Goal: Task Accomplishment & Management: Manage account settings

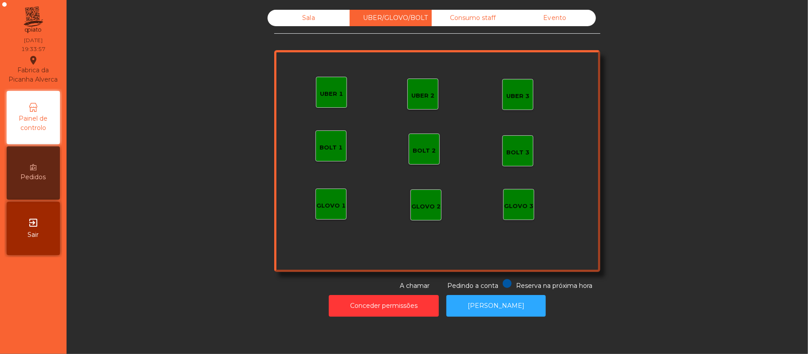
click at [472, 16] on div "Consumo staff" at bounding box center [473, 18] width 82 height 16
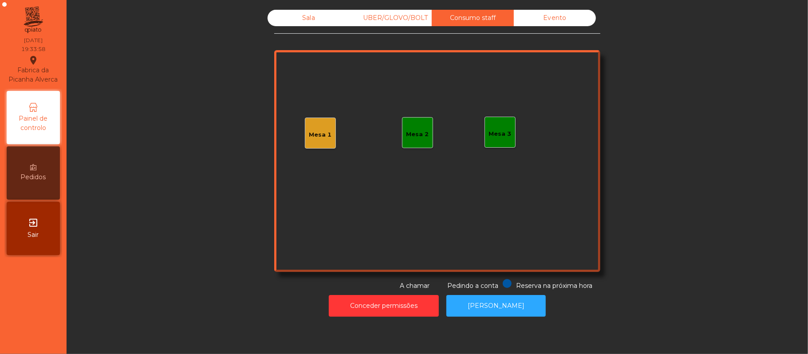
click at [424, 132] on div "Mesa 2" at bounding box center [417, 132] width 31 height 31
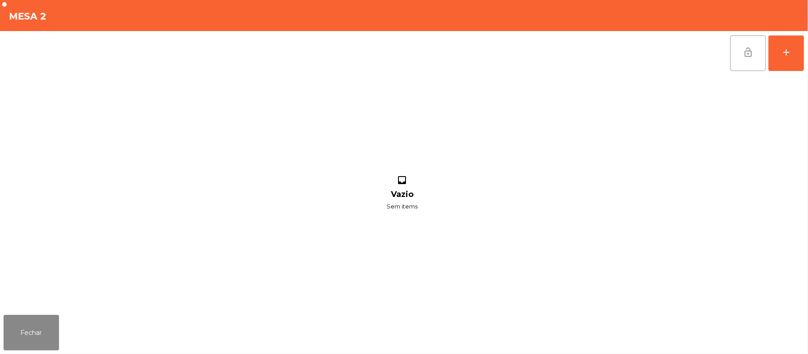
click at [751, 54] on span "lock_open" at bounding box center [748, 52] width 11 height 11
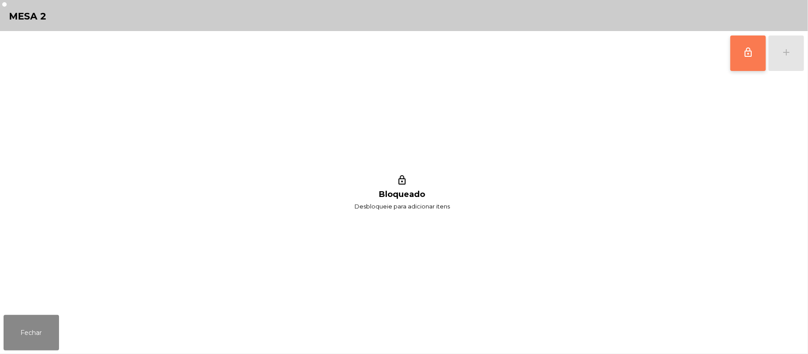
click at [781, 51] on div "lock_outline add" at bounding box center [767, 53] width 75 height 44
click at [755, 56] on button "lock_outline" at bounding box center [747, 52] width 35 height 35
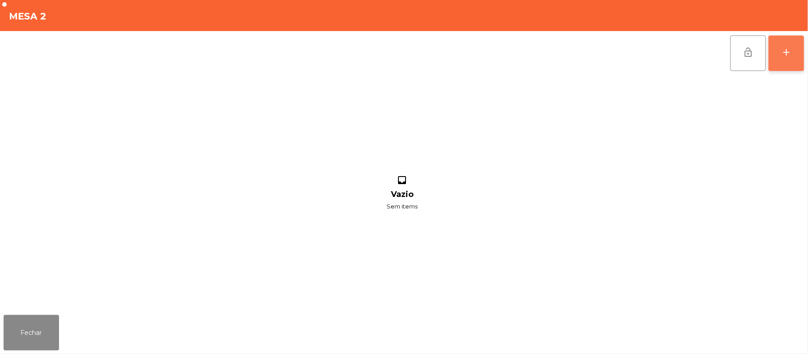
click at [794, 52] on button "add" at bounding box center [785, 52] width 35 height 35
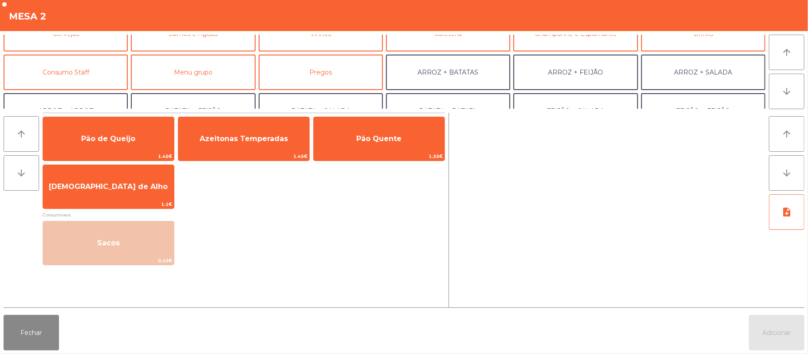
scroll to position [59, 0]
click at [104, 70] on button "Consumo Staff" at bounding box center [66, 70] width 124 height 35
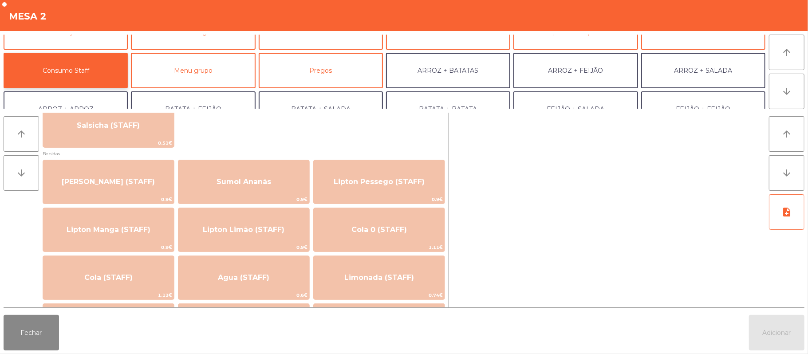
scroll to position [73, 0]
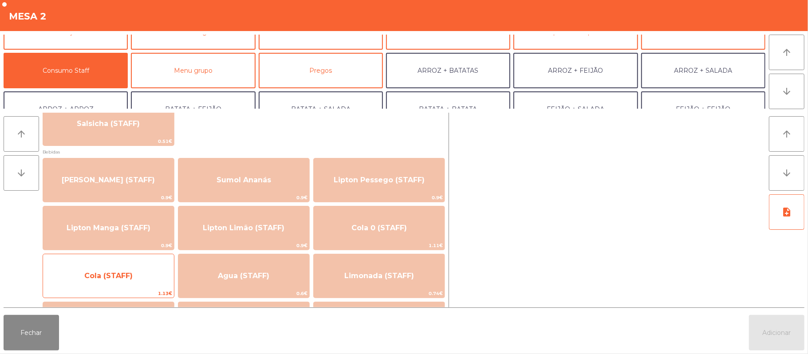
click at [145, 266] on span "Cola (STAFF)" at bounding box center [108, 276] width 131 height 24
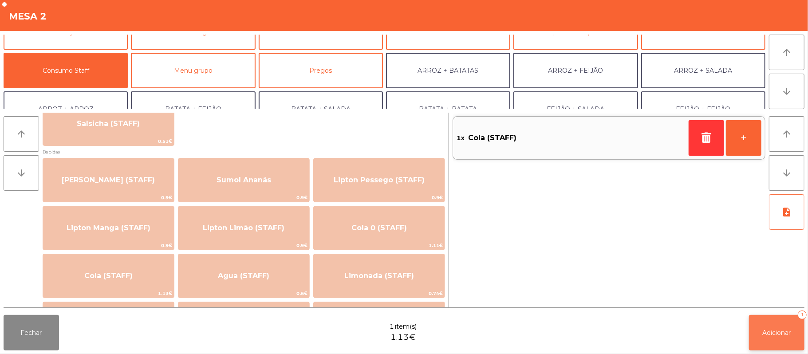
click at [776, 338] on button "Adicionar 1" at bounding box center [776, 332] width 55 height 35
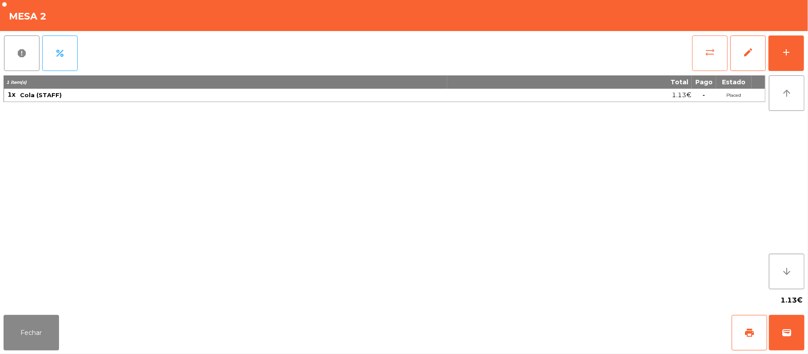
click at [718, 52] on button "sync_alt" at bounding box center [709, 52] width 35 height 35
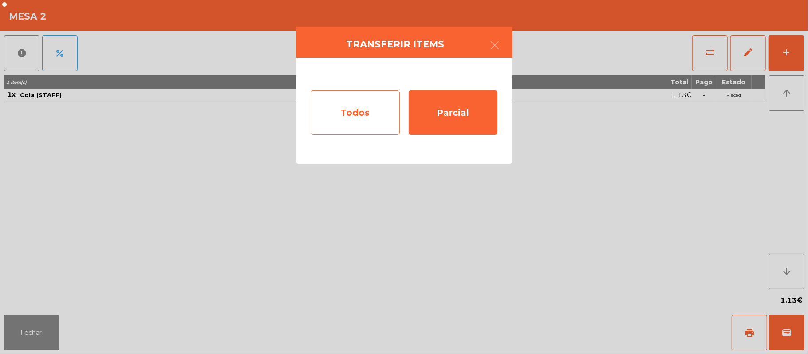
click at [362, 112] on div "Todos" at bounding box center [355, 112] width 89 height 44
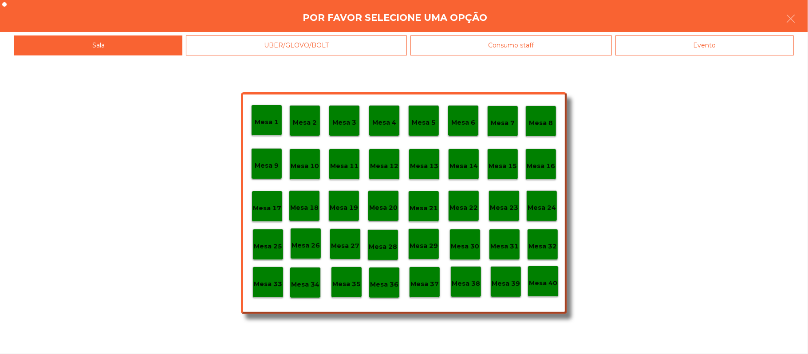
click at [698, 39] on div "Evento" at bounding box center [704, 45] width 178 height 20
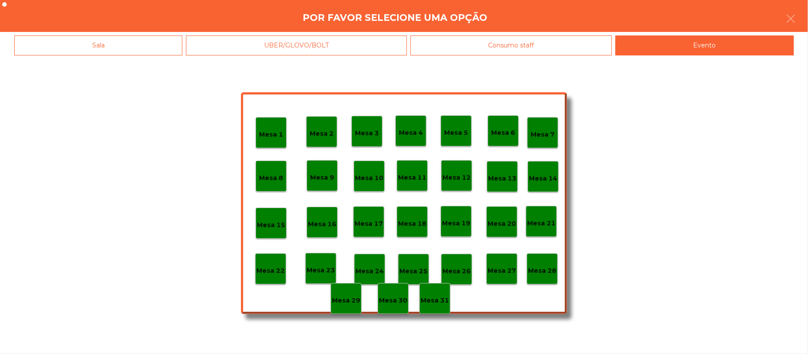
click at [542, 267] on p "Mesa 28" at bounding box center [542, 271] width 28 height 10
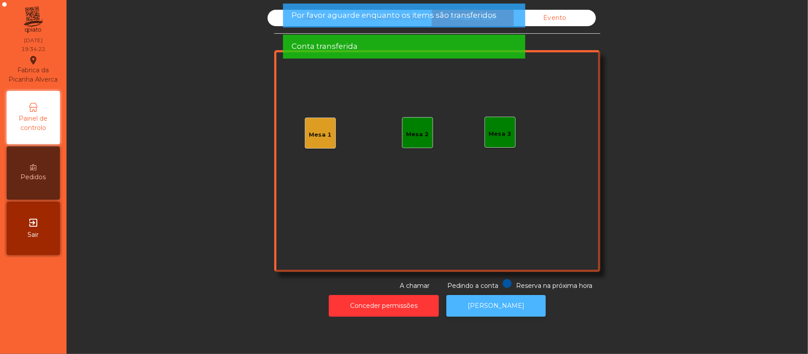
click at [497, 306] on button "[PERSON_NAME]" at bounding box center [495, 306] width 99 height 22
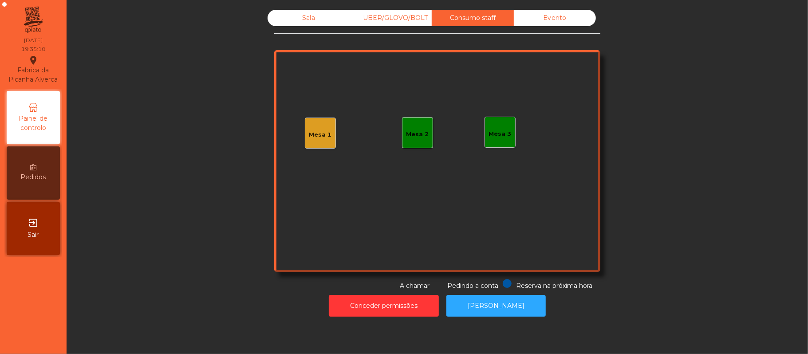
click at [318, 131] on div "Mesa 1" at bounding box center [320, 134] width 23 height 9
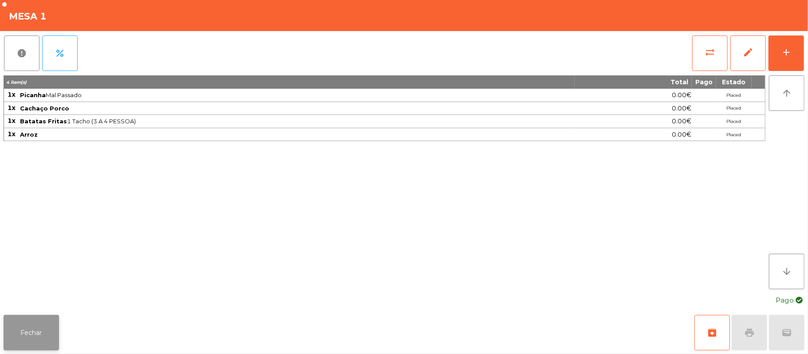
click at [29, 337] on button "Fechar" at bounding box center [31, 332] width 55 height 35
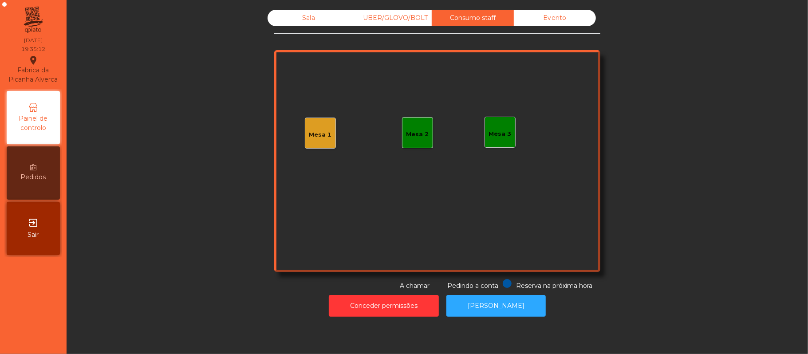
click at [299, 20] on div "Sala" at bounding box center [308, 18] width 82 height 16
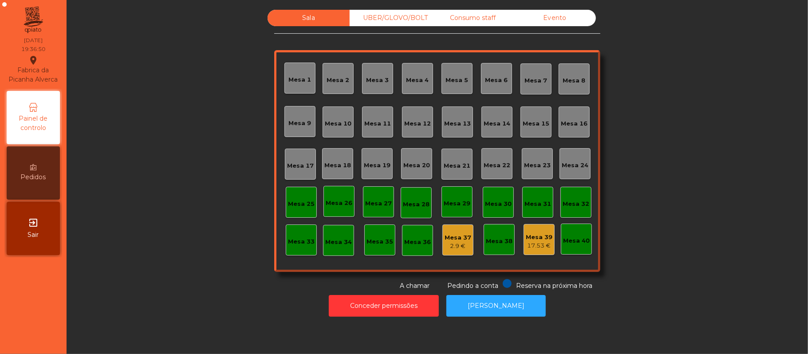
click at [382, 160] on div "Mesa 19" at bounding box center [377, 163] width 27 height 12
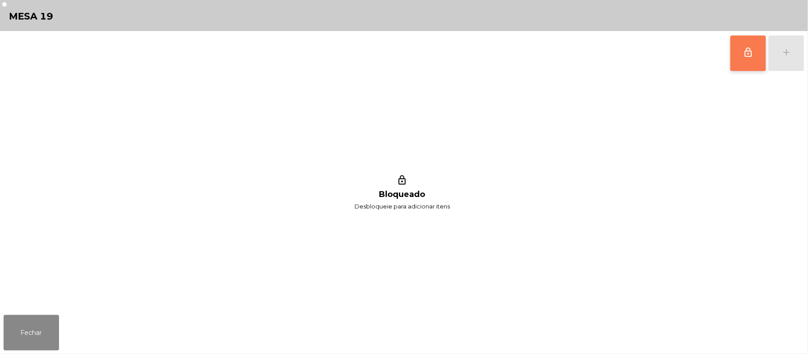
click at [751, 55] on span "lock_outline" at bounding box center [748, 52] width 11 height 11
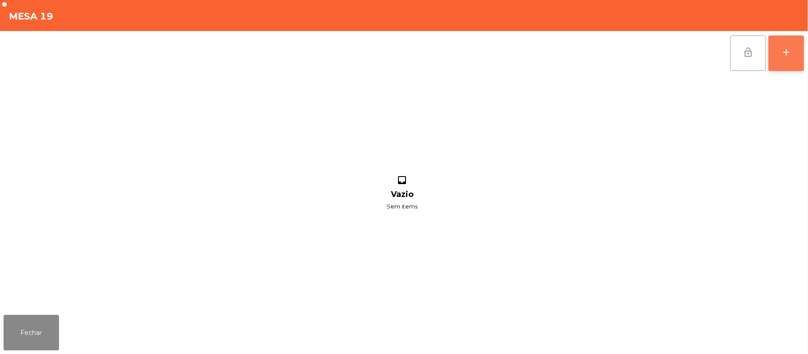
click at [785, 52] on div "add" at bounding box center [786, 52] width 11 height 11
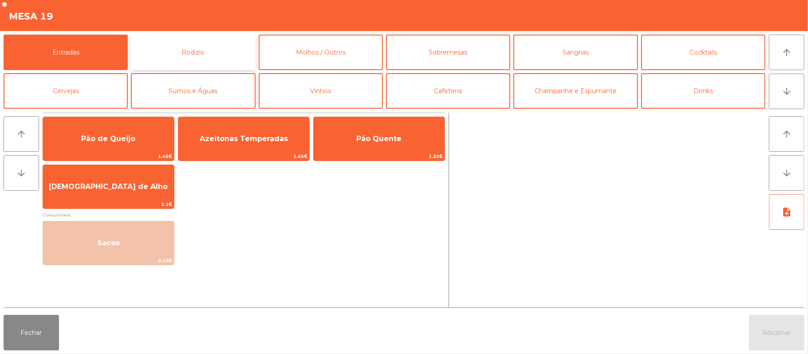
click at [206, 54] on button "Rodizio" at bounding box center [193, 52] width 124 height 35
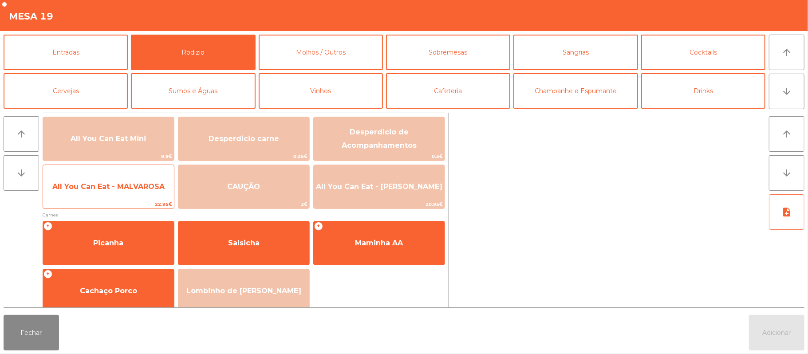
click at [110, 180] on span "All You Can Eat - MALVAROSA" at bounding box center [108, 187] width 131 height 24
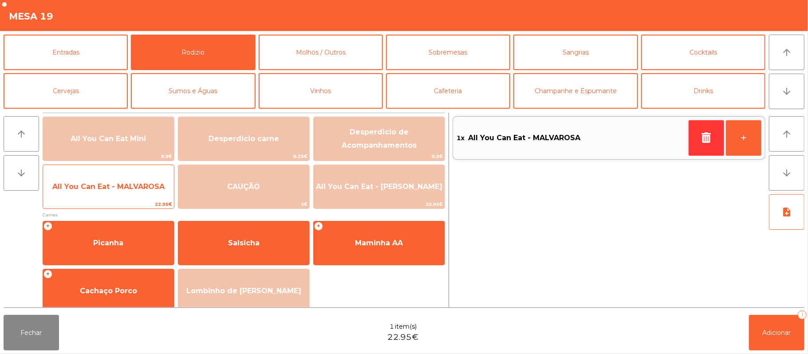
click at [106, 179] on span "All You Can Eat - MALVAROSA" at bounding box center [108, 187] width 131 height 24
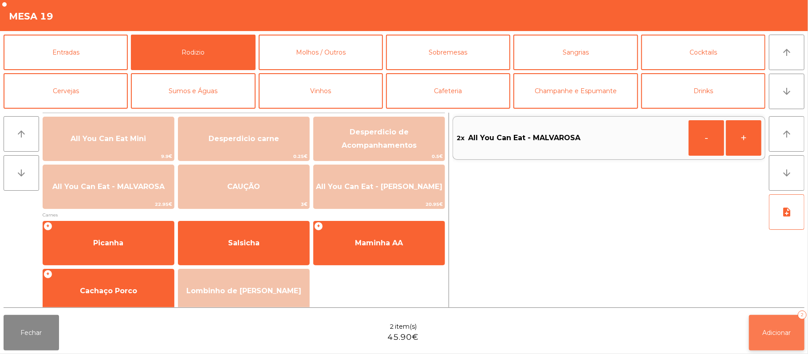
click at [770, 334] on span "Adicionar" at bounding box center [777, 333] width 28 height 8
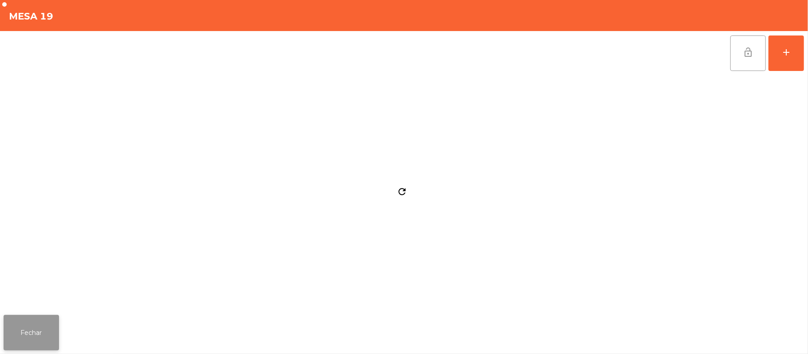
click at [46, 318] on button "Fechar" at bounding box center [31, 332] width 55 height 35
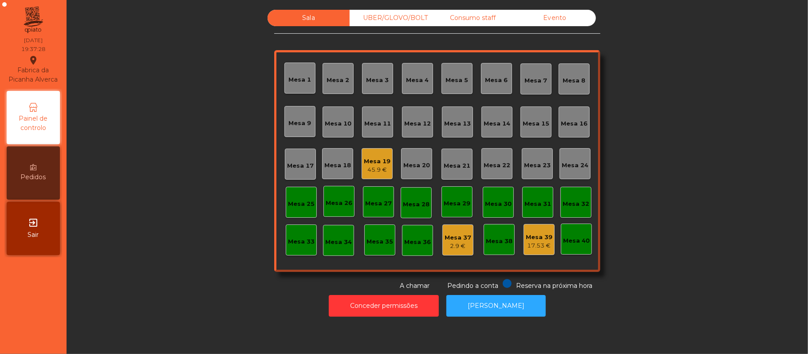
click at [501, 162] on div "Mesa 22" at bounding box center [497, 165] width 27 height 9
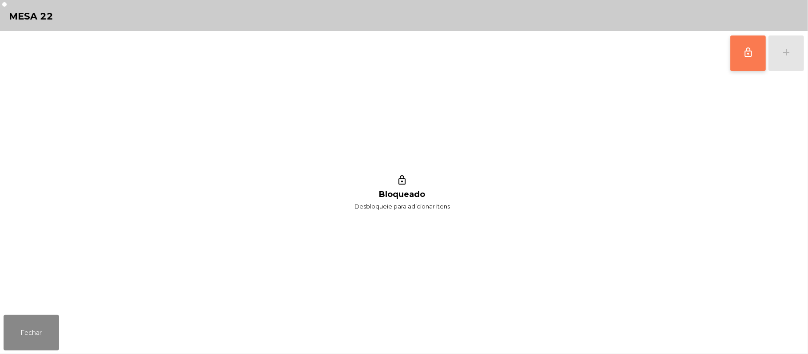
click at [739, 54] on button "lock_outline" at bounding box center [747, 52] width 35 height 35
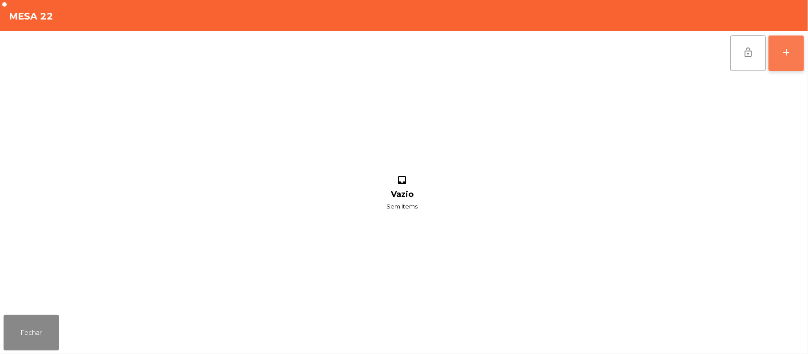
click at [787, 52] on div "add" at bounding box center [786, 52] width 11 height 11
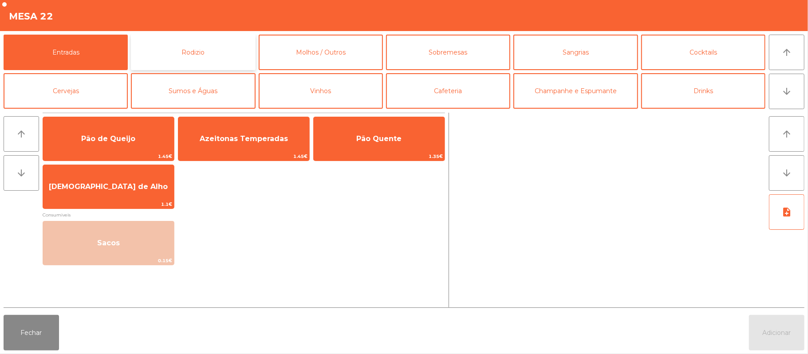
click at [200, 43] on button "Rodizio" at bounding box center [193, 52] width 124 height 35
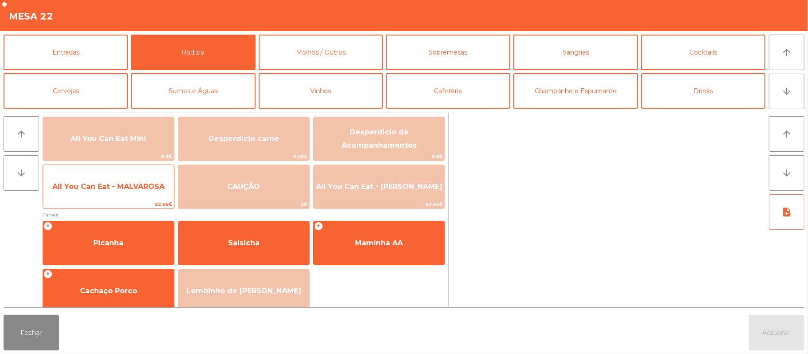
click at [121, 190] on span "All You Can Eat - MALVAROSA" at bounding box center [108, 186] width 112 height 8
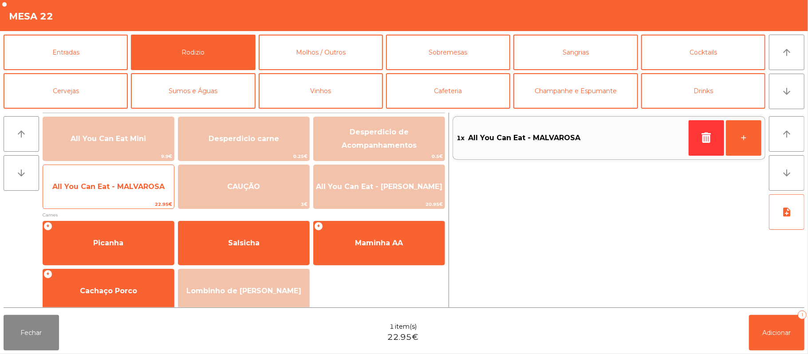
click at [122, 192] on span "All You Can Eat - MALVAROSA" at bounding box center [108, 187] width 131 height 24
click at [116, 194] on span "All You Can Eat - MALVAROSA" at bounding box center [108, 187] width 131 height 24
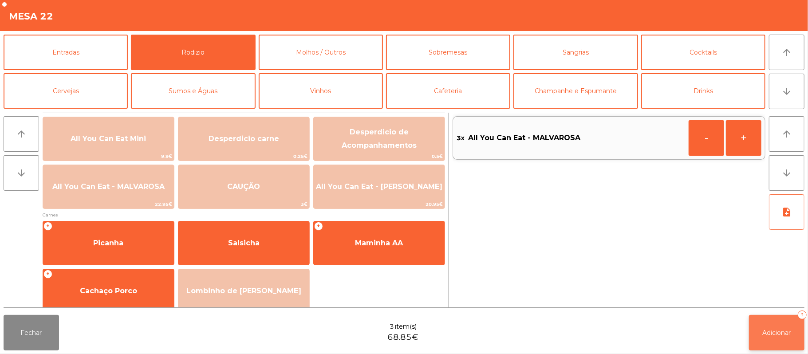
click at [798, 328] on button "Adicionar 3" at bounding box center [776, 332] width 55 height 35
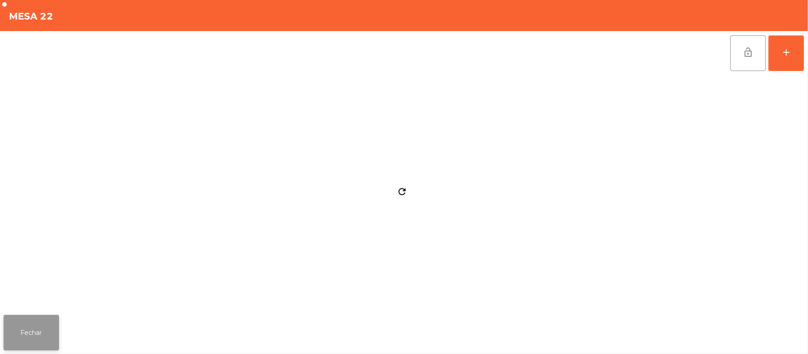
click at [37, 326] on button "Fechar" at bounding box center [31, 332] width 55 height 35
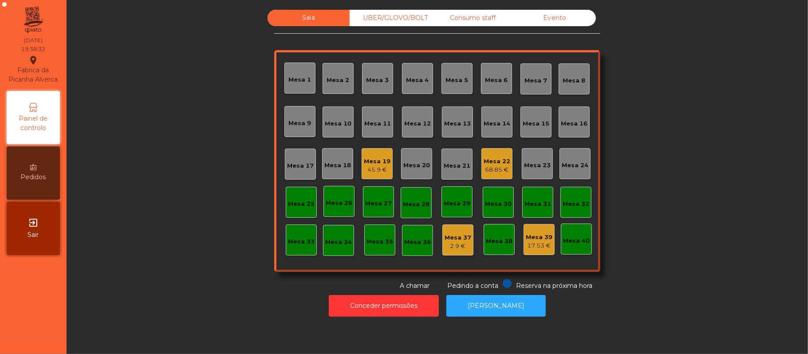
click at [498, 173] on div "68.85 €" at bounding box center [497, 169] width 27 height 9
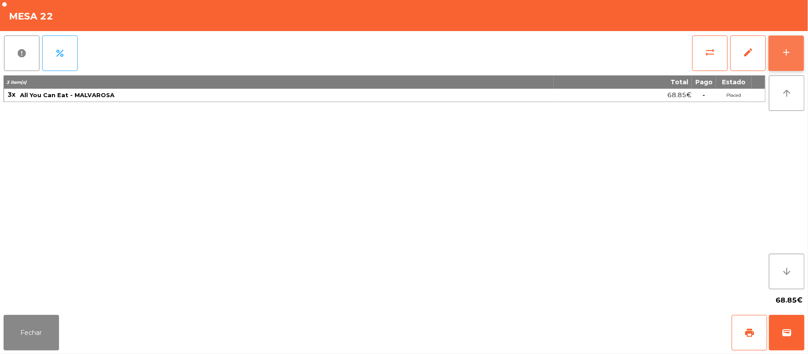
click at [775, 54] on button "add" at bounding box center [785, 52] width 35 height 35
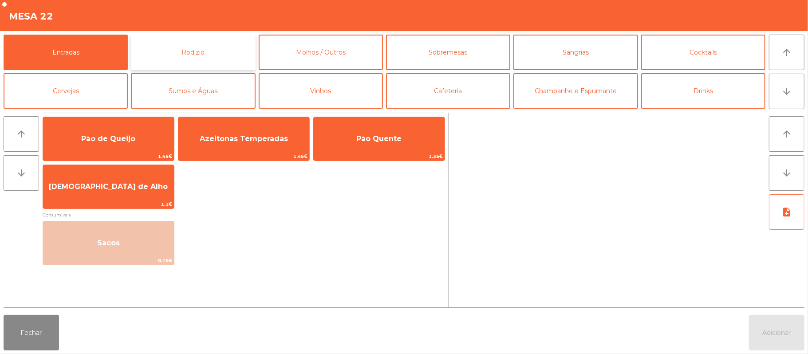
click at [184, 52] on button "Rodizio" at bounding box center [193, 52] width 124 height 35
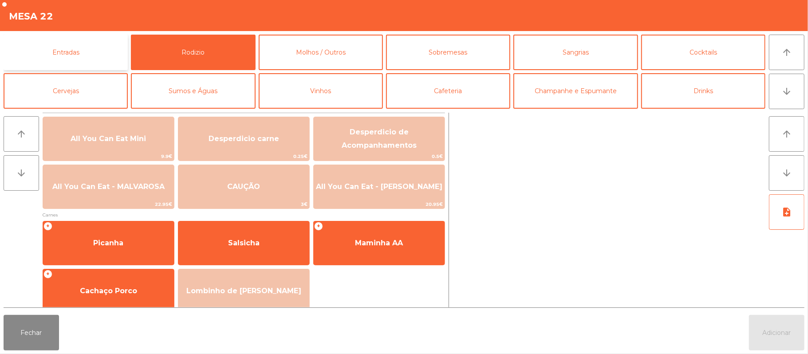
click at [86, 57] on button "Entradas" at bounding box center [66, 52] width 124 height 35
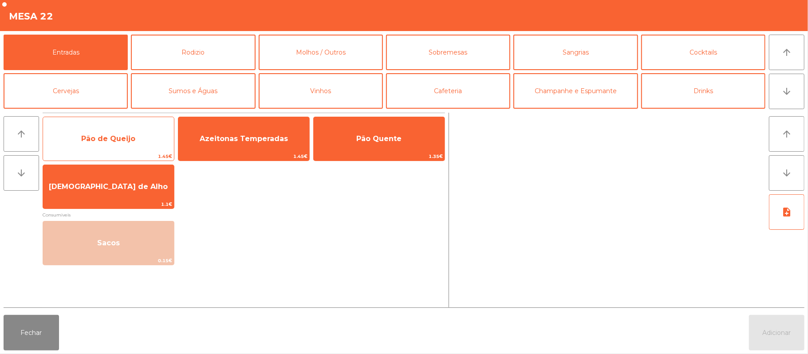
click at [108, 135] on span "Pão de Queijo" at bounding box center [108, 138] width 54 height 8
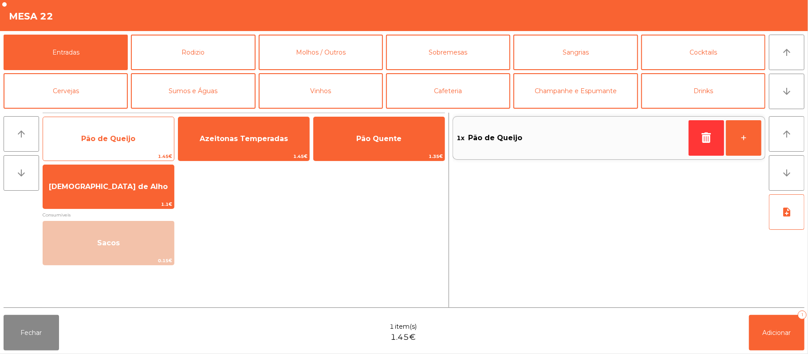
click at [127, 136] on span "Pão de Queijo" at bounding box center [108, 138] width 54 height 8
click at [106, 151] on div "Pão de Queijo 1.45€" at bounding box center [109, 139] width 132 height 44
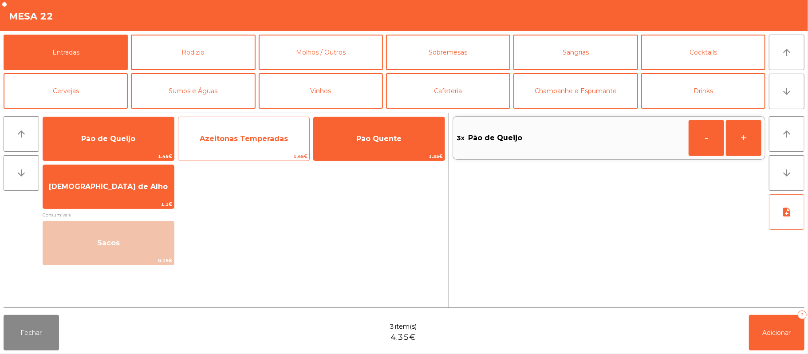
click at [254, 135] on span "Azeitonas Temperadas" at bounding box center [244, 138] width 88 height 8
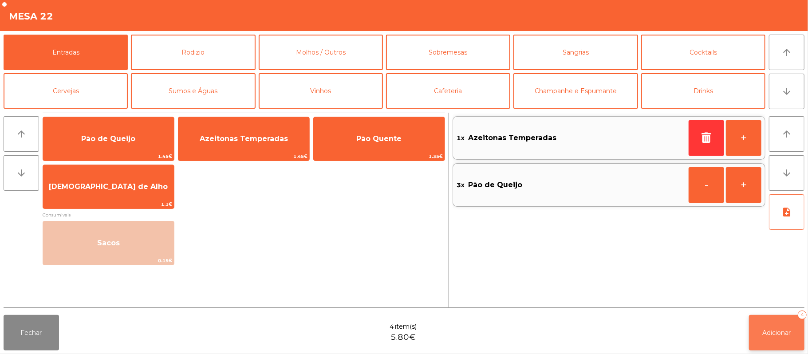
click at [779, 338] on button "Adicionar 4" at bounding box center [776, 332] width 55 height 35
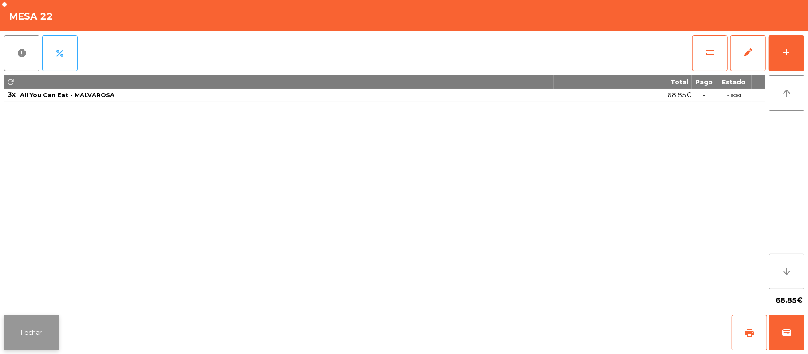
click at [31, 329] on button "Fechar" at bounding box center [31, 332] width 55 height 35
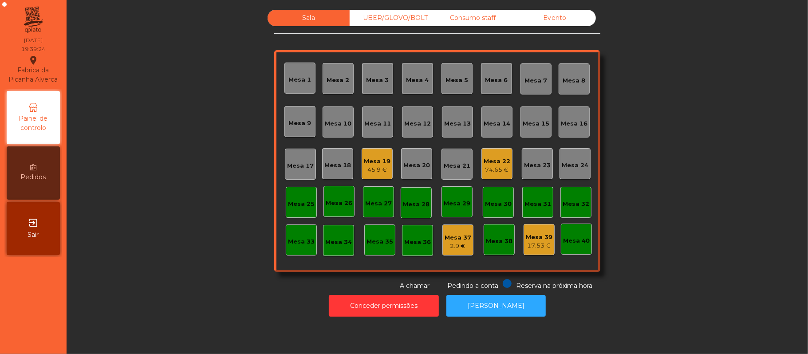
click at [387, 16] on div "UBER/GLOVO/BOLT" at bounding box center [391, 18] width 82 height 16
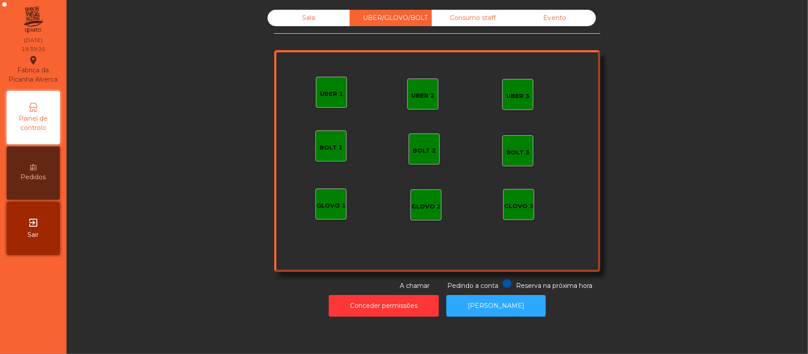
click at [475, 17] on div "Consumo staff" at bounding box center [473, 18] width 82 height 16
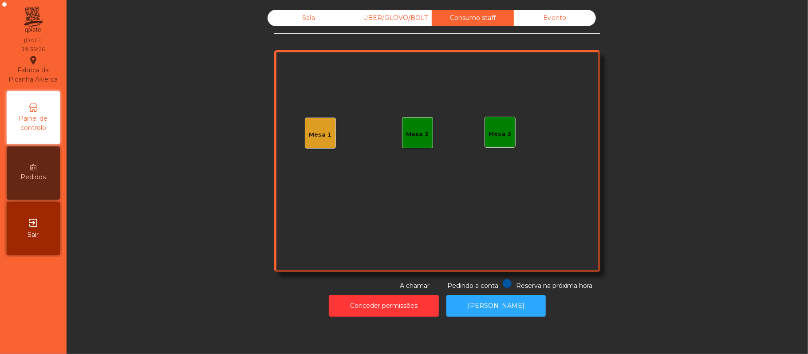
click at [319, 134] on div "Mesa 1" at bounding box center [320, 134] width 23 height 9
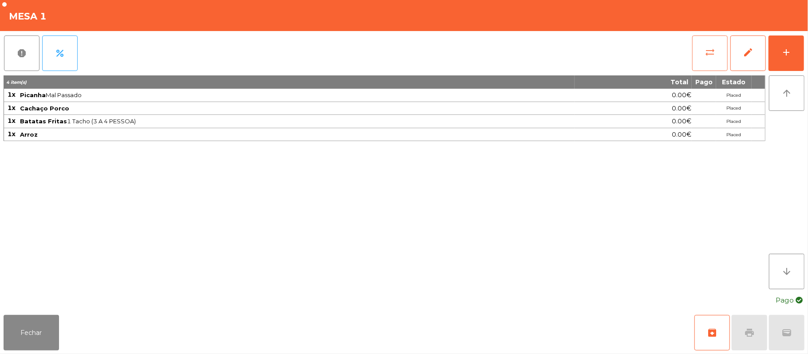
click at [696, 54] on button "sync_alt" at bounding box center [709, 52] width 35 height 35
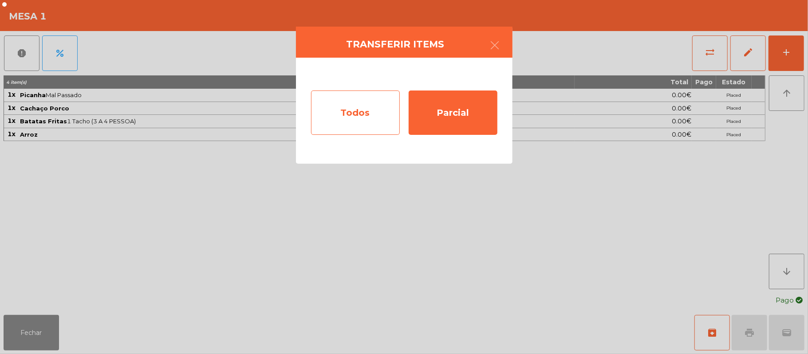
click at [358, 114] on div "Todos" at bounding box center [355, 112] width 89 height 44
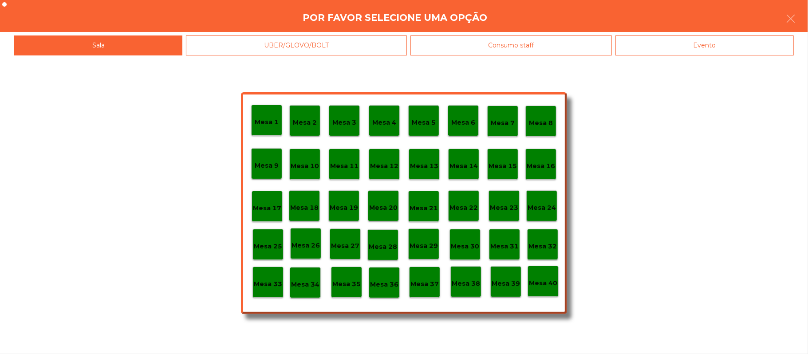
click at [504, 284] on p "Mesa 39" at bounding box center [506, 284] width 28 height 10
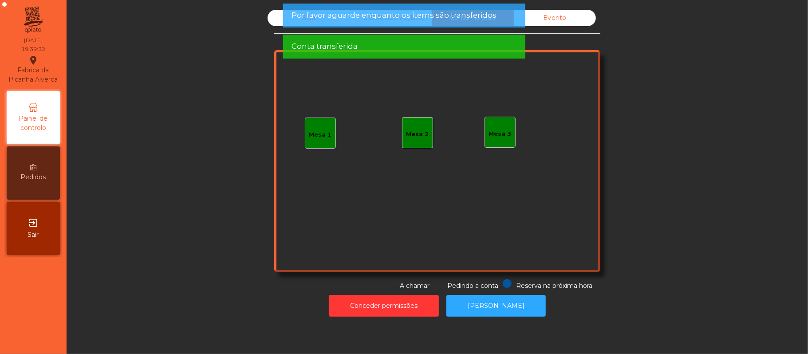
click at [267, 20] on div "Sala" at bounding box center [308, 18] width 82 height 16
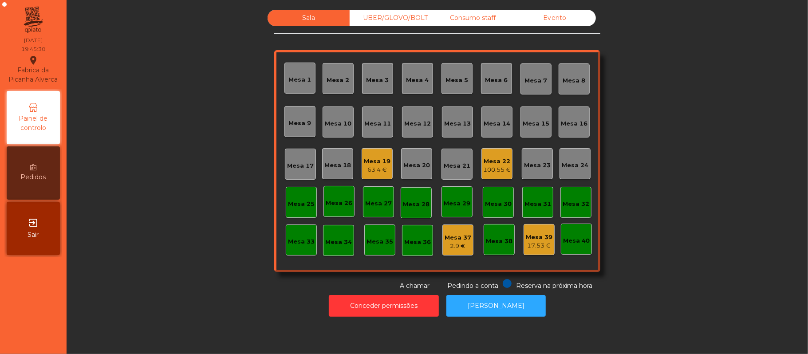
click at [345, 119] on div "Mesa 10" at bounding box center [338, 123] width 27 height 9
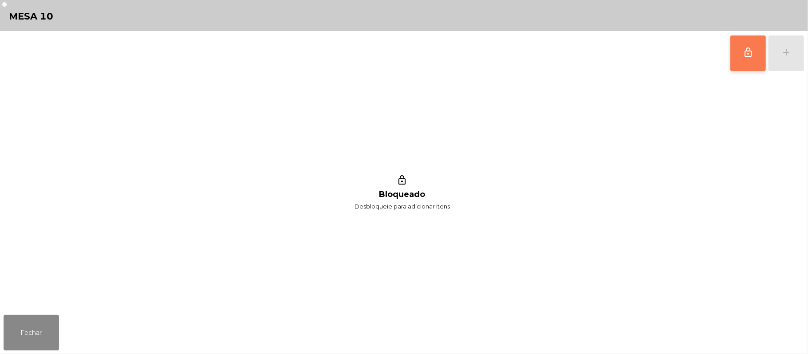
click at [749, 49] on span "lock_outline" at bounding box center [748, 52] width 11 height 11
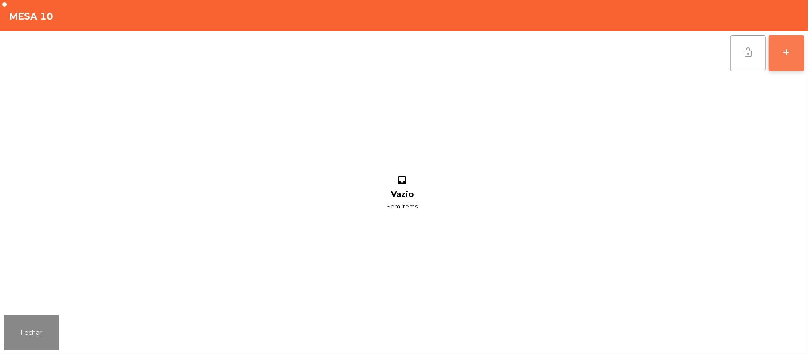
click at [779, 55] on button "add" at bounding box center [785, 52] width 35 height 35
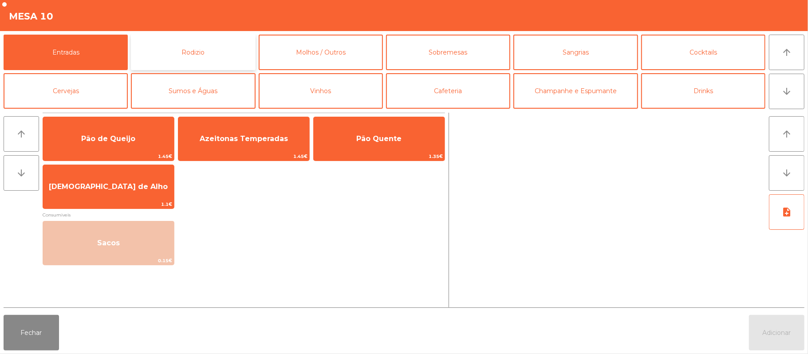
click at [190, 44] on button "Rodizio" at bounding box center [193, 52] width 124 height 35
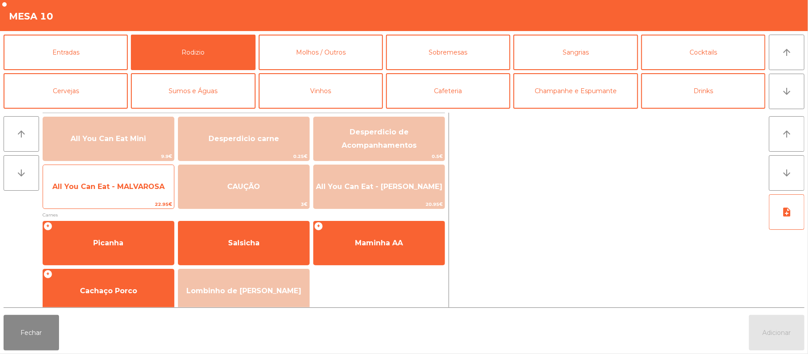
click at [116, 190] on span "All You Can Eat - MALVAROSA" at bounding box center [108, 186] width 112 height 8
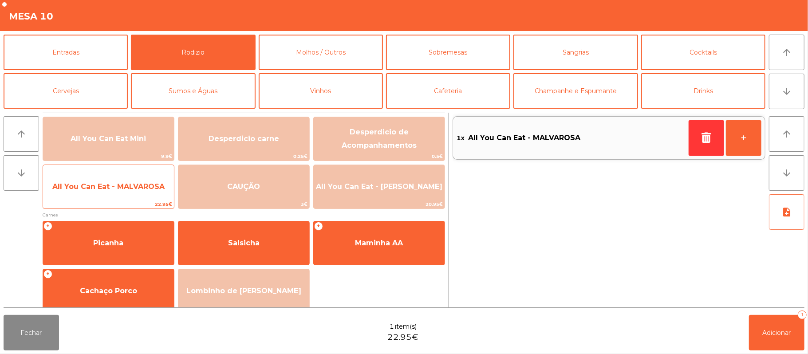
click at [117, 190] on span "All You Can Eat - MALVAROSA" at bounding box center [108, 186] width 112 height 8
click at [109, 194] on span "All You Can Eat - MALVAROSA" at bounding box center [108, 187] width 131 height 24
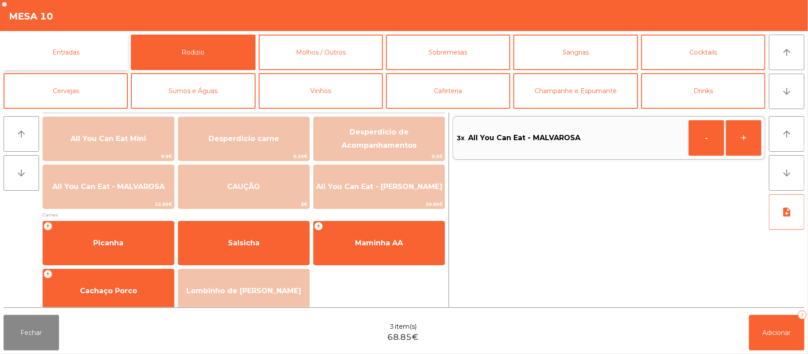
click at [75, 59] on button "Entradas" at bounding box center [66, 52] width 124 height 35
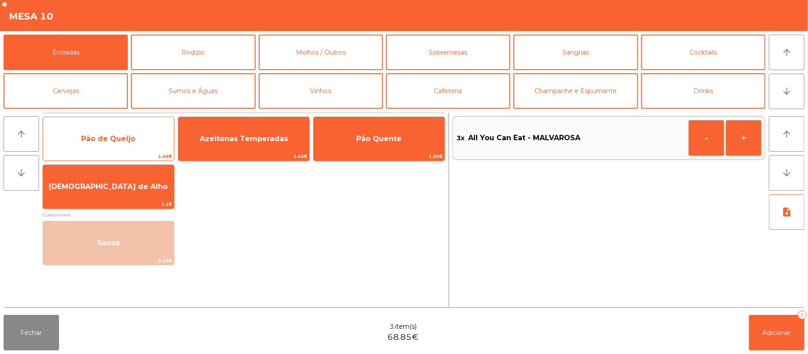
click at [106, 137] on span "Pão de Queijo" at bounding box center [108, 138] width 54 height 8
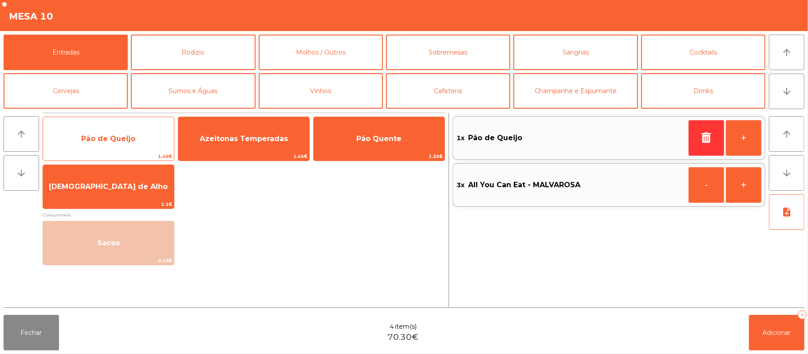
click at [110, 140] on span "Pão de Queijo" at bounding box center [108, 138] width 54 height 8
click at [107, 146] on span "Pão de Queijo" at bounding box center [108, 139] width 131 height 24
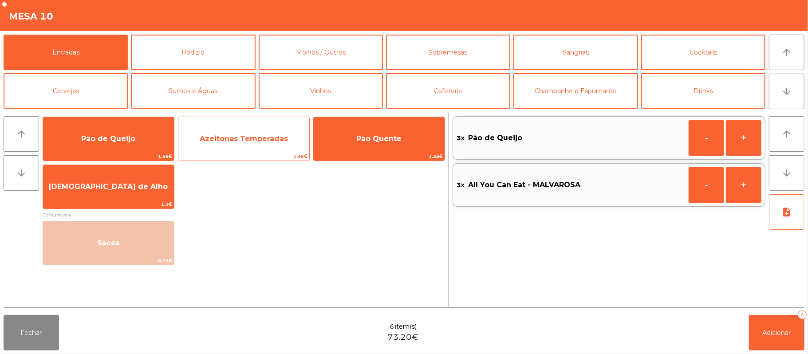
click at [236, 145] on span "Azeitonas Temperadas" at bounding box center [243, 139] width 131 height 24
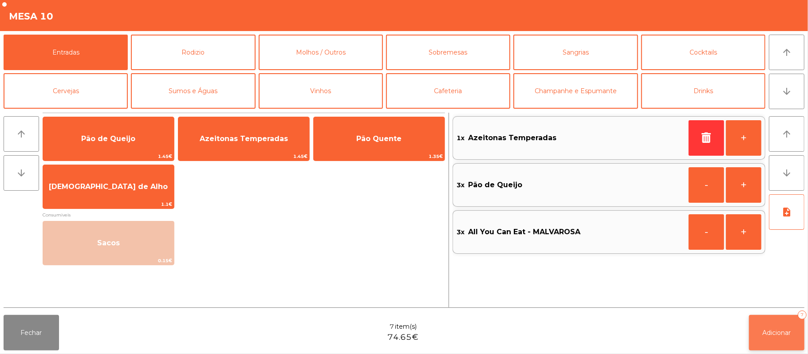
click at [760, 331] on button "Adicionar 7" at bounding box center [776, 332] width 55 height 35
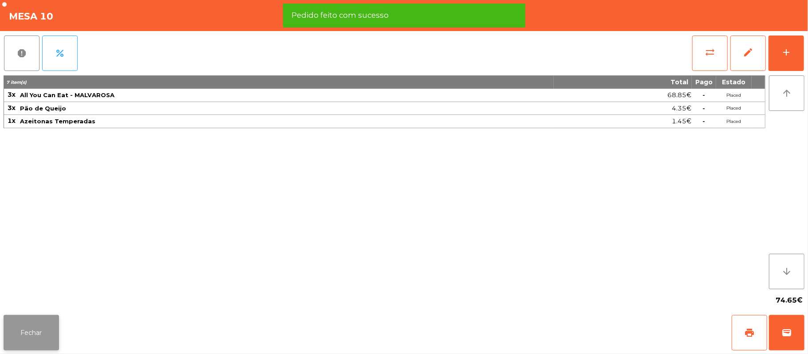
click at [31, 326] on button "Fechar" at bounding box center [31, 332] width 55 height 35
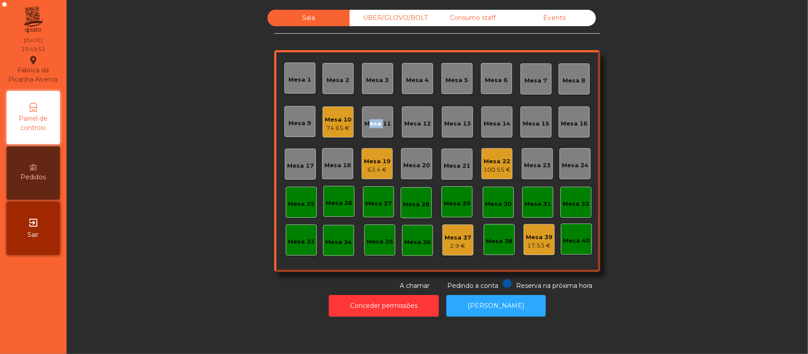
click at [208, 299] on div "Conceder permissões Abrir [PERSON_NAME]" at bounding box center [437, 306] width 717 height 31
click at [370, 121] on div "Mesa 11" at bounding box center [377, 123] width 27 height 9
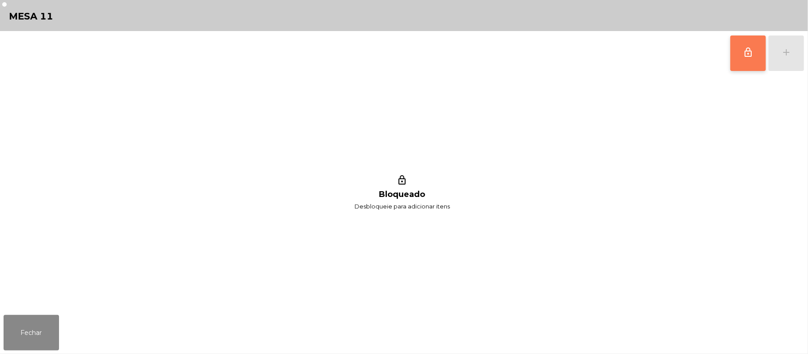
click at [740, 50] on button "lock_outline" at bounding box center [747, 52] width 35 height 35
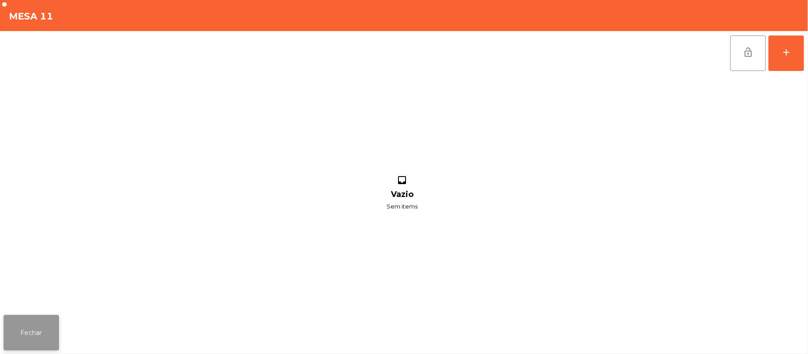
click at [27, 330] on button "Fechar" at bounding box center [31, 332] width 55 height 35
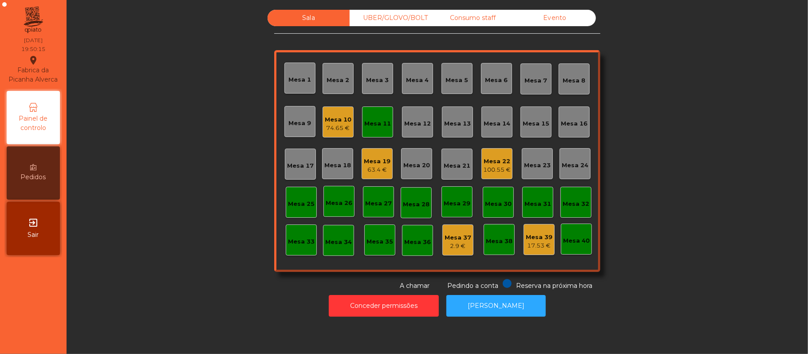
click at [338, 117] on div "Mesa 10" at bounding box center [338, 119] width 27 height 9
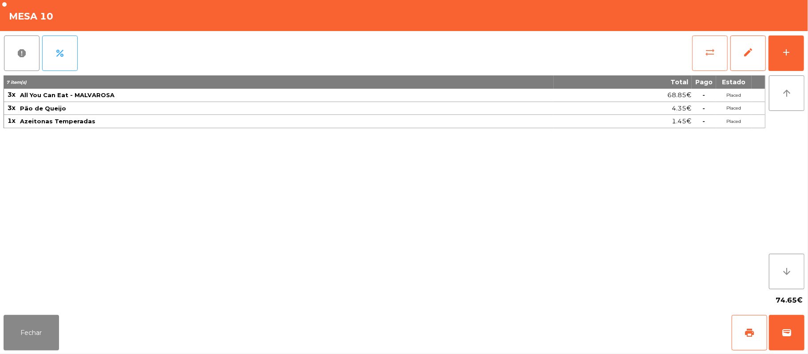
click at [702, 59] on button "sync_alt" at bounding box center [709, 52] width 35 height 35
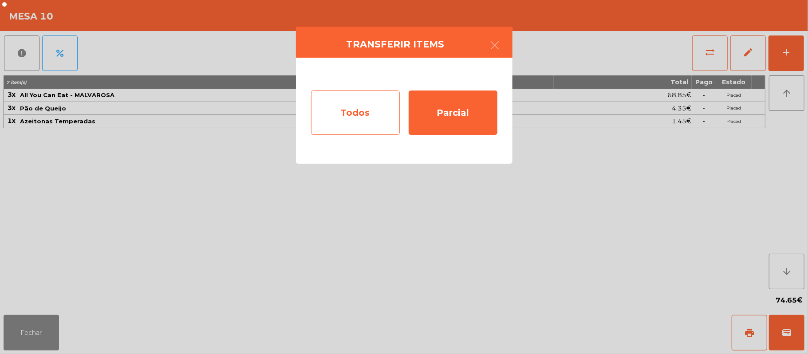
click at [341, 97] on div "Todos" at bounding box center [355, 112] width 89 height 44
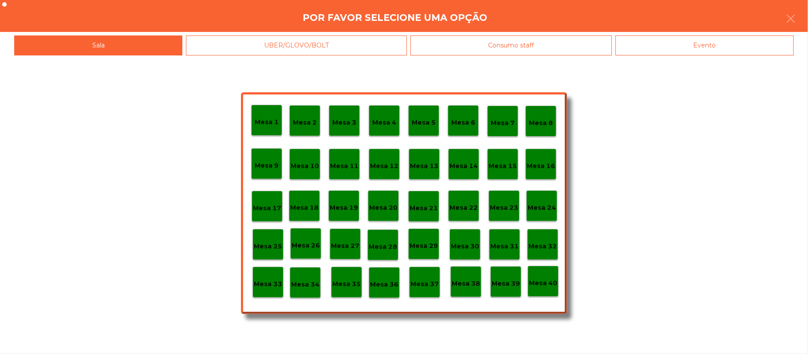
click at [346, 162] on p "Mesa 11" at bounding box center [344, 166] width 28 height 10
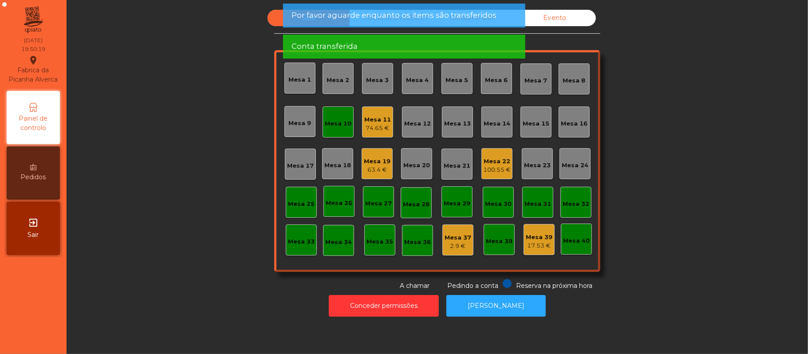
click at [330, 119] on div "Mesa 10" at bounding box center [338, 123] width 27 height 9
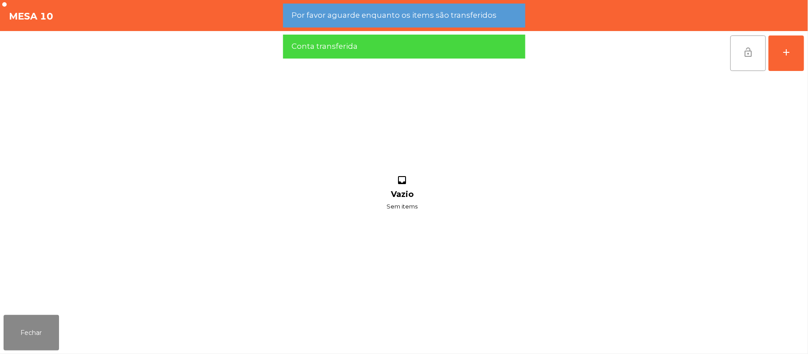
click at [742, 54] on button "lock_open" at bounding box center [747, 52] width 35 height 35
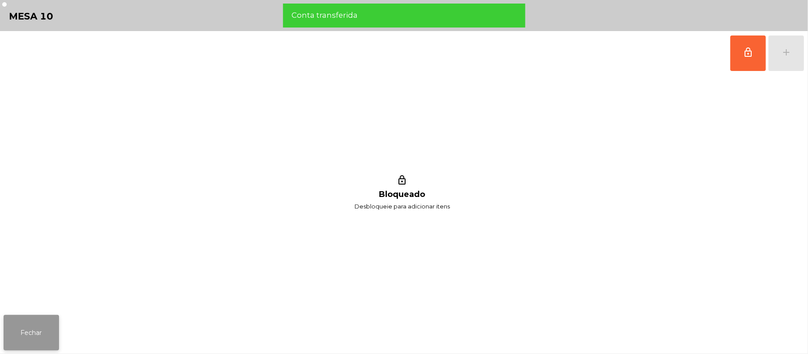
click at [43, 318] on button "Fechar" at bounding box center [31, 332] width 55 height 35
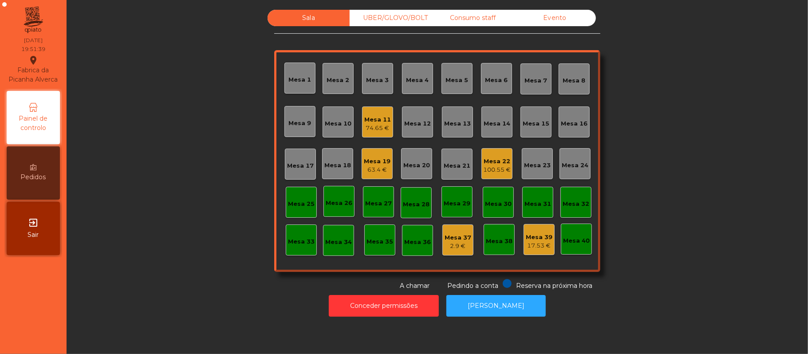
click at [533, 120] on div "Mesa 15" at bounding box center [536, 123] width 27 height 9
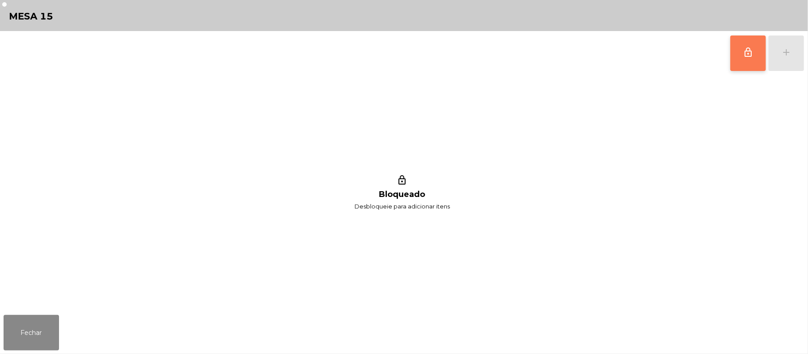
click at [751, 62] on button "lock_outline" at bounding box center [747, 52] width 35 height 35
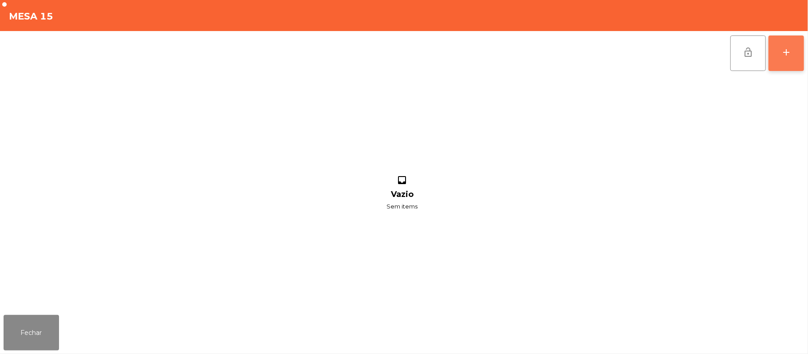
click at [782, 61] on button "add" at bounding box center [785, 52] width 35 height 35
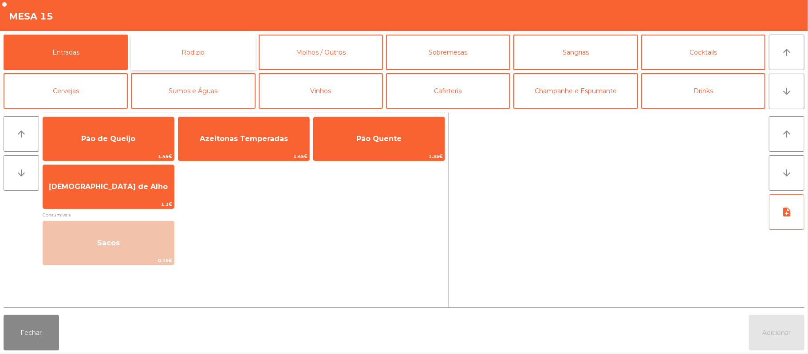
click at [187, 55] on button "Rodizio" at bounding box center [193, 52] width 124 height 35
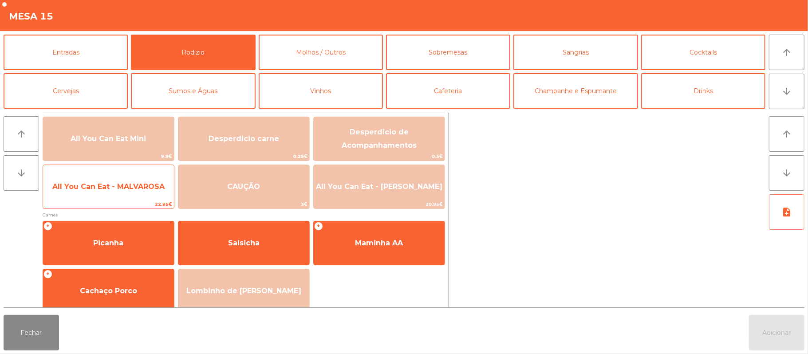
click at [123, 187] on span "All You Can Eat - MALVAROSA" at bounding box center [108, 186] width 112 height 8
click at [123, 188] on span "All You Can Eat - MALVAROSA" at bounding box center [108, 186] width 112 height 8
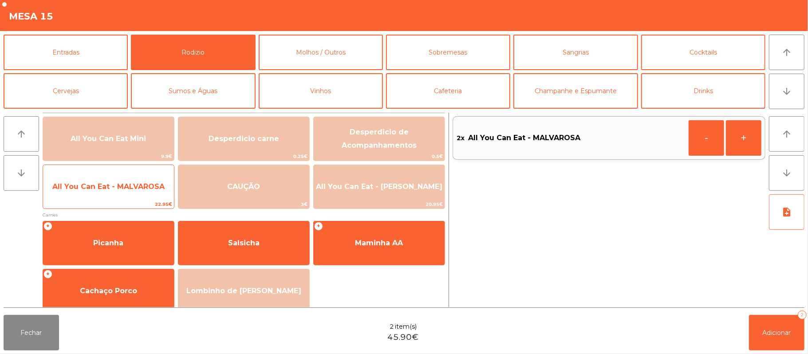
click at [122, 185] on span "All You Can Eat - MALVAROSA" at bounding box center [108, 186] width 112 height 8
click at [123, 187] on span "All You Can Eat - MALVAROSA" at bounding box center [108, 186] width 112 height 8
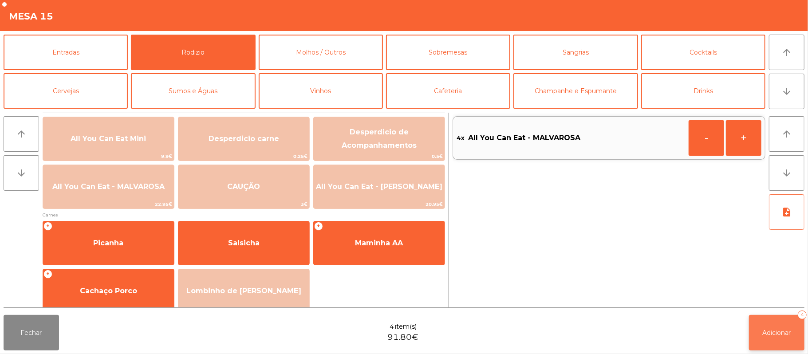
click at [762, 319] on button "Adicionar 4" at bounding box center [776, 332] width 55 height 35
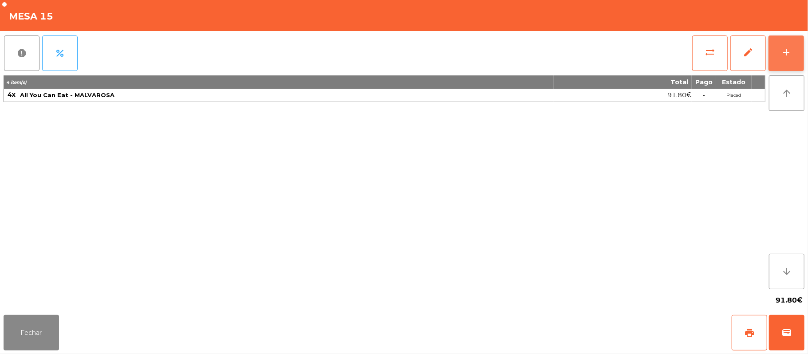
click at [787, 56] on div "add" at bounding box center [786, 52] width 11 height 11
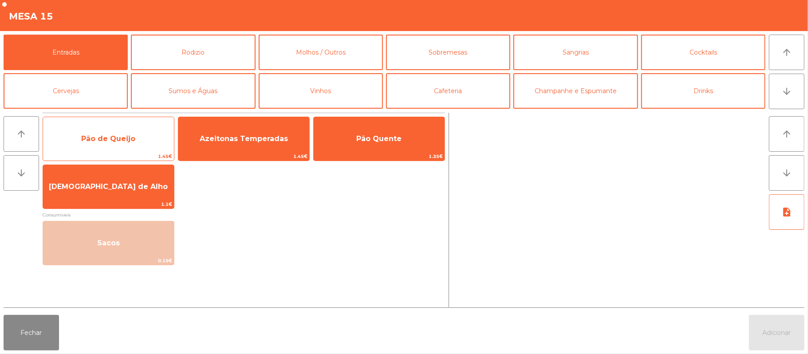
click at [148, 144] on span "Pão de Queijo" at bounding box center [108, 139] width 131 height 24
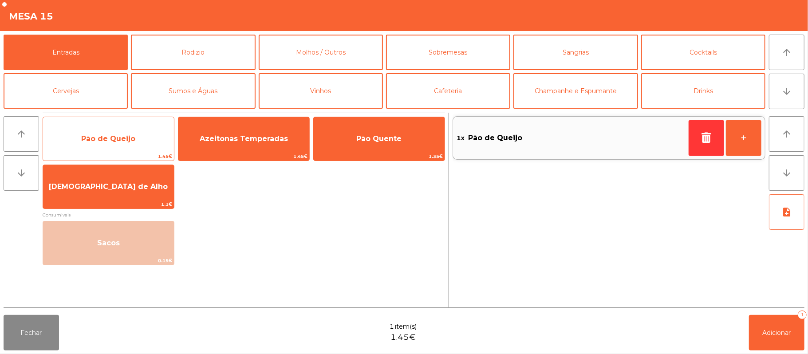
click at [144, 145] on span "Pão de Queijo" at bounding box center [108, 139] width 131 height 24
click at [140, 149] on span "Pão de Queijo" at bounding box center [108, 139] width 131 height 24
click at [146, 142] on span "Pão de Queijo" at bounding box center [108, 139] width 131 height 24
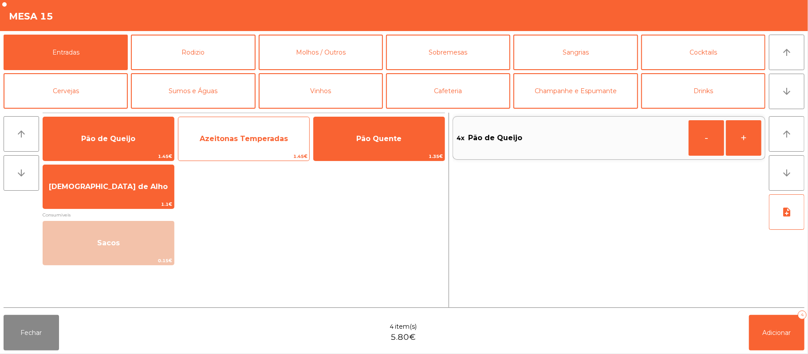
click at [248, 149] on span "Azeitonas Temperadas" at bounding box center [243, 139] width 131 height 24
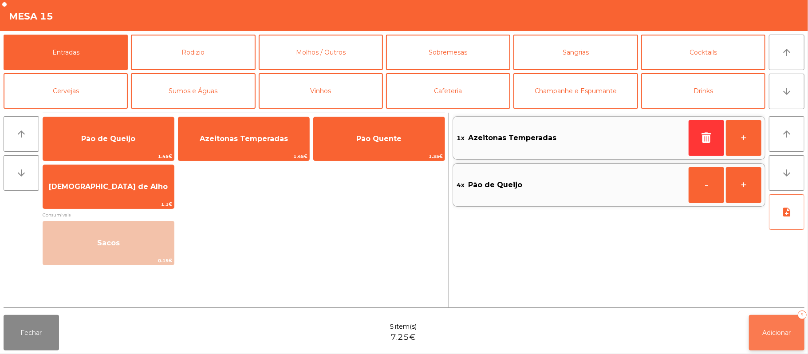
click at [767, 334] on span "Adicionar" at bounding box center [777, 333] width 28 height 8
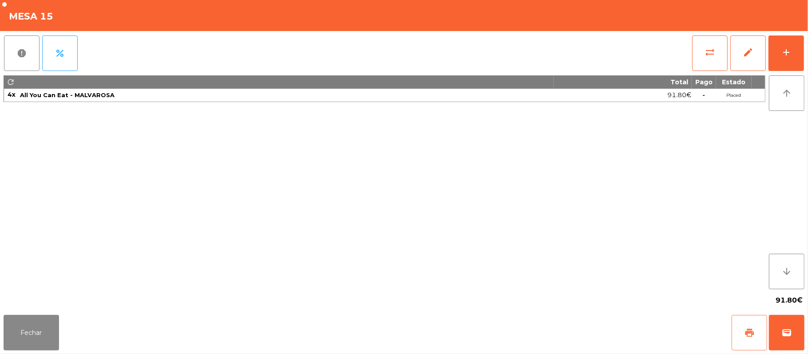
click at [759, 324] on button "print" at bounding box center [748, 332] width 35 height 35
click at [4, 339] on button "Fechar" at bounding box center [31, 332] width 55 height 35
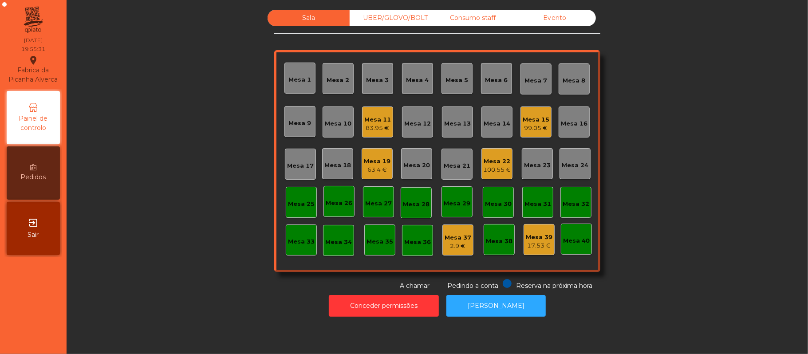
click at [535, 83] on div "Mesa 7" at bounding box center [536, 80] width 23 height 9
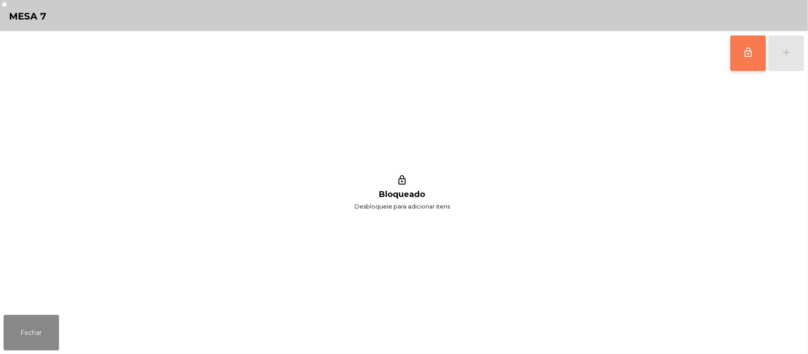
click at [740, 50] on button "lock_outline" at bounding box center [747, 52] width 35 height 35
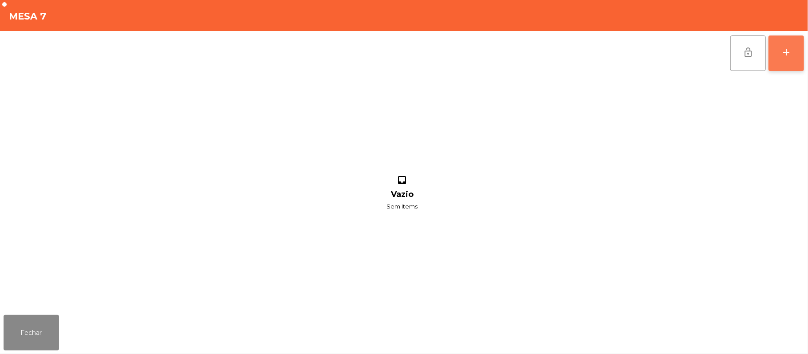
click at [788, 47] on div "add" at bounding box center [786, 52] width 11 height 11
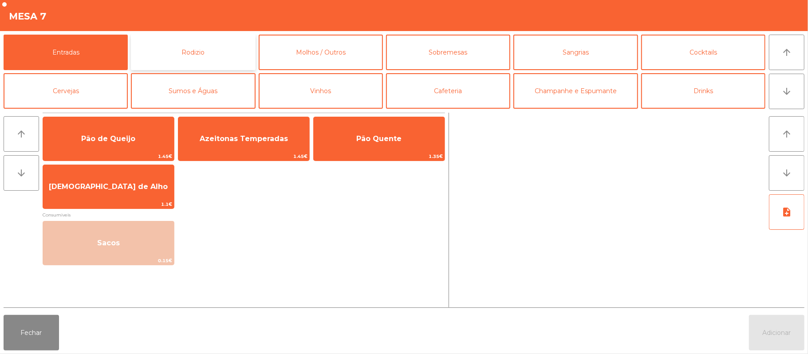
click at [185, 52] on button "Rodizio" at bounding box center [193, 52] width 124 height 35
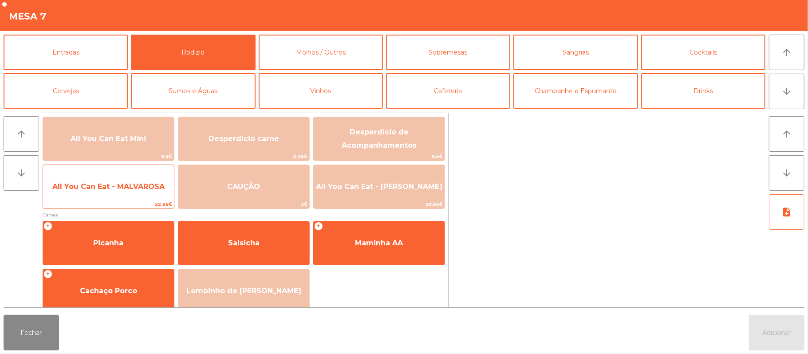
click at [101, 196] on span "All You Can Eat - MALVAROSA" at bounding box center [108, 187] width 131 height 24
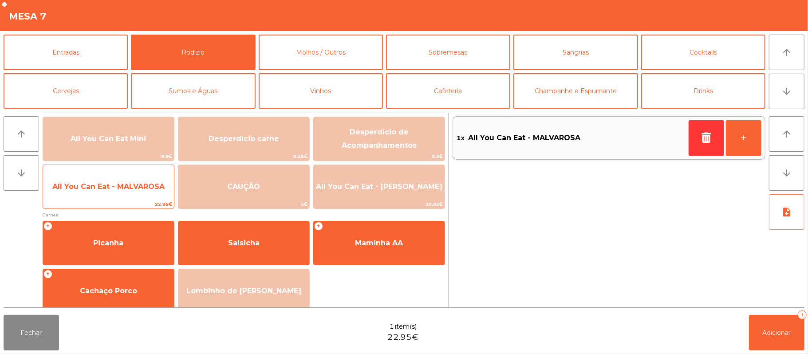
click at [96, 197] on span "All You Can Eat - MALVAROSA" at bounding box center [108, 187] width 131 height 24
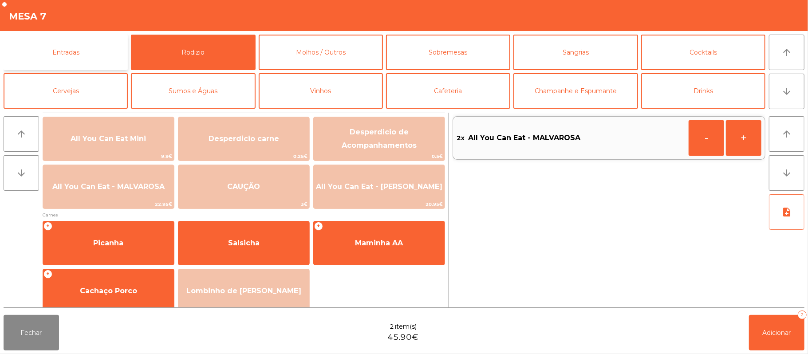
click at [72, 50] on button "Entradas" at bounding box center [66, 52] width 124 height 35
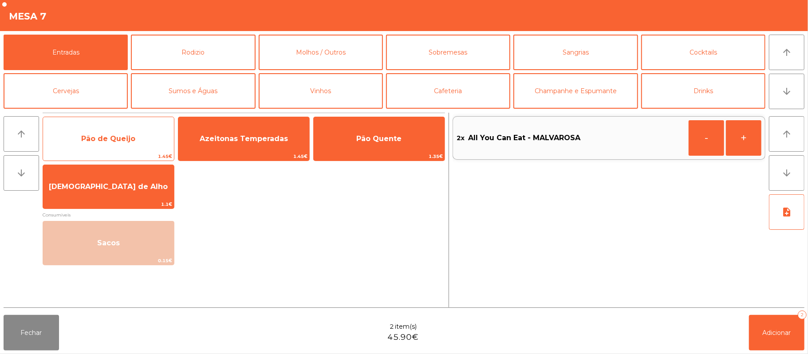
click at [92, 139] on span "Pão de Queijo" at bounding box center [108, 138] width 54 height 8
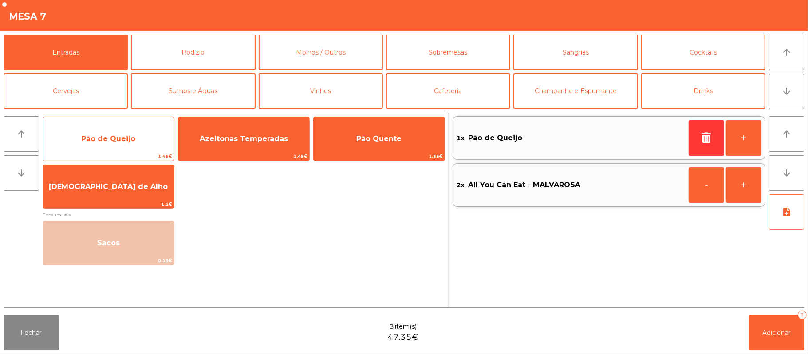
click at [105, 139] on span "Pão de Queijo" at bounding box center [108, 138] width 54 height 8
click at [109, 140] on span "Pão de Queijo" at bounding box center [108, 138] width 54 height 8
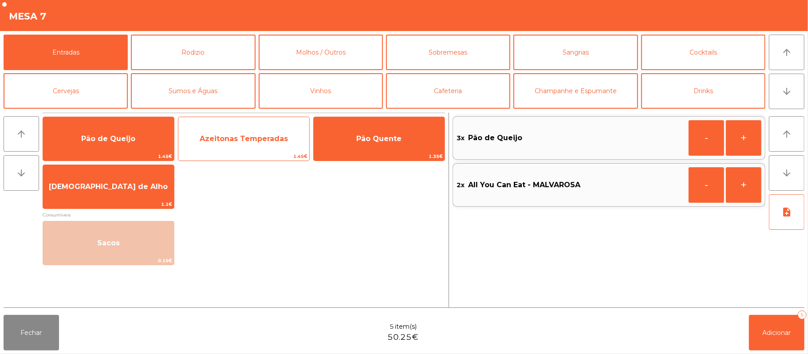
click at [244, 139] on span "Azeitonas Temperadas" at bounding box center [244, 138] width 88 height 8
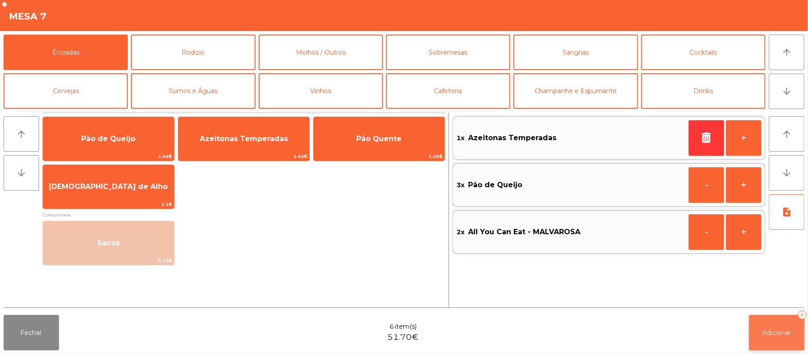
click at [760, 326] on button "Adicionar 6" at bounding box center [776, 332] width 55 height 35
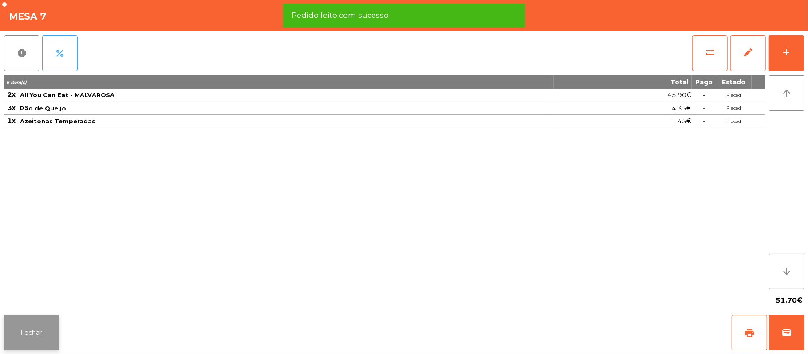
click at [47, 321] on button "Fechar" at bounding box center [31, 332] width 55 height 35
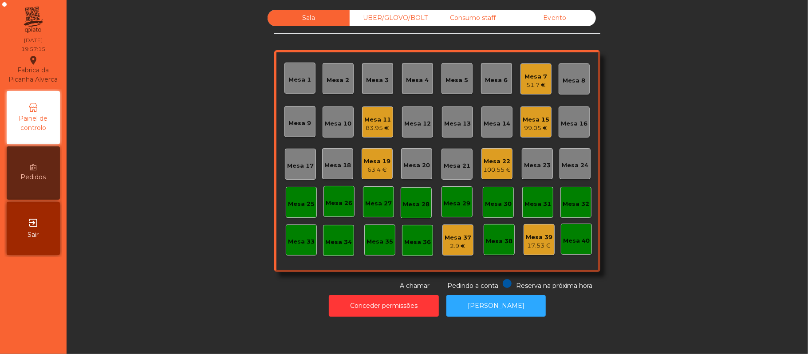
click at [460, 118] on div "Mesa 13" at bounding box center [457, 122] width 27 height 12
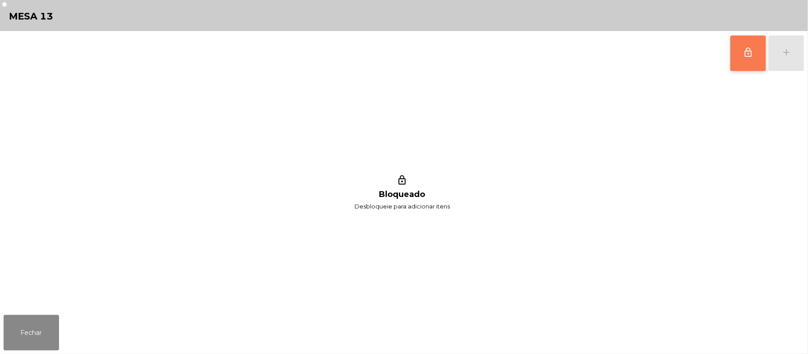
click at [740, 54] on button "lock_outline" at bounding box center [747, 52] width 35 height 35
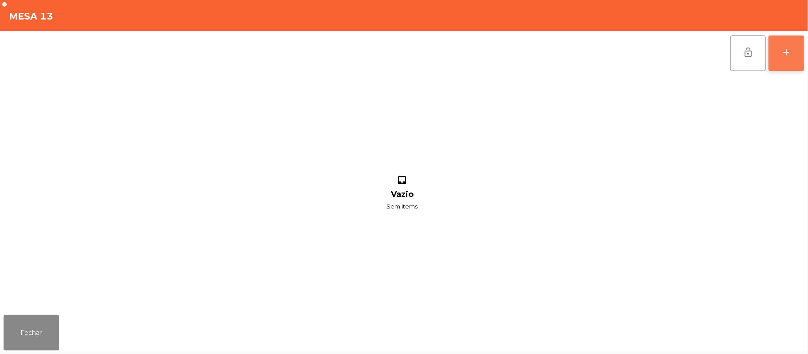
click at [784, 51] on div "add" at bounding box center [786, 52] width 11 height 11
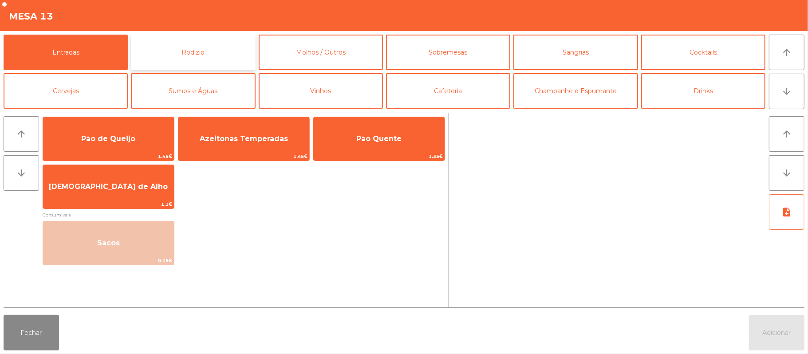
click at [185, 55] on button "Rodizio" at bounding box center [193, 52] width 124 height 35
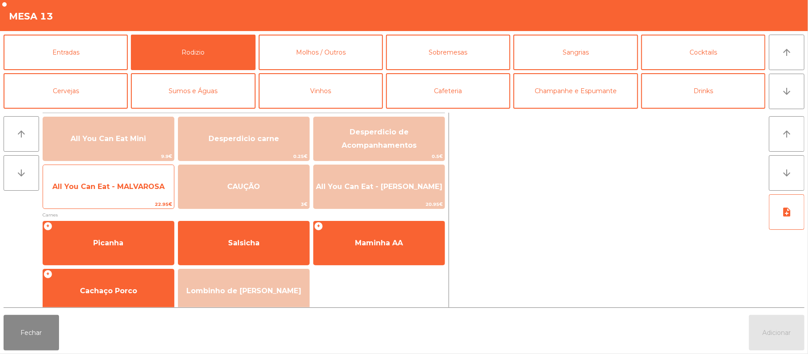
click at [108, 196] on span "All You Can Eat - MALVAROSA" at bounding box center [108, 187] width 131 height 24
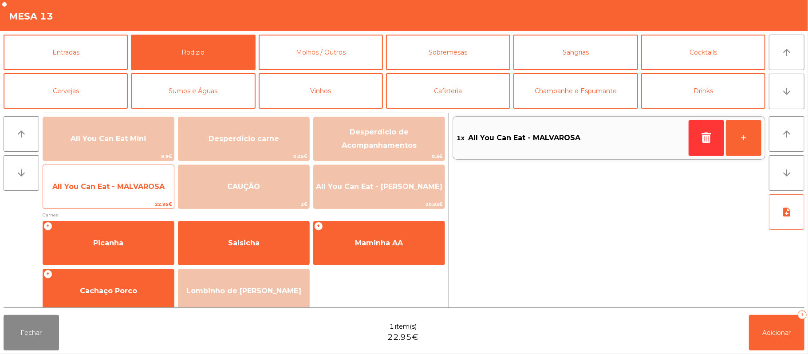
click at [116, 194] on span "All You Can Eat - MALVAROSA" at bounding box center [108, 187] width 131 height 24
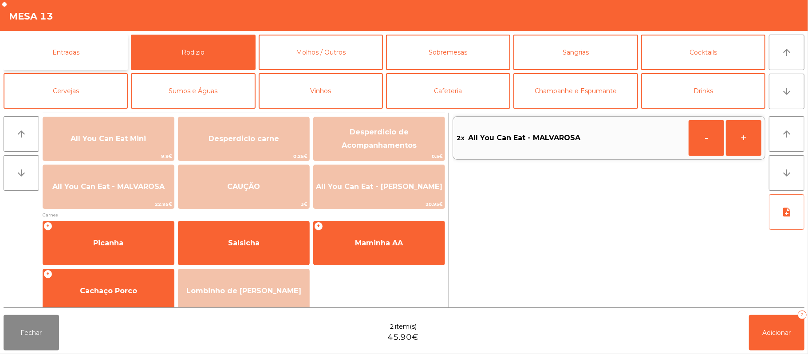
click at [65, 52] on button "Entradas" at bounding box center [66, 52] width 124 height 35
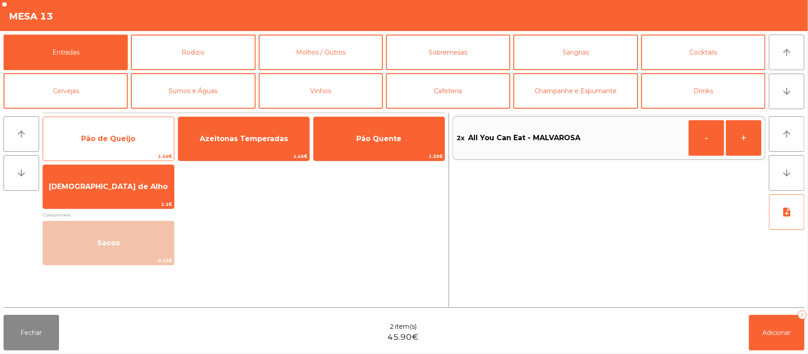
click at [102, 140] on span "Pão de Queijo" at bounding box center [108, 138] width 54 height 8
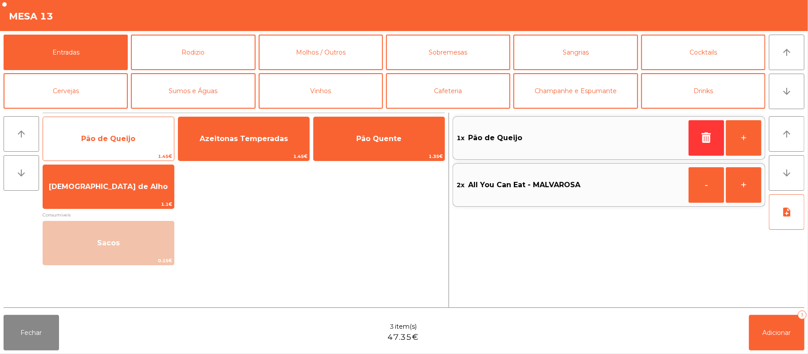
click at [106, 138] on span "Pão de Queijo" at bounding box center [108, 138] width 54 height 8
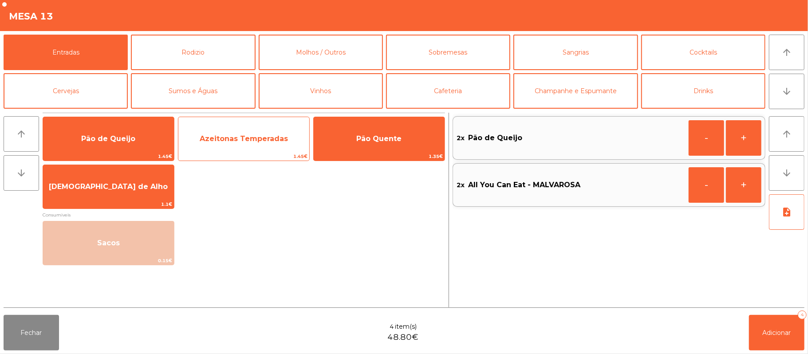
click at [244, 134] on span "Azeitonas Temperadas" at bounding box center [244, 138] width 88 height 8
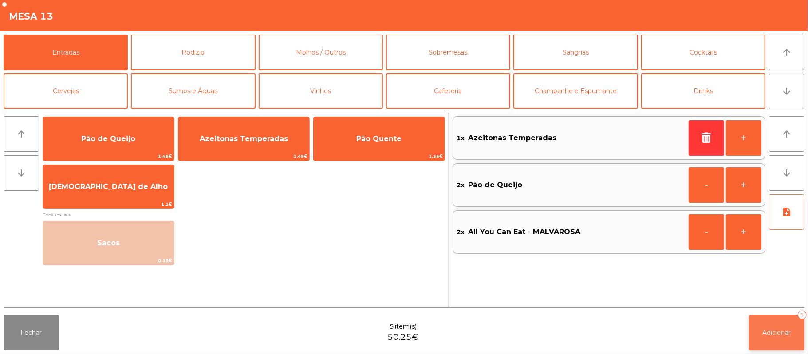
click at [776, 326] on button "Adicionar 5" at bounding box center [776, 332] width 55 height 35
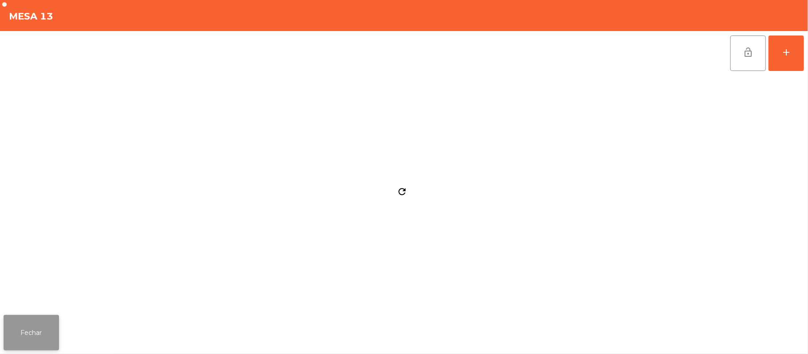
click at [29, 328] on button "Fechar" at bounding box center [31, 332] width 55 height 35
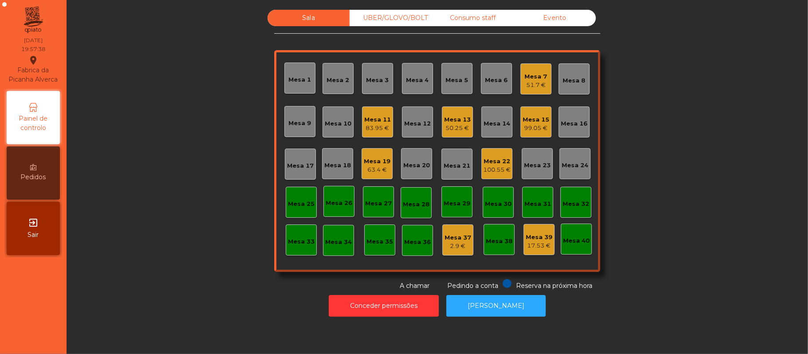
click at [523, 125] on div "99.05 €" at bounding box center [536, 128] width 27 height 9
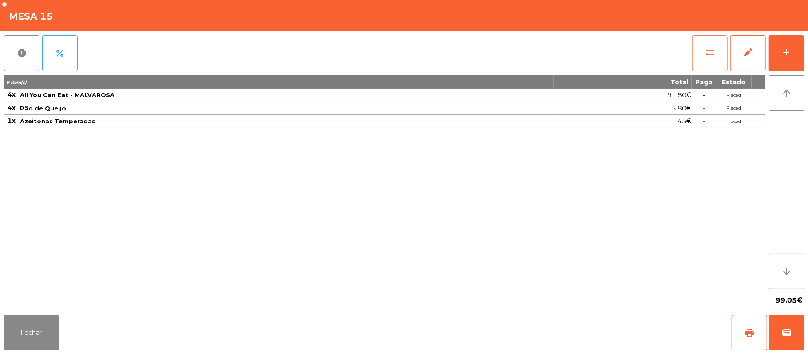
click at [703, 57] on button "sync_alt" at bounding box center [709, 52] width 35 height 35
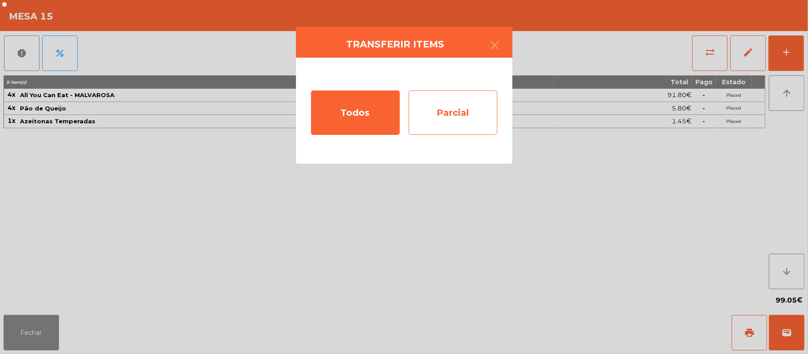
click at [467, 112] on div "Parcial" at bounding box center [453, 112] width 89 height 44
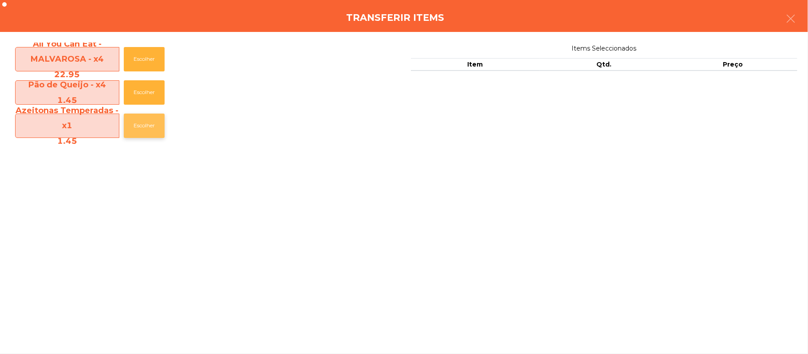
click at [128, 117] on button "Escolher" at bounding box center [144, 126] width 41 height 24
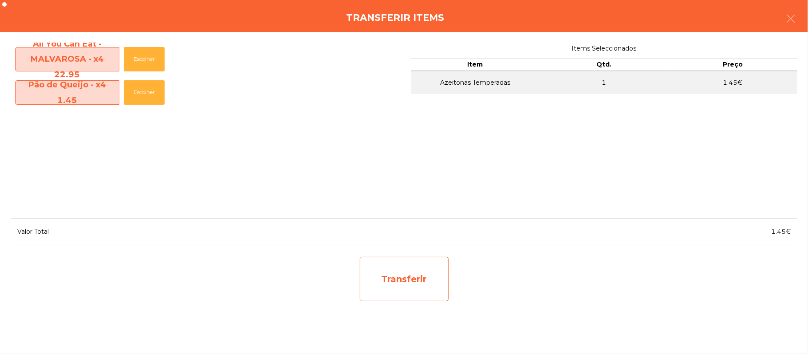
click at [409, 274] on div "Transferir" at bounding box center [404, 279] width 89 height 44
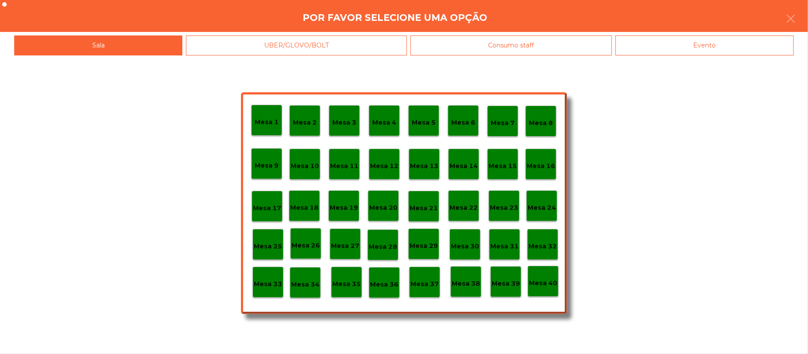
click at [423, 292] on div "Mesa 37" at bounding box center [424, 282] width 31 height 31
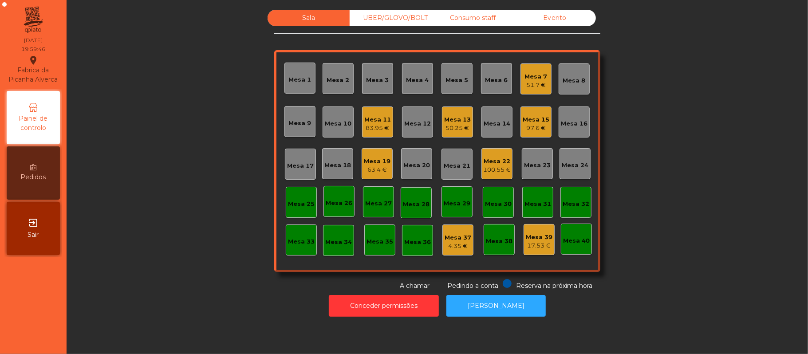
click at [539, 78] on div "Mesa 7" at bounding box center [536, 76] width 23 height 9
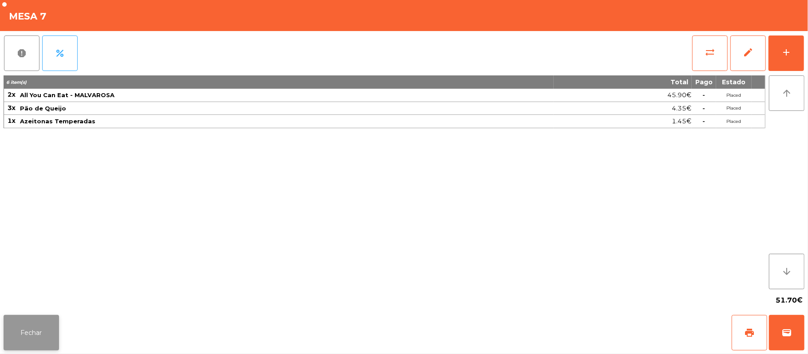
click at [31, 334] on button "Fechar" at bounding box center [31, 332] width 55 height 35
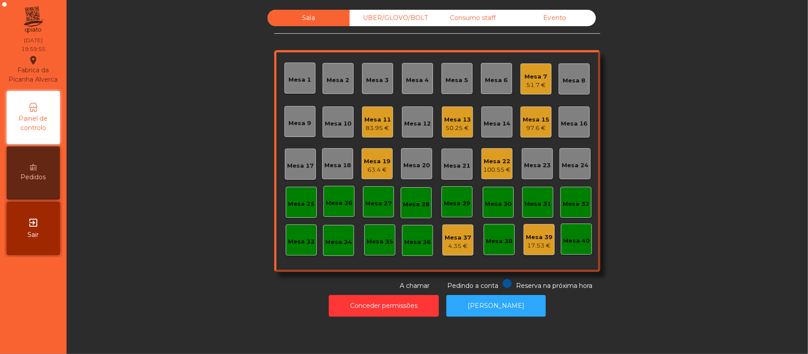
click at [489, 77] on div "Mesa 6" at bounding box center [496, 80] width 23 height 9
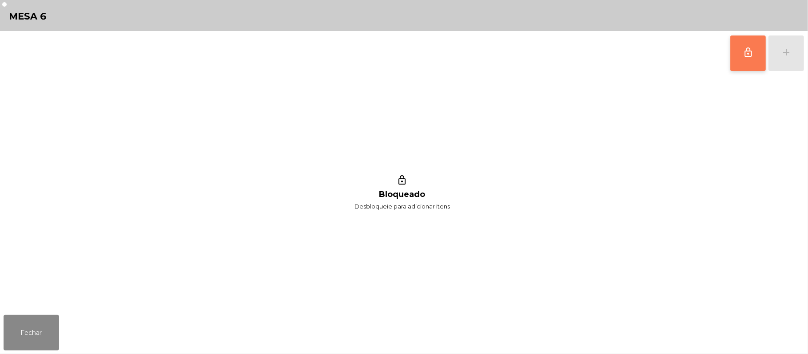
click at [739, 56] on button "lock_outline" at bounding box center [747, 52] width 35 height 35
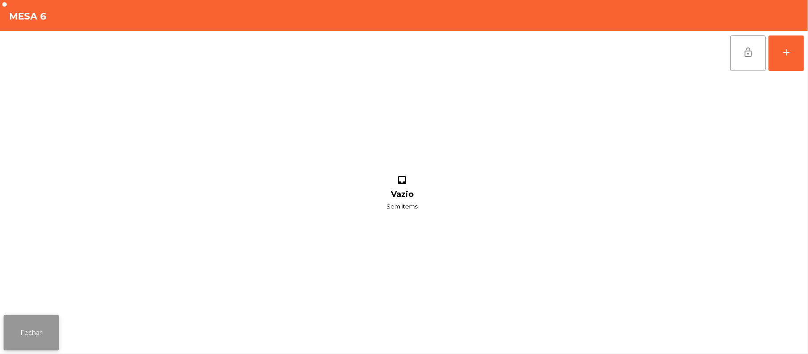
click at [58, 348] on button "Fechar" at bounding box center [31, 332] width 55 height 35
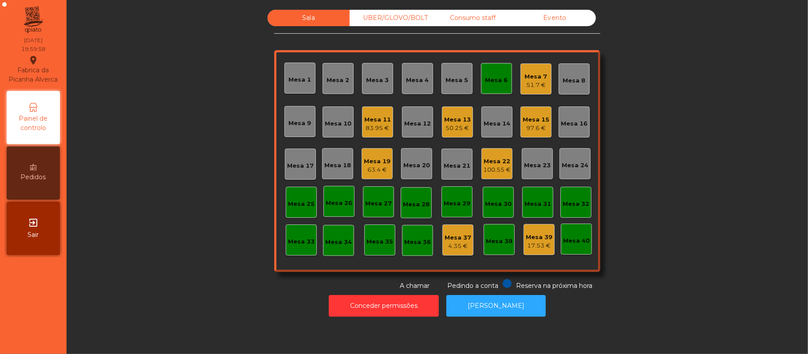
click at [539, 93] on div "Mesa 7 51.7 €" at bounding box center [535, 78] width 31 height 31
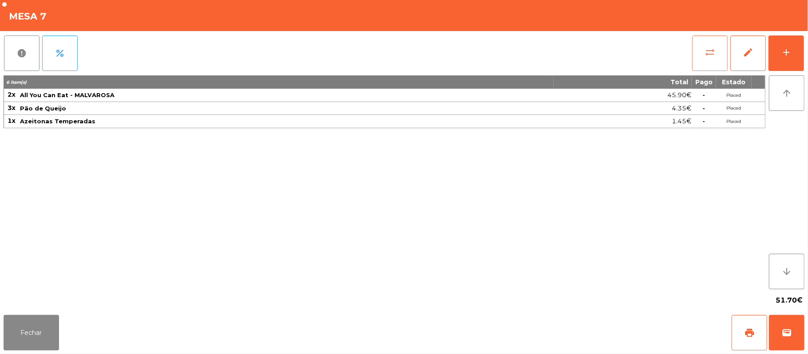
click at [716, 48] on button "sync_alt" at bounding box center [709, 52] width 35 height 35
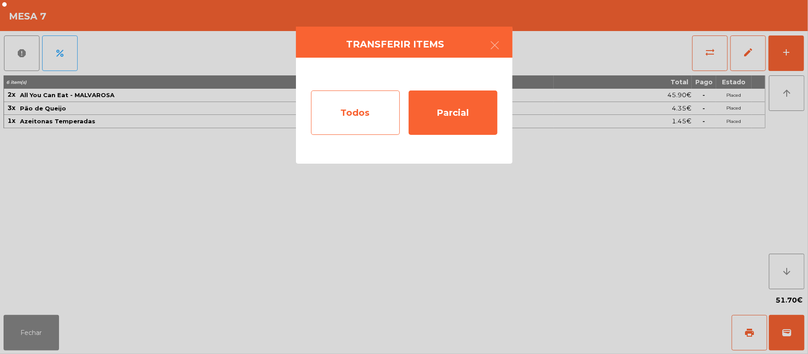
click at [365, 112] on div "Todos" at bounding box center [355, 112] width 89 height 44
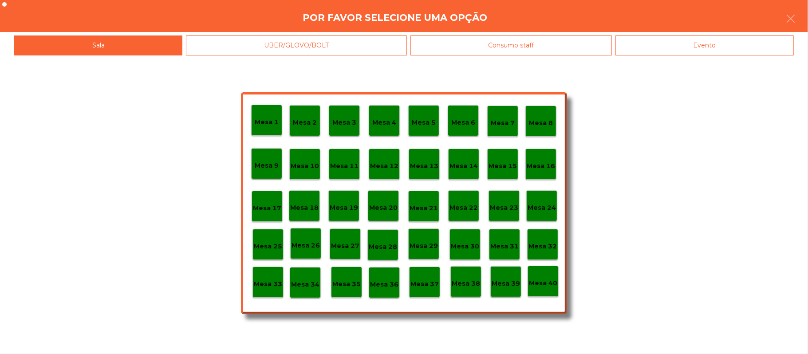
click at [466, 122] on p "Mesa 6" at bounding box center [463, 123] width 24 height 10
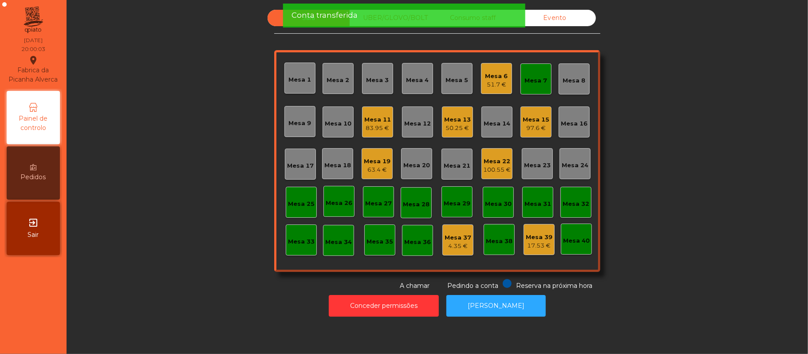
click at [525, 84] on div "Mesa 7" at bounding box center [536, 80] width 23 height 9
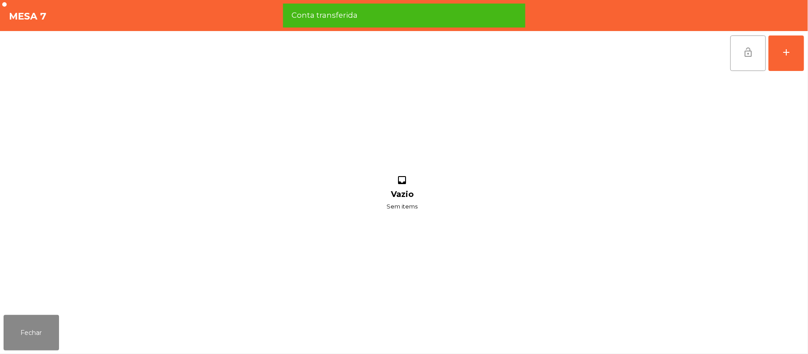
click at [743, 47] on span "lock_open" at bounding box center [748, 52] width 11 height 11
click at [21, 347] on button "Fechar" at bounding box center [31, 332] width 55 height 35
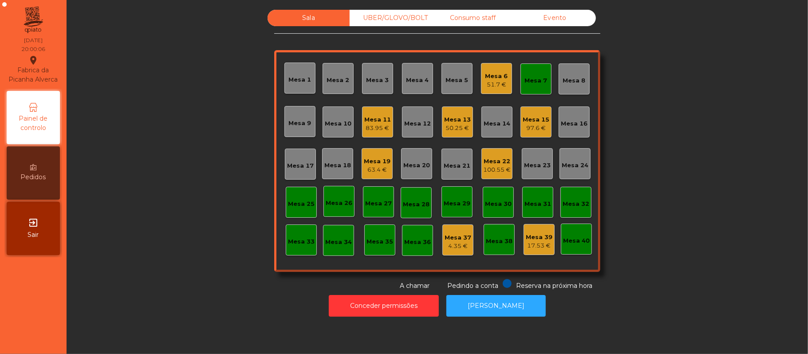
click at [540, 79] on div "Mesa 7" at bounding box center [536, 80] width 23 height 9
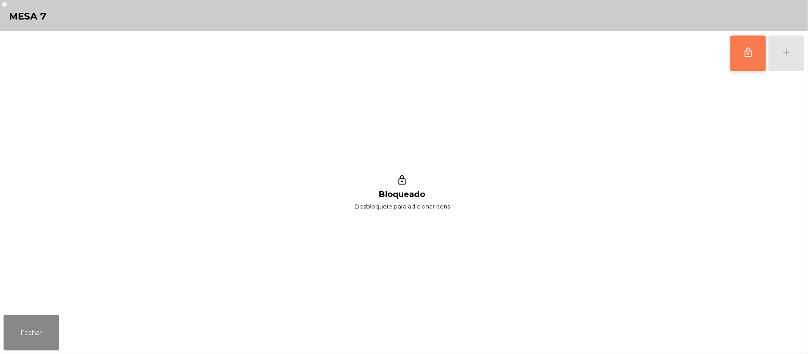
click at [733, 60] on button "lock_outline" at bounding box center [747, 52] width 35 height 35
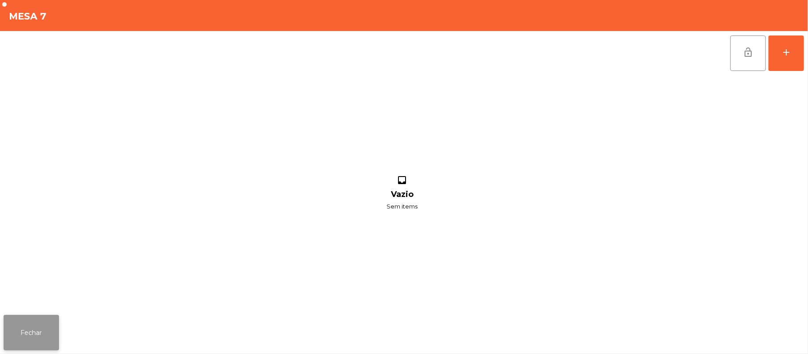
click at [46, 334] on button "Fechar" at bounding box center [31, 332] width 55 height 35
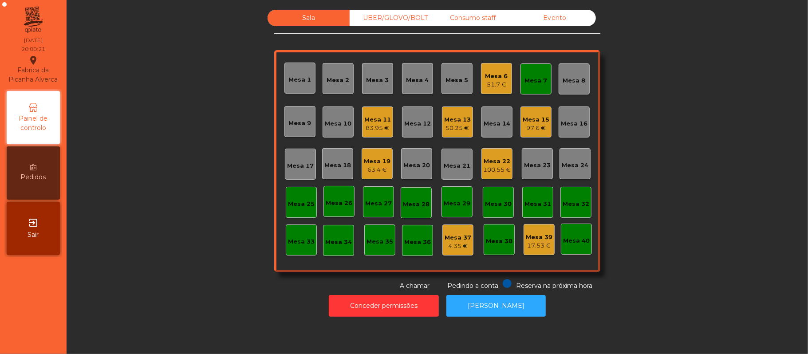
click at [535, 78] on div "Mesa 7" at bounding box center [536, 80] width 23 height 9
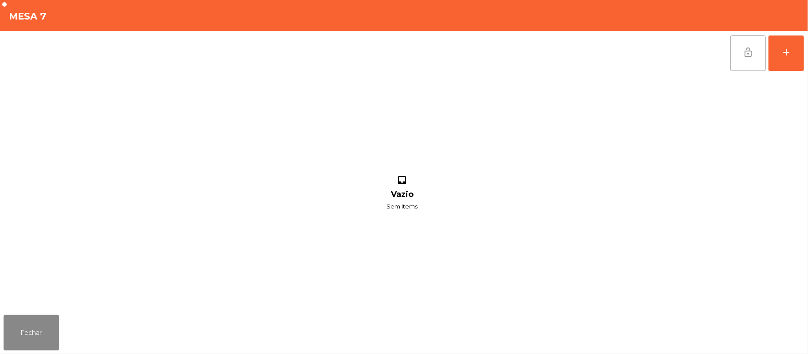
click at [749, 43] on button "lock_open" at bounding box center [747, 52] width 35 height 35
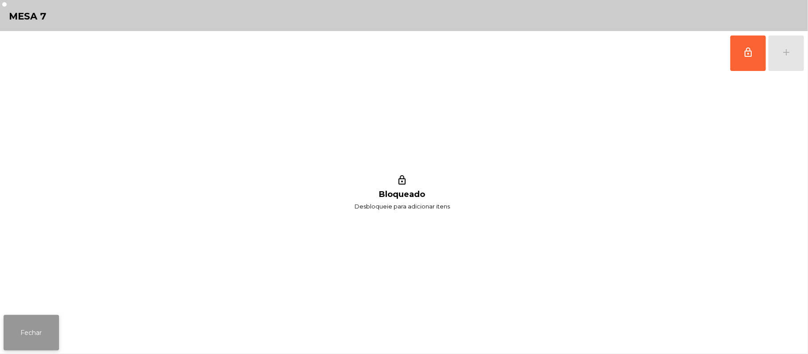
click at [32, 328] on button "Fechar" at bounding box center [31, 332] width 55 height 35
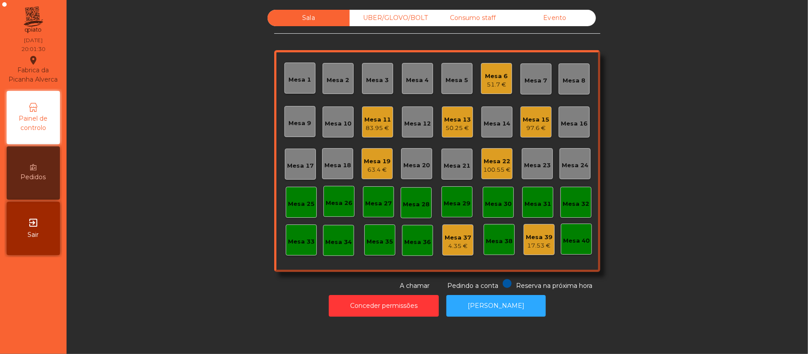
click at [289, 119] on div "Mesa 9" at bounding box center [300, 123] width 23 height 9
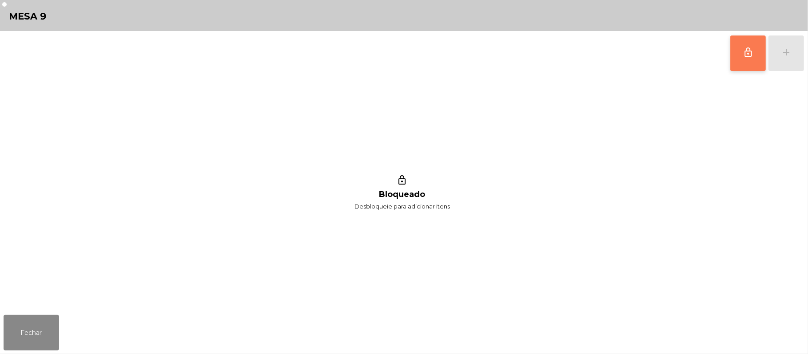
click at [744, 59] on button "lock_outline" at bounding box center [747, 52] width 35 height 35
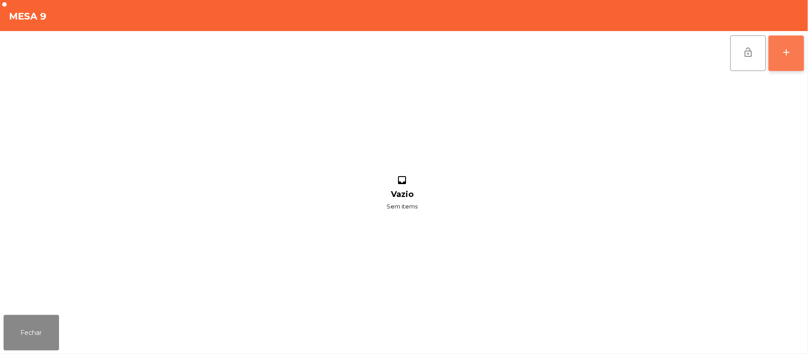
click at [801, 48] on button "add" at bounding box center [785, 52] width 35 height 35
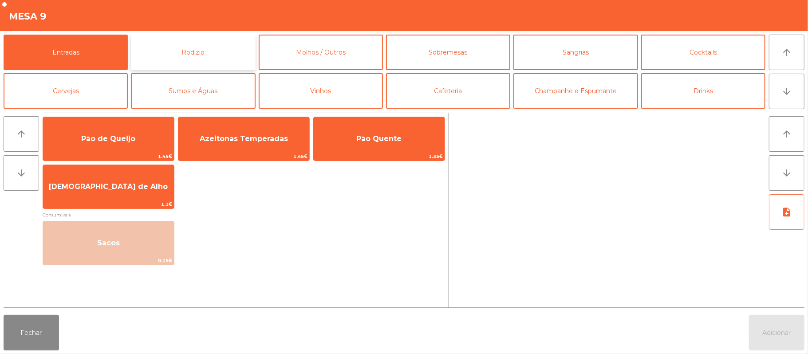
click at [222, 55] on button "Rodizio" at bounding box center [193, 52] width 124 height 35
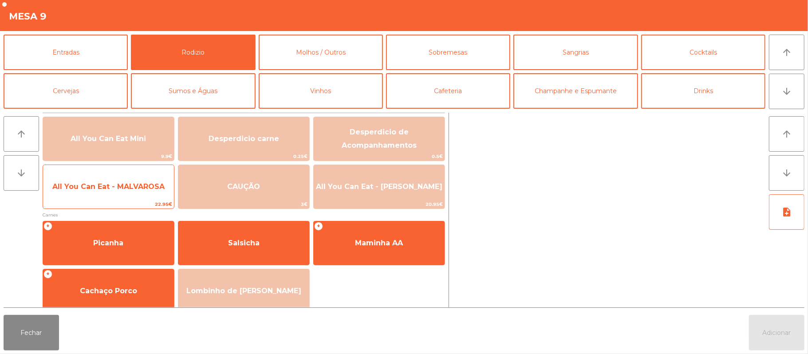
click at [130, 194] on span "All You Can Eat - MALVAROSA" at bounding box center [108, 187] width 131 height 24
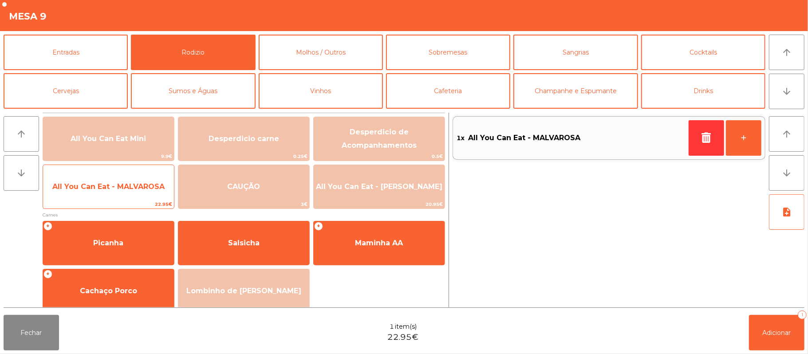
click at [128, 199] on span "All You Can Eat - MALVAROSA" at bounding box center [108, 187] width 131 height 24
click at [132, 192] on span "All You Can Eat - MALVAROSA" at bounding box center [108, 187] width 131 height 24
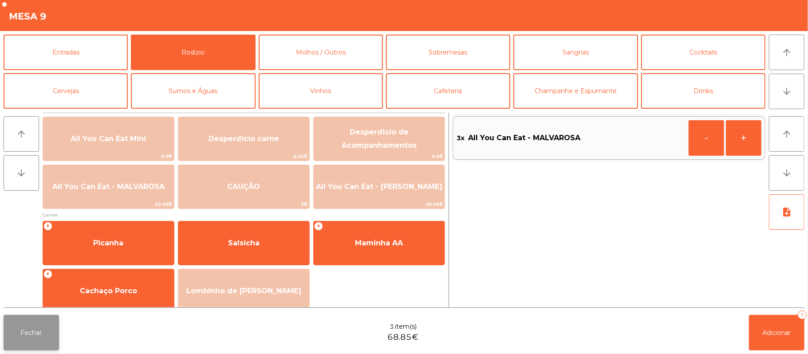
click at [30, 331] on button "Fechar" at bounding box center [31, 332] width 55 height 35
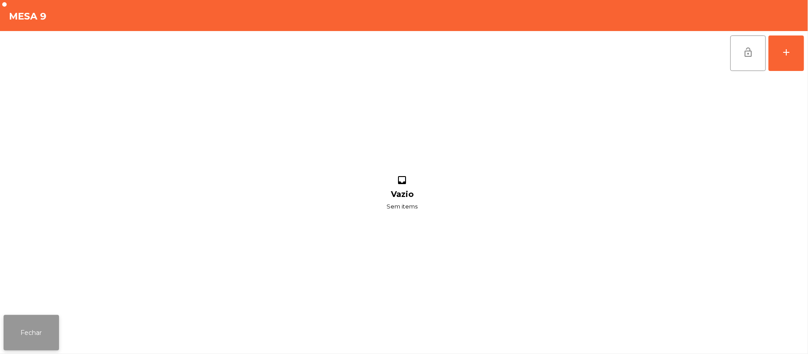
click at [32, 330] on button "Fechar" at bounding box center [31, 332] width 55 height 35
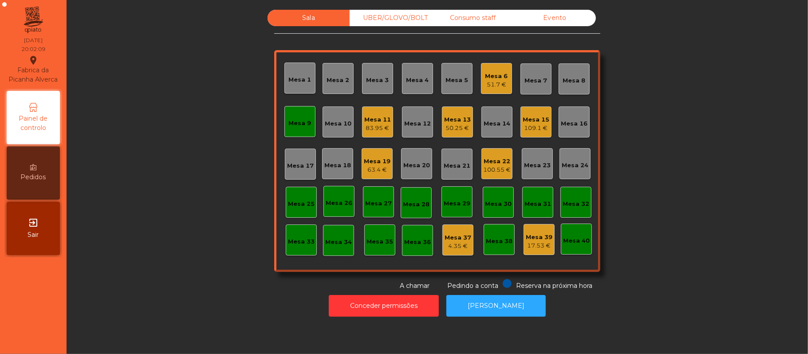
click at [297, 117] on div "Mesa 9" at bounding box center [300, 121] width 23 height 12
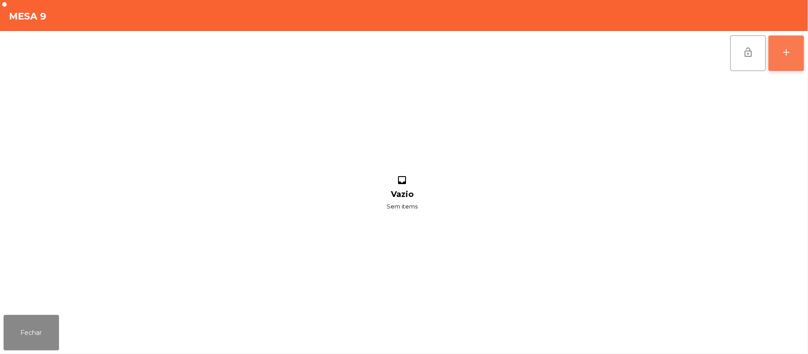
click at [789, 54] on div "add" at bounding box center [786, 52] width 11 height 11
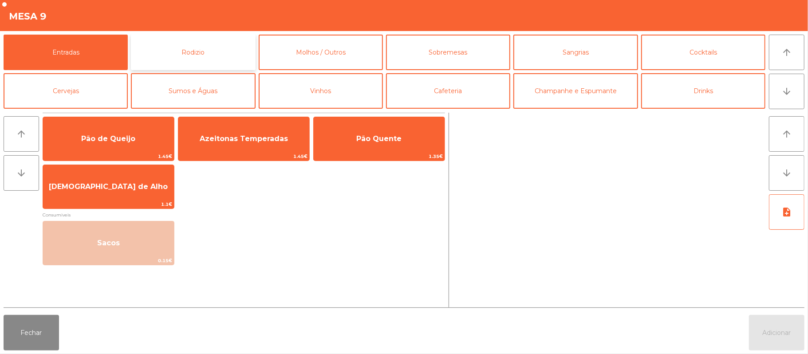
click at [214, 61] on button "Rodizio" at bounding box center [193, 52] width 124 height 35
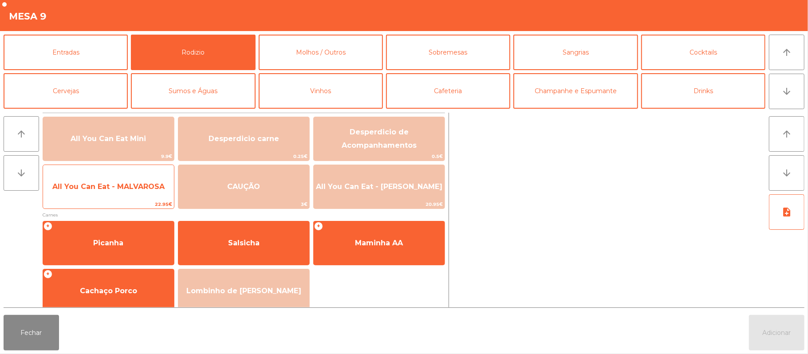
click at [149, 190] on span "All You Can Eat - MALVAROSA" at bounding box center [108, 186] width 112 height 8
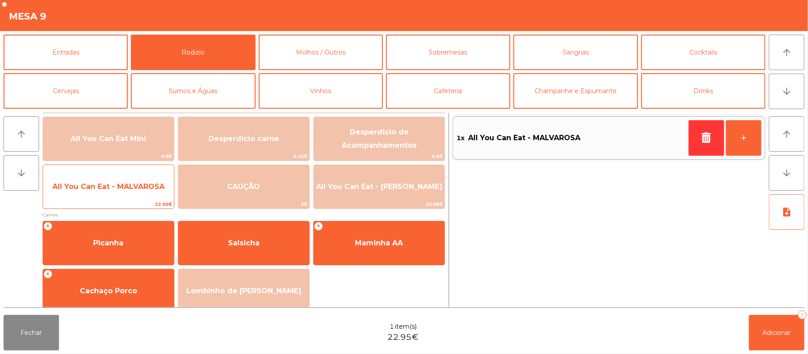
click at [148, 192] on span "All You Can Eat - MALVAROSA" at bounding box center [108, 187] width 131 height 24
click at [149, 185] on span "All You Can Eat - MALVAROSA" at bounding box center [108, 186] width 112 height 8
click at [151, 186] on span "All You Can Eat - MALVAROSA" at bounding box center [108, 186] width 112 height 8
click at [145, 178] on span "All You Can Eat - MALVAROSA" at bounding box center [108, 187] width 131 height 24
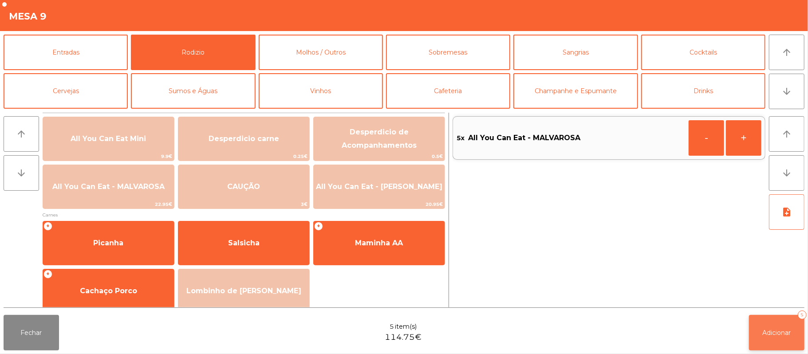
click at [751, 333] on button "Adicionar 5" at bounding box center [776, 332] width 55 height 35
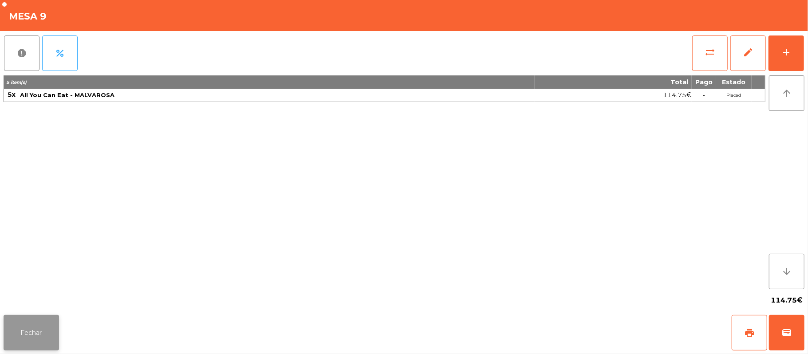
click at [28, 318] on button "Fechar" at bounding box center [31, 332] width 55 height 35
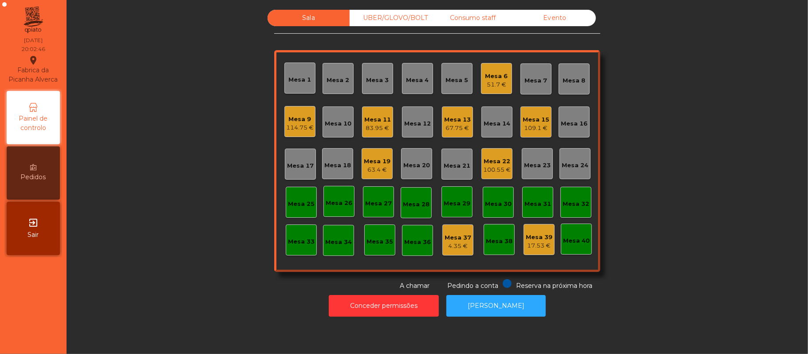
click at [421, 161] on div "Mesa 20" at bounding box center [416, 165] width 27 height 9
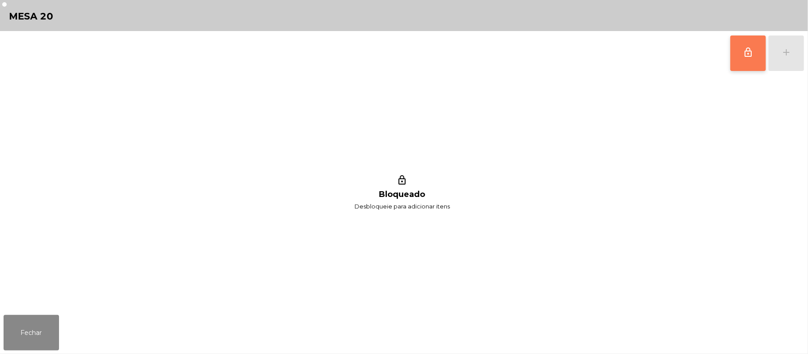
click at [760, 58] on button "lock_outline" at bounding box center [747, 52] width 35 height 35
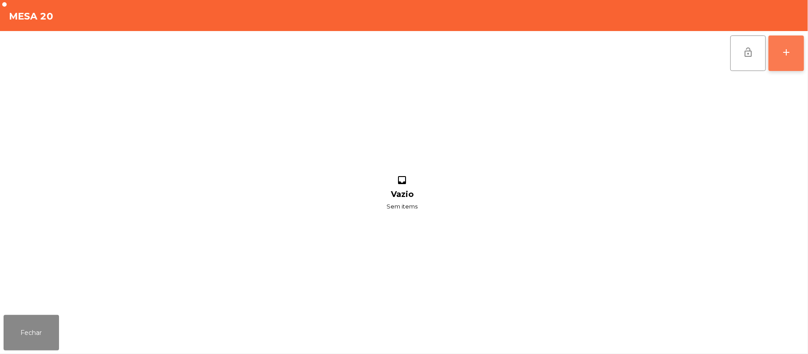
click at [785, 56] on div "add" at bounding box center [786, 52] width 11 height 11
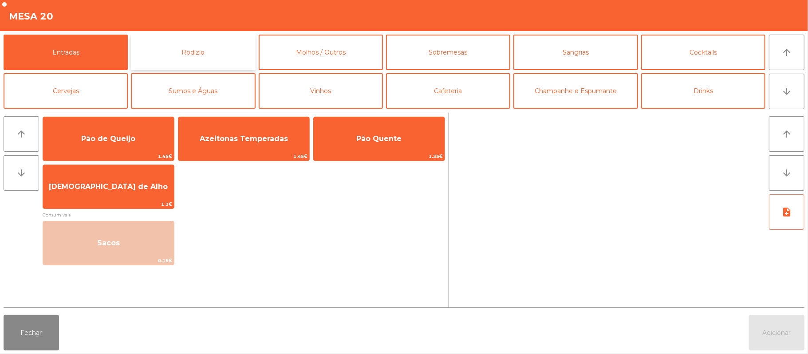
click at [195, 54] on button "Rodizio" at bounding box center [193, 52] width 124 height 35
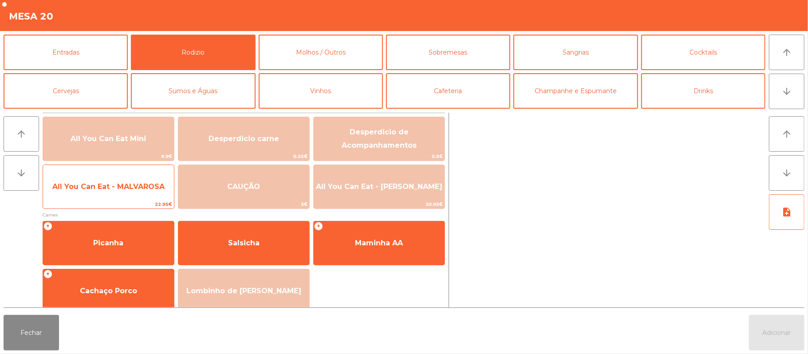
click at [120, 189] on span "All You Can Eat - MALVAROSA" at bounding box center [108, 186] width 112 height 8
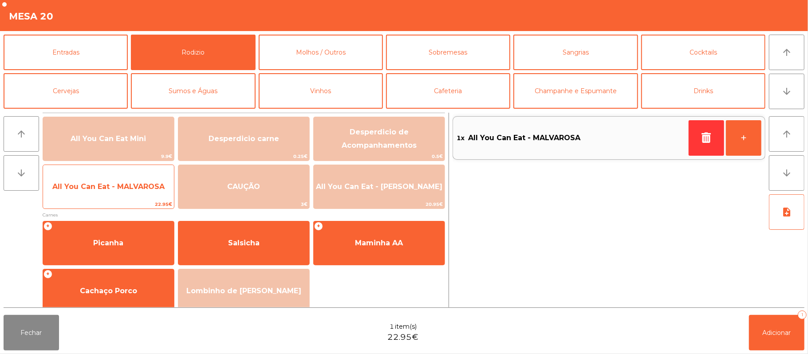
click at [128, 186] on span "All You Can Eat - MALVAROSA" at bounding box center [108, 186] width 112 height 8
click at [128, 190] on span "All You Can Eat - MALVAROSA" at bounding box center [108, 186] width 112 height 8
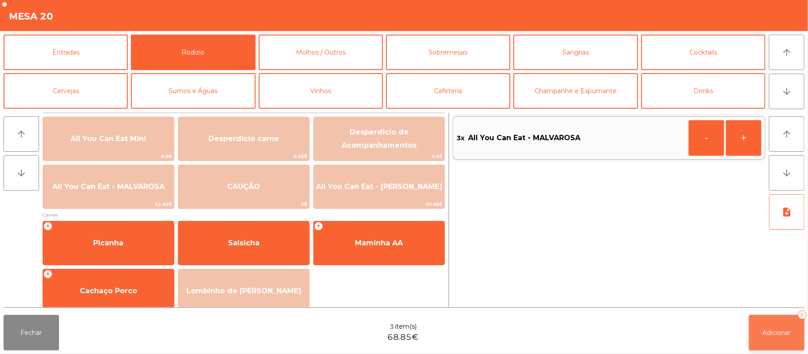
click at [777, 318] on button "Adicionar 3" at bounding box center [776, 332] width 55 height 35
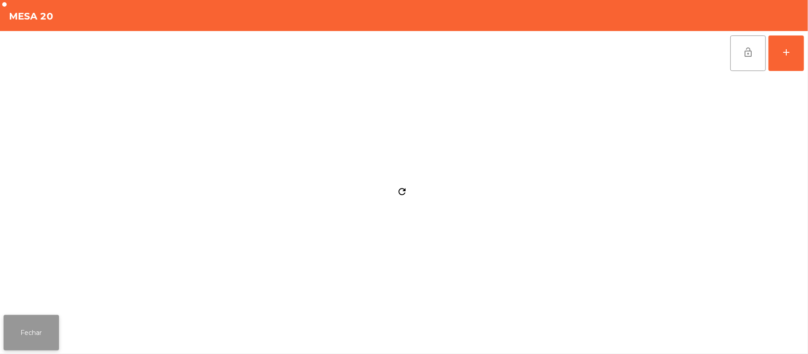
click at [29, 331] on button "Fechar" at bounding box center [31, 332] width 55 height 35
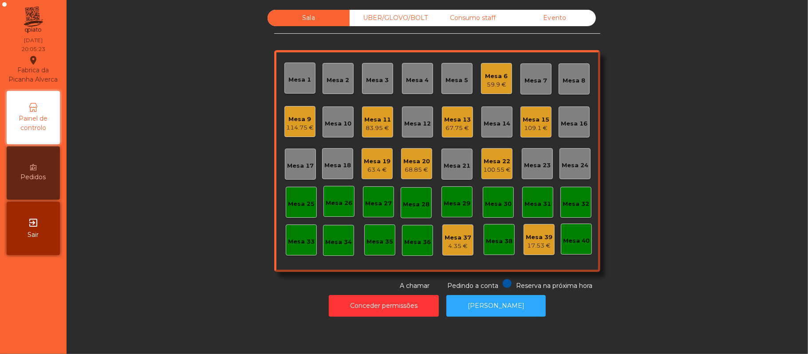
click at [372, 63] on div "Mesa 3" at bounding box center [377, 78] width 31 height 31
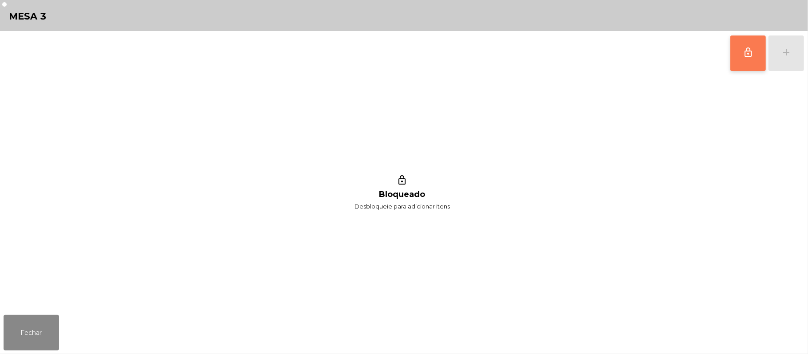
click at [739, 52] on button "lock_outline" at bounding box center [747, 52] width 35 height 35
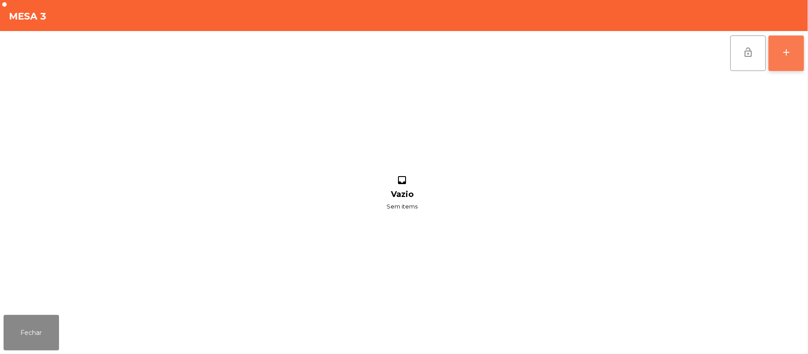
click at [784, 57] on button "add" at bounding box center [785, 52] width 35 height 35
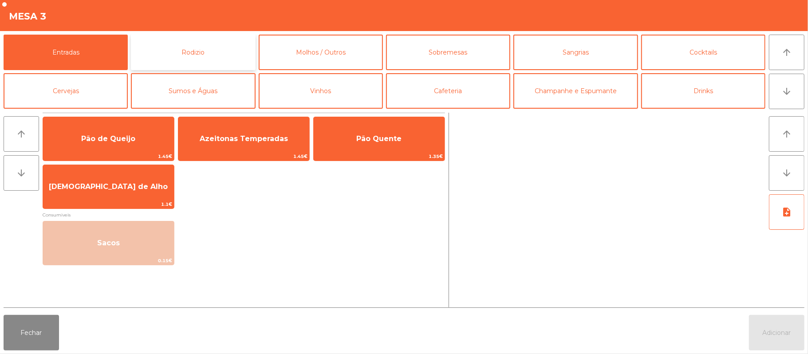
click at [207, 58] on button "Rodizio" at bounding box center [193, 52] width 124 height 35
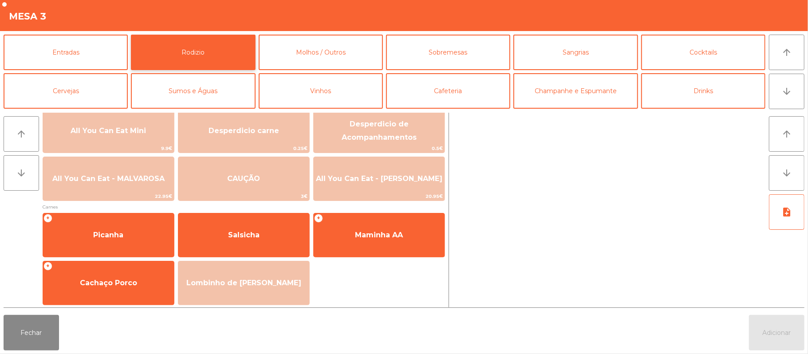
scroll to position [0, 0]
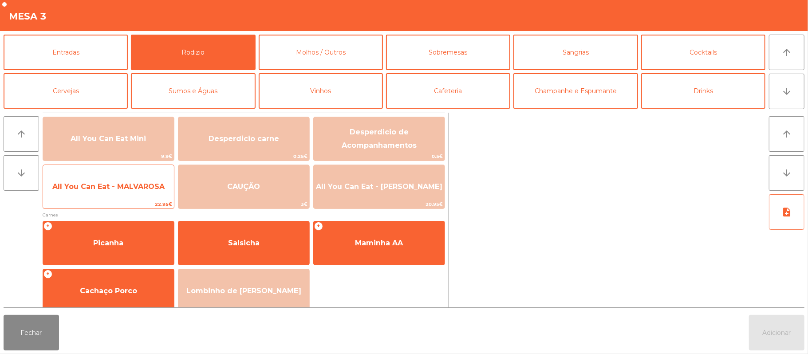
click at [110, 194] on span "All You Can Eat - MALVAROSA" at bounding box center [108, 187] width 131 height 24
click at [109, 185] on span "All You Can Eat - MALVAROSA" at bounding box center [108, 186] width 112 height 8
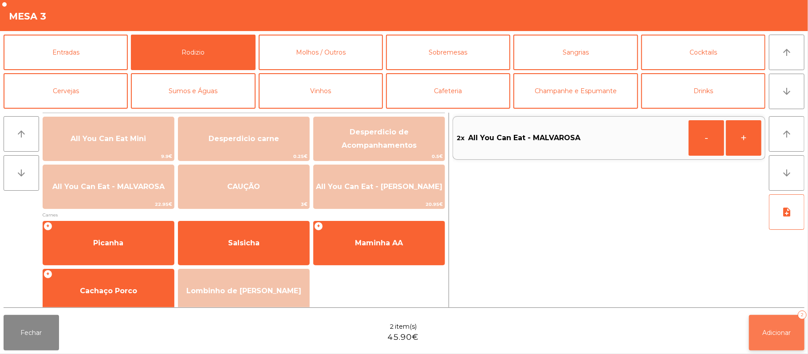
click at [768, 330] on span "Adicionar" at bounding box center [777, 333] width 28 height 8
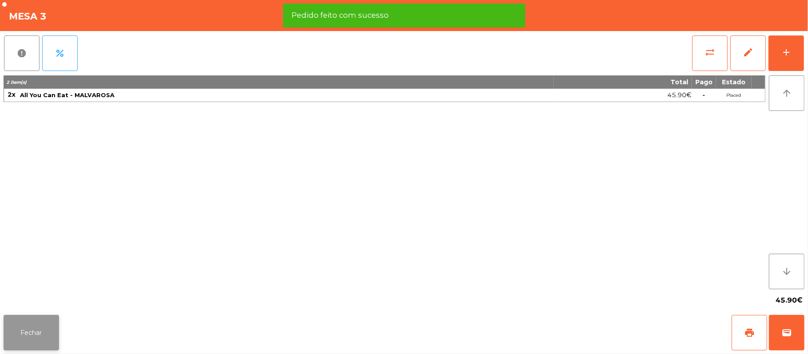
click at [45, 324] on button "Fechar" at bounding box center [31, 332] width 55 height 35
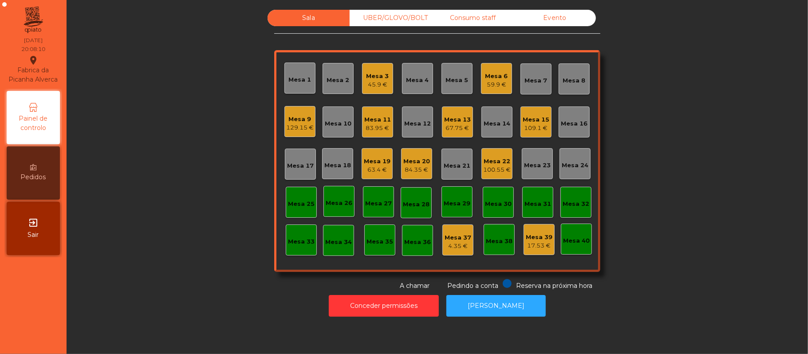
click at [495, 82] on div "59.9 €" at bounding box center [496, 84] width 23 height 9
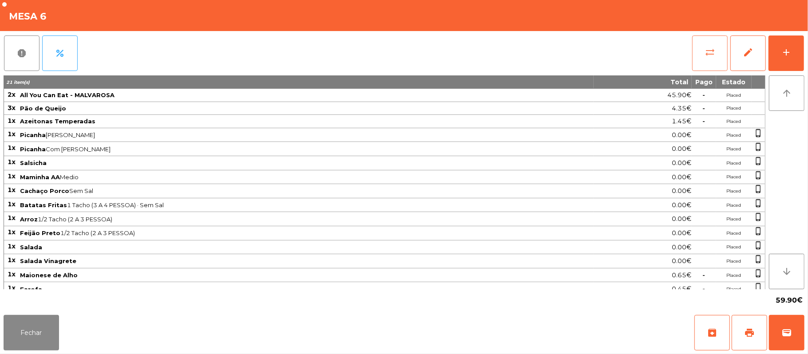
click at [701, 47] on button "sync_alt" at bounding box center [709, 52] width 35 height 35
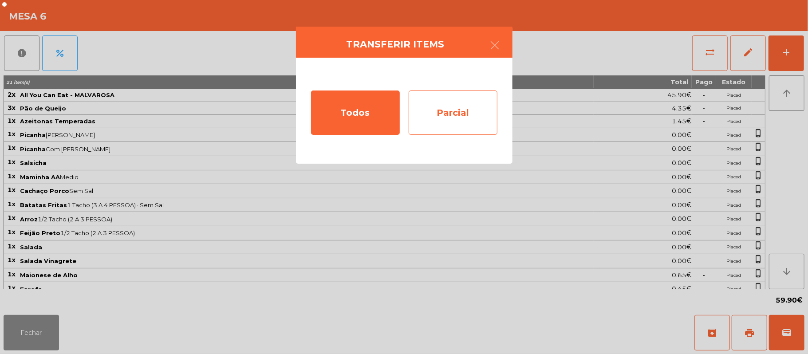
click at [467, 118] on div "Parcial" at bounding box center [453, 112] width 89 height 44
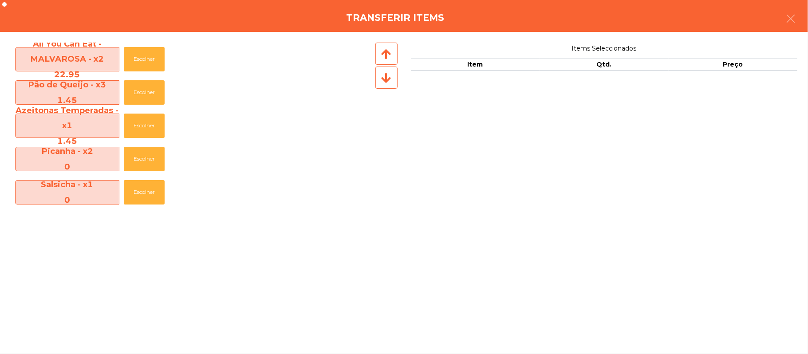
click at [269, 152] on div "Picanha - x2 0 Escolher" at bounding box center [192, 158] width 363 height 33
click at [155, 127] on button "Escolher" at bounding box center [144, 126] width 41 height 24
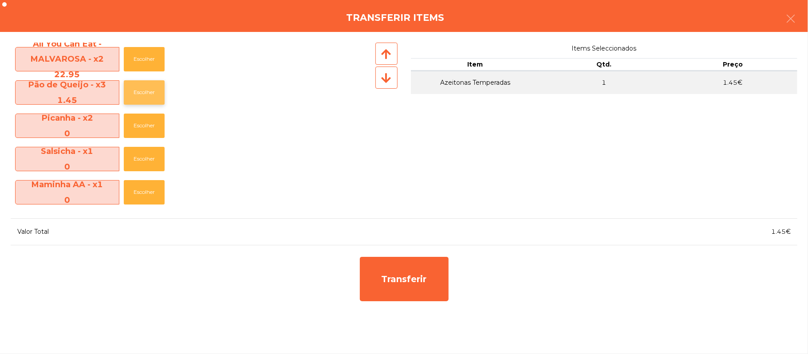
click at [147, 92] on button "Escolher" at bounding box center [144, 92] width 41 height 24
click at [146, 100] on button "Escolher" at bounding box center [144, 92] width 41 height 24
click at [147, 92] on button "Escolher" at bounding box center [144, 92] width 41 height 24
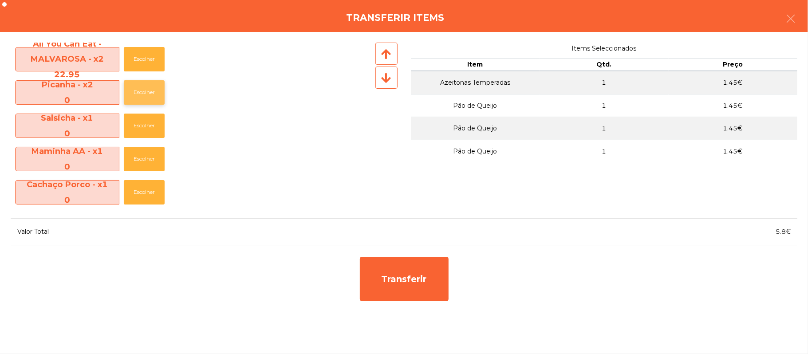
click at [146, 99] on button "Escolher" at bounding box center [144, 92] width 41 height 24
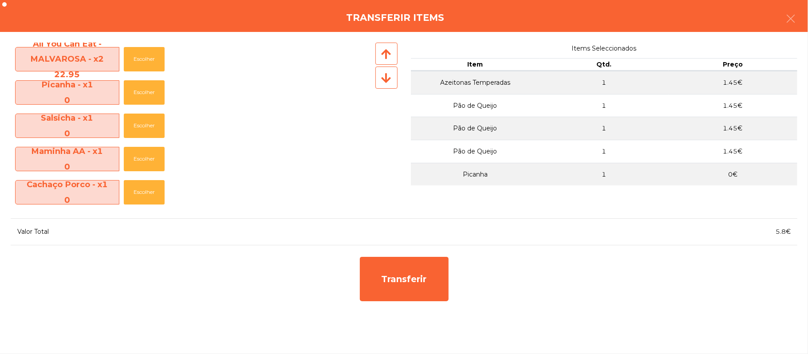
click at [693, 176] on td "0€" at bounding box center [733, 174] width 129 height 23
click at [779, 24] on button "button" at bounding box center [790, 19] width 25 height 27
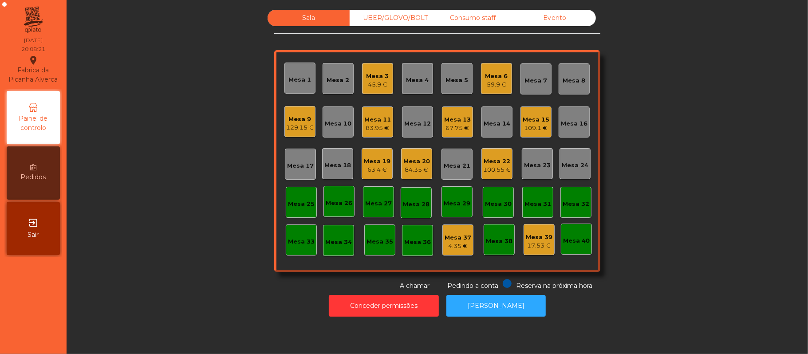
click at [496, 73] on div "Mesa 6" at bounding box center [496, 76] width 23 height 9
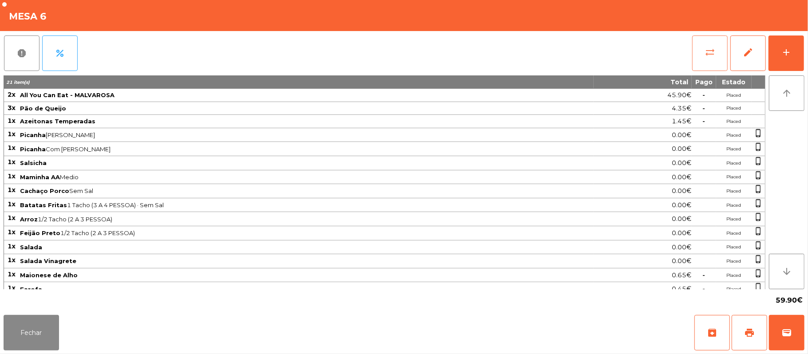
click at [692, 50] on button "sync_alt" at bounding box center [709, 52] width 35 height 35
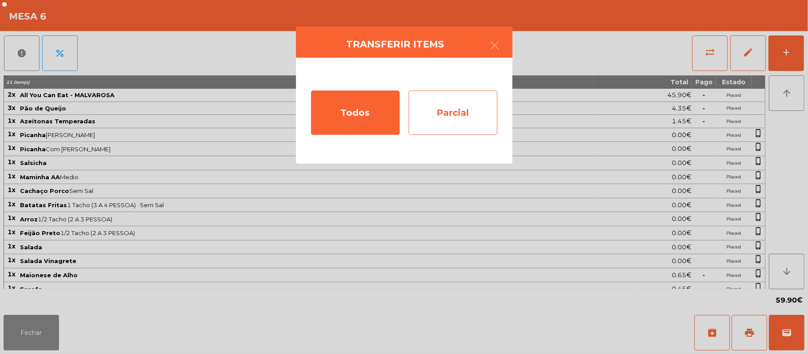
click at [474, 110] on div "Parcial" at bounding box center [453, 112] width 89 height 44
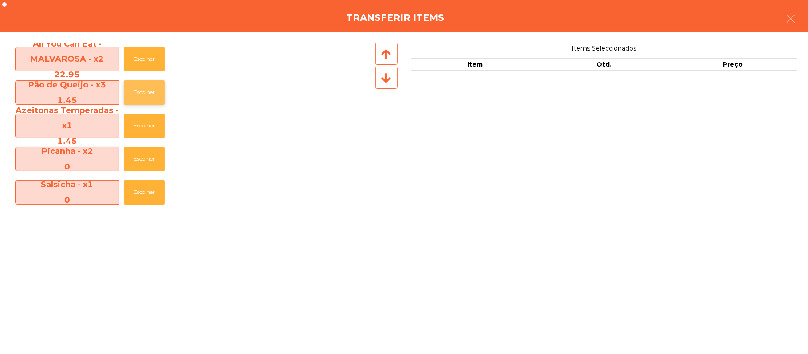
click at [161, 98] on button "Escolher" at bounding box center [144, 92] width 41 height 24
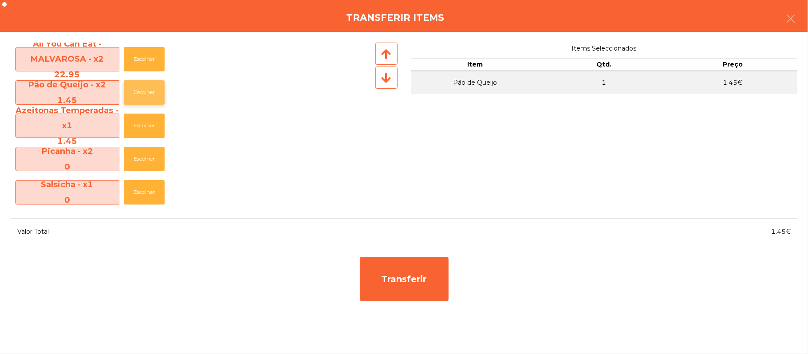
click at [149, 98] on button "Escolher" at bounding box center [144, 92] width 41 height 24
click at [152, 95] on button "Escolher" at bounding box center [144, 92] width 41 height 24
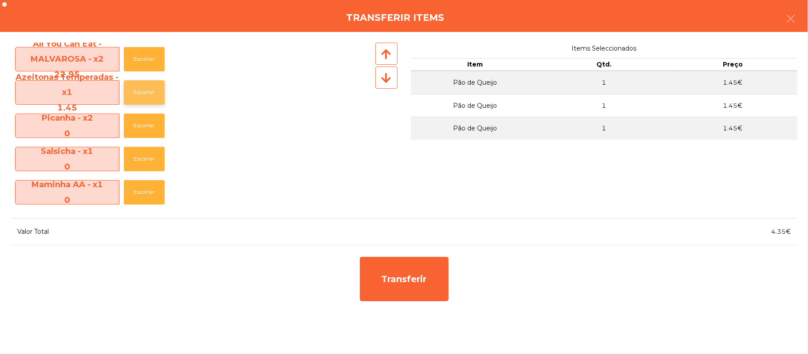
click at [153, 90] on button "Escolher" at bounding box center [144, 92] width 41 height 24
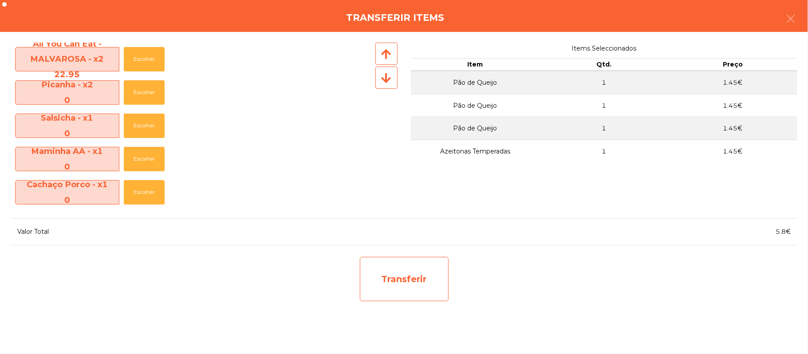
click at [402, 283] on div "Transferir" at bounding box center [404, 279] width 89 height 44
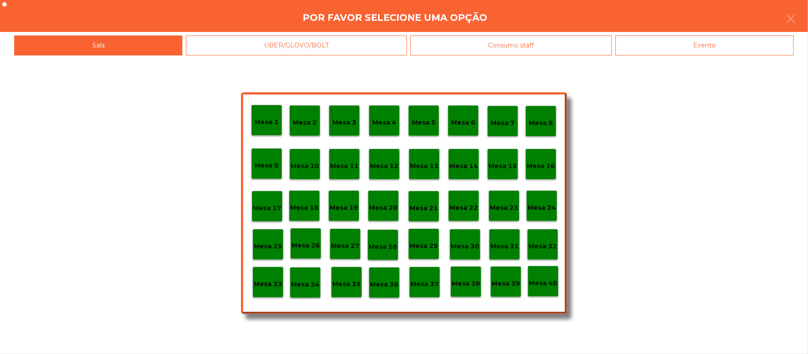
click at [423, 284] on p "Mesa 37" at bounding box center [424, 284] width 28 height 10
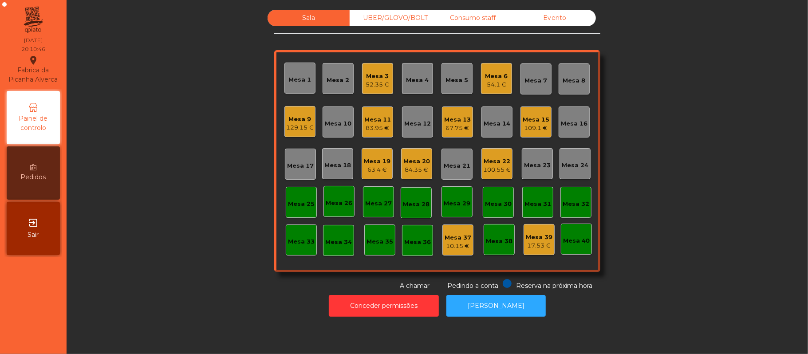
click at [485, 72] on div "Mesa 6" at bounding box center [496, 76] width 23 height 9
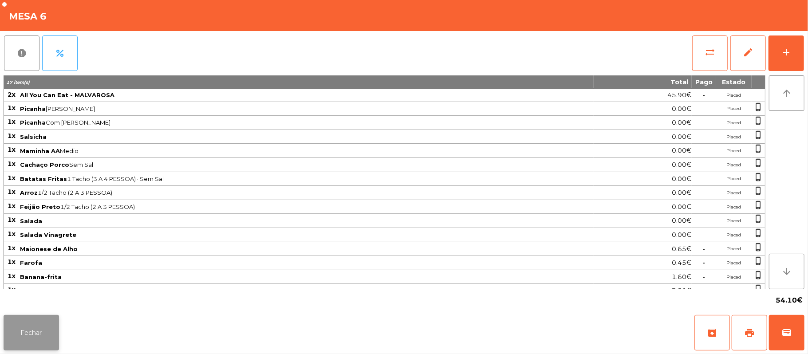
click at [34, 317] on button "Fechar" at bounding box center [31, 332] width 55 height 35
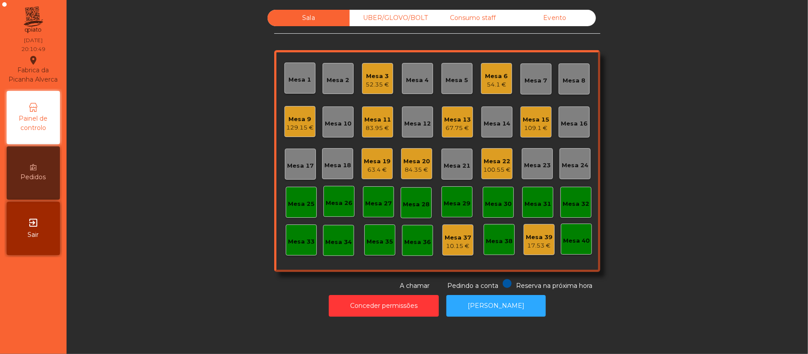
click at [496, 82] on div "54.1 €" at bounding box center [496, 84] width 23 height 9
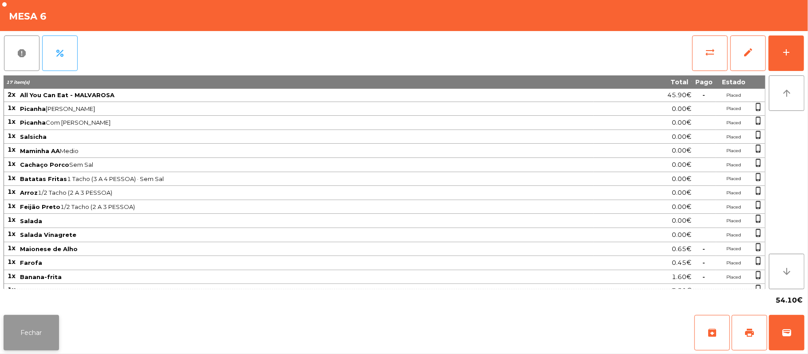
click at [23, 340] on button "Fechar" at bounding box center [31, 332] width 55 height 35
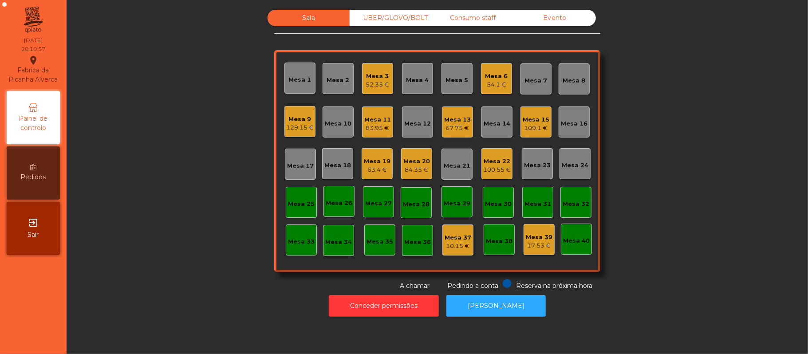
click at [567, 78] on div "Mesa 8" at bounding box center [574, 80] width 23 height 9
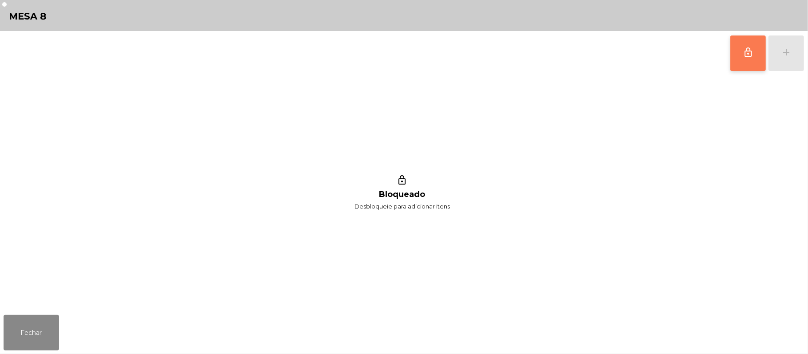
click at [737, 57] on button "lock_outline" at bounding box center [747, 52] width 35 height 35
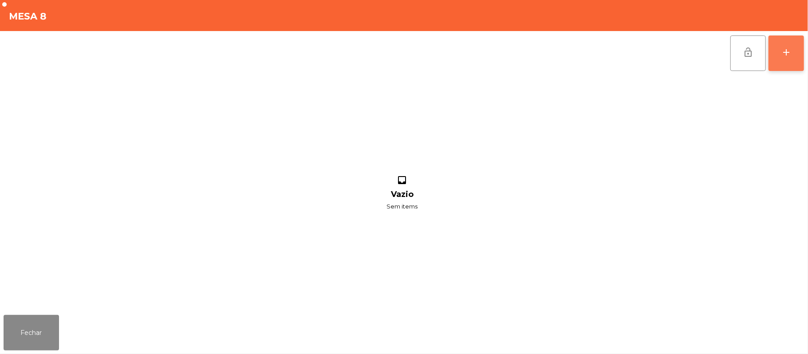
click at [784, 57] on button "add" at bounding box center [785, 52] width 35 height 35
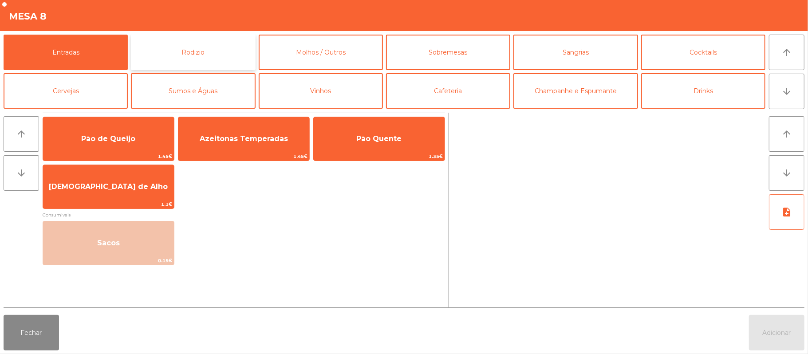
click at [190, 48] on button "Rodizio" at bounding box center [193, 52] width 124 height 35
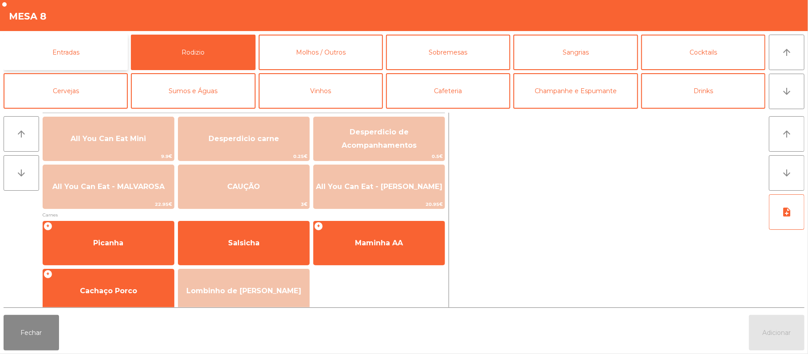
click at [72, 51] on button "Entradas" at bounding box center [66, 52] width 124 height 35
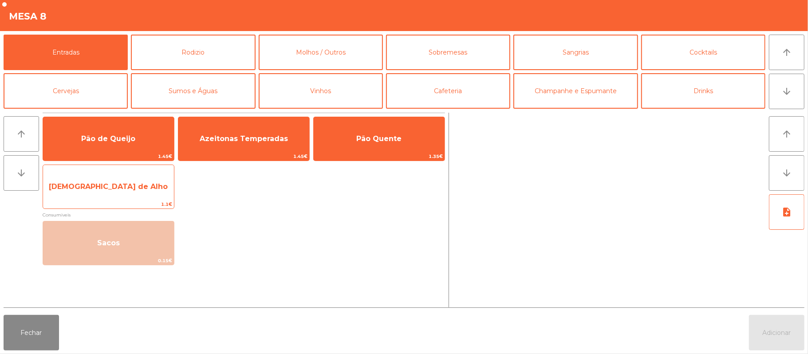
click at [109, 183] on span "[DEMOGRAPHIC_DATA] de Alho" at bounding box center [108, 186] width 119 height 8
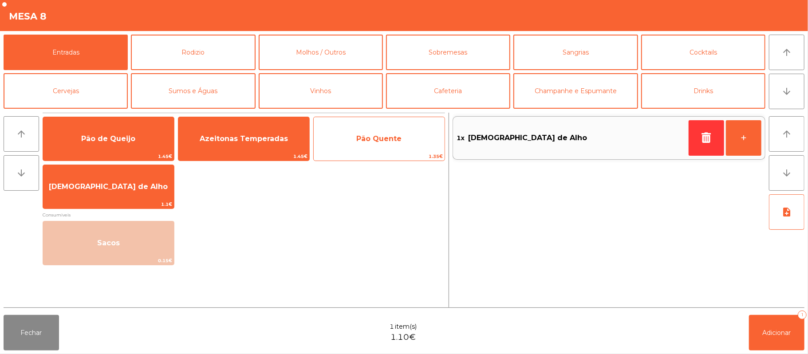
click at [376, 136] on span "Pão Quente" at bounding box center [378, 138] width 45 height 8
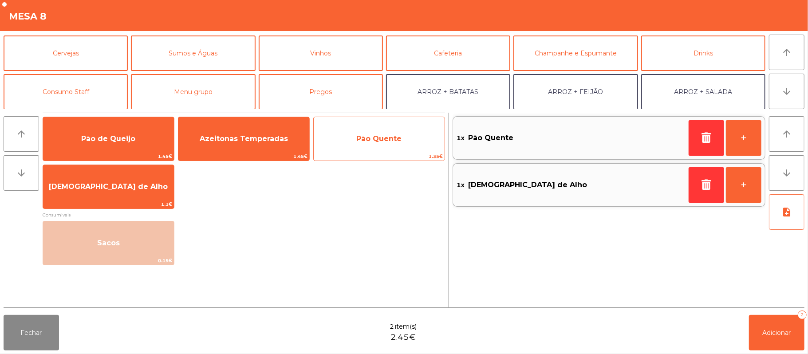
scroll to position [41, 0]
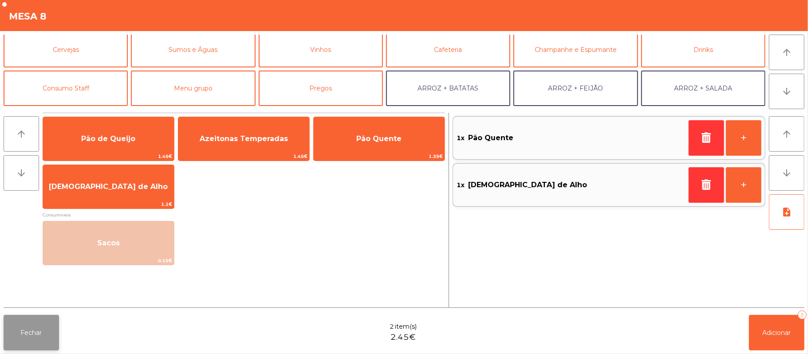
click at [37, 343] on button "Fechar" at bounding box center [31, 332] width 55 height 35
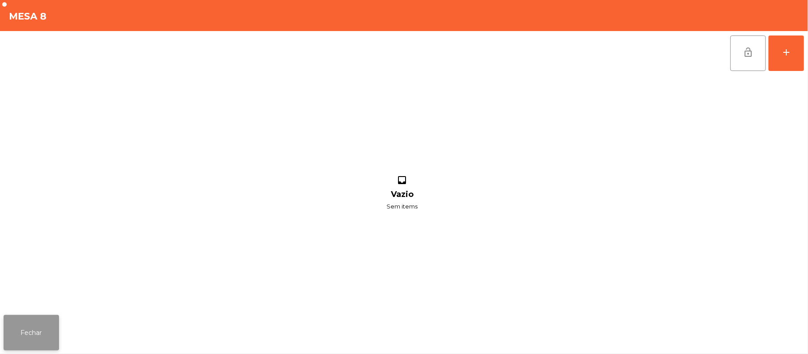
click at [50, 328] on button "Fechar" at bounding box center [31, 332] width 55 height 35
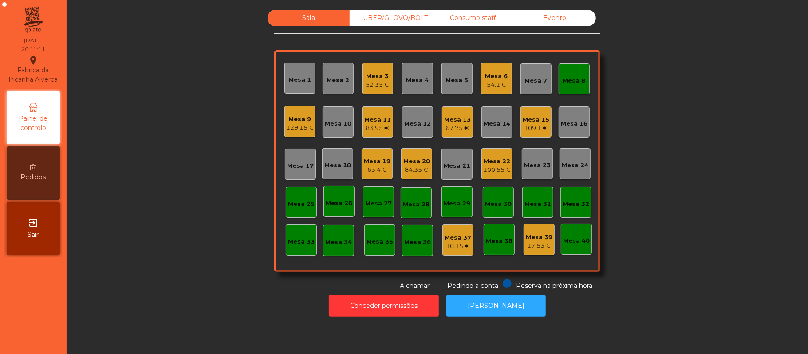
click at [305, 116] on div "Mesa 9" at bounding box center [300, 119] width 28 height 9
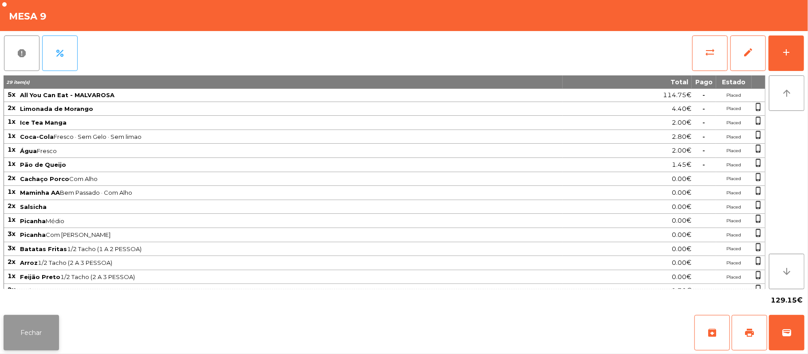
click at [50, 336] on button "Fechar" at bounding box center [31, 332] width 55 height 35
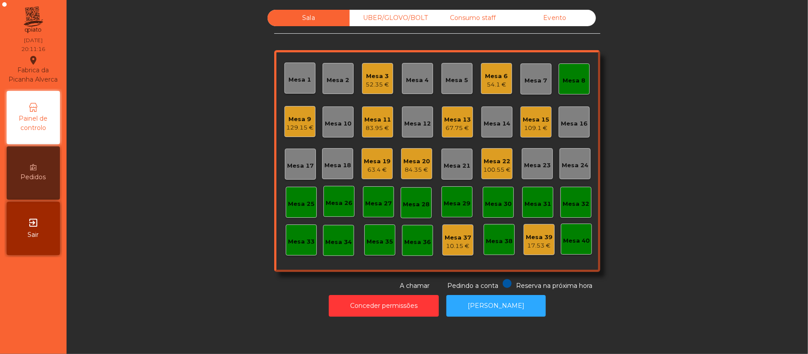
click at [566, 75] on div "Mesa 8" at bounding box center [574, 79] width 23 height 12
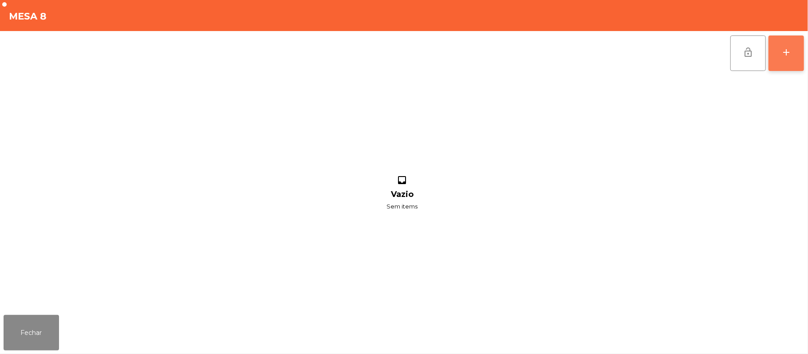
click at [783, 41] on button "add" at bounding box center [785, 52] width 35 height 35
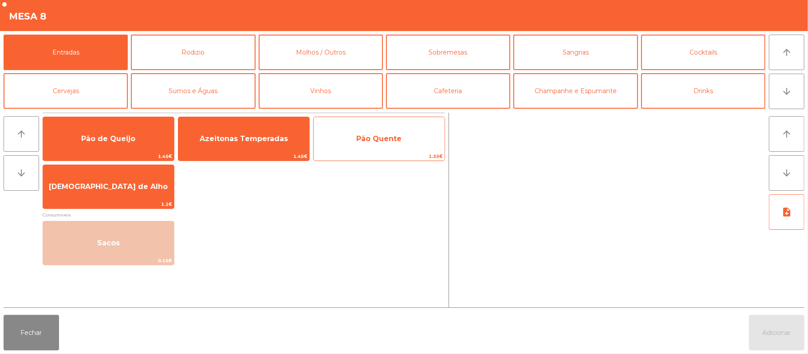
click at [375, 144] on span "Pão Quente" at bounding box center [379, 139] width 131 height 24
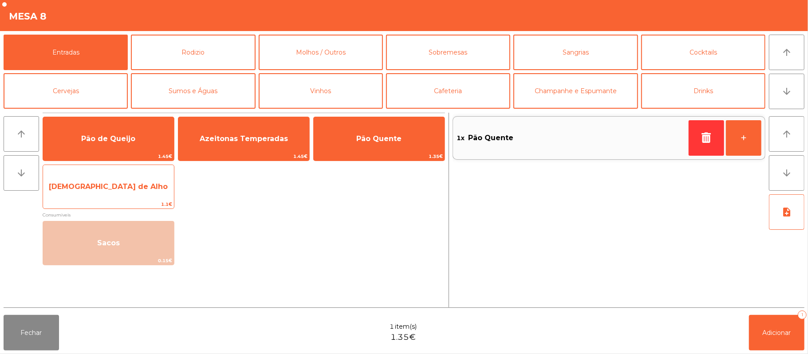
click at [122, 186] on span "[DEMOGRAPHIC_DATA] de Alho" at bounding box center [108, 186] width 119 height 8
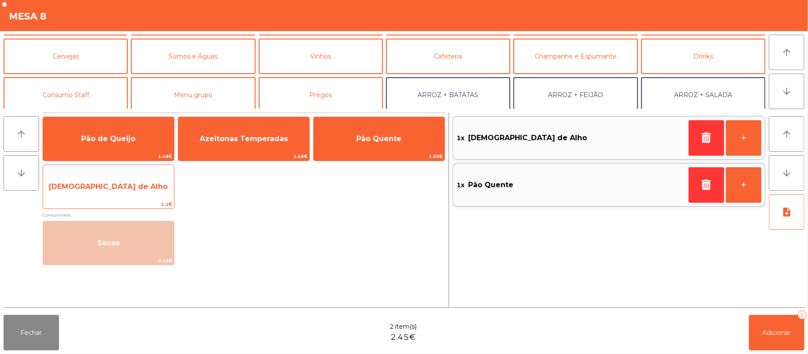
scroll to position [32, 0]
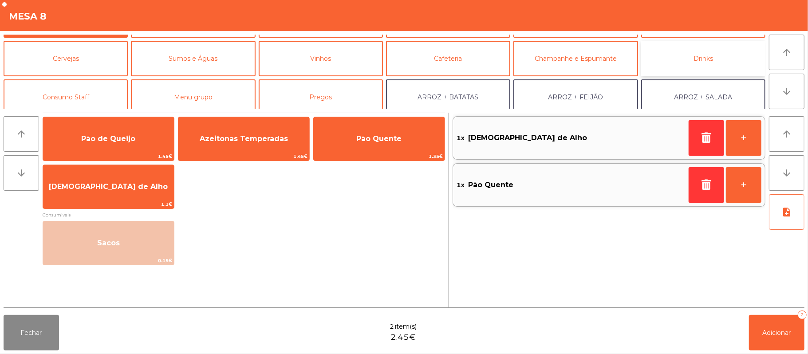
click at [688, 55] on button "Drinks" at bounding box center [703, 58] width 124 height 35
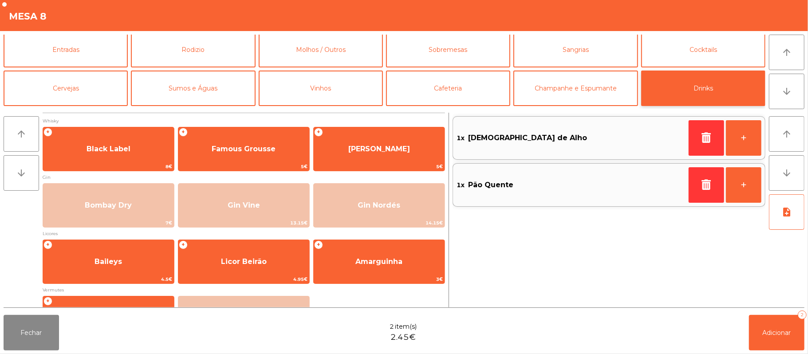
scroll to position [0, 0]
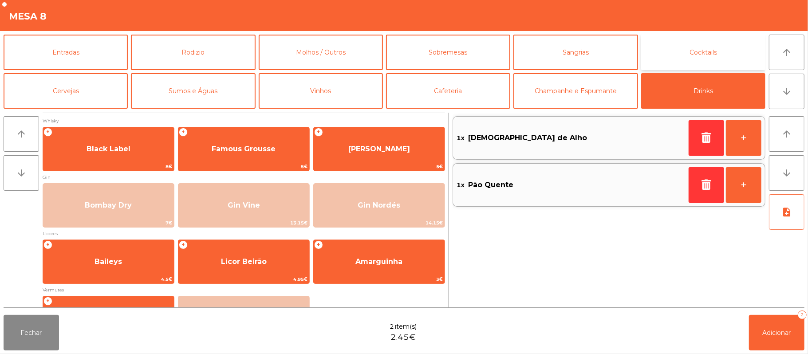
click at [683, 63] on button "Cocktails" at bounding box center [703, 52] width 124 height 35
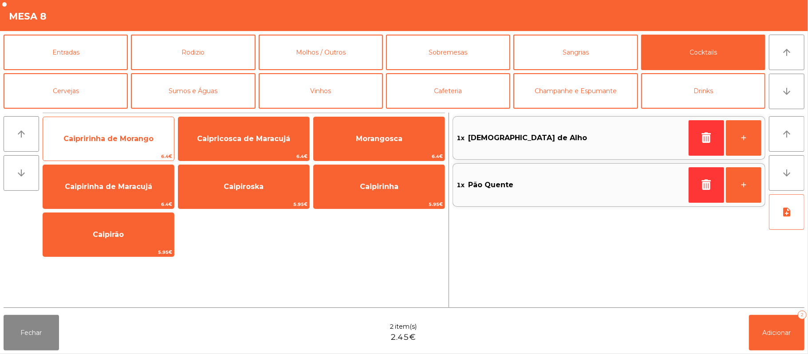
click at [123, 152] on span "6.4€" at bounding box center [108, 156] width 131 height 8
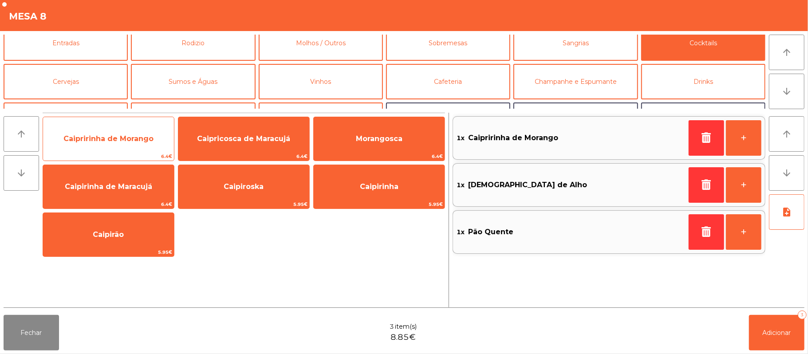
scroll to position [10, 0]
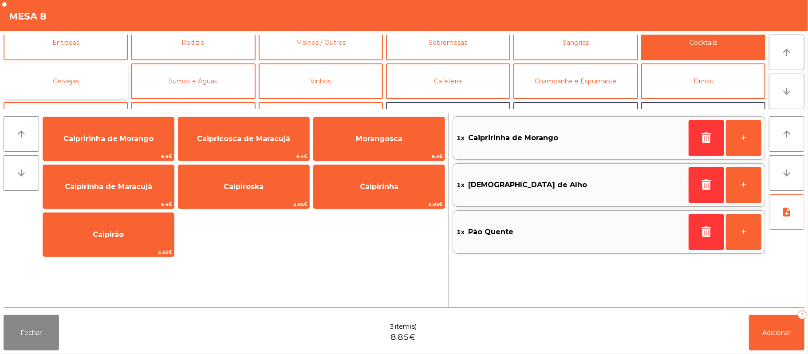
click at [80, 94] on button "Cervejas" at bounding box center [66, 80] width 124 height 35
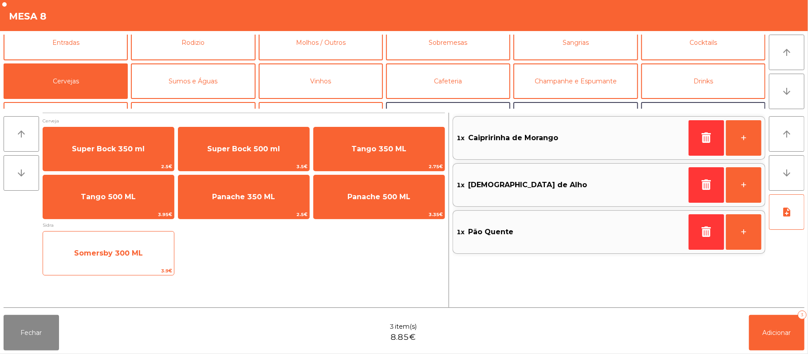
click at [118, 254] on span "Somersby 300 ML" at bounding box center [108, 253] width 69 height 8
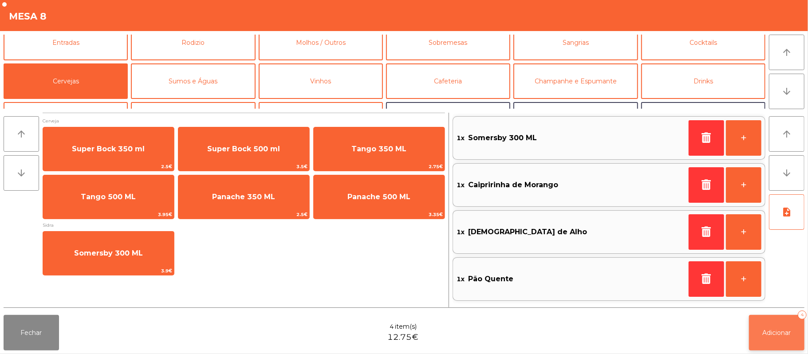
click at [776, 337] on button "Adicionar 4" at bounding box center [776, 332] width 55 height 35
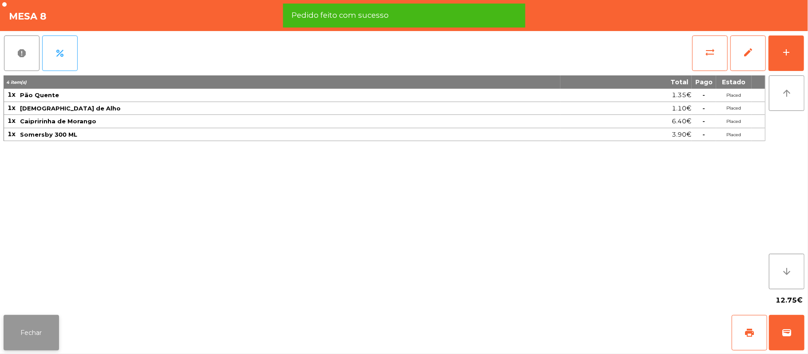
click at [34, 317] on button "Fechar" at bounding box center [31, 332] width 55 height 35
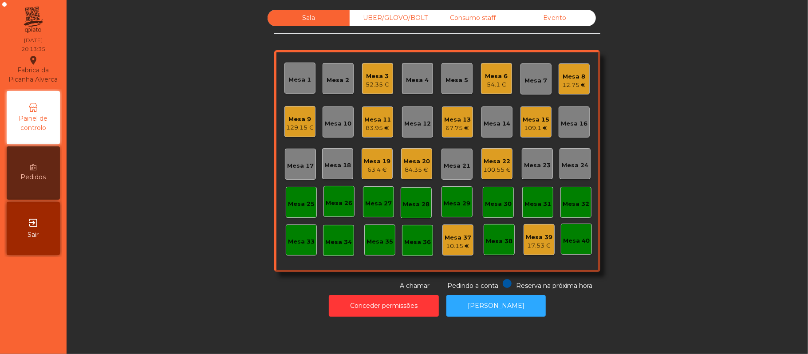
click at [424, 123] on div "Mesa 12" at bounding box center [417, 123] width 27 height 9
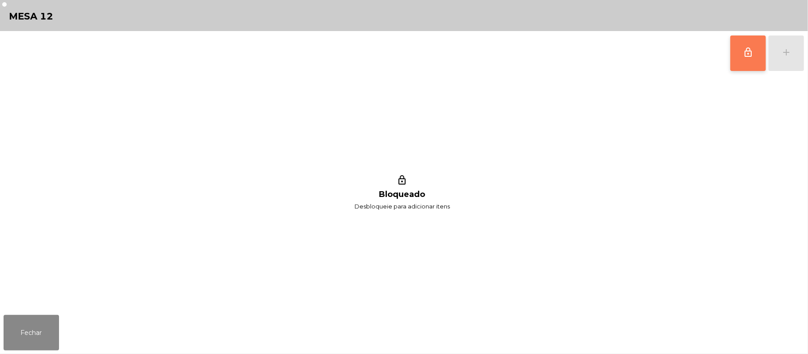
click at [755, 56] on button "lock_outline" at bounding box center [747, 52] width 35 height 35
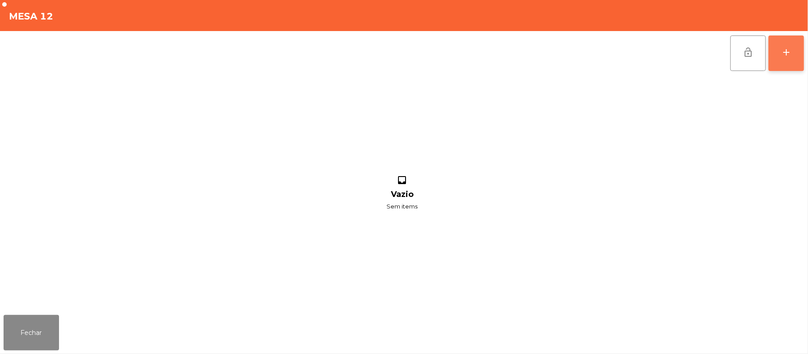
click at [780, 53] on button "add" at bounding box center [785, 52] width 35 height 35
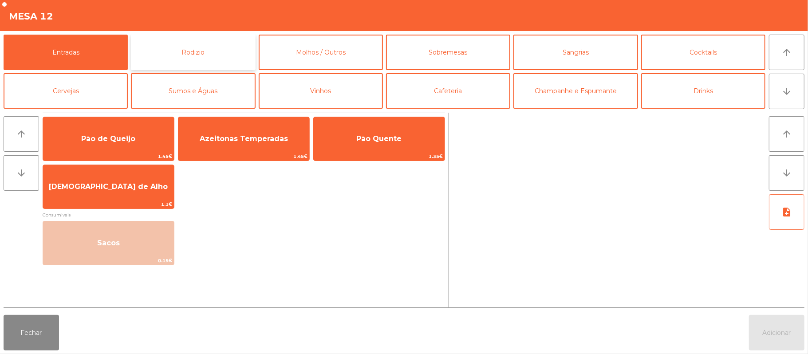
click at [196, 50] on button "Rodizio" at bounding box center [193, 52] width 124 height 35
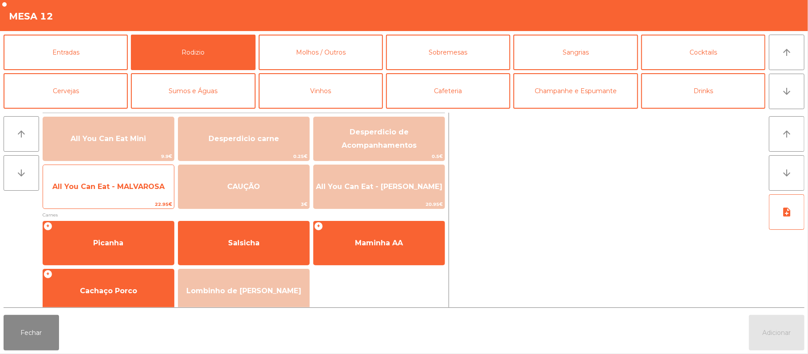
click at [109, 187] on span "All You Can Eat - MALVAROSA" at bounding box center [108, 186] width 112 height 8
click at [112, 193] on span "All You Can Eat - MALVAROSA" at bounding box center [108, 187] width 131 height 24
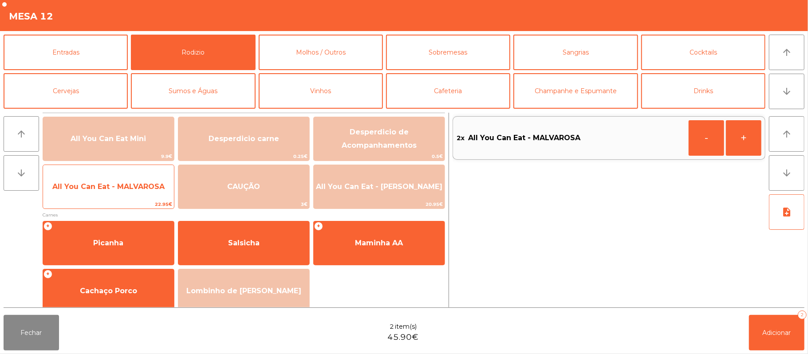
click at [126, 192] on span "All You Can Eat - MALVAROSA" at bounding box center [108, 187] width 131 height 24
click at [131, 196] on span "All You Can Eat - MALVAROSA" at bounding box center [108, 187] width 131 height 24
click at [139, 198] on span "All You Can Eat - MALVAROSA" at bounding box center [108, 187] width 131 height 24
click at [134, 197] on span "All You Can Eat - MALVAROSA" at bounding box center [108, 187] width 131 height 24
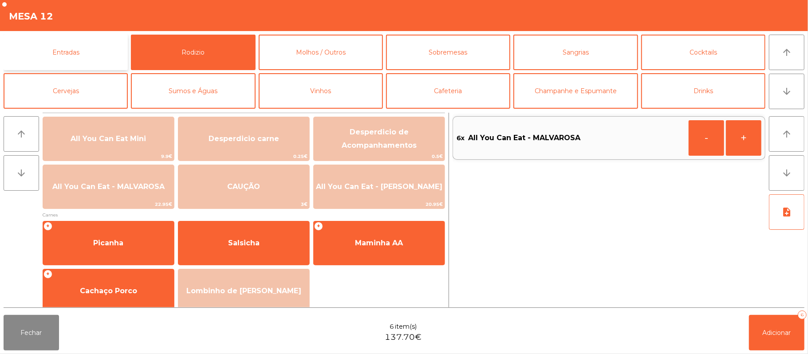
click at [66, 46] on button "Entradas" at bounding box center [66, 52] width 124 height 35
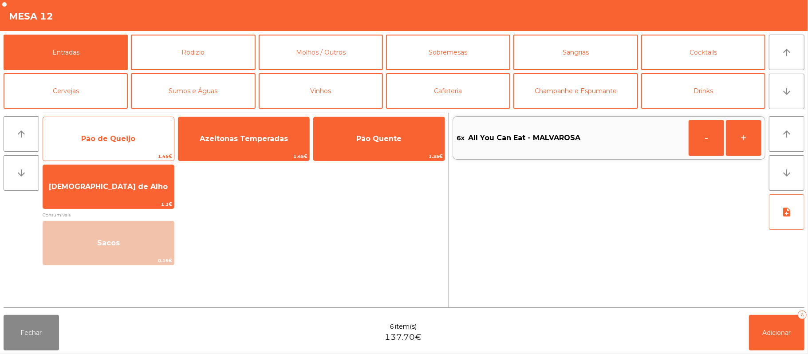
click at [112, 138] on span "Pão de Queijo" at bounding box center [108, 138] width 54 height 8
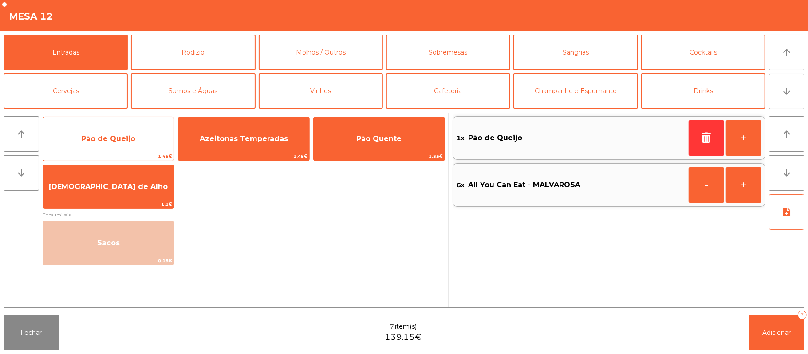
click at [111, 149] on span "Pão de Queijo" at bounding box center [108, 139] width 131 height 24
click at [125, 146] on span "Pão de Queijo" at bounding box center [108, 139] width 131 height 24
click at [129, 150] on span "Pão de Queijo" at bounding box center [108, 139] width 131 height 24
click at [127, 148] on span "Pão de Queijo" at bounding box center [108, 139] width 131 height 24
click at [104, 160] on span "1.45€" at bounding box center [108, 156] width 131 height 8
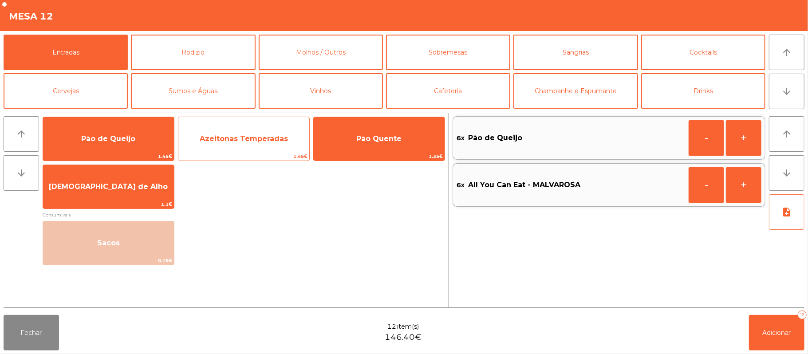
click at [240, 151] on span "Azeitonas Temperadas" at bounding box center [243, 139] width 131 height 24
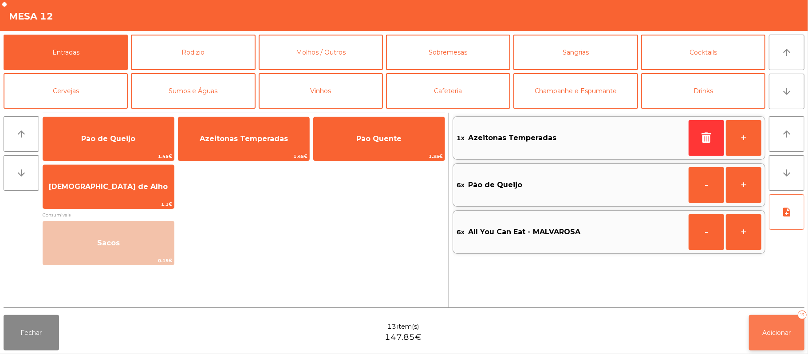
click at [765, 325] on button "Adicionar 13" at bounding box center [776, 332] width 55 height 35
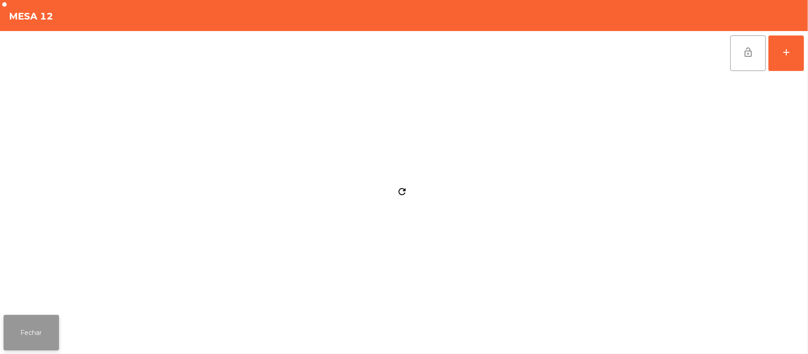
click at [43, 317] on button "Fechar" at bounding box center [31, 332] width 55 height 35
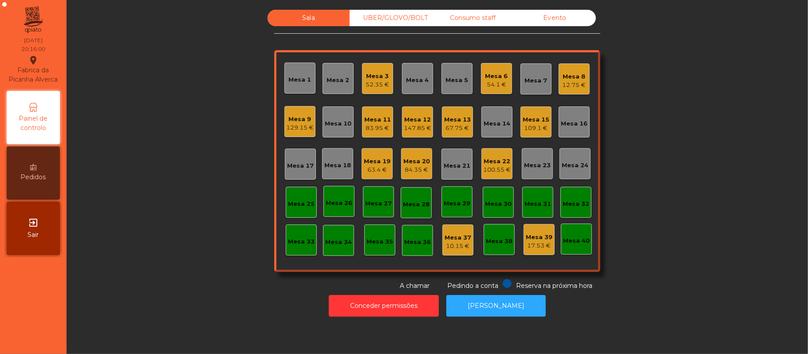
click at [405, 120] on div "Mesa 12" at bounding box center [418, 119] width 28 height 9
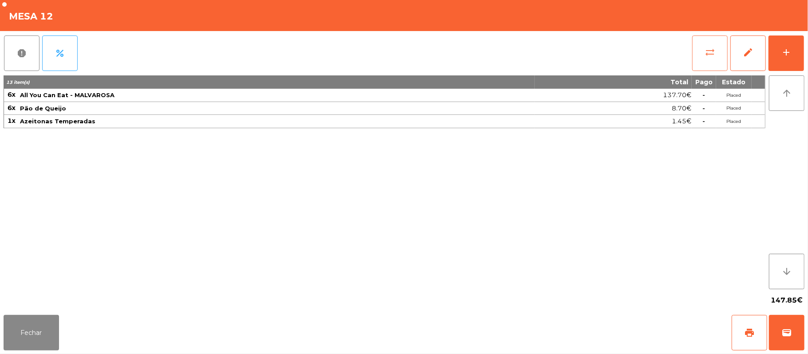
click at [704, 59] on button "sync_alt" at bounding box center [709, 52] width 35 height 35
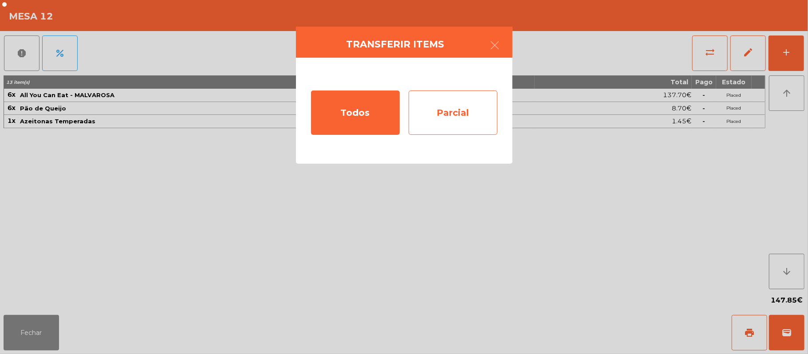
click at [442, 118] on div "Parcial" at bounding box center [453, 112] width 89 height 44
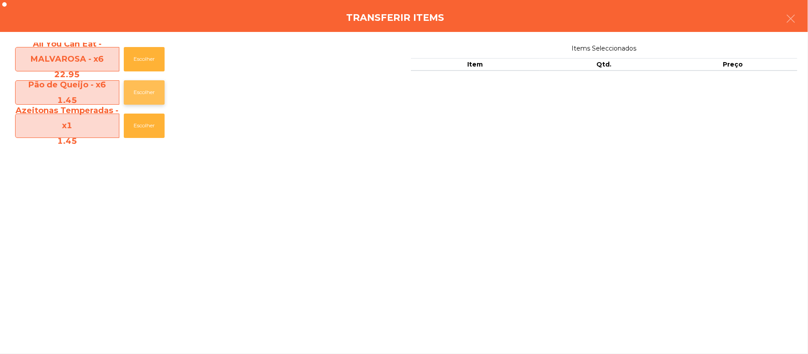
click at [148, 90] on button "Escolher" at bounding box center [144, 92] width 41 height 24
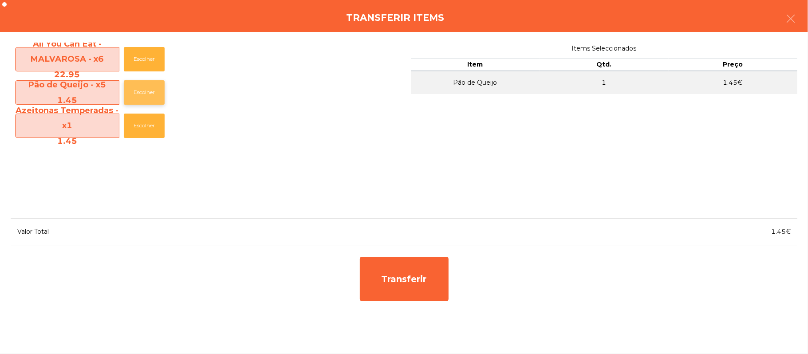
click at [149, 94] on button "Escolher" at bounding box center [144, 92] width 41 height 24
click at [158, 94] on button "Escolher" at bounding box center [144, 92] width 41 height 24
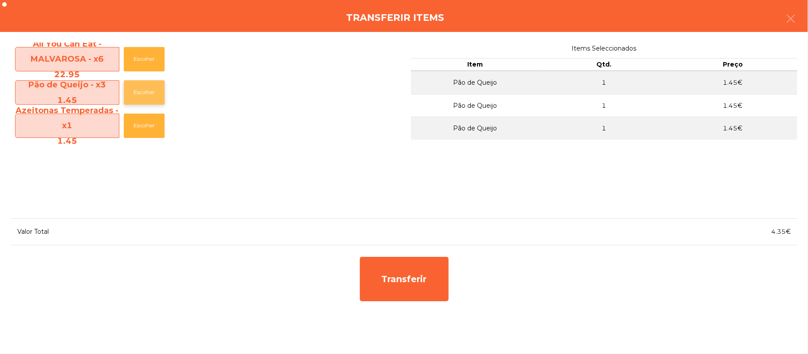
click at [151, 93] on button "Escolher" at bounding box center [144, 92] width 41 height 24
click at [148, 92] on button "Escolher" at bounding box center [144, 92] width 41 height 24
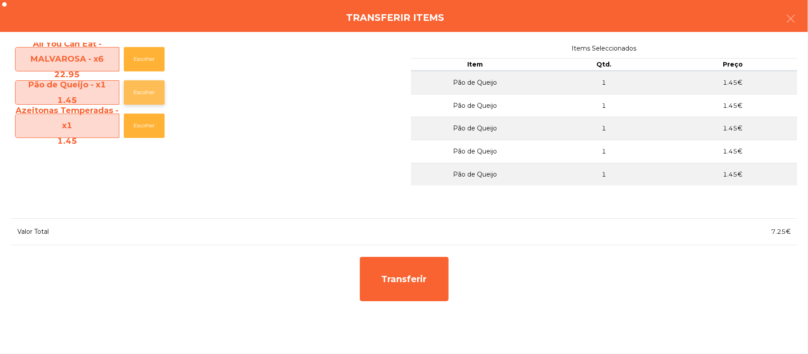
click at [149, 92] on button "Escolher" at bounding box center [144, 92] width 41 height 24
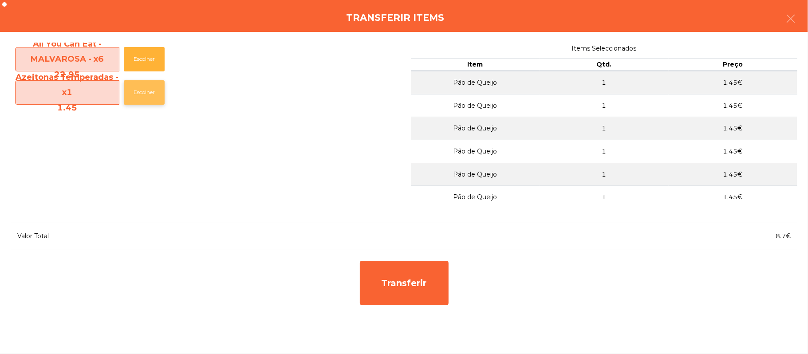
click at [147, 90] on button "Escolher" at bounding box center [144, 92] width 41 height 24
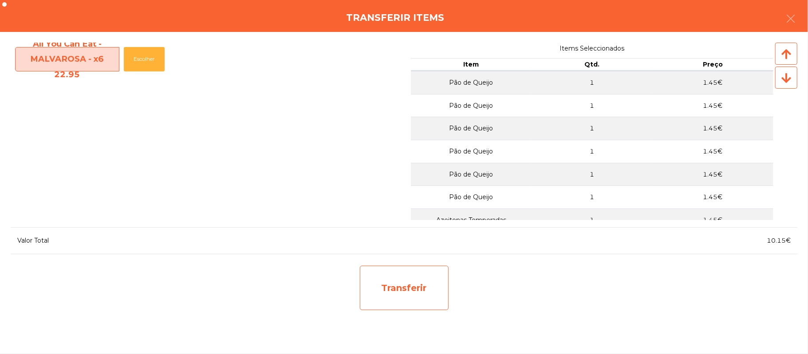
click at [403, 291] on div "Transferir" at bounding box center [404, 288] width 89 height 44
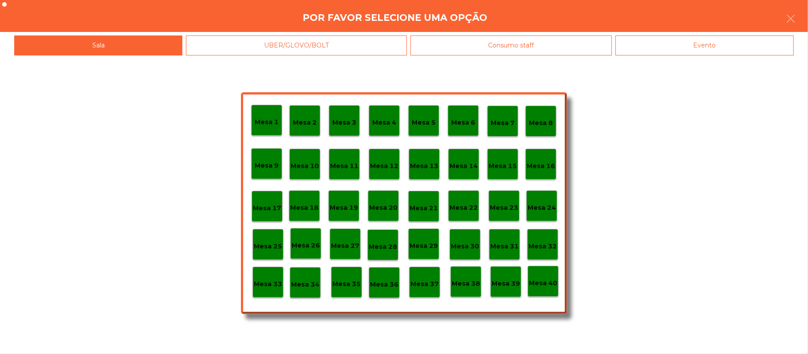
click at [425, 279] on p "Mesa 37" at bounding box center [424, 284] width 28 height 10
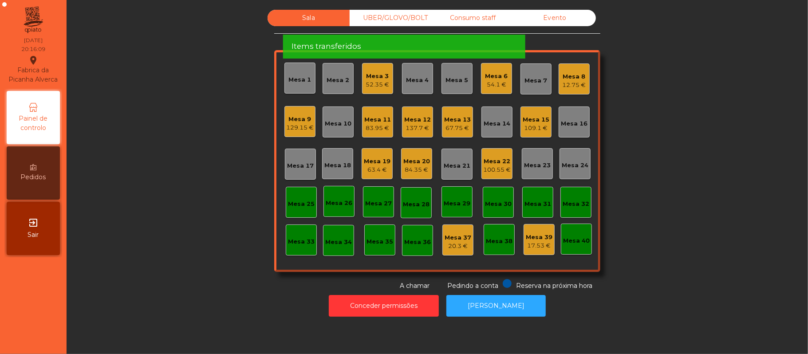
click at [698, 197] on div "Sala UBER/[GEOGRAPHIC_DATA]/BOLT Consumo staff Evento Mesa 1 Mesa 2 Mesa 3 52.3…" at bounding box center [437, 150] width 717 height 281
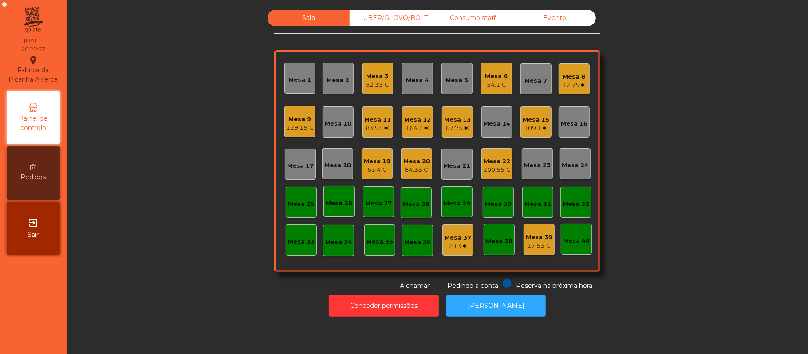
click at [402, 77] on div "Mesa 4" at bounding box center [417, 78] width 31 height 31
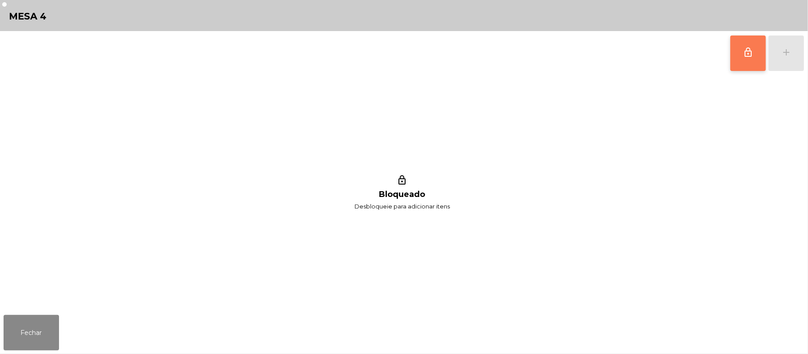
click at [740, 57] on button "lock_outline" at bounding box center [747, 52] width 35 height 35
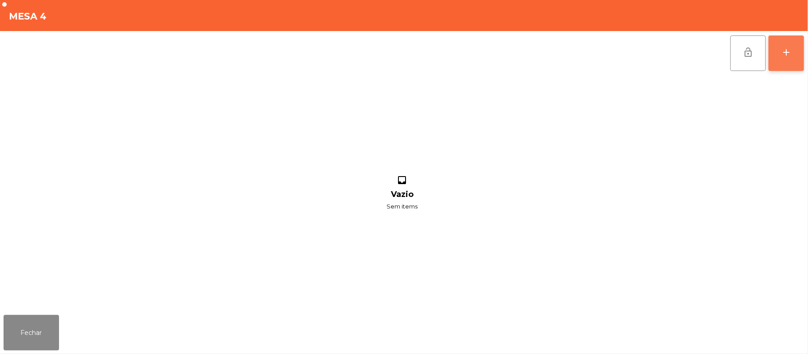
click at [782, 59] on button "add" at bounding box center [785, 52] width 35 height 35
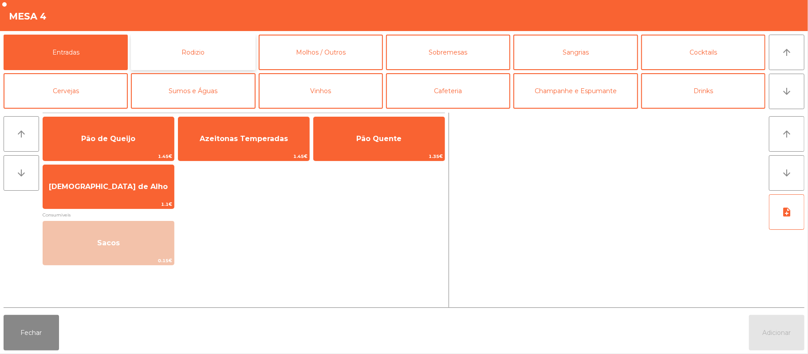
click at [190, 61] on button "Rodizio" at bounding box center [193, 52] width 124 height 35
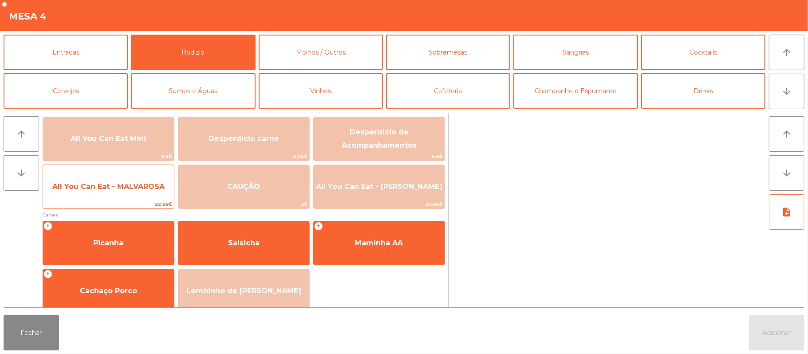
click at [98, 195] on span "All You Can Eat - MALVAROSA" at bounding box center [108, 187] width 131 height 24
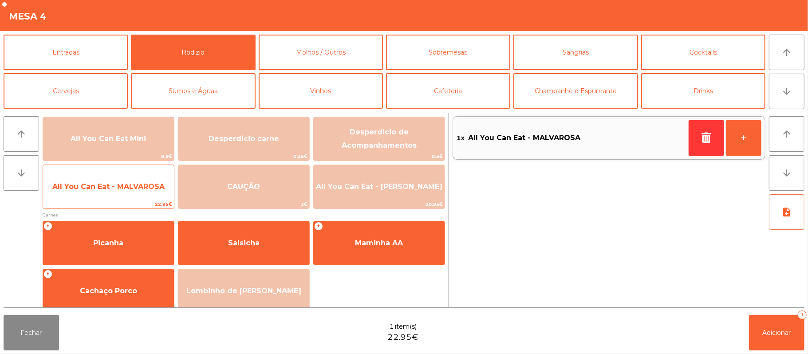
click at [113, 184] on span "All You Can Eat - MALVAROSA" at bounding box center [108, 186] width 112 height 8
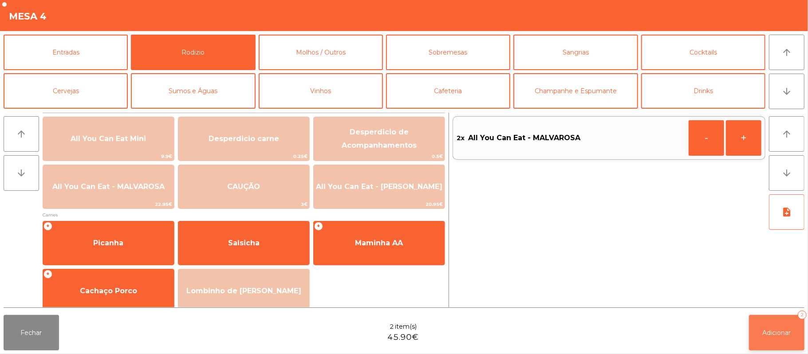
click at [776, 333] on span "Adicionar" at bounding box center [777, 333] width 28 height 8
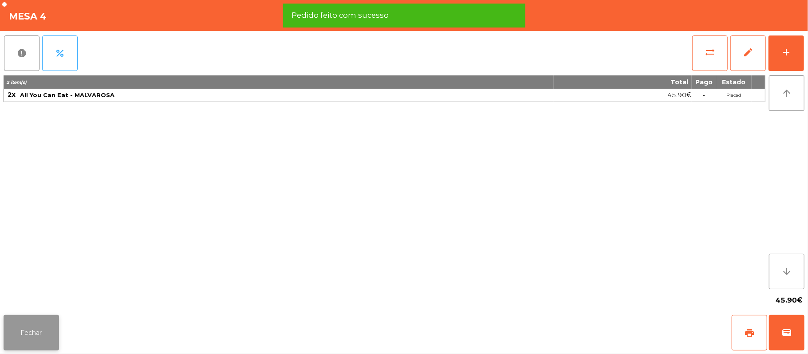
click at [29, 329] on button "Fechar" at bounding box center [31, 332] width 55 height 35
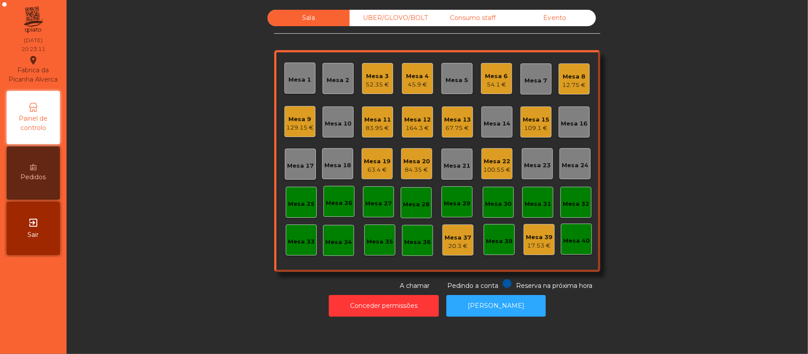
click at [536, 210] on div "Mesa 31" at bounding box center [537, 202] width 31 height 31
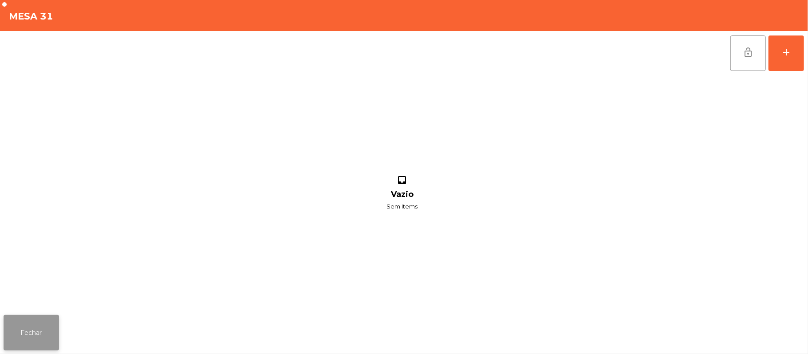
click at [47, 329] on button "Fechar" at bounding box center [31, 332] width 55 height 35
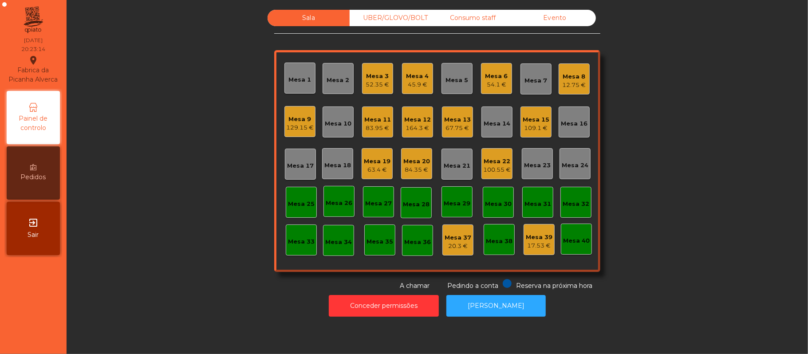
click at [446, 158] on div "Mesa 21" at bounding box center [457, 164] width 27 height 12
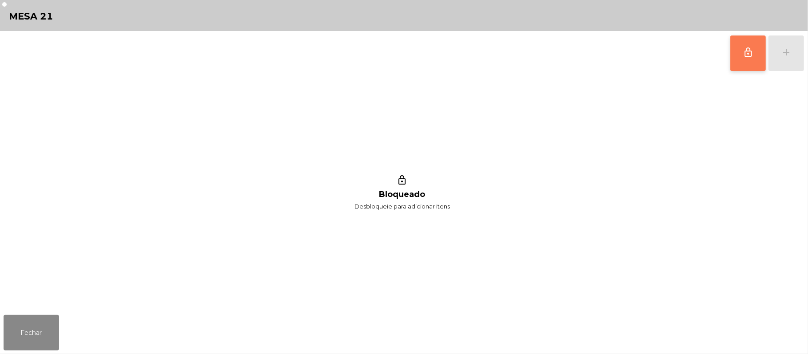
click at [743, 48] on span "lock_outline" at bounding box center [748, 52] width 11 height 11
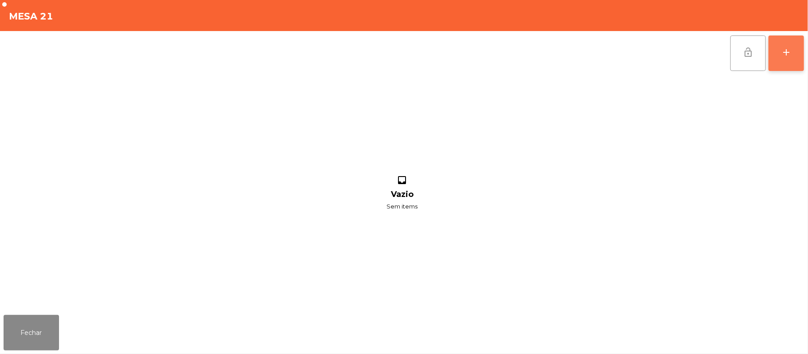
click at [783, 56] on div "add" at bounding box center [786, 52] width 11 height 11
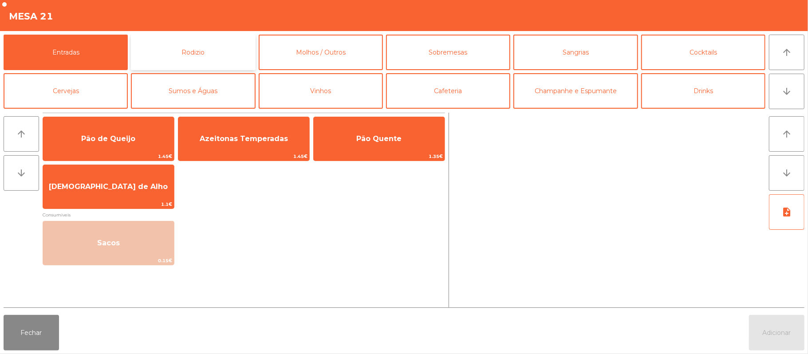
click at [187, 47] on button "Rodizio" at bounding box center [193, 52] width 124 height 35
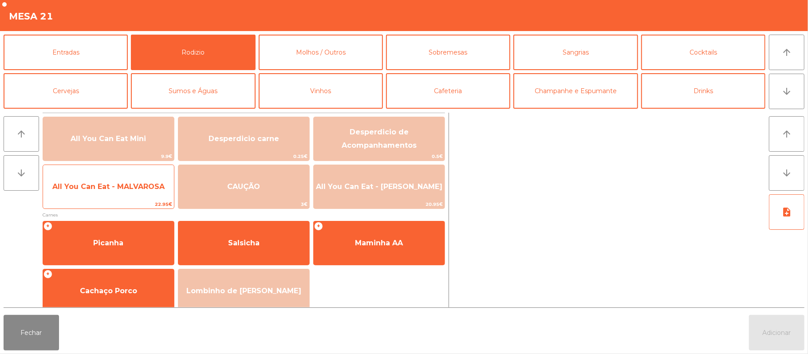
click at [114, 183] on span "All You Can Eat - MALVAROSA" at bounding box center [108, 186] width 112 height 8
click at [119, 193] on span "All You Can Eat - MALVAROSA" at bounding box center [108, 187] width 131 height 24
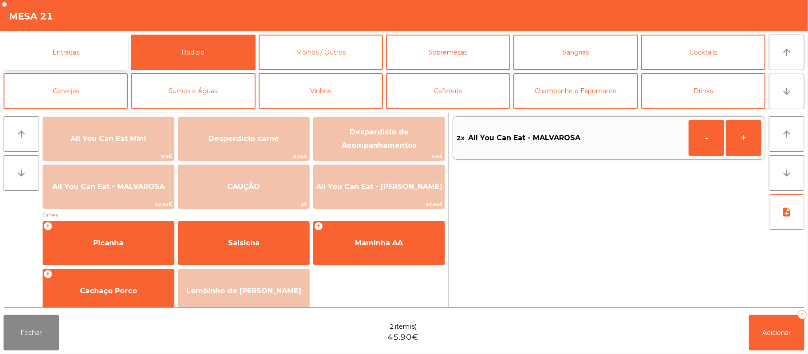
click at [51, 62] on button "Entradas" at bounding box center [66, 52] width 124 height 35
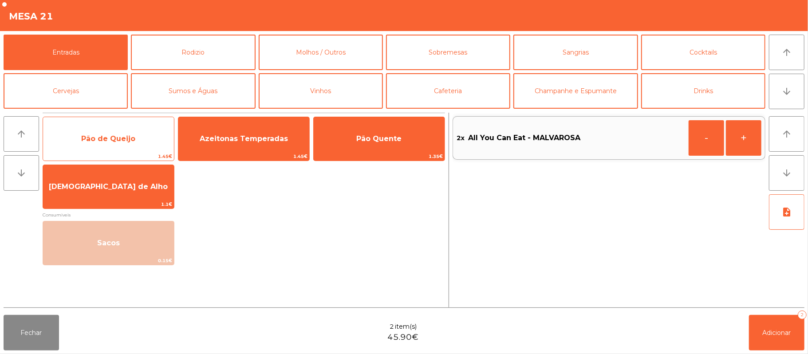
click at [105, 141] on span "Pão de Queijo" at bounding box center [108, 138] width 54 height 8
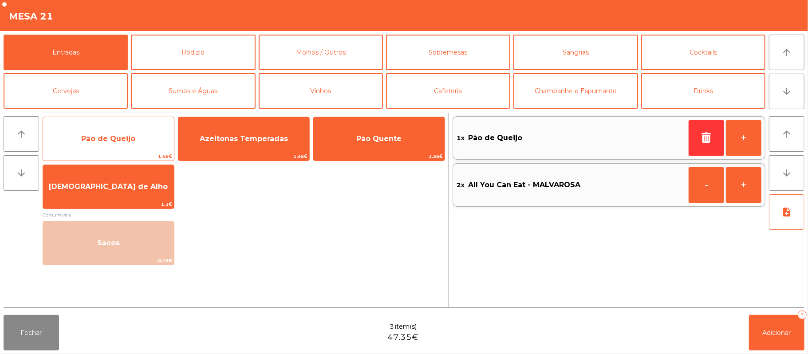
click at [106, 140] on span "Pão de Queijo" at bounding box center [108, 138] width 54 height 8
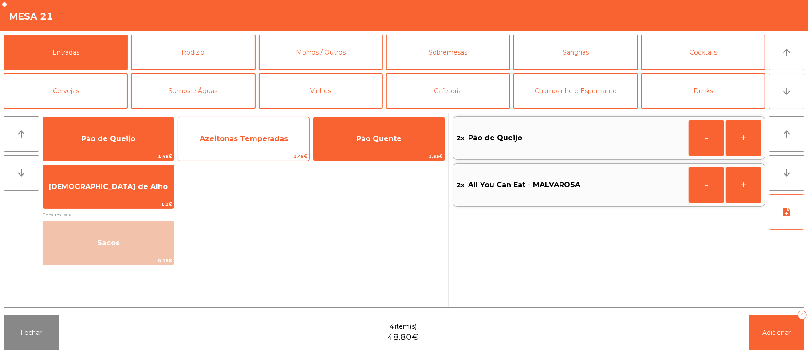
click at [247, 133] on span "Azeitonas Temperadas" at bounding box center [243, 139] width 131 height 24
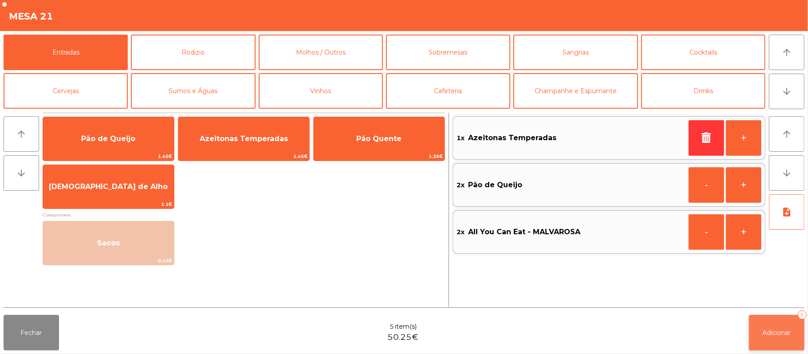
click at [777, 323] on button "Adicionar 5" at bounding box center [776, 332] width 55 height 35
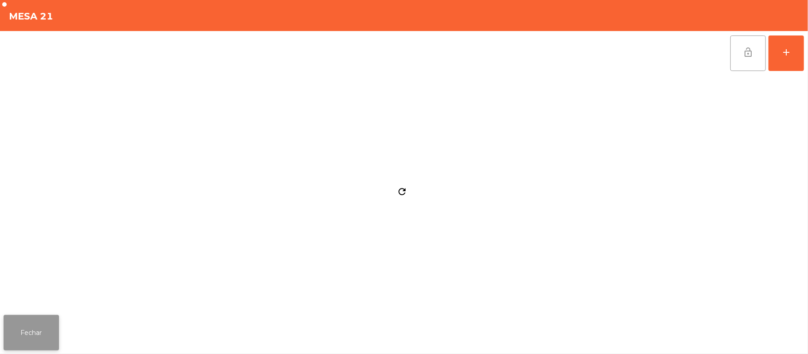
click at [40, 335] on button "Fechar" at bounding box center [31, 332] width 55 height 35
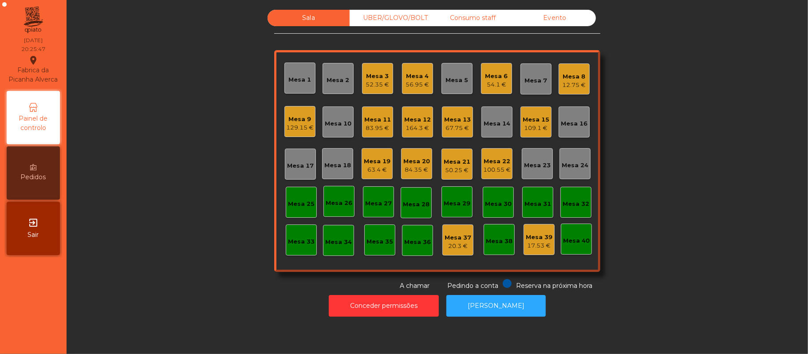
click at [289, 167] on div "Mesa 17" at bounding box center [300, 165] width 27 height 9
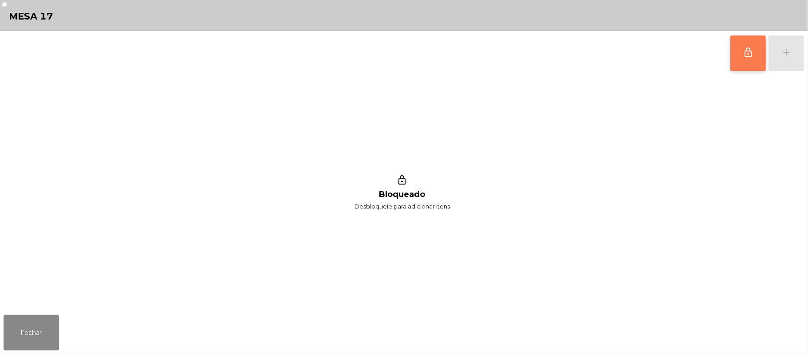
click at [742, 52] on button "lock_outline" at bounding box center [747, 52] width 35 height 35
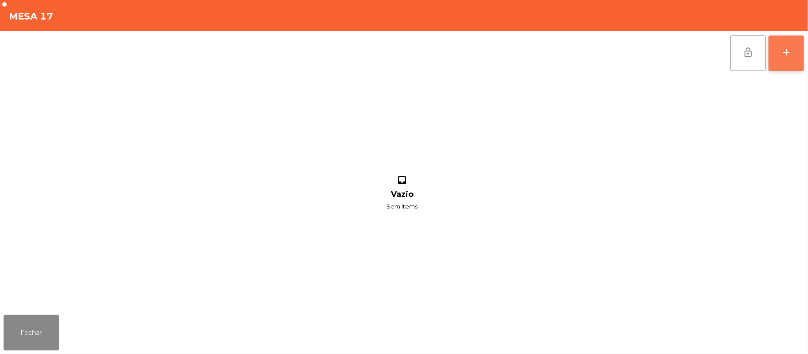
click at [783, 54] on div "add" at bounding box center [786, 52] width 11 height 11
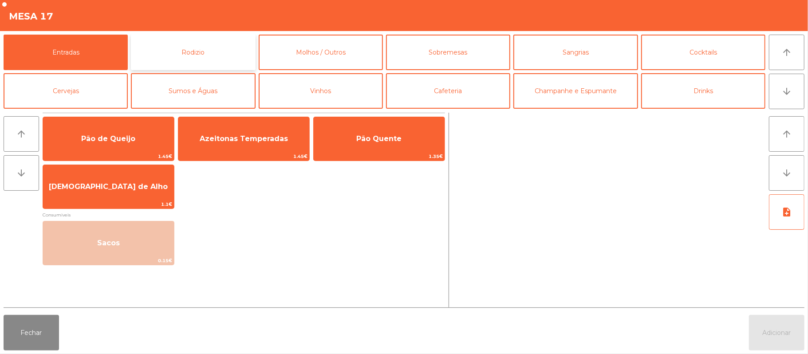
click at [211, 51] on button "Rodizio" at bounding box center [193, 52] width 124 height 35
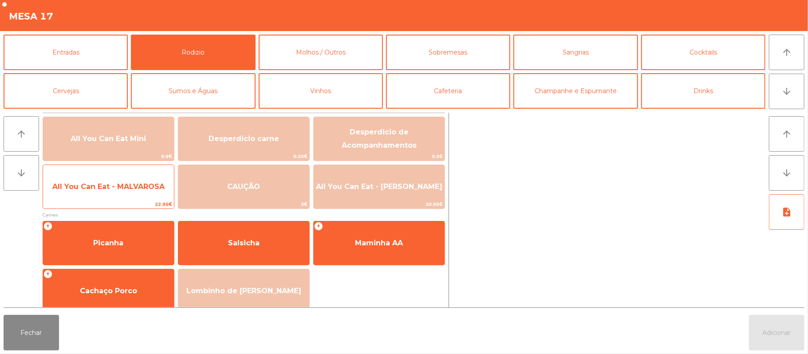
click at [96, 196] on span "All You Can Eat - MALVAROSA" at bounding box center [108, 187] width 131 height 24
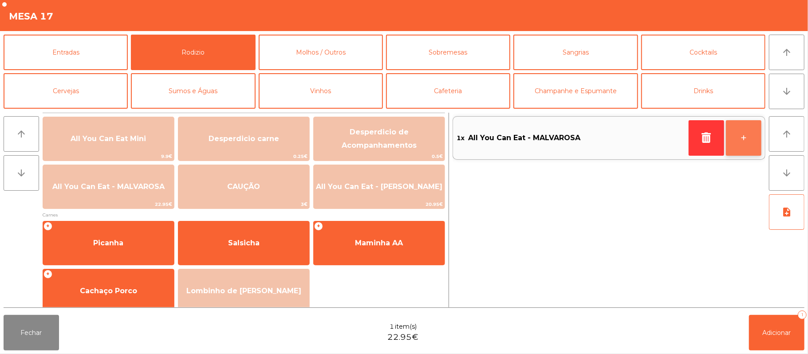
click at [739, 134] on button "+" at bounding box center [743, 137] width 35 height 35
click at [741, 138] on button "+" at bounding box center [743, 137] width 35 height 35
click at [742, 138] on button "+" at bounding box center [743, 137] width 35 height 35
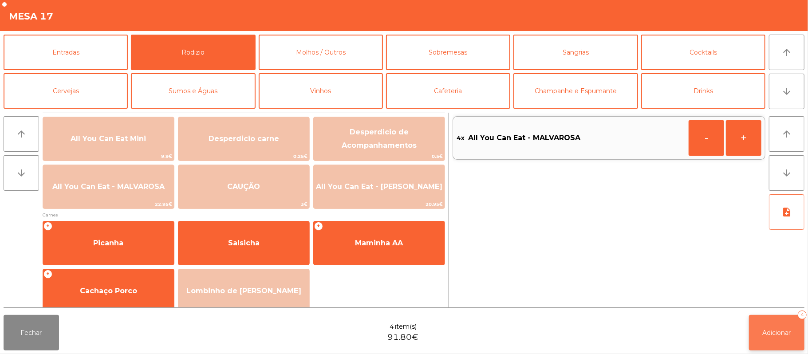
click at [771, 334] on span "Adicionar" at bounding box center [777, 333] width 28 height 8
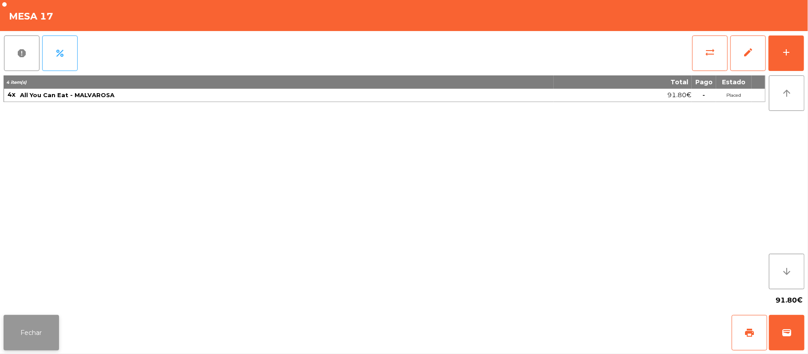
click at [47, 333] on button "Fechar" at bounding box center [31, 332] width 55 height 35
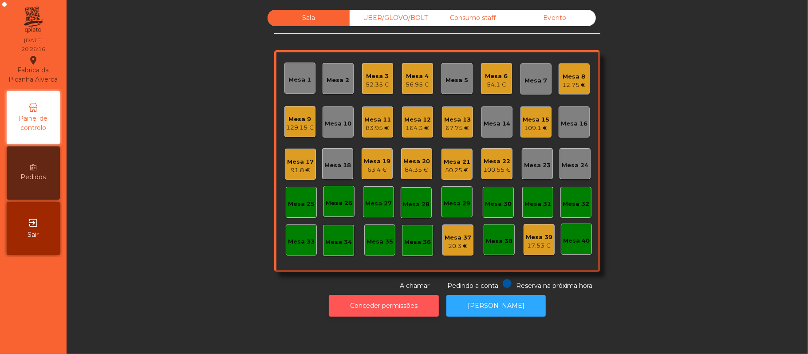
click at [385, 306] on button "Conceder permissões" at bounding box center [384, 306] width 110 height 22
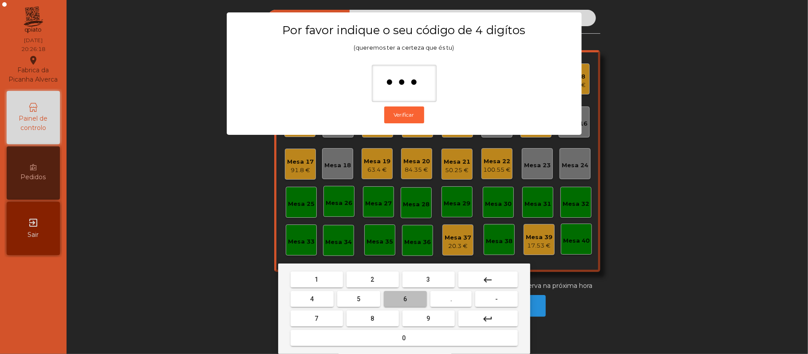
type input "****"
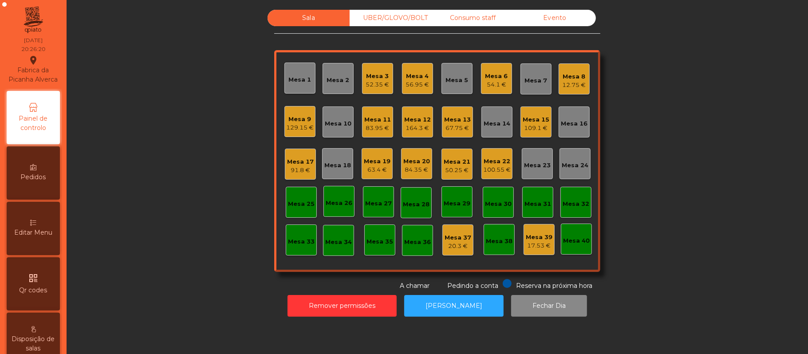
click at [42, 236] on div "Editar Menu" at bounding box center [33, 228] width 53 height 53
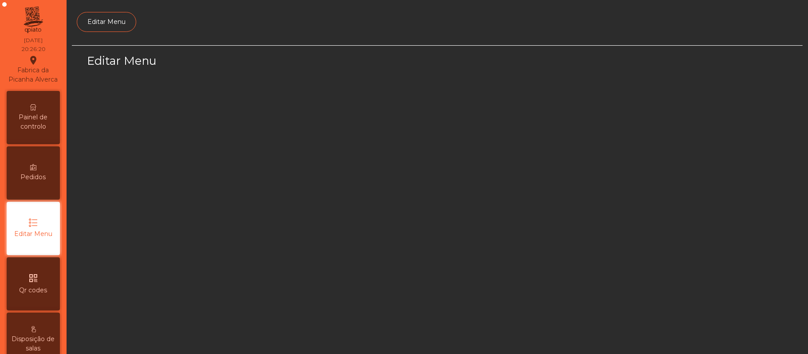
scroll to position [61, 0]
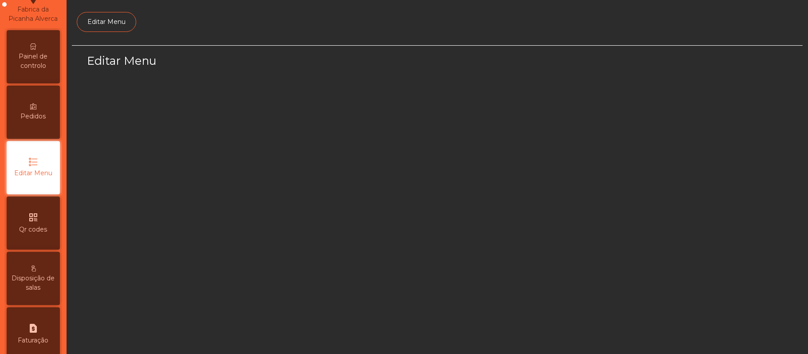
select select "*"
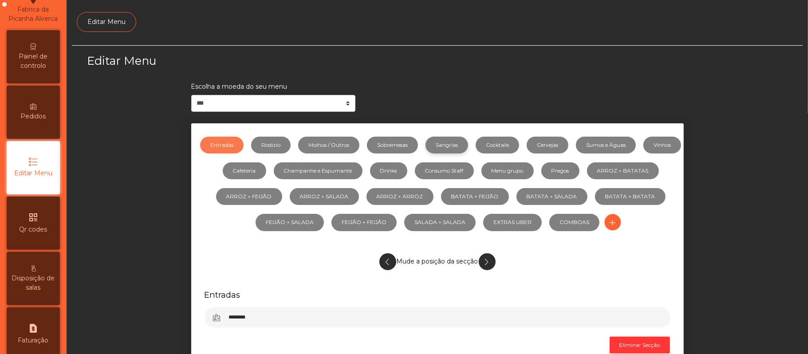
click at [468, 146] on link "Sangrias" at bounding box center [446, 145] width 43 height 17
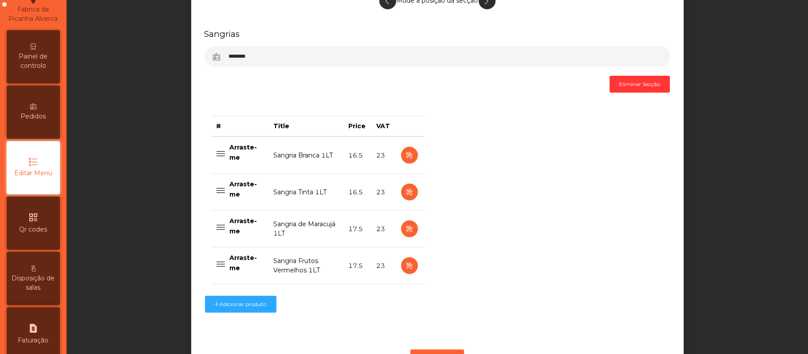
scroll to position [277, 0]
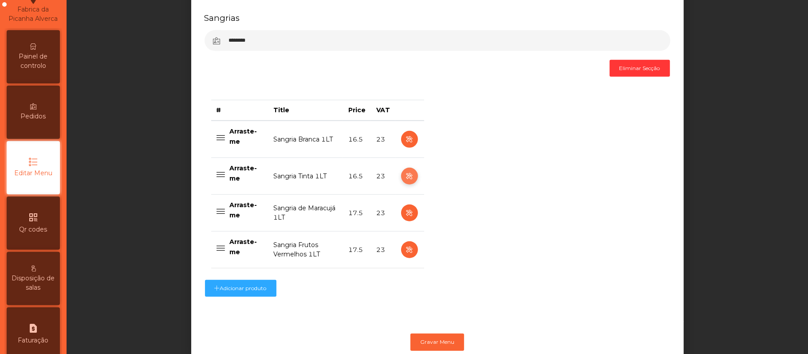
click at [405, 177] on icon "button" at bounding box center [409, 176] width 10 height 11
select select "***"
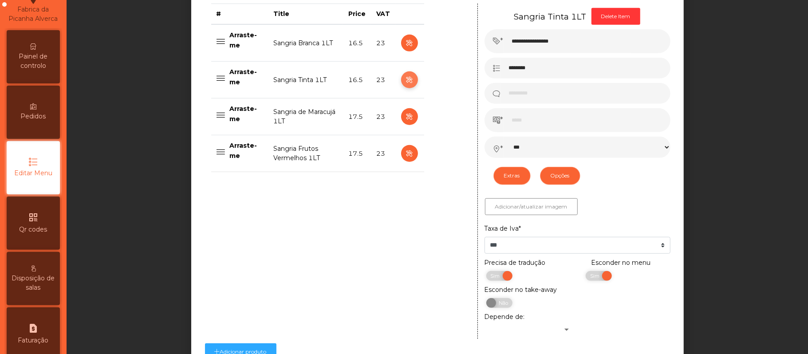
scroll to position [391, 0]
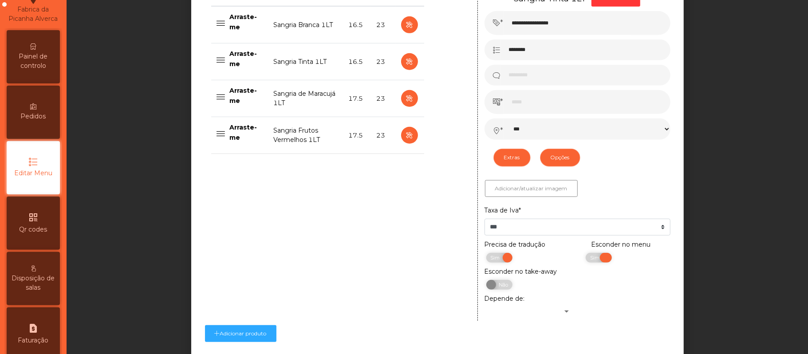
click at [585, 259] on span "Sim" at bounding box center [596, 258] width 22 height 10
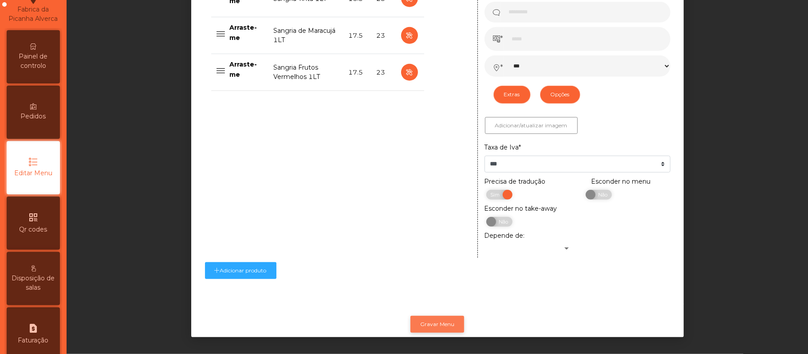
click at [431, 316] on button "Gravar Menu" at bounding box center [437, 324] width 54 height 17
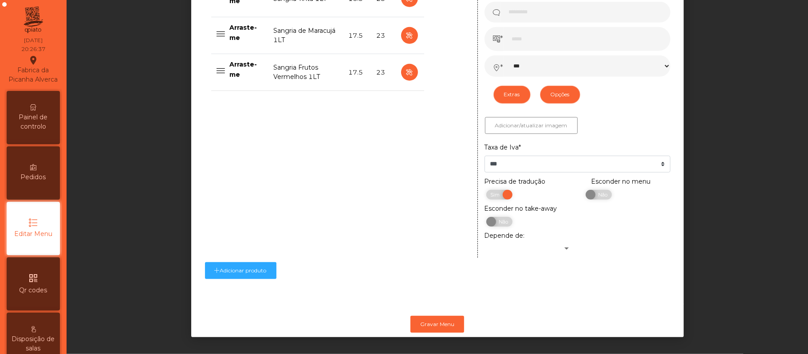
click at [44, 122] on span "Painel de controlo" at bounding box center [33, 122] width 49 height 19
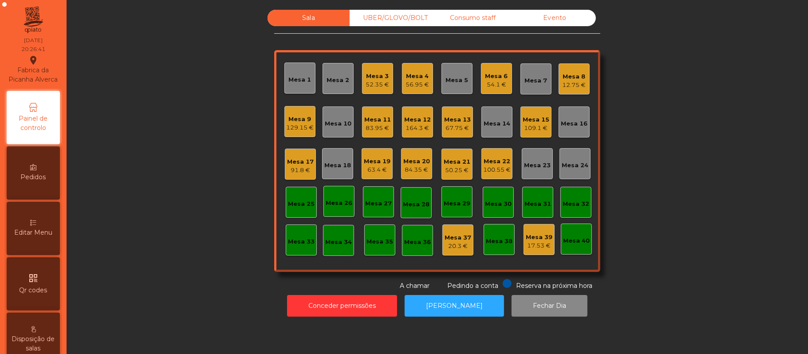
click at [293, 164] on div "Mesa 17" at bounding box center [300, 161] width 27 height 9
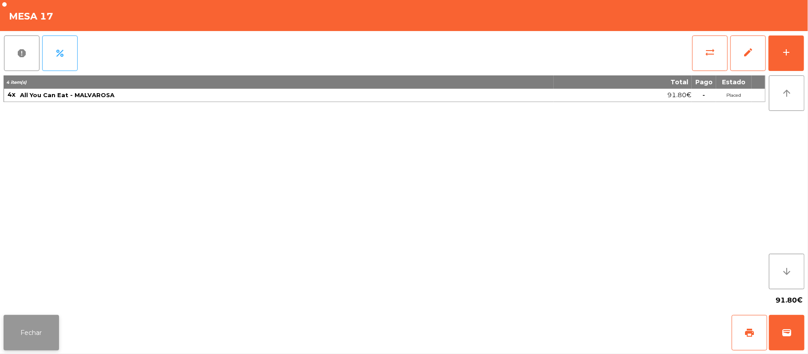
click at [27, 327] on button "Fechar" at bounding box center [31, 332] width 55 height 35
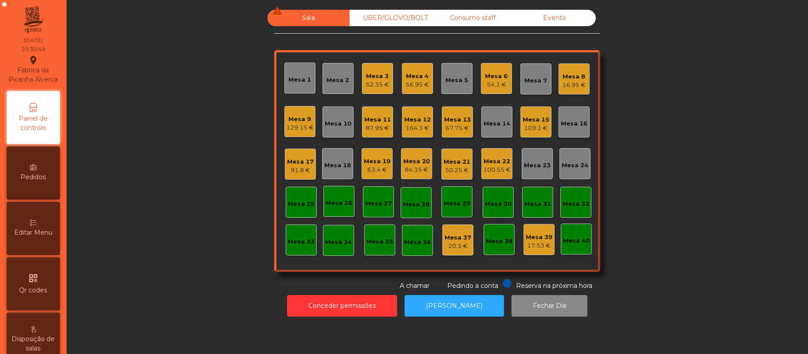
click at [492, 160] on div "Mesa 22" at bounding box center [497, 161] width 28 height 9
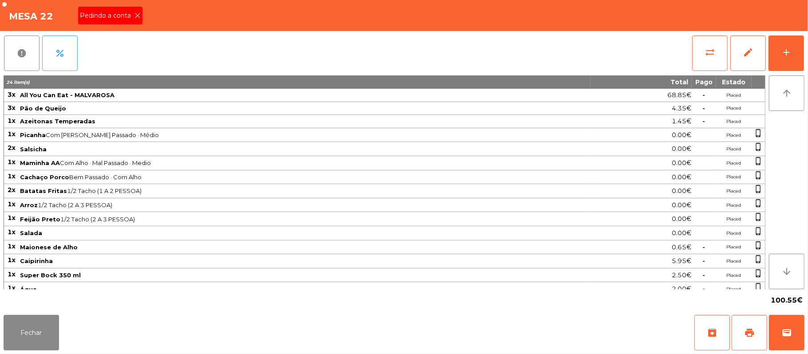
click at [137, 15] on icon at bounding box center [137, 15] width 6 height 6
click at [759, 337] on button "print" at bounding box center [748, 332] width 35 height 35
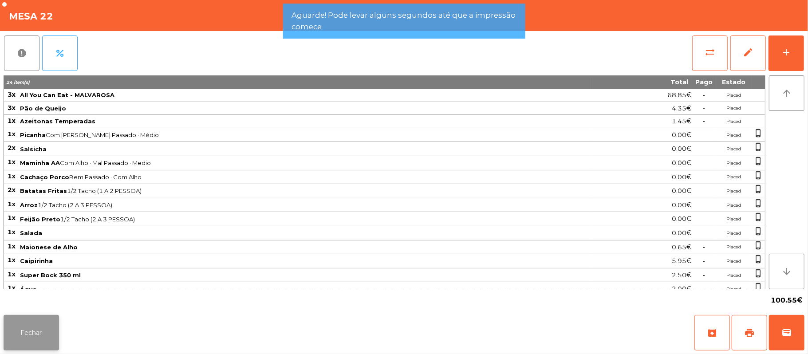
click at [29, 318] on button "Fechar" at bounding box center [31, 332] width 55 height 35
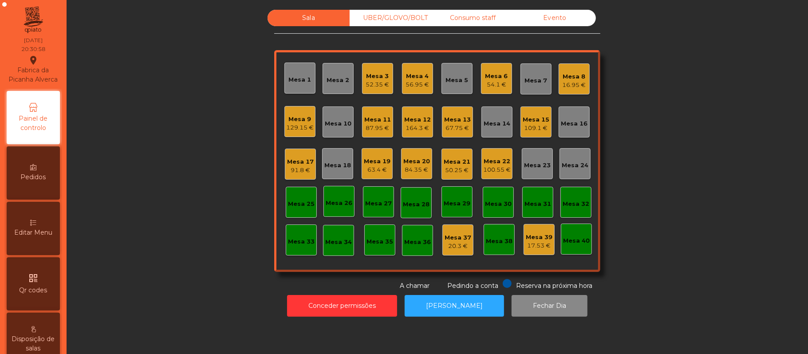
click at [560, 91] on div "Mesa 8 16.95 €" at bounding box center [573, 78] width 31 height 31
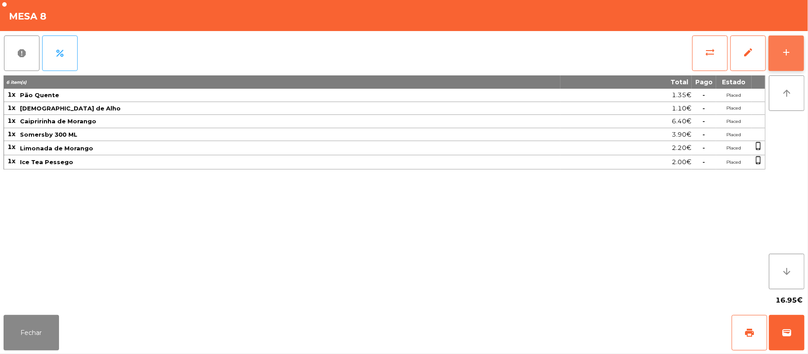
click at [799, 54] on button "add" at bounding box center [785, 52] width 35 height 35
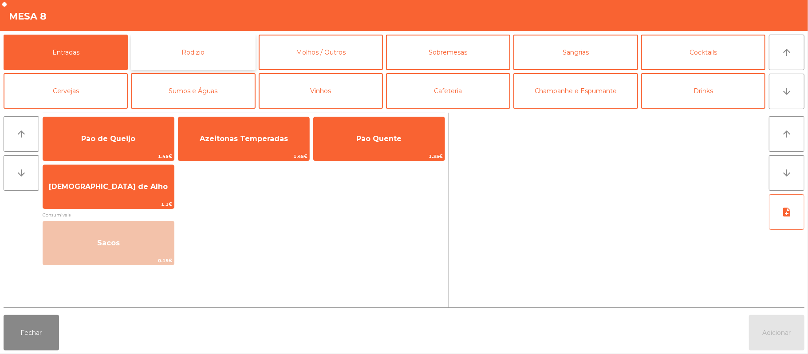
click at [201, 57] on button "Rodizio" at bounding box center [193, 52] width 124 height 35
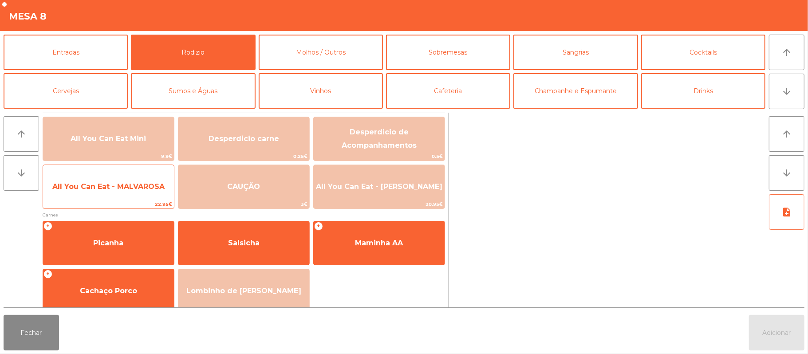
click at [129, 194] on span "All You Can Eat - MALVAROSA" at bounding box center [108, 187] width 131 height 24
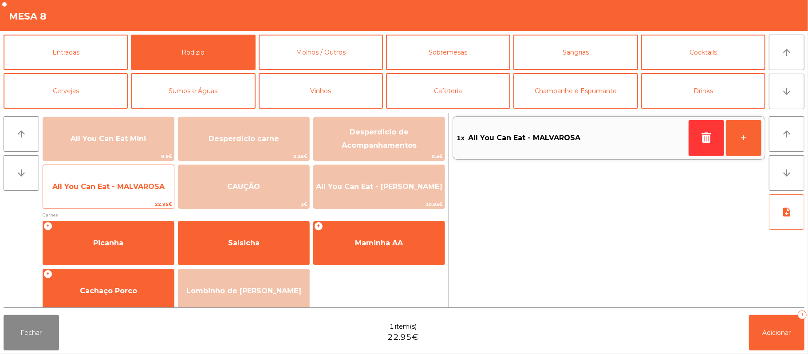
click at [125, 198] on span "All You Can Eat - MALVAROSA" at bounding box center [108, 187] width 131 height 24
click at [123, 201] on span "22.95€" at bounding box center [108, 204] width 131 height 8
click at [118, 190] on span "All You Can Eat - MALVAROSA" at bounding box center [108, 186] width 112 height 8
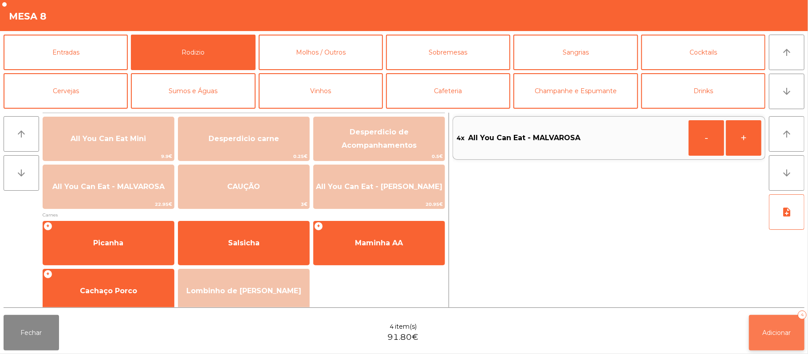
click at [763, 333] on span "Adicionar" at bounding box center [777, 333] width 28 height 8
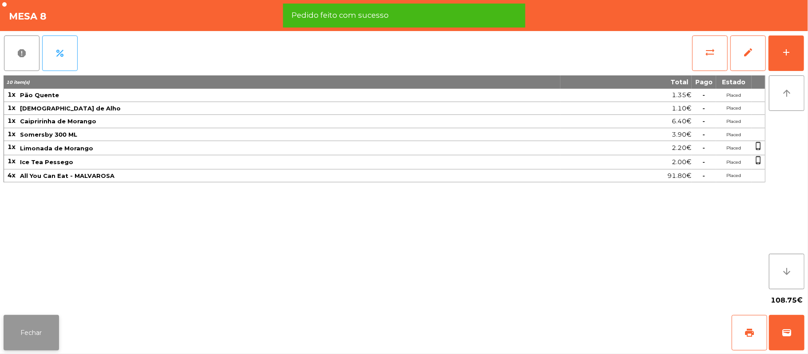
click at [24, 322] on button "Fechar" at bounding box center [31, 332] width 55 height 35
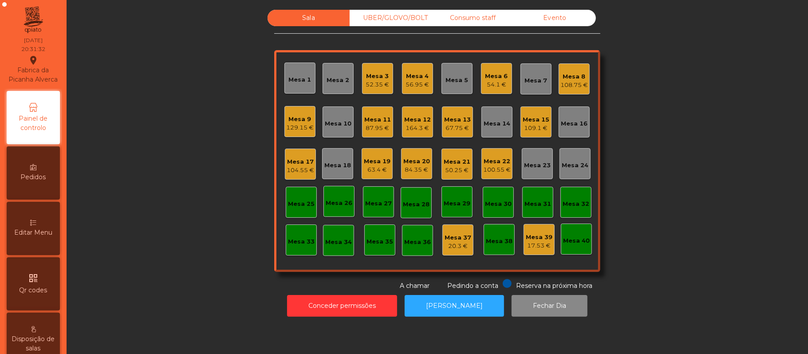
click at [402, 20] on div "UBER/GLOVO/BOLT" at bounding box center [391, 18] width 82 height 16
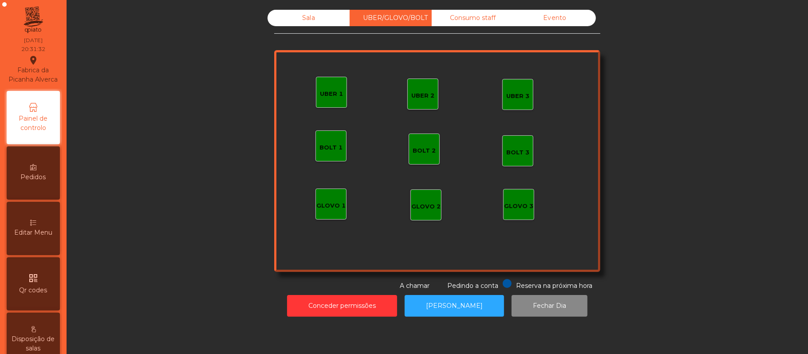
click at [325, 94] on div "UBER 1" at bounding box center [331, 94] width 23 height 9
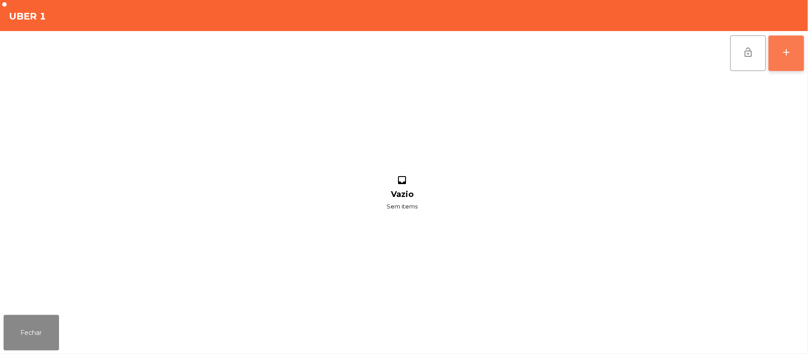
click at [780, 47] on button "add" at bounding box center [785, 52] width 35 height 35
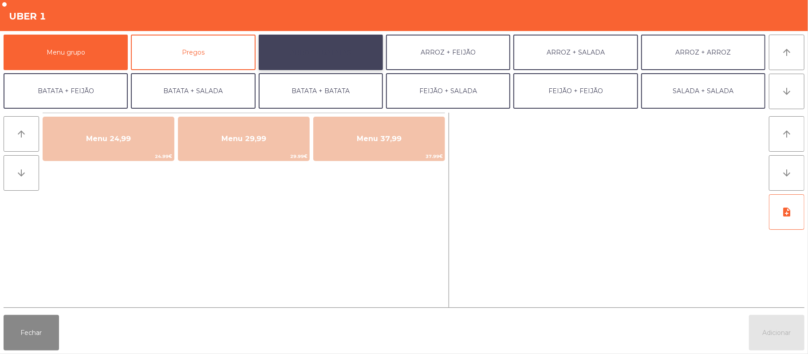
click at [341, 61] on button "ARROZ + BATATAS" at bounding box center [321, 52] width 124 height 35
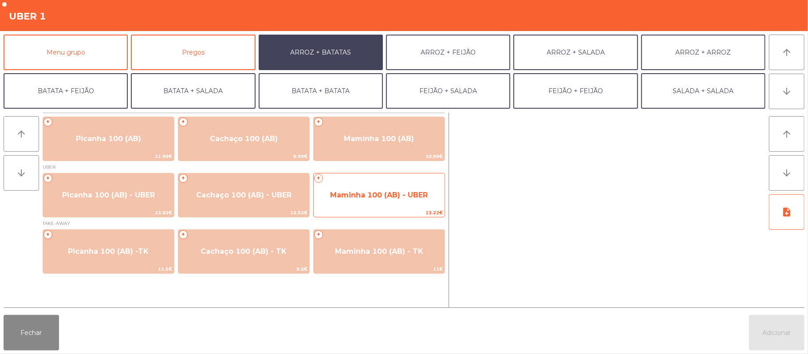
click at [405, 198] on span "Maminha 100 (AB) - UBER" at bounding box center [379, 195] width 98 height 8
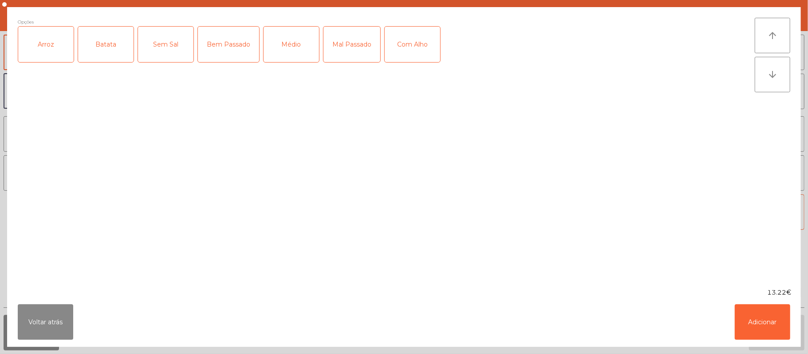
click at [47, 59] on div "Arroz" at bounding box center [45, 44] width 55 height 35
click at [121, 57] on div "Batata" at bounding box center [105, 44] width 55 height 35
click at [288, 55] on div "Médio" at bounding box center [290, 44] width 55 height 35
click at [410, 45] on div "Com Alho" at bounding box center [412, 44] width 55 height 35
click at [746, 330] on button "Adicionar" at bounding box center [762, 321] width 55 height 35
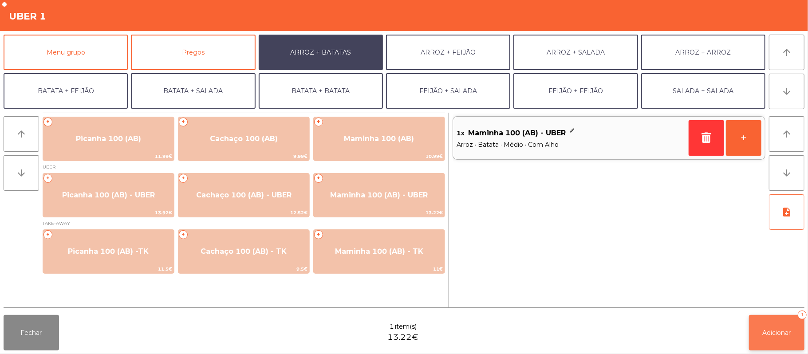
click at [800, 338] on button "Adicionar 1" at bounding box center [776, 332] width 55 height 35
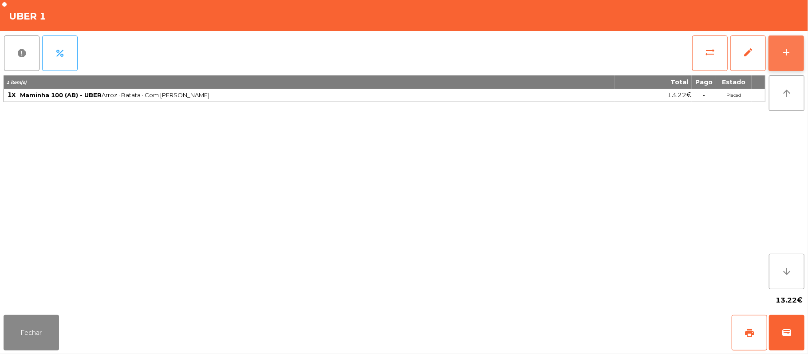
click at [801, 45] on button "add" at bounding box center [785, 52] width 35 height 35
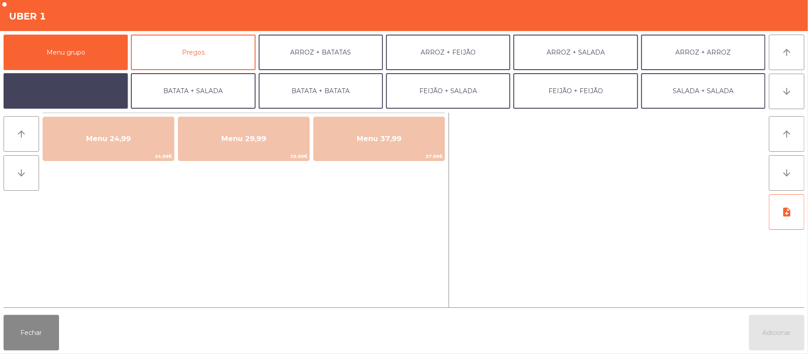
click at [93, 84] on button "BATATA + FEIJÃO" at bounding box center [66, 90] width 124 height 35
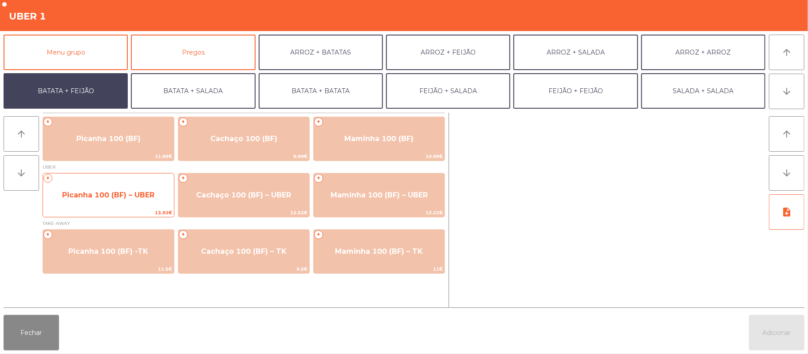
click at [100, 194] on span "Picanha 100 (BF) – UBER" at bounding box center [108, 195] width 92 height 8
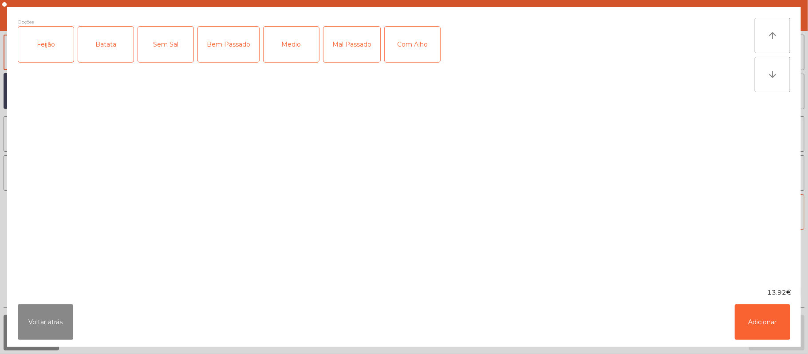
click at [64, 50] on div "Feijão" at bounding box center [45, 44] width 55 height 35
click at [109, 38] on div "Batata" at bounding box center [105, 44] width 55 height 35
click at [289, 48] on div "Medio" at bounding box center [290, 44] width 55 height 35
click at [406, 55] on div "Com Alho" at bounding box center [412, 44] width 55 height 35
click at [763, 322] on button "Adicionar" at bounding box center [762, 321] width 55 height 35
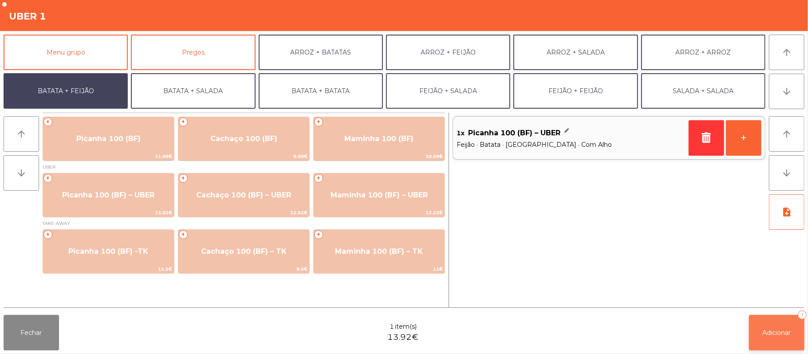
click at [776, 325] on button "Adicionar 1" at bounding box center [776, 332] width 55 height 35
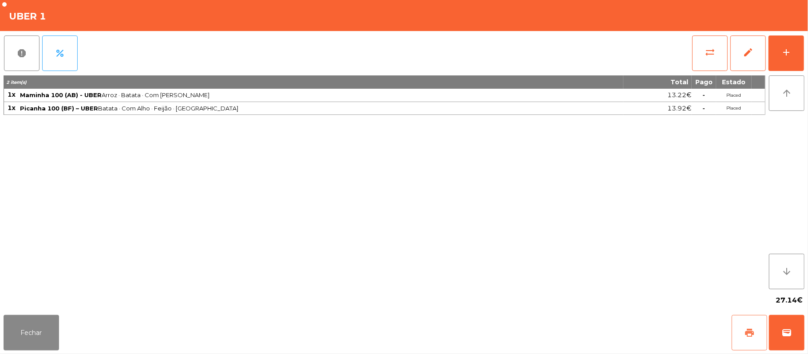
click at [741, 336] on button "print" at bounding box center [748, 332] width 35 height 35
click at [776, 323] on button "wallet" at bounding box center [786, 332] width 35 height 35
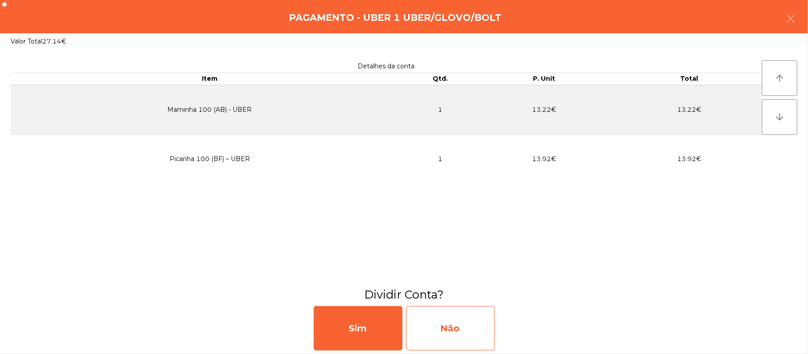
click at [435, 334] on div "Não" at bounding box center [450, 328] width 89 height 44
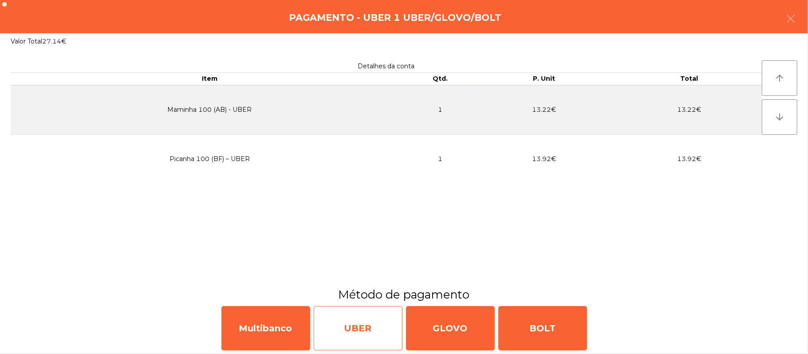
click at [362, 327] on div "UBER" at bounding box center [358, 328] width 89 height 44
select select "**"
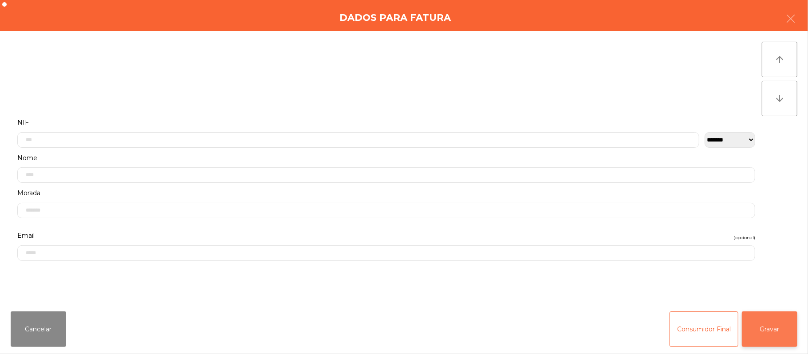
click at [763, 336] on button "Gravar" at bounding box center [769, 328] width 55 height 35
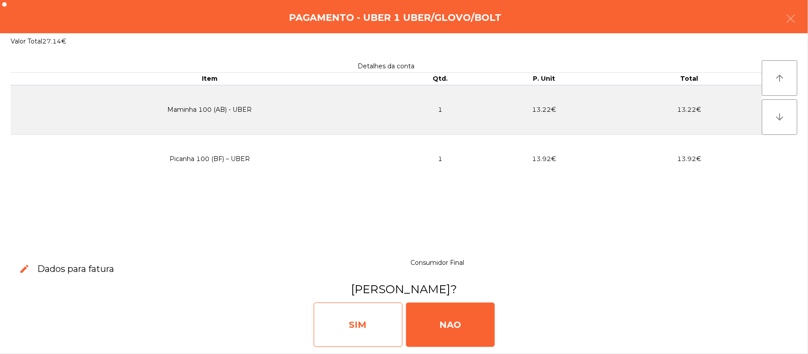
click at [367, 330] on div "SIM" at bounding box center [358, 325] width 89 height 44
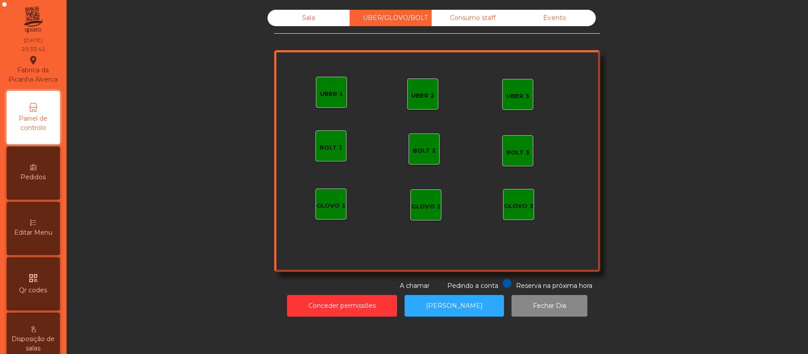
click at [313, 23] on div "Sala" at bounding box center [308, 18] width 82 height 16
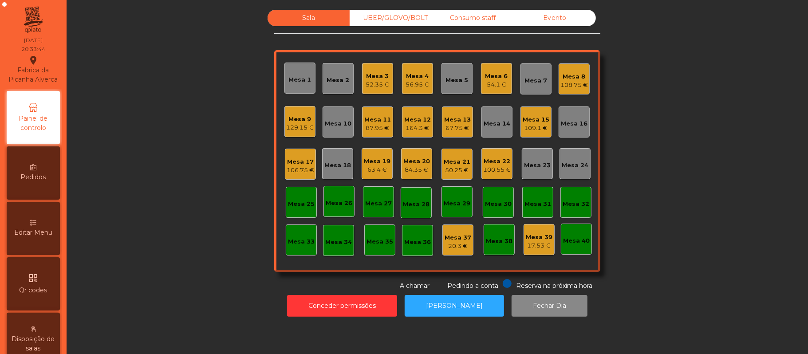
click at [487, 169] on div "100.55 €" at bounding box center [497, 169] width 28 height 9
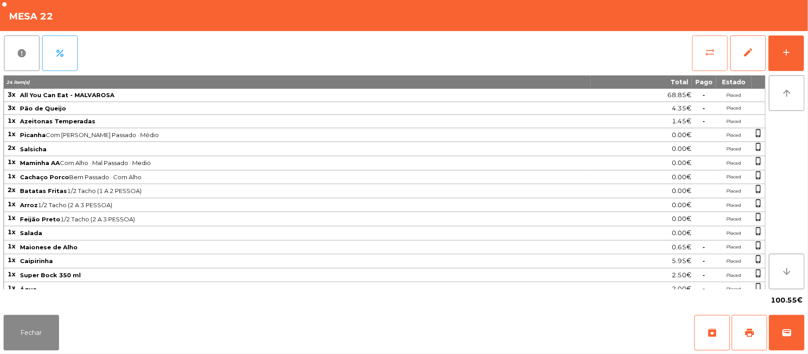
click at [694, 42] on button "sync_alt" at bounding box center [709, 52] width 35 height 35
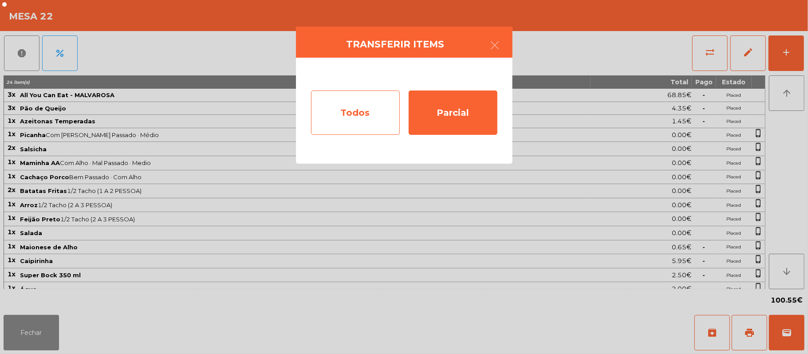
click at [339, 114] on div "Todos" at bounding box center [355, 112] width 89 height 44
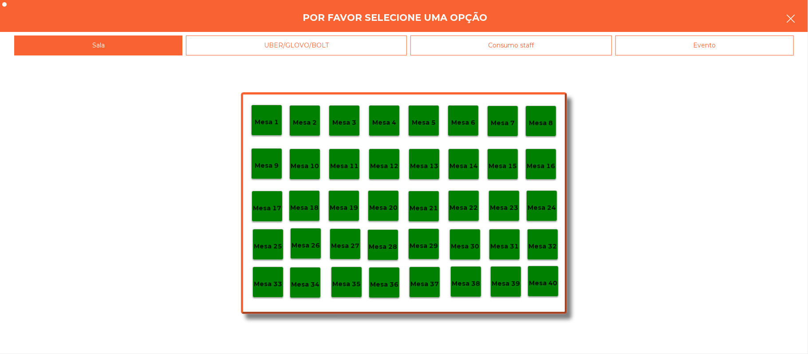
click at [782, 23] on button "button" at bounding box center [790, 19] width 25 height 27
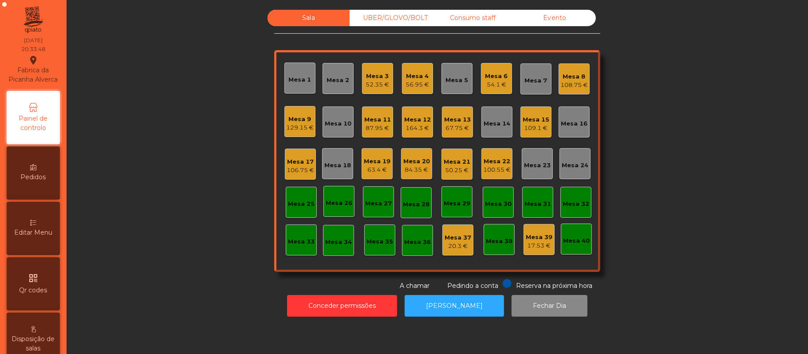
click at [490, 166] on div "100.55 €" at bounding box center [497, 169] width 28 height 9
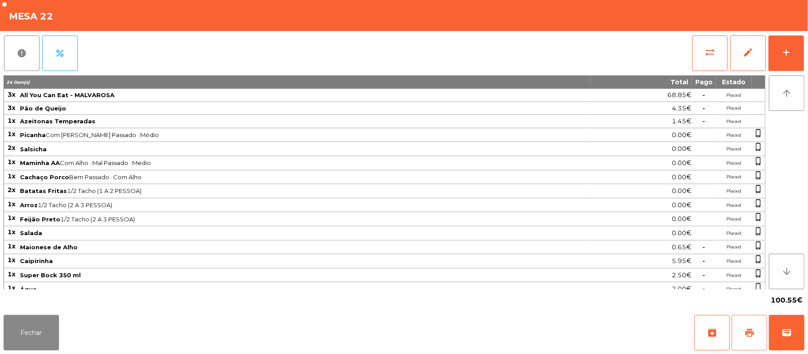
click at [746, 331] on span "print" at bounding box center [749, 332] width 11 height 11
click at [698, 55] on button "sync_alt" at bounding box center [709, 52] width 35 height 35
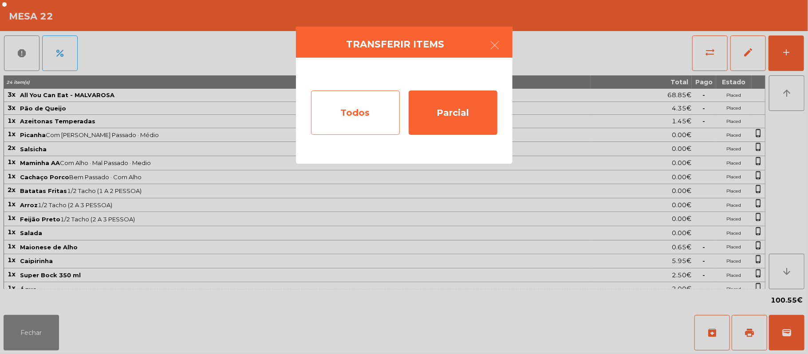
click at [361, 119] on div "Todos" at bounding box center [355, 112] width 89 height 44
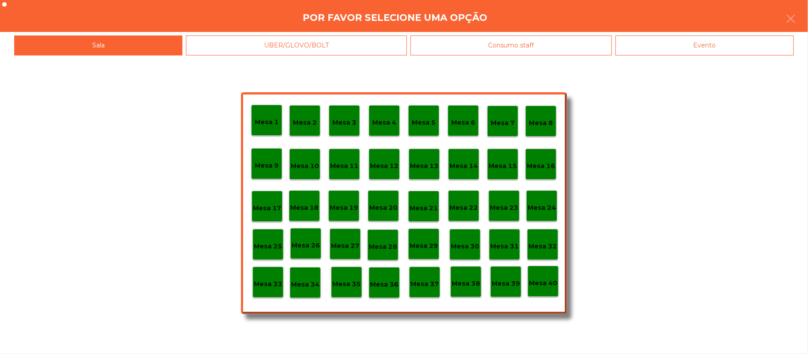
click at [720, 54] on div "Evento" at bounding box center [704, 45] width 178 height 20
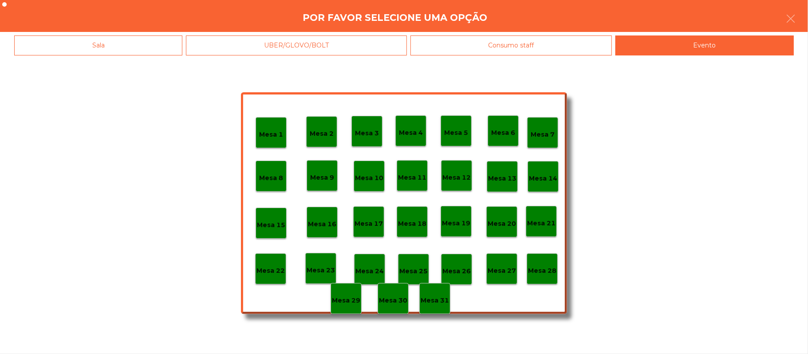
click at [544, 270] on p "Mesa 28" at bounding box center [542, 271] width 28 height 10
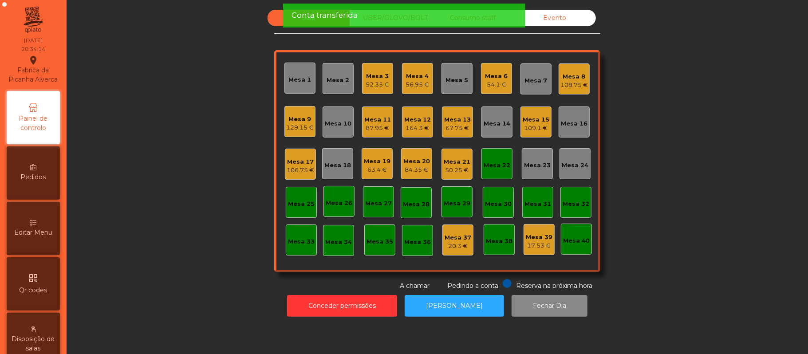
click at [499, 170] on div "Mesa 22" at bounding box center [496, 163] width 31 height 31
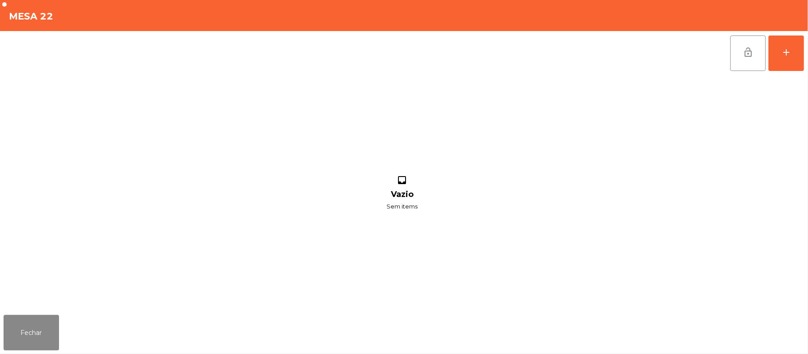
click at [732, 82] on div "inbox Vazio Sem items" at bounding box center [402, 193] width 797 height 236
click at [738, 60] on button "lock_open" at bounding box center [747, 52] width 35 height 35
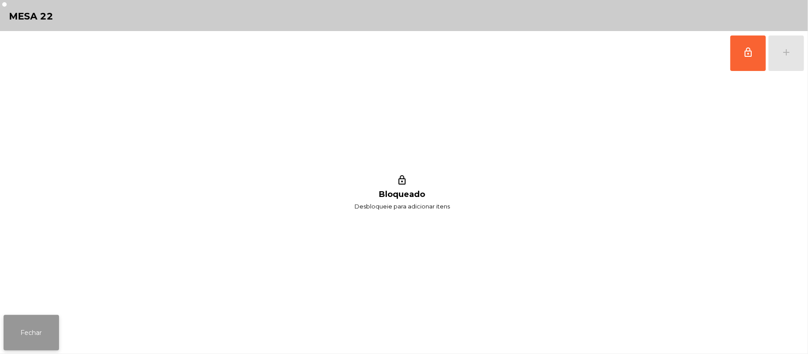
click at [28, 319] on button "Fechar" at bounding box center [31, 332] width 55 height 35
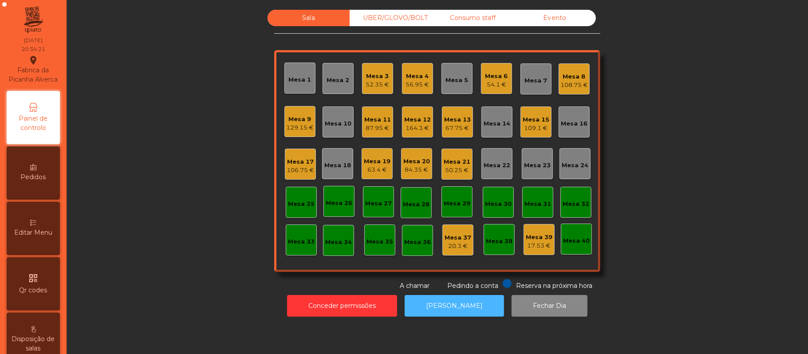
click at [442, 316] on button "[PERSON_NAME]" at bounding box center [454, 306] width 99 height 22
click at [499, 77] on div "Mesa 6" at bounding box center [496, 76] width 23 height 9
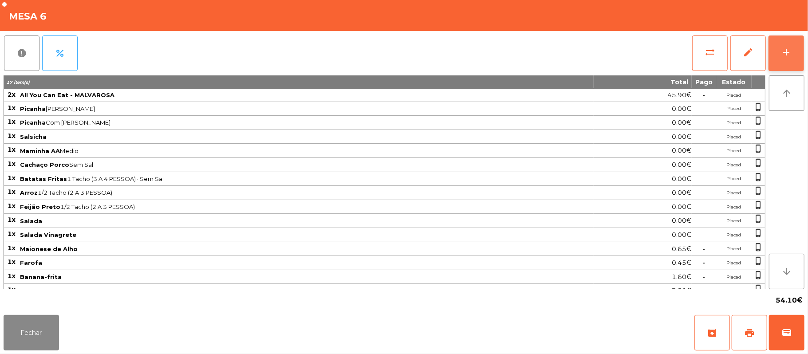
click at [801, 59] on button "add" at bounding box center [785, 52] width 35 height 35
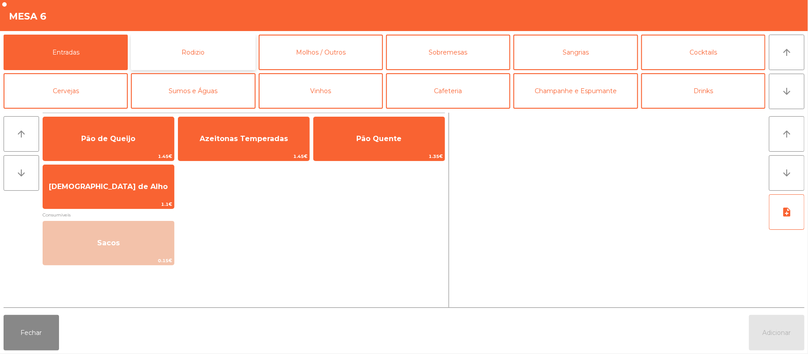
click at [191, 53] on button "Rodizio" at bounding box center [193, 52] width 124 height 35
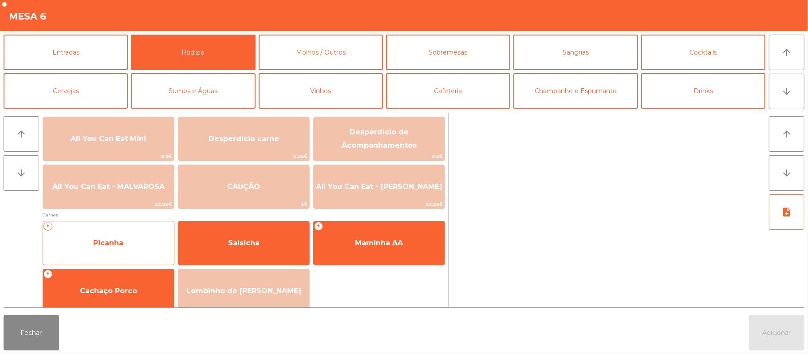
click at [118, 242] on span "Picanha" at bounding box center [108, 243] width 30 height 8
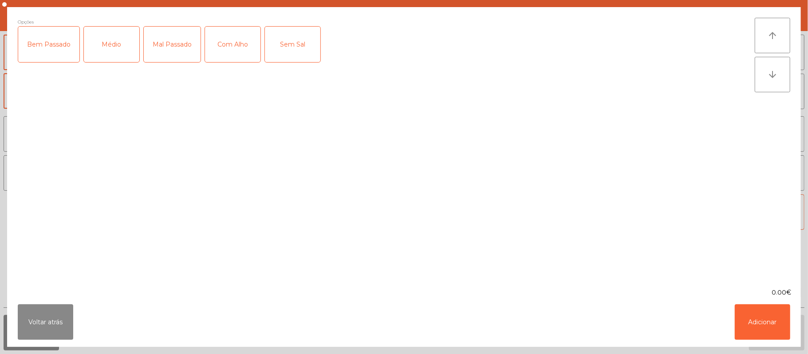
click at [288, 48] on div "Sem Sal" at bounding box center [292, 44] width 55 height 35
click at [116, 41] on div "Médio" at bounding box center [111, 44] width 55 height 35
click at [757, 317] on button "Adicionar" at bounding box center [762, 321] width 55 height 35
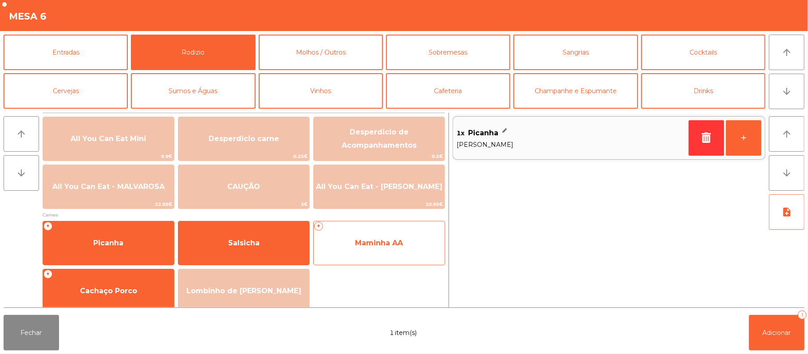
click at [385, 242] on span "Maminha AA" at bounding box center [379, 243] width 48 height 8
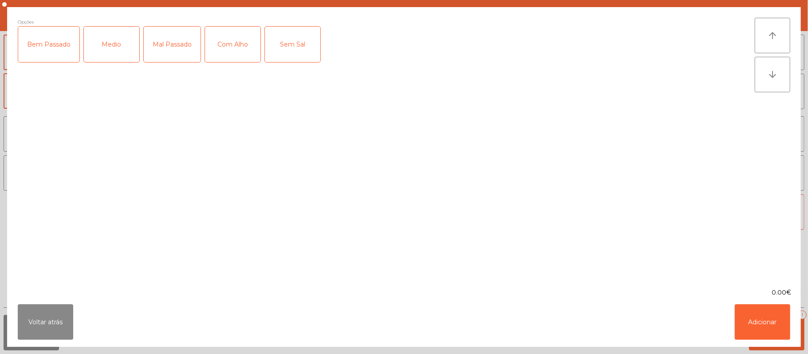
click at [118, 43] on div "Medio" at bounding box center [111, 44] width 55 height 35
click at [291, 44] on div "Sem Sal" at bounding box center [292, 44] width 55 height 35
click at [762, 330] on button "Adicionar" at bounding box center [762, 321] width 55 height 35
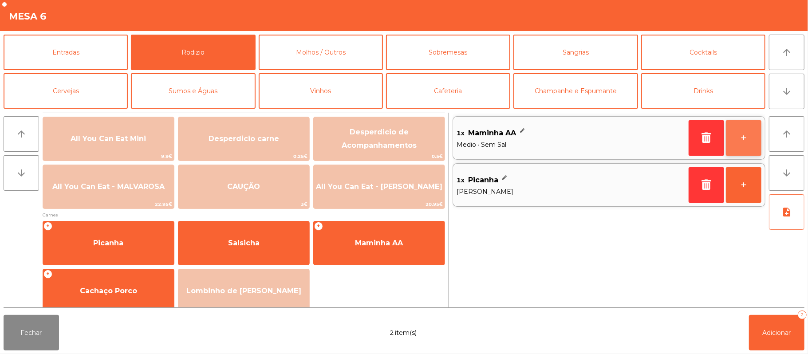
click at [737, 139] on button "+" at bounding box center [743, 137] width 35 height 35
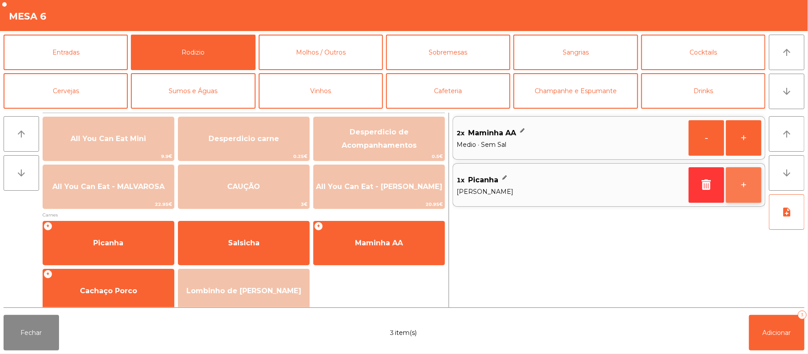
click at [750, 187] on button "+" at bounding box center [743, 184] width 35 height 35
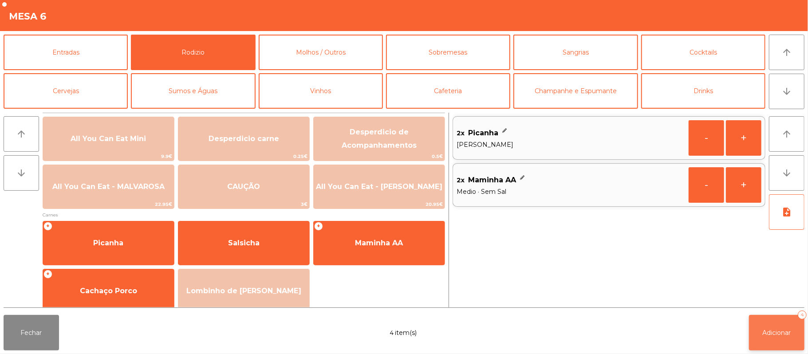
click at [777, 327] on button "Adicionar 4" at bounding box center [776, 332] width 55 height 35
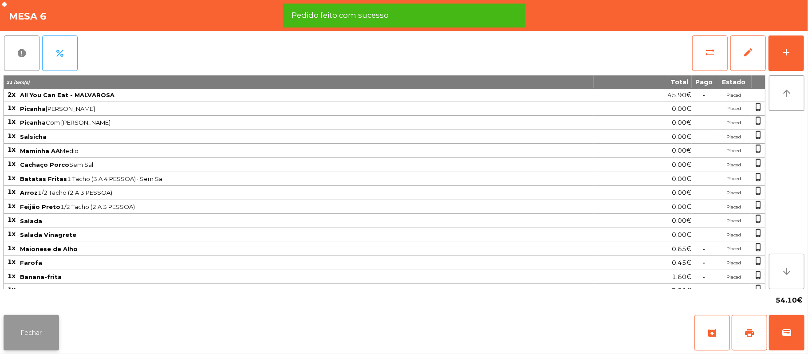
click at [35, 319] on button "Fechar" at bounding box center [31, 332] width 55 height 35
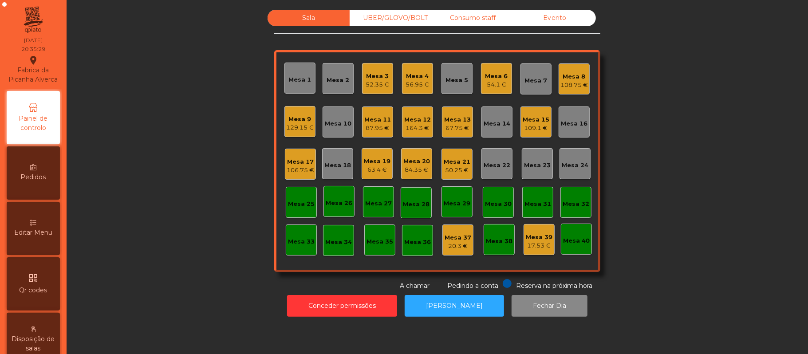
click at [578, 79] on div "Mesa 8" at bounding box center [574, 76] width 28 height 9
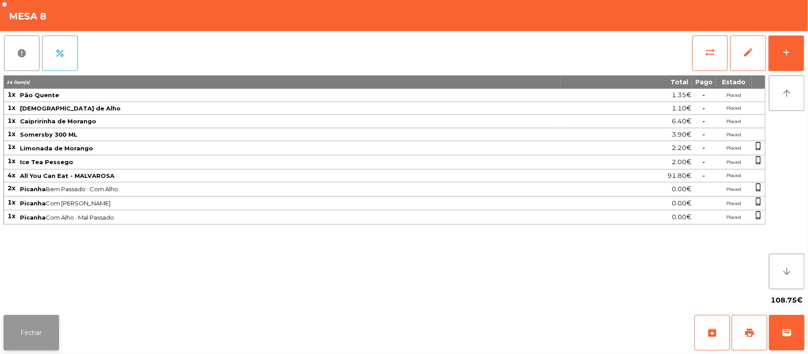
click at [28, 333] on button "Fechar" at bounding box center [31, 332] width 55 height 35
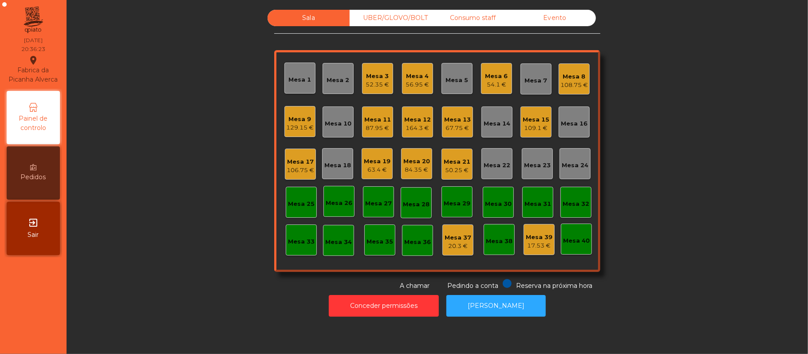
click at [384, 130] on div "87.95 €" at bounding box center [377, 128] width 27 height 9
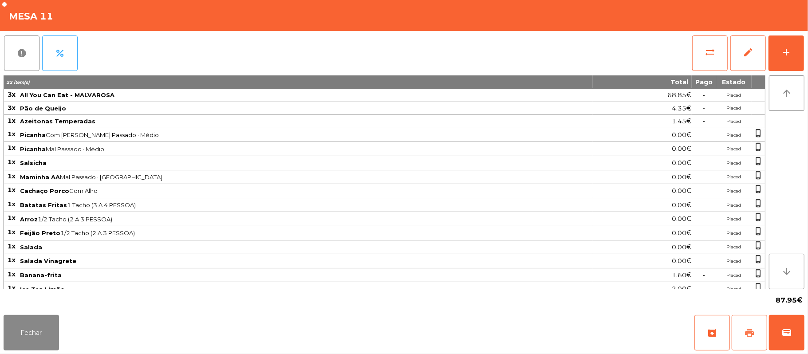
click at [742, 334] on button "print" at bounding box center [748, 332] width 35 height 35
click at [742, 330] on button "print" at bounding box center [748, 332] width 35 height 35
click at [35, 334] on button "Fechar" at bounding box center [31, 332] width 55 height 35
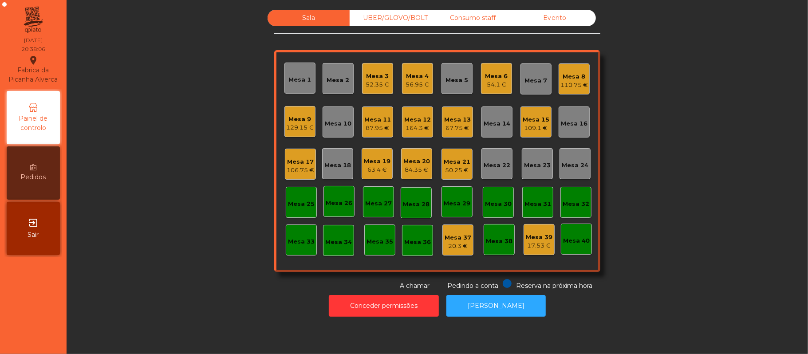
click at [378, 169] on div "63.4 €" at bounding box center [377, 169] width 27 height 9
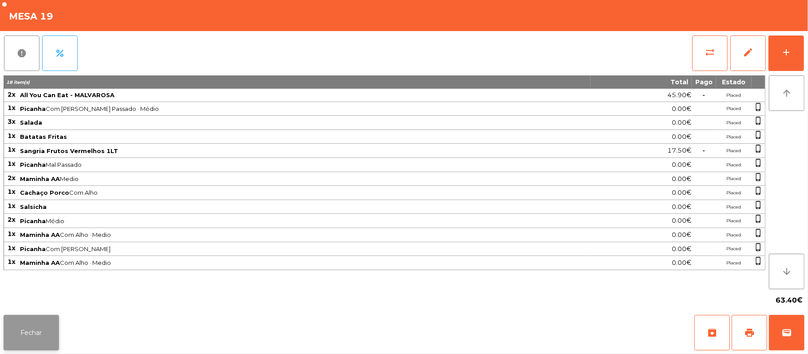
click at [29, 332] on button "Fechar" at bounding box center [31, 332] width 55 height 35
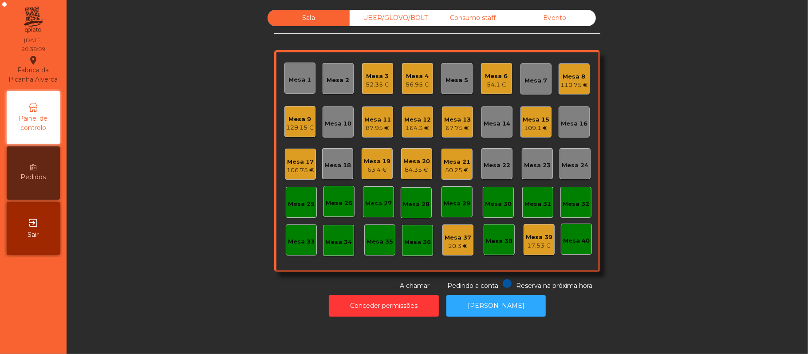
click at [290, 160] on div "Mesa 17" at bounding box center [301, 161] width 28 height 9
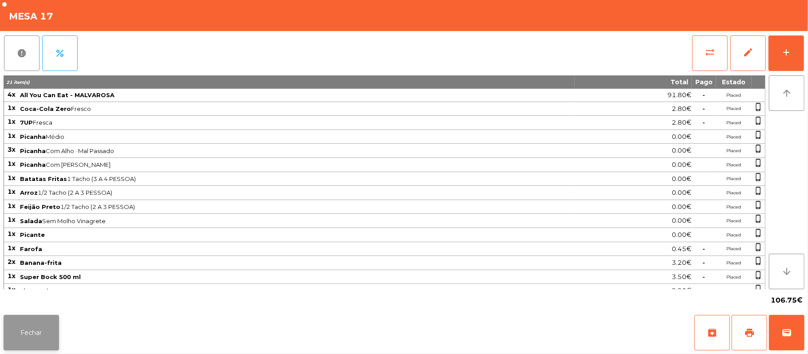
click at [34, 337] on button "Fechar" at bounding box center [31, 332] width 55 height 35
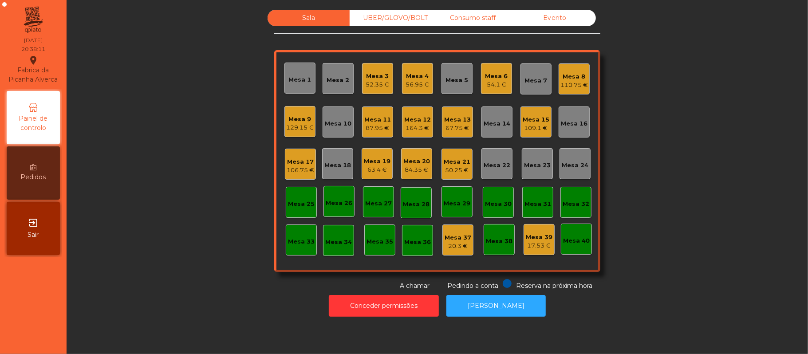
click at [340, 171] on div "Mesa 18" at bounding box center [337, 163] width 31 height 31
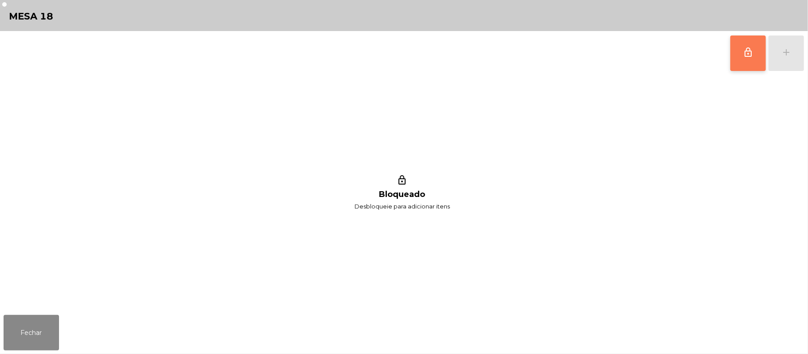
click at [744, 61] on button "lock_outline" at bounding box center [747, 52] width 35 height 35
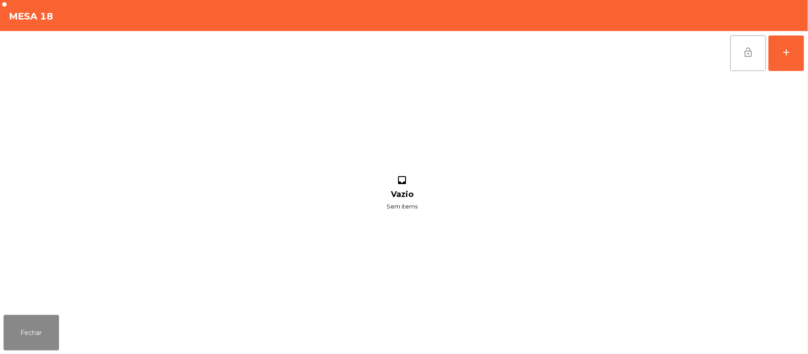
click at [743, 57] on span "lock_open" at bounding box center [748, 52] width 11 height 11
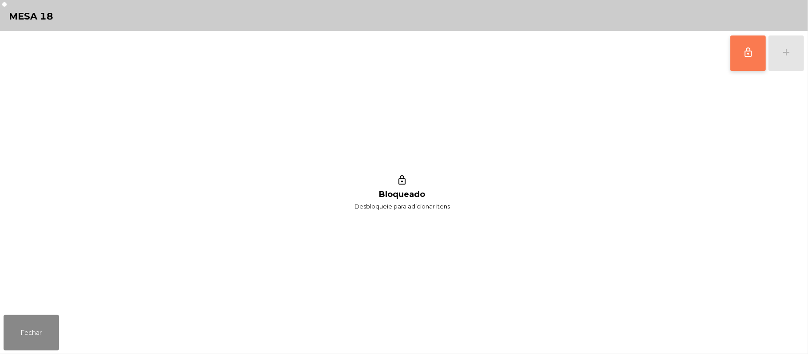
click at [740, 64] on button "lock_outline" at bounding box center [747, 52] width 35 height 35
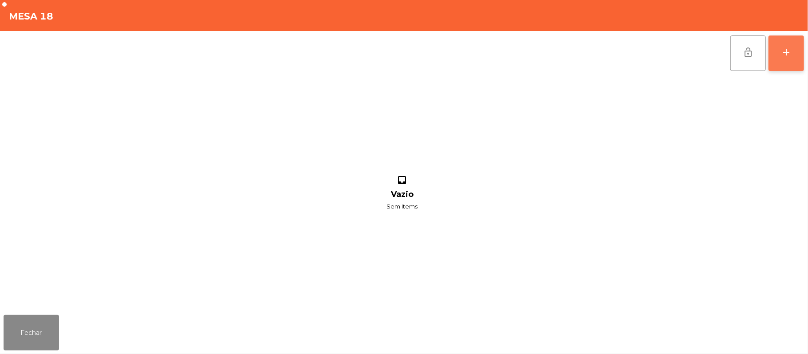
click at [780, 51] on button "add" at bounding box center [785, 52] width 35 height 35
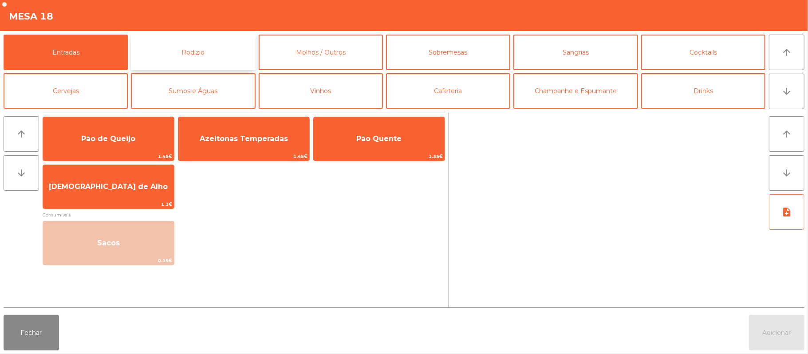
click at [189, 54] on button "Rodizio" at bounding box center [193, 52] width 124 height 35
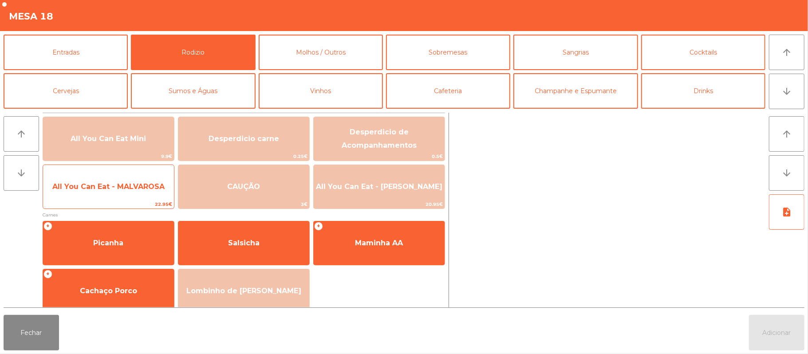
click at [106, 194] on span "All You Can Eat - MALVAROSA" at bounding box center [108, 187] width 131 height 24
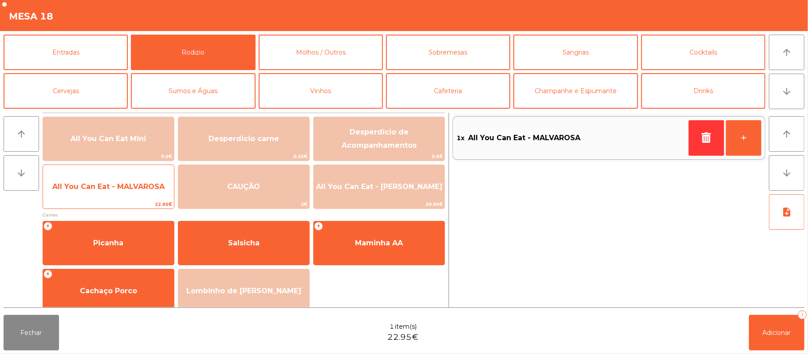
click at [101, 197] on span "All You Can Eat - MALVAROSA" at bounding box center [108, 187] width 131 height 24
click at [102, 195] on span "All You Can Eat - MALVAROSA" at bounding box center [108, 187] width 131 height 24
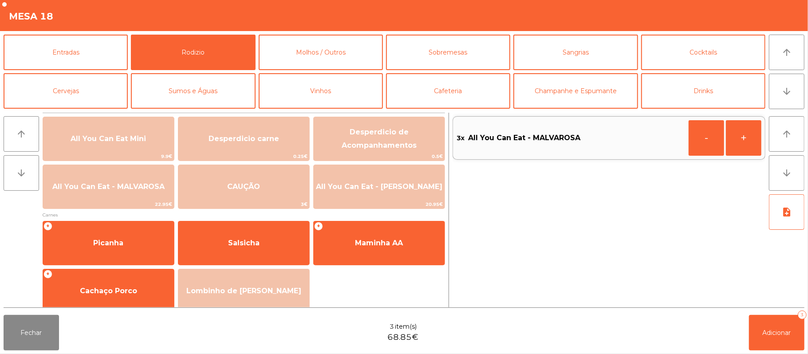
click at [403, 330] on span "item(s)" at bounding box center [406, 326] width 22 height 9
click at [773, 327] on button "Adicionar 3" at bounding box center [776, 332] width 55 height 35
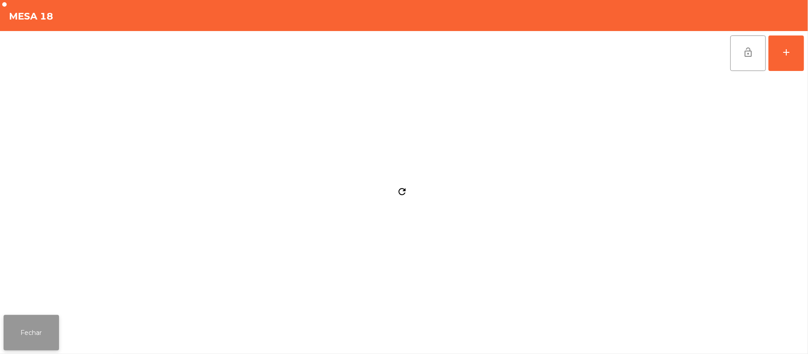
click at [28, 334] on button "Fechar" at bounding box center [31, 332] width 55 height 35
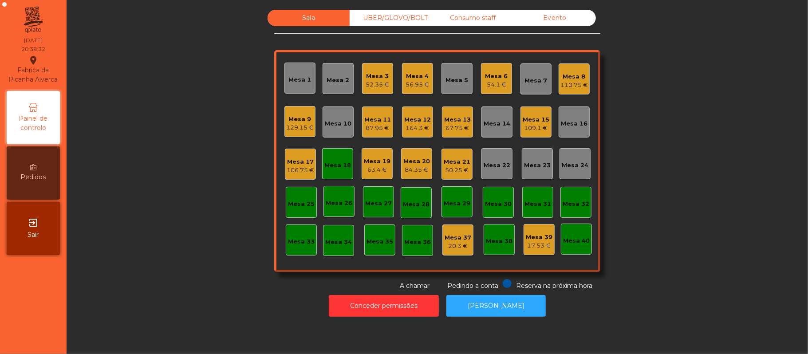
click at [455, 164] on div "Mesa 21" at bounding box center [457, 161] width 27 height 9
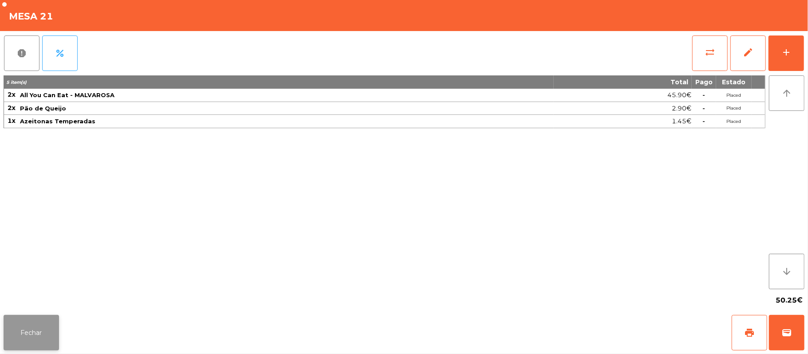
click at [28, 336] on button "Fechar" at bounding box center [31, 332] width 55 height 35
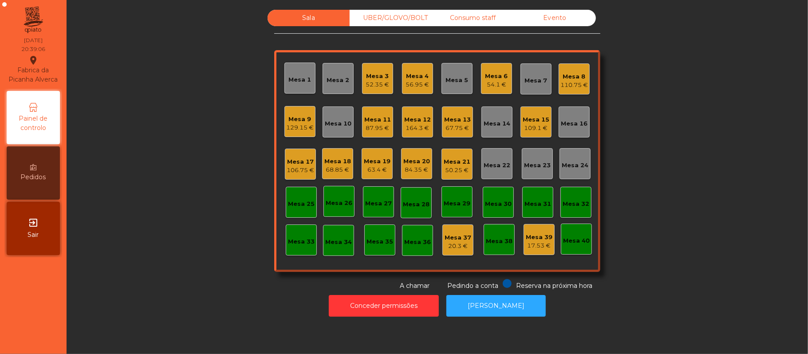
click at [370, 128] on div "87.95 €" at bounding box center [377, 128] width 27 height 9
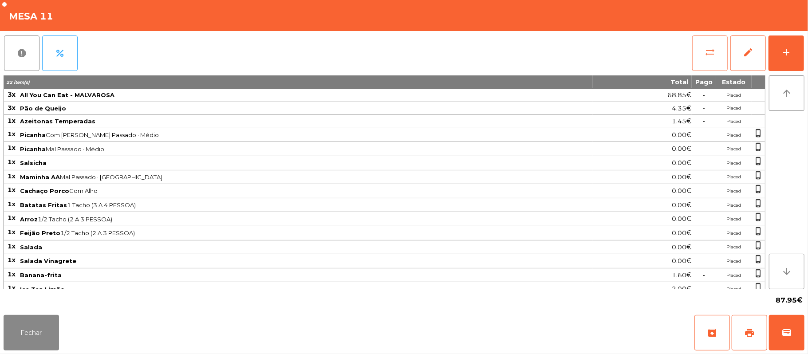
click at [696, 50] on button "sync_alt" at bounding box center [709, 52] width 35 height 35
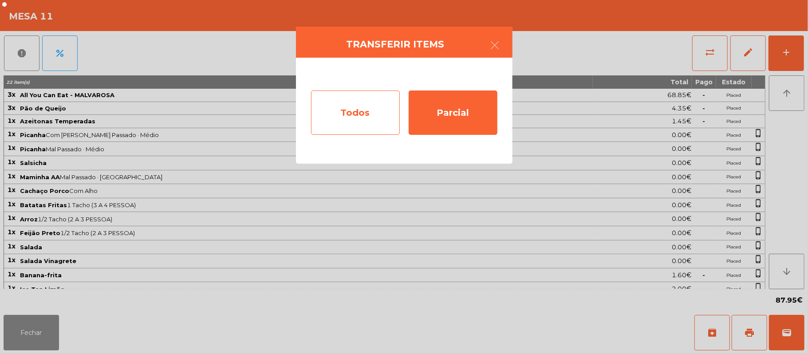
click at [333, 116] on div "Todos" at bounding box center [355, 112] width 89 height 44
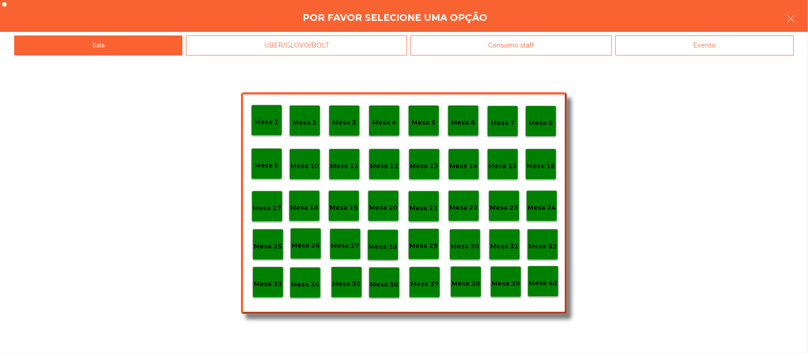
click at [698, 39] on div "Evento" at bounding box center [704, 45] width 178 height 20
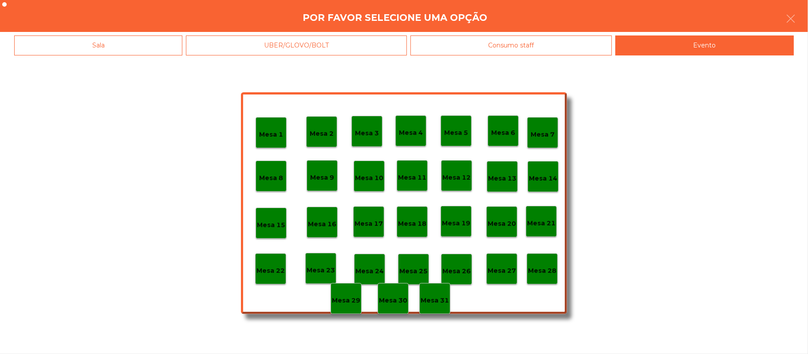
click at [540, 269] on p "Mesa 28" at bounding box center [542, 271] width 28 height 10
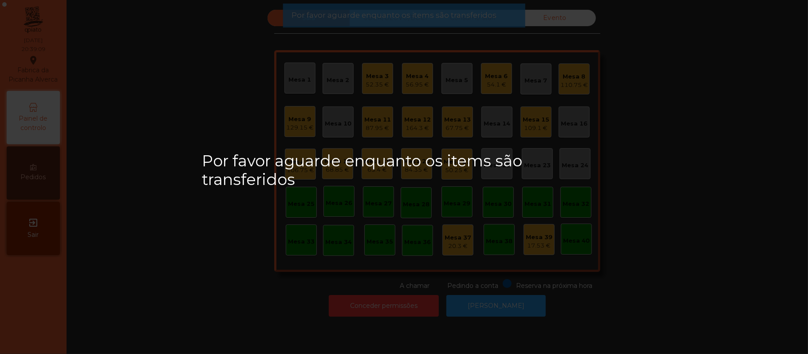
click at [503, 313] on div "Por favor aguarde enquanto os items são transferidos" at bounding box center [404, 177] width 808 height 354
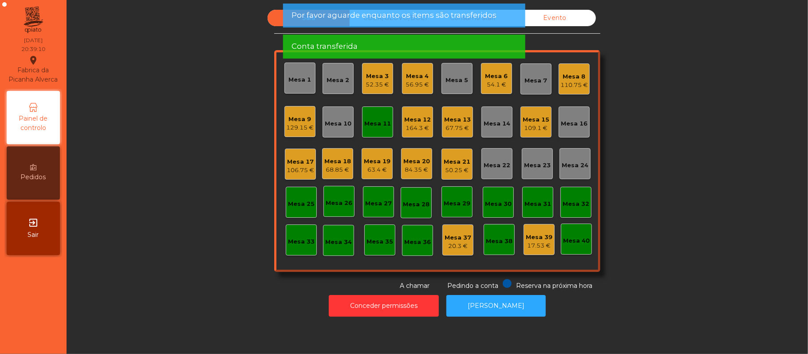
click at [364, 127] on div "Mesa 11" at bounding box center [377, 123] width 27 height 9
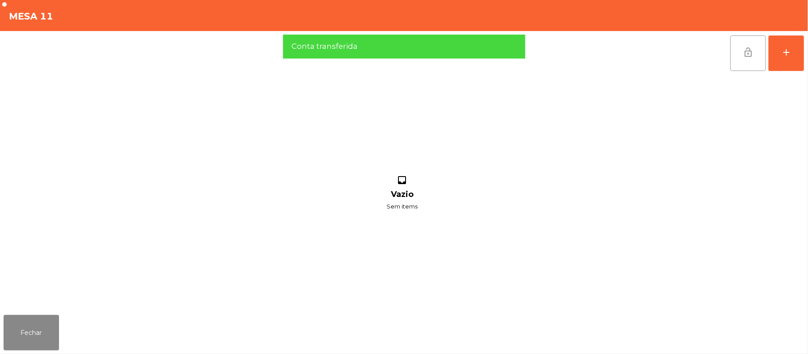
click at [744, 54] on span "lock_open" at bounding box center [748, 52] width 11 height 11
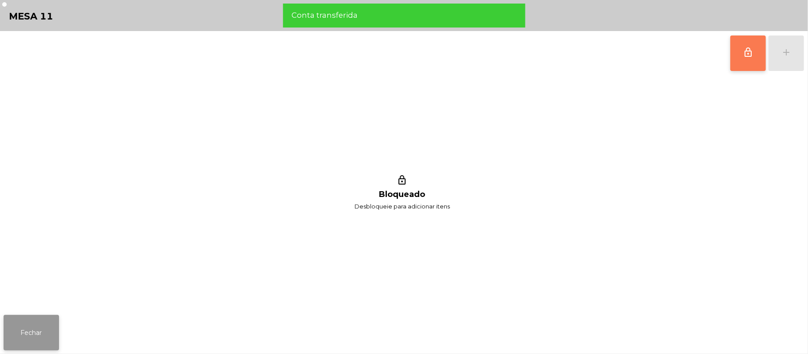
click at [7, 331] on button "Fechar" at bounding box center [31, 332] width 55 height 35
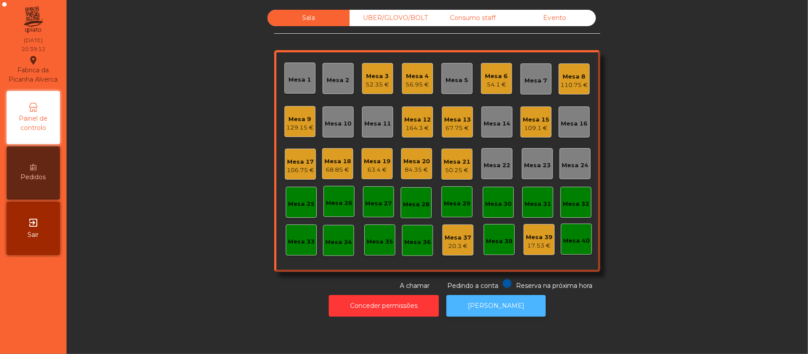
click at [505, 314] on button "[PERSON_NAME]" at bounding box center [495, 306] width 99 height 22
click at [575, 82] on div "110.75 €" at bounding box center [574, 85] width 28 height 9
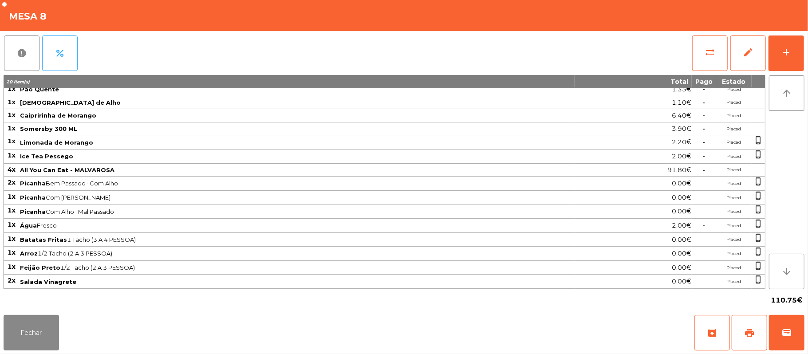
scroll to position [11, 0]
click at [40, 334] on button "Fechar" at bounding box center [31, 332] width 55 height 35
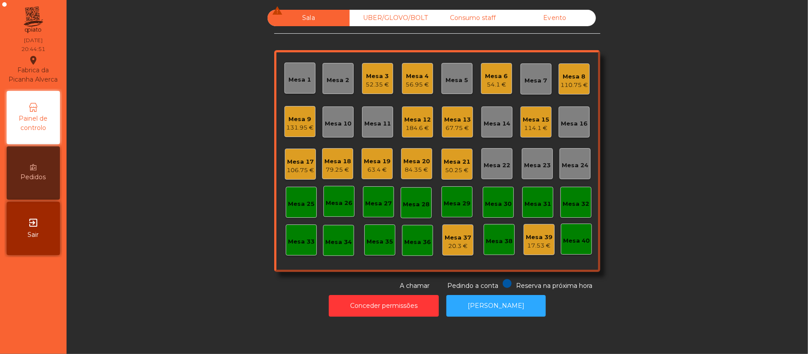
click at [426, 168] on div "Mesa 20 84.35 €" at bounding box center [416, 163] width 31 height 31
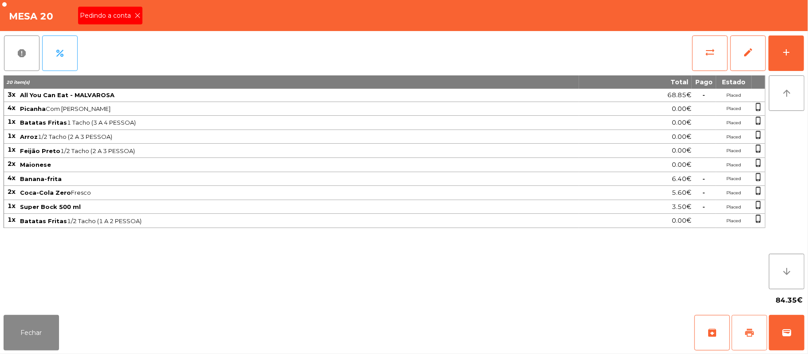
click at [744, 333] on span "print" at bounding box center [749, 332] width 11 height 11
click at [137, 16] on icon at bounding box center [137, 15] width 6 height 6
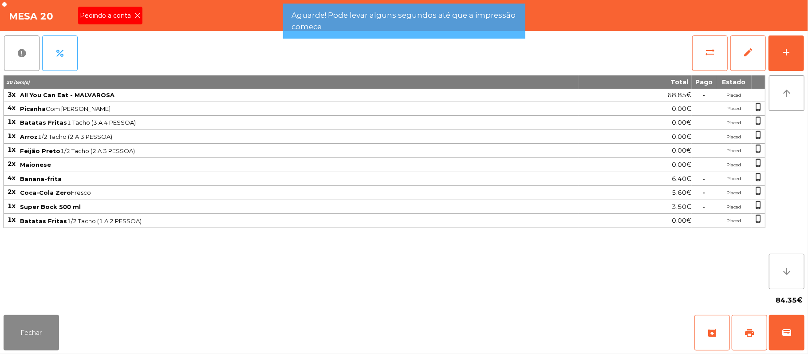
click at [144, 14] on div "Mesa 20 Pedindo a conta" at bounding box center [404, 15] width 808 height 31
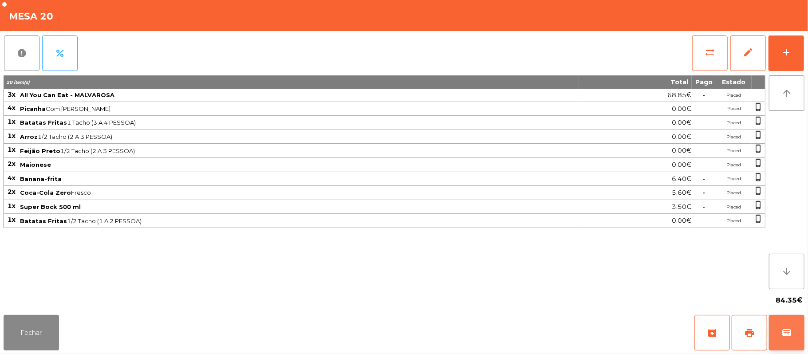
click at [784, 334] on span "wallet" at bounding box center [786, 332] width 11 height 11
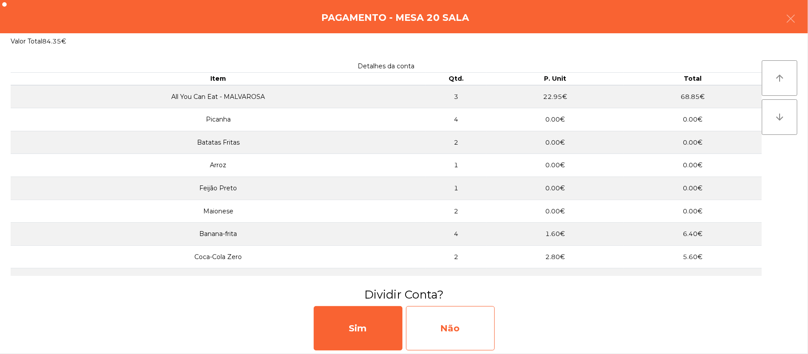
click at [445, 332] on div "Não" at bounding box center [450, 328] width 89 height 44
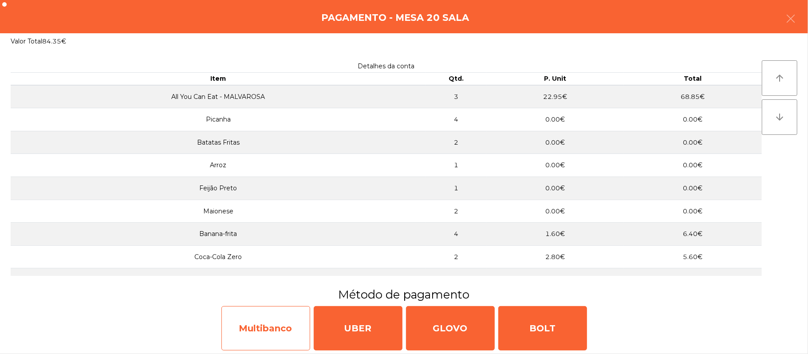
click at [276, 329] on div "Multibanco" at bounding box center [265, 328] width 89 height 44
select select "**"
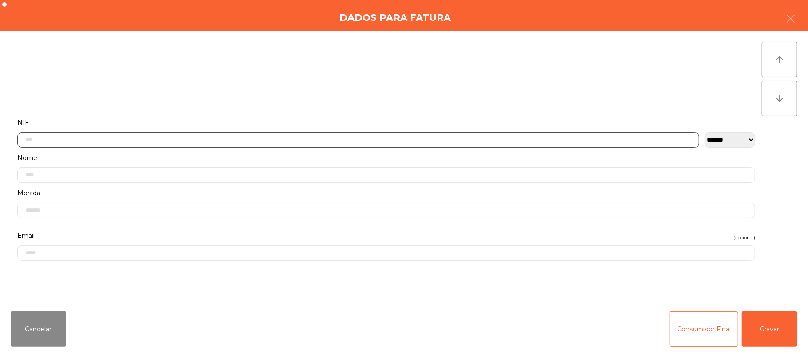
click at [374, 136] on input "text" at bounding box center [358, 140] width 682 height 16
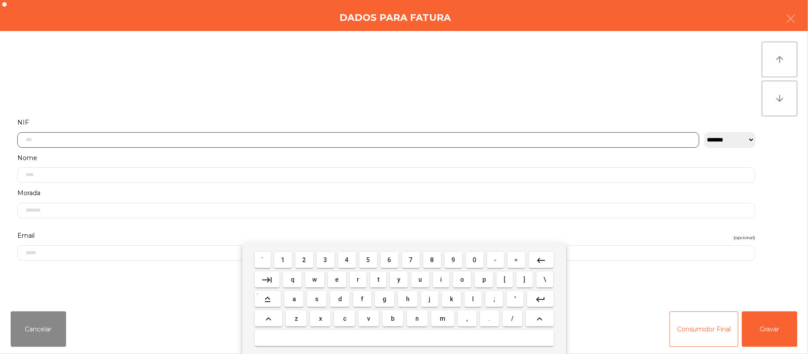
scroll to position [75, 0]
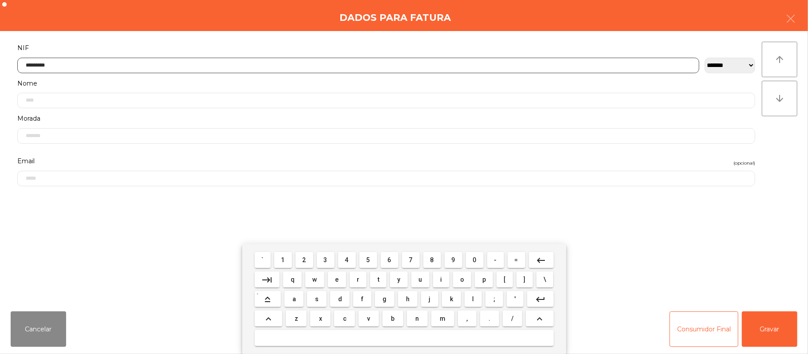
type input "*********"
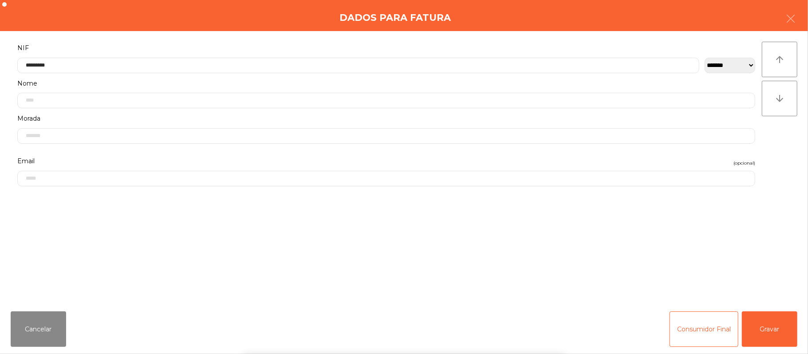
click at [777, 335] on div "` 1 2 3 4 5 6 7 8 9 0 - = keyboard_backspace keyboard_tab q w e r t y u i o p […" at bounding box center [404, 299] width 808 height 110
click at [781, 325] on div "` 1 2 3 4 5 6 7 8 9 0 - = keyboard_backspace keyboard_tab q w e r t y u i o p […" at bounding box center [404, 299] width 808 height 110
click at [783, 320] on button "Gravar" at bounding box center [769, 328] width 55 height 35
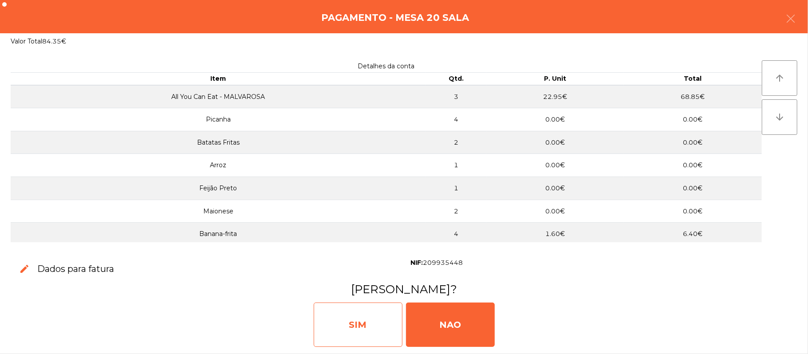
click at [352, 313] on div "SIM" at bounding box center [358, 325] width 89 height 44
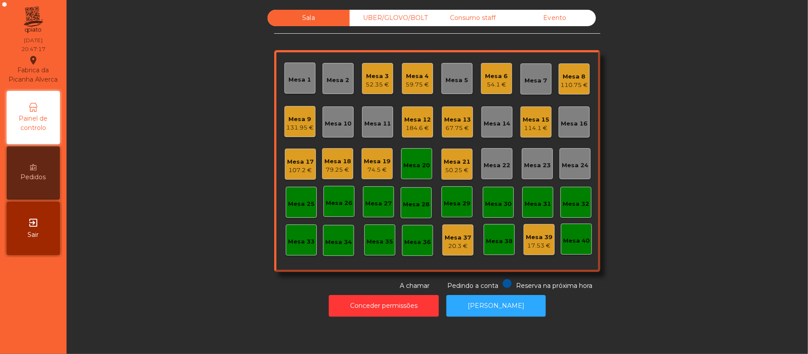
click at [411, 164] on div "Mesa 20" at bounding box center [416, 165] width 27 height 9
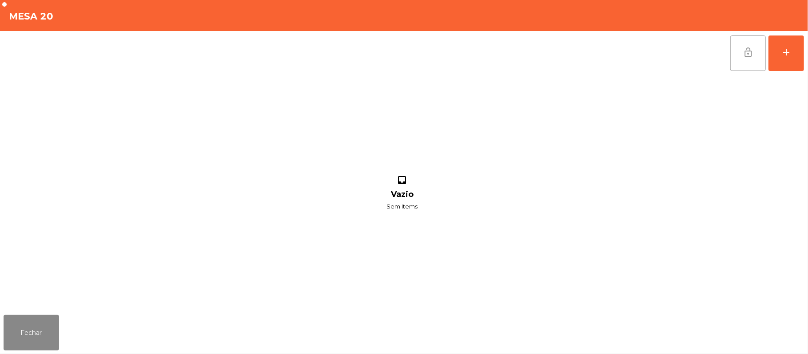
click at [743, 51] on span "lock_open" at bounding box center [748, 52] width 11 height 11
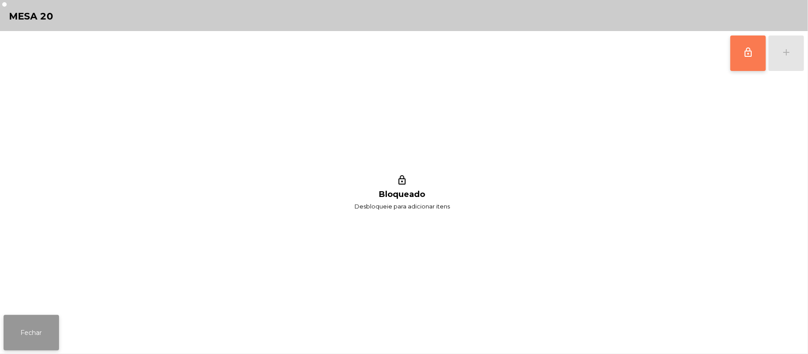
click at [28, 317] on button "Fechar" at bounding box center [31, 332] width 55 height 35
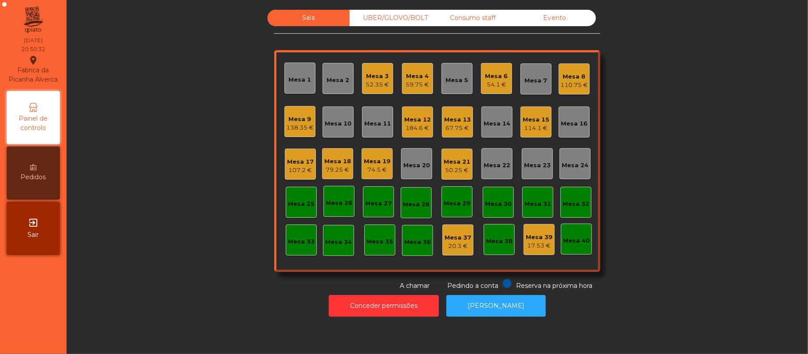
click at [366, 116] on div "Mesa 11" at bounding box center [377, 122] width 27 height 12
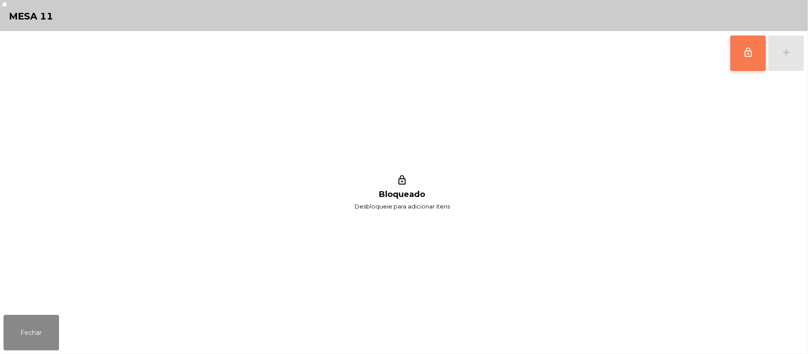
click at [744, 57] on span "lock_outline" at bounding box center [748, 52] width 11 height 11
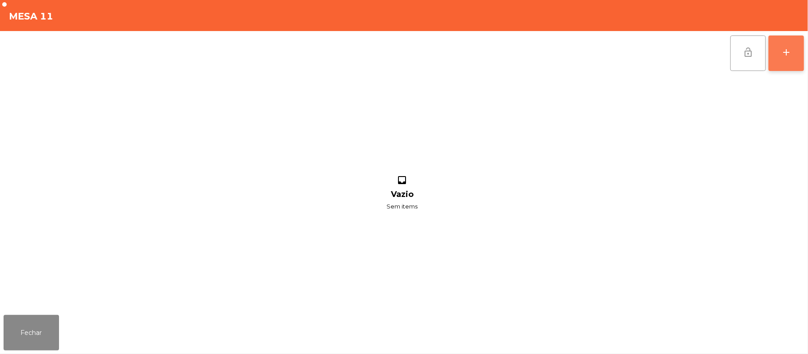
click at [783, 55] on div "add" at bounding box center [786, 52] width 11 height 11
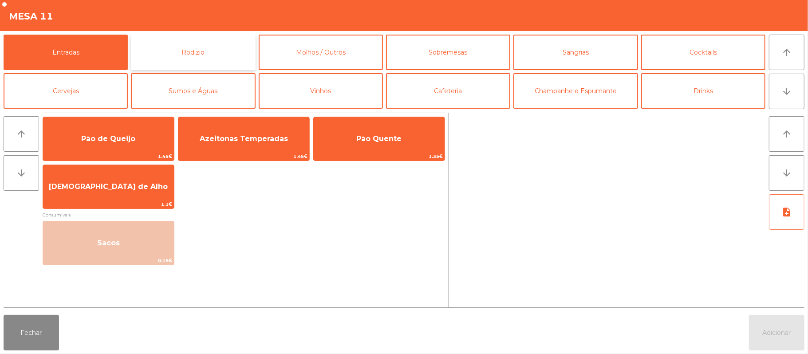
click at [205, 57] on button "Rodizio" at bounding box center [193, 52] width 124 height 35
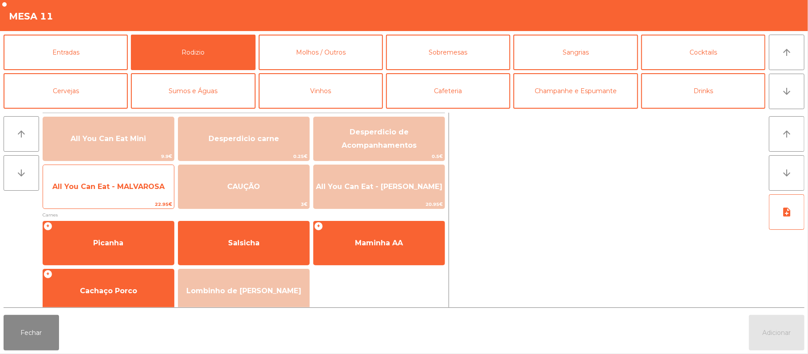
click at [116, 185] on span "All You Can Eat - MALVAROSA" at bounding box center [108, 186] width 112 height 8
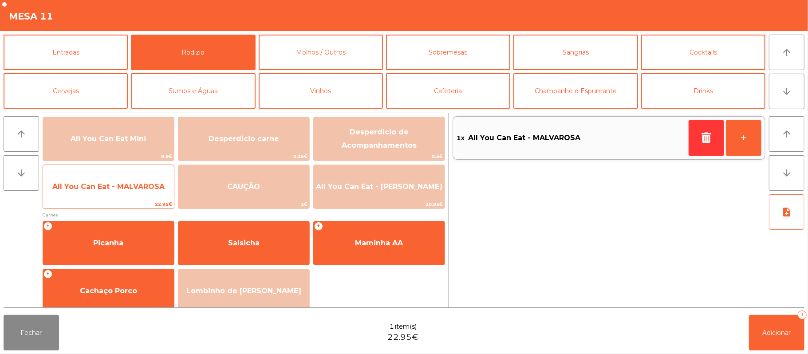
click at [105, 186] on span "All You Can Eat - MALVAROSA" at bounding box center [108, 186] width 112 height 8
click at [106, 189] on span "All You Can Eat - MALVAROSA" at bounding box center [108, 186] width 112 height 8
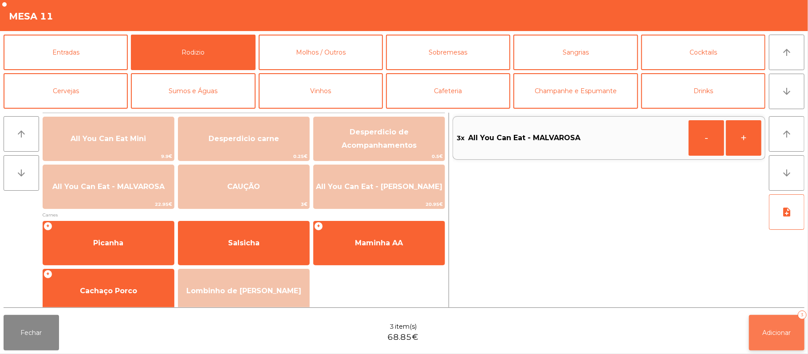
click at [799, 315] on div "3" at bounding box center [802, 315] width 9 height 9
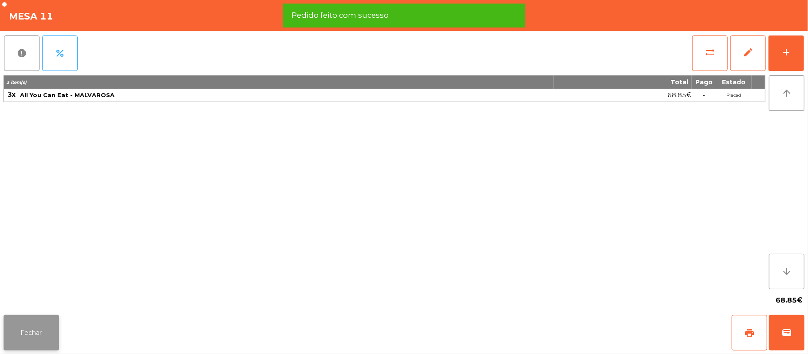
click at [48, 330] on button "Fechar" at bounding box center [31, 332] width 55 height 35
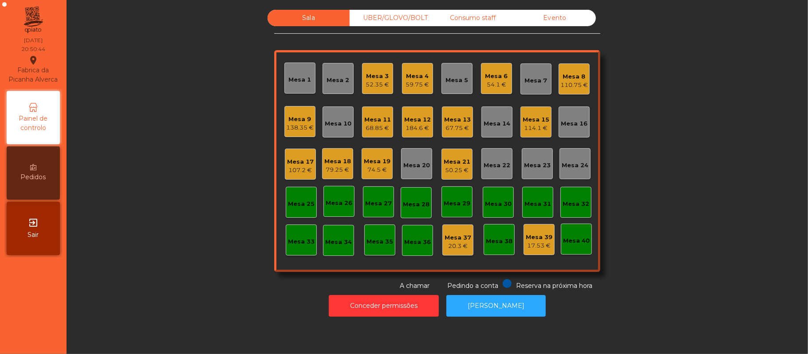
click at [158, 299] on div "Conceder permissões Abrir [PERSON_NAME]" at bounding box center [437, 306] width 717 height 31
click at [400, 18] on div "UBER/GLOVO/BOLT" at bounding box center [391, 18] width 82 height 16
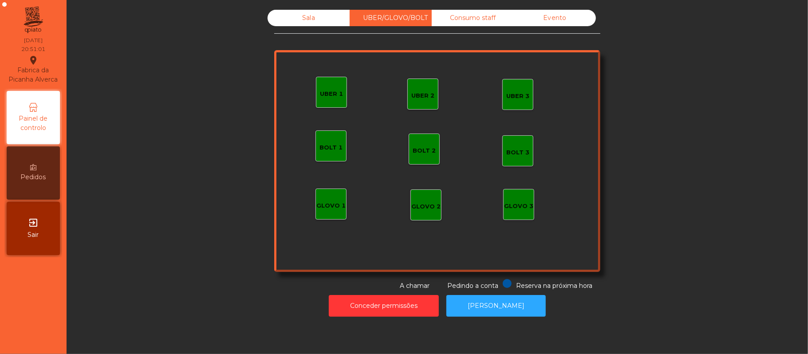
click at [424, 88] on div "UBER 2" at bounding box center [422, 94] width 23 height 12
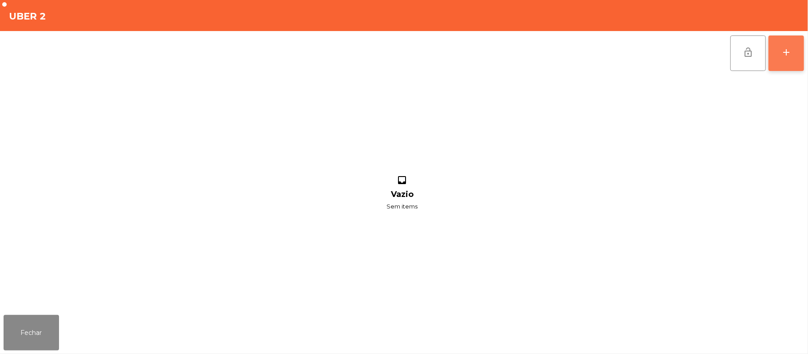
click at [790, 54] on div "add" at bounding box center [786, 52] width 11 height 11
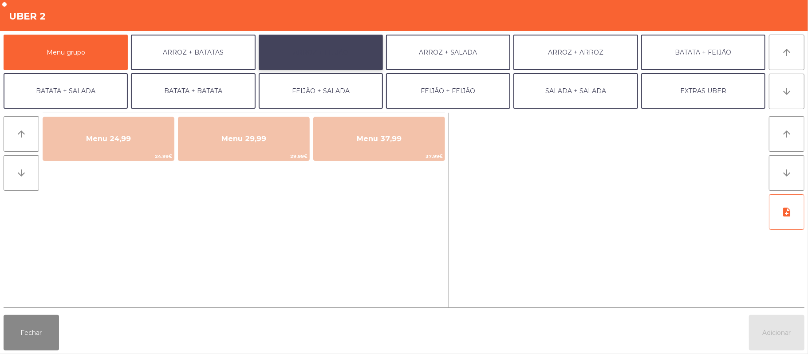
click at [341, 50] on button "ARROZ + FEIJÃO" at bounding box center [321, 52] width 124 height 35
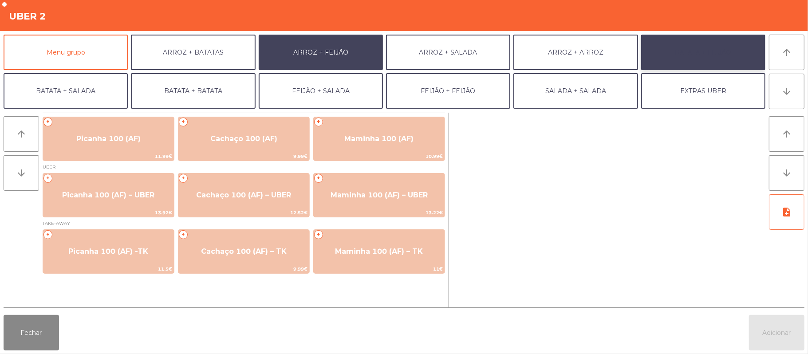
click at [695, 46] on button "BATATA + FEIJÃO" at bounding box center [703, 52] width 124 height 35
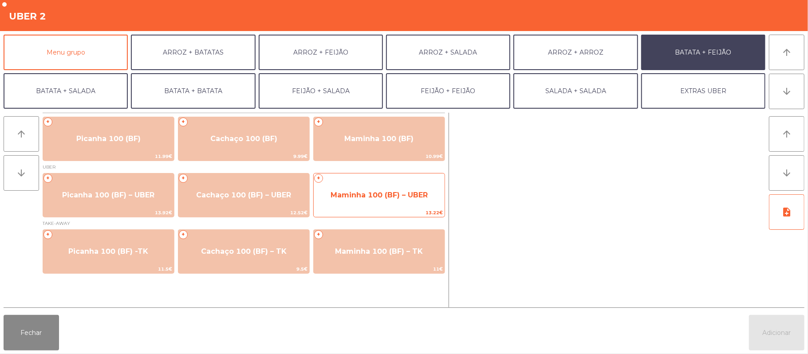
click at [356, 200] on span "Maminha 100 (BF) – UBER" at bounding box center [379, 195] width 131 height 24
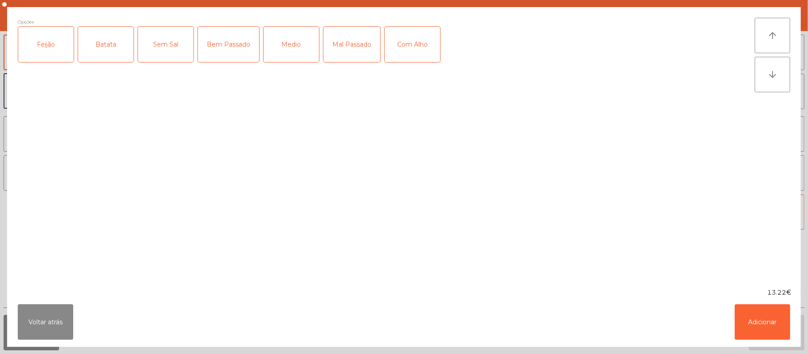
click at [56, 52] on div "Feijão" at bounding box center [45, 44] width 55 height 35
click at [107, 43] on div "Batata" at bounding box center [105, 44] width 55 height 35
click at [288, 62] on div "Medio" at bounding box center [290, 44] width 55 height 35
click at [762, 309] on button "Adicionar" at bounding box center [762, 321] width 55 height 35
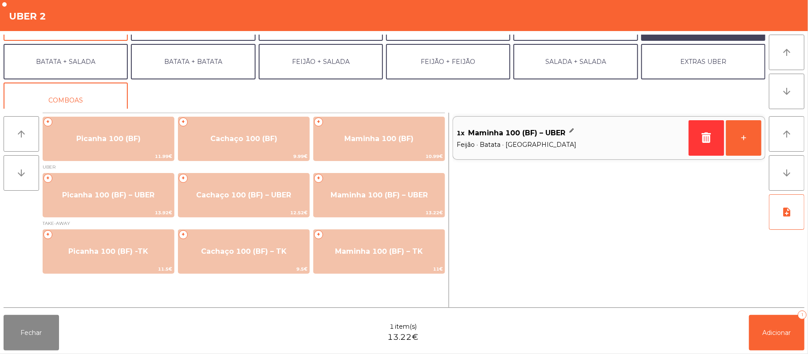
scroll to position [38, 0]
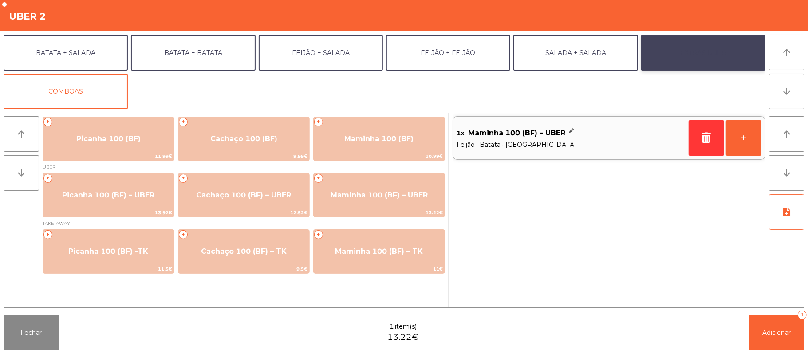
click at [700, 57] on button "EXTRAS UBER" at bounding box center [703, 52] width 124 height 35
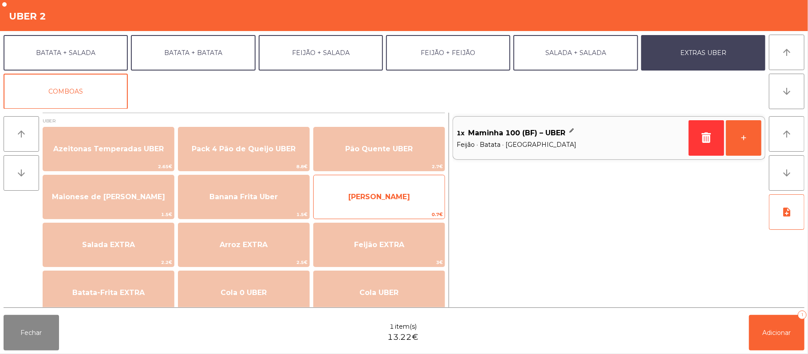
click at [386, 193] on span "[PERSON_NAME]" at bounding box center [379, 197] width 62 height 8
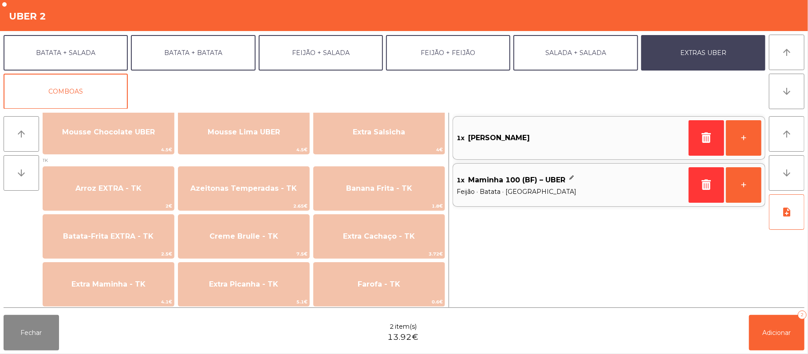
scroll to position [306, 0]
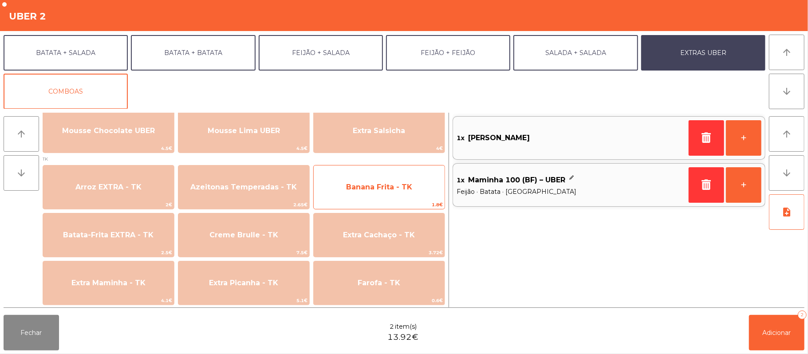
click at [420, 191] on span "Banana Frita - TK" at bounding box center [379, 187] width 131 height 24
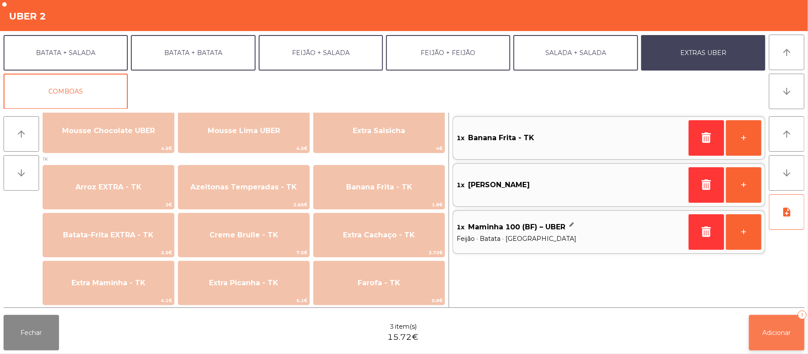
click at [803, 332] on button "Adicionar 3" at bounding box center [776, 332] width 55 height 35
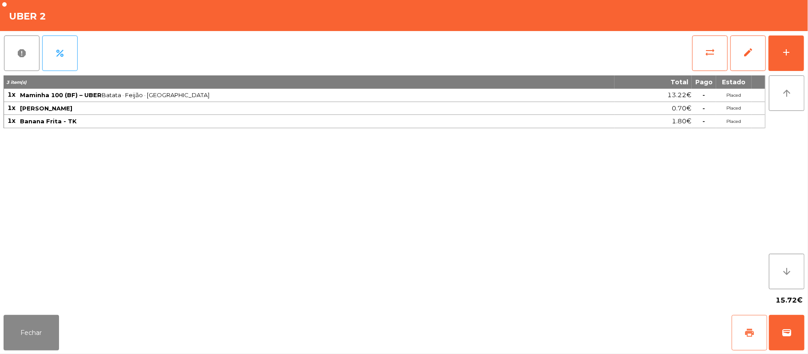
click at [740, 323] on button "print" at bounding box center [748, 332] width 35 height 35
click at [804, 324] on div "Fechar print wallet" at bounding box center [404, 332] width 808 height 43
click at [776, 334] on button "wallet" at bounding box center [786, 332] width 35 height 35
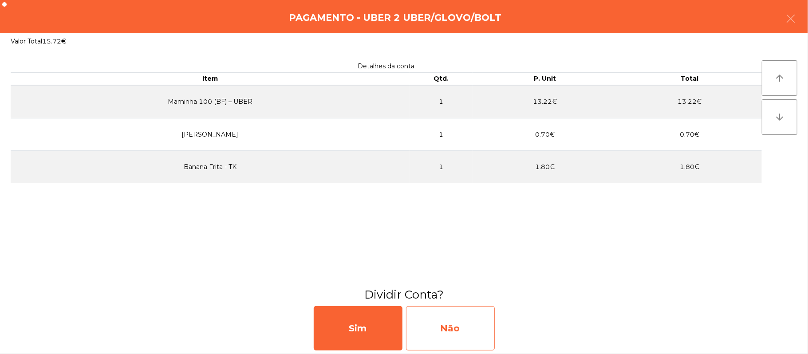
click at [453, 325] on div "Não" at bounding box center [450, 328] width 89 height 44
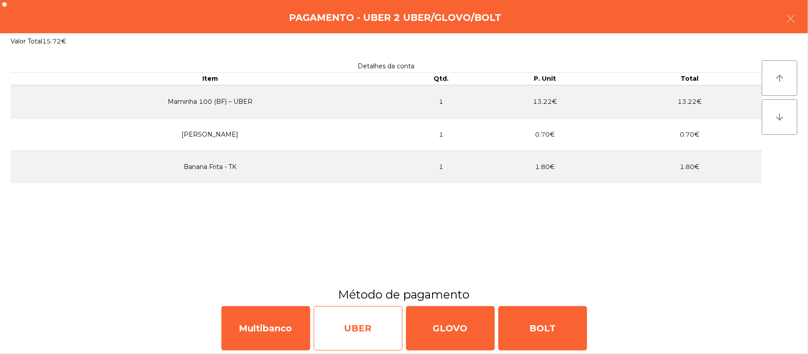
click at [342, 345] on div "UBER" at bounding box center [358, 328] width 89 height 44
select select "**"
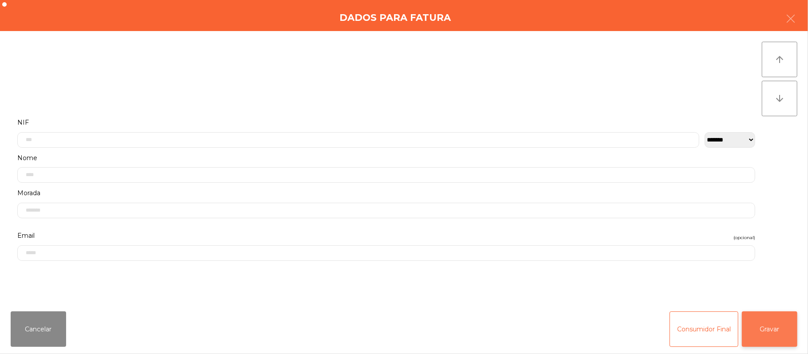
click at [763, 318] on button "Gravar" at bounding box center [769, 328] width 55 height 35
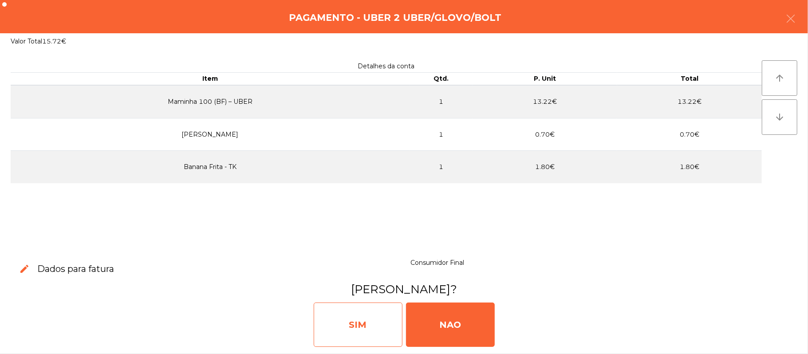
click at [366, 329] on div "SIM" at bounding box center [358, 325] width 89 height 44
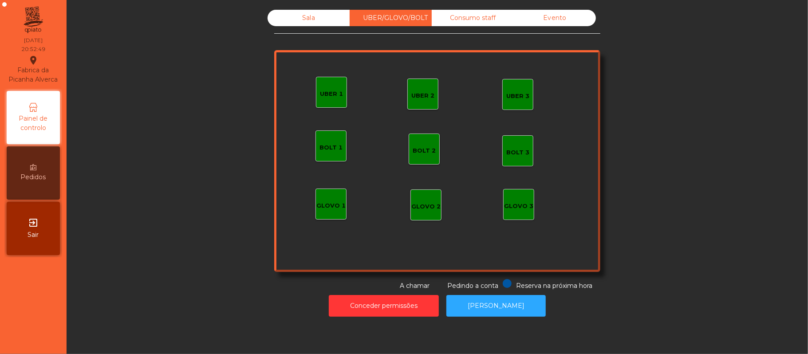
click at [318, 15] on div "Sala" at bounding box center [308, 18] width 82 height 16
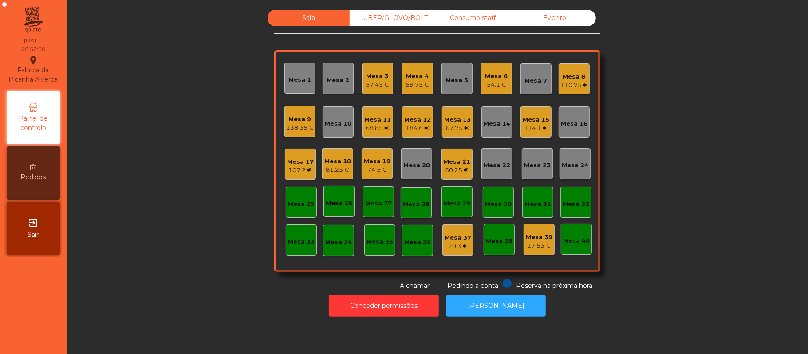
click at [467, 164] on div "Mesa 21 50.25 €" at bounding box center [456, 164] width 31 height 31
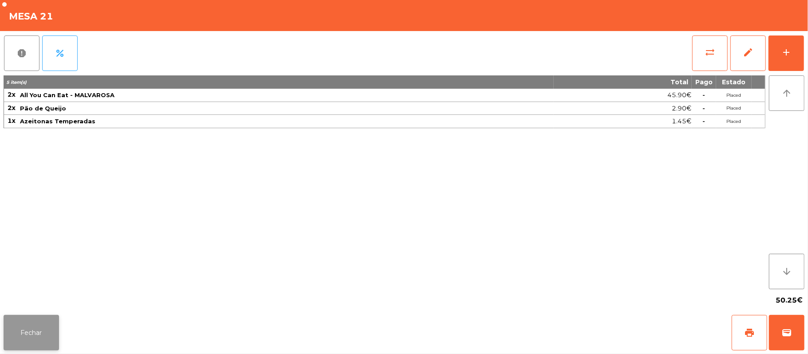
click at [28, 332] on button "Fechar" at bounding box center [31, 332] width 55 height 35
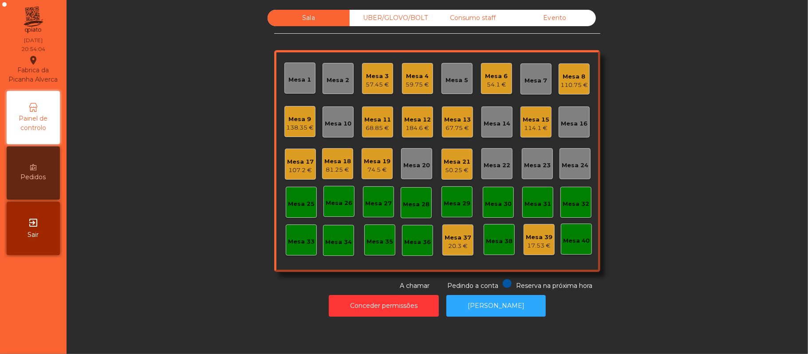
click at [383, 87] on div "57.45 €" at bounding box center [378, 84] width 24 height 9
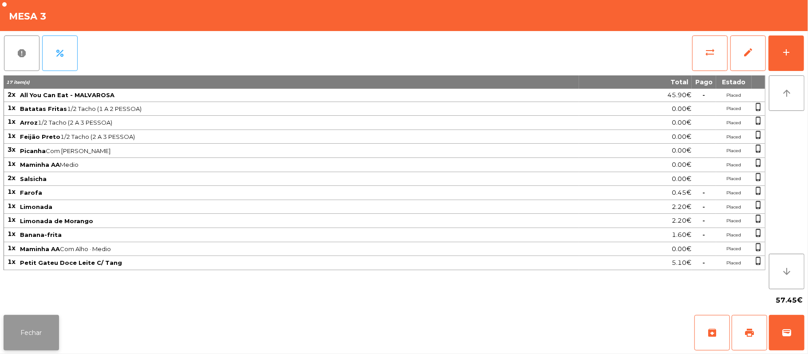
click at [39, 334] on button "Fechar" at bounding box center [31, 332] width 55 height 35
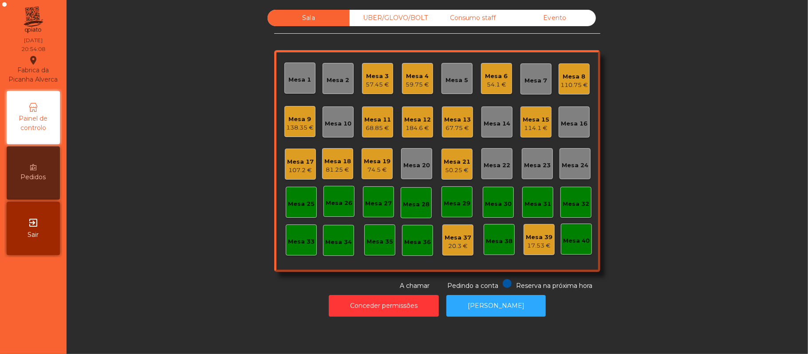
click at [370, 127] on div "68.85 €" at bounding box center [377, 128] width 27 height 9
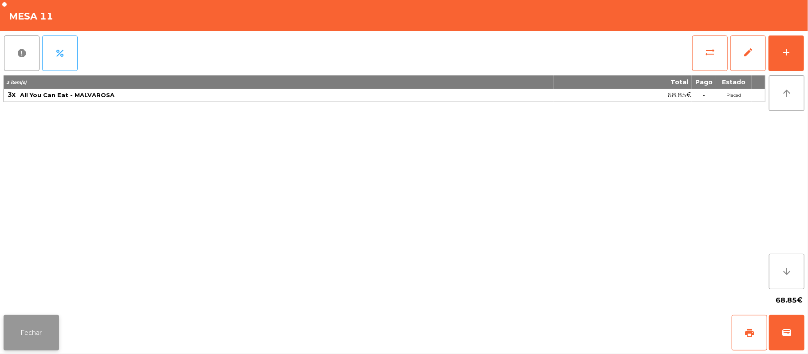
click at [31, 328] on button "Fechar" at bounding box center [31, 332] width 55 height 35
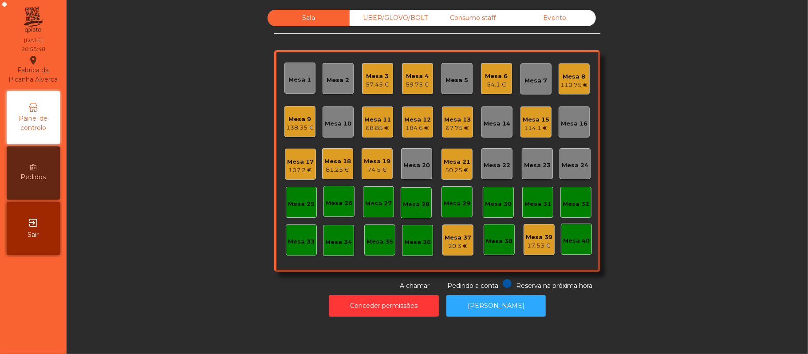
click at [403, 18] on div "UBER/GLOVO/BOLT" at bounding box center [391, 18] width 82 height 16
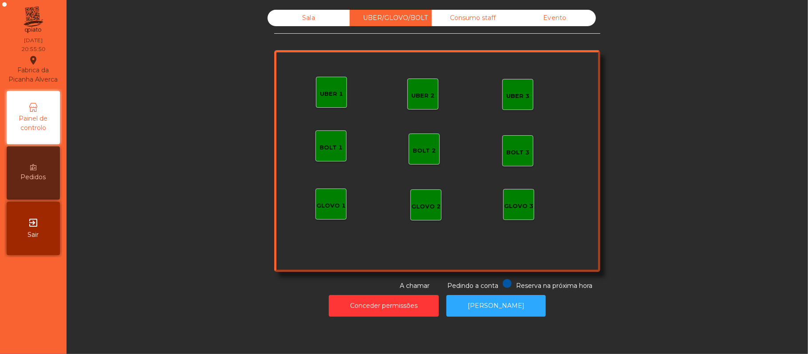
click at [320, 20] on div "Sala" at bounding box center [308, 18] width 82 height 16
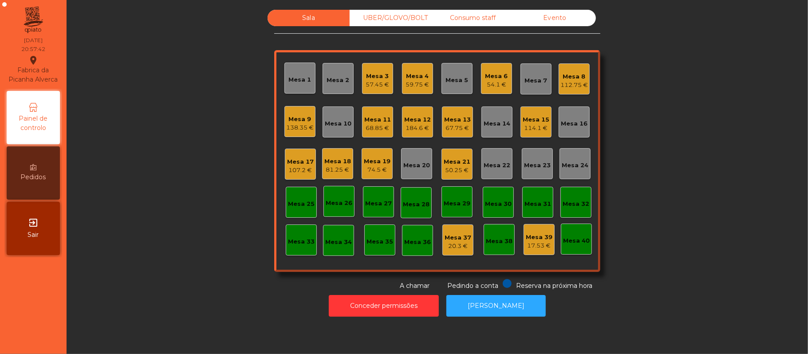
click at [366, 125] on div "68.85 €" at bounding box center [377, 128] width 27 height 9
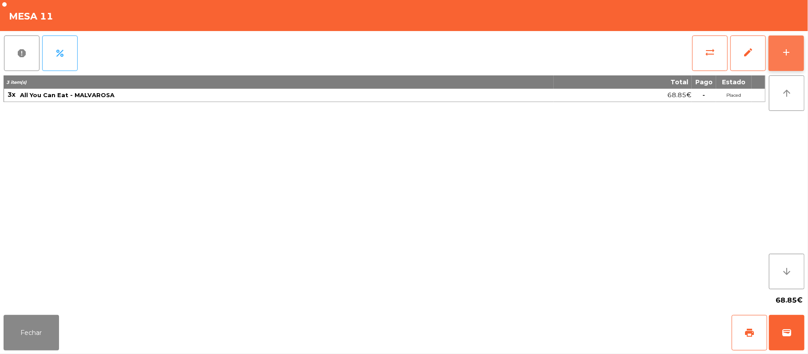
click at [781, 47] on div "add" at bounding box center [786, 52] width 11 height 11
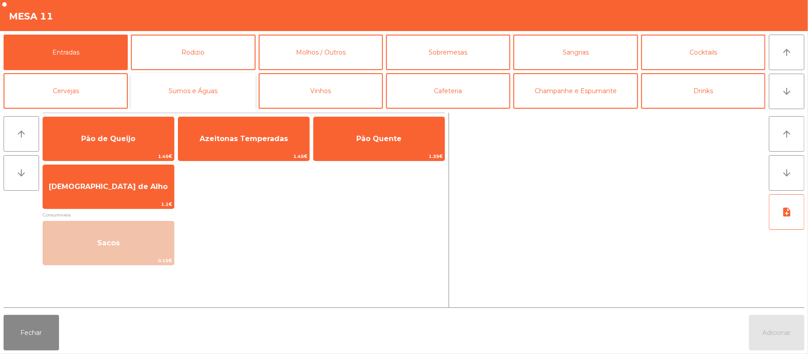
click at [189, 96] on button "Sumos e Águas" at bounding box center [193, 90] width 124 height 35
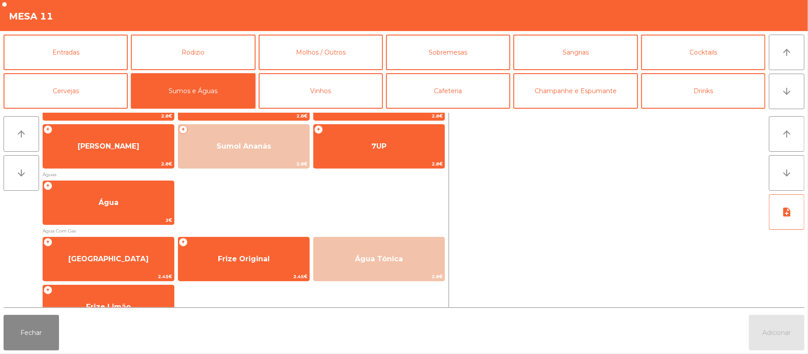
scroll to position [198, 0]
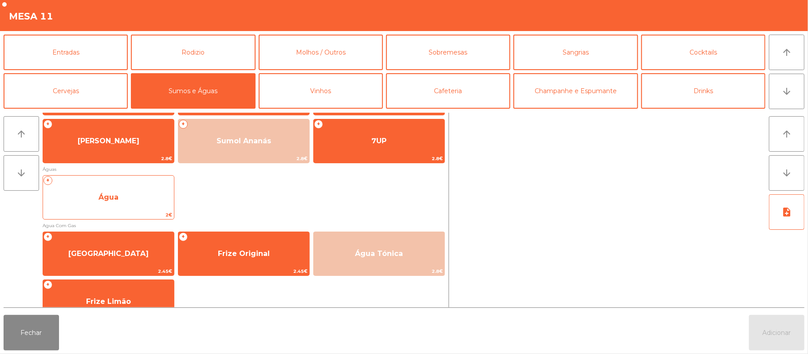
click at [114, 199] on span "Água" at bounding box center [108, 197] width 20 height 8
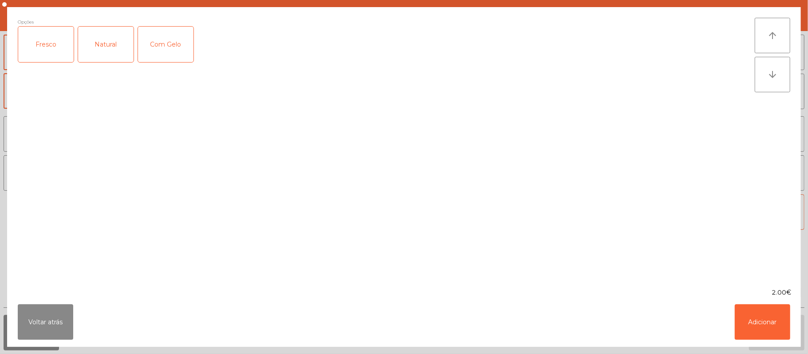
click at [48, 45] on div "Fresco" at bounding box center [45, 44] width 55 height 35
click at [767, 315] on button "Adicionar" at bounding box center [762, 321] width 55 height 35
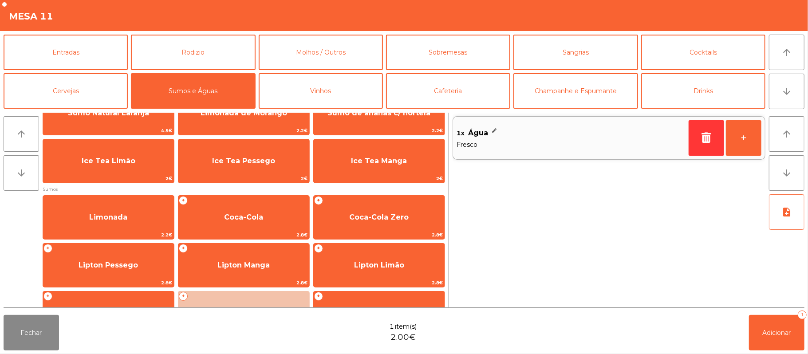
scroll to position [27, 0]
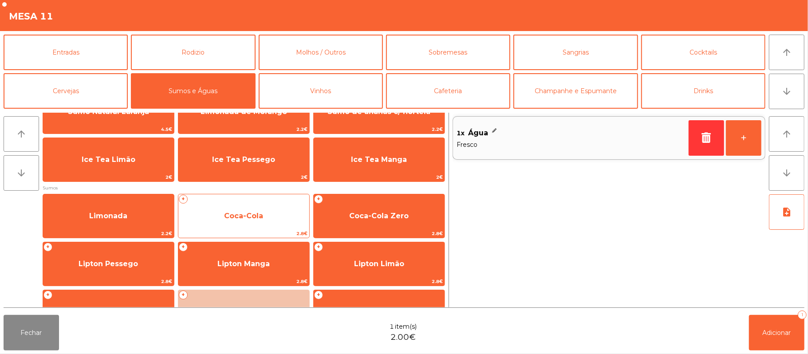
click at [231, 220] on span "Coca-Cola" at bounding box center [243, 216] width 131 height 24
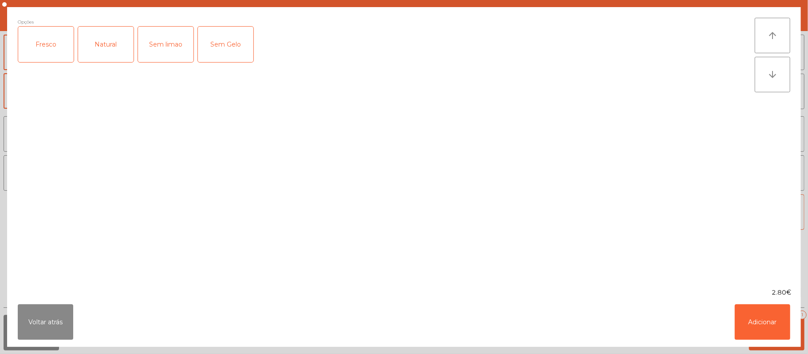
click at [45, 51] on div "Fresco" at bounding box center [45, 44] width 55 height 35
click at [162, 52] on div "Sem limao" at bounding box center [165, 44] width 55 height 35
click at [224, 51] on div "Sem Gelo" at bounding box center [225, 44] width 55 height 35
click at [759, 315] on button "Adicionar" at bounding box center [762, 321] width 55 height 35
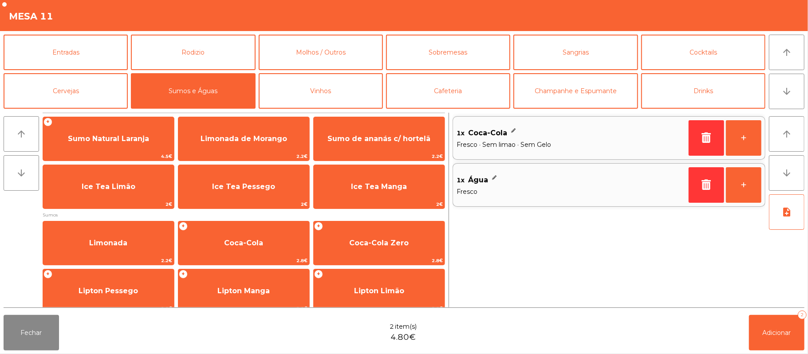
scroll to position [2, 0]
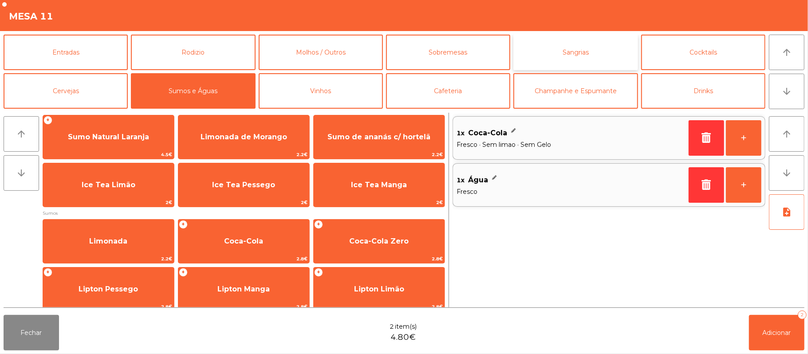
click at [565, 46] on button "Sangrias" at bounding box center [575, 52] width 124 height 35
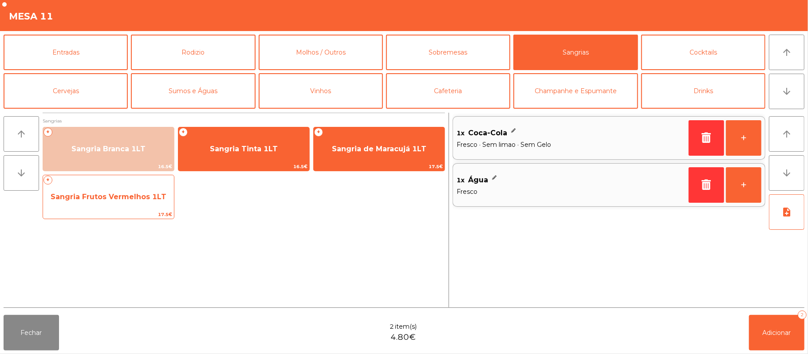
click at [91, 193] on span "Sangria Frutos Vermelhos 1LT" at bounding box center [109, 197] width 116 height 8
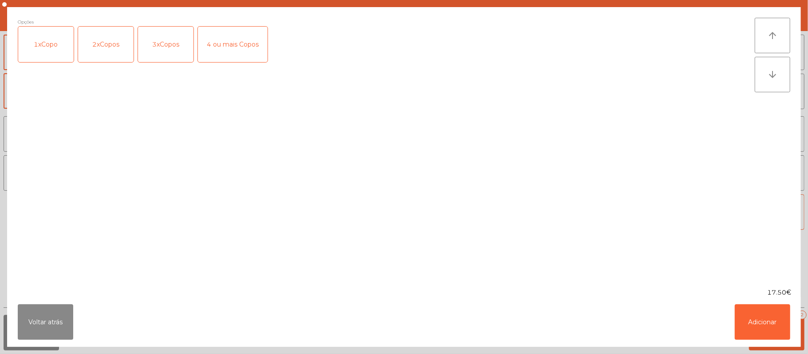
click at [88, 47] on div "2xCopos" at bounding box center [105, 44] width 55 height 35
click at [762, 327] on button "Adicionar" at bounding box center [762, 321] width 55 height 35
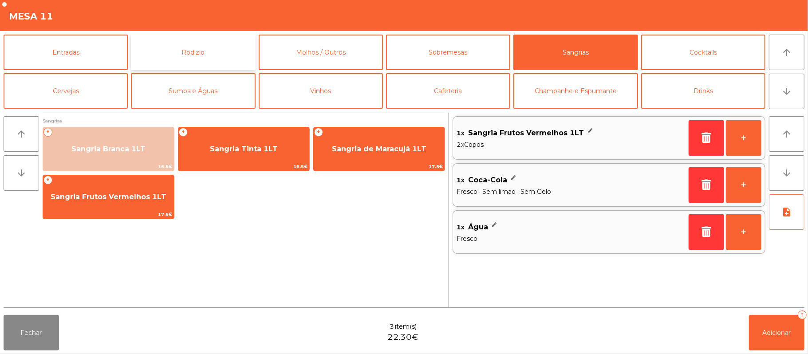
click at [187, 41] on button "Rodizio" at bounding box center [193, 52] width 124 height 35
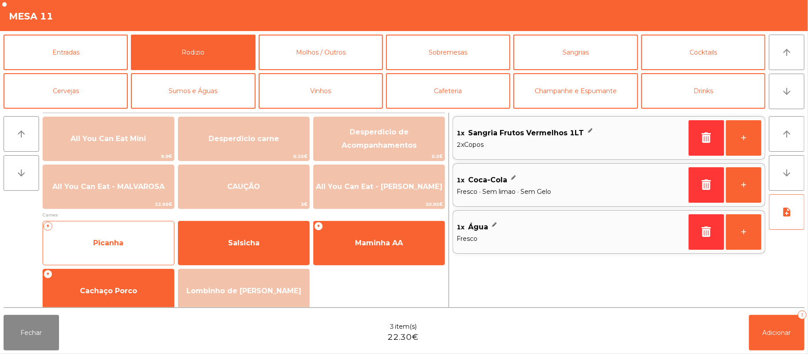
click at [115, 243] on span "Picanha" at bounding box center [108, 243] width 30 height 8
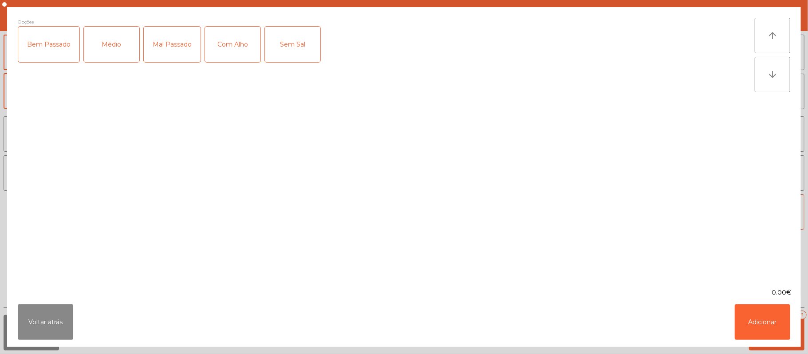
click at [116, 44] on div "Médio" at bounding box center [111, 44] width 55 height 35
click at [755, 319] on button "Adicionar" at bounding box center [762, 321] width 55 height 35
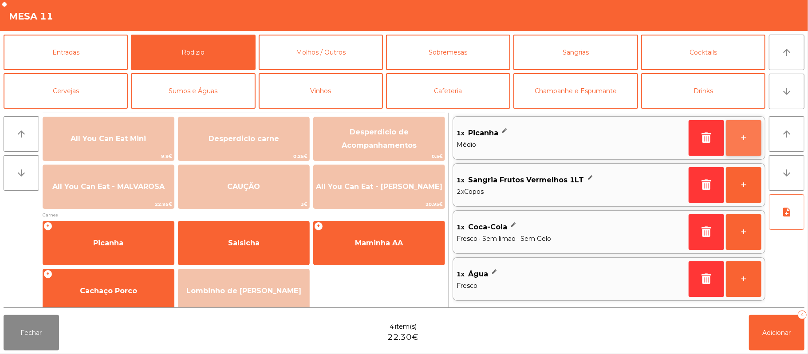
click at [738, 142] on button "+" at bounding box center [743, 137] width 35 height 35
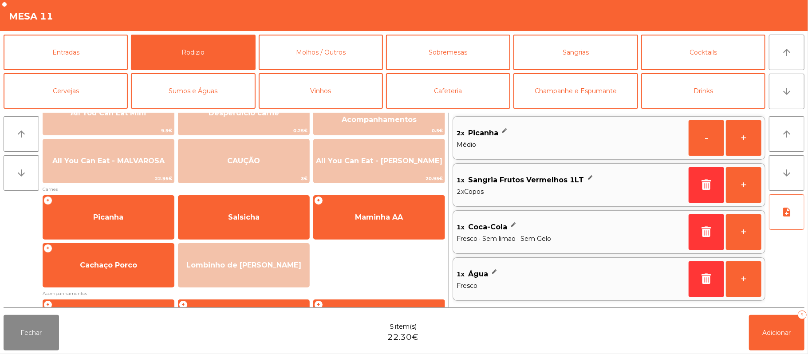
scroll to position [27, 0]
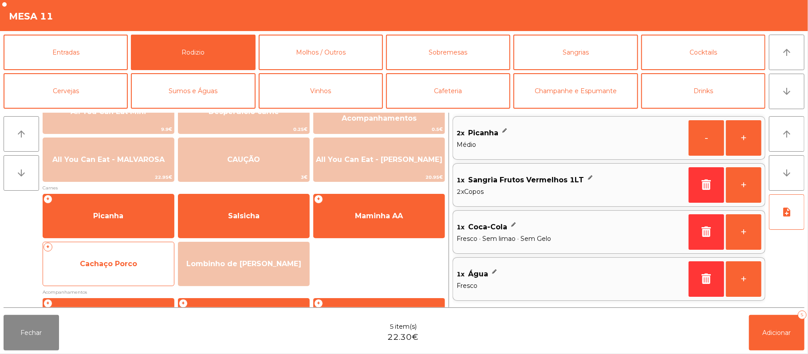
click at [107, 282] on div "+ Cachaço Porco" at bounding box center [109, 264] width 132 height 44
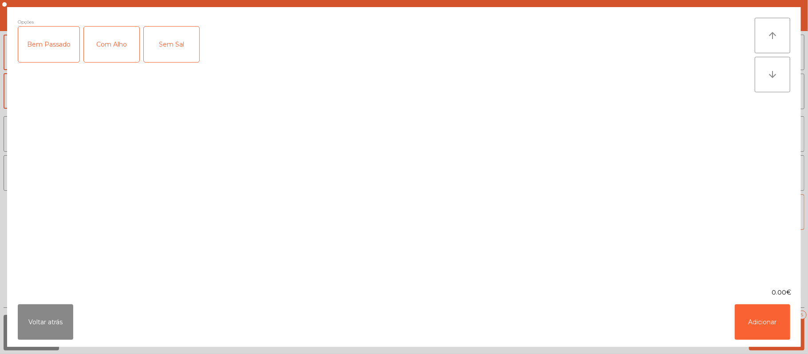
click at [52, 54] on div "Bem Passado" at bounding box center [48, 44] width 61 height 35
click at [113, 53] on div "Com Alho" at bounding box center [111, 44] width 55 height 35
click at [764, 320] on button "Adicionar" at bounding box center [762, 321] width 55 height 35
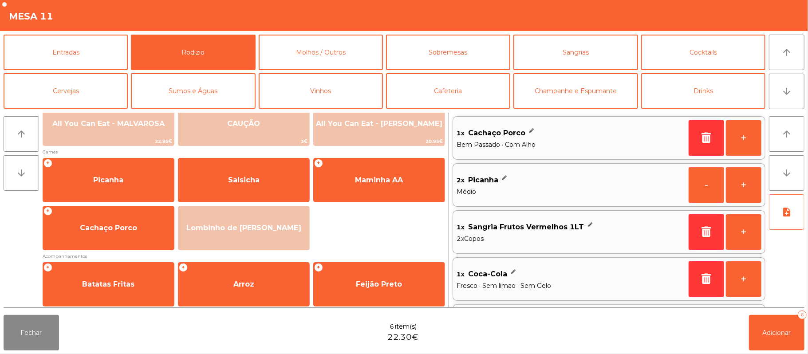
scroll to position [62, 0]
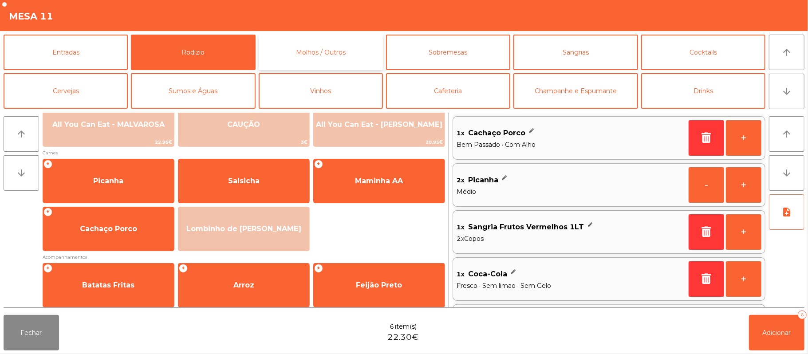
click at [322, 52] on button "Molhos / Outros" at bounding box center [321, 52] width 124 height 35
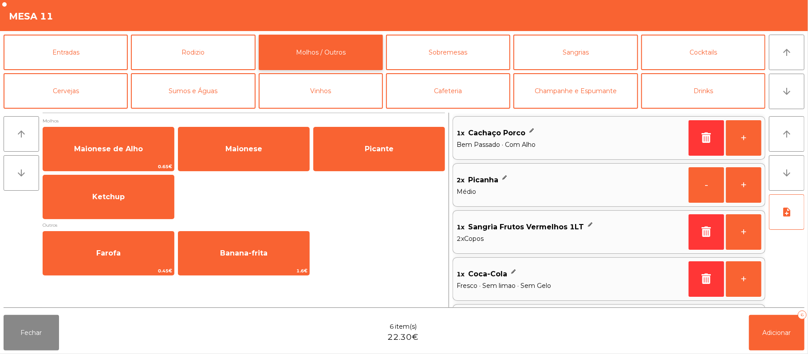
scroll to position [0, 0]
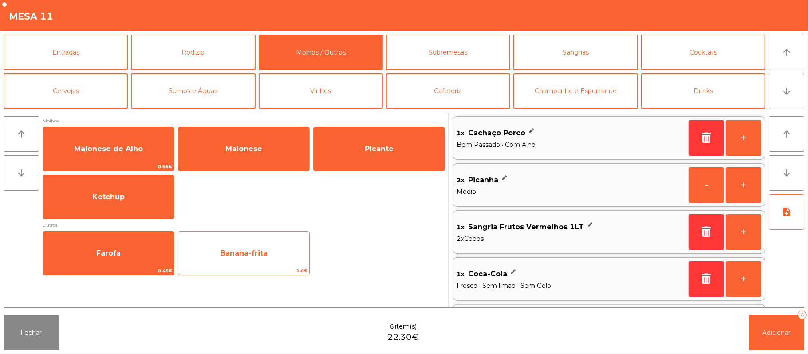
click at [244, 254] on span "Banana-frita" at bounding box center [243, 253] width 47 height 8
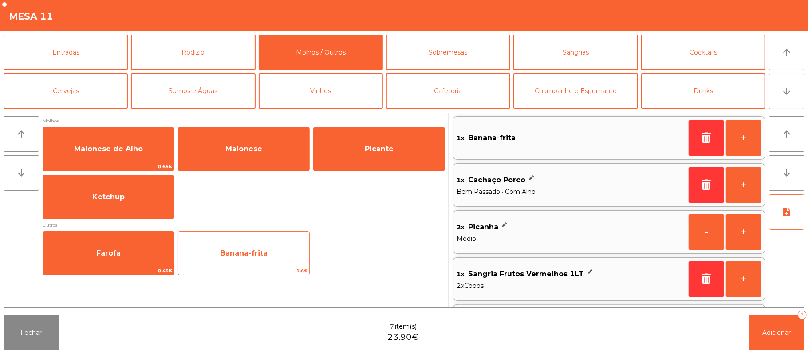
scroll to position [4, 0]
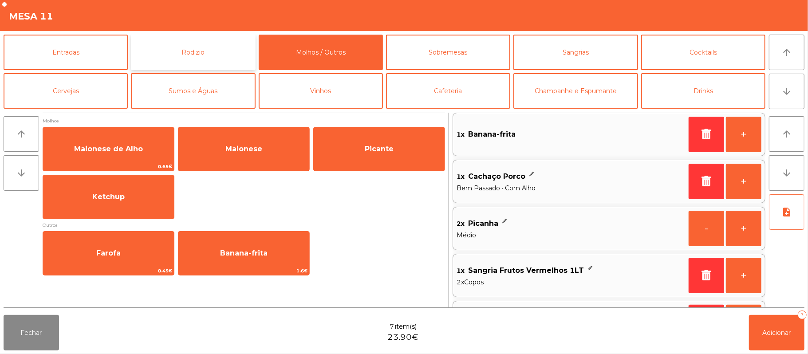
click at [190, 52] on button "Rodizio" at bounding box center [193, 52] width 124 height 35
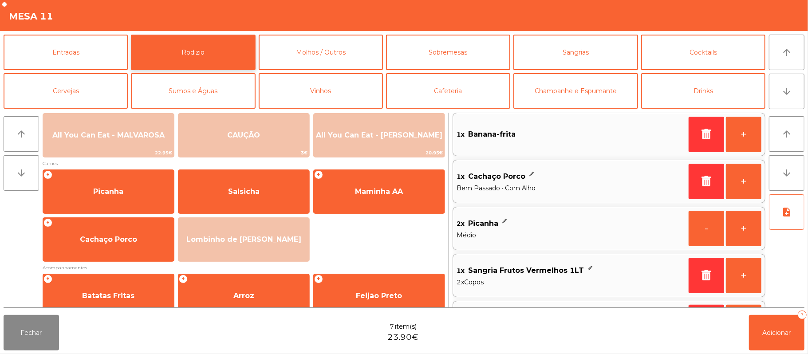
scroll to position [114, 0]
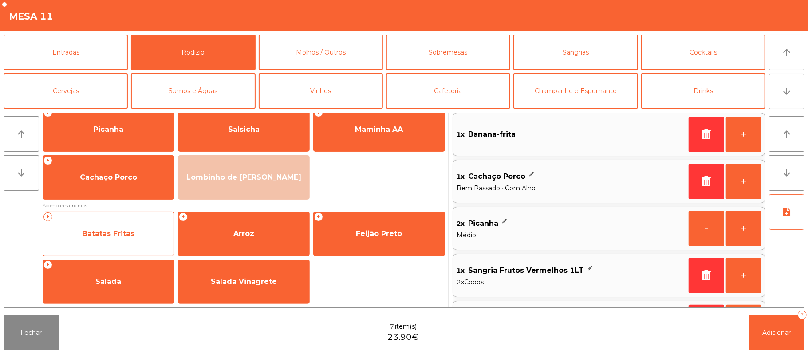
click at [114, 231] on span "Batatas Fritas" at bounding box center [108, 233] width 52 height 8
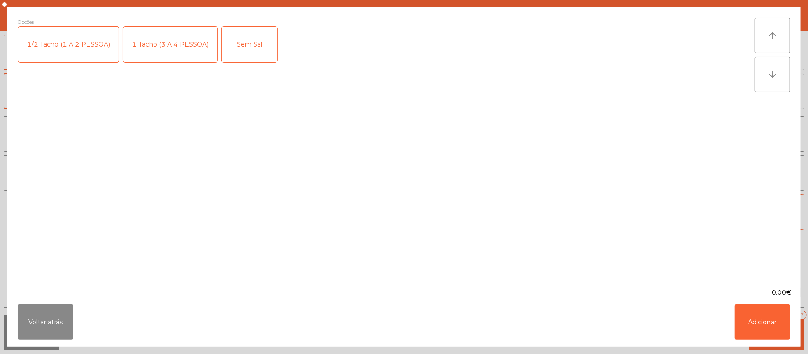
click at [151, 39] on div "1 Tacho (3 A 4 PESSOA)" at bounding box center [170, 44] width 94 height 35
click at [753, 325] on button "Adicionar" at bounding box center [762, 321] width 55 height 35
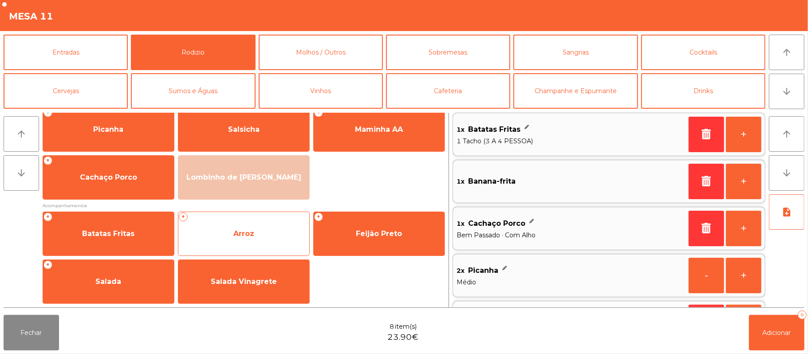
click at [225, 232] on span "Arroz" at bounding box center [243, 234] width 131 height 24
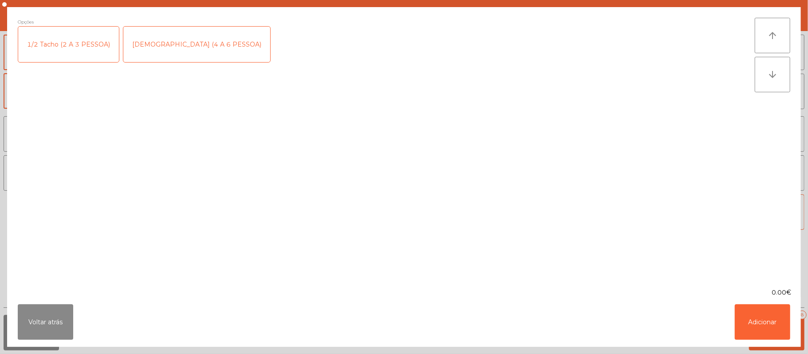
click at [144, 45] on div "[DEMOGRAPHIC_DATA] (4 A 6 PESSOA)" at bounding box center [196, 44] width 147 height 35
click at [71, 47] on div "1/2 Tacho (2 A 3 PESSOA)" at bounding box center [68, 44] width 101 height 35
click at [169, 43] on div "[DEMOGRAPHIC_DATA] (4 A 6 PESSOA)" at bounding box center [196, 44] width 147 height 35
click at [756, 332] on button "Adicionar" at bounding box center [762, 321] width 55 height 35
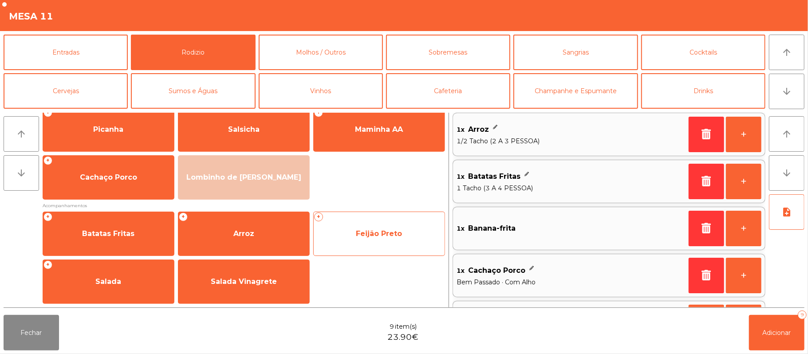
click at [362, 232] on span "Feijão Preto" at bounding box center [379, 233] width 46 height 8
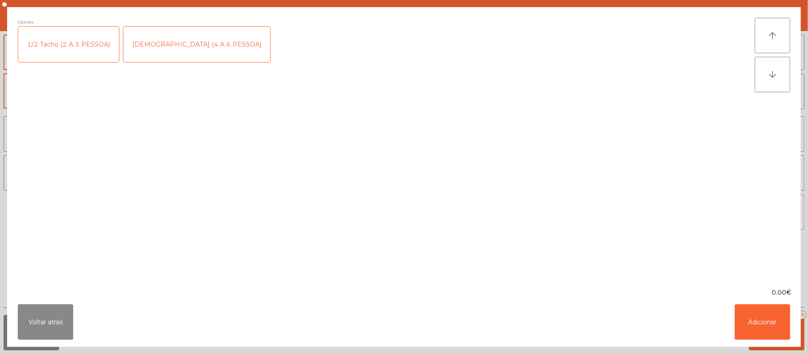
click at [67, 47] on div "1/2 Tacho (2 A 3 PESSOA)" at bounding box center [68, 44] width 101 height 35
click at [755, 331] on button "Adicionar" at bounding box center [762, 321] width 55 height 35
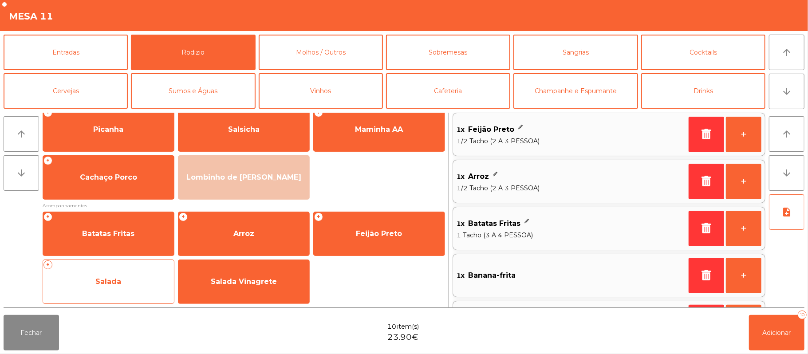
click at [108, 279] on span "Salada" at bounding box center [108, 281] width 26 height 8
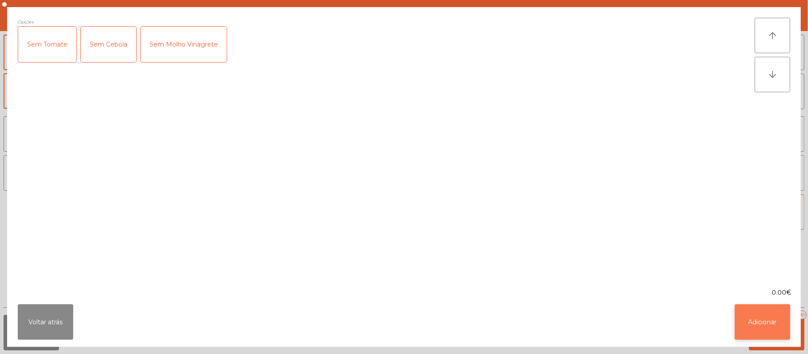
click at [757, 316] on button "Adicionar" at bounding box center [762, 321] width 55 height 35
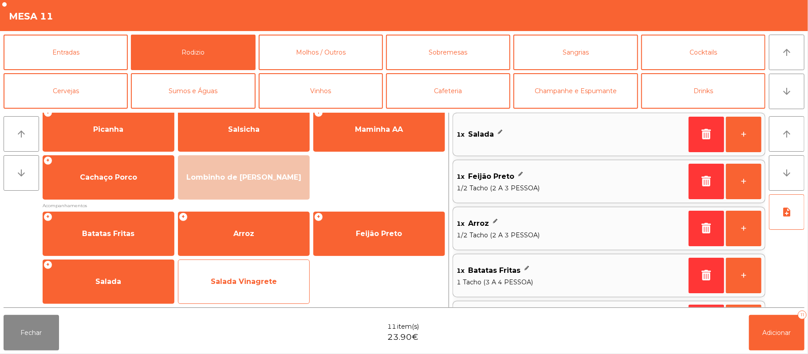
click at [247, 280] on span "Salada Vinagrete" at bounding box center [244, 281] width 66 height 8
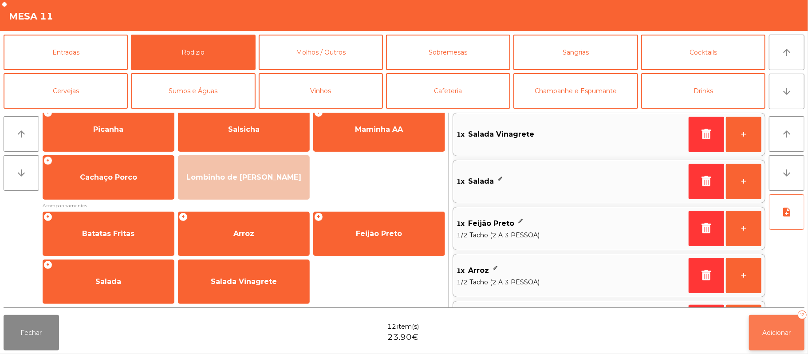
click at [774, 330] on span "Adicionar" at bounding box center [777, 333] width 28 height 8
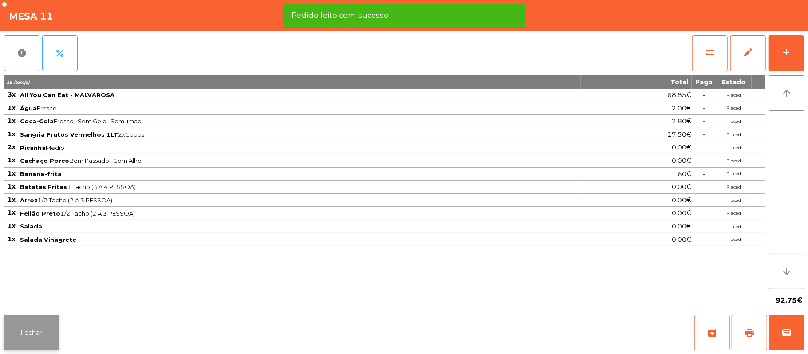
click at [32, 329] on button "Fechar" at bounding box center [31, 332] width 55 height 35
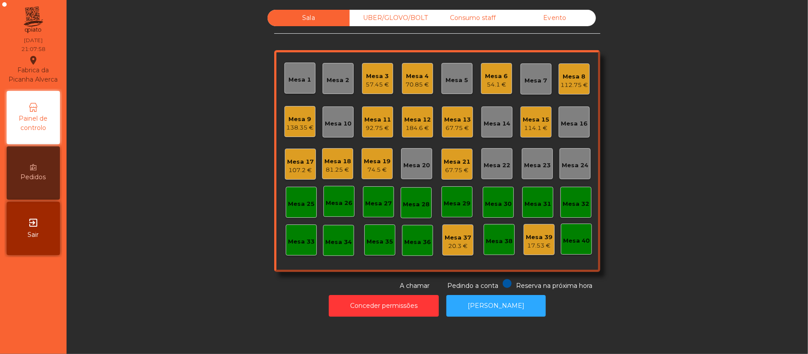
click at [495, 165] on div "Mesa 22" at bounding box center [497, 165] width 27 height 9
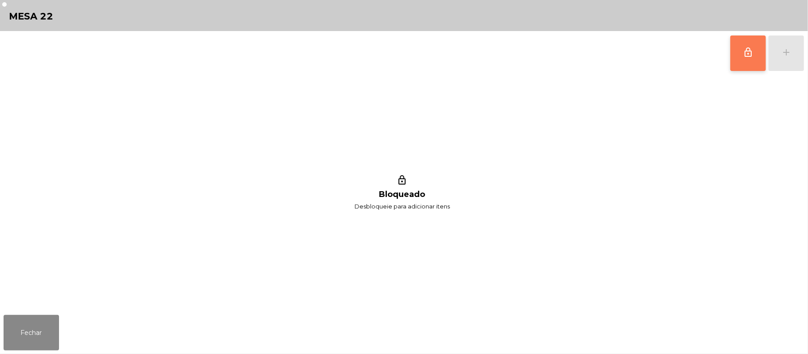
click at [756, 59] on button "lock_outline" at bounding box center [747, 52] width 35 height 35
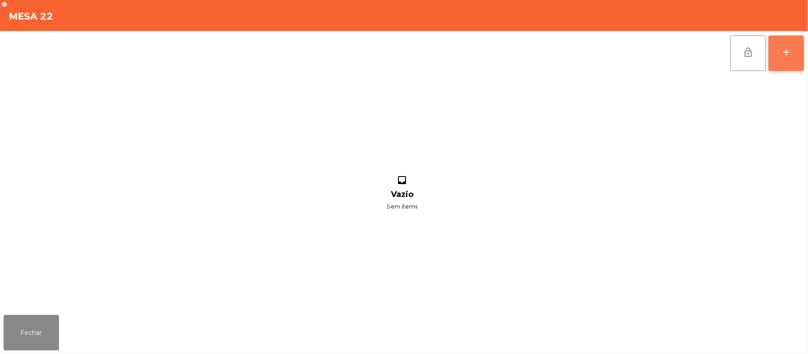
click at [778, 52] on button "add" at bounding box center [785, 52] width 35 height 35
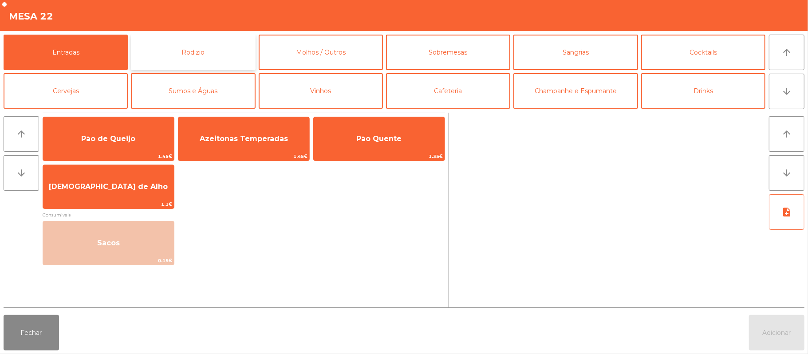
click at [206, 51] on button "Rodizio" at bounding box center [193, 52] width 124 height 35
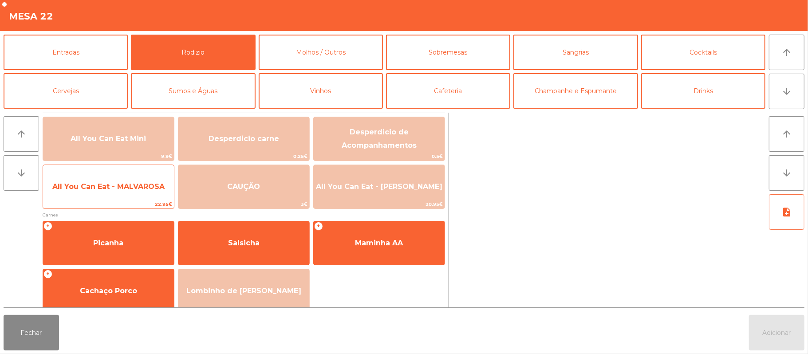
click at [102, 193] on span "All You Can Eat - MALVAROSA" at bounding box center [108, 187] width 131 height 24
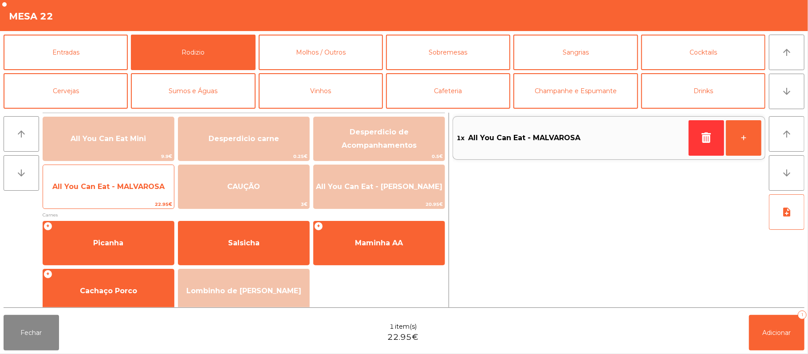
click at [104, 192] on span "All You Can Eat - MALVAROSA" at bounding box center [108, 187] width 131 height 24
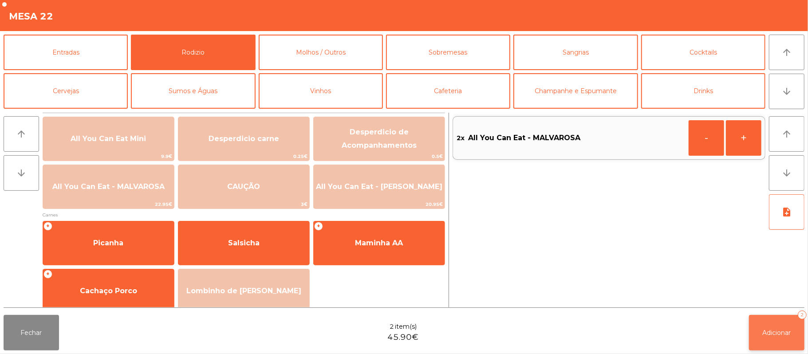
click at [764, 332] on span "Adicionar" at bounding box center [777, 333] width 28 height 8
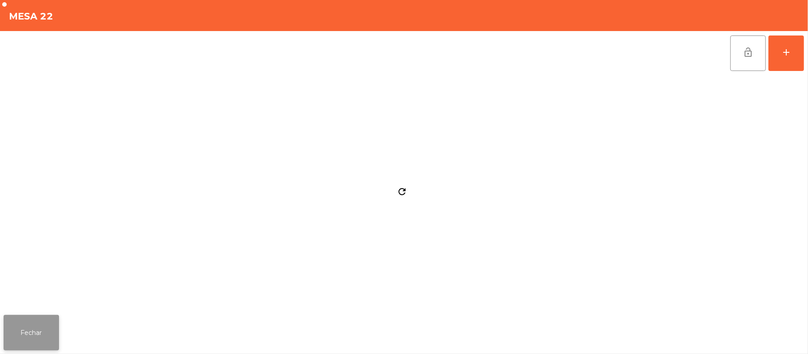
click at [32, 330] on button "Fechar" at bounding box center [31, 332] width 55 height 35
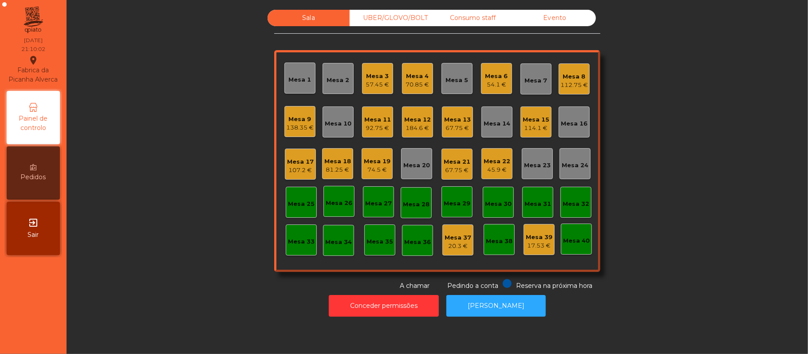
click at [369, 116] on div "Mesa 11" at bounding box center [377, 119] width 27 height 9
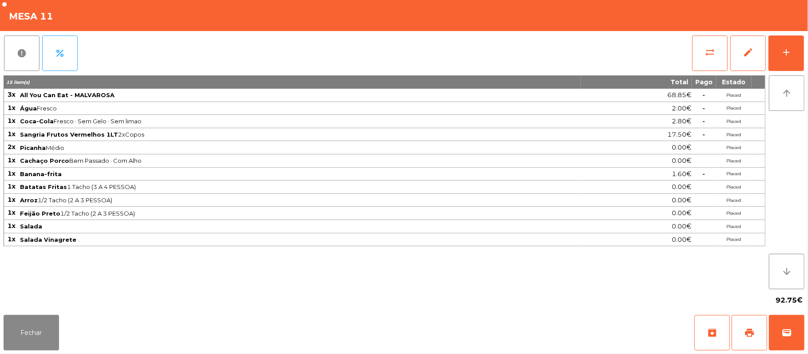
click at [804, 55] on div "report percent sync_alt edit add 15 item(s) Total Pago Estado 3x All You Can Ea…" at bounding box center [404, 171] width 808 height 280
click at [778, 54] on button "add" at bounding box center [785, 52] width 35 height 35
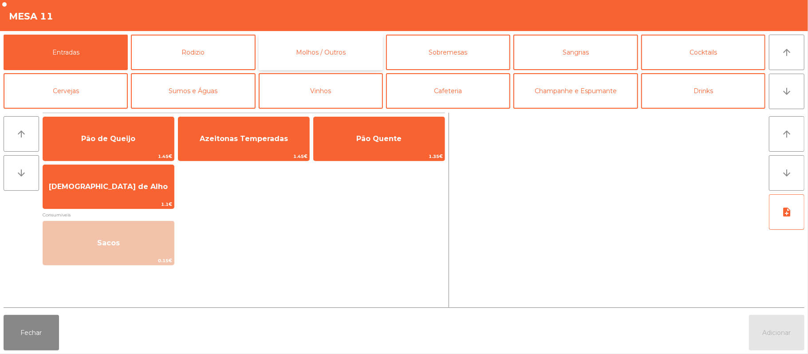
click at [331, 55] on button "Molhos / Outros" at bounding box center [321, 52] width 124 height 35
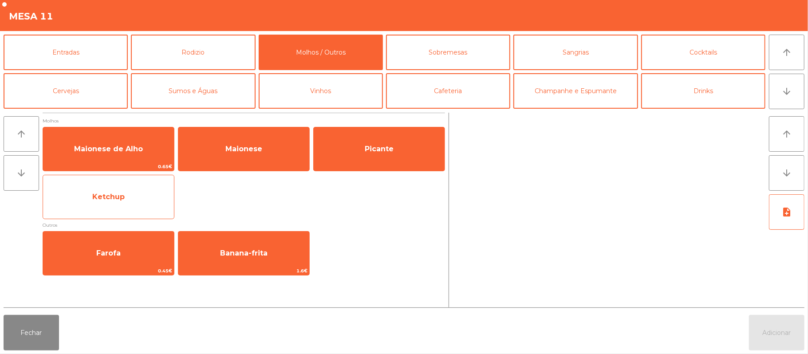
click at [147, 196] on span "Ketchup" at bounding box center [108, 197] width 131 height 24
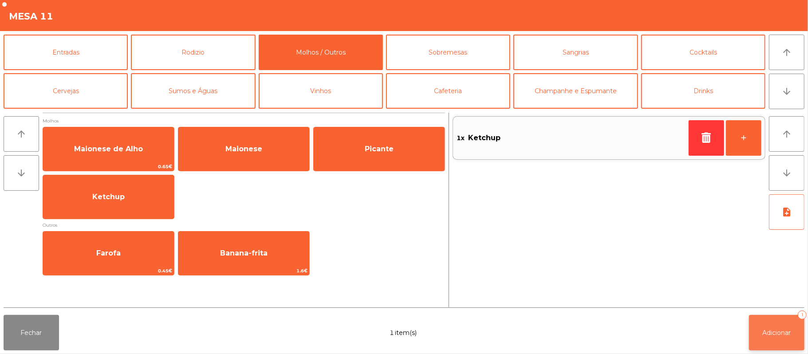
click at [765, 337] on button "Adicionar 1" at bounding box center [776, 332] width 55 height 35
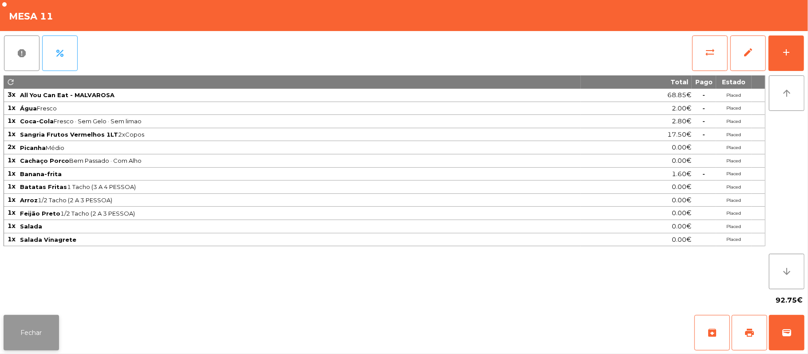
click at [51, 331] on button "Fechar" at bounding box center [31, 332] width 55 height 35
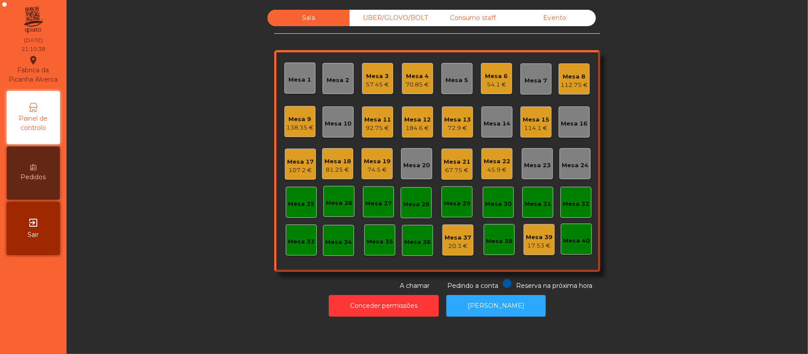
click at [368, 169] on div "74.5 €" at bounding box center [377, 169] width 27 height 9
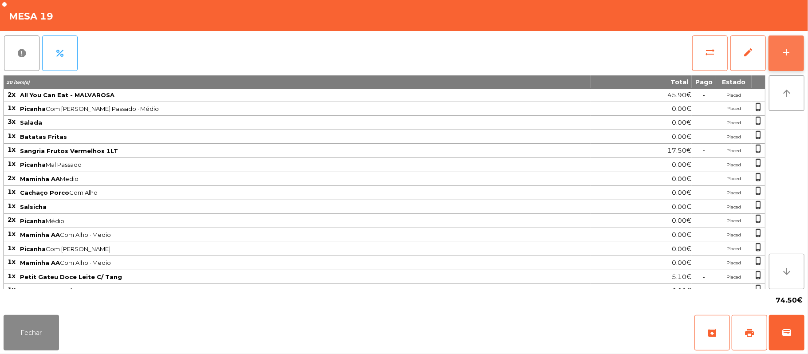
click at [780, 56] on button "add" at bounding box center [785, 52] width 35 height 35
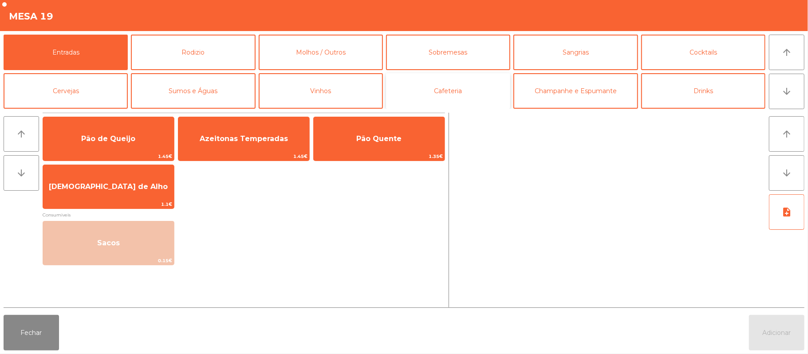
click at [442, 85] on button "Cafeteria" at bounding box center [448, 90] width 124 height 35
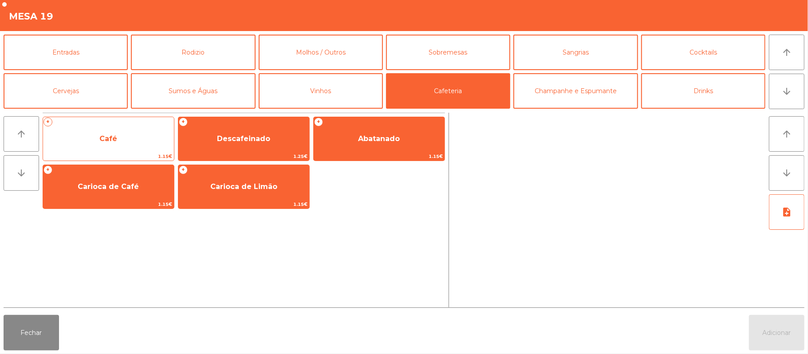
click at [138, 155] on span "1.15€" at bounding box center [108, 156] width 131 height 8
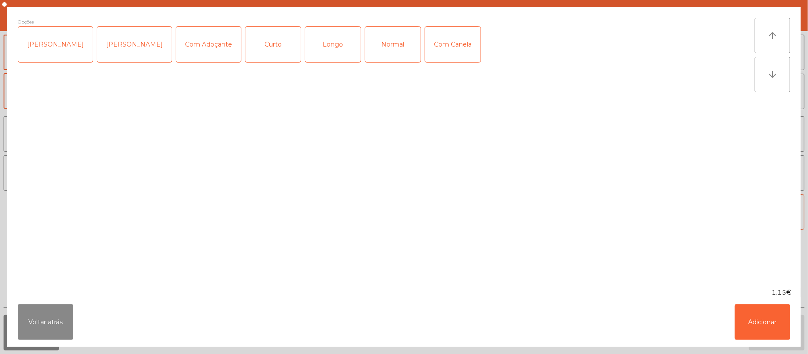
click at [386, 48] on div "Normal" at bounding box center [392, 44] width 55 height 35
click at [743, 324] on button "Adicionar" at bounding box center [762, 321] width 55 height 35
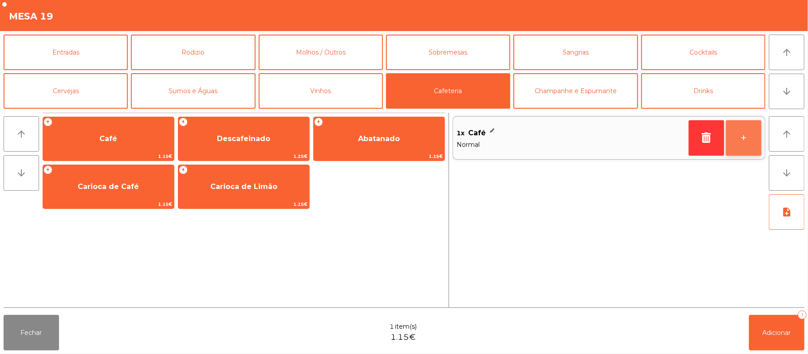
click at [747, 134] on button "+" at bounding box center [743, 137] width 35 height 35
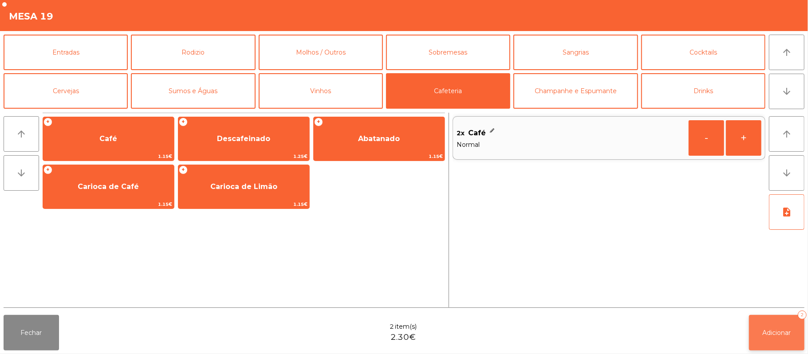
click at [765, 318] on button "Adicionar 2" at bounding box center [776, 332] width 55 height 35
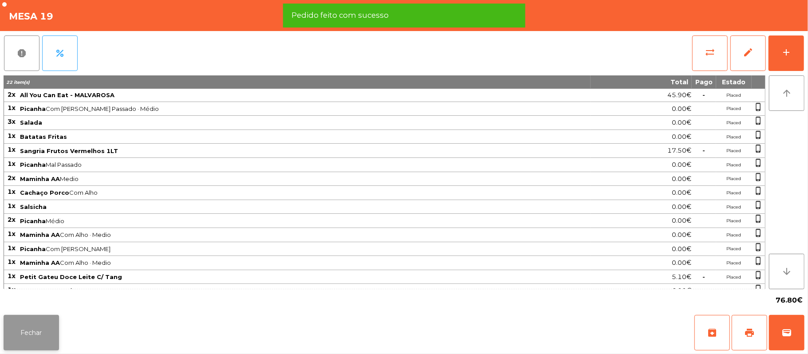
click at [36, 320] on button "Fechar" at bounding box center [31, 332] width 55 height 35
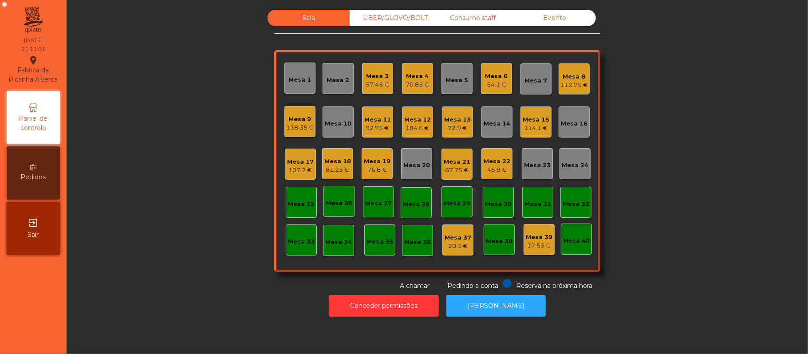
click at [371, 164] on div "Mesa 19" at bounding box center [377, 161] width 27 height 9
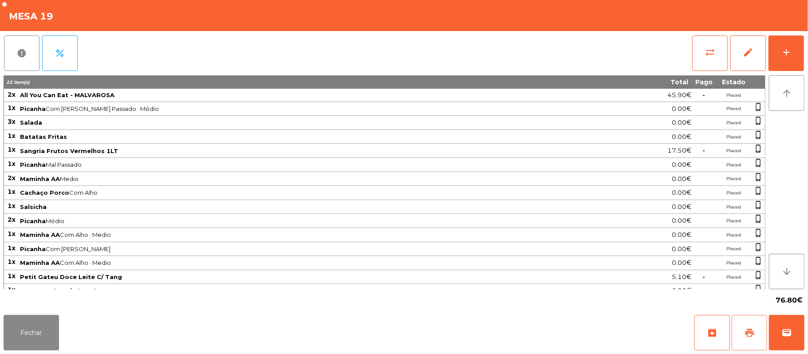
click at [744, 330] on span "print" at bounding box center [749, 332] width 11 height 11
click at [29, 346] on button "Fechar" at bounding box center [31, 332] width 55 height 35
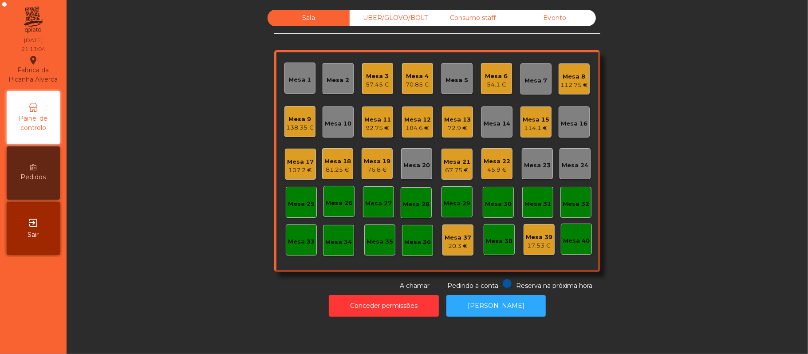
click at [452, 22] on div "Consumo staff" at bounding box center [473, 18] width 82 height 16
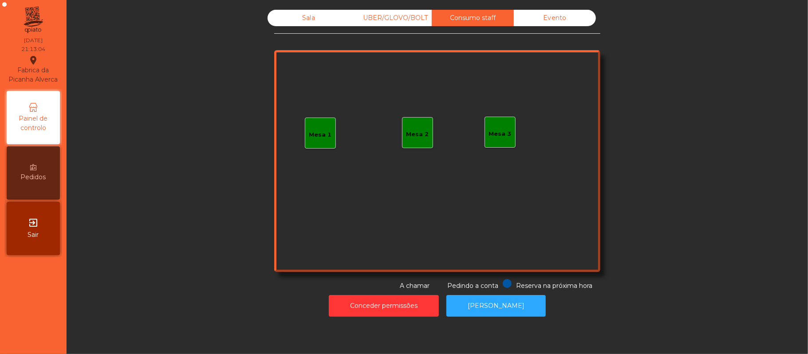
click at [491, 130] on div "Mesa 3" at bounding box center [500, 134] width 23 height 9
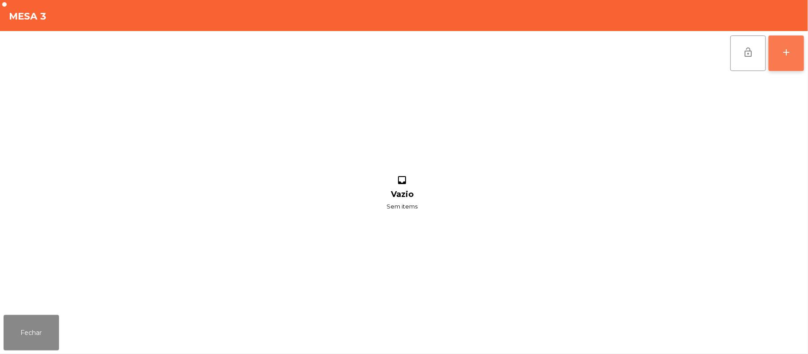
click at [787, 61] on button "add" at bounding box center [785, 52] width 35 height 35
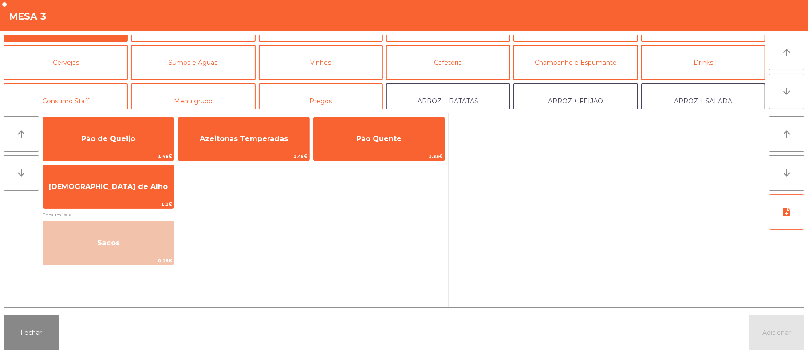
scroll to position [32, 0]
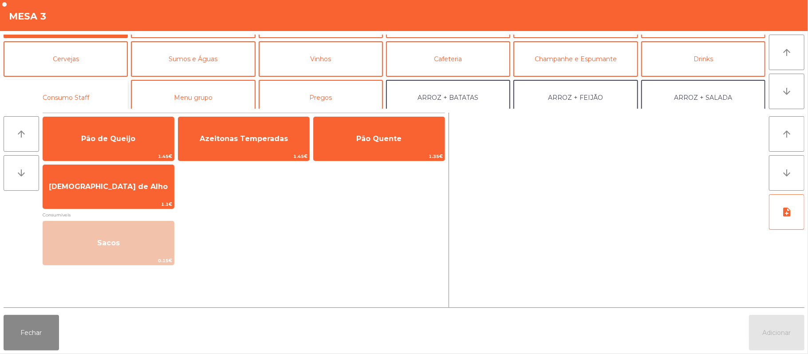
click at [108, 98] on button "Consumo Staff" at bounding box center [66, 97] width 124 height 35
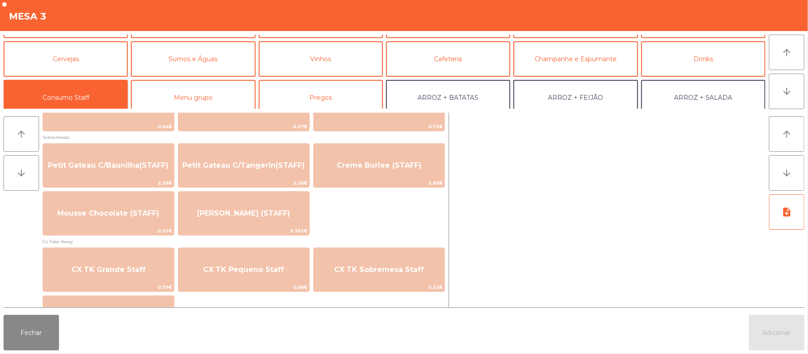
scroll to position [691, 0]
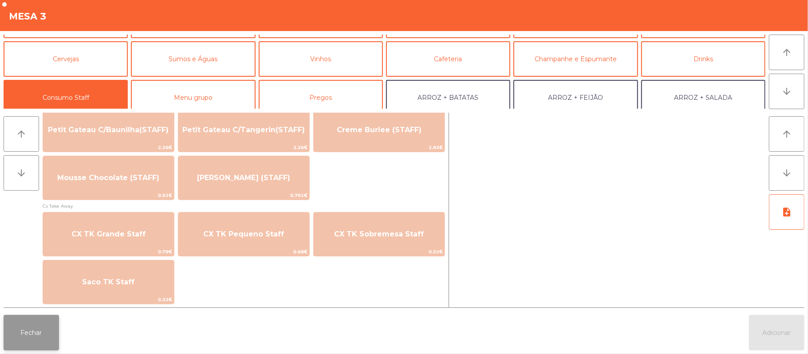
click at [36, 345] on button "Fechar" at bounding box center [31, 332] width 55 height 35
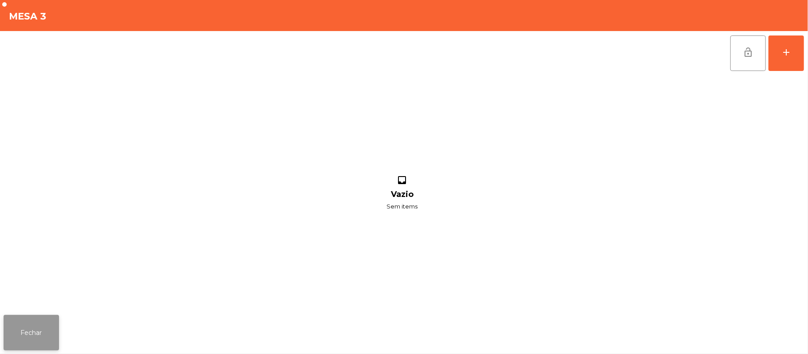
click at [28, 349] on button "Fechar" at bounding box center [31, 332] width 55 height 35
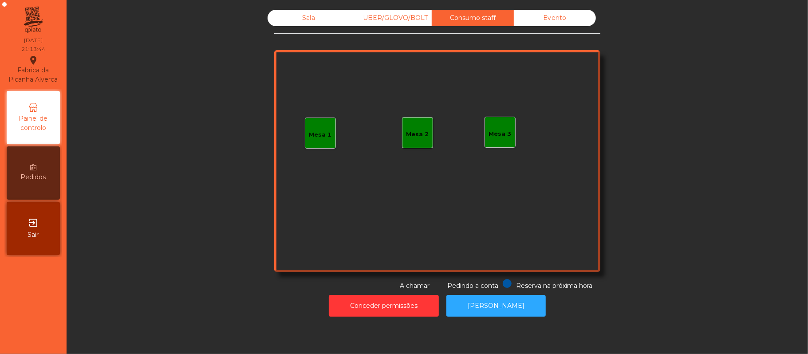
click at [306, 20] on div "Sala" at bounding box center [308, 18] width 82 height 16
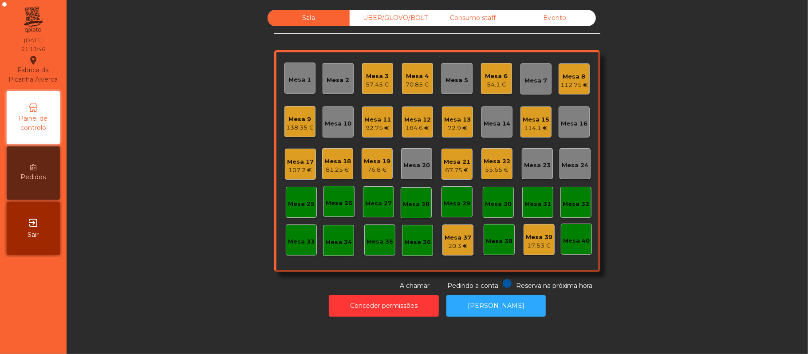
click at [385, 118] on div "Mesa 11" at bounding box center [377, 119] width 27 height 9
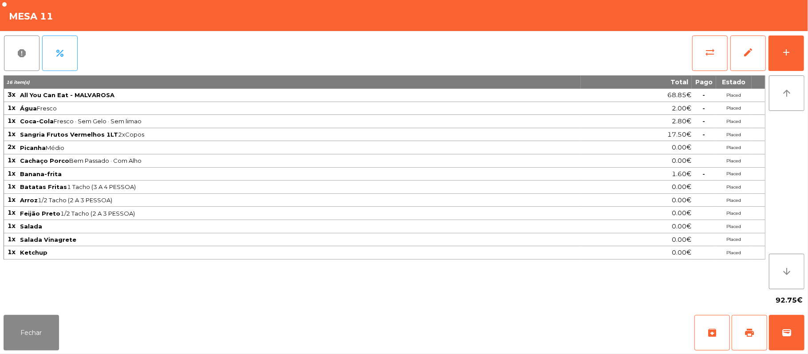
click at [346, 228] on span "Salada" at bounding box center [300, 226] width 560 height 7
click at [42, 329] on button "Fechar" at bounding box center [31, 332] width 55 height 35
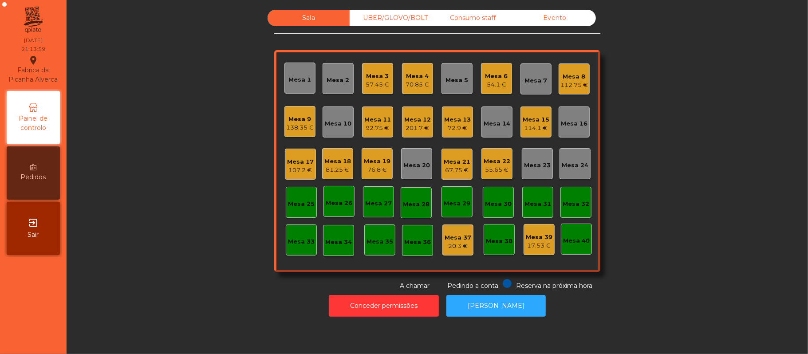
click at [473, 18] on div "Consumo staff" at bounding box center [473, 18] width 82 height 16
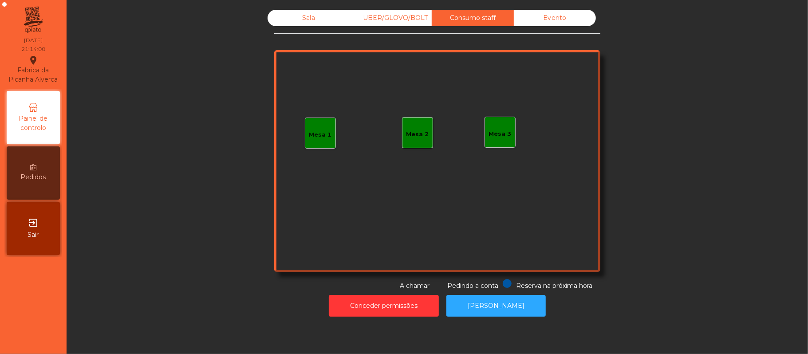
click at [492, 124] on div "Mesa 3" at bounding box center [499, 132] width 31 height 31
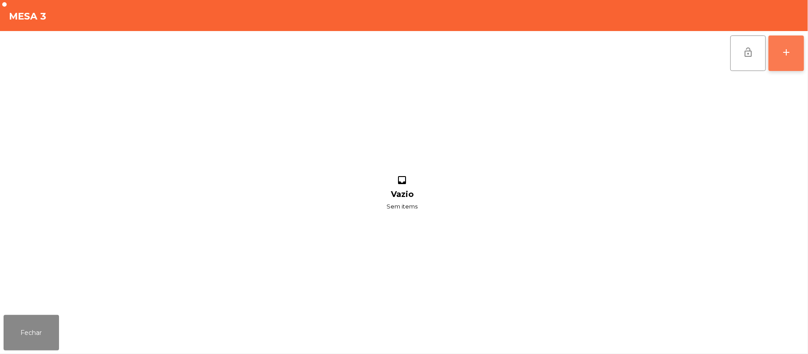
click at [801, 50] on button "add" at bounding box center [785, 52] width 35 height 35
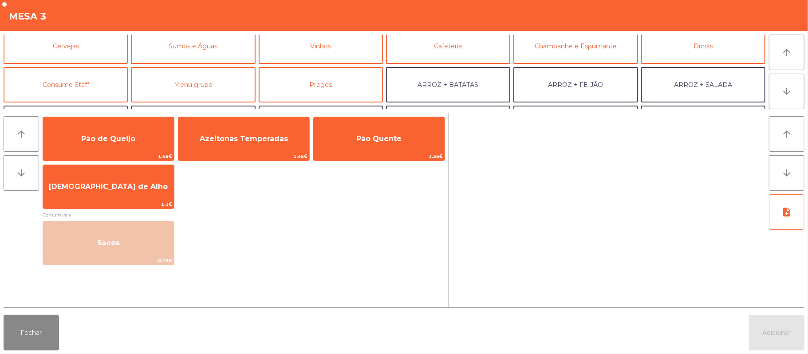
scroll to position [48, 0]
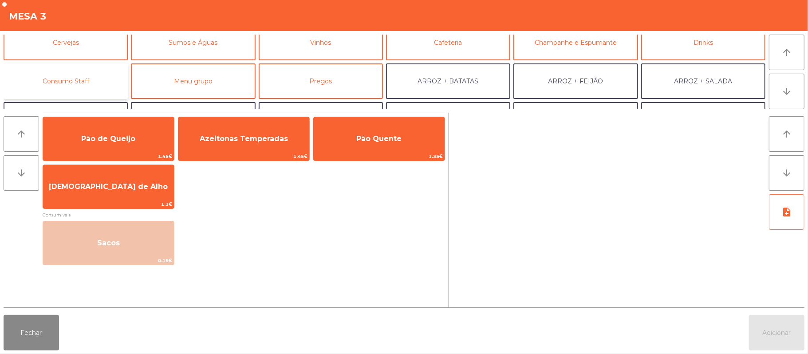
click at [104, 73] on button "Consumo Staff" at bounding box center [66, 80] width 124 height 35
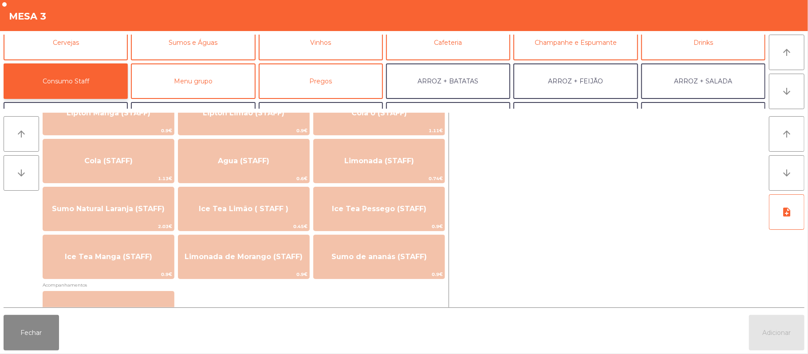
scroll to position [189, 0]
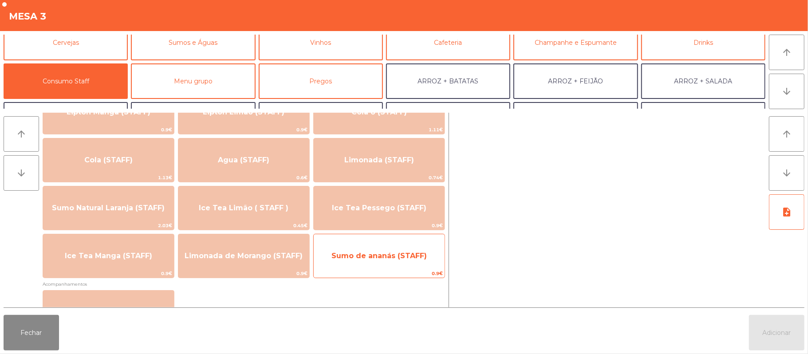
click at [382, 256] on span "Sumo de ananás (STAFF)" at bounding box center [378, 256] width 95 height 8
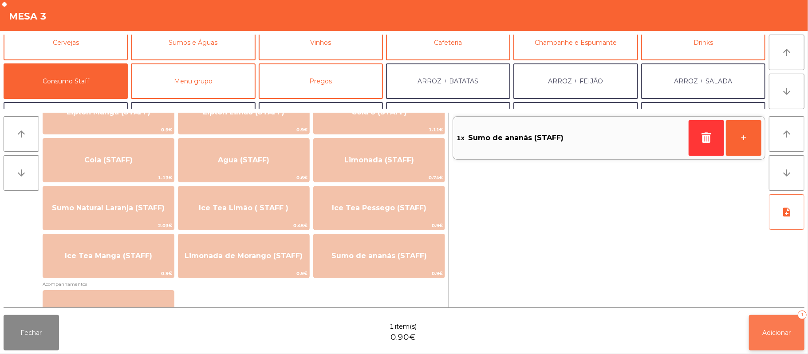
click at [761, 339] on button "Adicionar 1" at bounding box center [776, 332] width 55 height 35
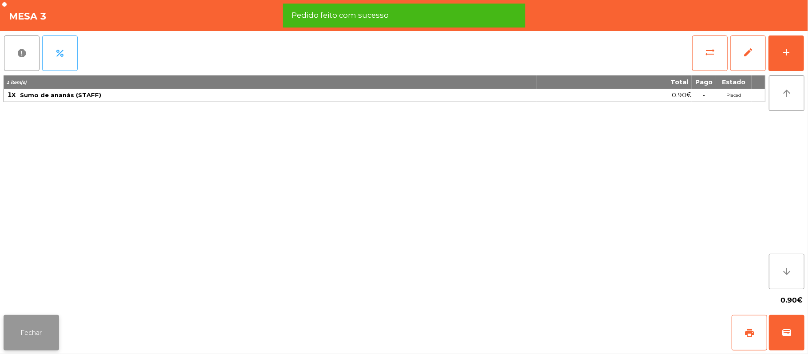
click at [33, 345] on button "Fechar" at bounding box center [31, 332] width 55 height 35
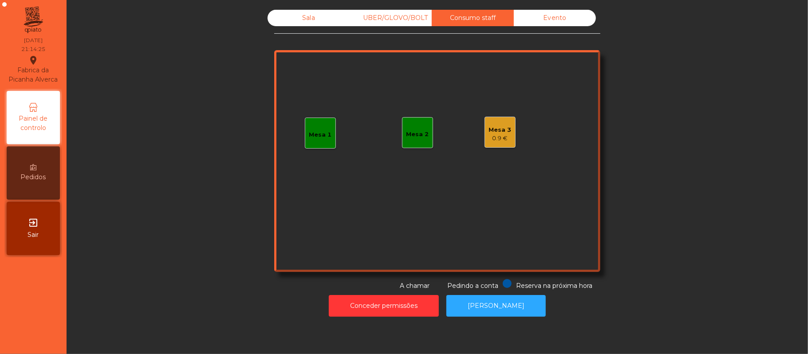
click at [305, 22] on div "Sala" at bounding box center [308, 18] width 82 height 16
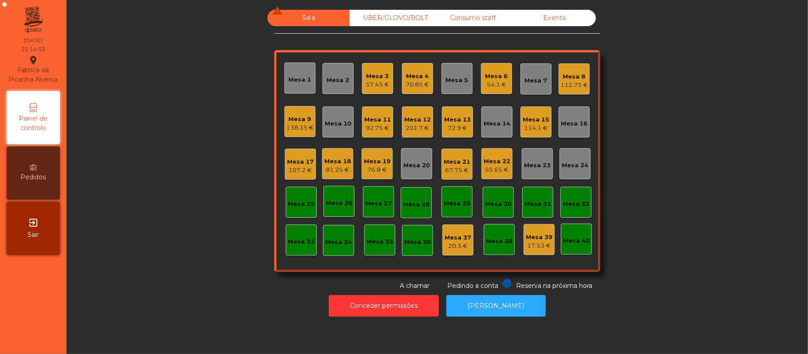
click at [381, 76] on div "Mesa 3" at bounding box center [378, 76] width 24 height 9
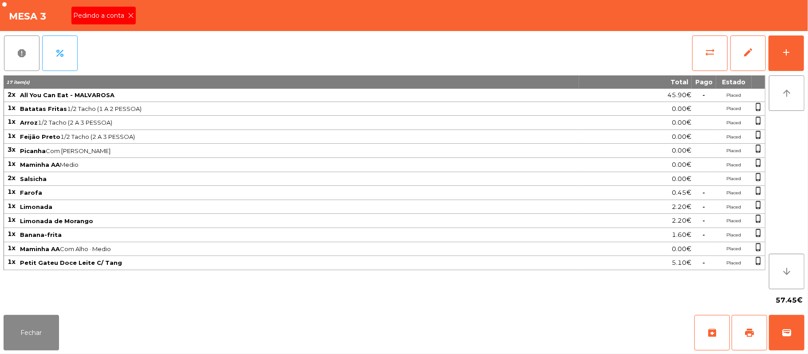
click at [130, 15] on icon at bounding box center [131, 15] width 6 height 6
click at [129, 12] on icon at bounding box center [131, 15] width 6 height 6
click at [745, 334] on span "print" at bounding box center [749, 332] width 11 height 11
click at [44, 325] on button "Fechar" at bounding box center [31, 332] width 55 height 35
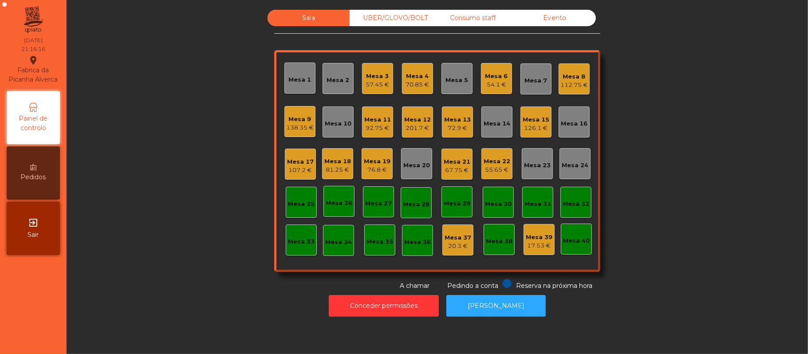
click at [380, 121] on div "Mesa 11" at bounding box center [377, 119] width 27 height 9
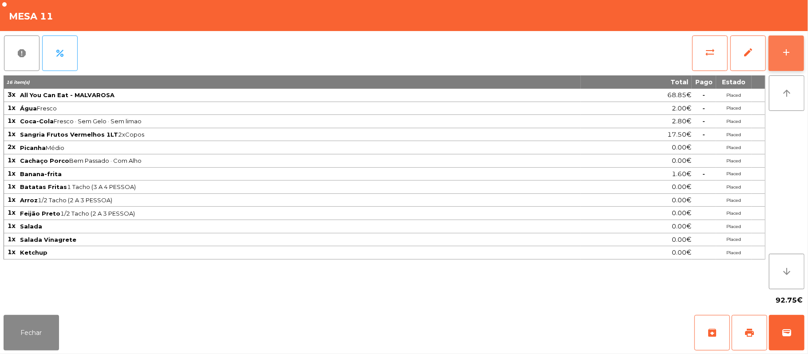
click at [792, 57] on button "add" at bounding box center [785, 52] width 35 height 35
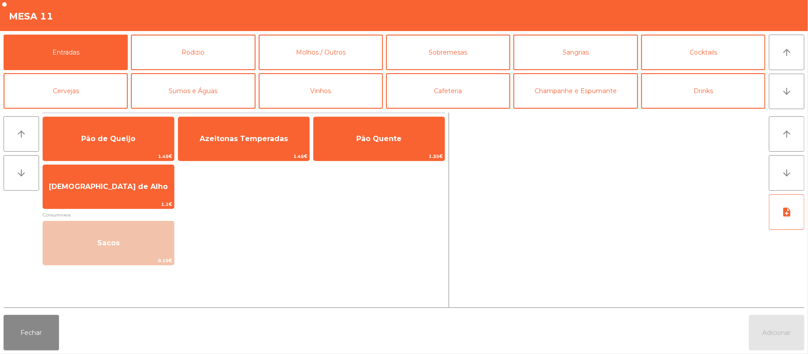
click at [4, 35] on button "Entradas" at bounding box center [66, 52] width 124 height 35
click at [308, 57] on button "Molhos / Outros" at bounding box center [321, 52] width 124 height 35
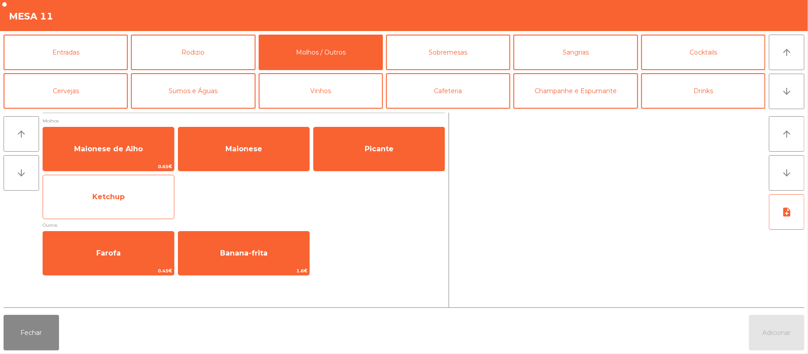
click at [128, 198] on span "Ketchup" at bounding box center [108, 197] width 131 height 24
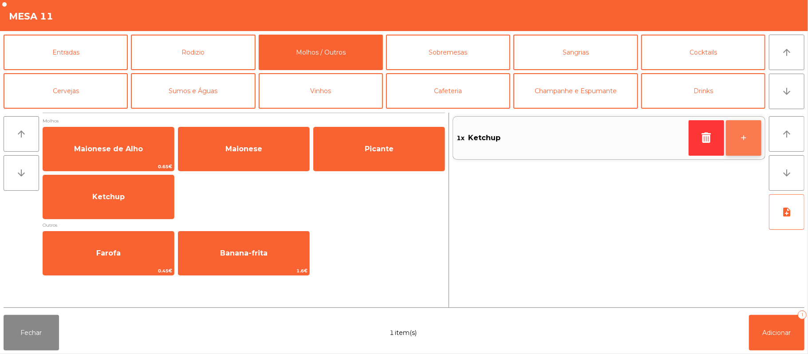
click at [735, 149] on button "+" at bounding box center [743, 137] width 35 height 35
click at [749, 141] on button "+" at bounding box center [743, 137] width 35 height 35
click at [704, 140] on button "-" at bounding box center [705, 137] width 35 height 35
click at [703, 139] on button "-" at bounding box center [705, 137] width 35 height 35
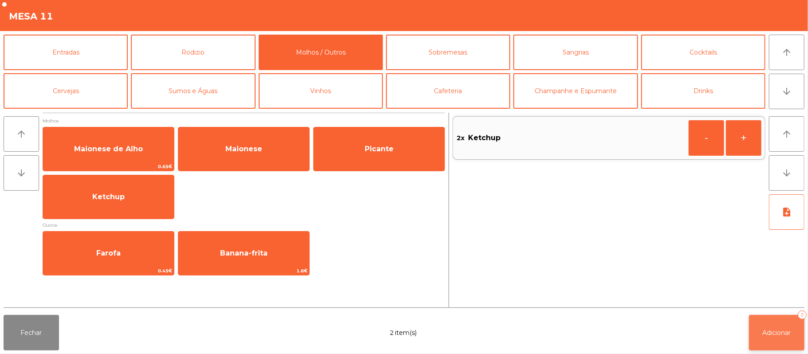
click at [763, 333] on span "Adicionar" at bounding box center [777, 333] width 28 height 8
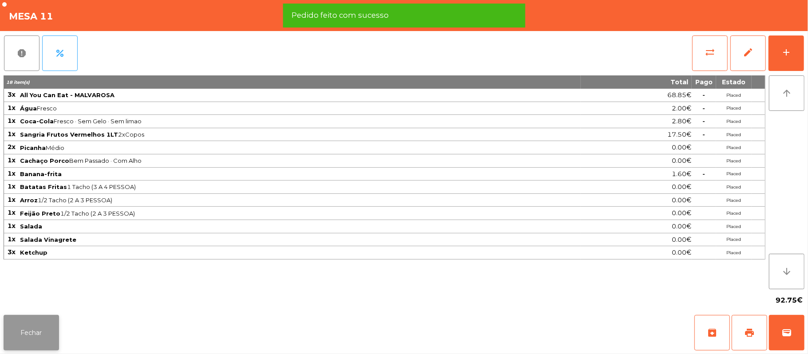
click at [30, 330] on button "Fechar" at bounding box center [31, 332] width 55 height 35
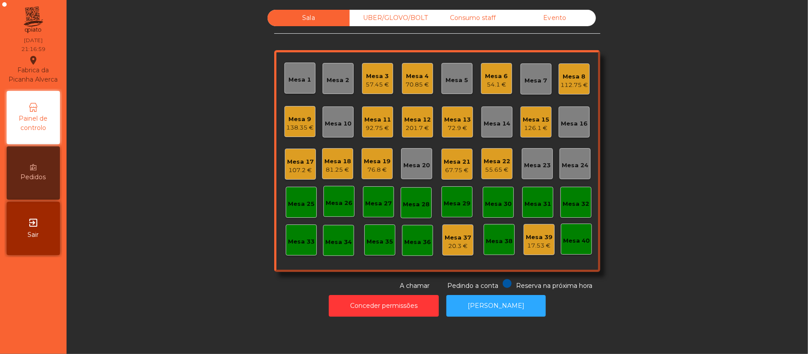
click at [383, 166] on div "76.8 €" at bounding box center [377, 169] width 27 height 9
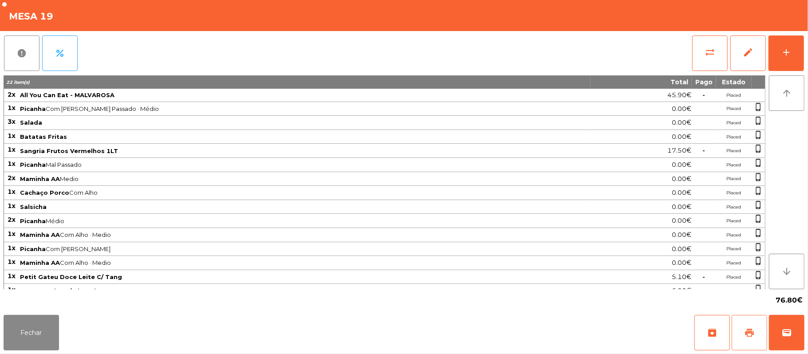
click at [744, 334] on span "print" at bounding box center [749, 332] width 11 height 11
click at [49, 349] on button "Fechar" at bounding box center [31, 332] width 55 height 35
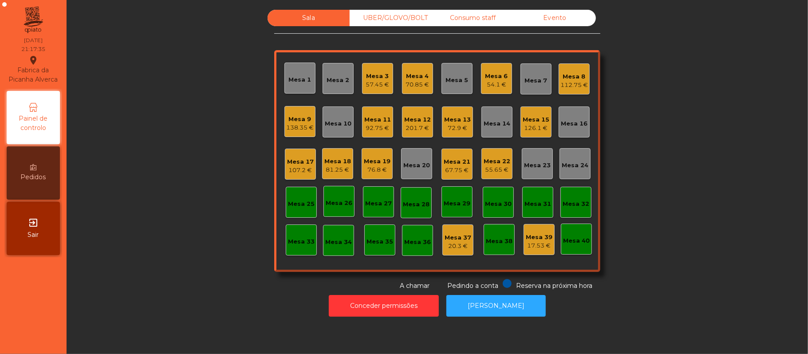
click at [384, 75] on div "Mesa 3" at bounding box center [378, 76] width 24 height 9
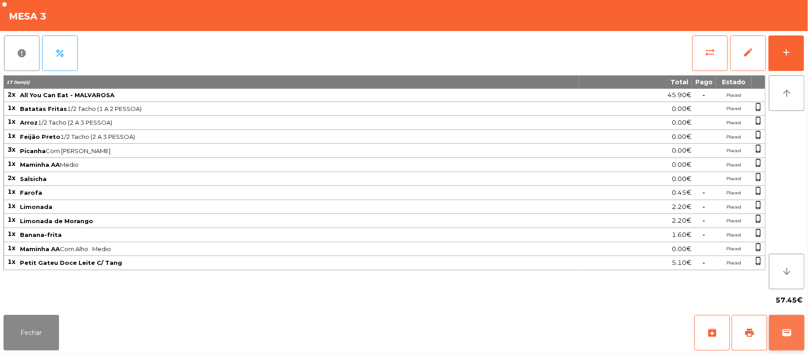
click at [794, 332] on button "wallet" at bounding box center [786, 332] width 35 height 35
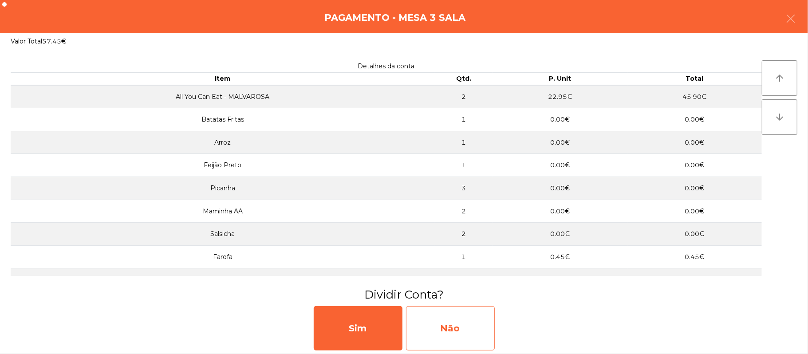
click at [446, 327] on div "Não" at bounding box center [450, 328] width 89 height 44
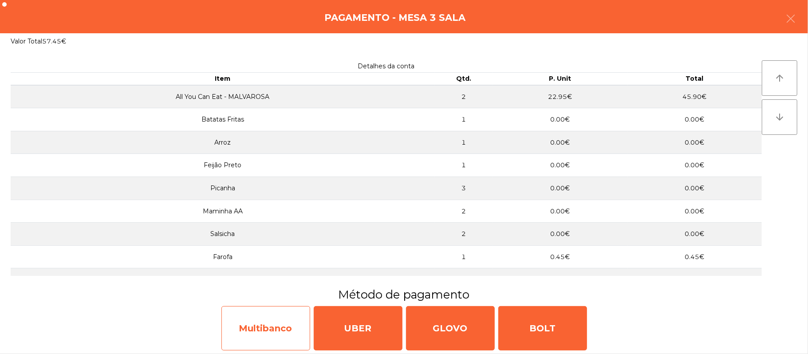
click at [270, 331] on div "Multibanco" at bounding box center [265, 328] width 89 height 44
select select "**"
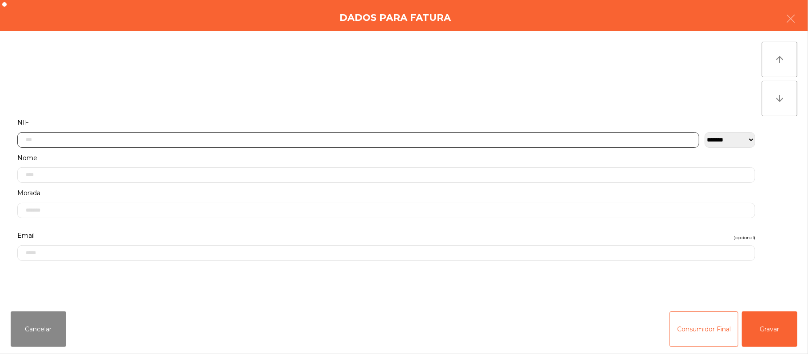
click at [359, 140] on input "text" at bounding box center [358, 140] width 682 height 16
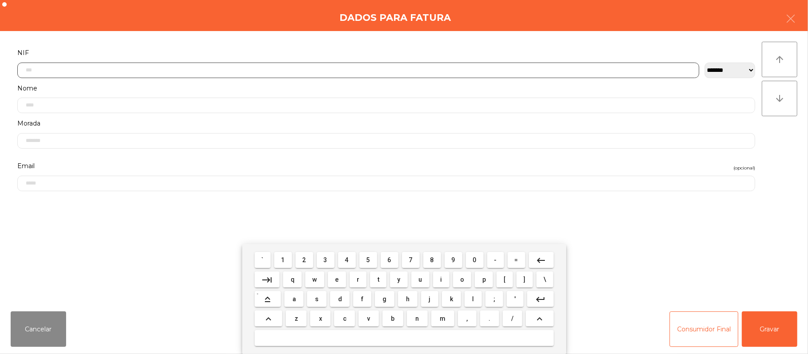
scroll to position [75, 0]
type input "*********"
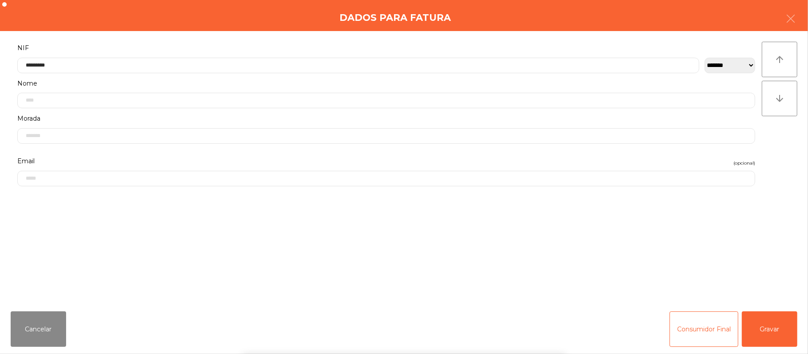
click at [780, 335] on div "` 1 2 3 4 5 6 7 8 9 0 - = keyboard_backspace keyboard_tab q w e r t y u i o p […" at bounding box center [404, 299] width 808 height 110
click at [778, 332] on div "` 1 2 3 4 5 6 7 8 9 0 - = keyboard_backspace keyboard_tab q w e r t y u i o p […" at bounding box center [404, 299] width 808 height 110
click at [779, 332] on button "Gravar" at bounding box center [769, 328] width 55 height 35
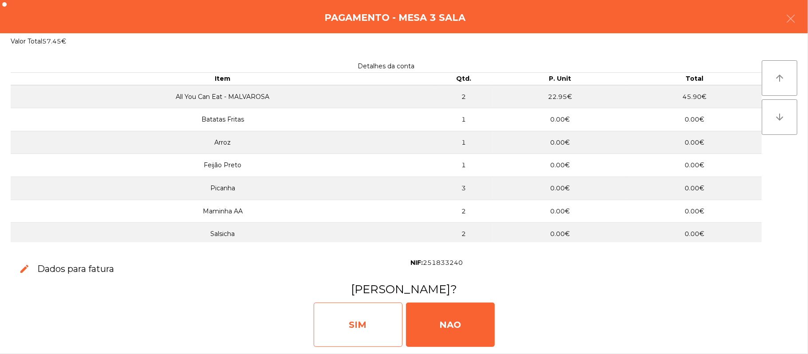
click at [366, 329] on div "SIM" at bounding box center [358, 325] width 89 height 44
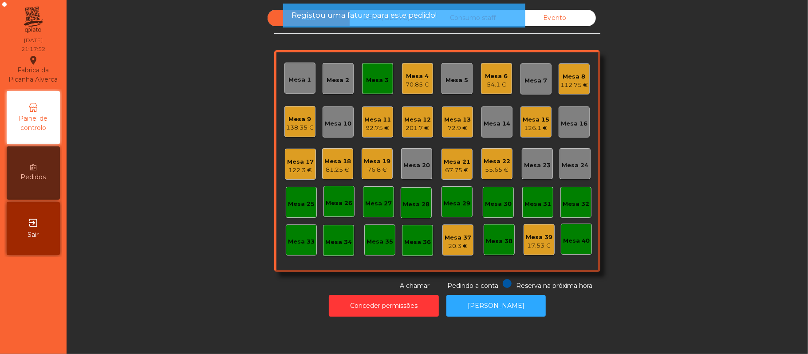
click at [366, 79] on div "Mesa 3" at bounding box center [377, 80] width 23 height 9
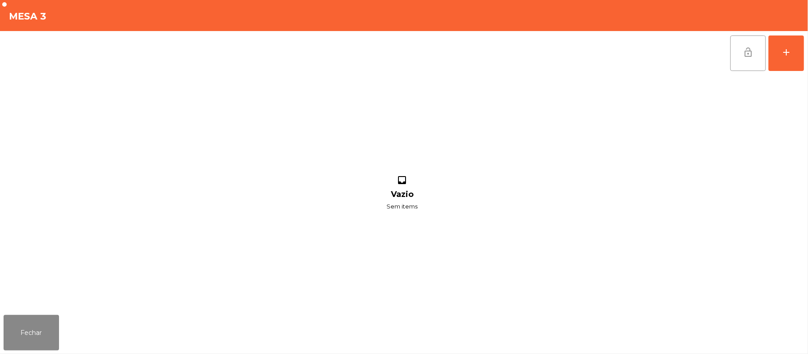
click at [737, 50] on button "lock_open" at bounding box center [747, 52] width 35 height 35
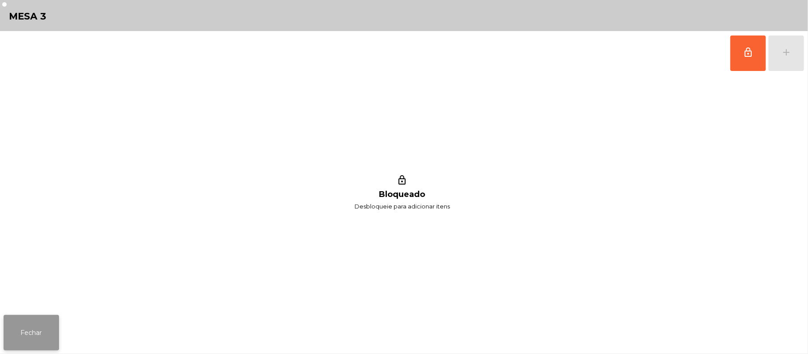
click at [27, 327] on button "Fechar" at bounding box center [31, 332] width 55 height 35
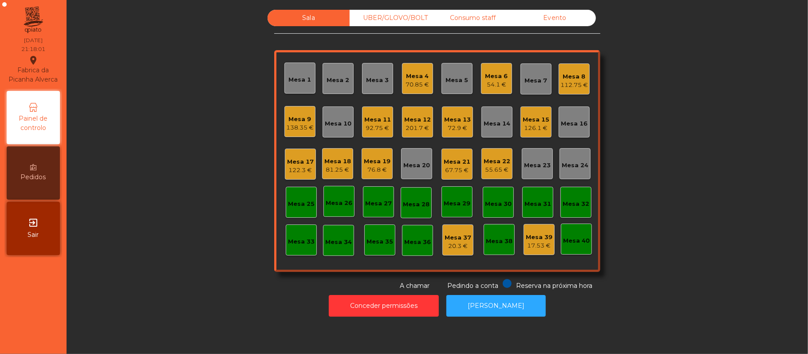
click at [378, 164] on div "Mesa 19" at bounding box center [377, 161] width 27 height 9
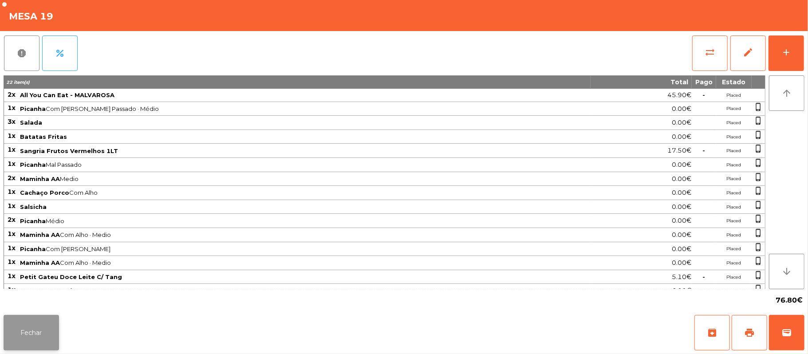
click at [28, 346] on button "Fechar" at bounding box center [31, 332] width 55 height 35
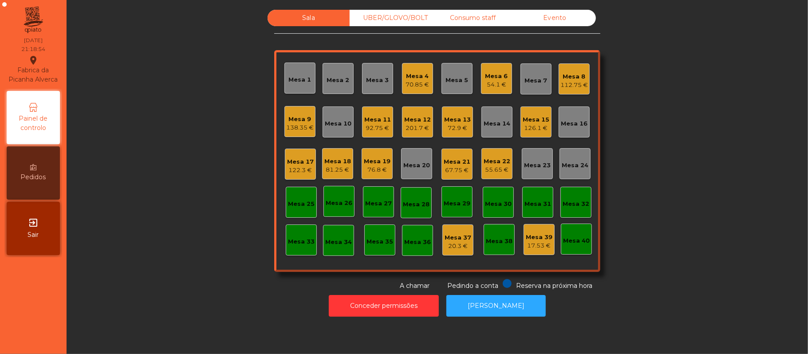
click at [385, 178] on div "Mesa 19 76.8 €" at bounding box center [377, 163] width 31 height 31
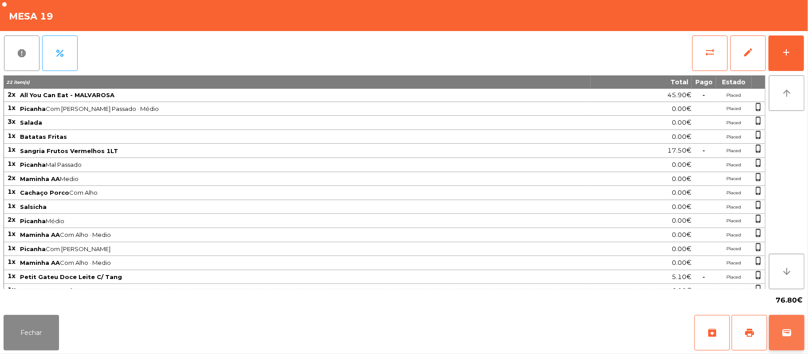
click at [793, 325] on button "wallet" at bounding box center [786, 332] width 35 height 35
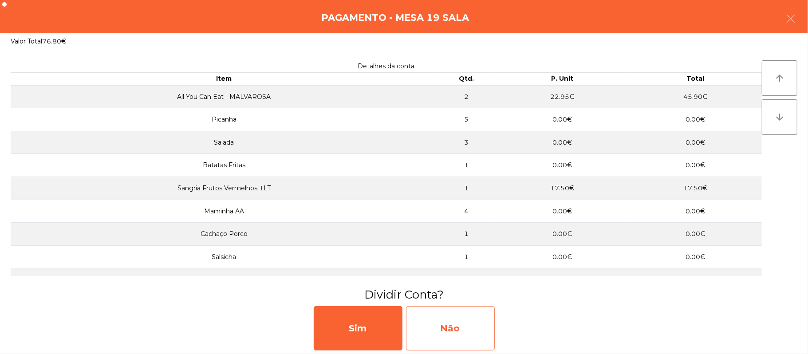
click at [468, 313] on div "Não" at bounding box center [450, 328] width 89 height 44
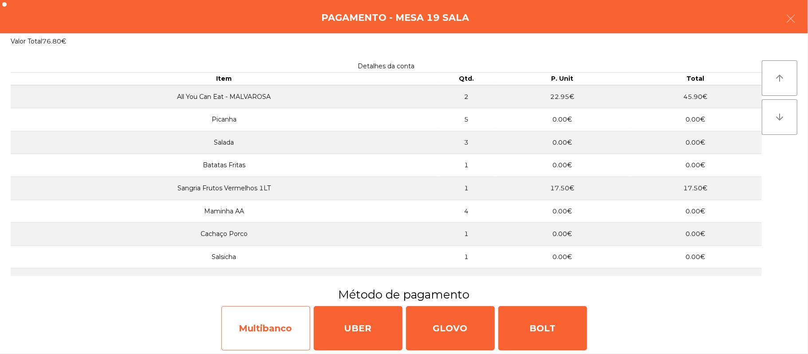
click at [279, 335] on div "Multibanco" at bounding box center [265, 328] width 89 height 44
select select "**"
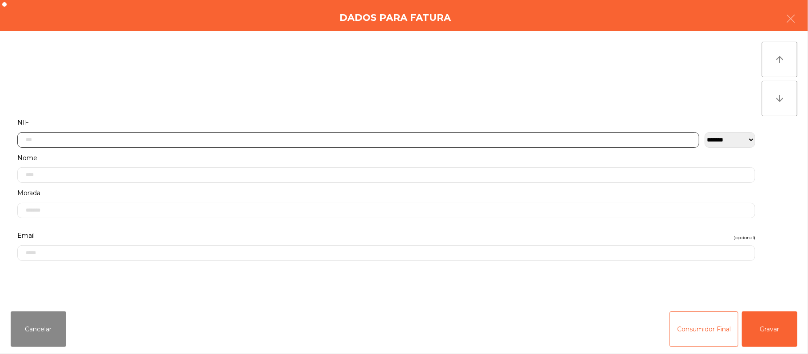
click at [284, 141] on input "text" at bounding box center [358, 140] width 682 height 16
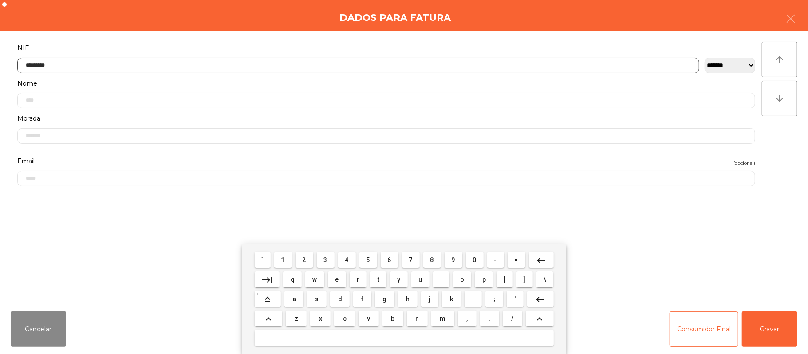
type input "*********"
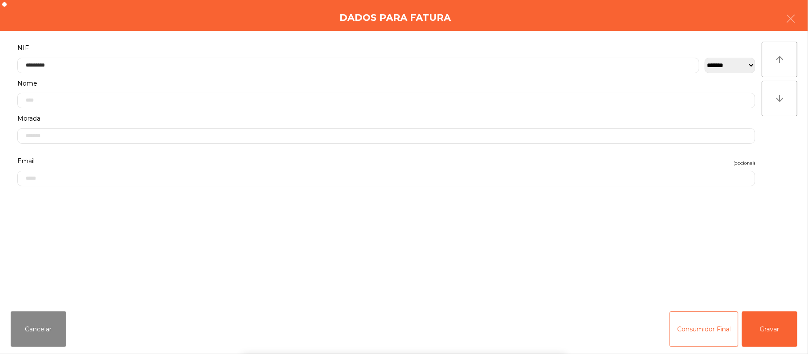
click at [799, 334] on div "` 1 2 3 4 5 6 7 8 9 0 - = keyboard_backspace keyboard_tab q w e r t y u i o p […" at bounding box center [404, 299] width 808 height 110
click at [778, 319] on button "Gravar" at bounding box center [769, 328] width 55 height 35
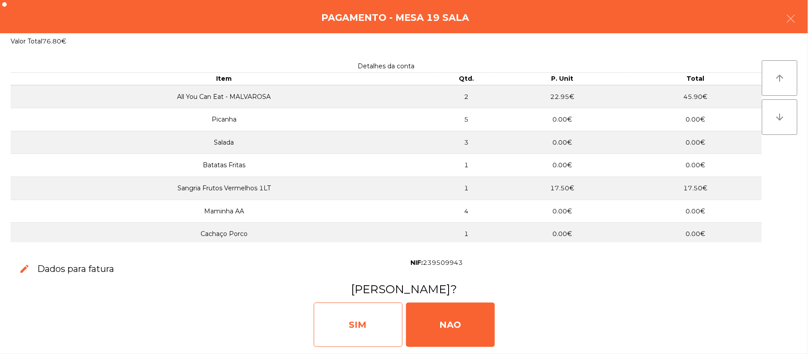
click at [365, 323] on div "SIM" at bounding box center [358, 325] width 89 height 44
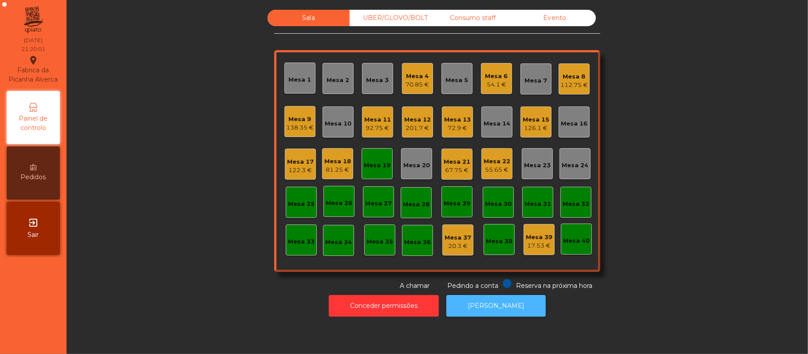
click at [501, 303] on button "[PERSON_NAME]" at bounding box center [495, 306] width 99 height 22
click at [381, 162] on div "Mesa 19" at bounding box center [377, 165] width 27 height 9
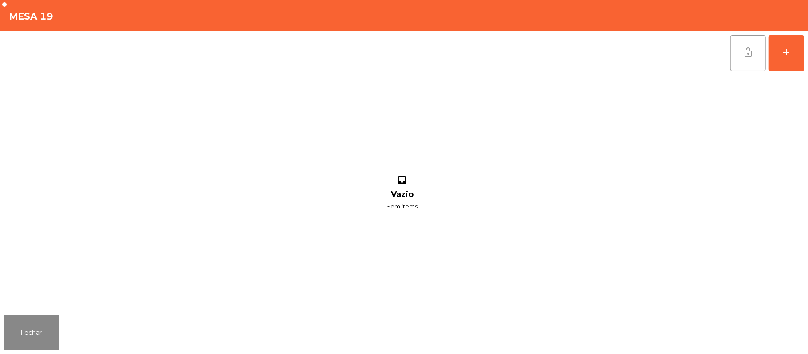
click at [740, 57] on button "lock_open" at bounding box center [747, 52] width 35 height 35
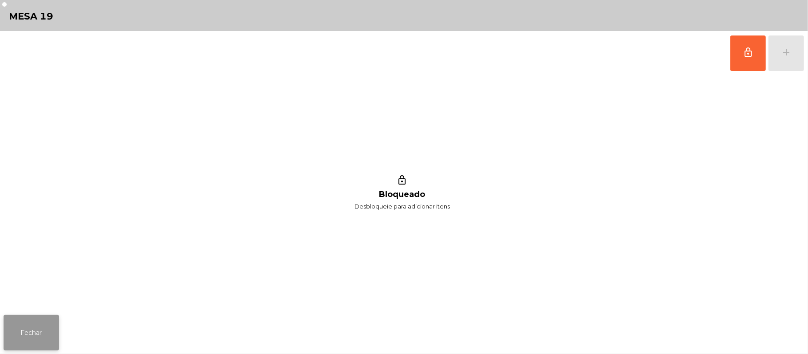
click at [16, 346] on button "Fechar" at bounding box center [31, 332] width 55 height 35
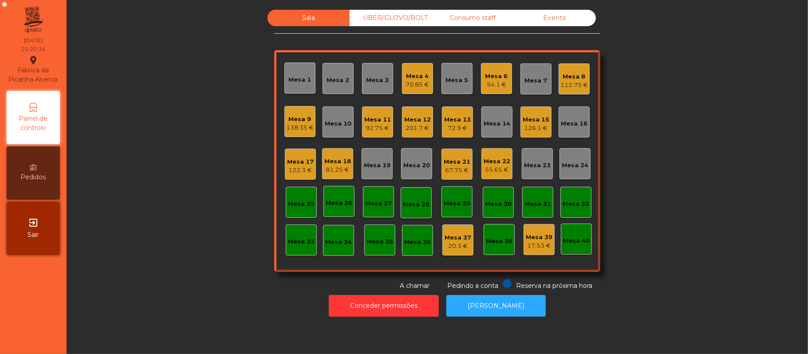
click at [494, 78] on div "Mesa 6" at bounding box center [496, 76] width 23 height 9
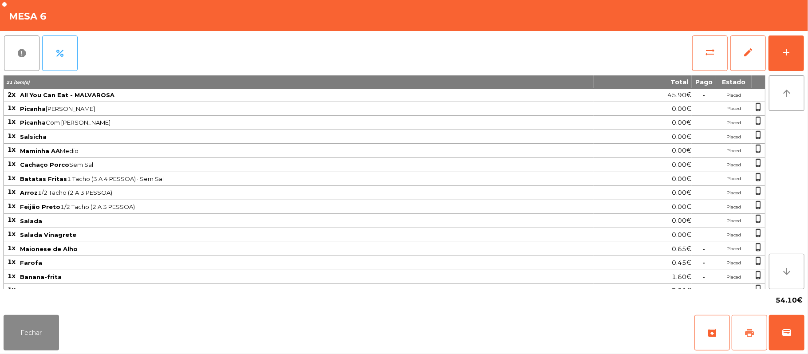
click at [749, 336] on span "print" at bounding box center [749, 332] width 11 height 11
click at [783, 334] on span "wallet" at bounding box center [786, 332] width 11 height 11
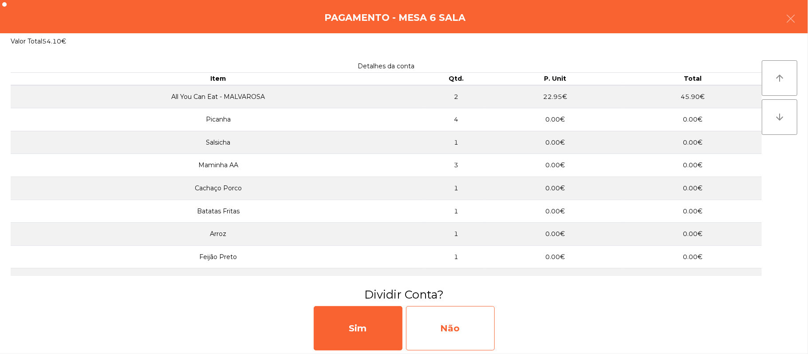
click at [449, 320] on div "Não" at bounding box center [450, 328] width 89 height 44
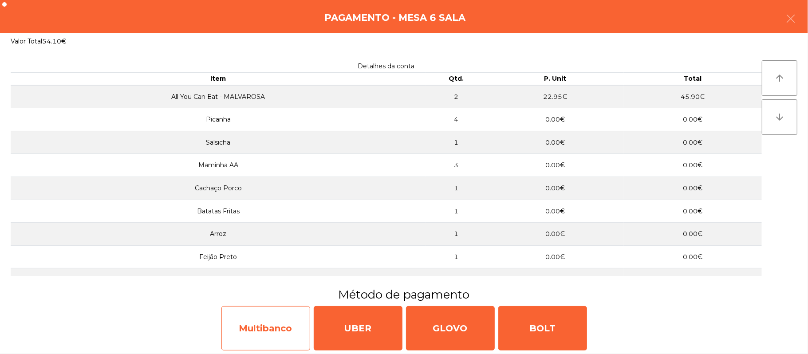
click at [283, 329] on div "Multibanco" at bounding box center [265, 328] width 89 height 44
select select "**"
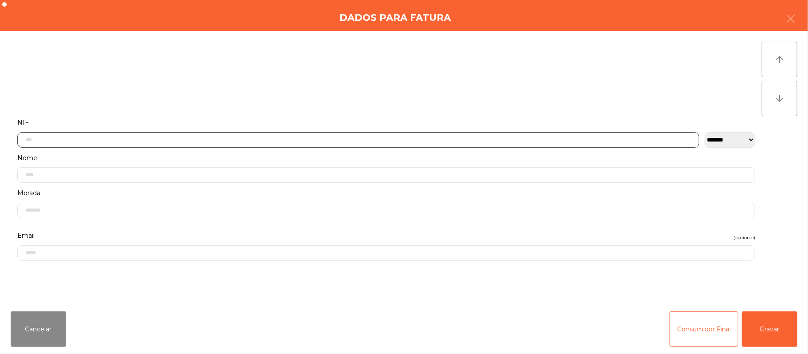
click at [279, 139] on input "text" at bounding box center [358, 140] width 682 height 16
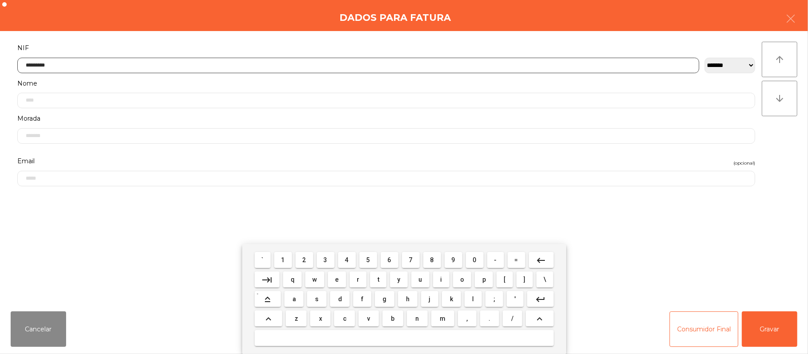
type input "*********"
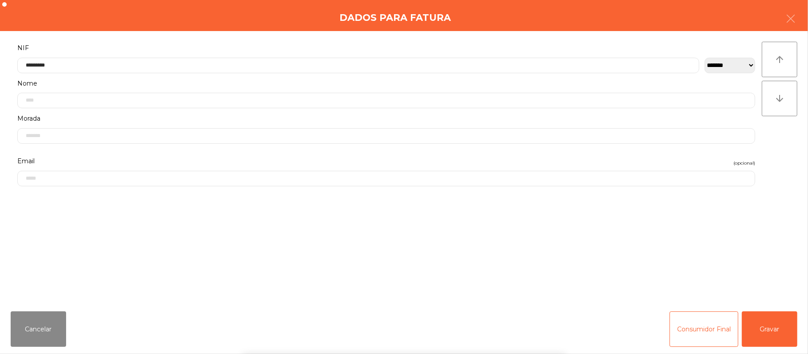
click at [767, 320] on div "` 1 2 3 4 5 6 7 8 9 0 - = keyboard_backspace keyboard_tab q w e r t y u i o p […" at bounding box center [404, 299] width 808 height 110
click at [772, 322] on button "Gravar" at bounding box center [769, 328] width 55 height 35
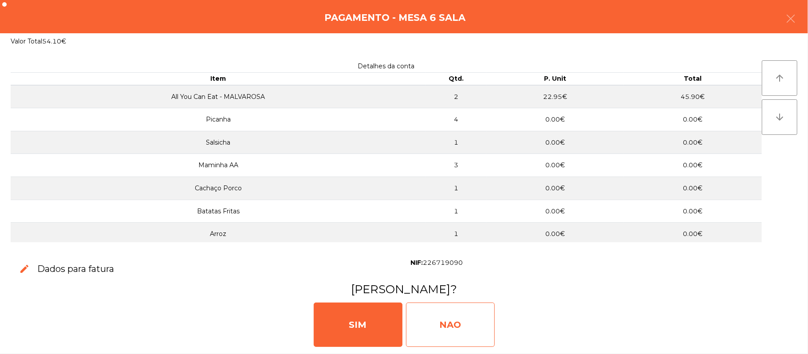
click at [461, 322] on div "NAO" at bounding box center [450, 325] width 89 height 44
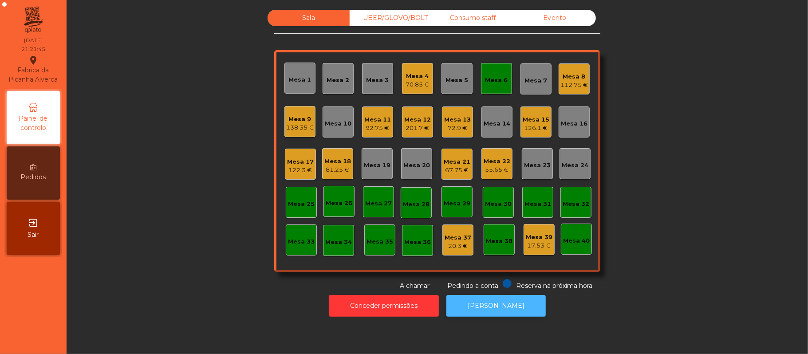
click at [497, 305] on button "[PERSON_NAME]" at bounding box center [495, 306] width 99 height 22
click at [486, 84] on div "Mesa 6" at bounding box center [496, 78] width 31 height 31
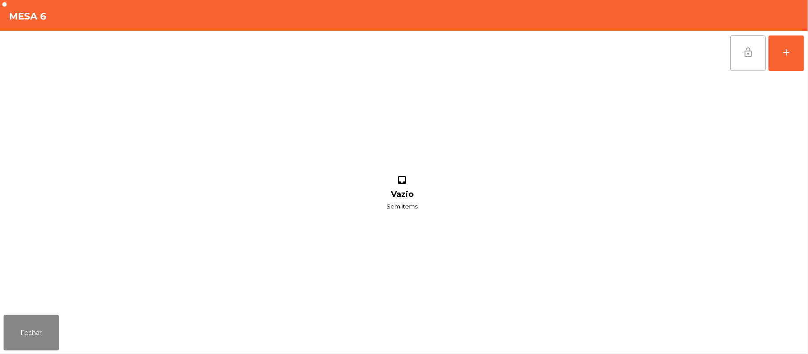
click at [736, 54] on button "lock_open" at bounding box center [747, 52] width 35 height 35
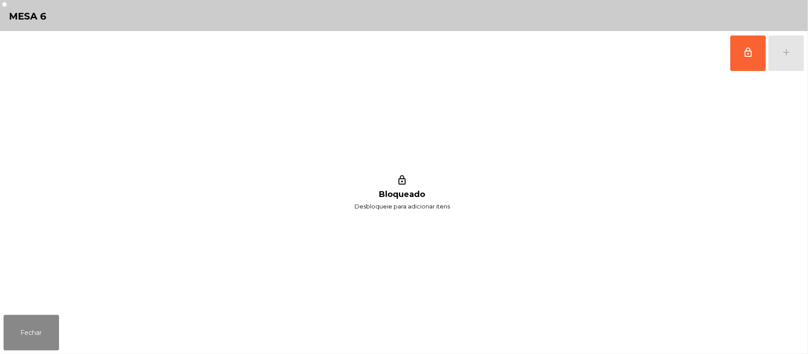
click at [34, 297] on div "lock_outline Bloqueado Desbloqueie para adicionar itens" at bounding box center [402, 193] width 797 height 236
click at [31, 338] on button "Fechar" at bounding box center [31, 332] width 55 height 35
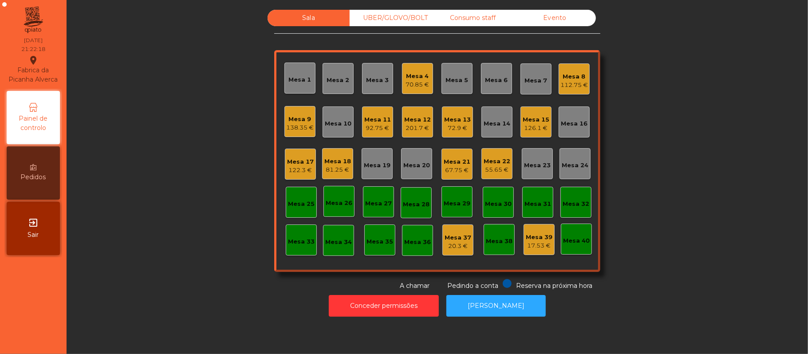
click at [306, 123] on div "138.35 €" at bounding box center [300, 127] width 28 height 9
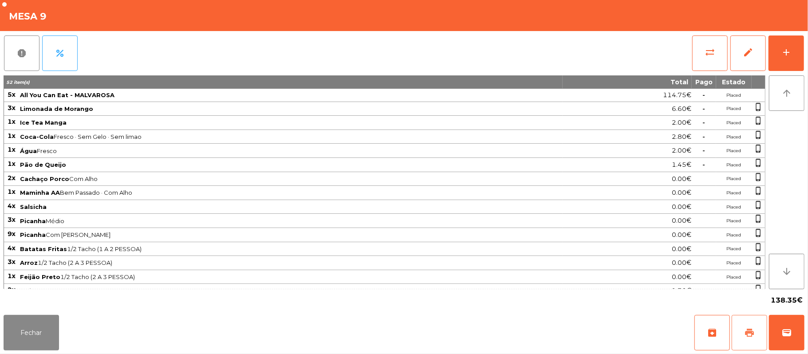
click at [743, 325] on button "print" at bounding box center [748, 332] width 35 height 35
click at [50, 335] on button "Fechar" at bounding box center [31, 332] width 55 height 35
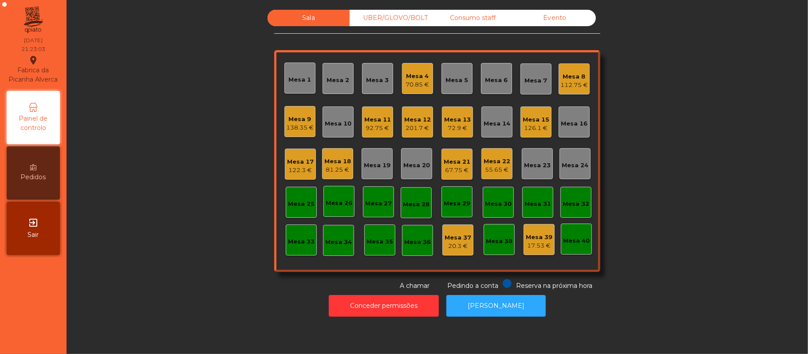
click at [294, 162] on div "Mesa 17" at bounding box center [300, 161] width 27 height 9
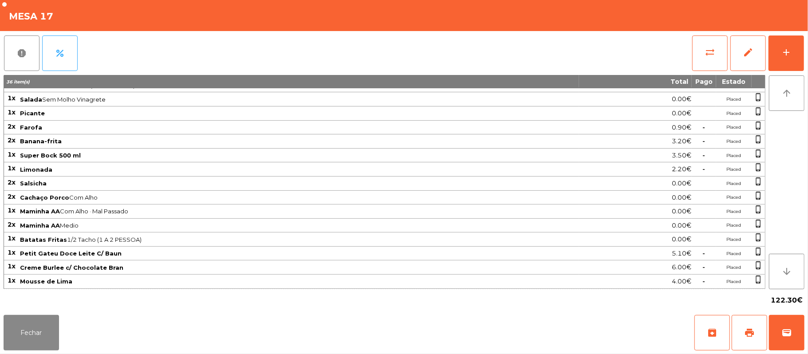
scroll to position [130, 0]
click at [48, 346] on button "Fechar" at bounding box center [31, 332] width 55 height 35
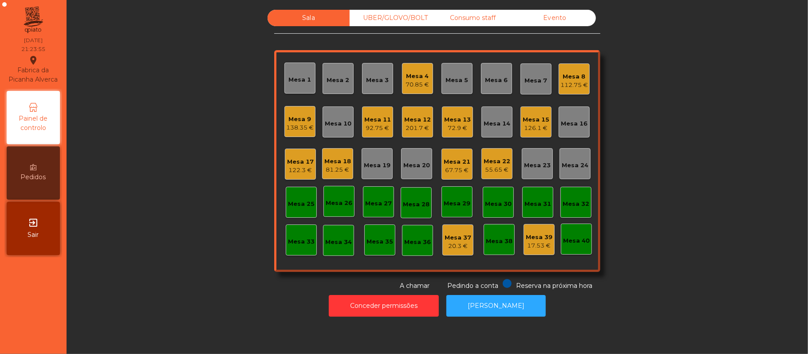
click at [370, 165] on div "Mesa 19" at bounding box center [377, 165] width 27 height 9
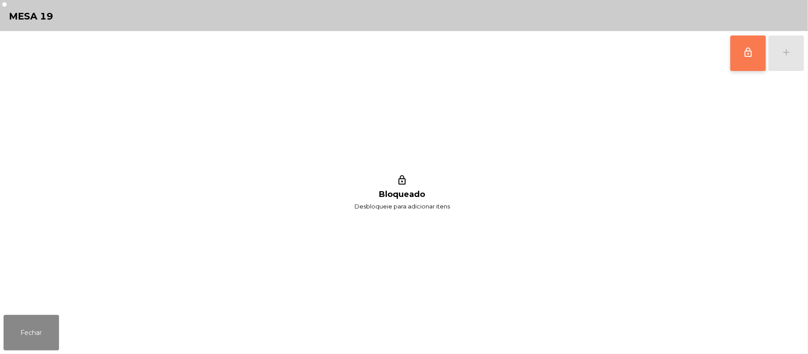
click at [740, 61] on button "lock_outline" at bounding box center [747, 52] width 35 height 35
click at [799, 51] on div "lock_outline add" at bounding box center [767, 53] width 75 height 44
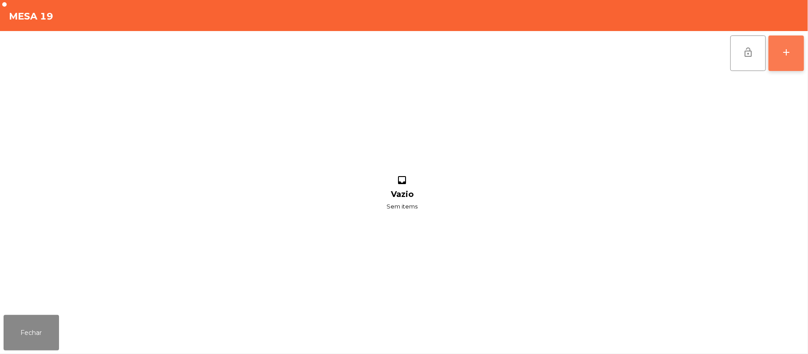
click at [788, 54] on div "add" at bounding box center [786, 52] width 11 height 11
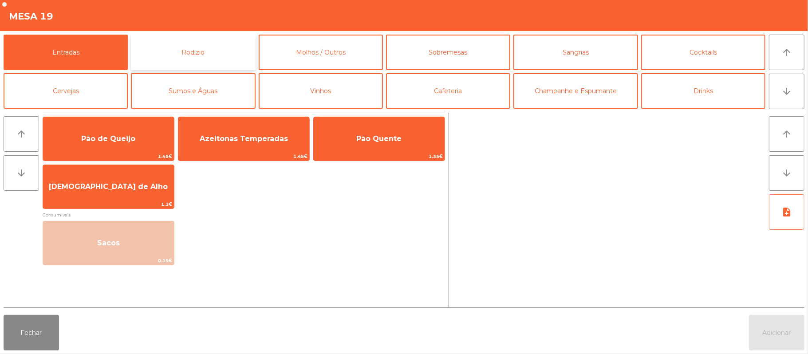
click at [227, 53] on button "Rodizio" at bounding box center [193, 52] width 124 height 35
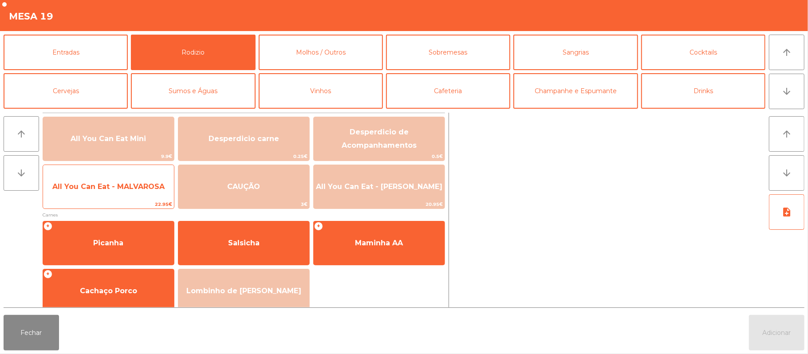
click at [146, 201] on span "22.95€" at bounding box center [108, 204] width 131 height 8
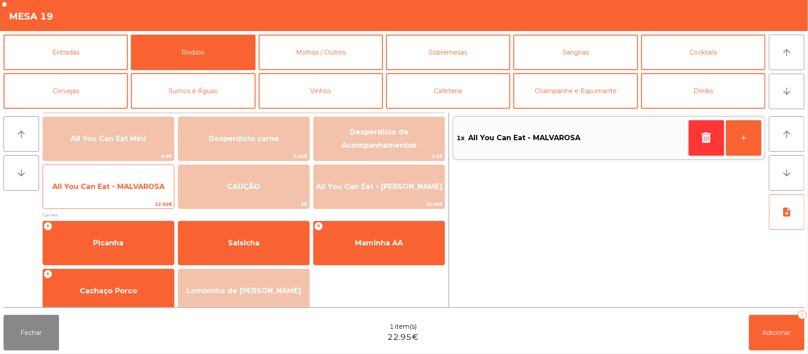
click at [146, 198] on span "All You Can Eat - MALVAROSA" at bounding box center [108, 187] width 131 height 24
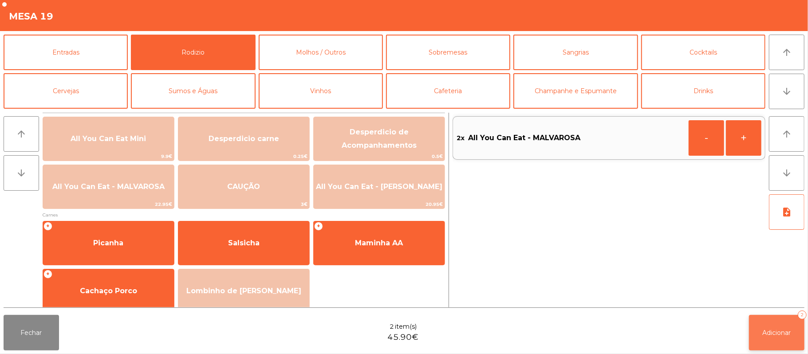
click at [760, 324] on button "Adicionar 2" at bounding box center [776, 332] width 55 height 35
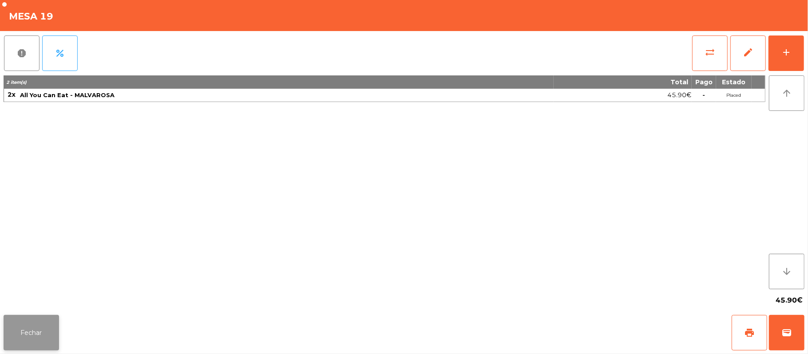
click at [52, 319] on button "Fechar" at bounding box center [31, 332] width 55 height 35
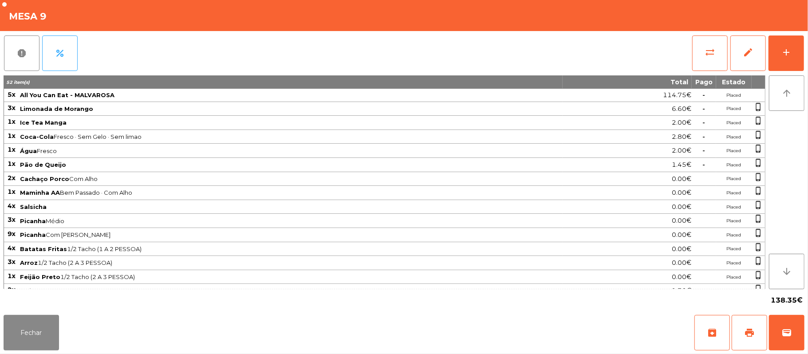
click at [806, 342] on div "Fechar archive print wallet" at bounding box center [404, 332] width 808 height 43
click at [781, 326] on button "wallet" at bounding box center [786, 332] width 35 height 35
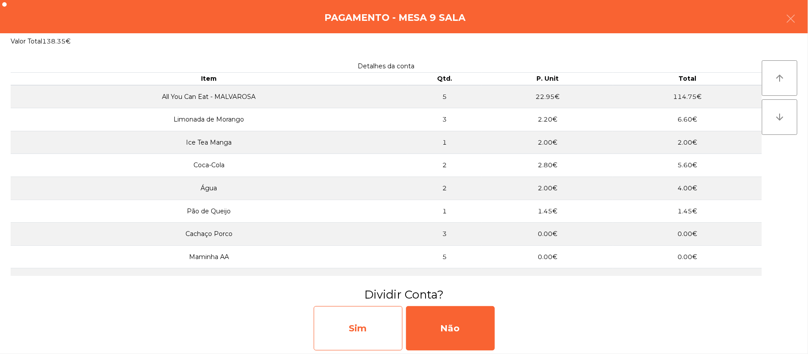
click at [373, 326] on div "Sim" at bounding box center [358, 328] width 89 height 44
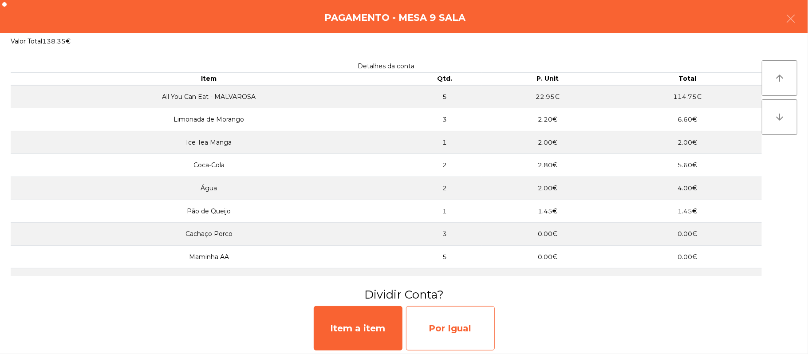
click at [462, 327] on div "Por Igual" at bounding box center [450, 328] width 89 height 44
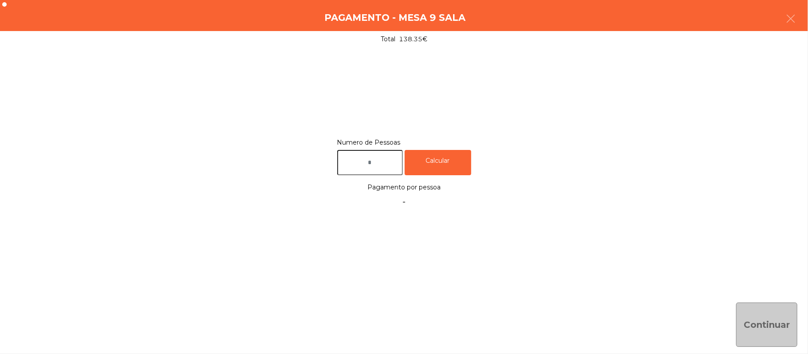
click at [372, 160] on input "text" at bounding box center [370, 162] width 66 height 25
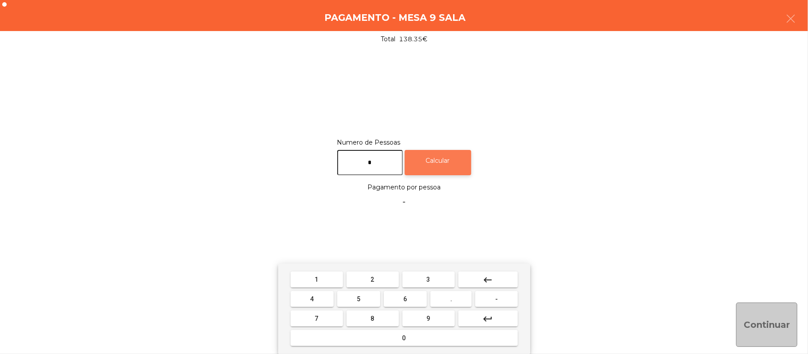
type input "*"
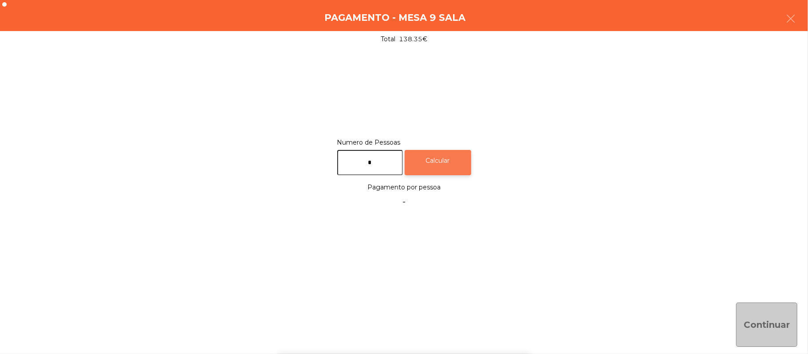
click at [460, 166] on div "Calcular" at bounding box center [438, 162] width 67 height 25
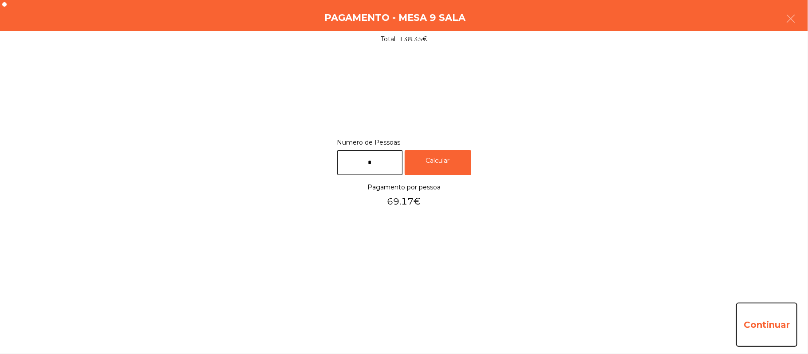
click at [776, 324] on button "Continuar" at bounding box center [766, 325] width 61 height 44
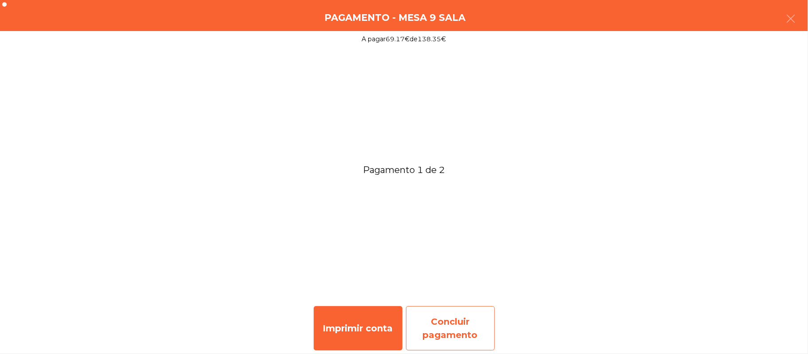
click at [444, 318] on div "Concluir pagamento" at bounding box center [450, 328] width 89 height 44
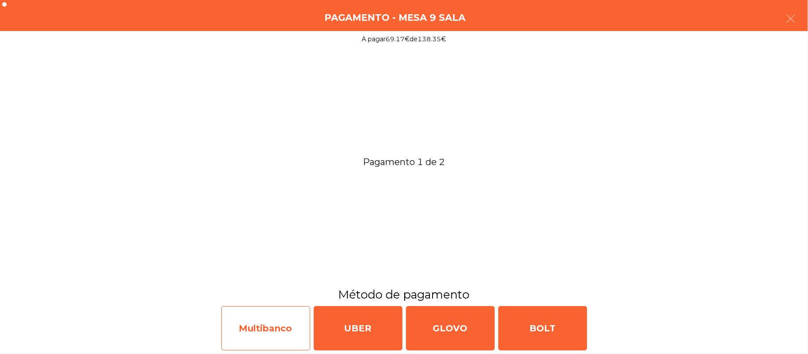
click at [277, 338] on div "Multibanco" at bounding box center [265, 328] width 89 height 44
select select "**"
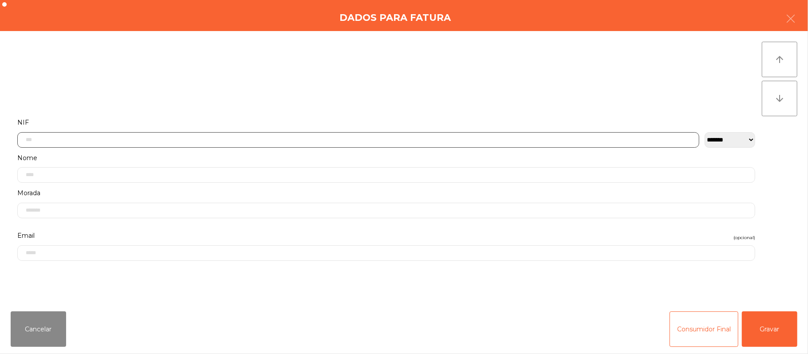
click at [362, 139] on input "text" at bounding box center [358, 140] width 682 height 16
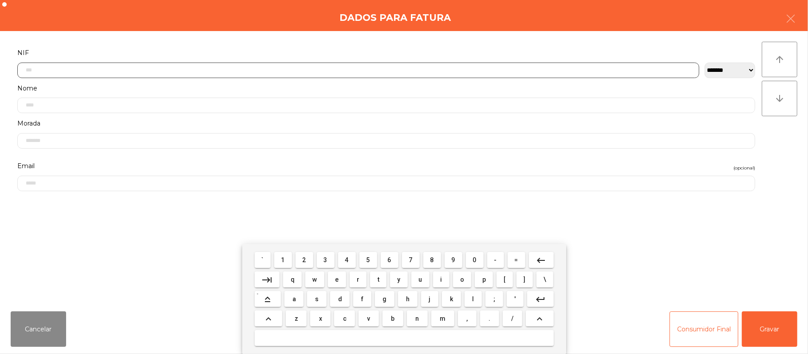
scroll to position [75, 0]
type input "*********"
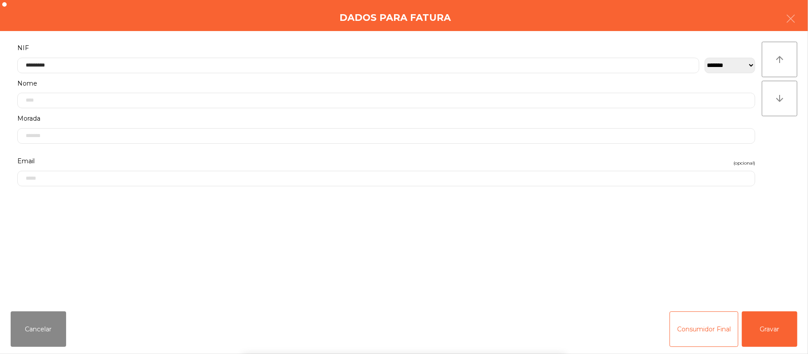
click at [776, 320] on div "` 1 2 3 4 5 6 7 8 9 0 - = keyboard_backspace keyboard_tab q w e r t y u i o p […" at bounding box center [404, 299] width 808 height 110
click at [801, 323] on div "Cancelar Consumidor Final Gravar" at bounding box center [404, 329] width 808 height 50
click at [778, 315] on button "Gravar" at bounding box center [769, 328] width 55 height 35
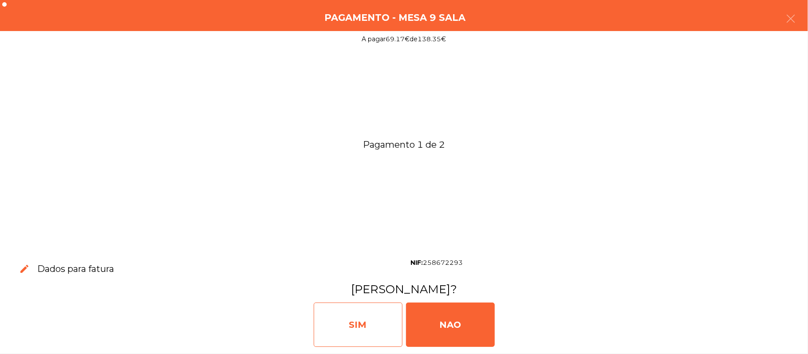
click at [346, 330] on div "SIM" at bounding box center [358, 325] width 89 height 44
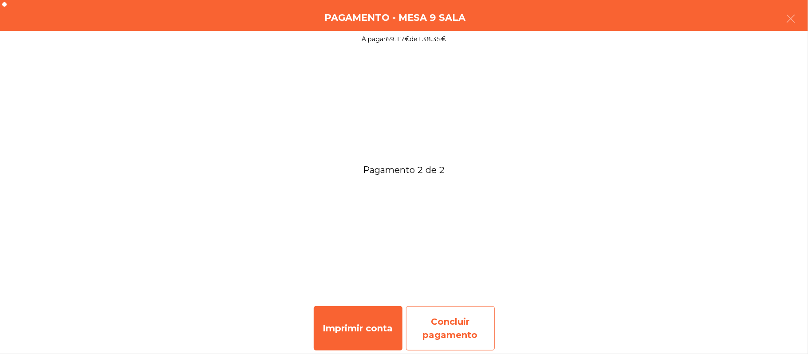
click at [444, 325] on div "Concluir pagamento" at bounding box center [450, 328] width 89 height 44
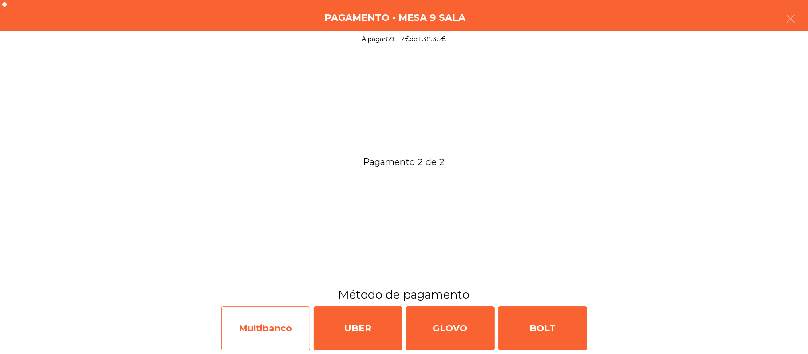
click at [261, 341] on div "Multibanco" at bounding box center [265, 328] width 89 height 44
select select "**"
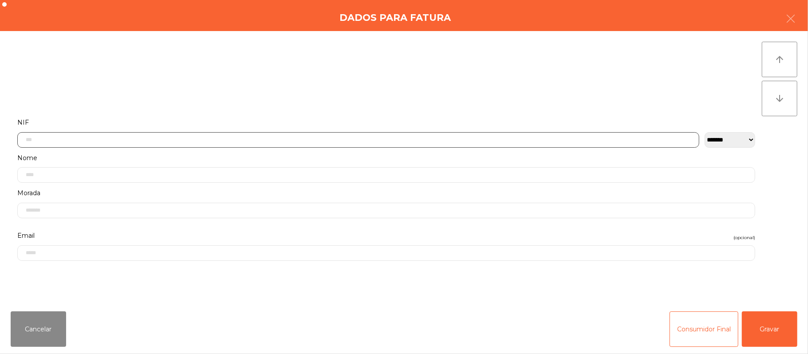
click at [251, 141] on input "text" at bounding box center [358, 140] width 682 height 16
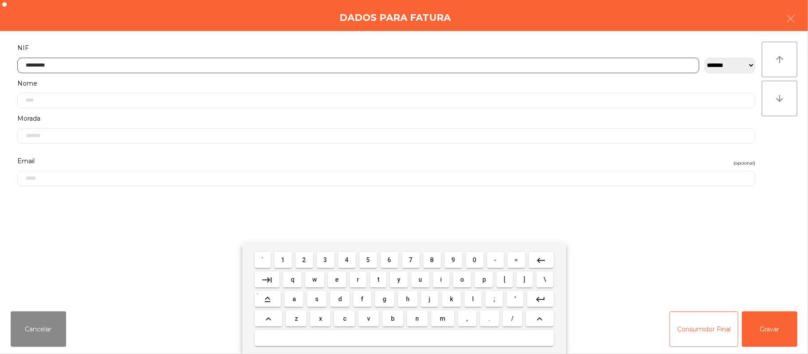
type input "*********"
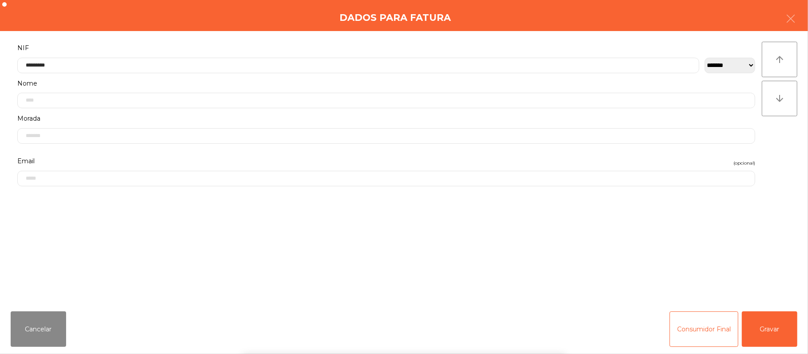
click at [776, 325] on div "` 1 2 3 4 5 6 7 8 9 0 - = keyboard_backspace keyboard_tab q w e r t y u i o p […" at bounding box center [404, 299] width 808 height 110
click at [802, 330] on div "Cancelar Consumidor Final Gravar" at bounding box center [404, 329] width 808 height 50
click at [779, 319] on button "Gravar" at bounding box center [769, 328] width 55 height 35
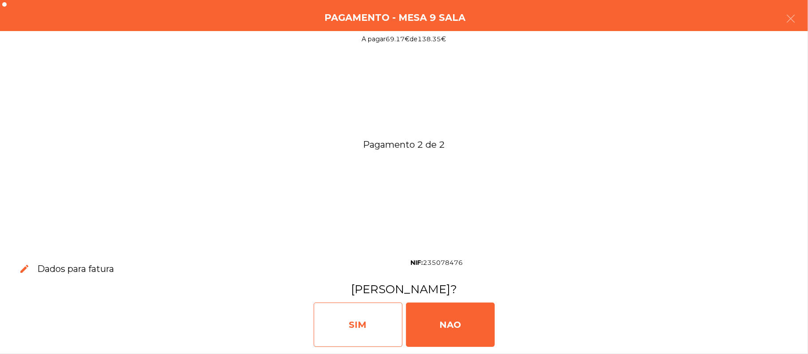
click at [364, 329] on div "SIM" at bounding box center [358, 325] width 89 height 44
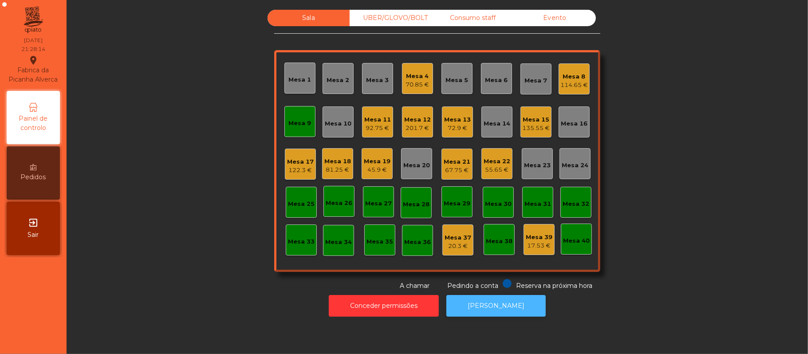
click at [502, 314] on button "[PERSON_NAME]" at bounding box center [495, 306] width 99 height 22
click at [302, 127] on div "Mesa 9" at bounding box center [300, 123] width 23 height 9
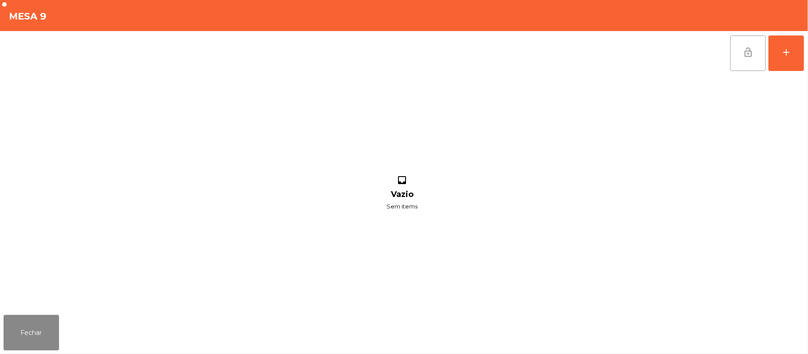
click at [743, 39] on button "lock_open" at bounding box center [747, 52] width 35 height 35
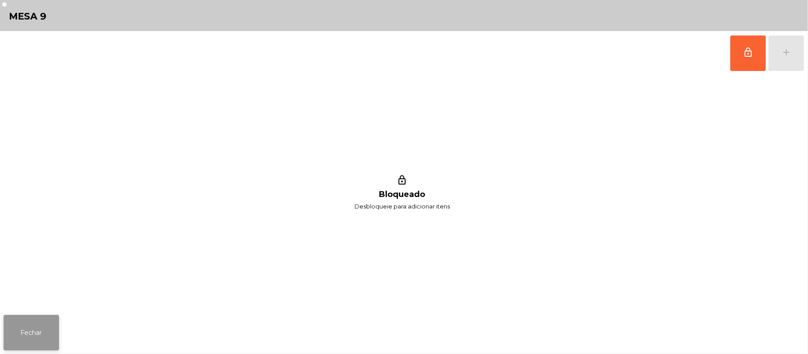
click at [36, 335] on button "Fechar" at bounding box center [31, 332] width 55 height 35
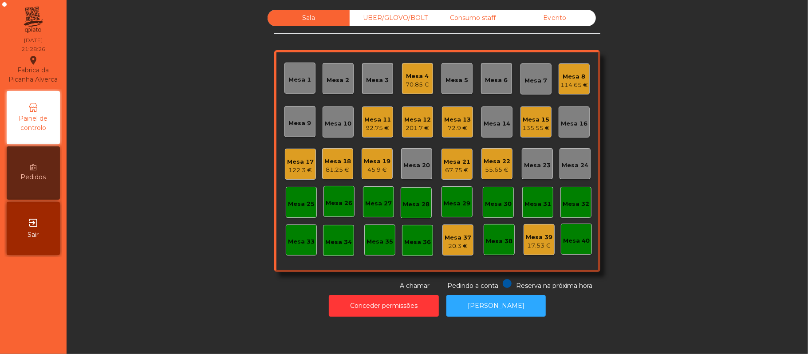
click at [410, 79] on div "Mesa 4" at bounding box center [418, 76] width 24 height 9
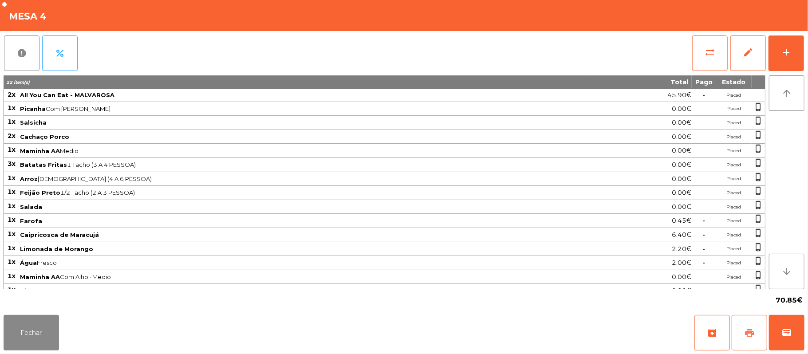
click at [749, 337] on span "print" at bounding box center [749, 332] width 11 height 11
click at [787, 325] on button "wallet" at bounding box center [786, 332] width 35 height 35
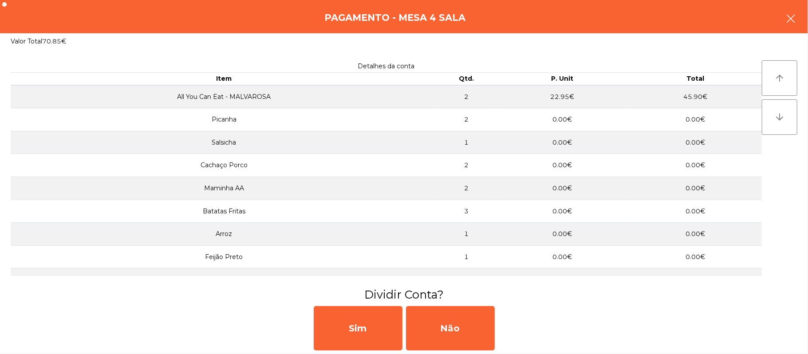
click at [792, 20] on icon "button" at bounding box center [790, 18] width 11 height 11
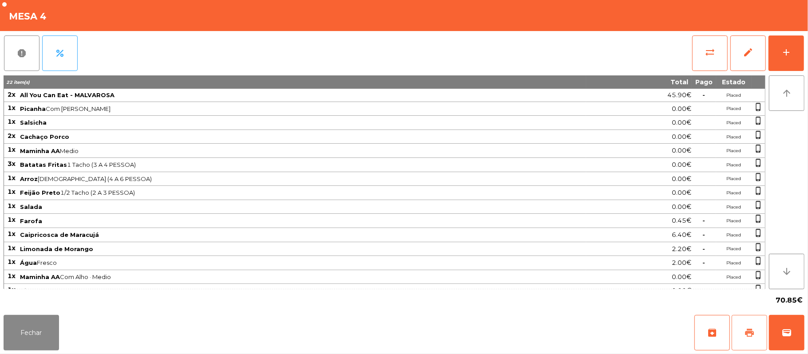
click at [756, 326] on button "print" at bounding box center [748, 332] width 35 height 35
click at [801, 333] on button "wallet" at bounding box center [786, 332] width 35 height 35
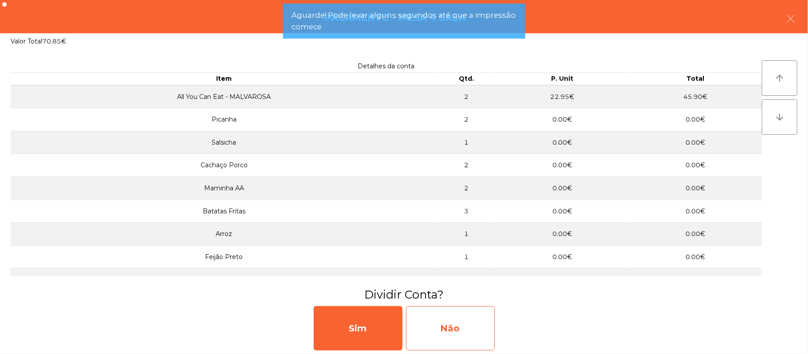
click at [459, 311] on div "Não" at bounding box center [450, 328] width 89 height 44
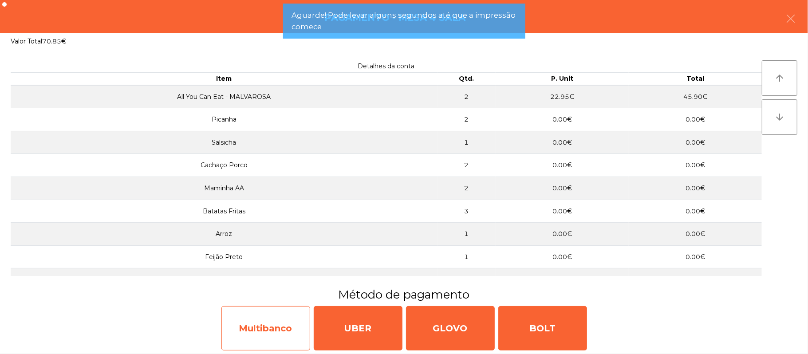
click at [248, 330] on div "Multibanco" at bounding box center [265, 328] width 89 height 44
select select "**"
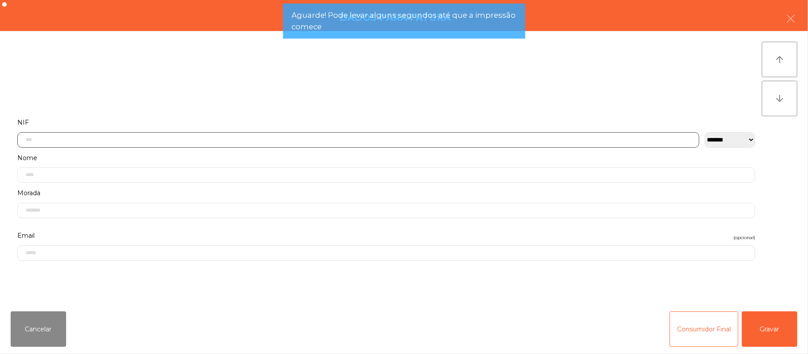
click at [145, 139] on input "text" at bounding box center [358, 140] width 682 height 16
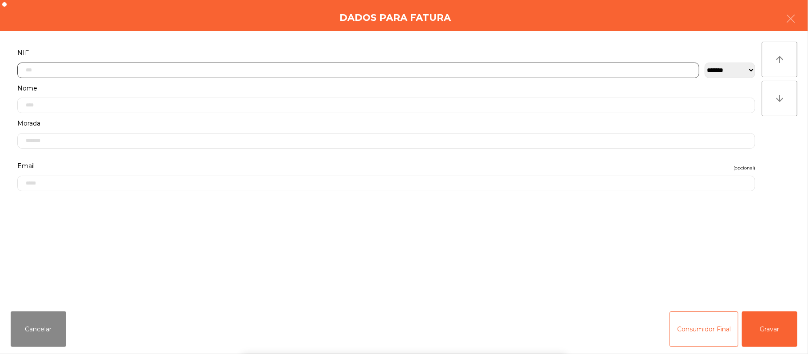
scroll to position [75, 0]
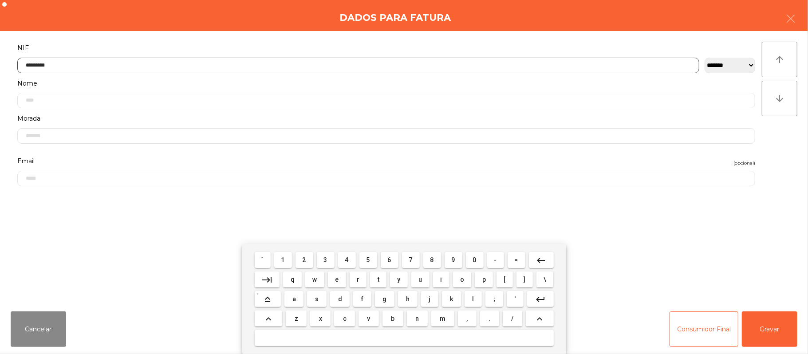
type input "*********"
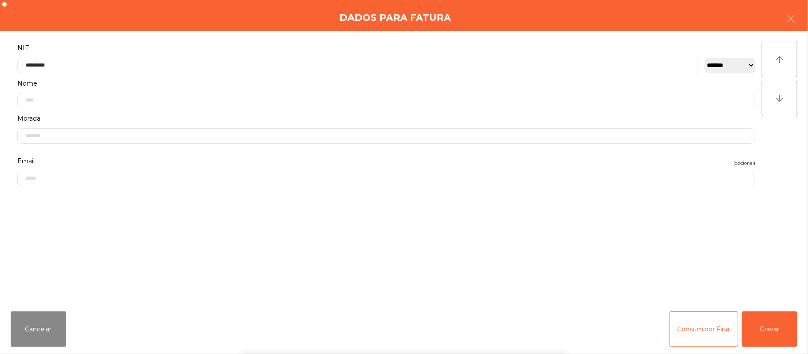
click at [797, 334] on div "` 1 2 3 4 5 6 7 8 9 0 - = keyboard_backspace keyboard_tab q w e r t y u i o p […" at bounding box center [404, 299] width 808 height 110
click at [796, 335] on button "Gravar" at bounding box center [769, 328] width 55 height 35
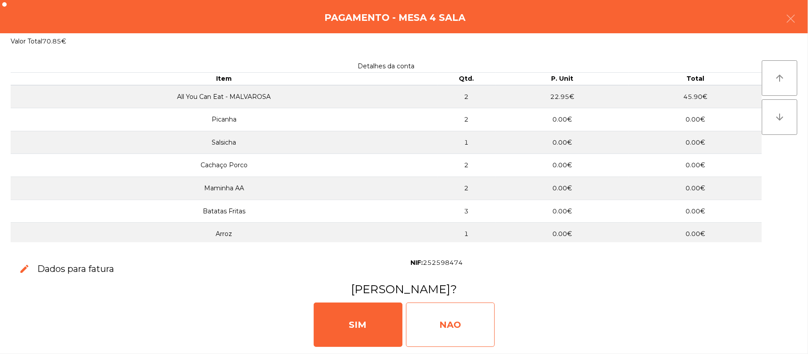
click at [464, 309] on div "NAO" at bounding box center [450, 325] width 89 height 44
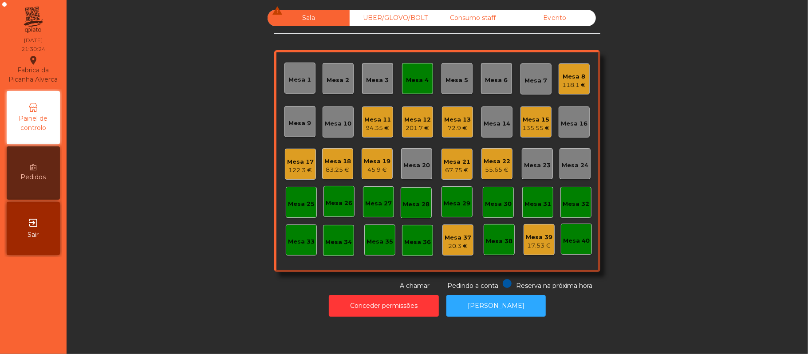
click at [410, 77] on div "Mesa 4" at bounding box center [417, 80] width 23 height 9
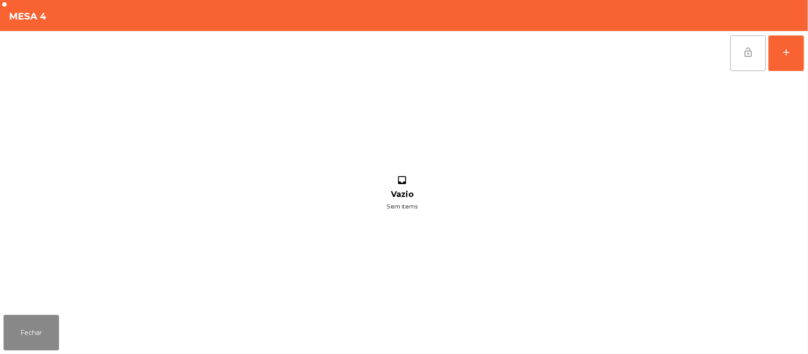
click at [743, 50] on span "lock_open" at bounding box center [748, 52] width 11 height 11
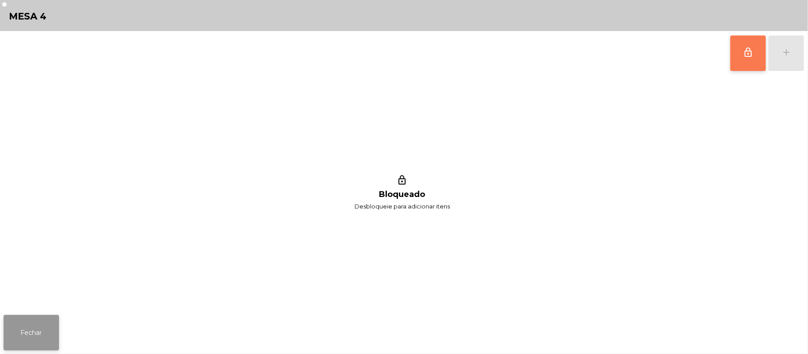
click at [55, 335] on button "Fechar" at bounding box center [31, 332] width 55 height 35
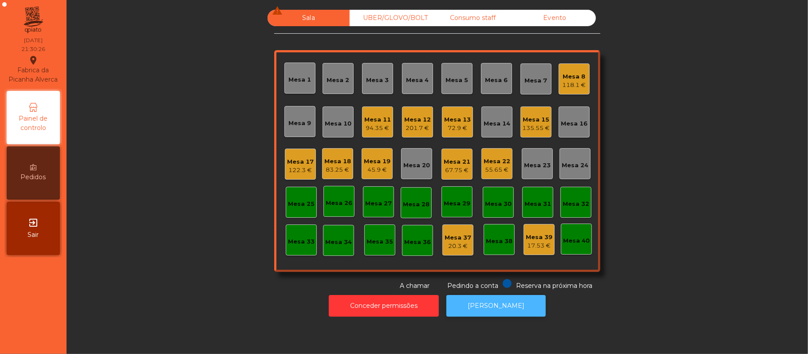
click at [485, 313] on button "[PERSON_NAME]" at bounding box center [495, 306] width 99 height 22
click at [463, 125] on div "72.9 €" at bounding box center [457, 128] width 27 height 9
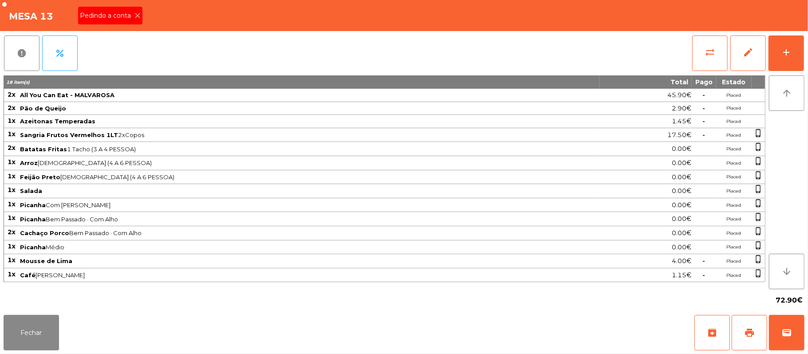
click at [137, 17] on icon at bounding box center [137, 15] width 6 height 6
click at [34, 328] on button "Fechar" at bounding box center [31, 332] width 55 height 35
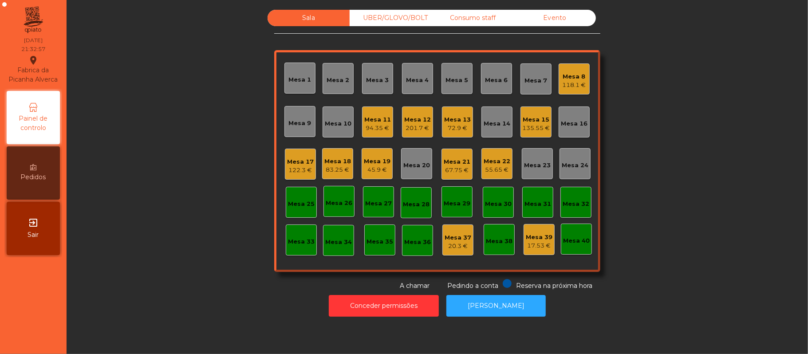
click at [468, 120] on div "Mesa 13 72.9 €" at bounding box center [457, 121] width 31 height 31
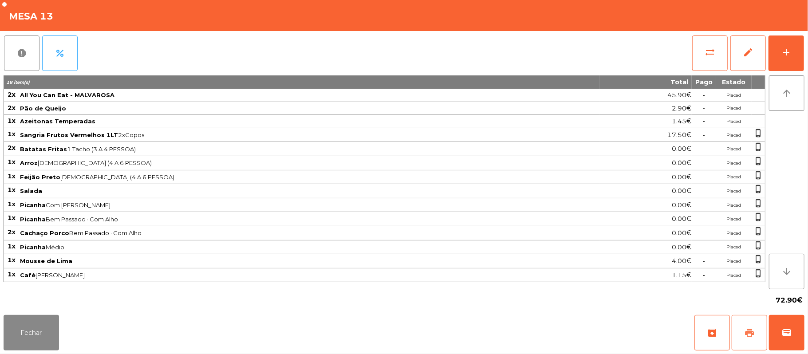
click at [746, 325] on button "print" at bounding box center [748, 332] width 35 height 35
click at [35, 340] on button "Fechar" at bounding box center [31, 332] width 55 height 35
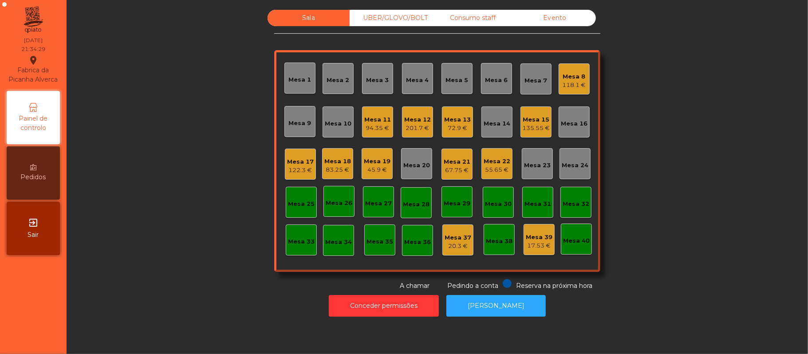
click at [457, 118] on div "Mesa 13" at bounding box center [457, 119] width 27 height 9
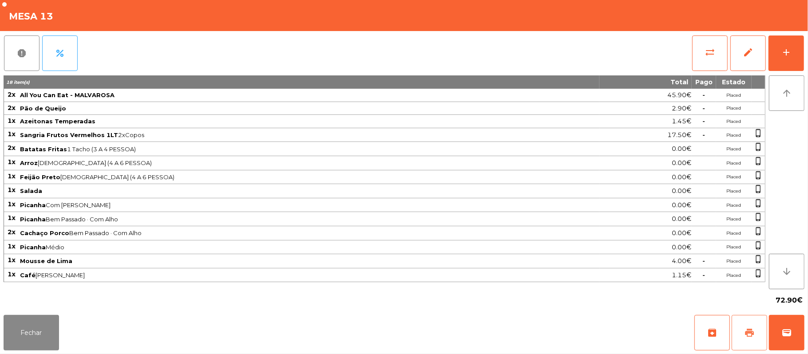
click at [756, 327] on button "print" at bounding box center [748, 332] width 35 height 35
click at [756, 338] on button "print" at bounding box center [748, 332] width 35 height 35
click at [702, 39] on button "sync_alt" at bounding box center [709, 52] width 35 height 35
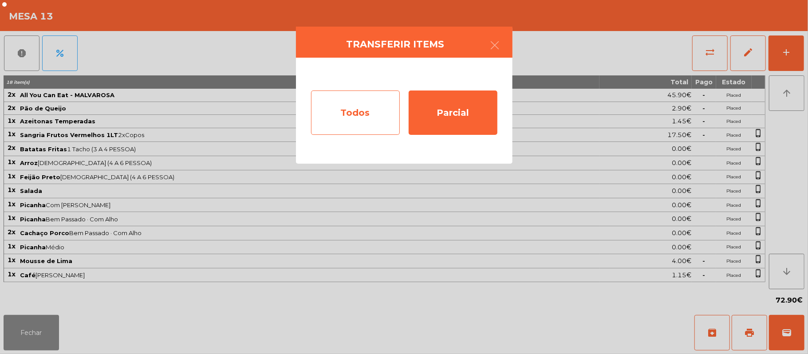
click at [350, 108] on div "Todos" at bounding box center [355, 112] width 89 height 44
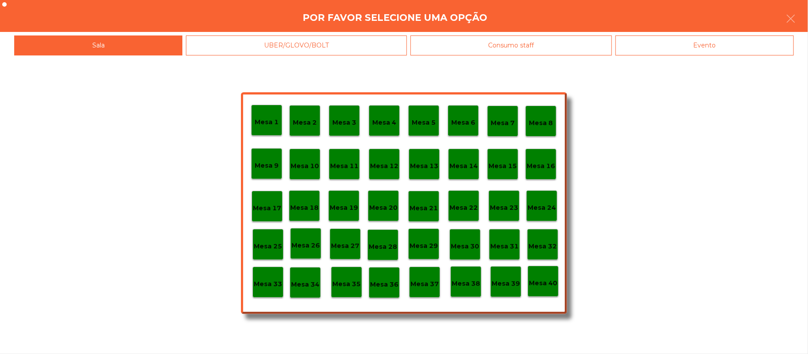
click at [680, 42] on div "Evento" at bounding box center [704, 45] width 178 height 20
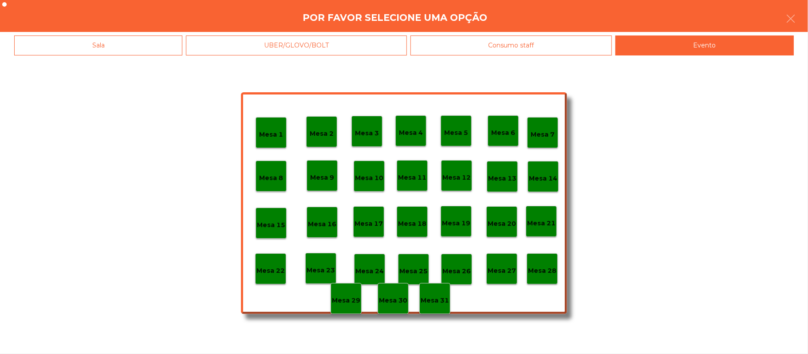
click at [537, 273] on p "Mesa 28" at bounding box center [542, 271] width 28 height 10
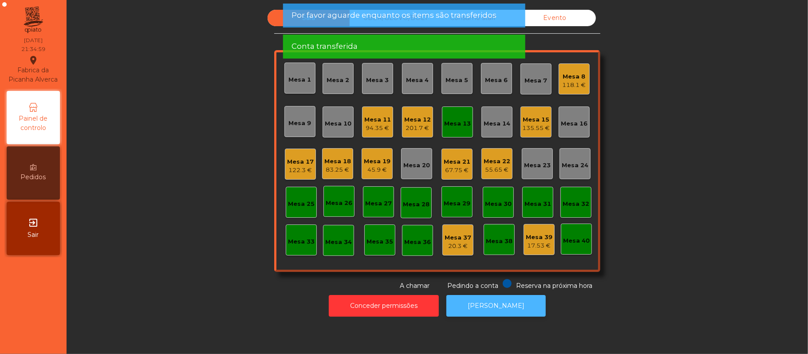
click at [502, 309] on button "[PERSON_NAME]" at bounding box center [495, 306] width 99 height 22
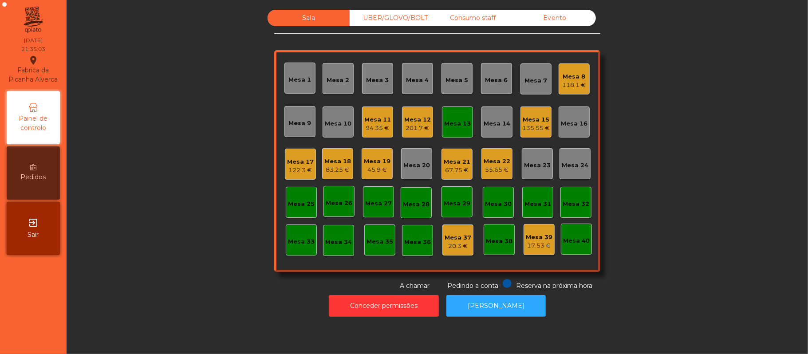
click at [460, 133] on div "Mesa 13" at bounding box center [457, 121] width 31 height 31
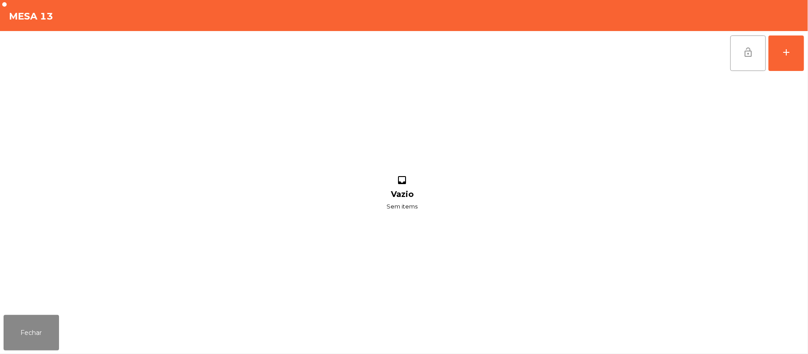
click at [739, 59] on button "lock_open" at bounding box center [747, 52] width 35 height 35
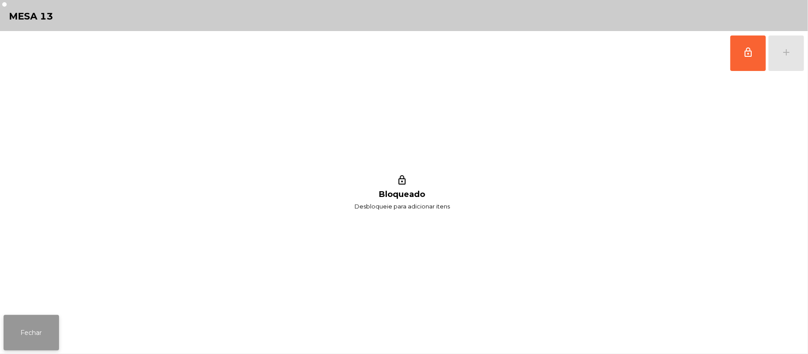
click at [25, 323] on button "Fechar" at bounding box center [31, 332] width 55 height 35
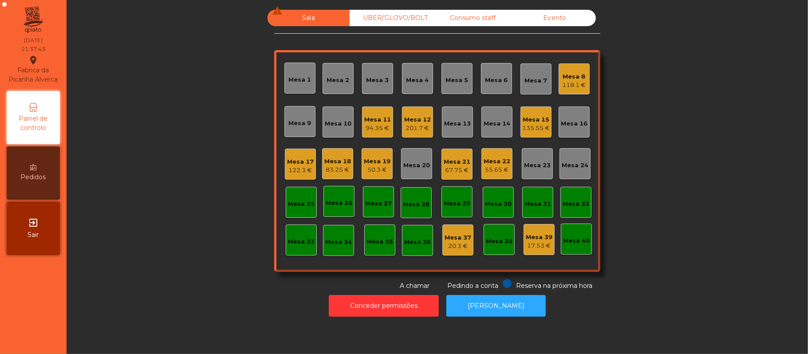
click at [581, 83] on div "Mesa 8 118.1 €" at bounding box center [573, 78] width 31 height 31
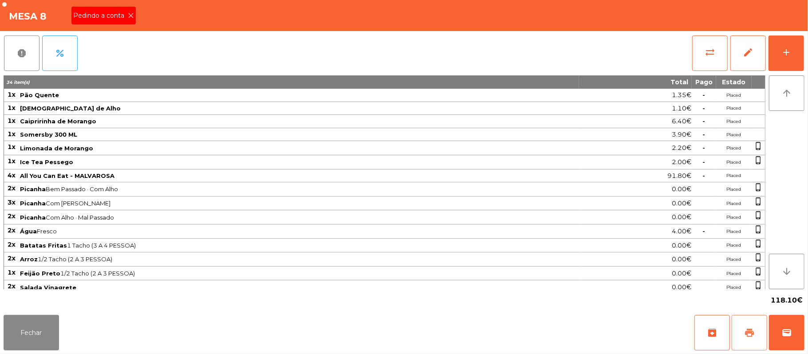
click at [742, 330] on button "print" at bounding box center [748, 332] width 35 height 35
click at [132, 17] on icon at bounding box center [131, 15] width 6 height 6
click at [711, 48] on span "sync_alt" at bounding box center [709, 52] width 11 height 11
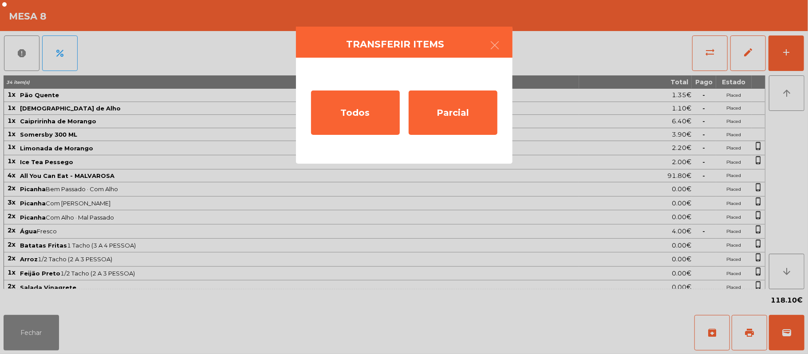
click at [600, 326] on ngb-modal-window "Transferir items Todos Parcial" at bounding box center [404, 177] width 808 height 354
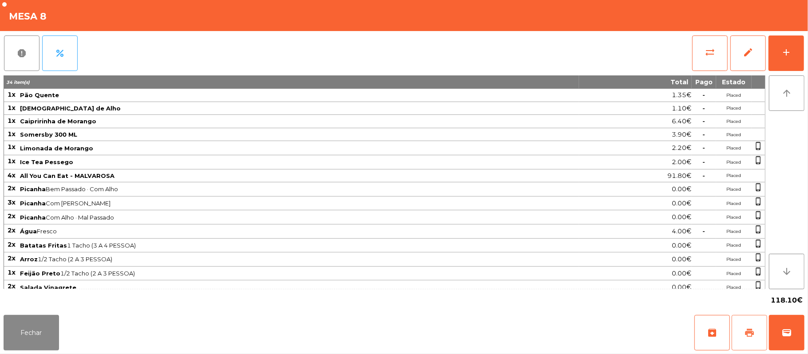
click at [743, 321] on button "print" at bounding box center [748, 332] width 35 height 35
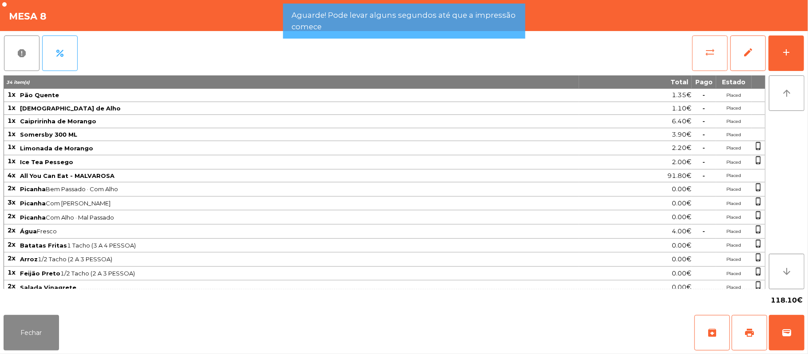
click at [701, 57] on button "sync_alt" at bounding box center [709, 52] width 35 height 35
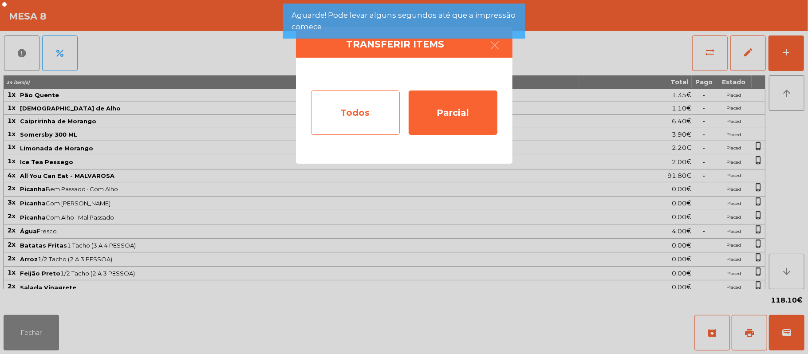
click at [351, 117] on div "Todos" at bounding box center [355, 112] width 89 height 44
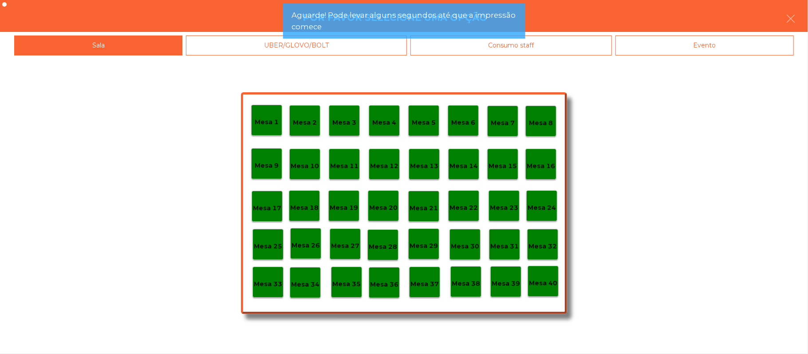
click at [716, 52] on div "Evento" at bounding box center [704, 45] width 178 height 20
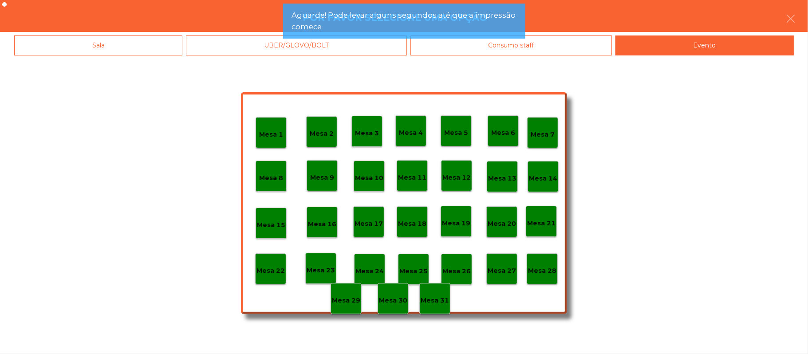
click at [543, 271] on p "Mesa 28" at bounding box center [542, 271] width 28 height 10
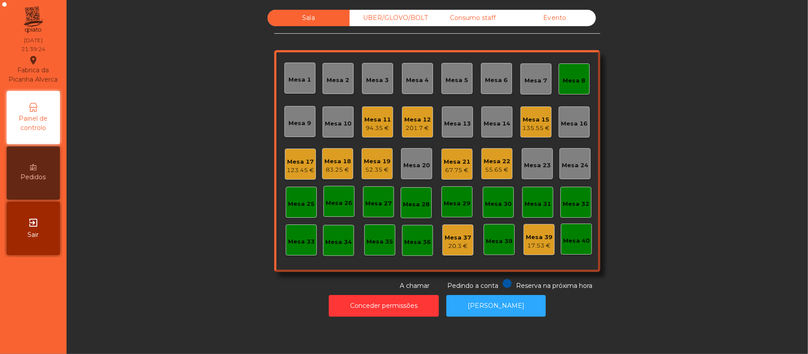
click at [577, 76] on div "Mesa 8" at bounding box center [574, 80] width 23 height 9
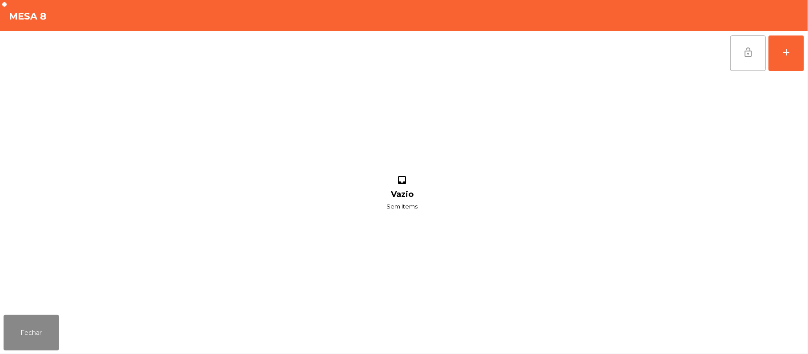
click at [748, 54] on span "lock_open" at bounding box center [748, 52] width 11 height 11
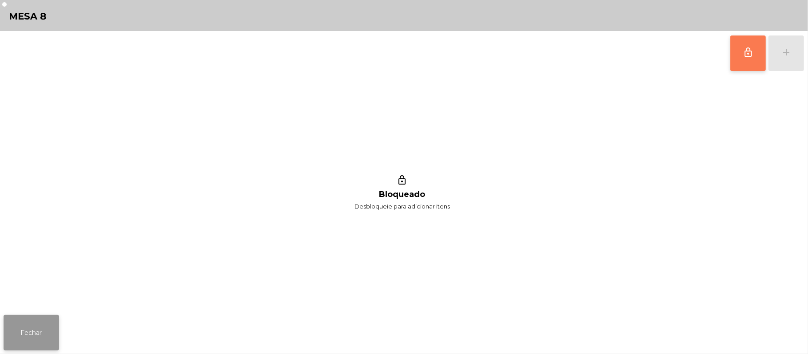
click at [48, 332] on button "Fechar" at bounding box center [31, 332] width 55 height 35
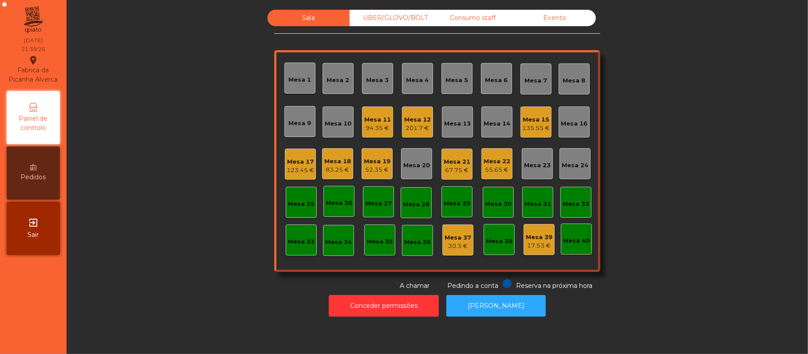
click at [371, 128] on div "94.35 €" at bounding box center [377, 128] width 27 height 9
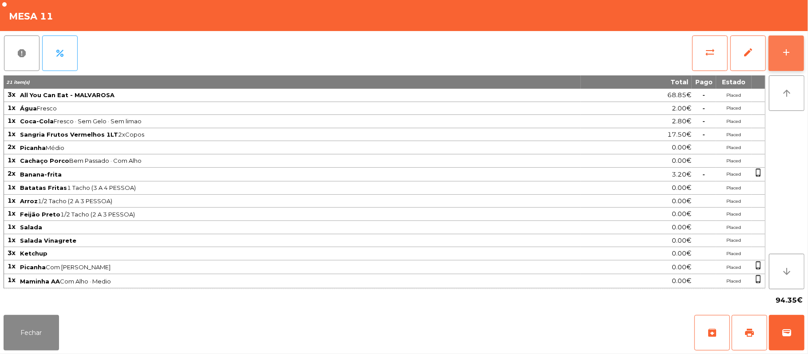
click at [779, 52] on button "add" at bounding box center [785, 52] width 35 height 35
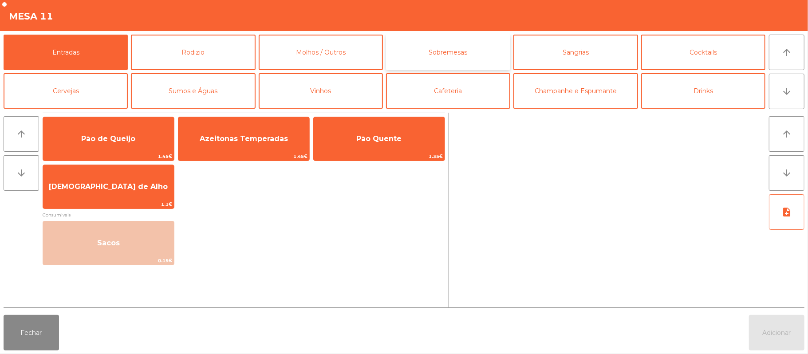
click at [444, 47] on button "Sobremesas" at bounding box center [448, 52] width 124 height 35
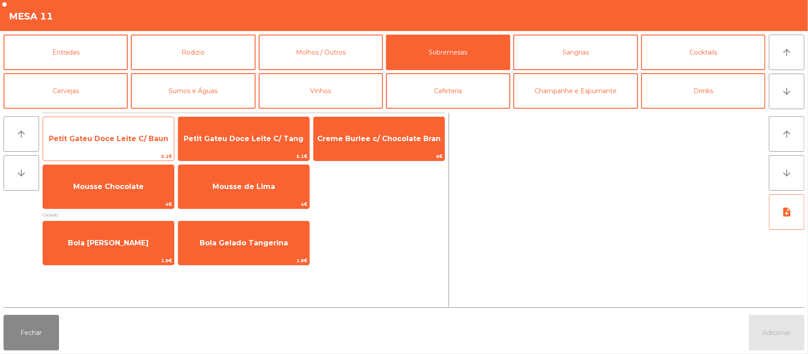
click at [129, 139] on span "Petit Gateu Doce Leite C/ Baun" at bounding box center [108, 138] width 119 height 8
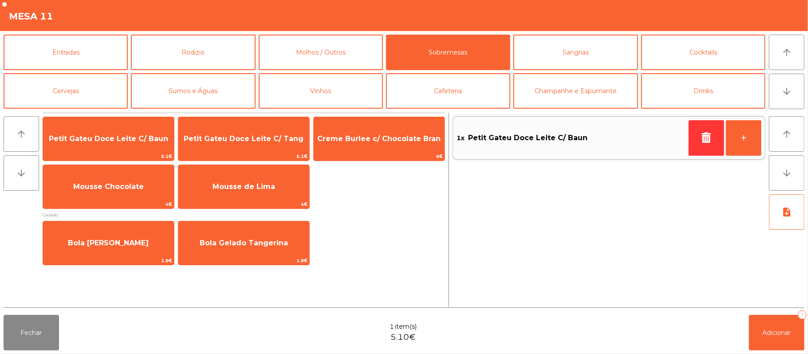
click at [717, 303] on div "1x Petit Gateu Doce Leite C/ Baun +" at bounding box center [608, 210] width 313 height 195
click at [776, 332] on span "Adicionar" at bounding box center [777, 333] width 28 height 8
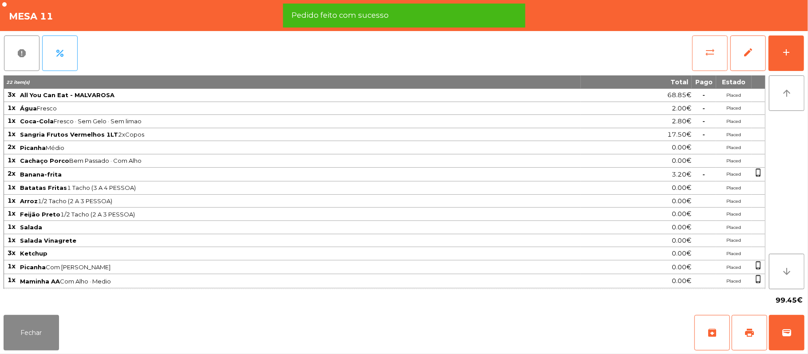
click at [707, 64] on button "sync_alt" at bounding box center [709, 52] width 35 height 35
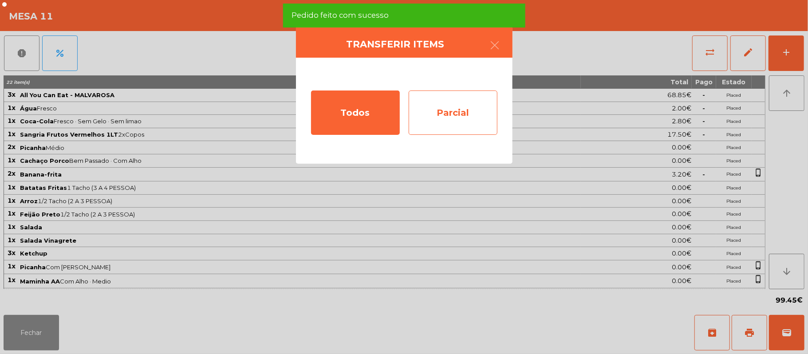
click at [449, 98] on div "Parcial" at bounding box center [453, 112] width 89 height 44
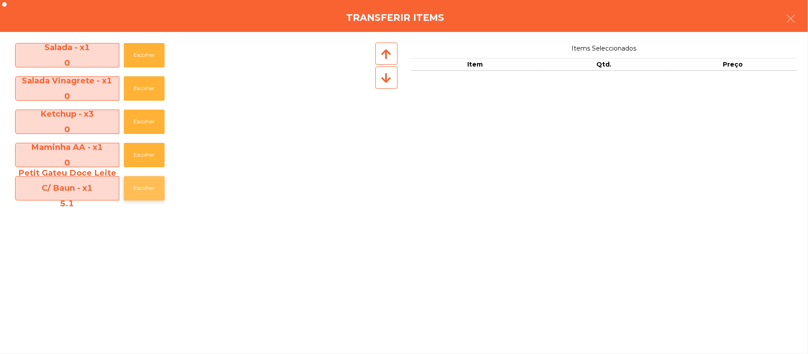
click at [146, 187] on button "Escolher" at bounding box center [144, 188] width 41 height 24
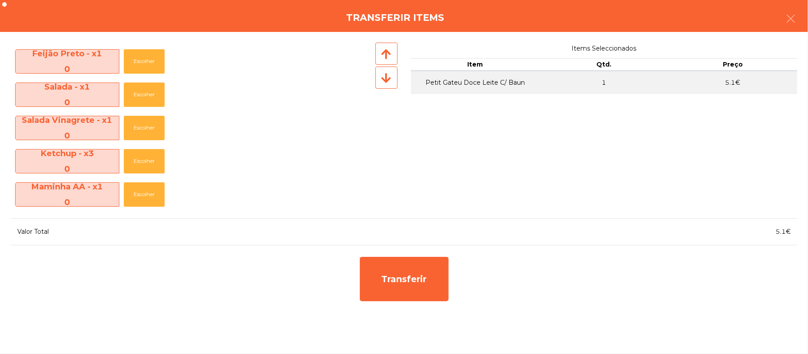
scroll to position [297, 0]
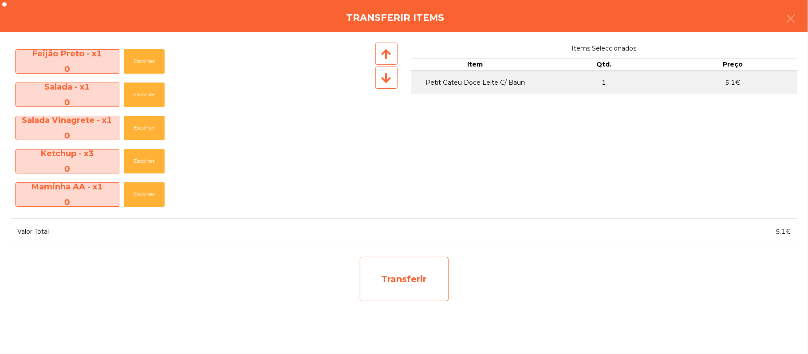
click at [401, 290] on div "Transferir" at bounding box center [404, 279] width 89 height 44
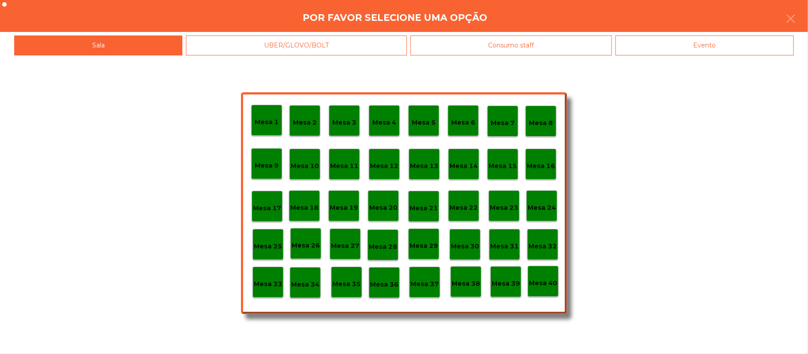
click at [507, 275] on div "Mesa 39" at bounding box center [506, 282] width 28 height 14
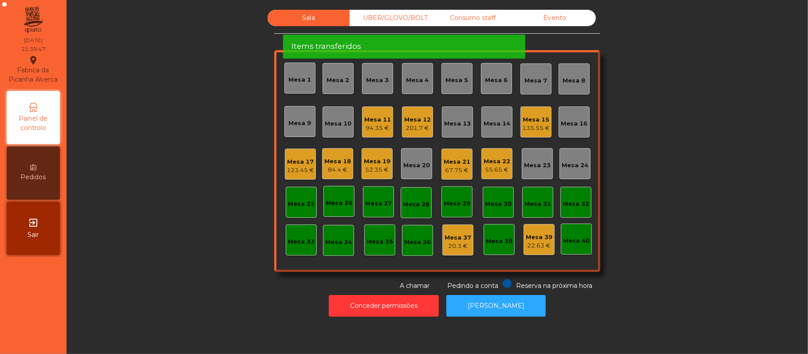
click at [719, 180] on div "Sala UBER/GLOVO/BOLT Consumo staff Evento Mesa 1 Mesa 2 Mesa 3 Mesa 4 Mesa 5 Me…" at bounding box center [437, 150] width 717 height 281
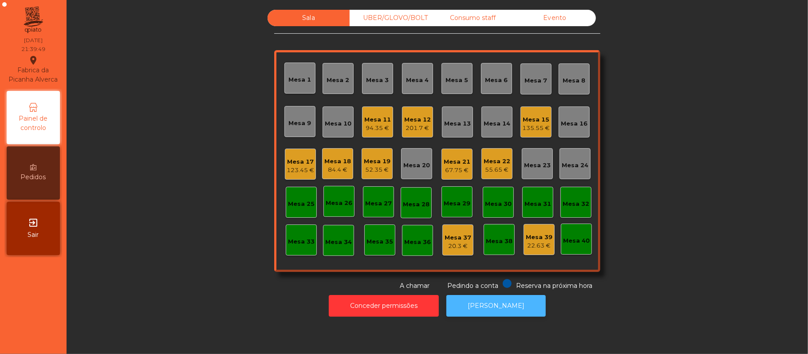
click at [499, 314] on button "[PERSON_NAME]" at bounding box center [495, 306] width 99 height 22
click at [334, 168] on div "84.4 €" at bounding box center [337, 169] width 27 height 9
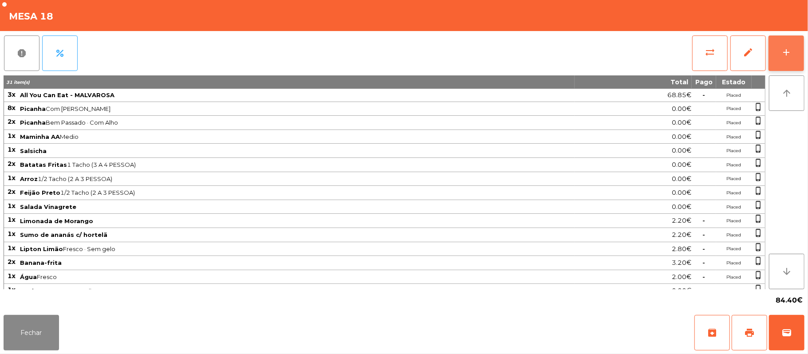
click at [779, 52] on button "add" at bounding box center [785, 52] width 35 height 35
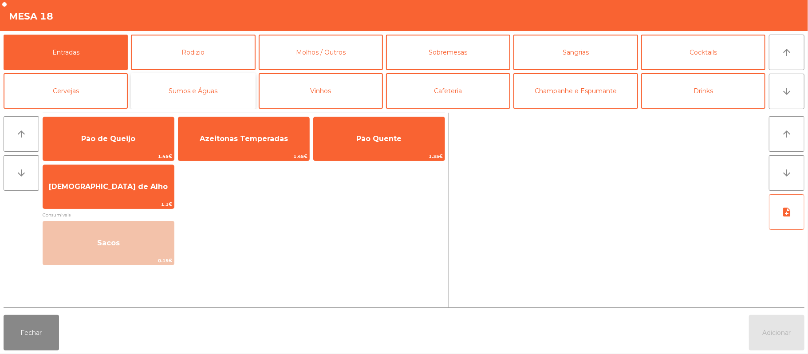
click at [207, 90] on button "Sumos e Águas" at bounding box center [193, 90] width 124 height 35
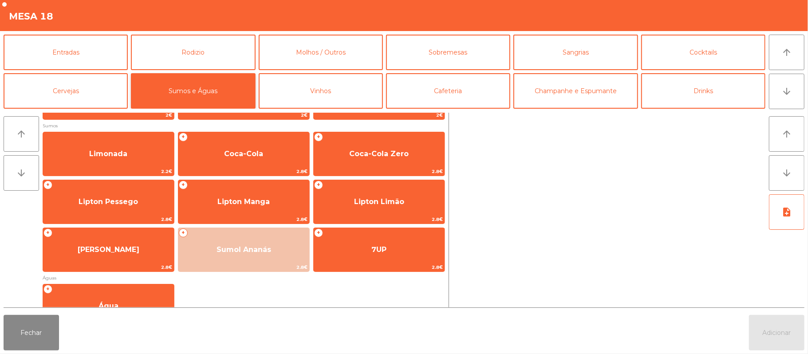
scroll to position [121, 0]
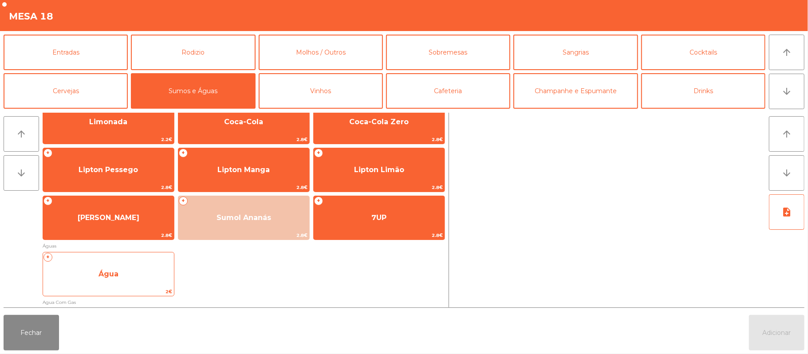
click at [144, 278] on span "Água" at bounding box center [108, 274] width 131 height 24
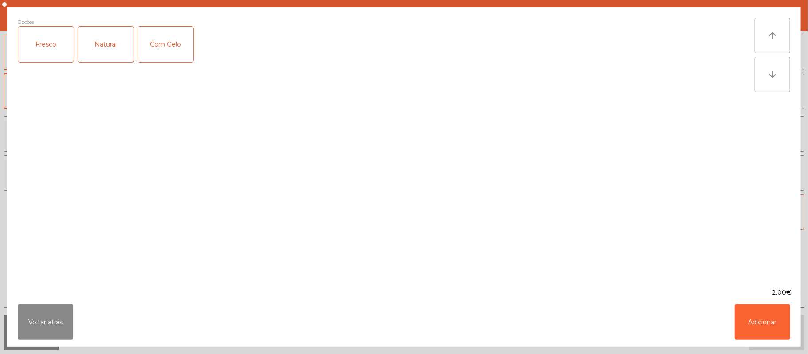
click at [30, 42] on div "Fresco" at bounding box center [45, 44] width 55 height 35
click at [163, 54] on div "Com Gelo" at bounding box center [165, 44] width 55 height 35
click at [763, 325] on button "Adicionar" at bounding box center [762, 321] width 55 height 35
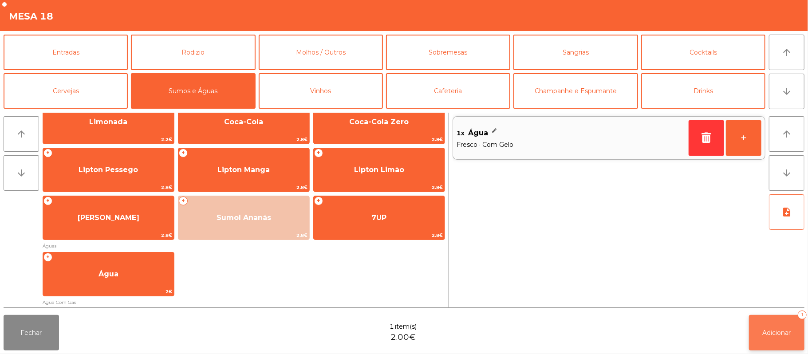
click at [780, 334] on span "Adicionar" at bounding box center [777, 333] width 28 height 8
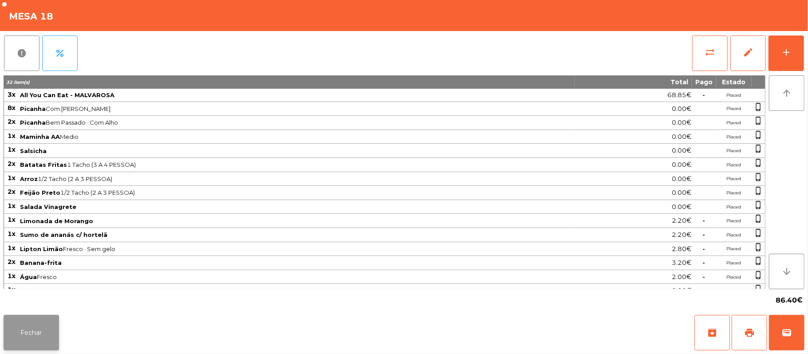
click at [35, 340] on button "Fechar" at bounding box center [31, 332] width 55 height 35
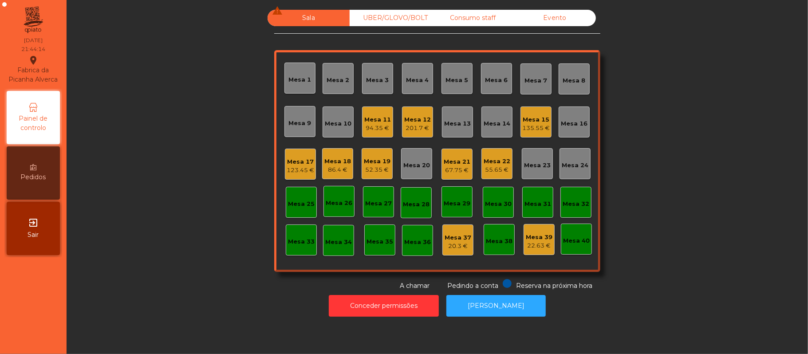
click at [425, 130] on div "201.7 €" at bounding box center [417, 128] width 27 height 9
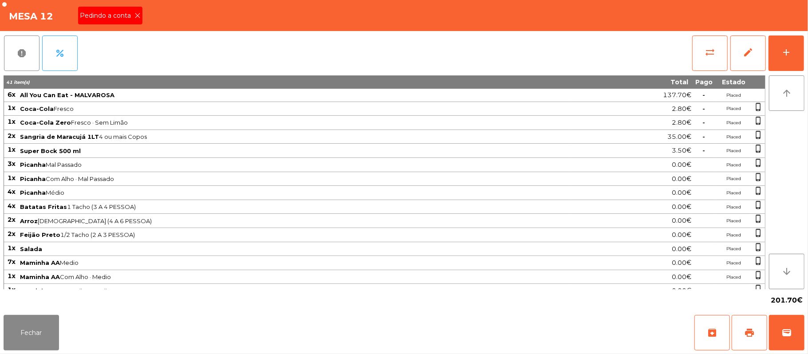
click at [137, 16] on icon at bounding box center [137, 15] width 6 height 6
click at [744, 337] on span "print" at bounding box center [749, 332] width 11 height 11
click at [22, 316] on button "Fechar" at bounding box center [31, 332] width 55 height 35
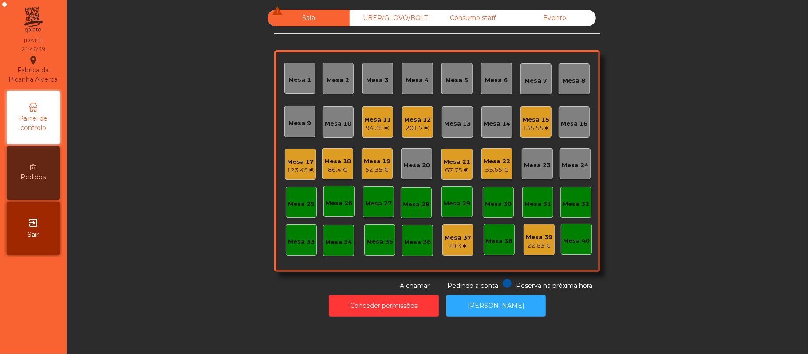
click at [291, 154] on div "Mesa 17 123.45 €" at bounding box center [301, 164] width 28 height 21
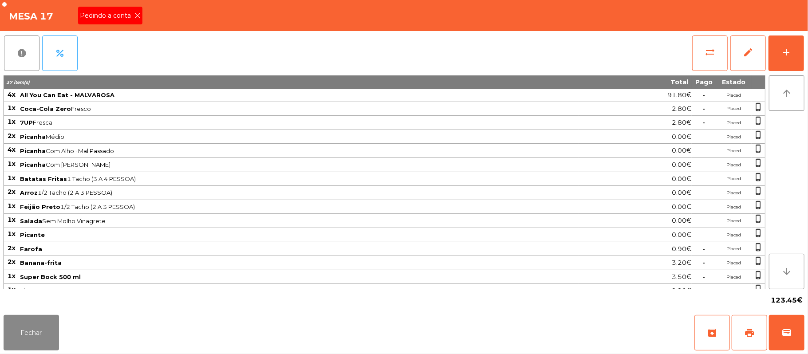
click at [132, 16] on span "Pedindo a conta" at bounding box center [107, 15] width 55 height 9
click at [744, 334] on span "print" at bounding box center [749, 332] width 11 height 11
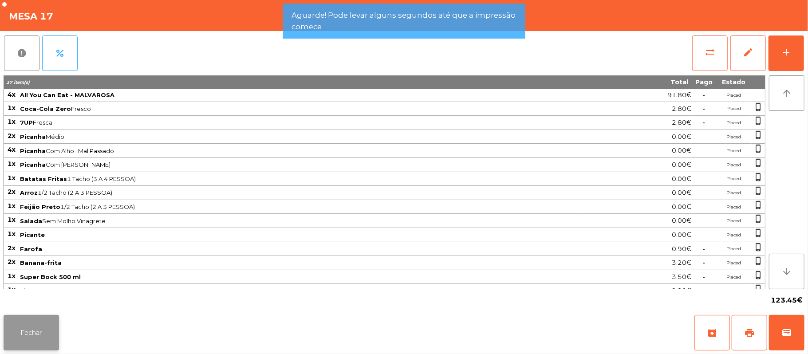
click at [36, 332] on button "Fechar" at bounding box center [31, 332] width 55 height 35
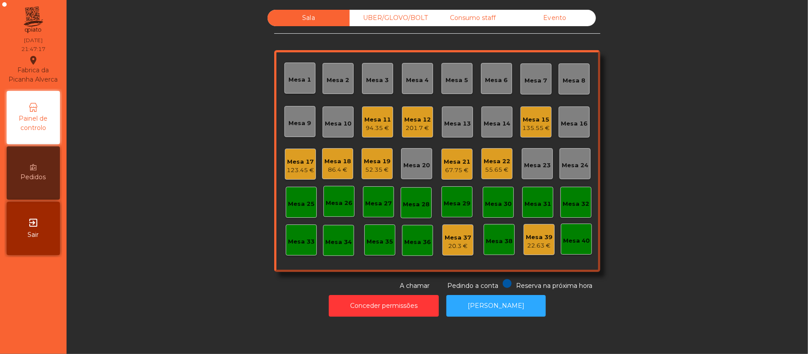
click at [408, 122] on div "Mesa 12" at bounding box center [417, 119] width 27 height 9
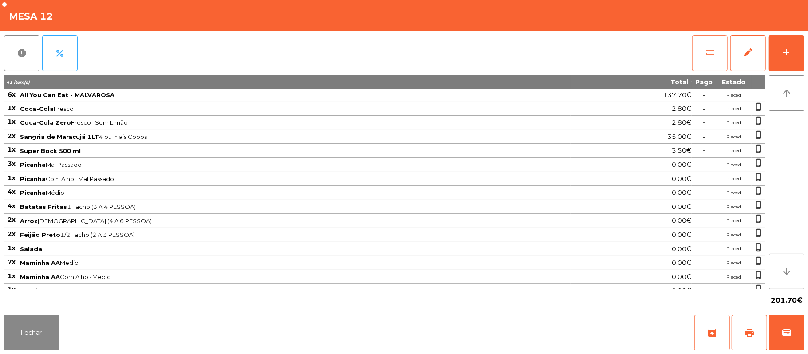
click at [702, 52] on button "sync_alt" at bounding box center [709, 52] width 35 height 35
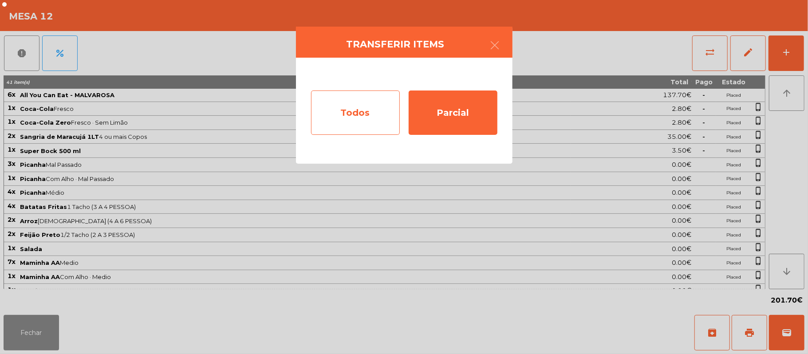
click at [358, 105] on div "Todos" at bounding box center [355, 112] width 89 height 44
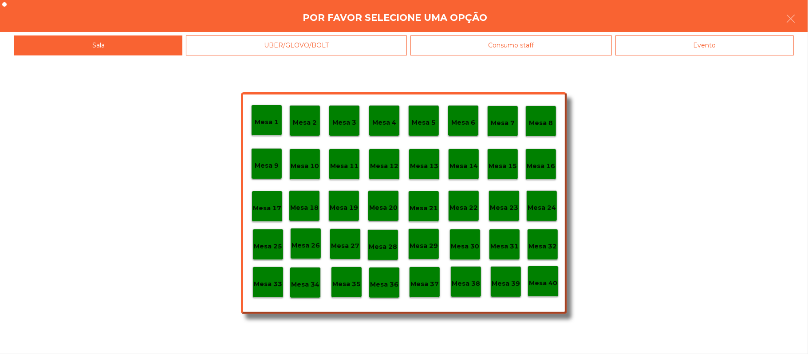
click at [701, 47] on div "Evento" at bounding box center [704, 45] width 178 height 20
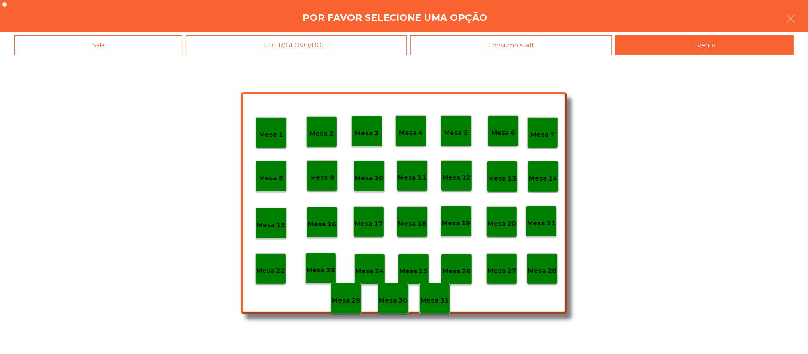
click at [554, 269] on p "Mesa 28" at bounding box center [542, 271] width 28 height 10
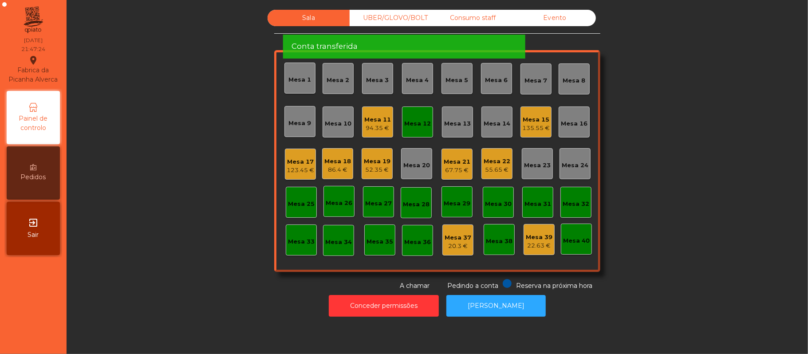
click at [416, 116] on div "Mesa 12" at bounding box center [417, 122] width 27 height 12
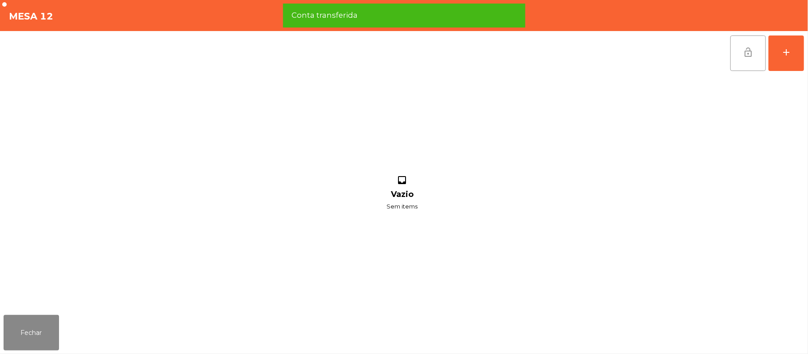
click at [741, 49] on button "lock_open" at bounding box center [747, 52] width 35 height 35
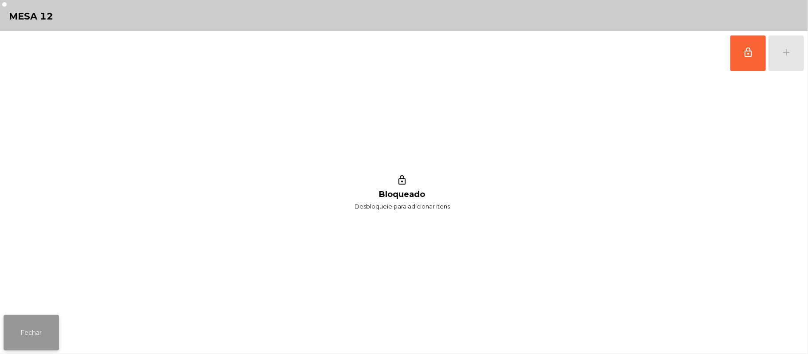
click at [48, 342] on button "Fechar" at bounding box center [31, 332] width 55 height 35
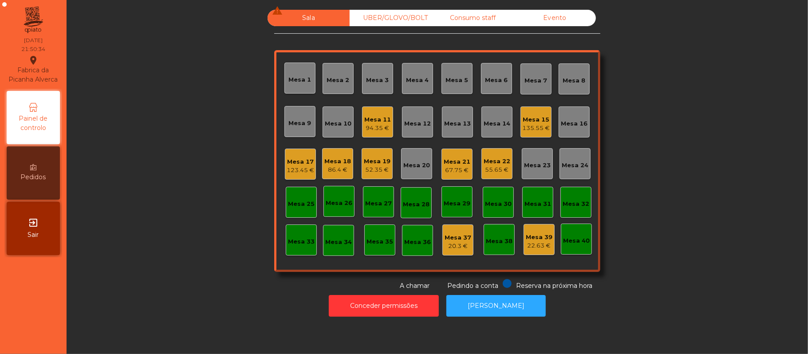
click at [541, 124] on div "135.55 €" at bounding box center [536, 128] width 28 height 9
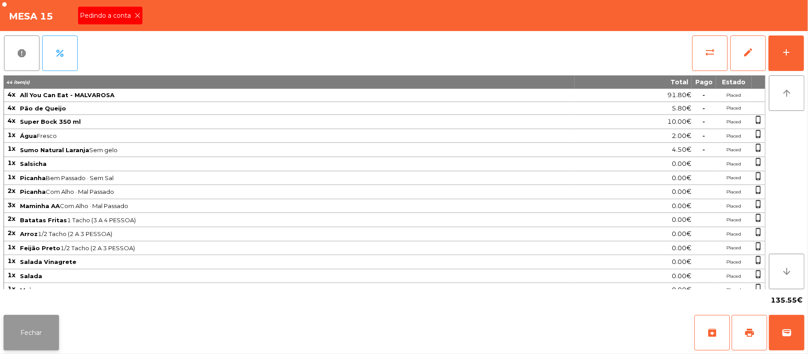
click at [9, 337] on button "Fechar" at bounding box center [31, 332] width 55 height 35
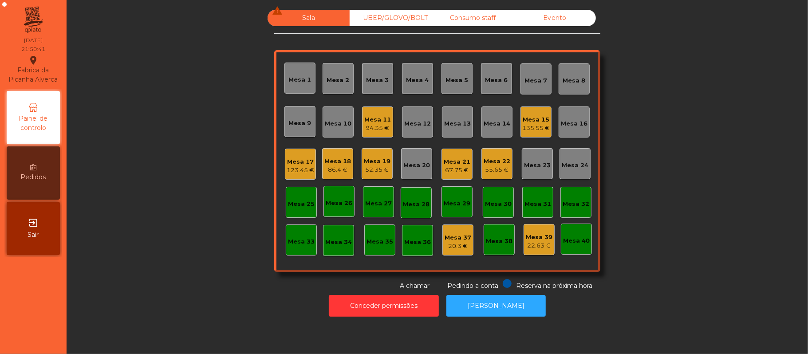
click at [398, 18] on div "UBER/GLOVO/BOLT" at bounding box center [391, 18] width 82 height 16
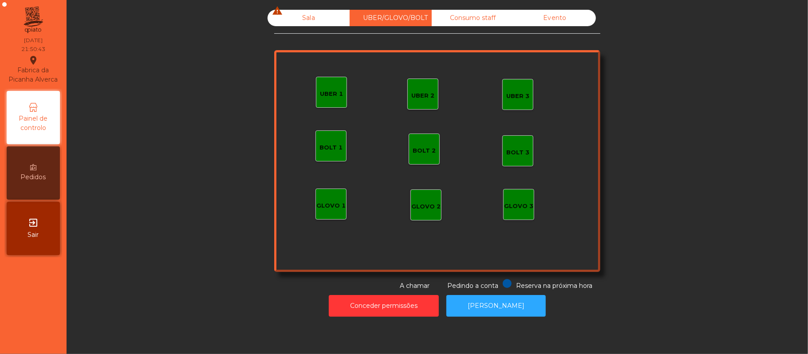
click at [332, 208] on div "GLOVO 1" at bounding box center [330, 205] width 29 height 9
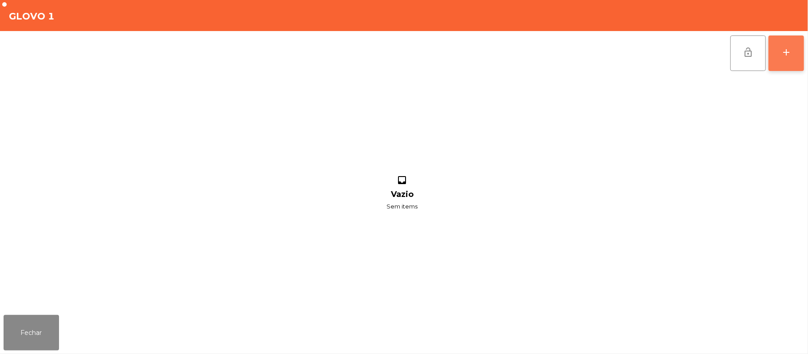
click at [779, 50] on button "add" at bounding box center [785, 52] width 35 height 35
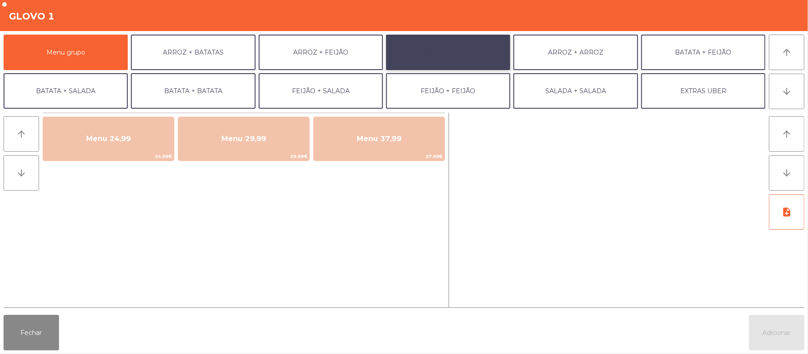
click at [445, 48] on button "ARROZ + SALADA" at bounding box center [448, 52] width 124 height 35
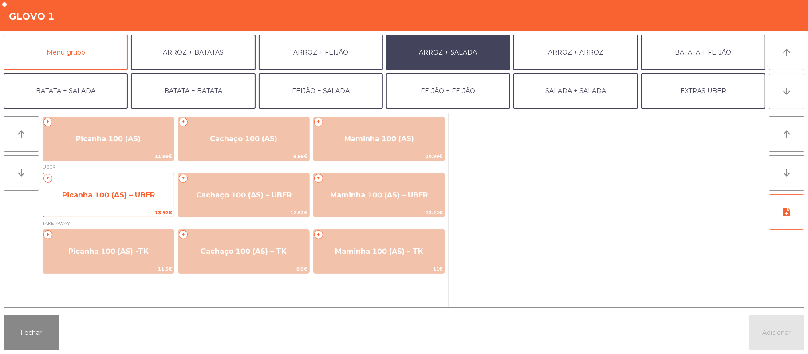
click at [105, 202] on span "Picanha 100 (AS) – UBER" at bounding box center [108, 195] width 131 height 24
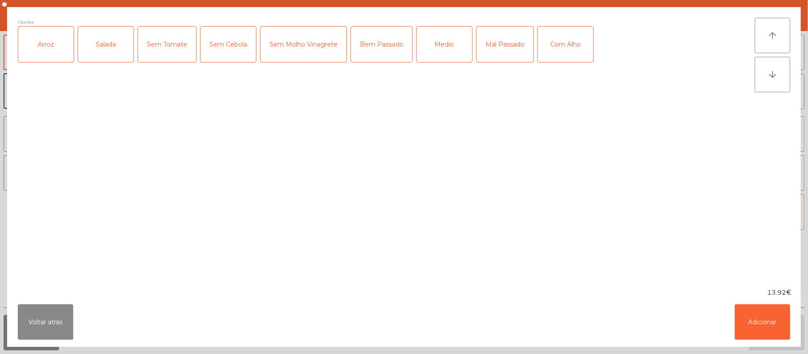
click at [48, 51] on div "Arroz" at bounding box center [45, 44] width 55 height 35
click at [90, 45] on div "Salada" at bounding box center [105, 44] width 55 height 35
click at [441, 47] on div "Medio" at bounding box center [444, 44] width 55 height 35
click at [562, 51] on div "Com Alho" at bounding box center [565, 44] width 55 height 35
click at [774, 323] on button "Adicionar" at bounding box center [762, 321] width 55 height 35
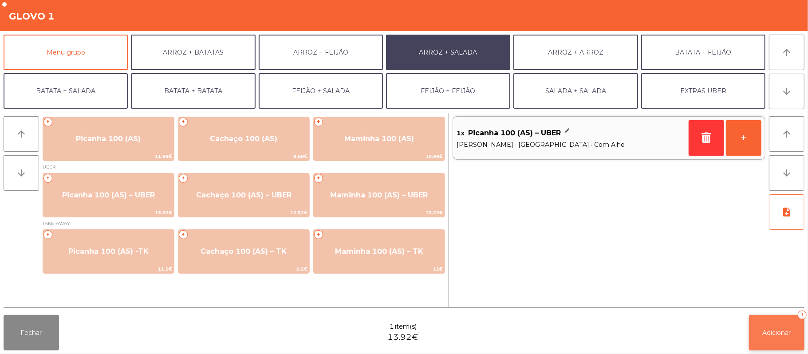
click at [767, 318] on button "Adicionar 1" at bounding box center [776, 332] width 55 height 35
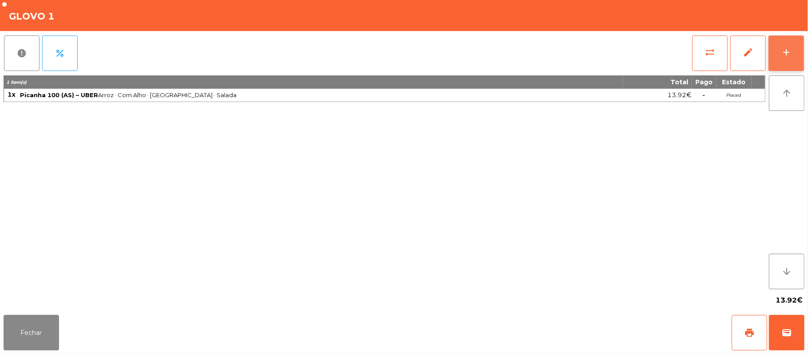
click at [795, 58] on button "add" at bounding box center [785, 52] width 35 height 35
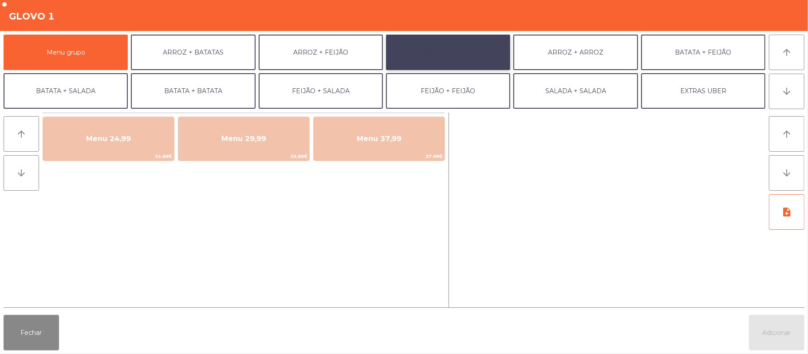
click at [462, 54] on button "ARROZ + SALADA" at bounding box center [448, 52] width 124 height 35
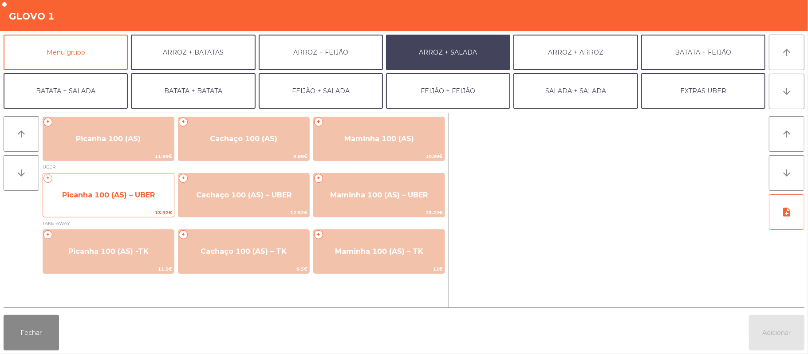
click at [126, 204] on span "Picanha 100 (AS) – UBER" at bounding box center [108, 195] width 131 height 24
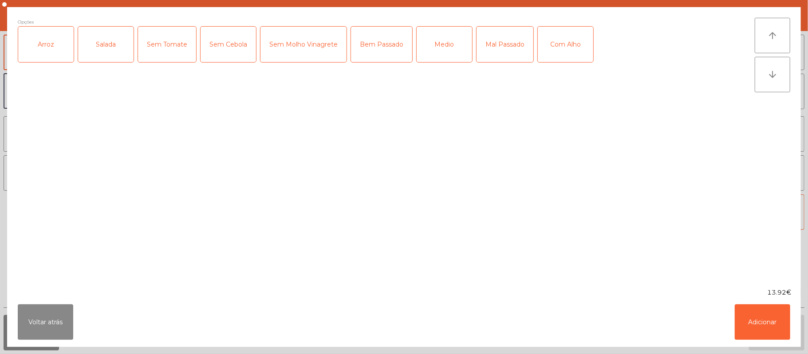
click at [50, 50] on div "Arroz" at bounding box center [45, 44] width 55 height 35
click at [90, 47] on div "Salada" at bounding box center [105, 44] width 55 height 35
click at [487, 39] on div "Mal Passado" at bounding box center [504, 44] width 57 height 35
click at [562, 52] on div "Com Alho" at bounding box center [565, 44] width 55 height 35
click at [778, 311] on button "Adicionar" at bounding box center [762, 321] width 55 height 35
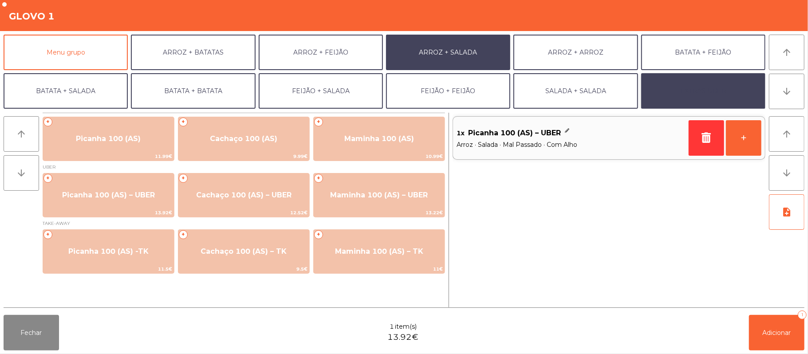
click at [694, 98] on button "EXTRAS UBER" at bounding box center [703, 90] width 124 height 35
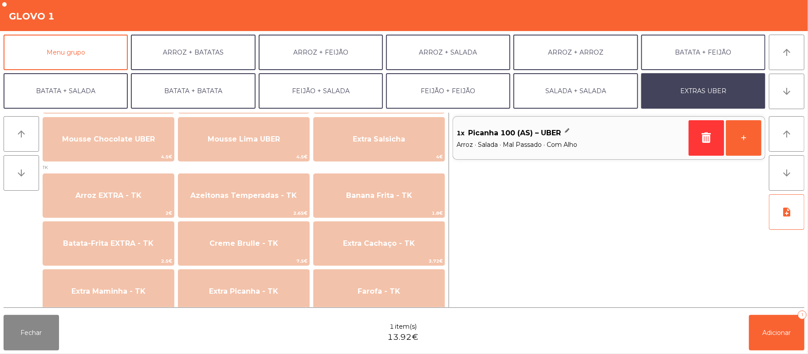
scroll to position [300, 0]
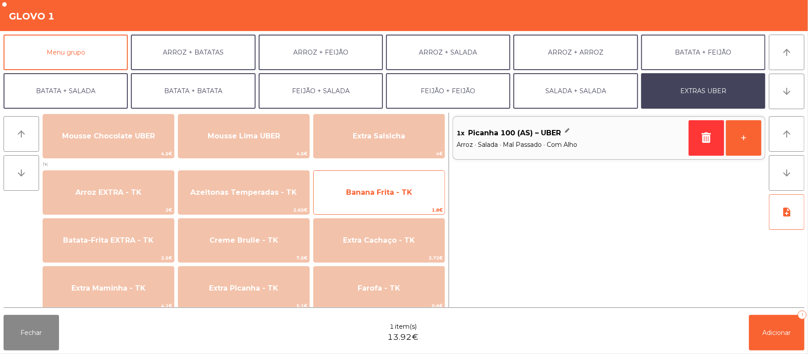
click at [416, 191] on span "Banana Frita - TK" at bounding box center [379, 193] width 131 height 24
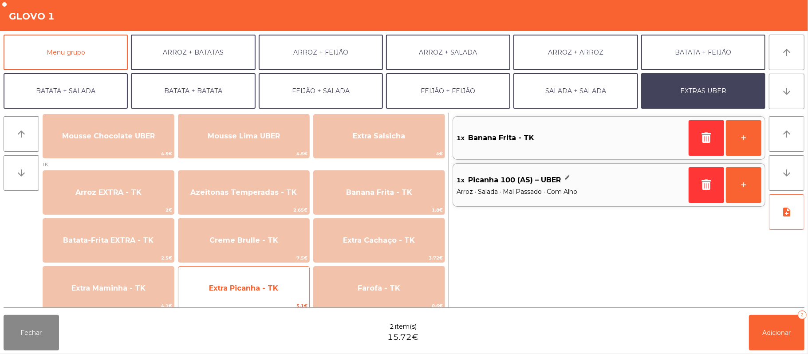
click at [248, 280] on span "Extra Picanha - TK" at bounding box center [243, 288] width 131 height 24
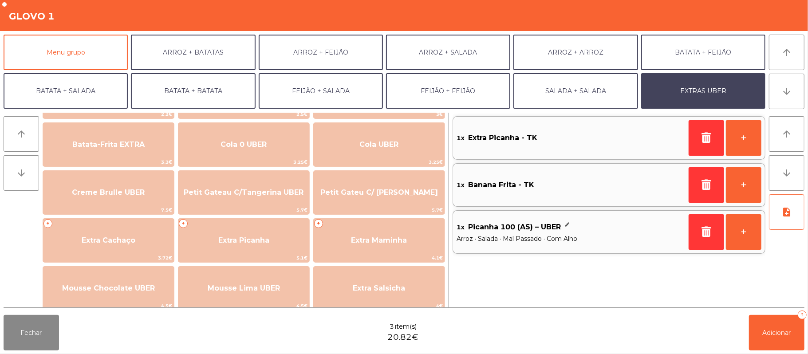
scroll to position [164, 0]
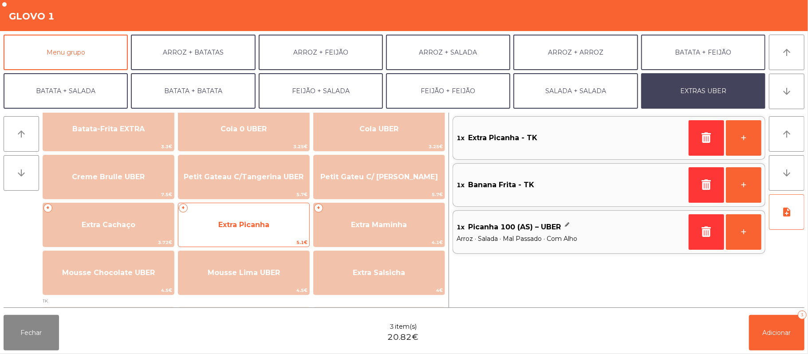
click at [267, 230] on span "Extra Picanha" at bounding box center [243, 225] width 131 height 24
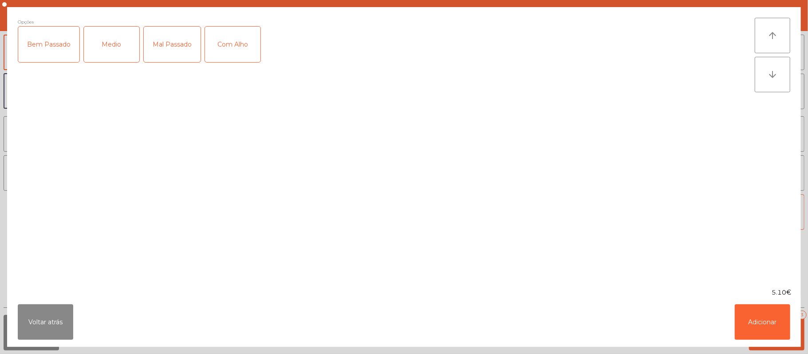
click at [165, 41] on div "Mal Passado" at bounding box center [172, 44] width 57 height 35
click at [238, 45] on div "Com Alho" at bounding box center [232, 44] width 55 height 35
click at [760, 310] on button "Adicionar" at bounding box center [762, 321] width 55 height 35
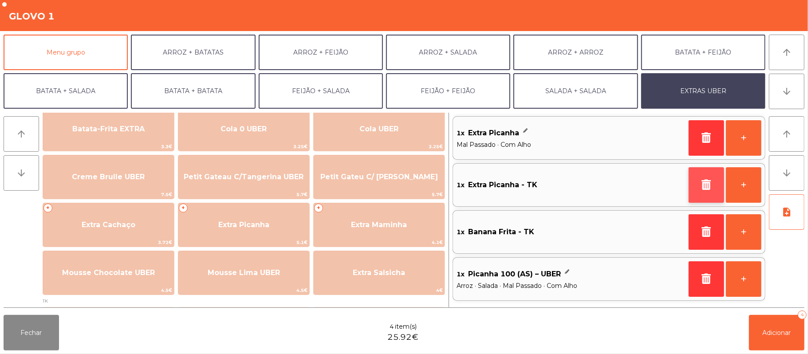
click at [698, 179] on button "button" at bounding box center [705, 184] width 35 height 35
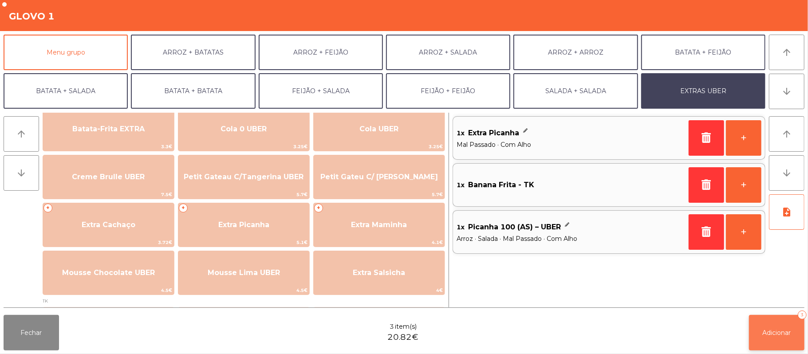
click at [780, 331] on span "Adicionar" at bounding box center [777, 333] width 28 height 8
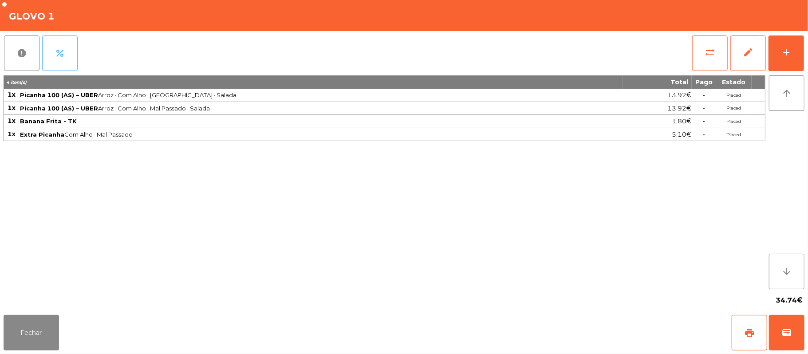
click at [72, 57] on button "percent" at bounding box center [59, 52] width 35 height 35
click at [63, 63] on button "percent" at bounding box center [59, 52] width 35 height 35
click at [43, 334] on button "Fechar" at bounding box center [31, 332] width 55 height 35
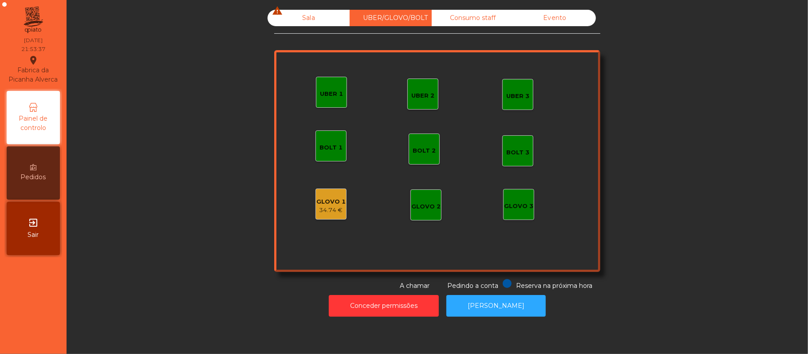
click at [304, 18] on div "Sala warning" at bounding box center [308, 18] width 82 height 16
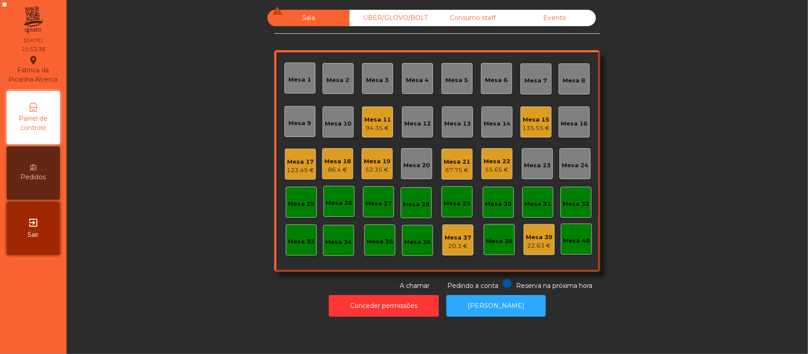
click at [528, 119] on div "Mesa 15" at bounding box center [536, 119] width 28 height 9
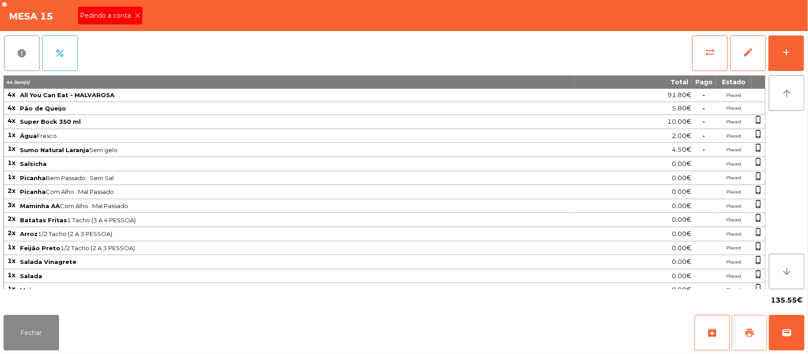
click at [753, 331] on span "print" at bounding box center [749, 332] width 11 height 11
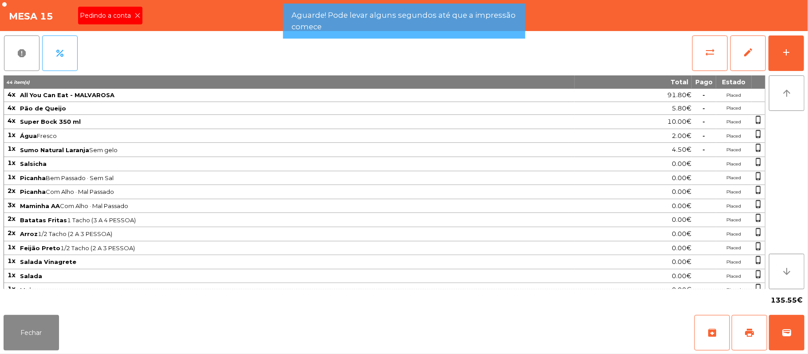
click at [138, 15] on icon at bounding box center [137, 15] width 6 height 6
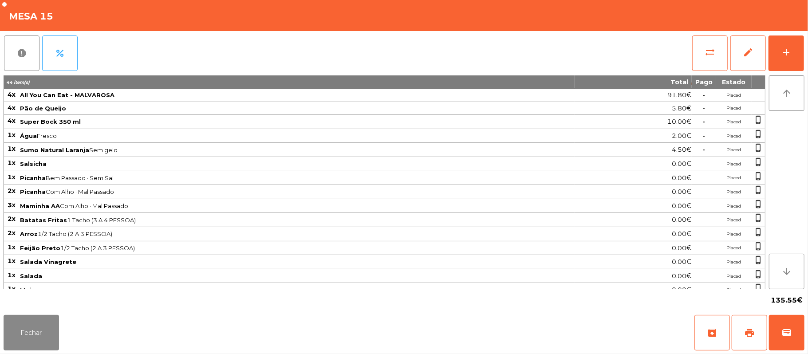
click at [174, 315] on div "Fechar archive print wallet" at bounding box center [404, 332] width 808 height 43
click at [44, 341] on button "Fechar" at bounding box center [31, 332] width 55 height 35
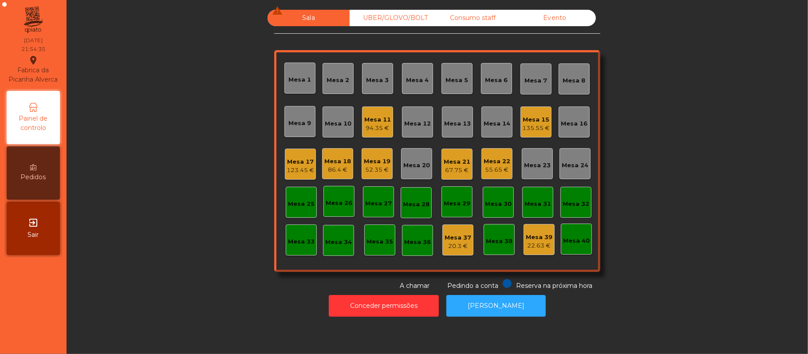
click at [307, 168] on div "123.45 €" at bounding box center [301, 170] width 28 height 9
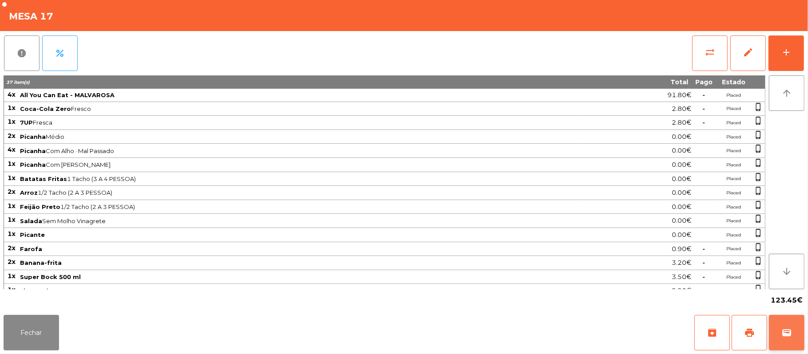
click at [781, 323] on button "wallet" at bounding box center [786, 332] width 35 height 35
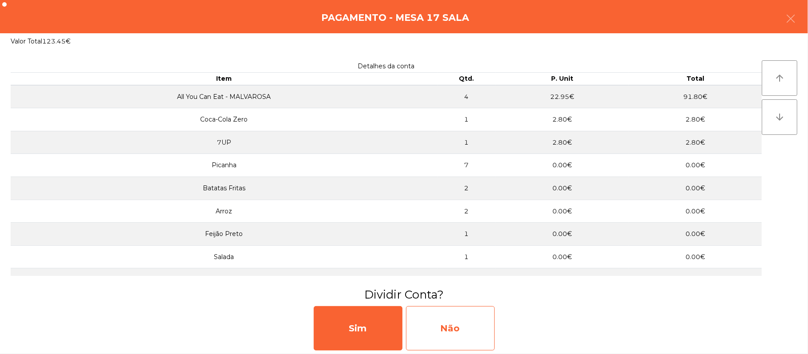
click at [429, 332] on div "Não" at bounding box center [450, 328] width 89 height 44
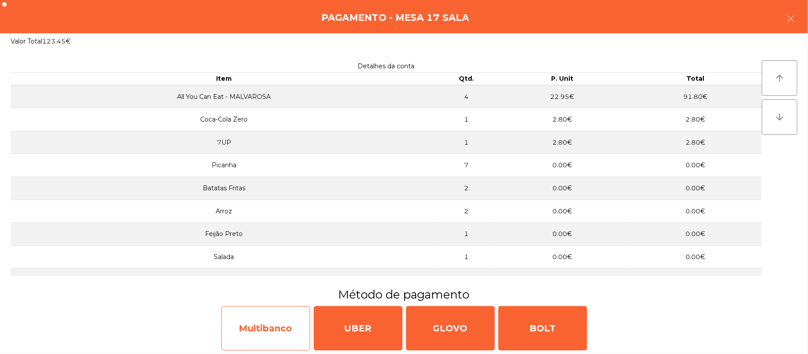
click at [287, 333] on div "Multibanco" at bounding box center [265, 328] width 89 height 44
select select "**"
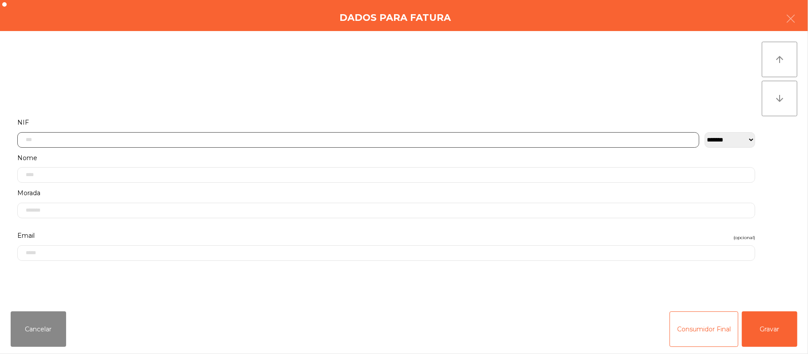
click at [304, 139] on input "text" at bounding box center [358, 140] width 682 height 16
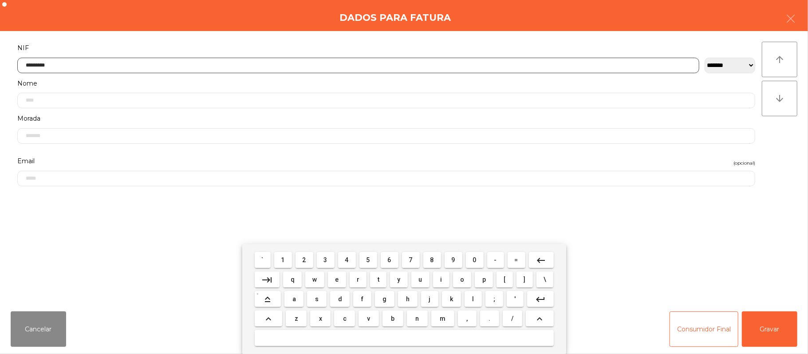
type input "*********"
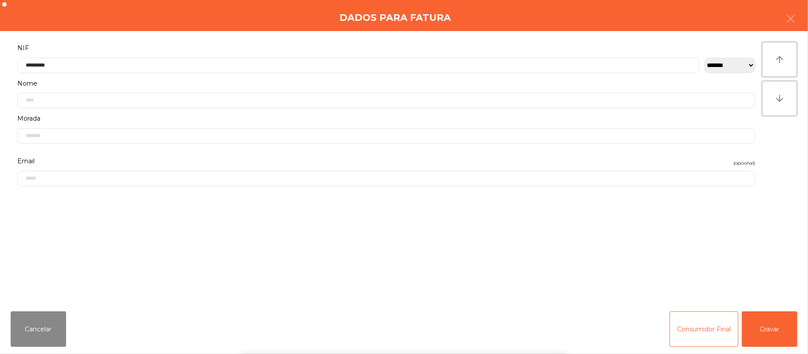
click at [775, 325] on div "` 1 2 3 4 5 6 7 8 9 0 - = keyboard_backspace keyboard_tab q w e r t y u i o p […" at bounding box center [404, 299] width 808 height 110
click at [776, 327] on div "` 1 2 3 4 5 6 7 8 9 0 - = keyboard_backspace keyboard_tab q w e r t y u i o p […" at bounding box center [404, 299] width 808 height 110
click at [776, 323] on button "Gravar" at bounding box center [769, 328] width 55 height 35
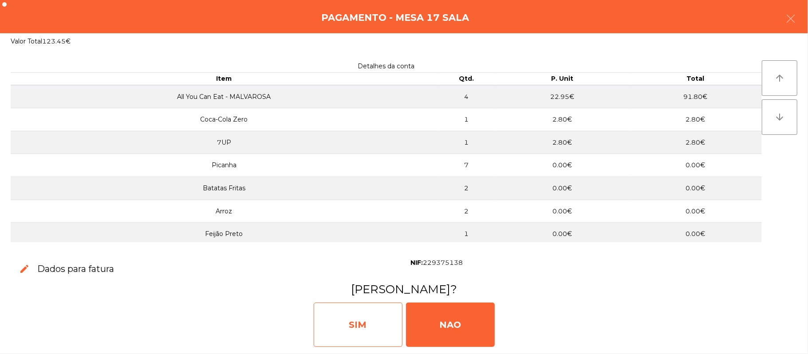
click at [364, 330] on div "SIM" at bounding box center [358, 325] width 89 height 44
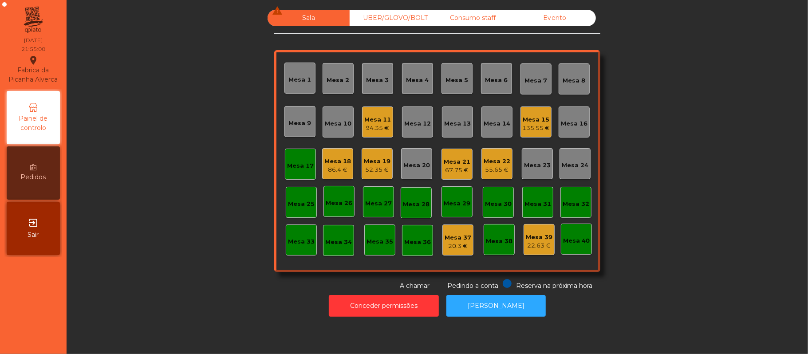
click at [523, 122] on div "Mesa 15" at bounding box center [536, 119] width 28 height 9
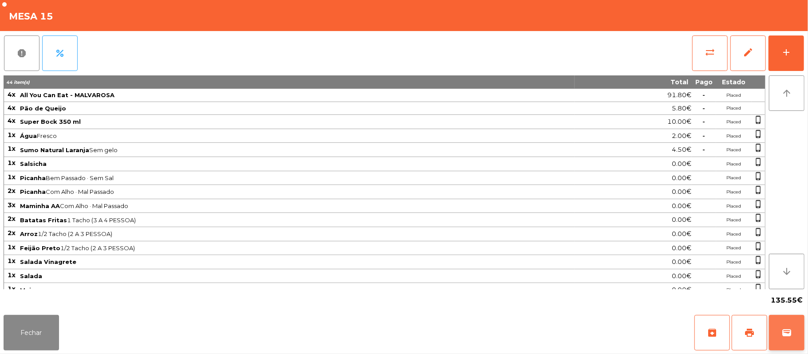
click at [796, 328] on button "wallet" at bounding box center [786, 332] width 35 height 35
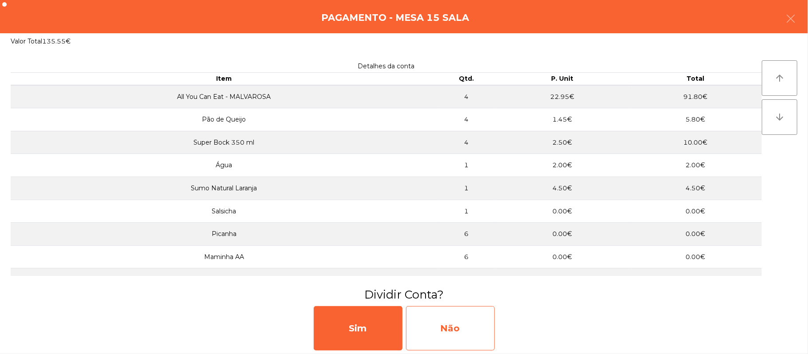
click at [441, 326] on div "Não" at bounding box center [450, 328] width 89 height 44
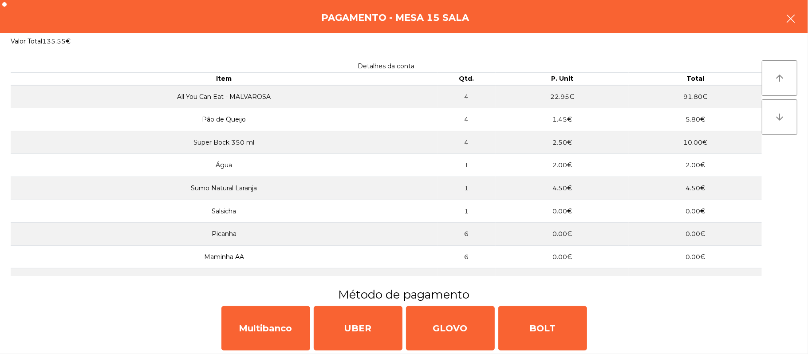
click at [785, 27] on button "button" at bounding box center [790, 19] width 25 height 27
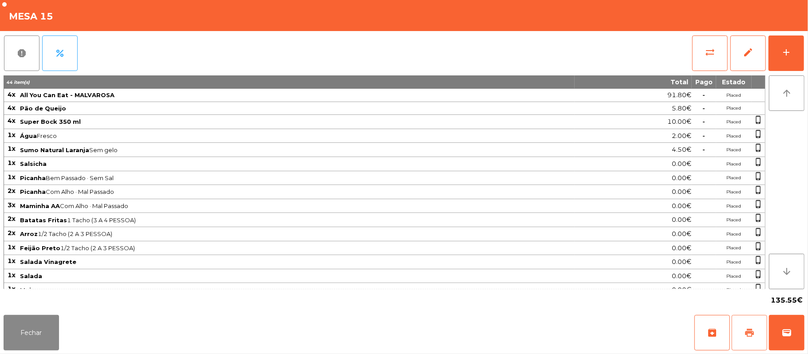
click at [744, 332] on span "print" at bounding box center [749, 332] width 11 height 11
click at [801, 336] on button "wallet" at bounding box center [786, 332] width 35 height 35
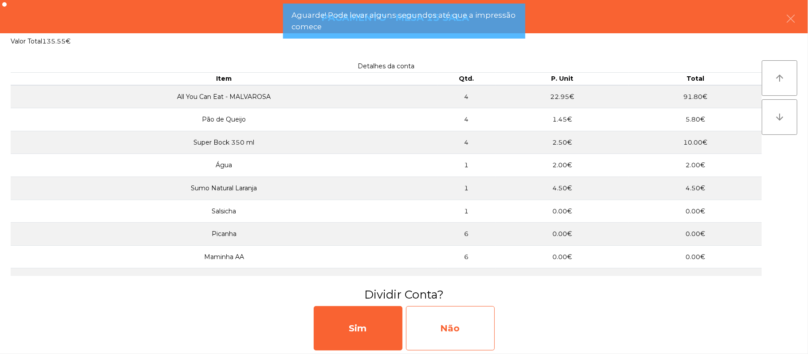
click at [446, 331] on div "Não" at bounding box center [450, 328] width 89 height 44
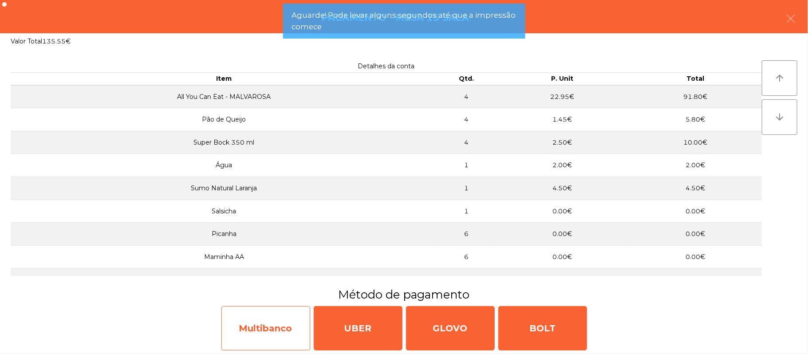
click at [279, 337] on div "Multibanco" at bounding box center [265, 328] width 89 height 44
select select "**"
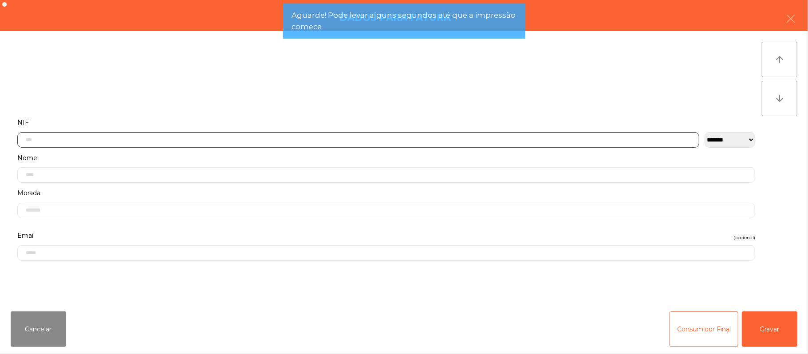
click at [143, 141] on input "text" at bounding box center [358, 140] width 682 height 16
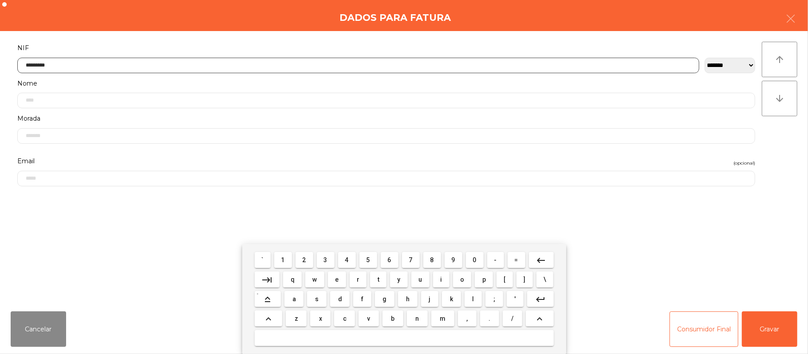
type input "*********"
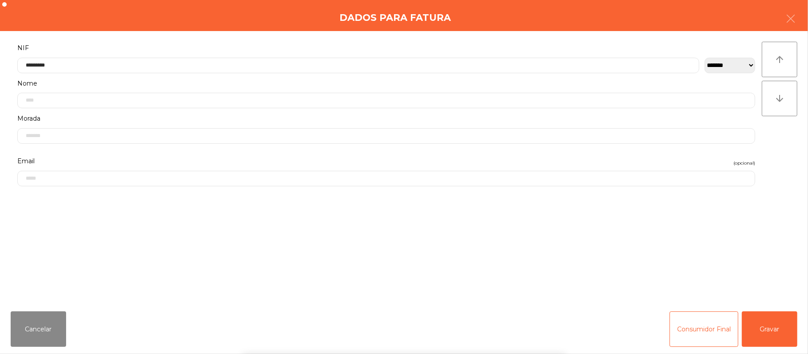
click at [760, 321] on div "` 1 2 3 4 5 6 7 8 9 0 - = keyboard_backspace keyboard_tab q w e r t y u i o p […" at bounding box center [404, 299] width 808 height 110
click at [774, 325] on button "Gravar" at bounding box center [769, 328] width 55 height 35
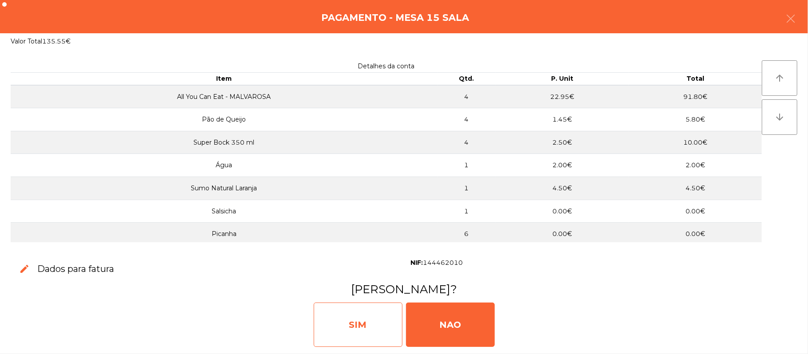
click at [364, 329] on div "SIM" at bounding box center [358, 325] width 89 height 44
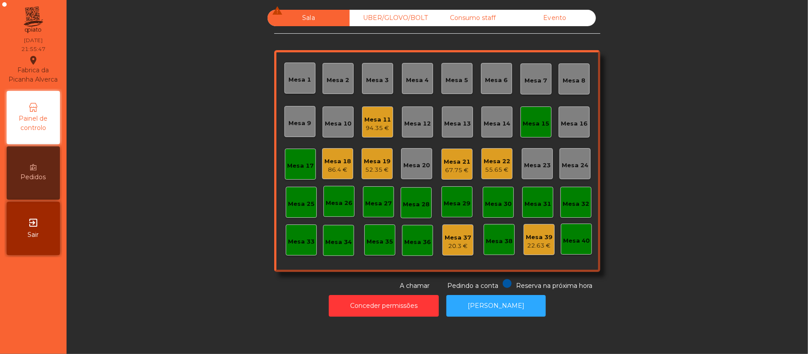
click at [329, 160] on div "Mesa 18" at bounding box center [337, 161] width 27 height 9
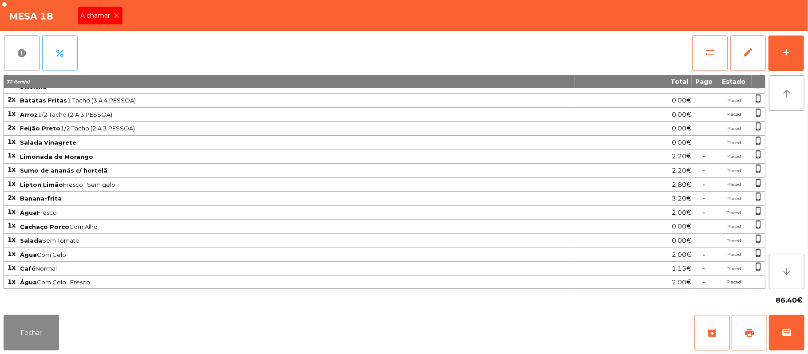
scroll to position [71, 0]
click at [703, 48] on button "sync_alt" at bounding box center [709, 52] width 35 height 35
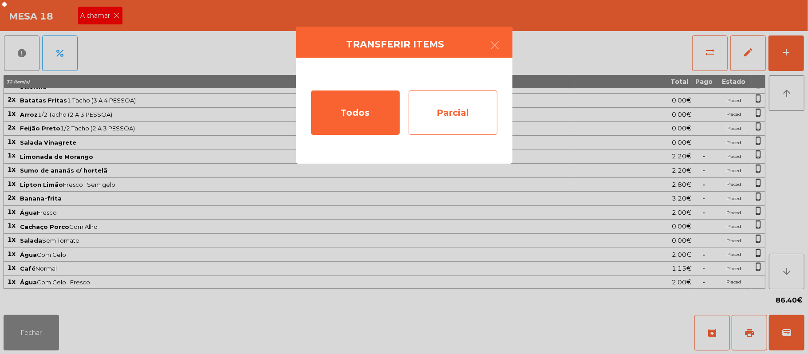
click at [452, 116] on div "Parcial" at bounding box center [453, 112] width 89 height 44
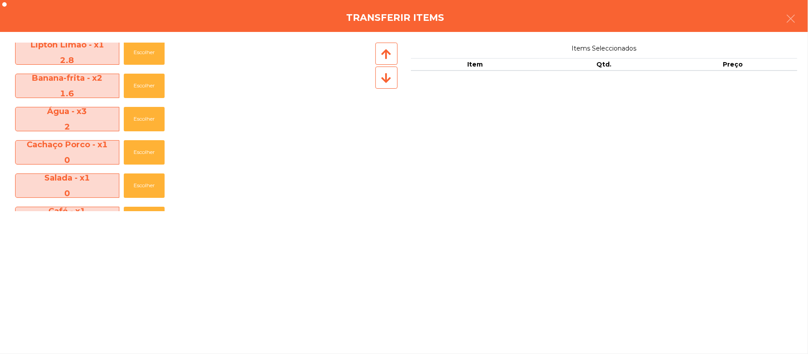
scroll to position [340, 0]
click at [139, 118] on button "Escolher" at bounding box center [144, 118] width 41 height 24
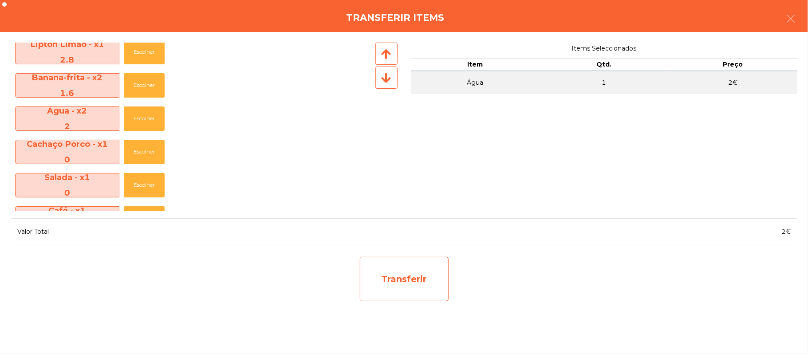
click at [410, 281] on div "Transferir" at bounding box center [404, 279] width 89 height 44
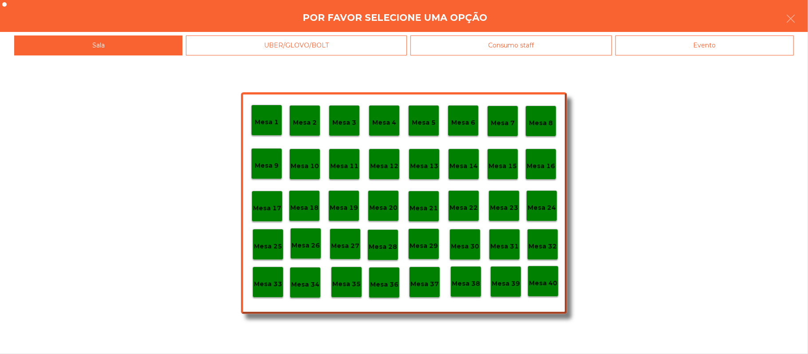
click at [426, 283] on p "Mesa 37" at bounding box center [424, 284] width 28 height 10
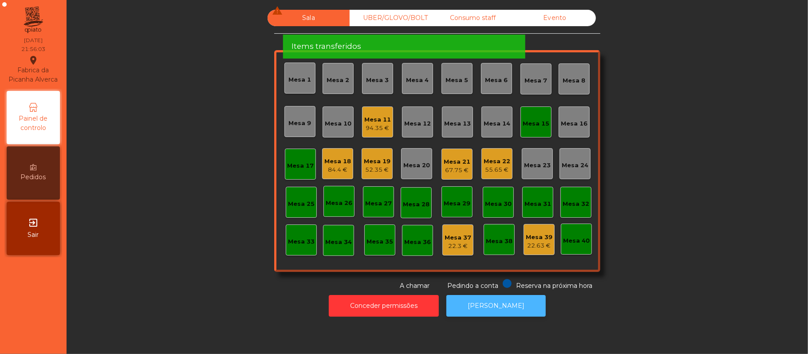
click at [501, 302] on button "[PERSON_NAME]" at bounding box center [495, 306] width 99 height 22
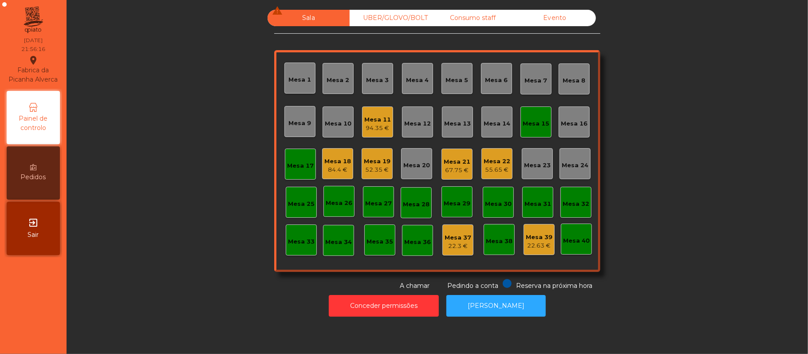
click at [328, 169] on div "84.4 €" at bounding box center [337, 169] width 27 height 9
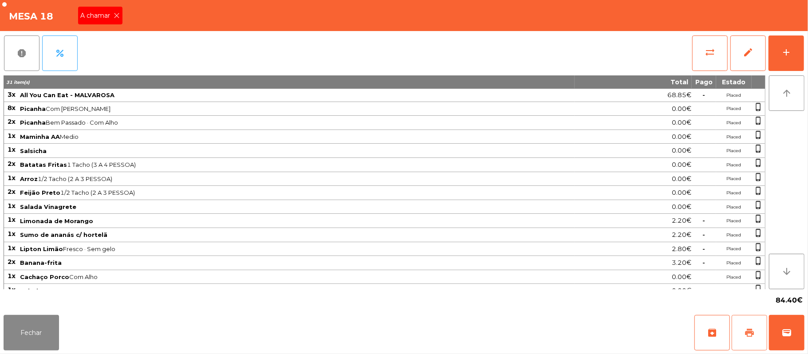
click at [756, 327] on button "print" at bounding box center [748, 332] width 35 height 35
click at [18, 315] on button "Fechar" at bounding box center [31, 332] width 55 height 35
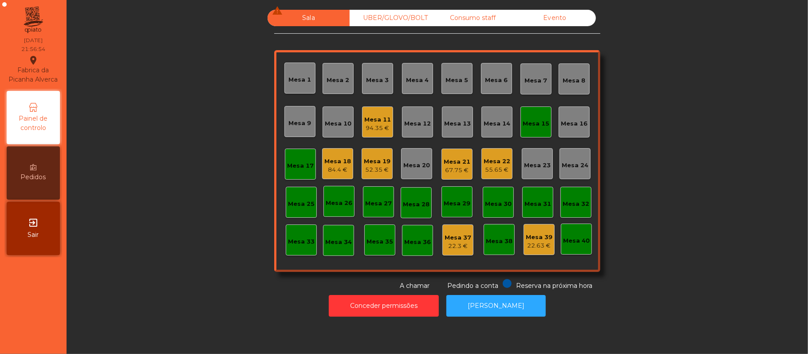
click at [324, 161] on div "Mesa 18" at bounding box center [337, 161] width 27 height 9
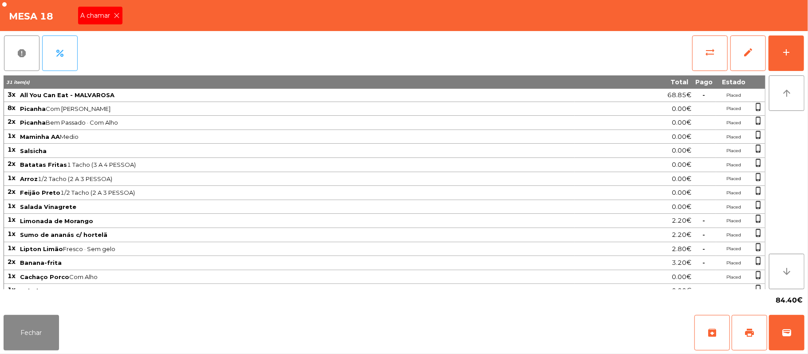
click at [116, 15] on icon at bounding box center [117, 15] width 6 height 6
click at [39, 327] on button "Fechar" at bounding box center [31, 332] width 55 height 35
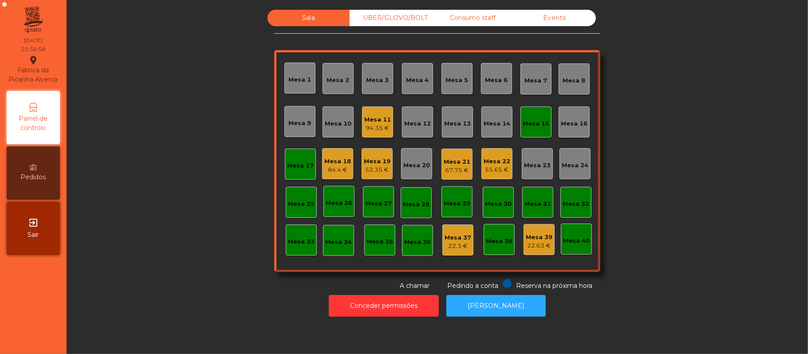
click at [528, 123] on div "Mesa 15" at bounding box center [536, 123] width 27 height 9
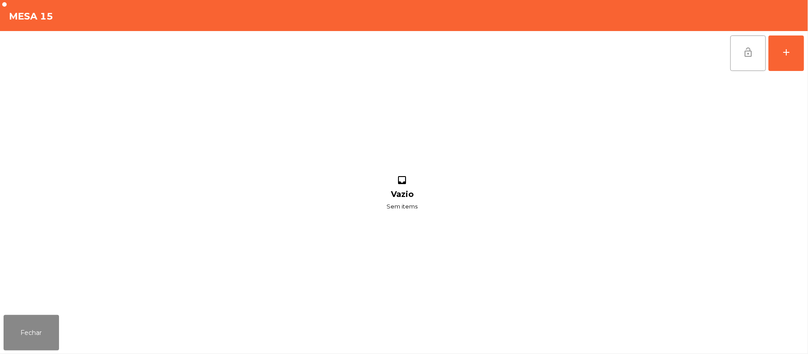
click at [740, 52] on button "lock_open" at bounding box center [747, 52] width 35 height 35
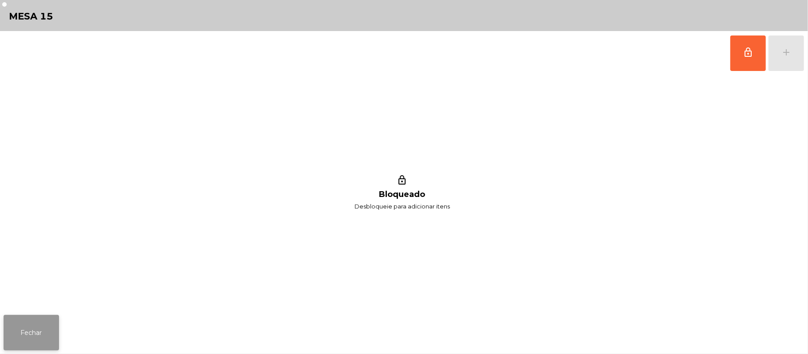
click at [40, 334] on button "Fechar" at bounding box center [31, 332] width 55 height 35
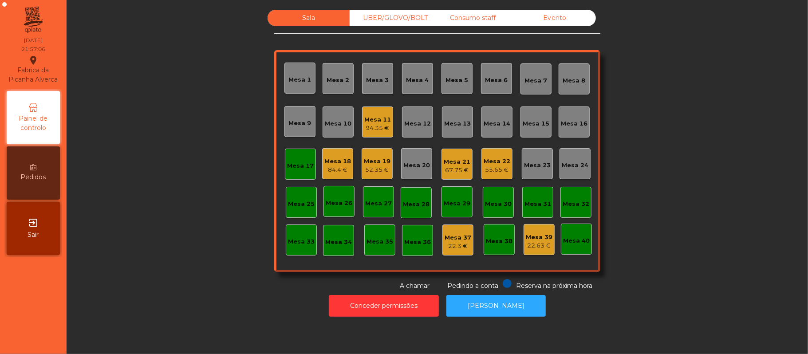
click at [291, 119] on div "Mesa 9" at bounding box center [300, 123] width 23 height 9
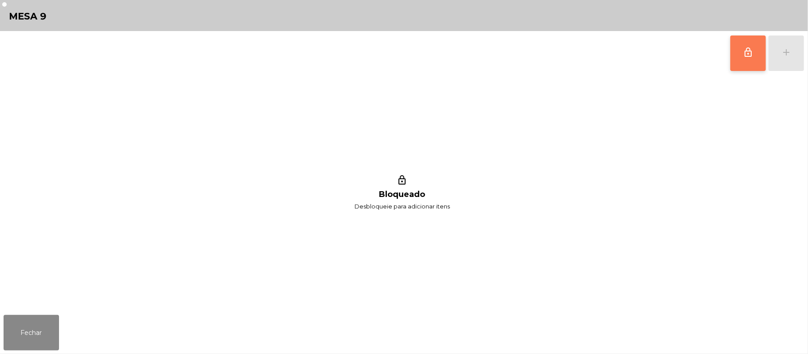
click at [742, 63] on button "lock_outline" at bounding box center [747, 52] width 35 height 35
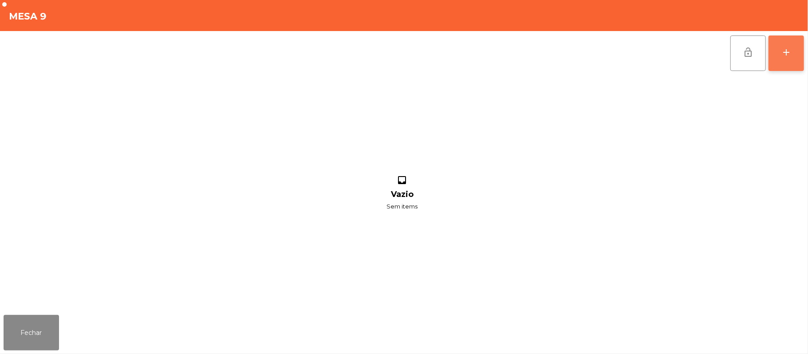
click at [794, 52] on button "add" at bounding box center [785, 52] width 35 height 35
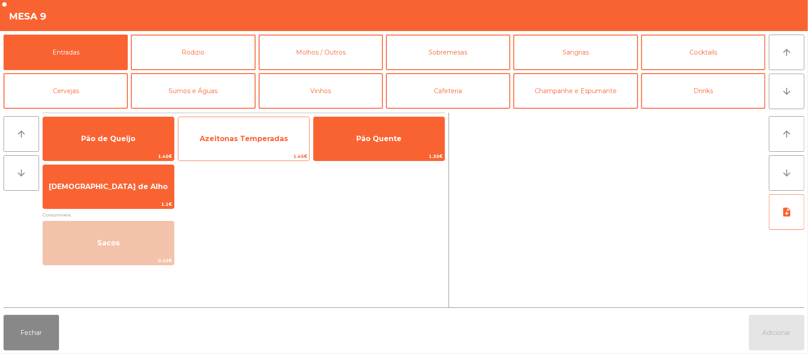
click at [185, 138] on span "Azeitonas Temperadas" at bounding box center [243, 139] width 131 height 24
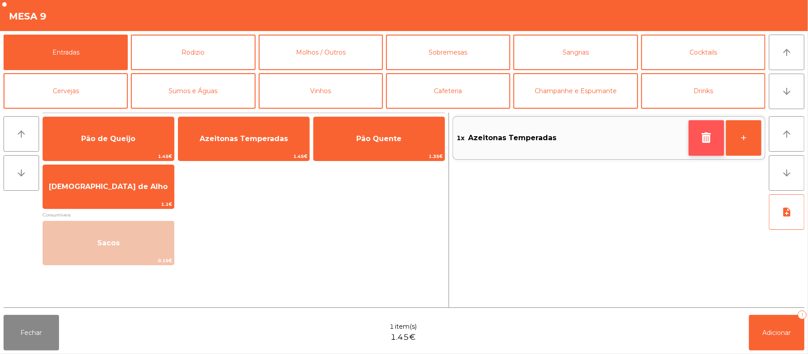
click at [705, 137] on icon "button" at bounding box center [706, 137] width 13 height 11
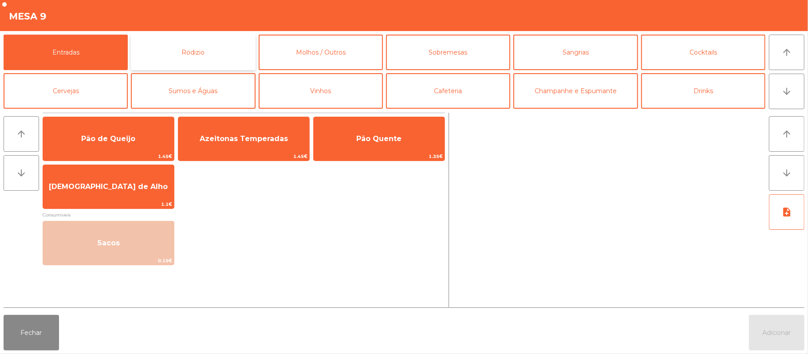
click at [188, 45] on button "Rodizio" at bounding box center [193, 52] width 124 height 35
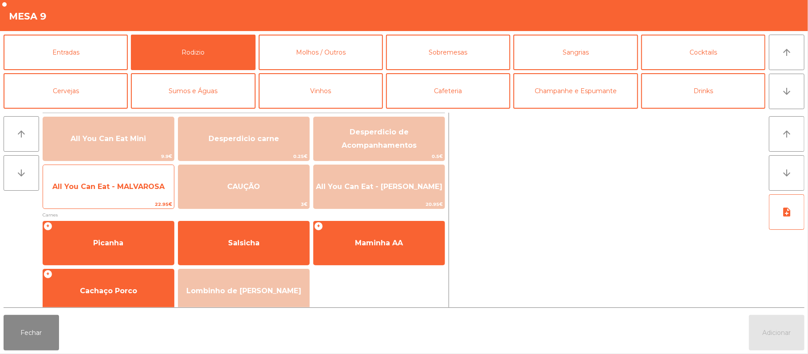
click at [124, 194] on span "All You Can Eat - MALVAROSA" at bounding box center [108, 187] width 131 height 24
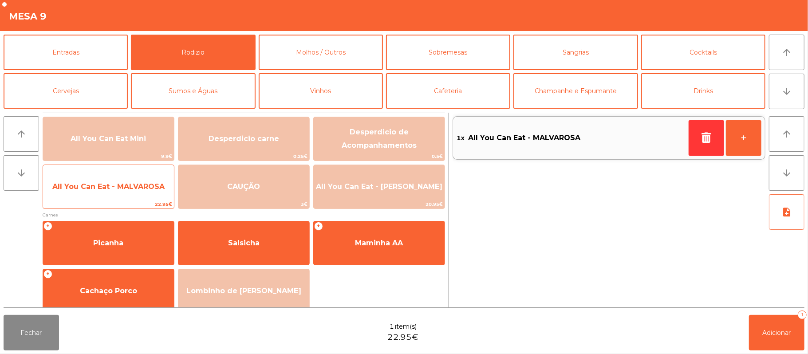
click at [130, 196] on span "All You Can Eat - MALVAROSA" at bounding box center [108, 187] width 131 height 24
click at [127, 201] on span "22.95€" at bounding box center [108, 204] width 131 height 8
click at [131, 199] on div "All You Can Eat - MALVAROSA 22.95€" at bounding box center [109, 187] width 132 height 44
click at [132, 197] on span "All You Can Eat - MALVAROSA" at bounding box center [108, 187] width 131 height 24
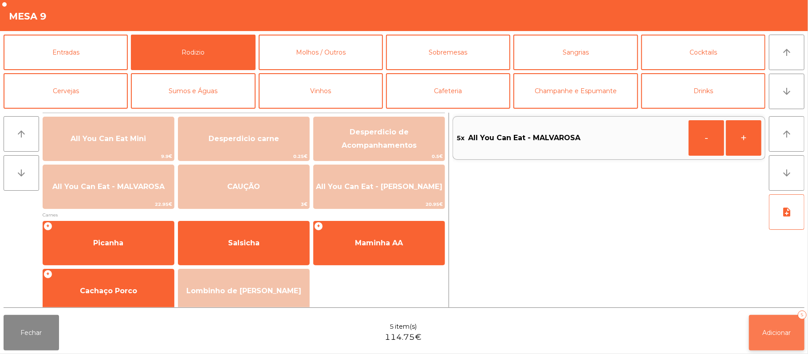
click at [777, 327] on button "Adicionar 5" at bounding box center [776, 332] width 55 height 35
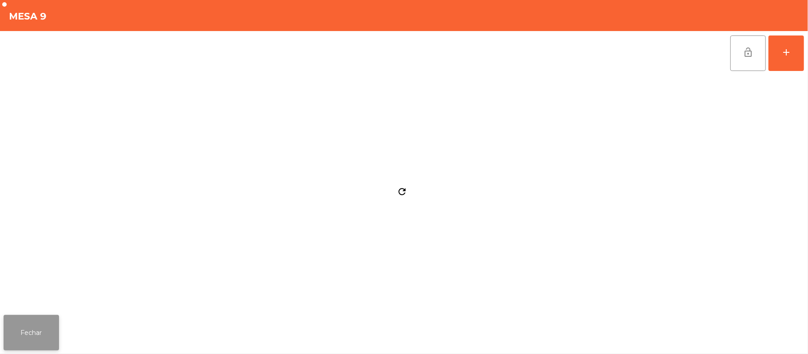
click at [39, 317] on button "Fechar" at bounding box center [31, 332] width 55 height 35
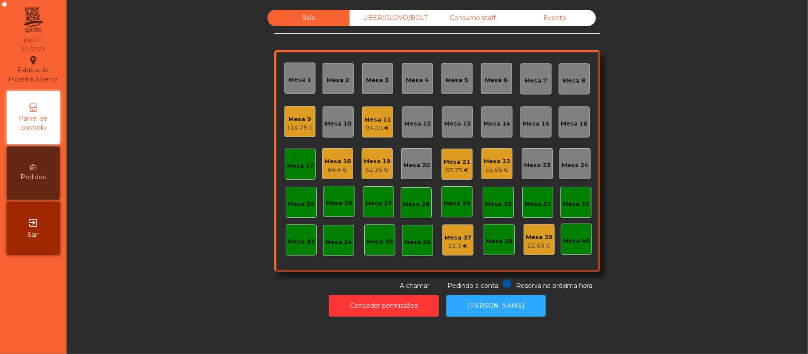
click at [286, 176] on div "Mesa 17" at bounding box center [300, 164] width 31 height 31
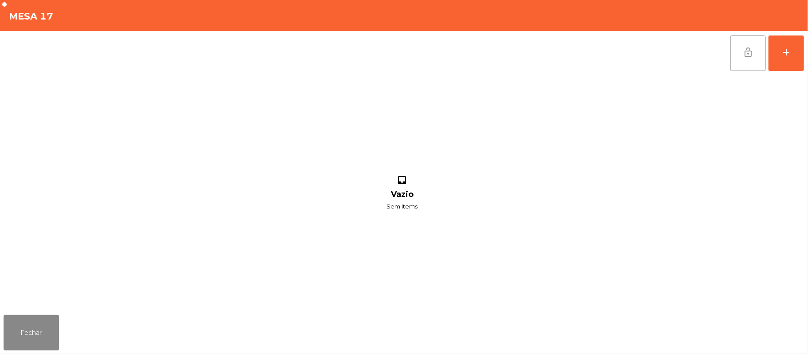
click at [746, 57] on button "lock_open" at bounding box center [747, 52] width 35 height 35
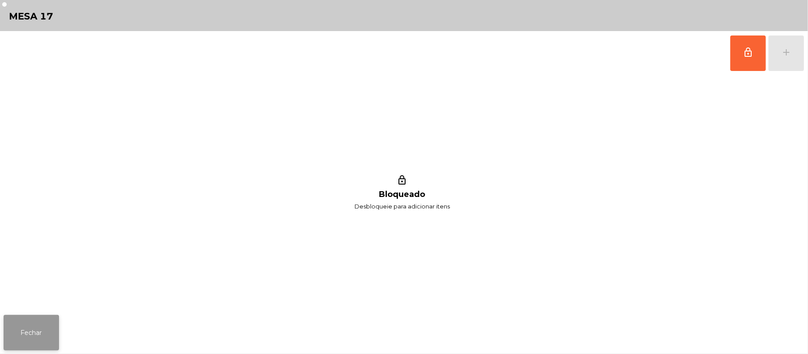
click at [24, 347] on button "Fechar" at bounding box center [31, 332] width 55 height 35
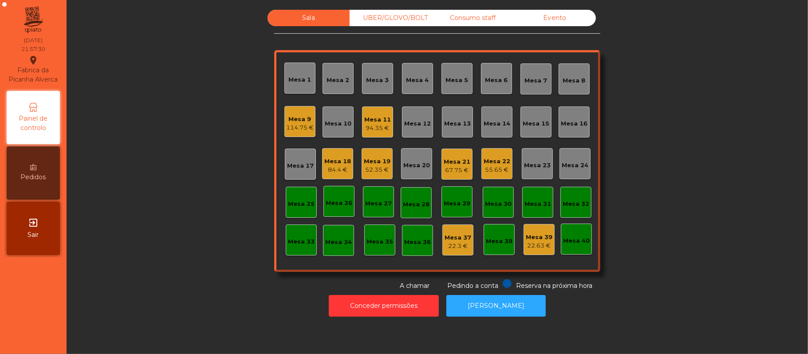
click at [189, 254] on div "Sala UBER/GLOVO/BOLT Consumo staff Evento Mesa 1 Mesa 2 Mesa 3 Mesa 4 Mesa 5 Me…" at bounding box center [437, 150] width 717 height 281
click at [189, 253] on div "Sala UBER/GLOVO/BOLT Consumo staff Evento Mesa 1 Mesa 2 Mesa 3 Mesa 4 Mesa 5 Me…" at bounding box center [437, 150] width 717 height 281
click at [208, 236] on div "Sala UBER/GLOVO/BOLT Consumo staff Evento Mesa 1 Mesa 2 Mesa 3 Mesa 4 Mesa 5 Me…" at bounding box center [437, 150] width 717 height 281
click at [206, 245] on div "Sala UBER/GLOVO/BOLT Consumo staff Evento Mesa 1 Mesa 2 Mesa 3 Mesa 4 Mesa 5 Me…" at bounding box center [437, 150] width 717 height 281
click at [208, 235] on div "Sala UBER/GLOVO/BOLT Consumo staff Evento Mesa 1 Mesa 2 Mesa 3 Mesa 4 Mesa 5 Me…" at bounding box center [437, 150] width 717 height 281
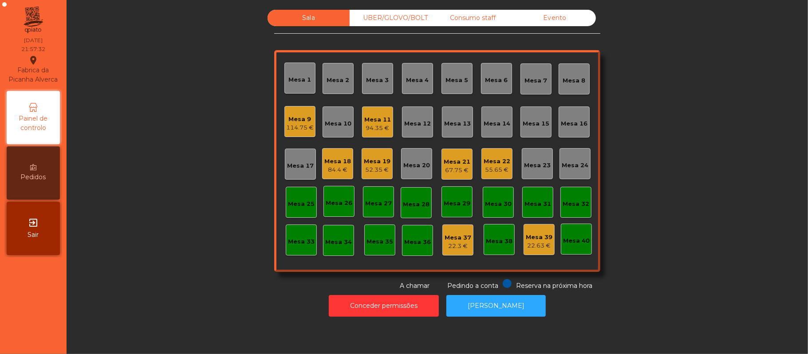
click at [229, 224] on div "Sala UBER/GLOVO/BOLT Consumo staff Evento Mesa 1 Mesa 2 Mesa 3 Mesa 4 Mesa 5 Me…" at bounding box center [437, 150] width 717 height 281
click at [206, 248] on div "Sala UBER/GLOVO/BOLT Consumo staff Evento Mesa 1 Mesa 2 Mesa 3 Mesa 4 Mesa 5 Me…" at bounding box center [437, 150] width 717 height 281
click at [220, 235] on div "Sala UBER/GLOVO/BOLT Consumo staff Evento Mesa 1 Mesa 2 Mesa 3 Mesa 4 Mesa 5 Me…" at bounding box center [437, 150] width 717 height 281
click at [204, 242] on div "Sala UBER/GLOVO/BOLT Consumo staff Evento Mesa 1 Mesa 2 Mesa 3 Mesa 4 Mesa 5 Me…" at bounding box center [437, 150] width 717 height 281
click at [168, 240] on div "Sala UBER/GLOVO/BOLT Consumo staff Evento Mesa 1 Mesa 2 Mesa 3 Mesa 4 Mesa 5 Me…" at bounding box center [437, 150] width 717 height 281
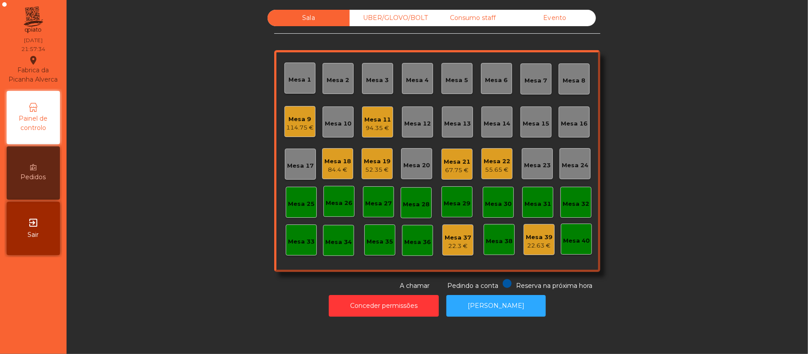
click at [190, 217] on div "Sala UBER/GLOVO/BOLT Consumo staff Evento Mesa 1 Mesa 2 Mesa 3 Mesa 4 Mesa 5 Me…" at bounding box center [437, 150] width 717 height 281
click at [181, 236] on div "Sala UBER/GLOVO/BOLT Consumo staff Evento Mesa 1 Mesa 2 Mesa 3 Mesa 4 Mesa 5 Me…" at bounding box center [437, 150] width 717 height 281
click at [165, 269] on div "Sala UBER/GLOVO/BOLT Consumo staff Evento Mesa 1 Mesa 2 Mesa 3 Mesa 4 Mesa 5 Me…" at bounding box center [437, 150] width 717 height 281
click at [384, 18] on div "UBER/GLOVO/BOLT" at bounding box center [391, 18] width 82 height 16
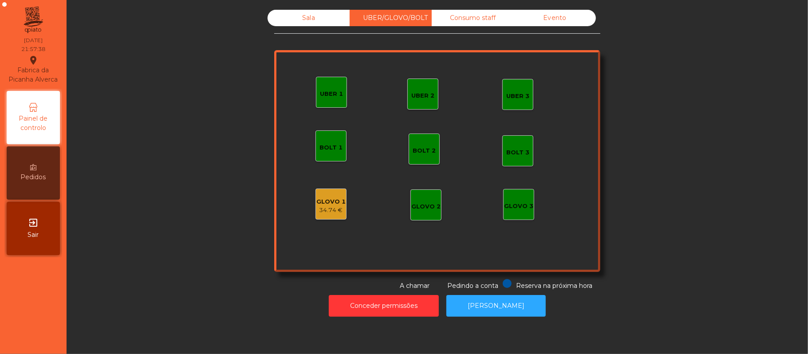
click at [327, 203] on div "GLOVO 1" at bounding box center [330, 201] width 29 height 9
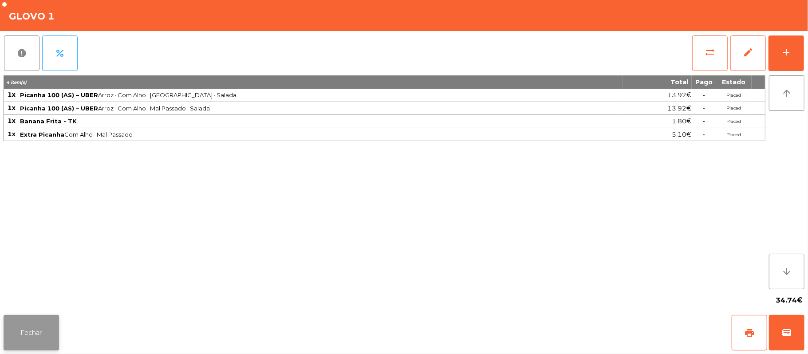
click at [38, 323] on button "Fechar" at bounding box center [31, 332] width 55 height 35
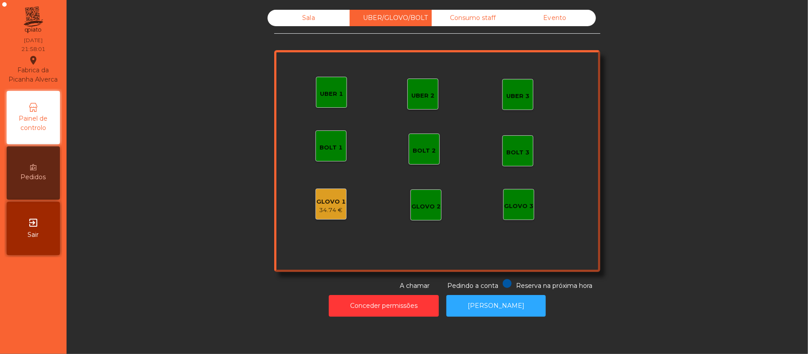
click at [303, 16] on div "Sala" at bounding box center [308, 18] width 82 height 16
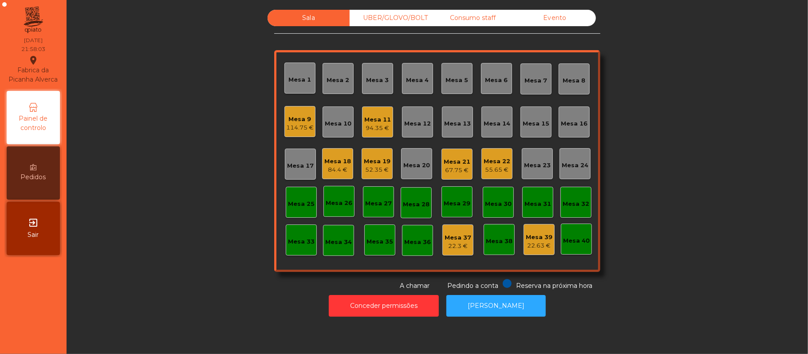
click at [326, 162] on div "Mesa 18" at bounding box center [337, 161] width 27 height 9
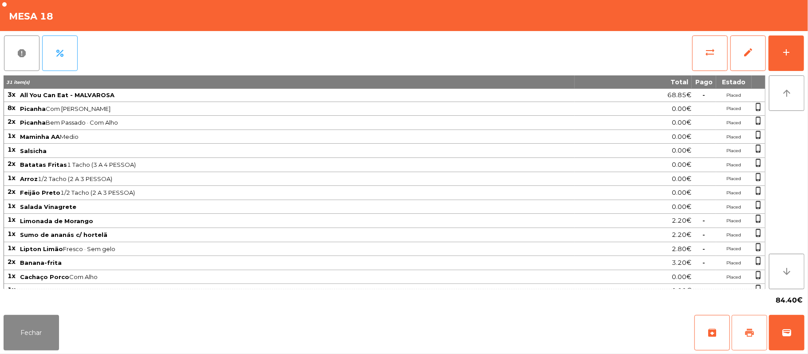
click at [742, 329] on button "print" at bounding box center [748, 332] width 35 height 35
click at [801, 332] on button "wallet" at bounding box center [786, 332] width 35 height 35
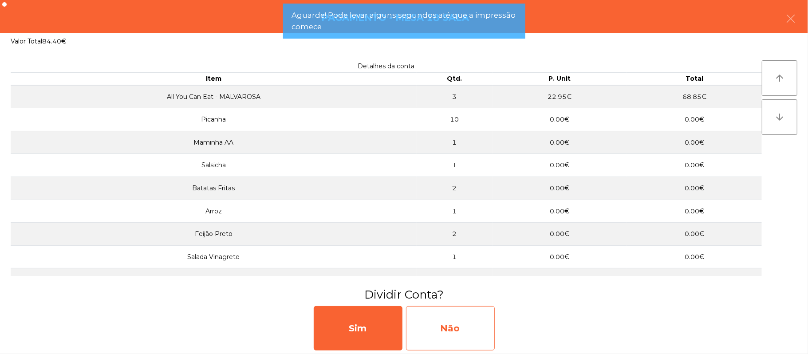
click at [444, 323] on div "Não" at bounding box center [450, 328] width 89 height 44
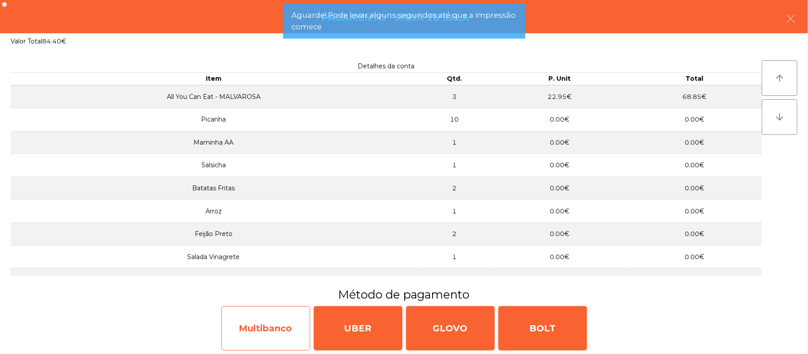
click at [282, 341] on div "Multibanco" at bounding box center [265, 328] width 89 height 44
select select "**"
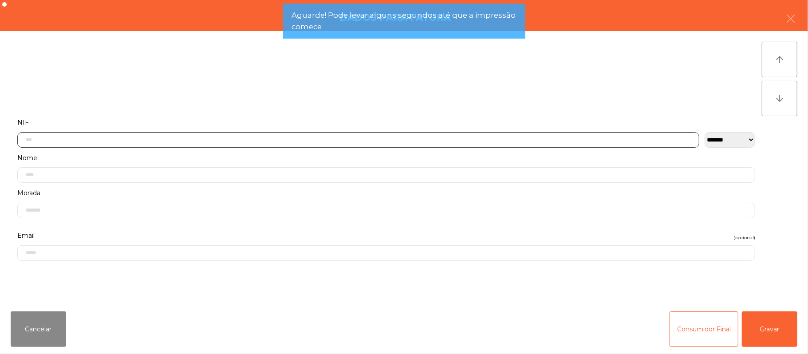
click at [350, 140] on input "text" at bounding box center [358, 140] width 682 height 16
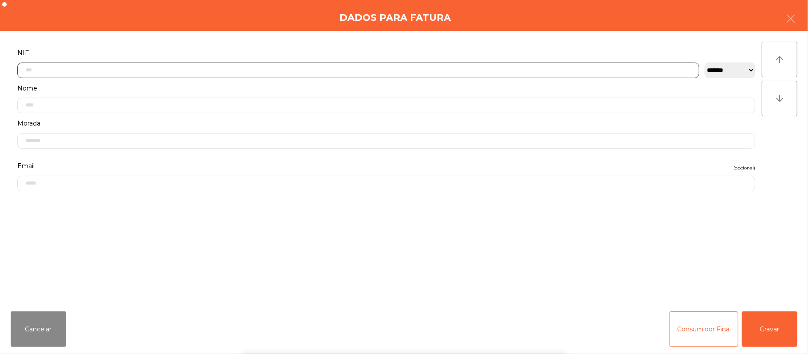
scroll to position [75, 0]
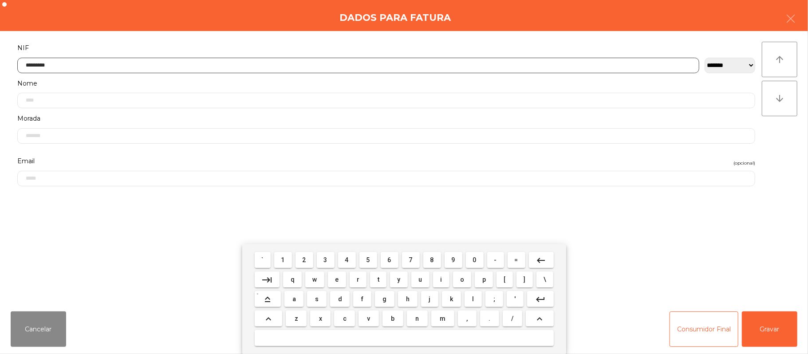
type input "*********"
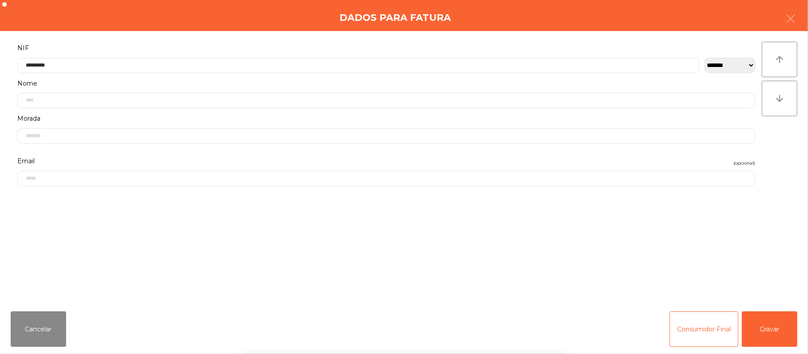
click at [761, 309] on div "` 1 2 3 4 5 6 7 8 9 0 - = keyboard_backspace keyboard_tab q w e r t y u i o p […" at bounding box center [404, 299] width 808 height 110
click at [772, 313] on button "Gravar" at bounding box center [769, 328] width 55 height 35
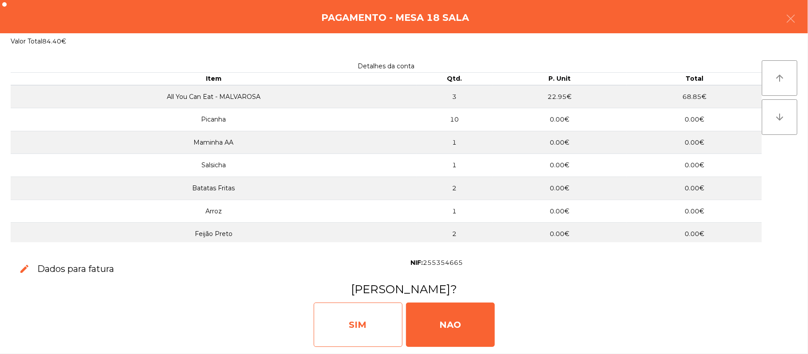
click at [361, 328] on div "SIM" at bounding box center [358, 325] width 89 height 44
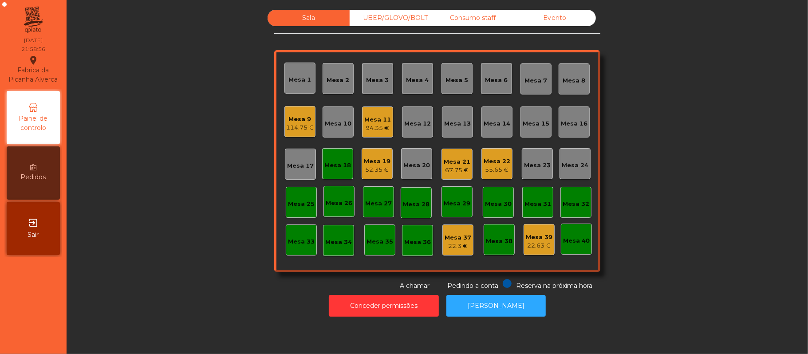
click at [393, 17] on div "UBER/GLOVO/BOLT" at bounding box center [391, 18] width 82 height 16
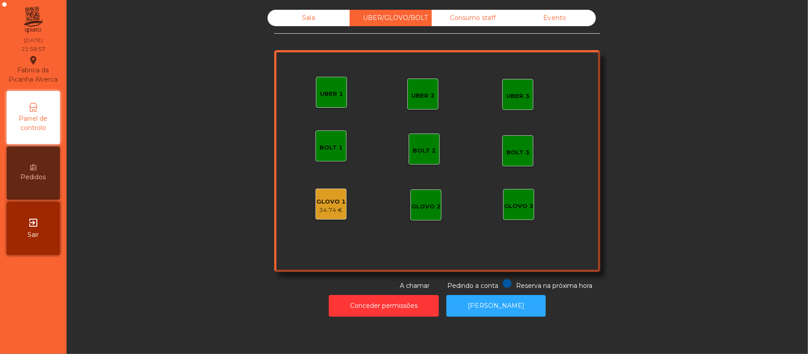
click at [331, 213] on div "34.74 €" at bounding box center [330, 210] width 29 height 9
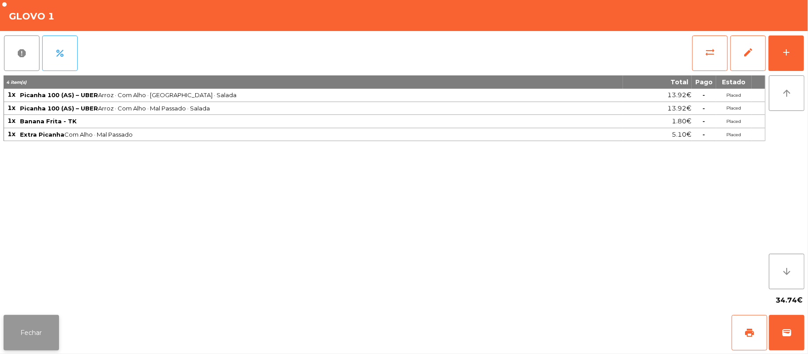
click at [56, 343] on button "Fechar" at bounding box center [31, 332] width 55 height 35
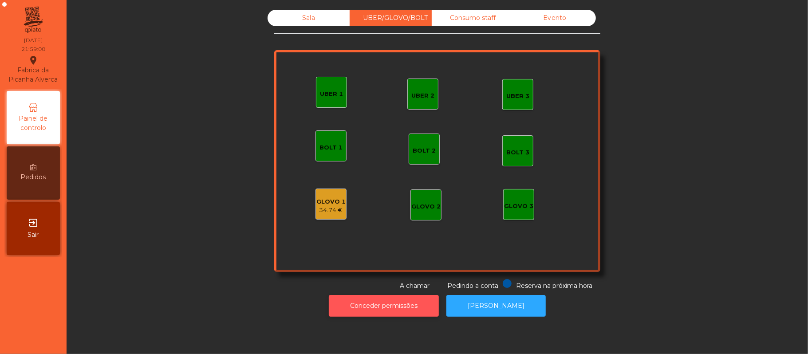
click at [398, 315] on button "Conceder permissões" at bounding box center [384, 306] width 110 height 22
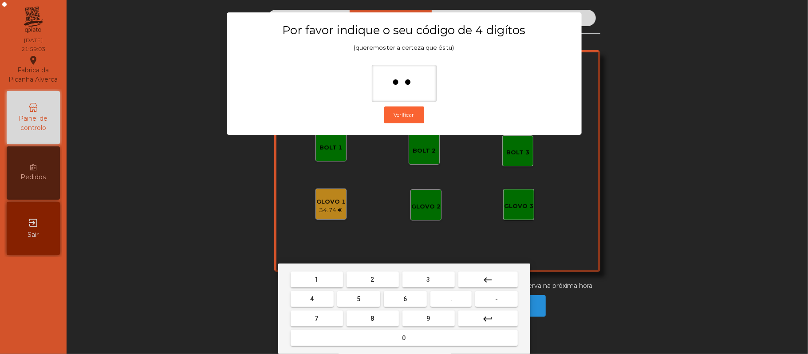
type input "***"
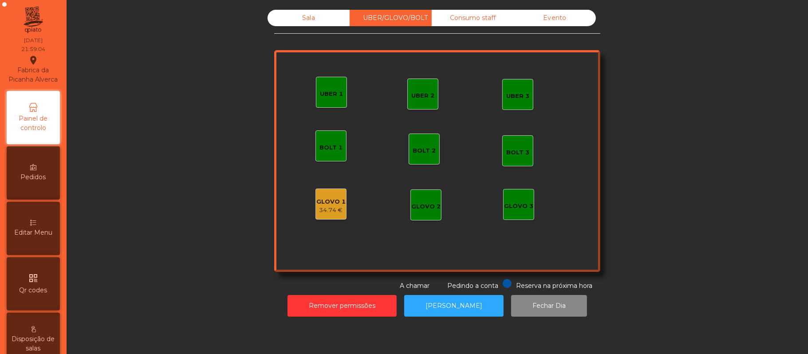
click at [325, 209] on div "34.74 €" at bounding box center [330, 210] width 29 height 9
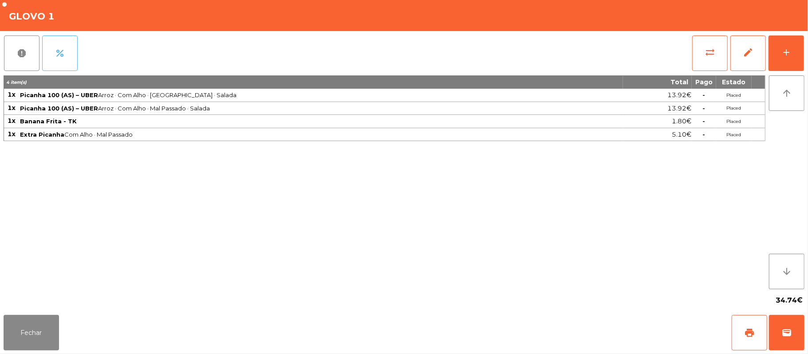
click at [75, 55] on button "percent" at bounding box center [59, 52] width 35 height 35
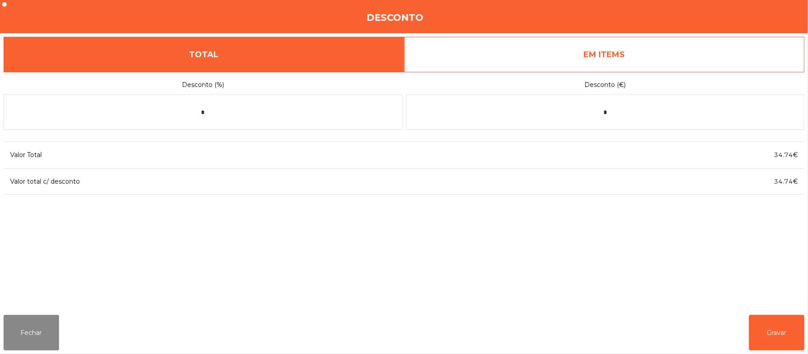
click at [617, 55] on link "EM ITEMS" at bounding box center [604, 54] width 401 height 35
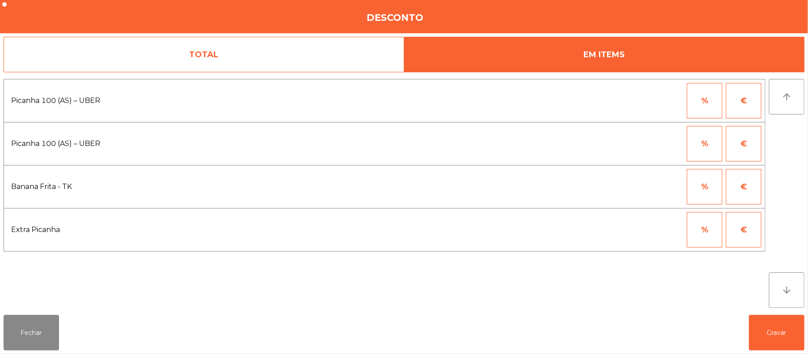
click at [106, 57] on link "TOTAL" at bounding box center [204, 54] width 401 height 35
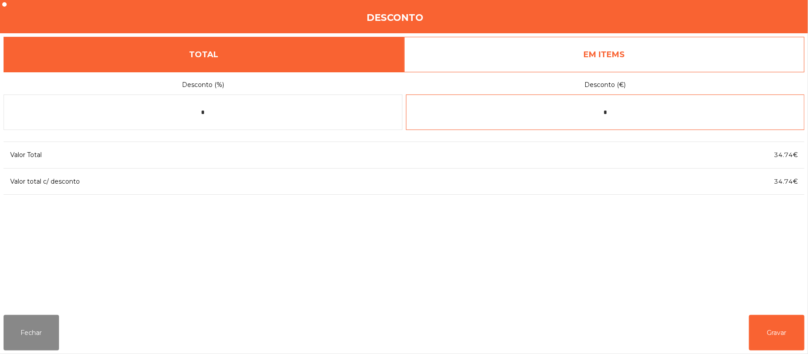
click at [648, 112] on input "*" at bounding box center [605, 111] width 399 height 35
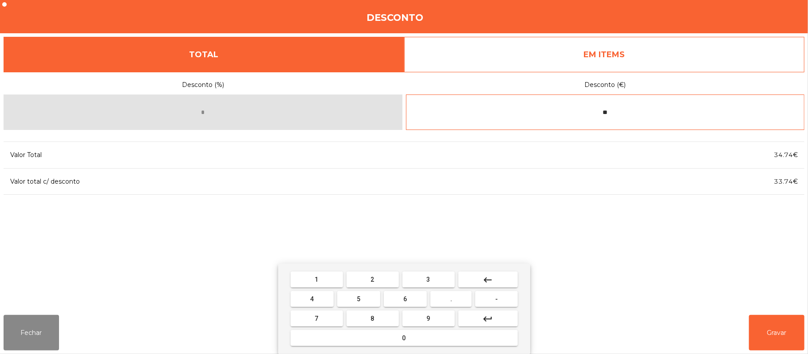
type input "*"
click at [588, 109] on input "*****" at bounding box center [605, 111] width 399 height 35
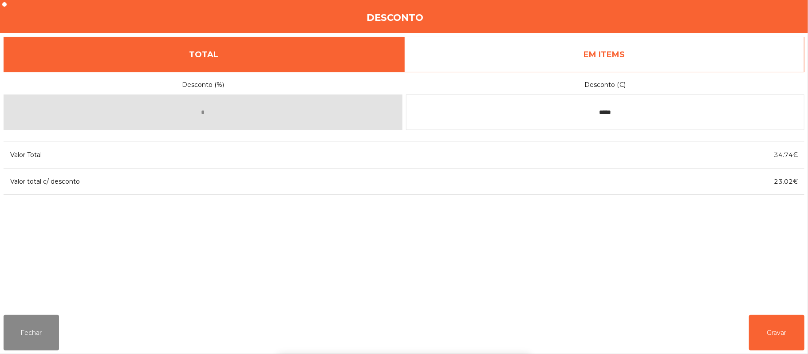
click at [725, 255] on div "Desconto (%) * Desconto (€) ***** Valor Total 34.74€ Valor total c/ desconto 23…" at bounding box center [404, 190] width 801 height 236
click at [588, 114] on input "*****" at bounding box center [605, 111] width 399 height 35
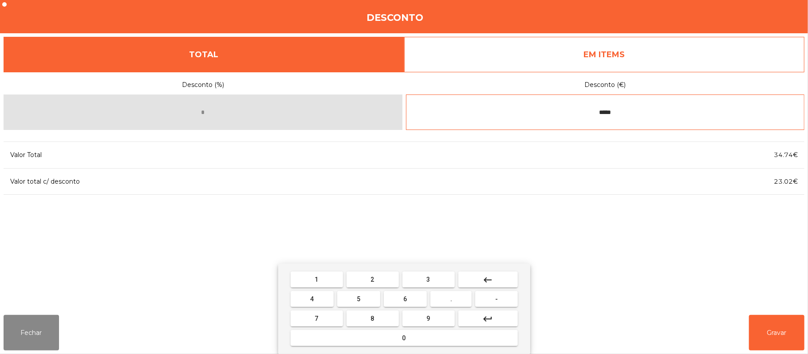
click at [492, 334] on button "0" at bounding box center [404, 338] width 227 height 16
click at [490, 277] on mat-icon "keyboard_backspace" at bounding box center [488, 280] width 11 height 11
click at [628, 112] on input "*****" at bounding box center [605, 111] width 399 height 35
type input "*"
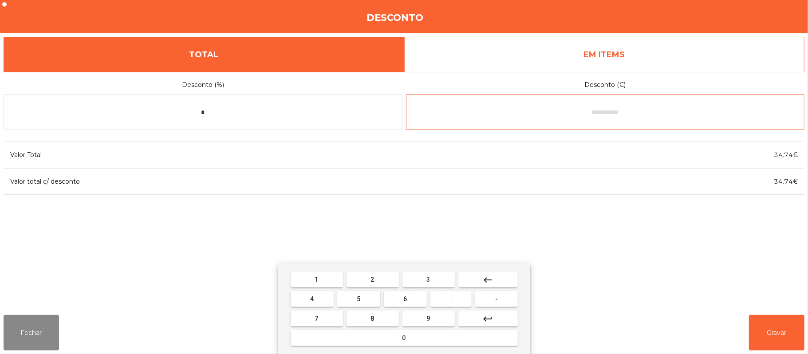
type input "*"
click at [323, 279] on button "1" at bounding box center [317, 279] width 52 height 16
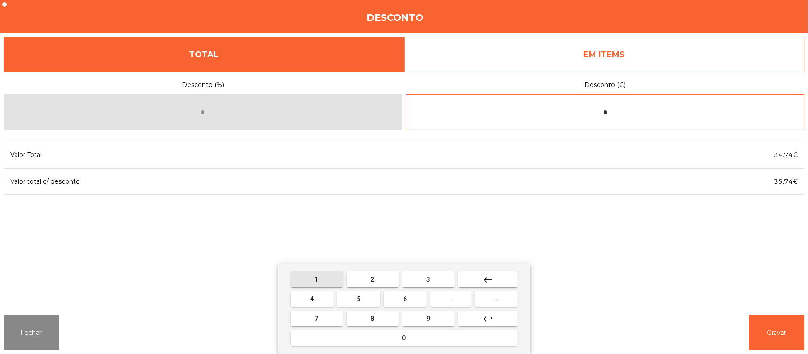
click at [325, 281] on button "1" at bounding box center [317, 279] width 52 height 16
click at [457, 302] on button "." at bounding box center [450, 299] width 41 height 16
click at [437, 318] on button "9" at bounding box center [428, 319] width 52 height 16
click at [383, 276] on button "2" at bounding box center [372, 279] width 52 height 16
type input "******"
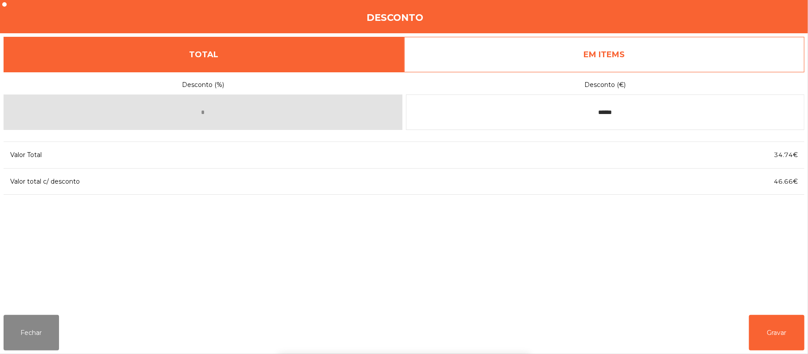
click at [665, 282] on div "1 2 3 keyboard_backspace 4 5 6 . - 7 8 9 keyboard_return 0" at bounding box center [404, 308] width 808 height 90
click at [760, 326] on button "Gravar" at bounding box center [776, 332] width 55 height 35
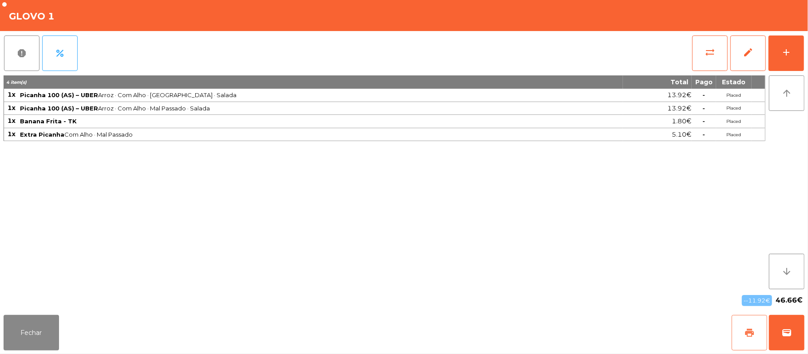
click at [740, 333] on button "print" at bounding box center [748, 332] width 35 height 35
click at [32, 334] on button "Fechar" at bounding box center [31, 332] width 55 height 35
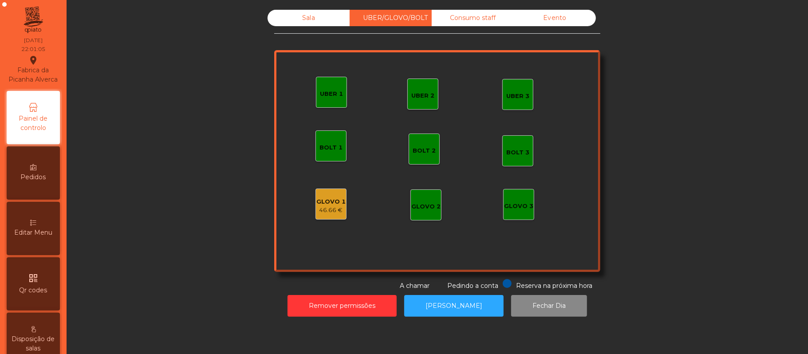
click at [305, 17] on div "Sala" at bounding box center [308, 18] width 82 height 16
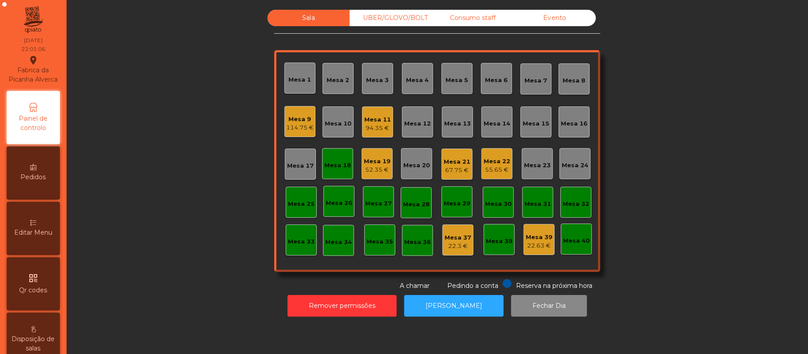
click at [379, 115] on div "Mesa 11" at bounding box center [377, 119] width 27 height 9
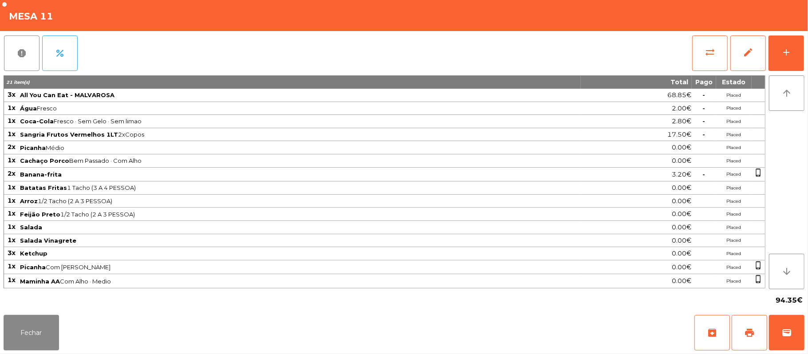
scroll to position [2, 0]
click at [801, 61] on button "add" at bounding box center [785, 52] width 35 height 35
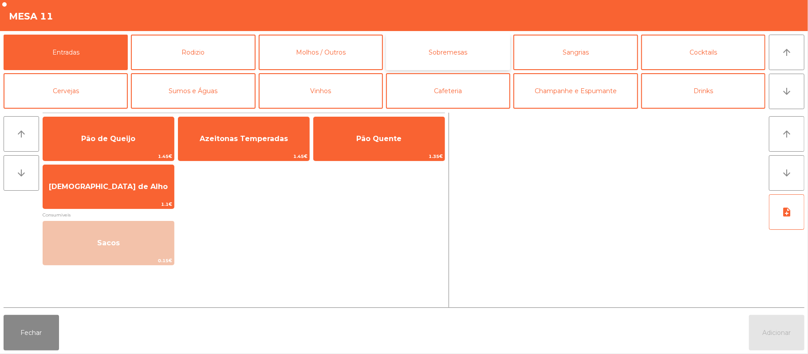
click at [456, 58] on button "Sobremesas" at bounding box center [448, 52] width 124 height 35
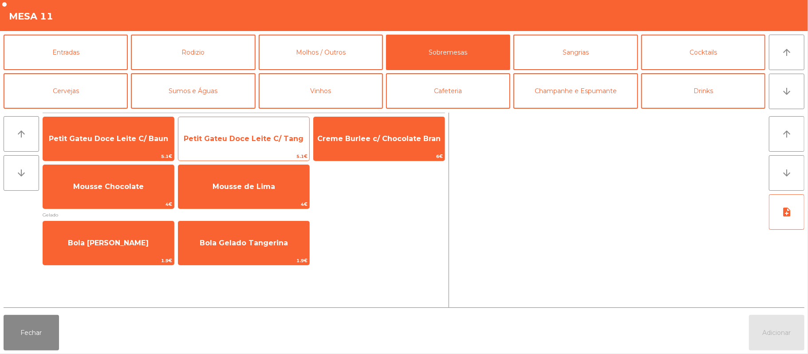
click at [268, 151] on span "Petit Gateu Doce Leite C/ Tang" at bounding box center [243, 139] width 131 height 24
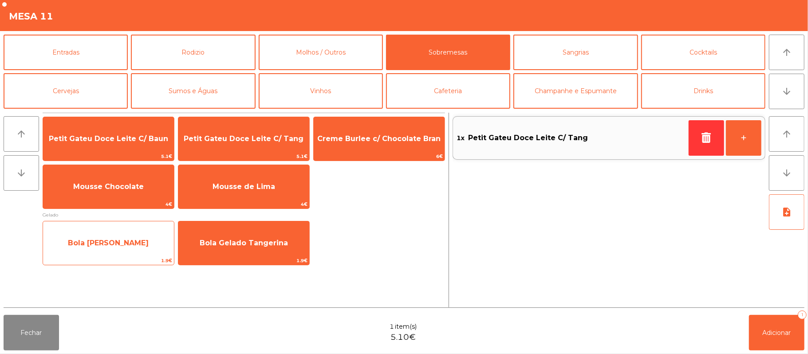
click at [150, 244] on span "Bola Gelado Baunilha" at bounding box center [108, 243] width 131 height 24
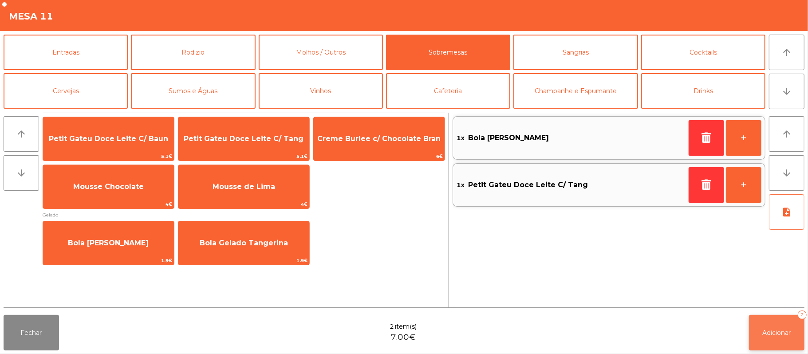
click at [767, 350] on button "Adicionar 2" at bounding box center [776, 332] width 55 height 35
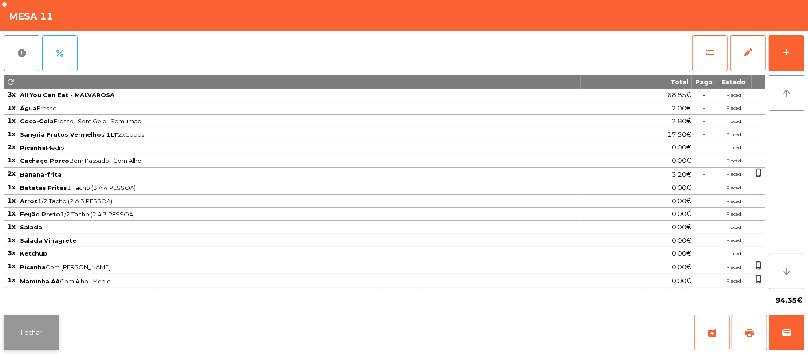
click at [48, 334] on button "Fechar" at bounding box center [31, 332] width 55 height 35
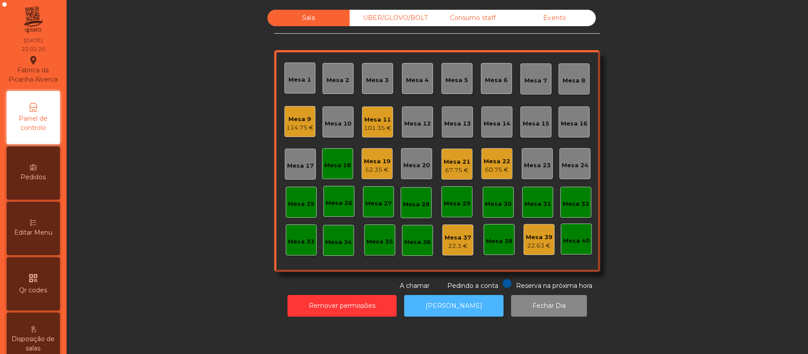
click at [459, 306] on button "[PERSON_NAME]" at bounding box center [453, 306] width 99 height 22
click at [336, 165] on div "Mesa 18" at bounding box center [337, 165] width 27 height 9
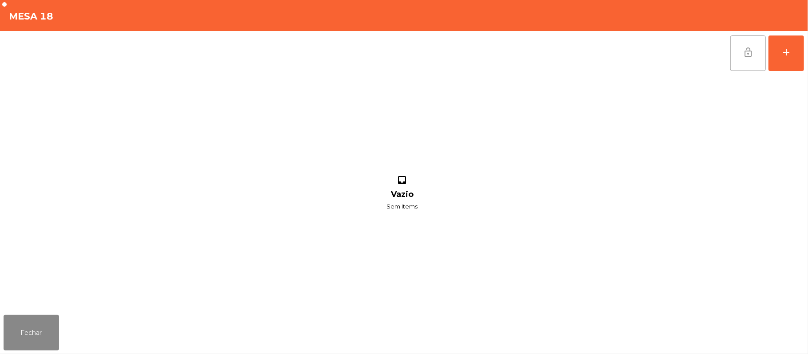
click at [759, 68] on button "lock_open" at bounding box center [747, 52] width 35 height 35
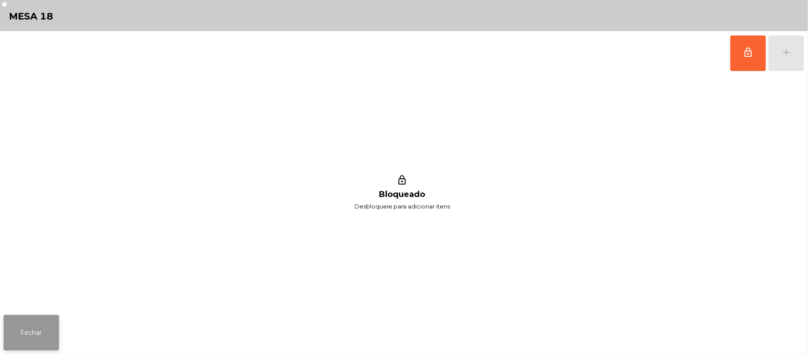
click at [30, 338] on button "Fechar" at bounding box center [31, 332] width 55 height 35
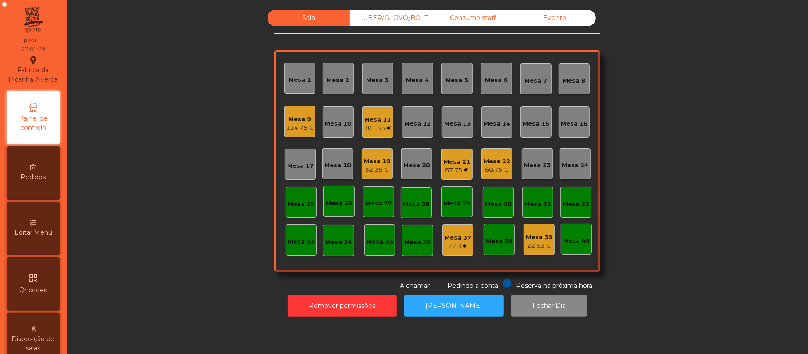
click at [421, 26] on div "UBER/GLOVO/BOLT" at bounding box center [391, 18] width 82 height 16
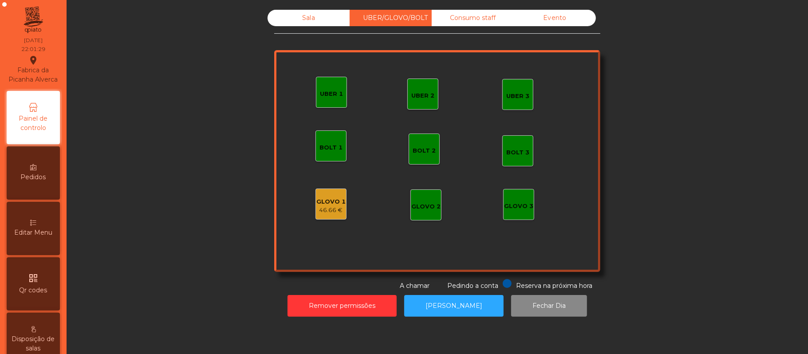
click at [408, 18] on div "UBER/GLOVO/BOLT" at bounding box center [391, 18] width 82 height 16
click at [329, 206] on div "46.66 €" at bounding box center [330, 210] width 29 height 9
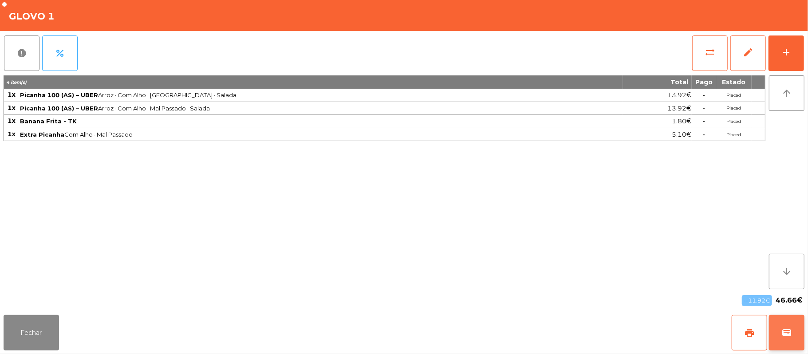
click at [790, 334] on span "wallet" at bounding box center [786, 332] width 11 height 11
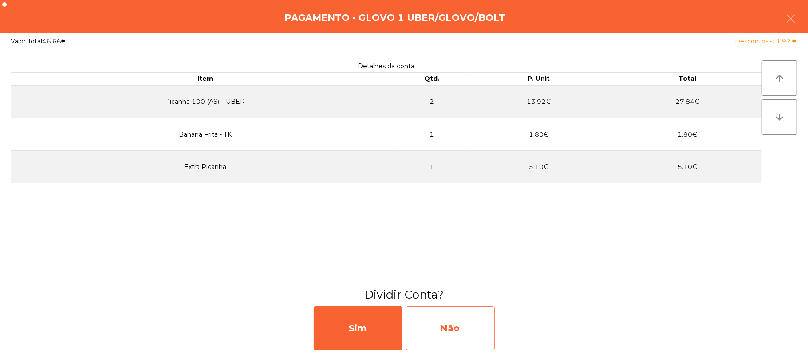
click at [446, 317] on div "Não" at bounding box center [450, 328] width 89 height 44
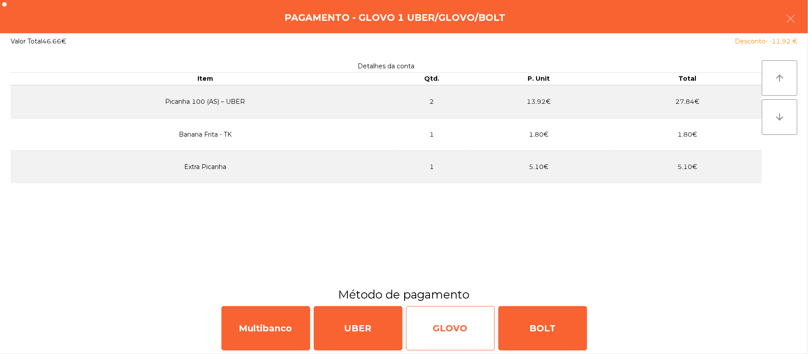
click at [455, 326] on div "GLOVO" at bounding box center [450, 328] width 89 height 44
select select "**"
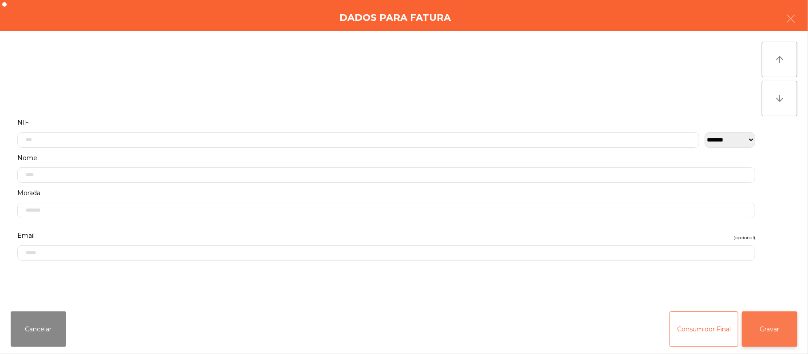
click at [783, 329] on button "Gravar" at bounding box center [769, 328] width 55 height 35
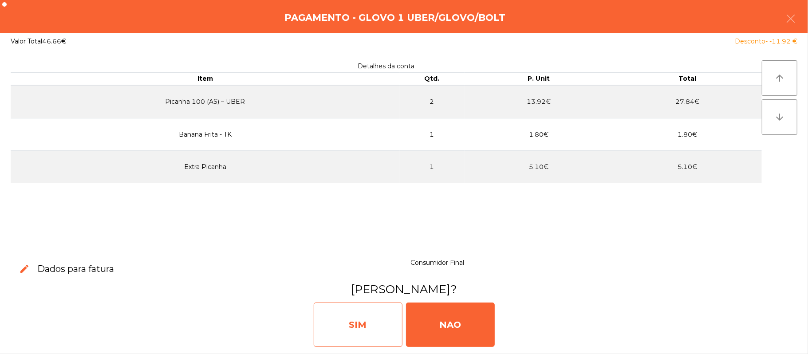
click at [345, 334] on div "SIM" at bounding box center [358, 325] width 89 height 44
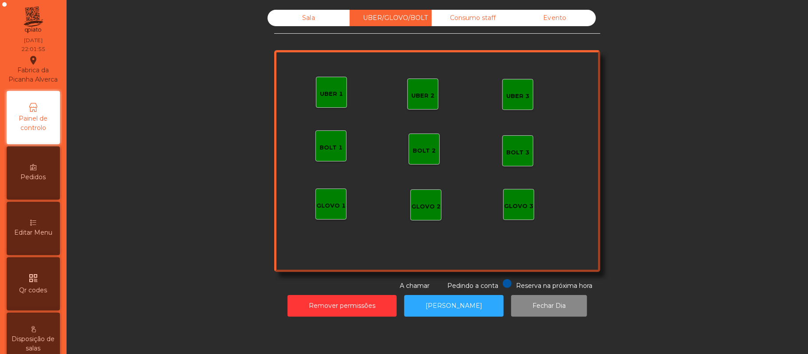
click at [320, 20] on div "Sala" at bounding box center [308, 18] width 82 height 16
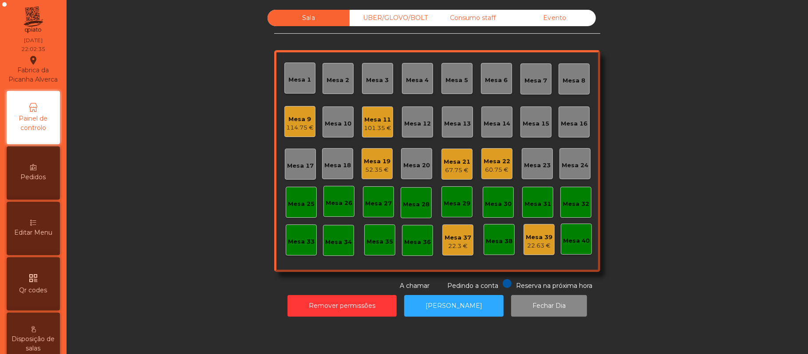
click at [447, 170] on div "67.75 €" at bounding box center [457, 170] width 27 height 9
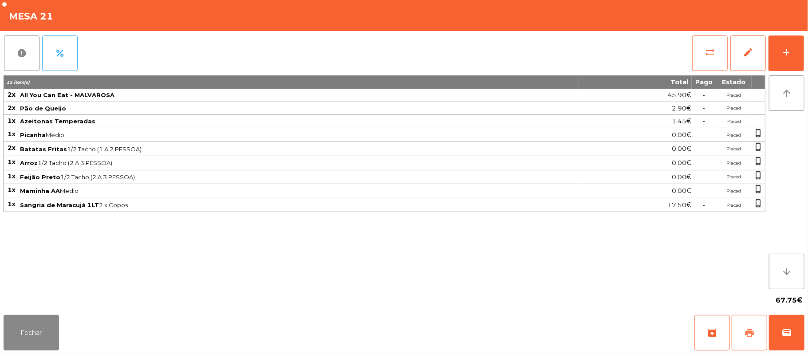
click at [754, 330] on span "print" at bounding box center [749, 332] width 11 height 11
click at [50, 333] on button "Fechar" at bounding box center [31, 332] width 55 height 35
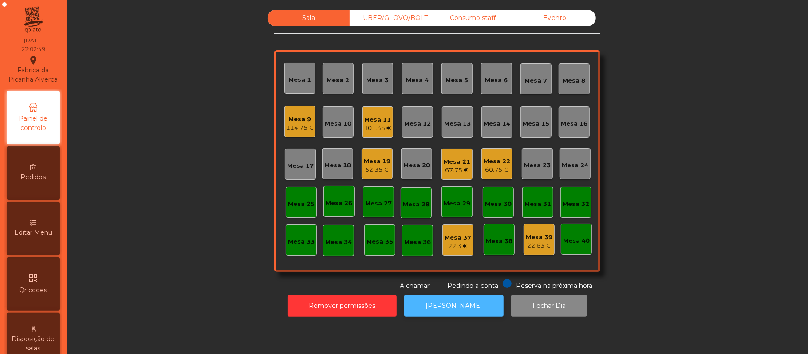
click at [451, 302] on button "[PERSON_NAME]" at bounding box center [453, 306] width 99 height 22
click at [464, 304] on button "[PERSON_NAME]" at bounding box center [453, 306] width 99 height 22
click at [444, 159] on div "Mesa 21" at bounding box center [457, 161] width 27 height 9
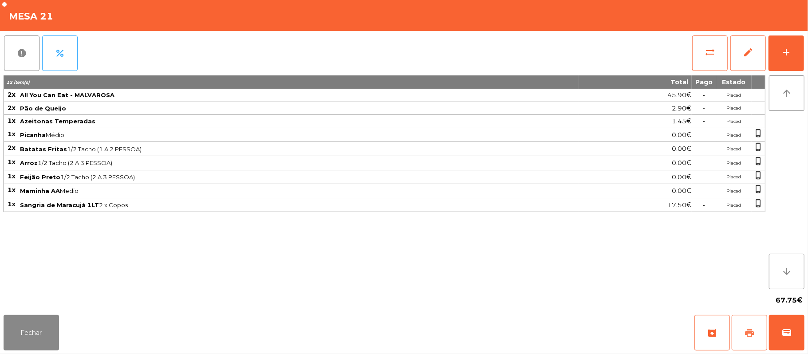
click at [742, 330] on button "print" at bounding box center [748, 332] width 35 height 35
click at [43, 317] on button "Fechar" at bounding box center [31, 332] width 55 height 35
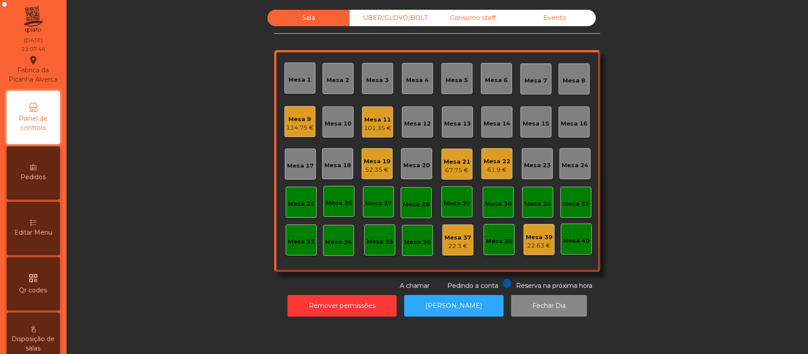
click at [379, 17] on div "UBER/GLOVO/BOLT" at bounding box center [391, 18] width 82 height 16
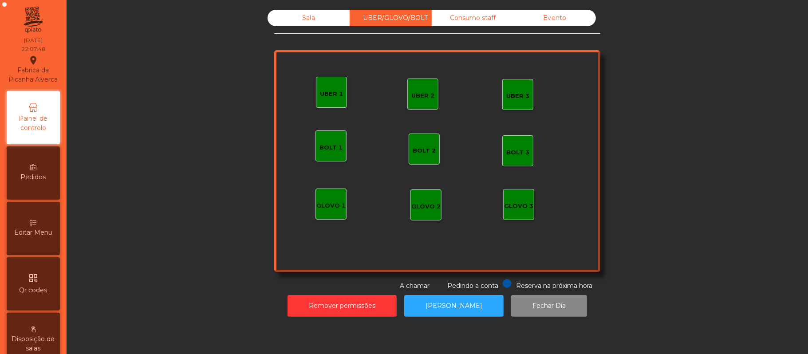
click at [320, 22] on div "Sala" at bounding box center [308, 18] width 82 height 16
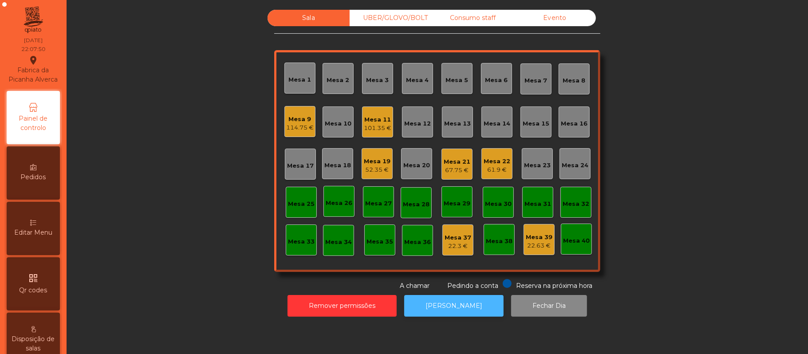
click at [440, 305] on button "[PERSON_NAME]" at bounding box center [453, 306] width 99 height 22
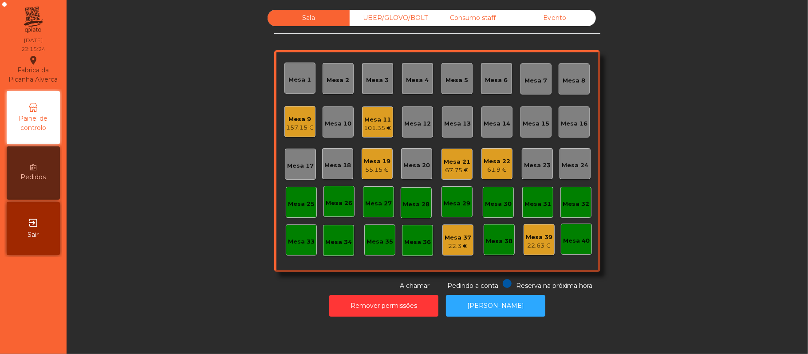
click at [366, 128] on div "101.35 €" at bounding box center [378, 128] width 28 height 9
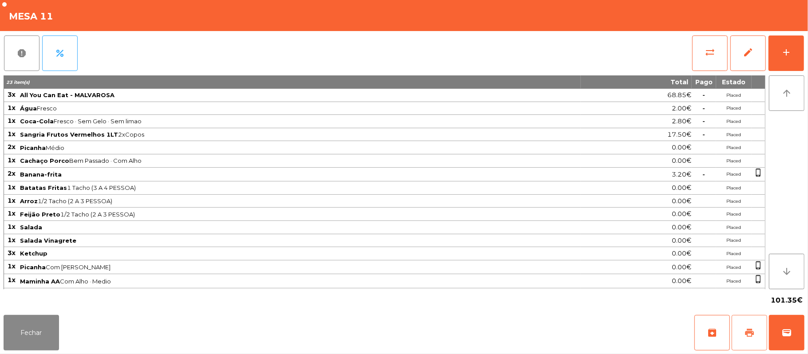
click at [737, 342] on button "print" at bounding box center [748, 332] width 35 height 35
click at [32, 328] on button "Fechar" at bounding box center [31, 332] width 55 height 35
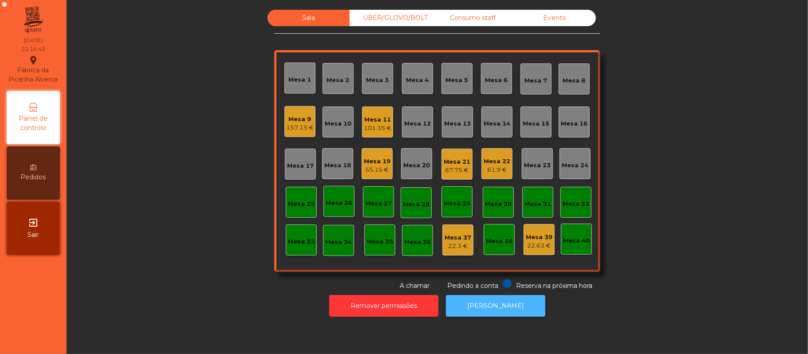
click at [505, 297] on button "[PERSON_NAME]" at bounding box center [495, 306] width 99 height 22
click at [364, 121] on div "Mesa 11" at bounding box center [378, 119] width 28 height 9
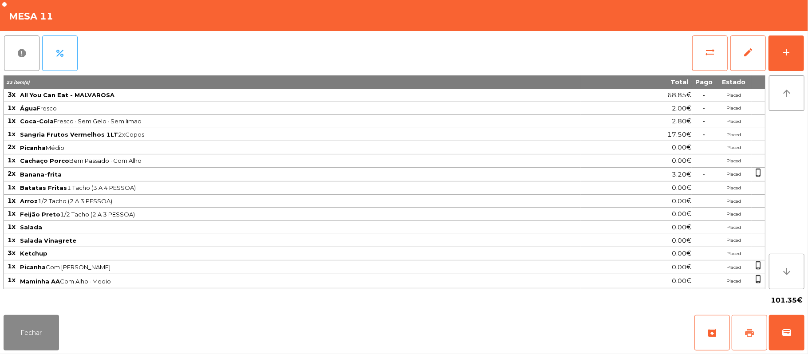
click at [741, 321] on button "print" at bounding box center [748, 332] width 35 height 35
click at [25, 344] on button "Fechar" at bounding box center [31, 332] width 55 height 35
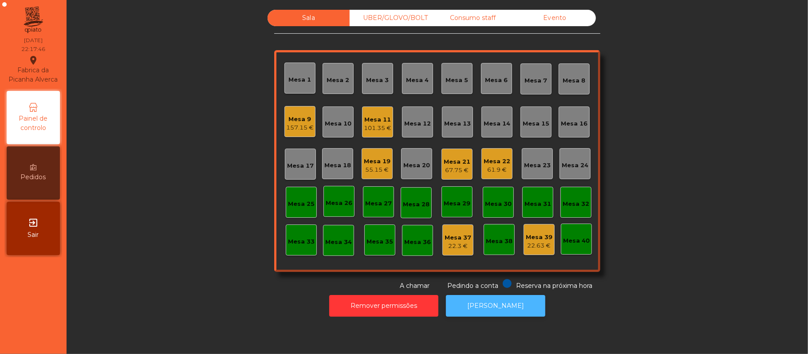
click at [501, 306] on button "[PERSON_NAME]" at bounding box center [495, 306] width 99 height 22
click at [366, 122] on div "Mesa 11" at bounding box center [378, 119] width 28 height 9
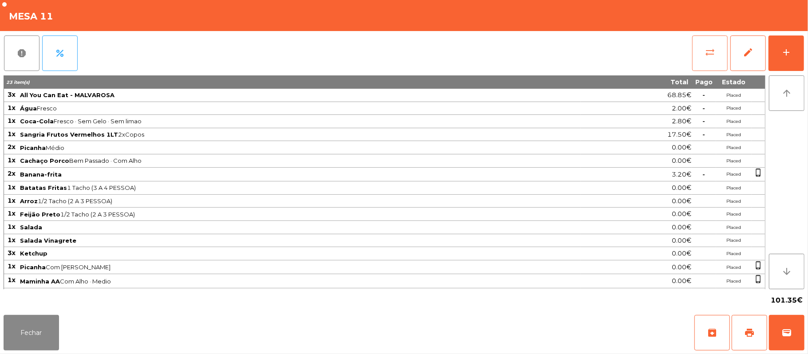
click at [706, 52] on span "sync_alt" at bounding box center [709, 52] width 11 height 11
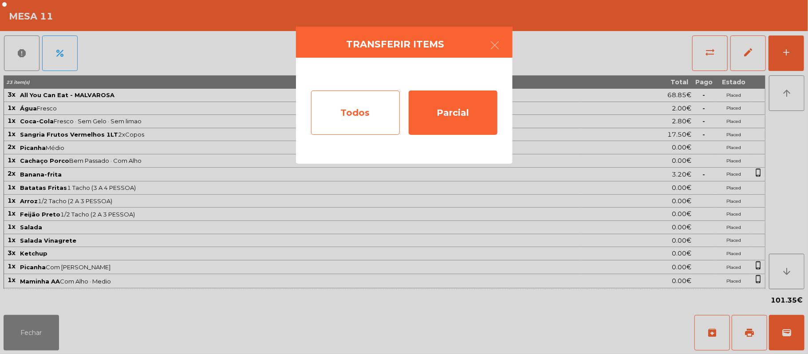
click at [360, 125] on div "Todos" at bounding box center [355, 112] width 89 height 44
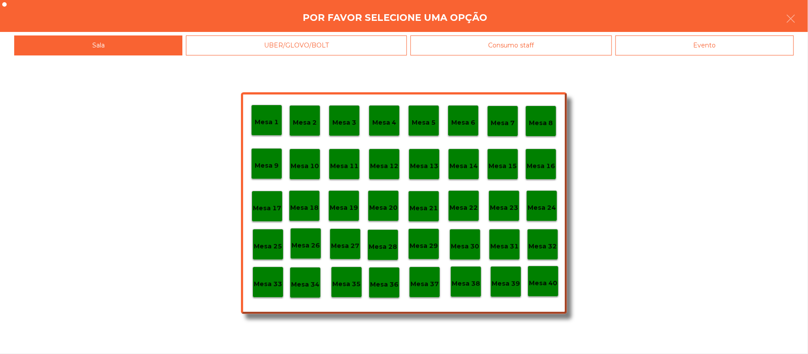
click at [696, 43] on div "Evento" at bounding box center [704, 45] width 178 height 20
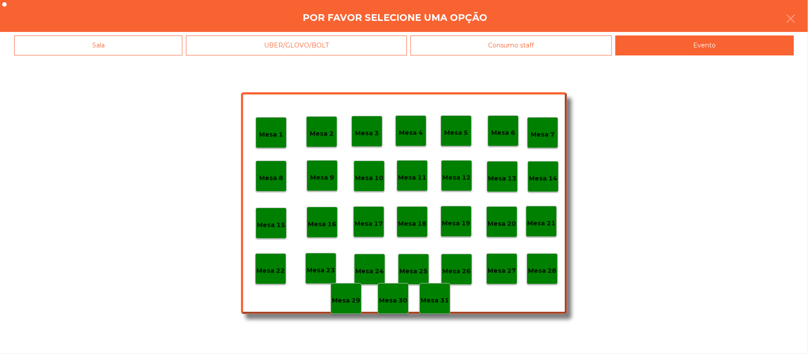
click at [551, 266] on p "Mesa 28" at bounding box center [542, 271] width 28 height 10
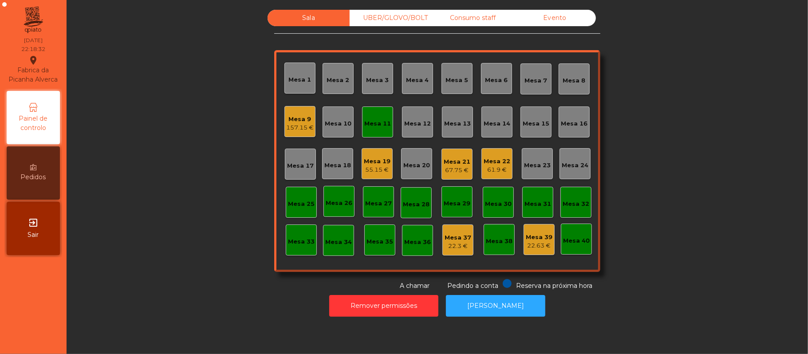
click at [386, 119] on div "Mesa 11" at bounding box center [377, 121] width 31 height 31
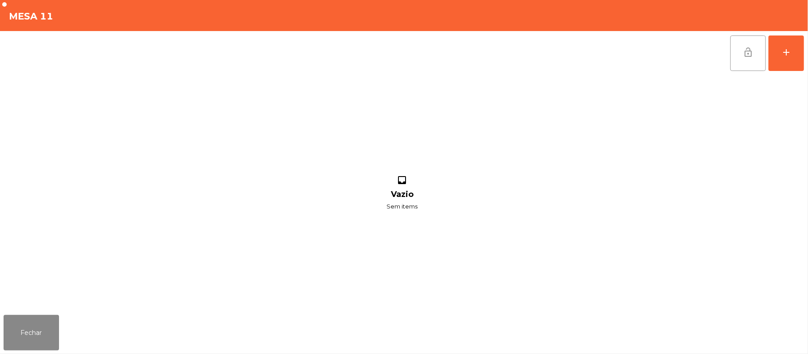
click at [736, 40] on button "lock_open" at bounding box center [747, 52] width 35 height 35
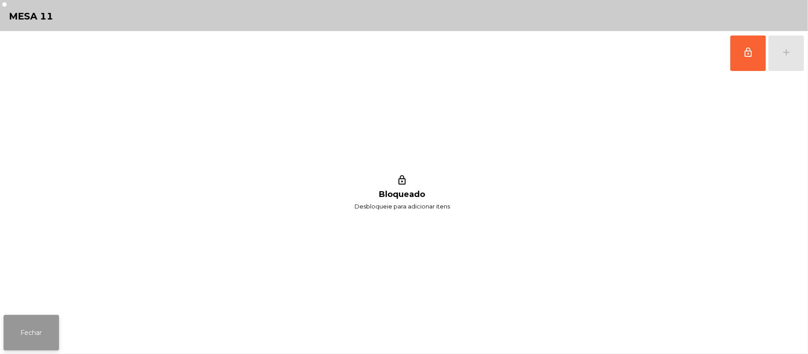
click at [47, 345] on button "Fechar" at bounding box center [31, 332] width 55 height 35
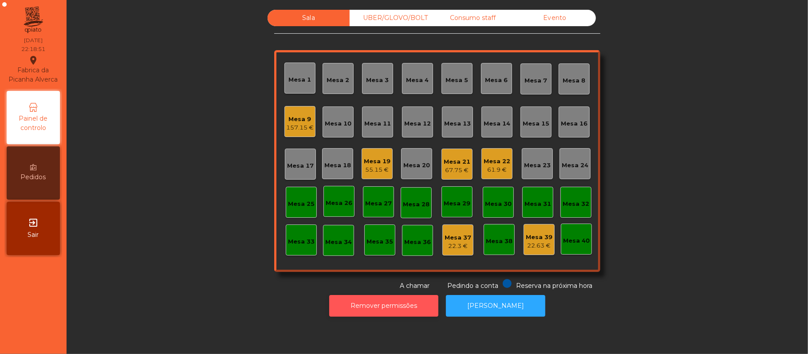
click at [391, 302] on button "Remover permissões" at bounding box center [383, 306] width 109 height 22
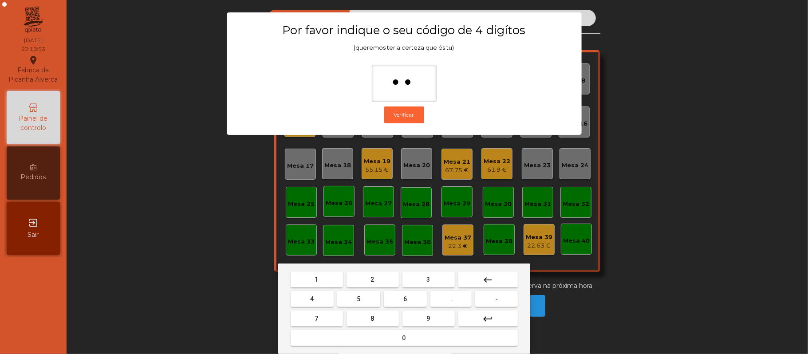
type input "***"
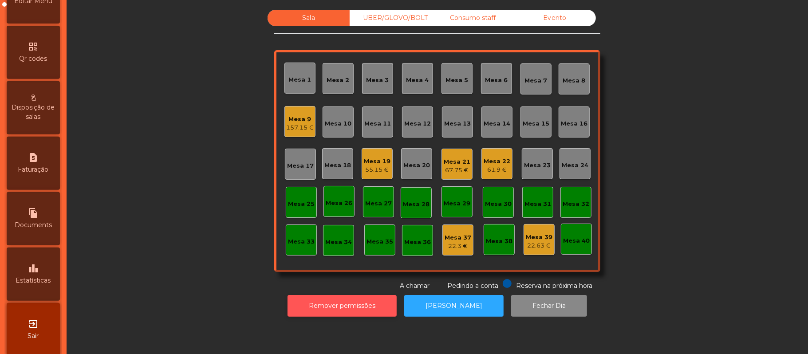
scroll to position [249, 0]
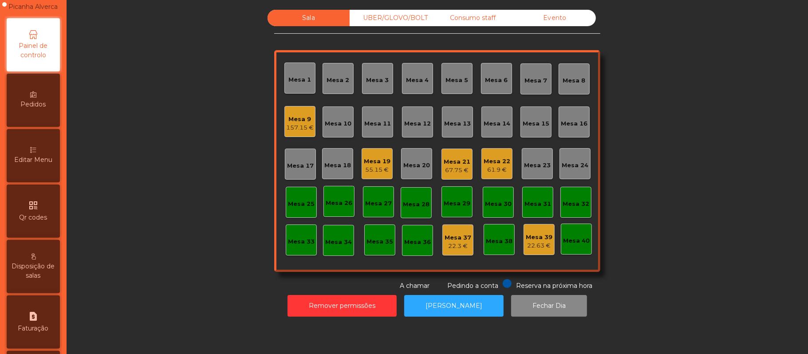
click at [47, 149] on div "Editar Menu" at bounding box center [33, 155] width 53 height 53
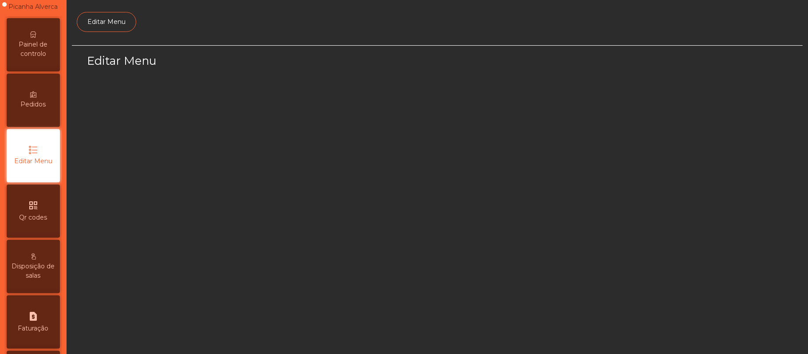
scroll to position [61, 0]
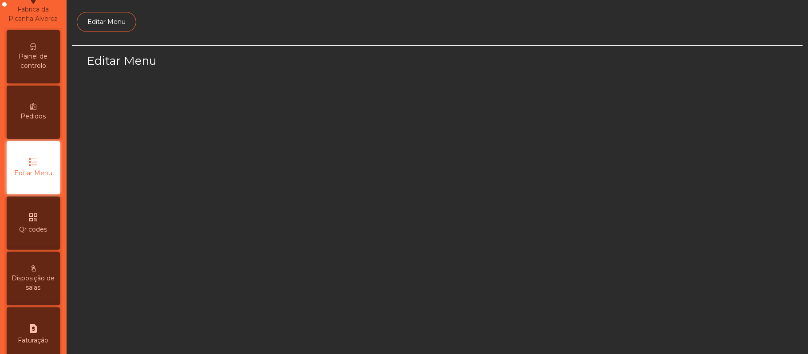
select select "*"
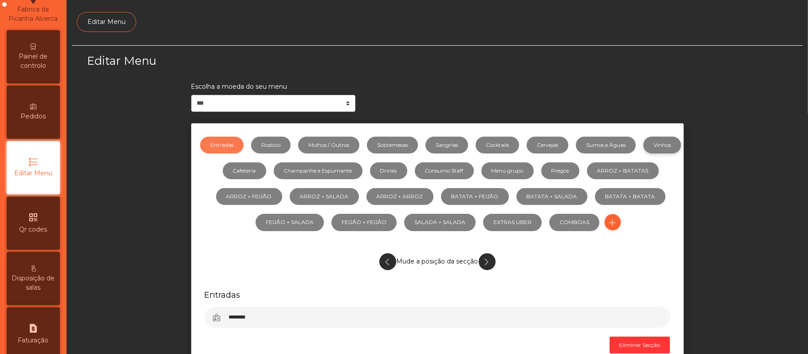
click at [643, 153] on link "Vinhos" at bounding box center [662, 145] width 38 height 17
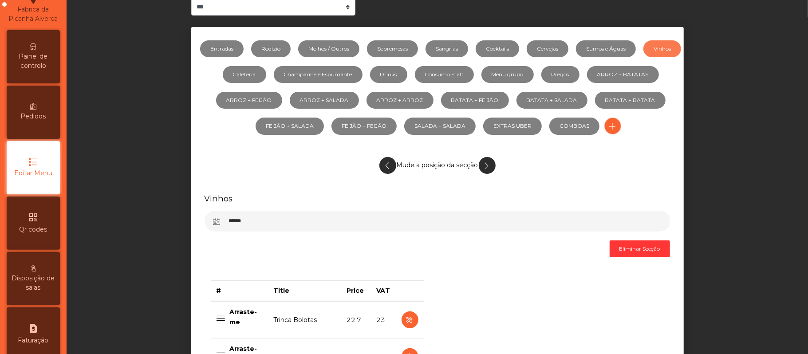
scroll to position [70, 0]
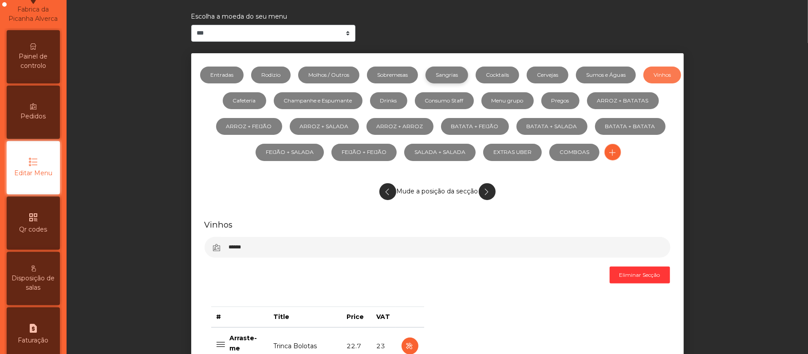
click at [464, 76] on link "Sangrias" at bounding box center [446, 75] width 43 height 17
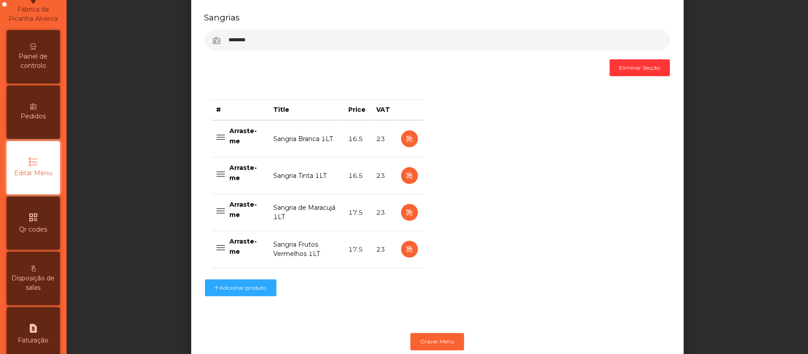
scroll to position [271, 0]
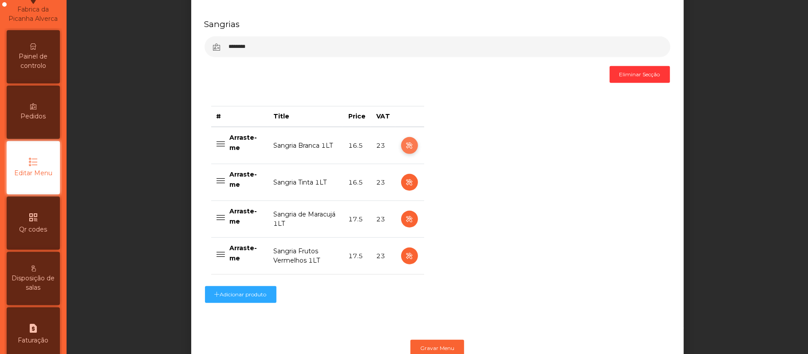
click at [404, 142] on icon "button" at bounding box center [409, 145] width 10 height 11
select select "***"
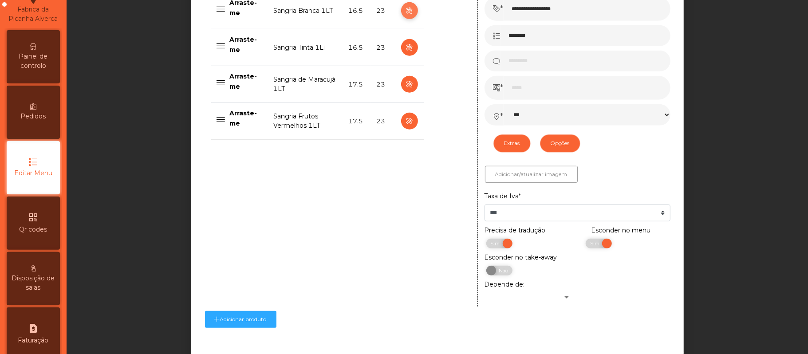
scroll to position [410, 0]
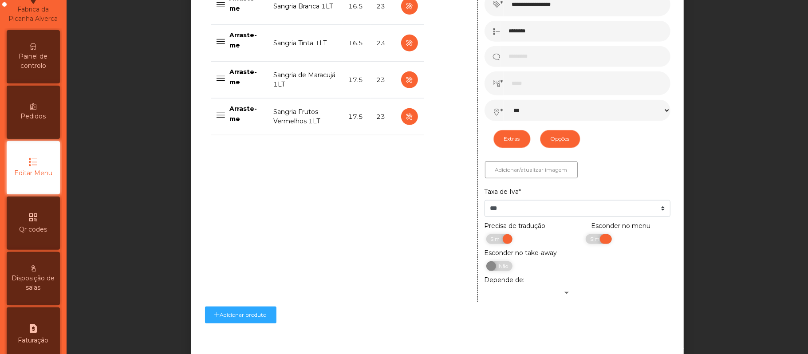
click at [585, 240] on span "Sim" at bounding box center [596, 239] width 22 height 10
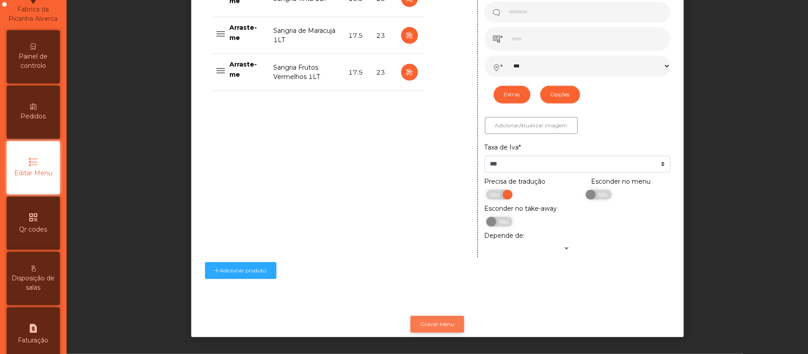
click at [424, 316] on button "Gravar Menu" at bounding box center [437, 324] width 54 height 17
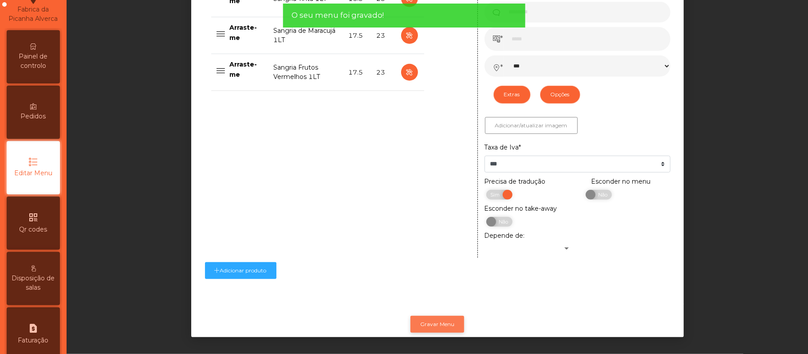
scroll to position [0, 0]
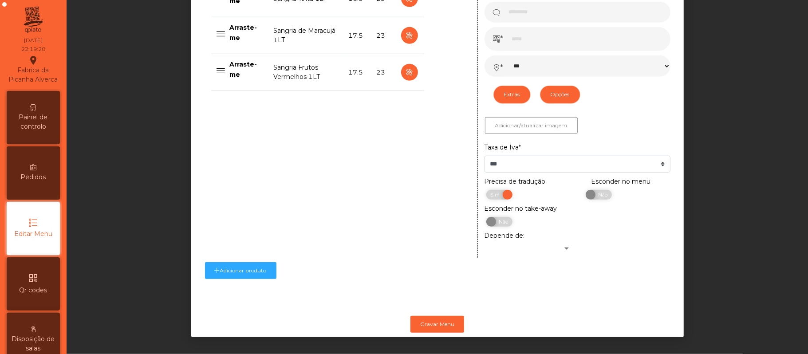
click at [47, 131] on span "Painel de controlo" at bounding box center [33, 122] width 49 height 19
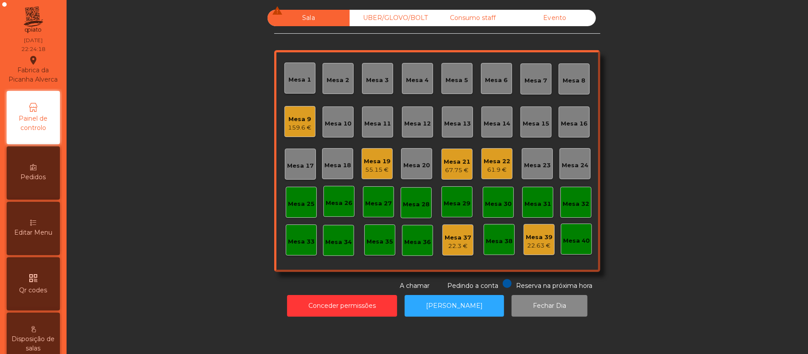
click at [488, 163] on div "Mesa 22" at bounding box center [497, 161] width 27 height 9
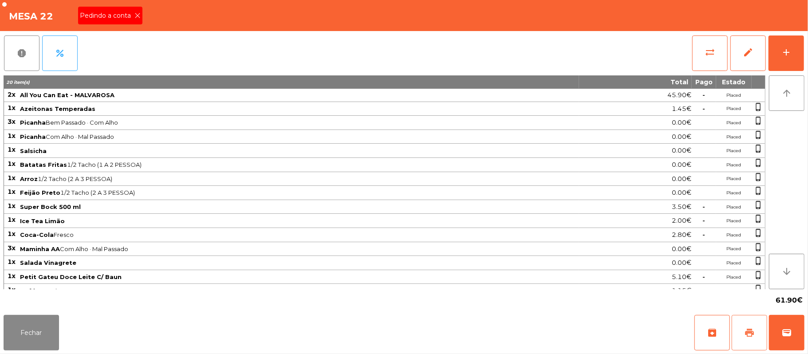
click at [751, 333] on span "print" at bounding box center [749, 332] width 11 height 11
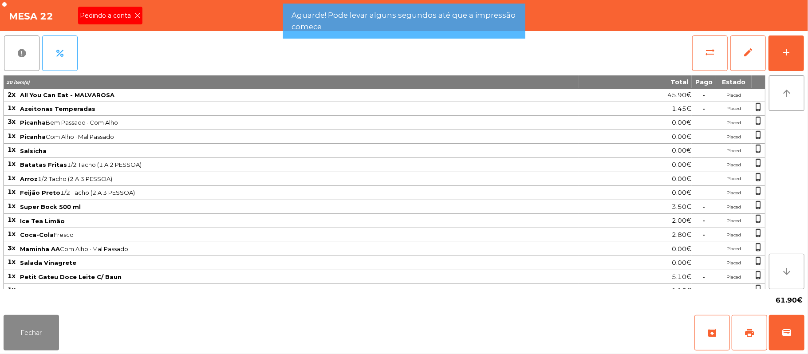
click at [137, 16] on icon at bounding box center [137, 15] width 6 height 6
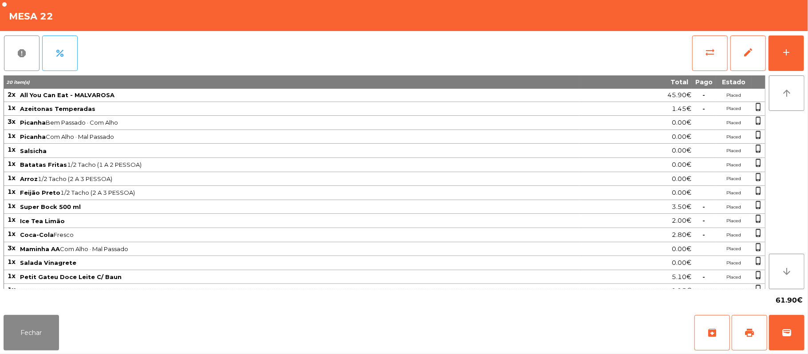
click at [3, 315] on div "Fechar archive print wallet" at bounding box center [404, 332] width 808 height 43
click at [35, 327] on button "Fechar" at bounding box center [31, 332] width 55 height 35
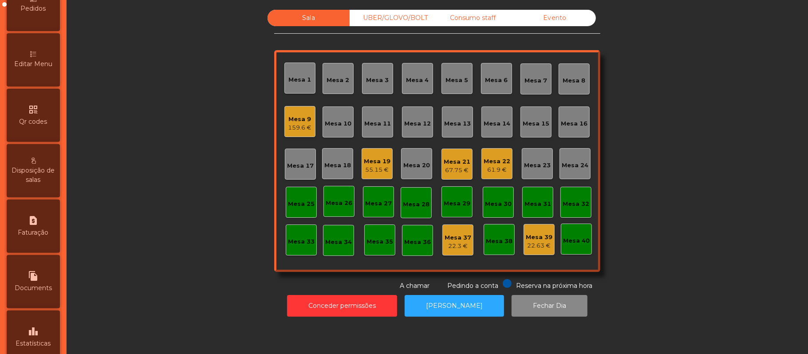
click at [48, 222] on div "request_page Faturação" at bounding box center [33, 226] width 53 height 53
select select "*"
select select "****"
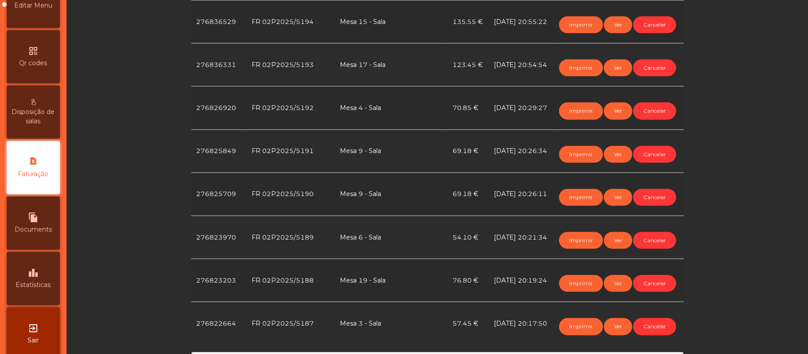
scroll to position [339, 0]
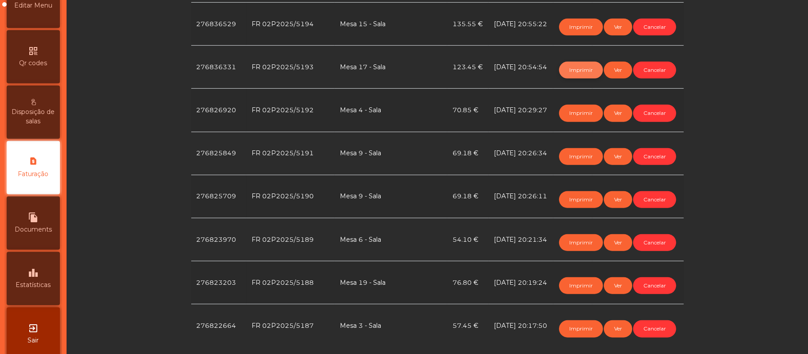
click at [579, 79] on button "Imprimir" at bounding box center [581, 70] width 44 height 17
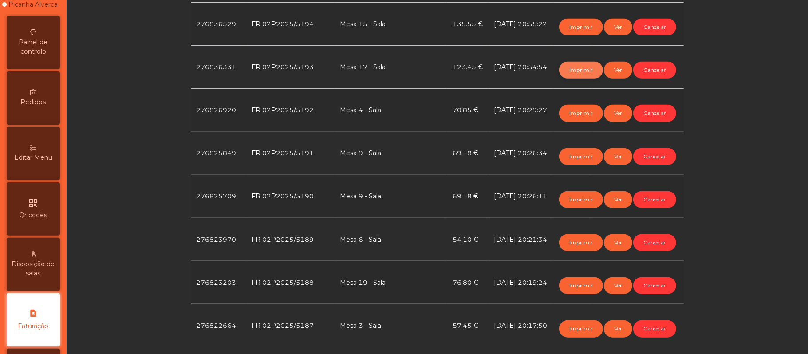
scroll to position [0, 0]
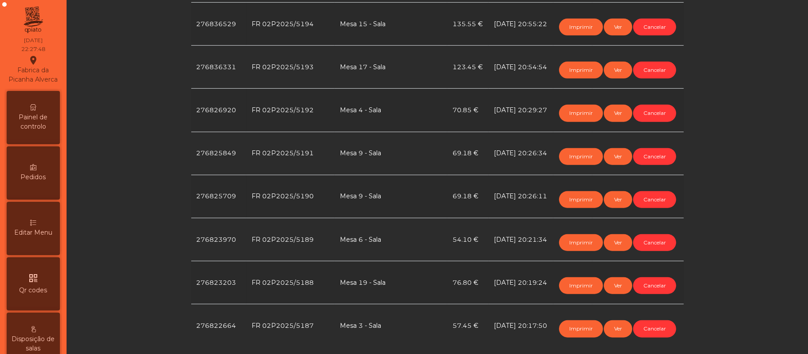
click at [47, 125] on span "Painel de controlo" at bounding box center [33, 122] width 49 height 19
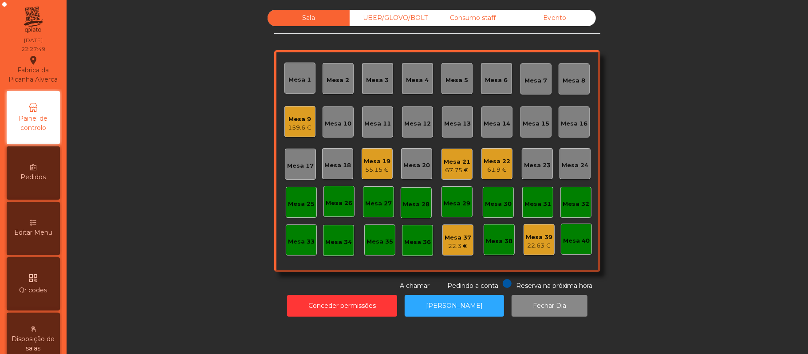
click at [527, 239] on div "Mesa 39" at bounding box center [539, 237] width 27 height 9
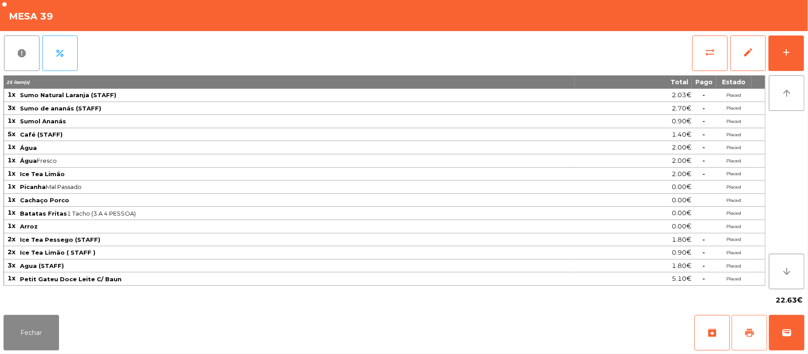
click at [742, 326] on button "print" at bounding box center [748, 332] width 35 height 35
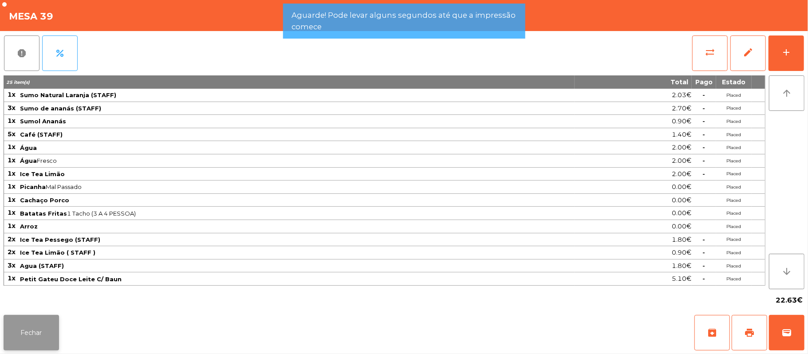
click at [35, 332] on button "Fechar" at bounding box center [31, 332] width 55 height 35
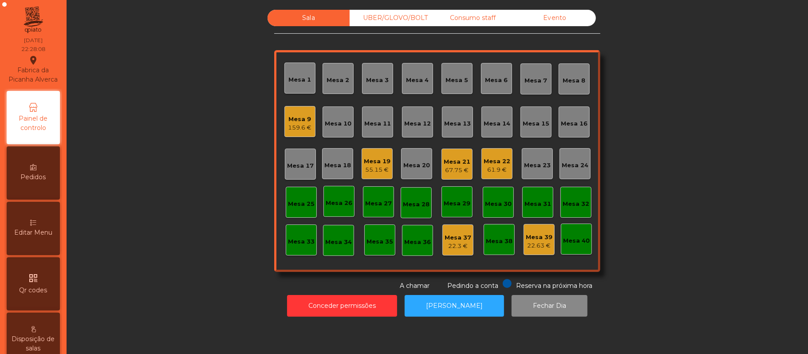
click at [497, 162] on div "Mesa 22" at bounding box center [497, 161] width 27 height 9
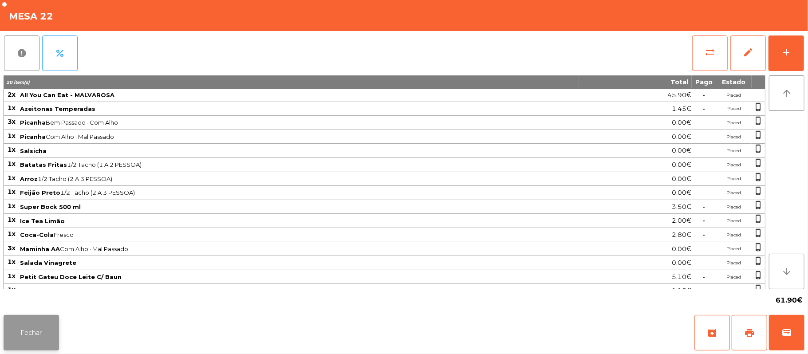
click at [19, 332] on button "Fechar" at bounding box center [31, 332] width 55 height 35
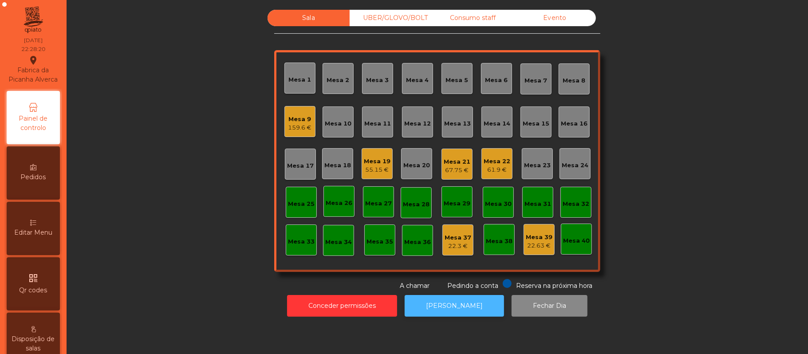
click at [460, 314] on button "[PERSON_NAME]" at bounding box center [454, 306] width 99 height 22
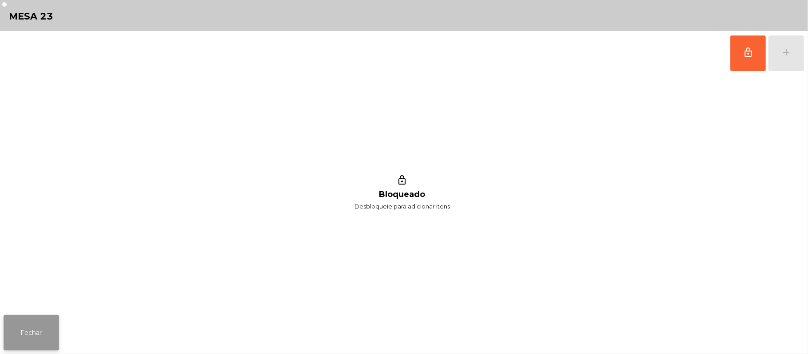
click at [51, 334] on button "Fechar" at bounding box center [31, 332] width 55 height 35
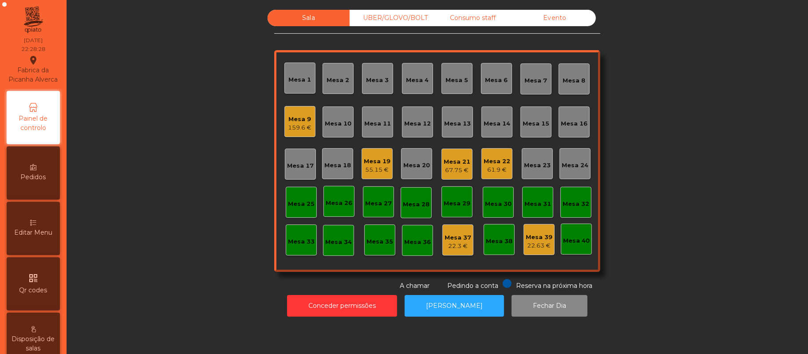
click at [501, 165] on div "61.9 €" at bounding box center [497, 169] width 27 height 9
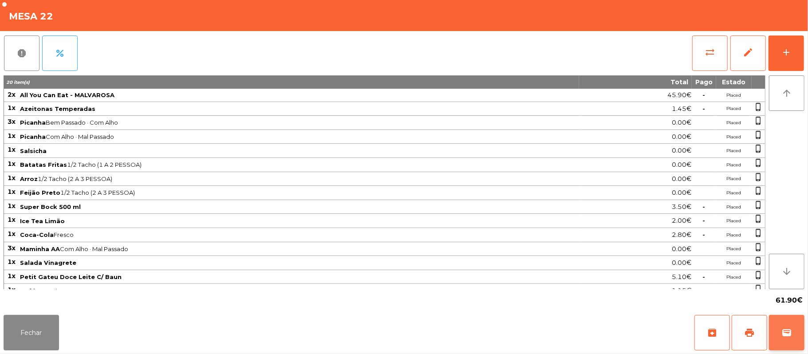
click at [783, 330] on span "wallet" at bounding box center [786, 332] width 11 height 11
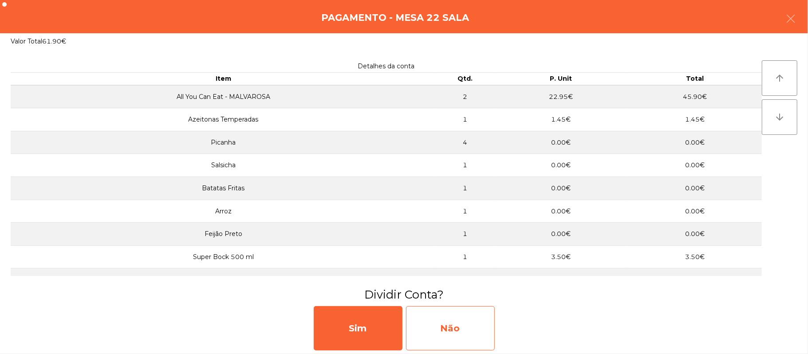
click at [444, 321] on div "Não" at bounding box center [450, 328] width 89 height 44
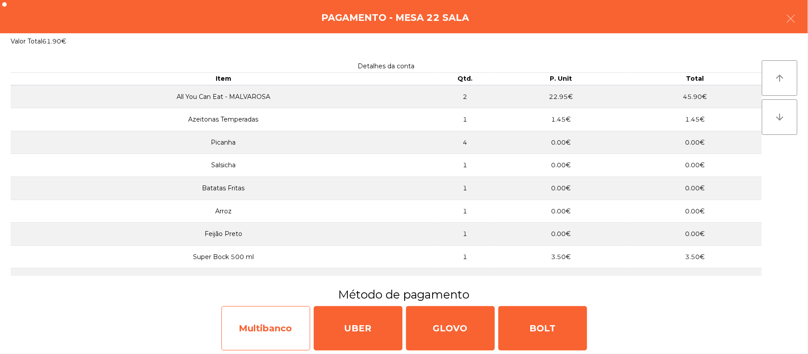
click at [266, 334] on div "Multibanco" at bounding box center [265, 328] width 89 height 44
select select "**"
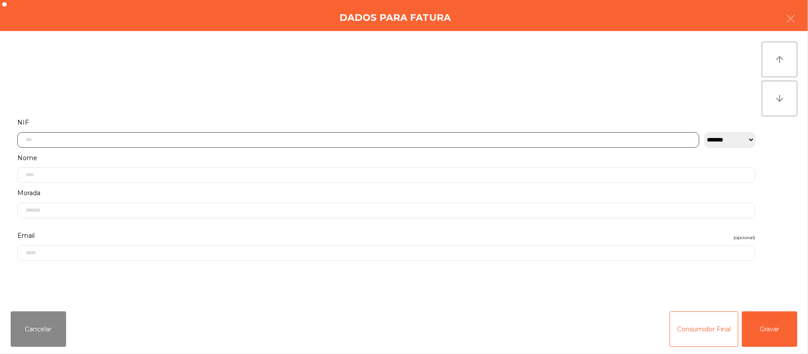
click at [372, 141] on input "text" at bounding box center [358, 140] width 682 height 16
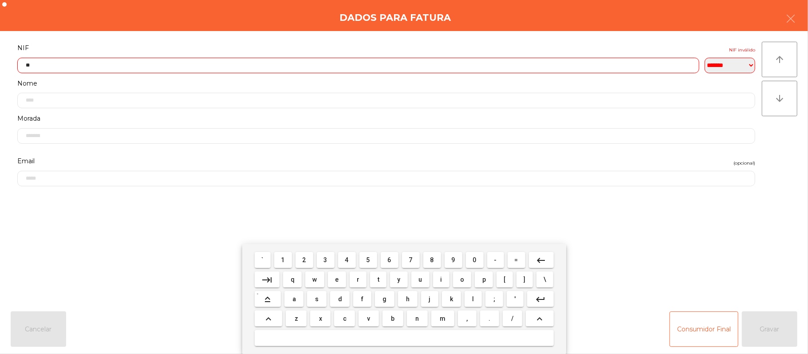
type input "*"
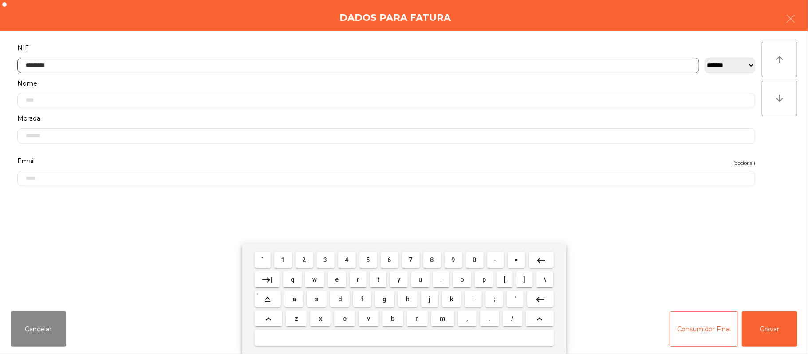
type input "*********"
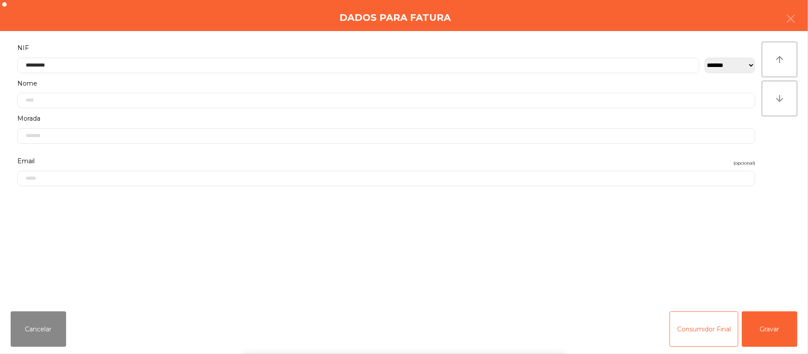
click at [767, 329] on div "` 1 2 3 4 5 6 7 8 9 0 - = keyboard_backspace keyboard_tab q w e r t y u i o p […" at bounding box center [404, 299] width 808 height 110
click at [781, 334] on div "` 1 2 3 4 5 6 7 8 9 0 - = keyboard_backspace keyboard_tab q w e r t y u i o p […" at bounding box center [404, 299] width 808 height 110
click at [769, 329] on button "Gravar" at bounding box center [769, 328] width 55 height 35
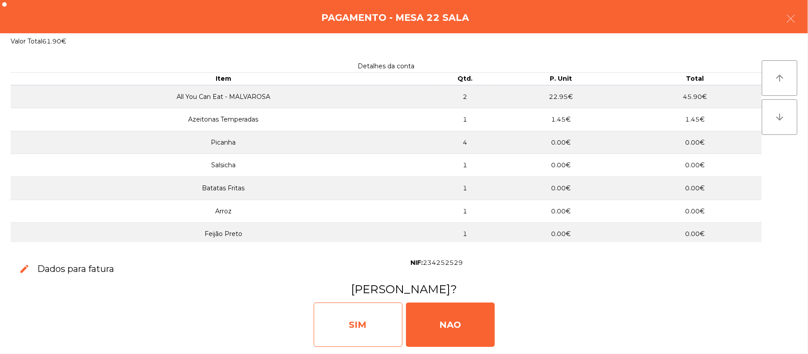
click at [352, 303] on div "SIM" at bounding box center [358, 325] width 89 height 44
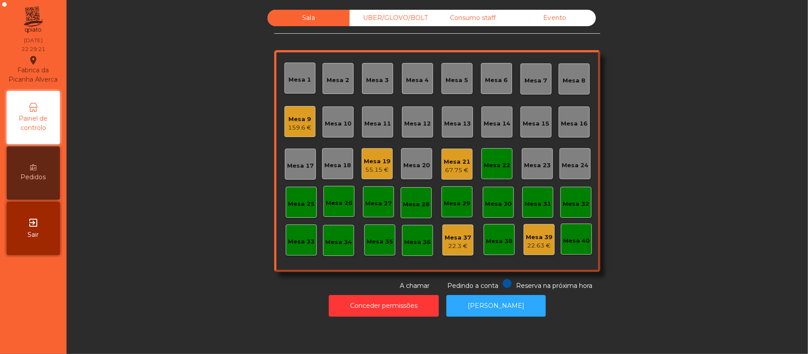
click at [502, 174] on div "Mesa 22" at bounding box center [496, 163] width 31 height 31
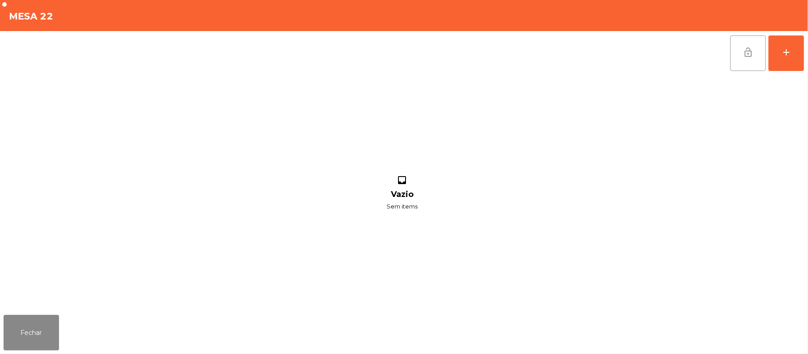
click at [744, 57] on button "lock_open" at bounding box center [747, 52] width 35 height 35
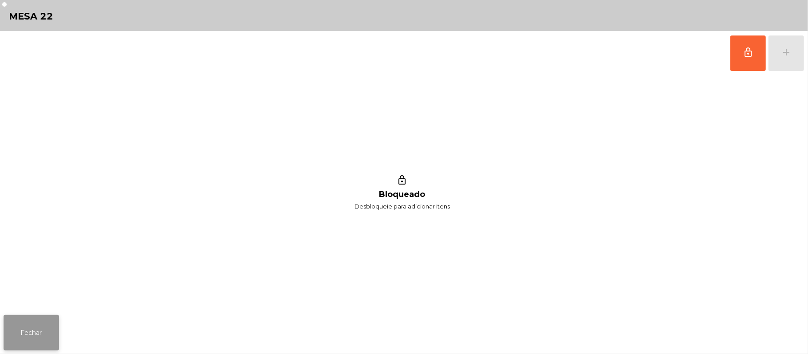
click at [38, 339] on button "Fechar" at bounding box center [31, 332] width 55 height 35
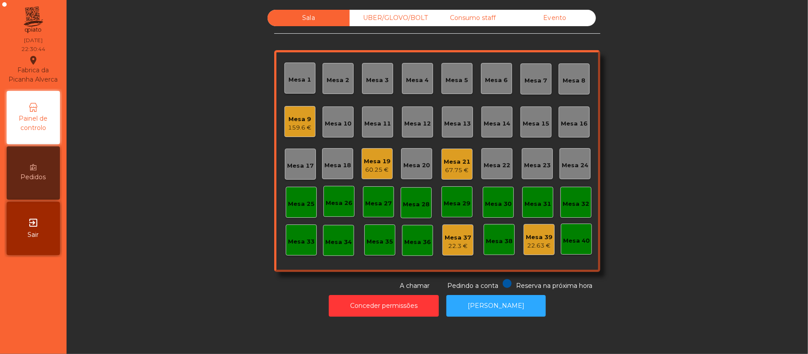
click at [460, 19] on div "Consumo staff" at bounding box center [473, 18] width 82 height 16
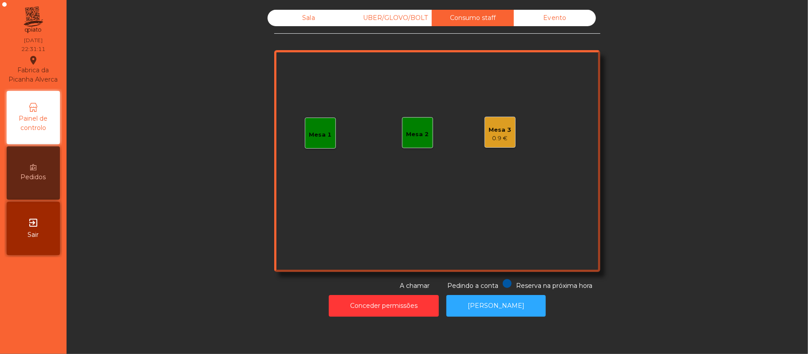
click at [503, 136] on div "0.9 €" at bounding box center [500, 138] width 23 height 9
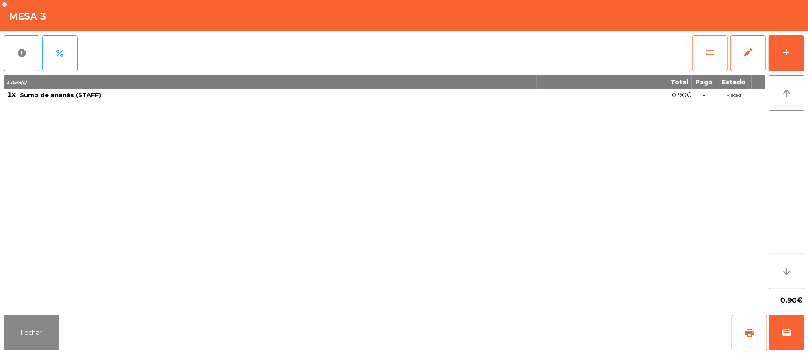
click at [704, 44] on button "sync_alt" at bounding box center [709, 52] width 35 height 35
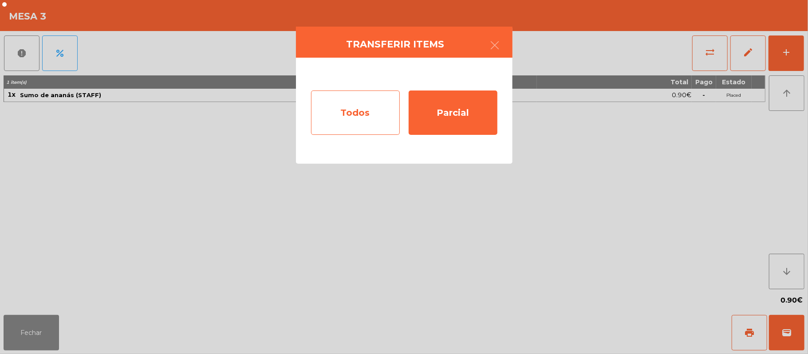
click at [358, 107] on div "Todos" at bounding box center [355, 112] width 89 height 44
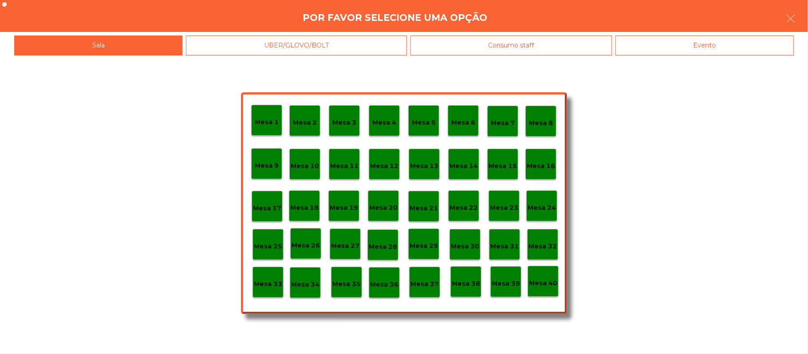
click at [662, 42] on div "Evento" at bounding box center [704, 45] width 178 height 20
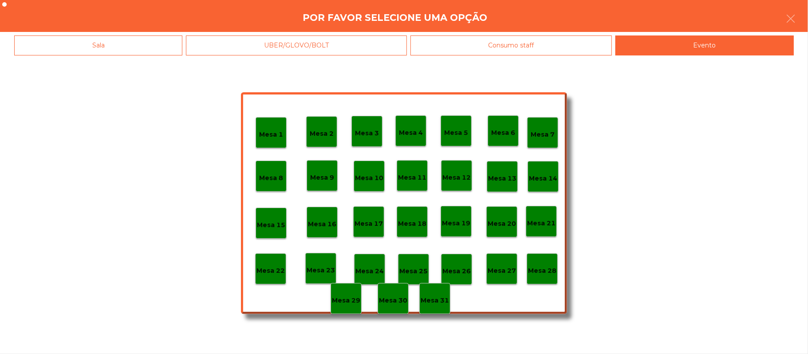
click at [542, 271] on p "Mesa 28" at bounding box center [542, 271] width 28 height 10
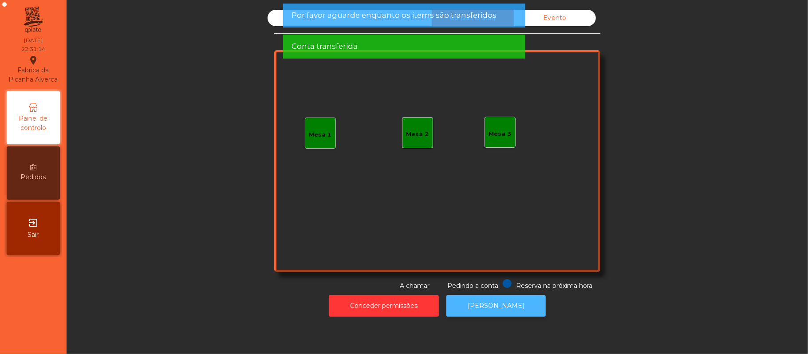
click at [484, 307] on button "[PERSON_NAME]" at bounding box center [495, 306] width 99 height 22
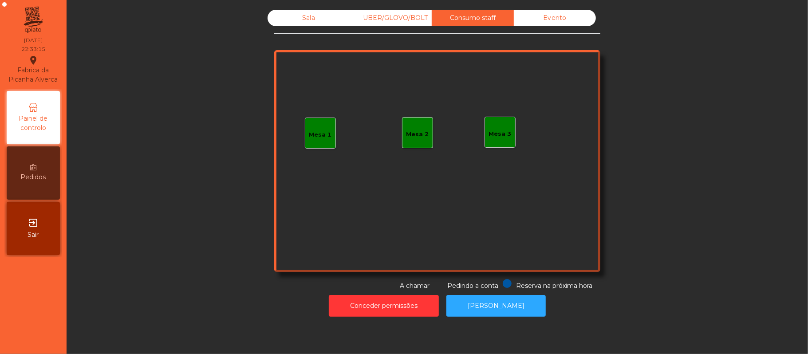
click at [307, 22] on div "Sala" at bounding box center [308, 18] width 82 height 16
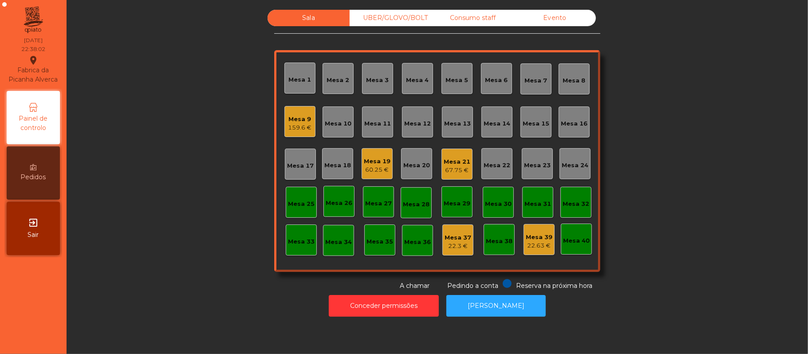
click at [401, 16] on div "UBER/GLOVO/BOLT" at bounding box center [391, 18] width 82 height 16
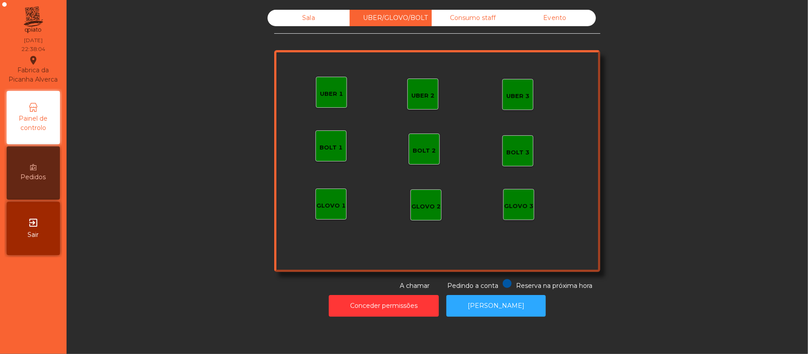
click at [328, 94] on div "UBER 1" at bounding box center [331, 94] width 23 height 9
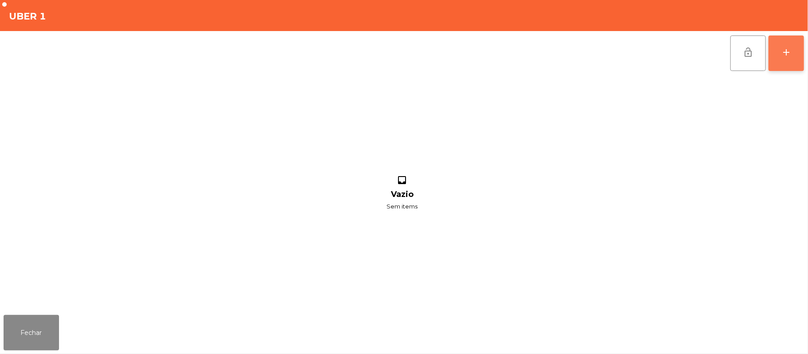
click at [799, 57] on button "add" at bounding box center [785, 52] width 35 height 35
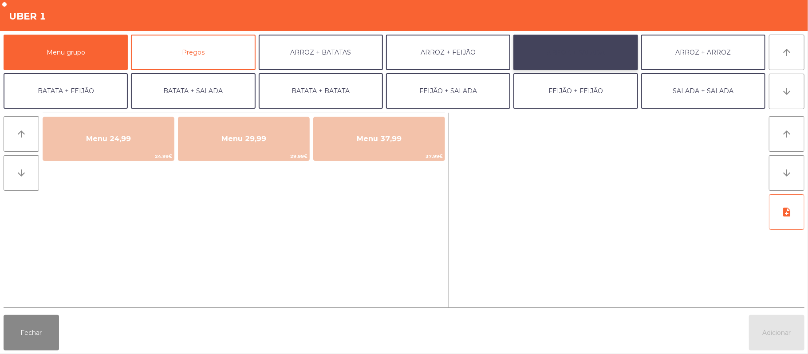
click at [583, 59] on button "ARROZ + SALADA" at bounding box center [575, 52] width 124 height 35
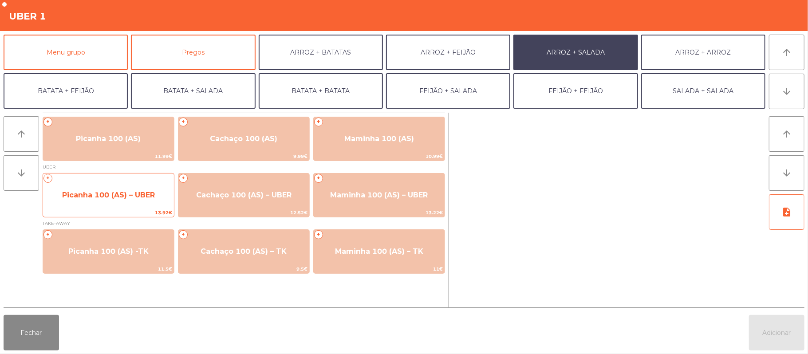
click at [124, 194] on span "Picanha 100 (AS) – UBER" at bounding box center [108, 195] width 93 height 8
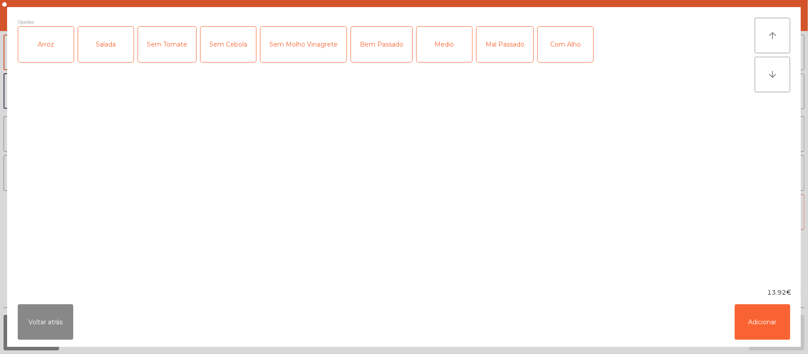
click at [50, 55] on div "Arroz" at bounding box center [45, 44] width 55 height 35
click at [108, 58] on div "Salada" at bounding box center [105, 44] width 55 height 35
click at [450, 51] on div "Medio" at bounding box center [444, 44] width 55 height 35
click at [563, 53] on div "Com Alho" at bounding box center [565, 44] width 55 height 35
click at [760, 321] on button "Adicionar" at bounding box center [762, 321] width 55 height 35
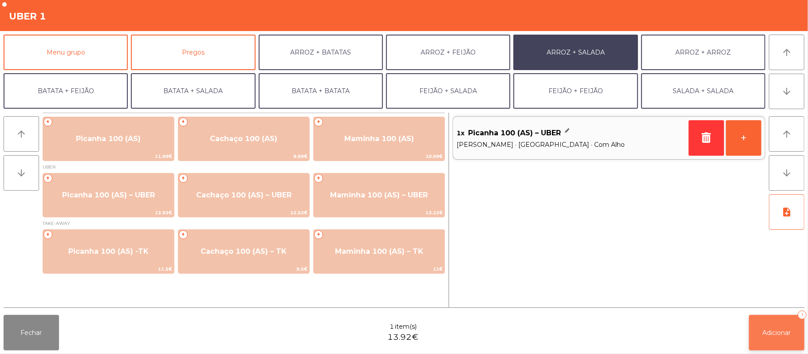
click at [766, 334] on span "Adicionar" at bounding box center [777, 333] width 28 height 8
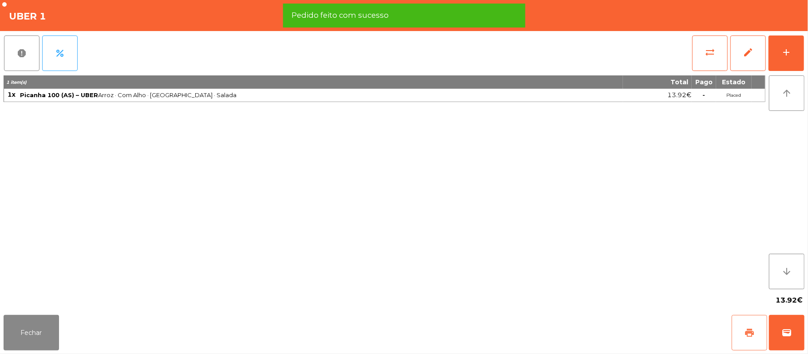
click at [742, 330] on button "print" at bounding box center [748, 332] width 35 height 35
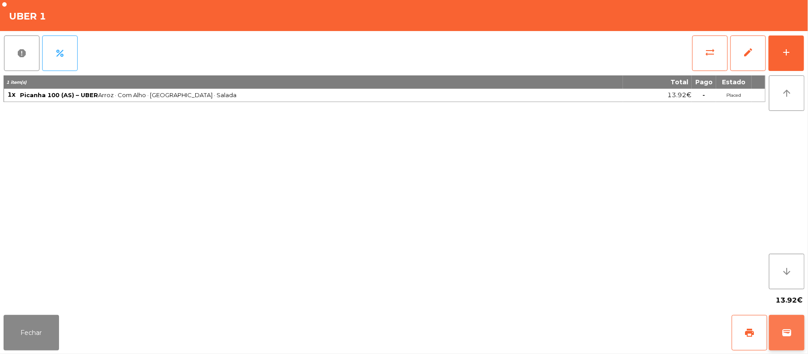
click at [793, 332] on button "wallet" at bounding box center [786, 332] width 35 height 35
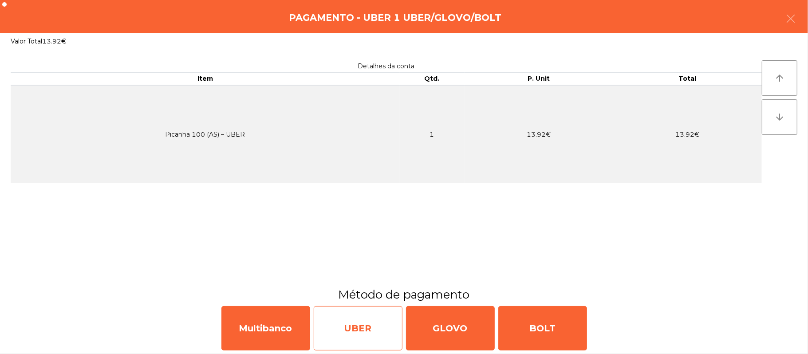
click at [361, 333] on div "UBER" at bounding box center [358, 328] width 89 height 44
select select "**"
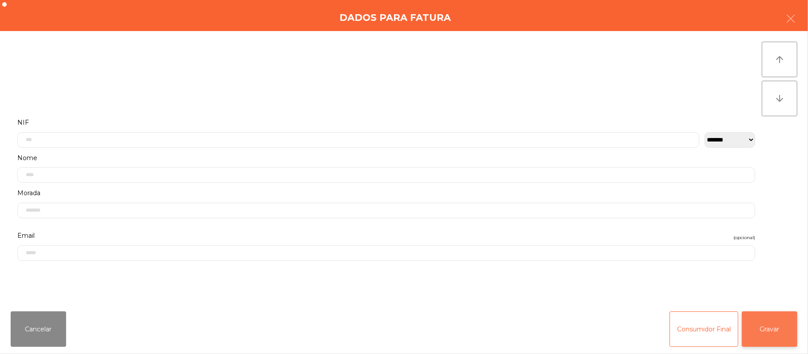
click at [775, 330] on button "Gravar" at bounding box center [769, 328] width 55 height 35
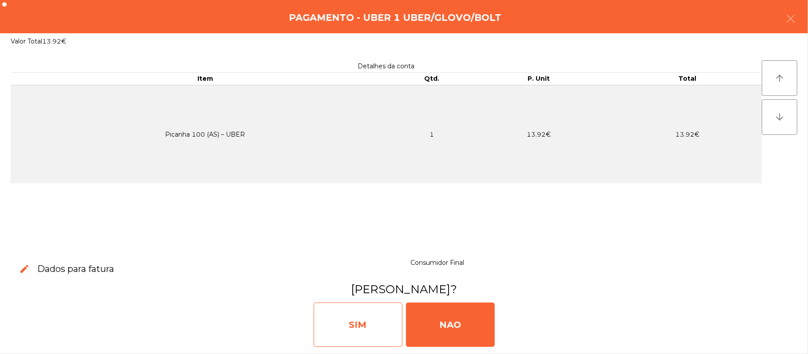
click at [365, 317] on div "SIM" at bounding box center [358, 325] width 89 height 44
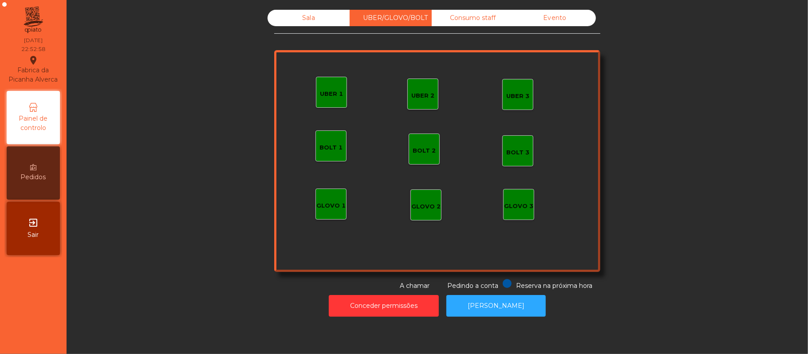
click at [293, 11] on div "Sala" at bounding box center [308, 18] width 82 height 16
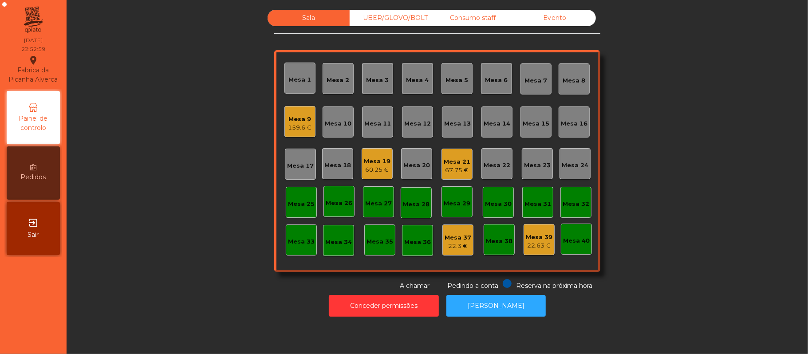
click at [370, 165] on div "60.25 €" at bounding box center [377, 169] width 27 height 9
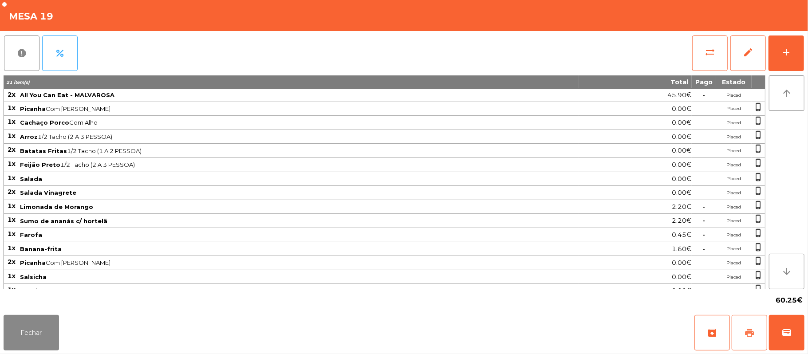
click at [752, 336] on span "print" at bounding box center [749, 332] width 11 height 11
click at [783, 330] on span "wallet" at bounding box center [786, 332] width 11 height 11
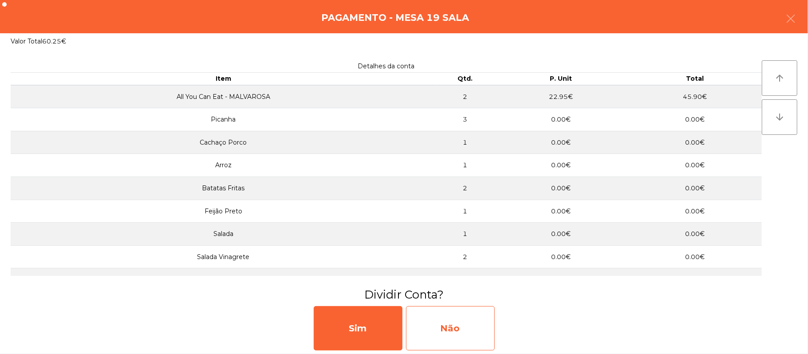
click at [441, 321] on div "Não" at bounding box center [450, 328] width 89 height 44
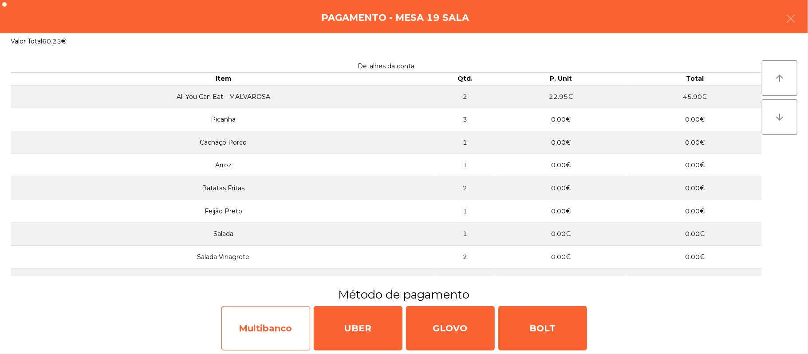
click at [266, 329] on div "Multibanco" at bounding box center [265, 328] width 89 height 44
select select "**"
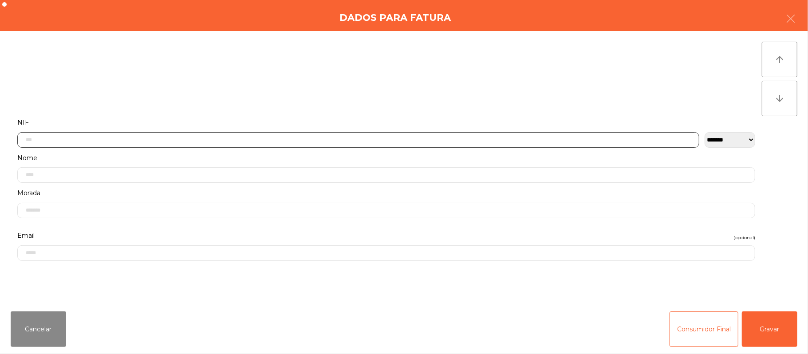
click at [201, 139] on input "text" at bounding box center [358, 140] width 682 height 16
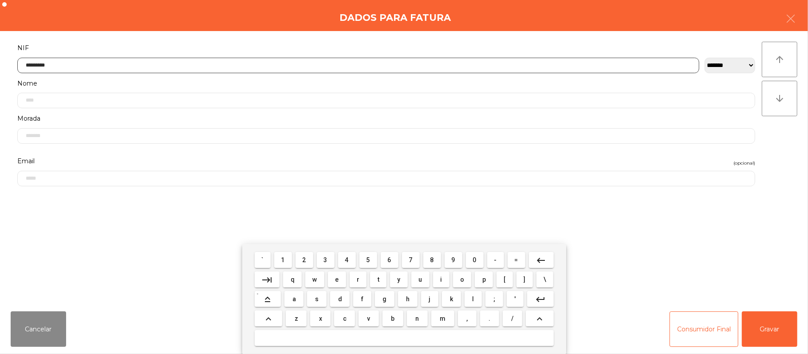
type input "*********"
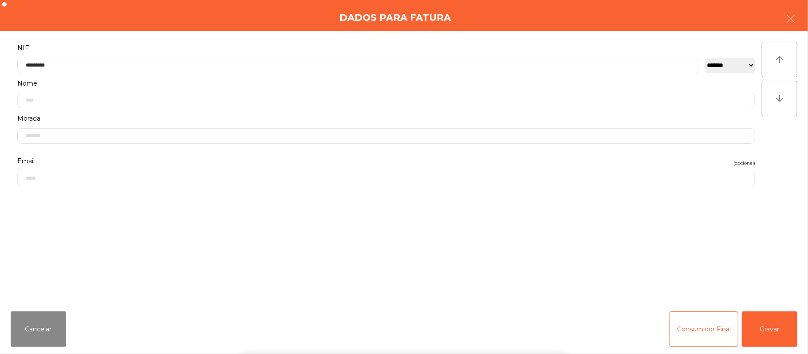
click at [762, 330] on div "` 1 2 3 4 5 6 7 8 9 0 - = keyboard_backspace keyboard_tab q w e r t y u i o p […" at bounding box center [404, 299] width 808 height 110
click at [765, 330] on button "Gravar" at bounding box center [769, 328] width 55 height 35
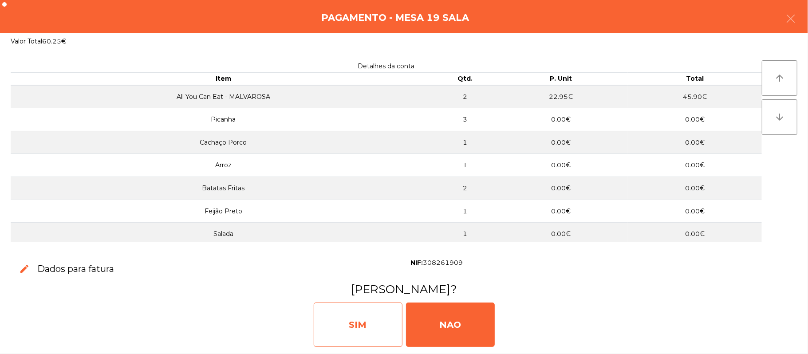
click at [366, 313] on div "SIM" at bounding box center [358, 325] width 89 height 44
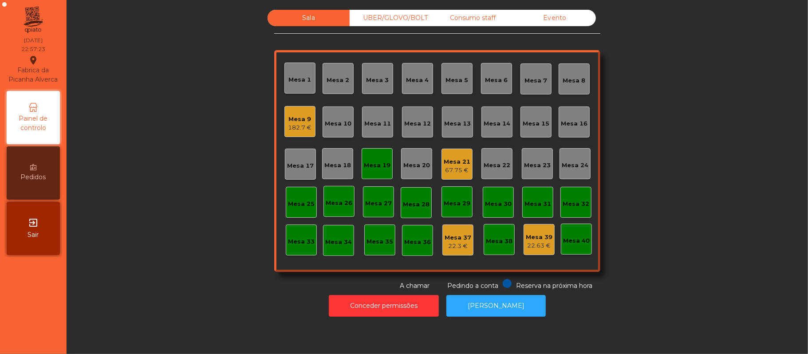
click at [288, 118] on div "Mesa 9" at bounding box center [300, 119] width 24 height 9
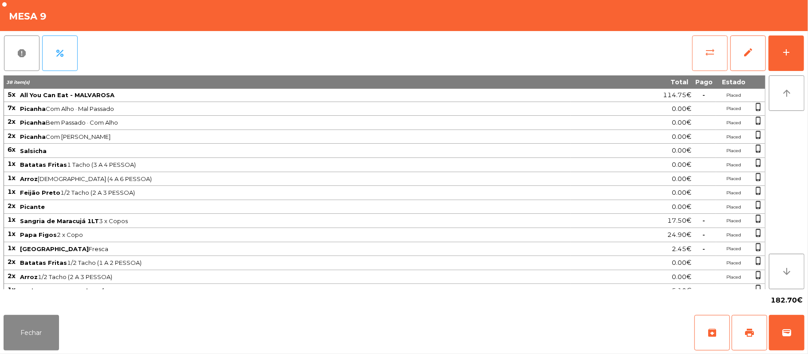
click at [703, 54] on button "sync_alt" at bounding box center [709, 52] width 35 height 35
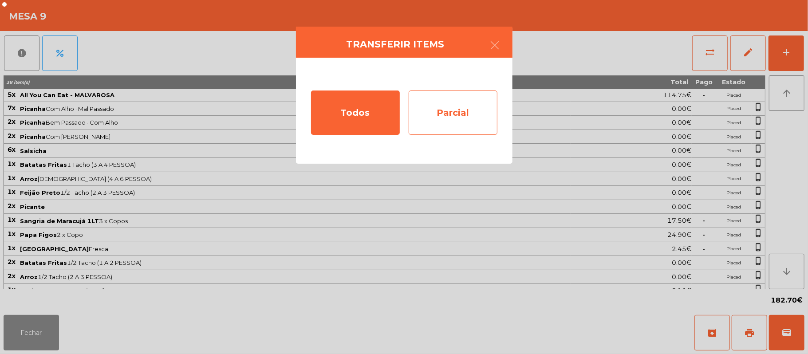
click at [460, 105] on div "Parcial" at bounding box center [453, 112] width 89 height 44
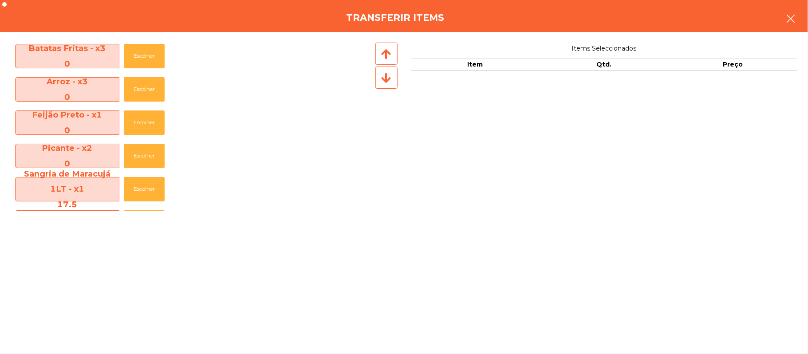
scroll to position [237, 0]
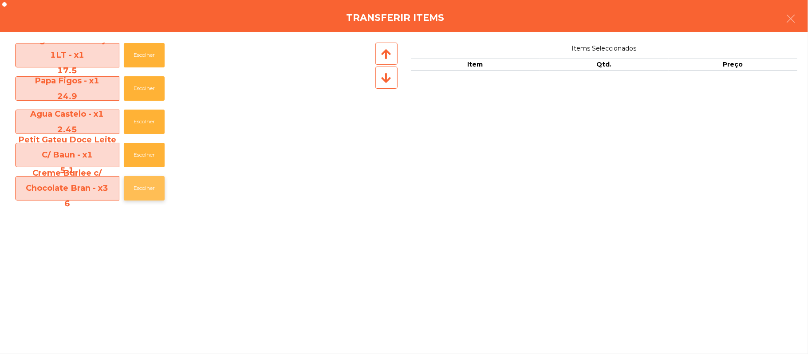
click at [148, 189] on button "Escolher" at bounding box center [144, 188] width 41 height 24
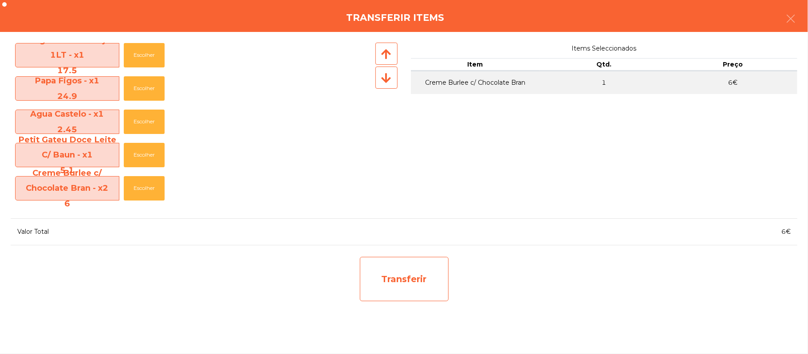
click at [402, 276] on div "Transferir" at bounding box center [404, 279] width 89 height 44
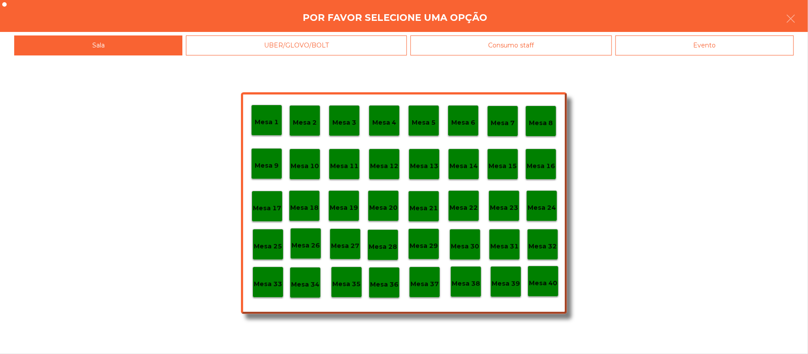
click at [803, 13] on div "Por favor selecione uma opção" at bounding box center [404, 16] width 808 height 32
click at [788, 21] on icon "button" at bounding box center [790, 18] width 11 height 11
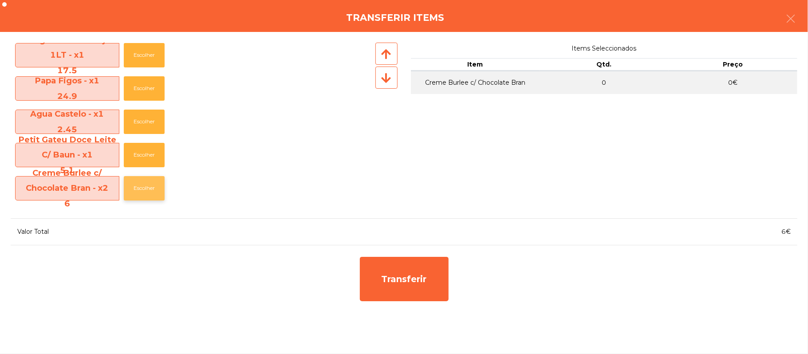
click at [147, 187] on button "Escolher" at bounding box center [144, 188] width 41 height 24
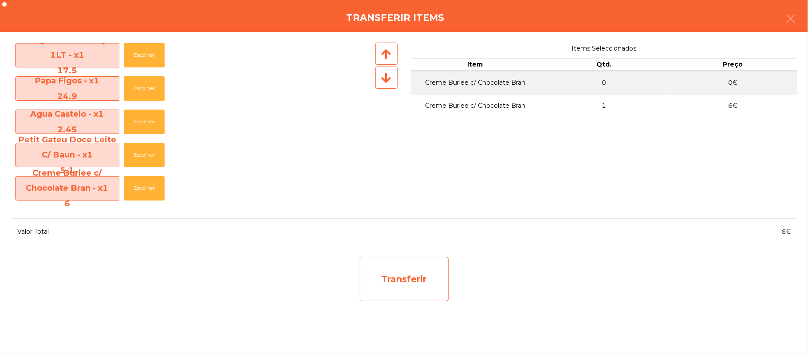
click at [400, 279] on div "Transferir" at bounding box center [404, 279] width 89 height 44
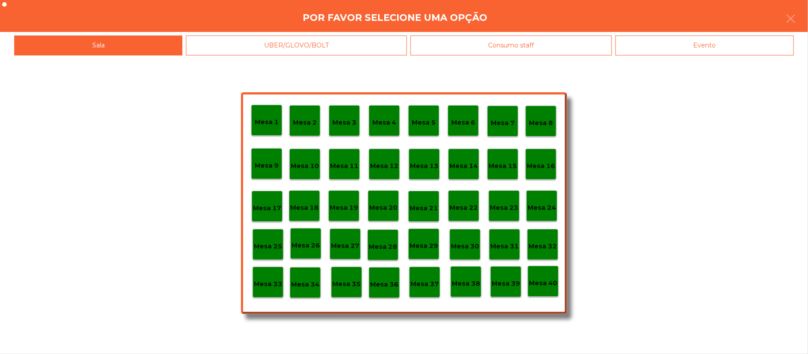
click at [426, 280] on p "Mesa 37" at bounding box center [424, 284] width 28 height 10
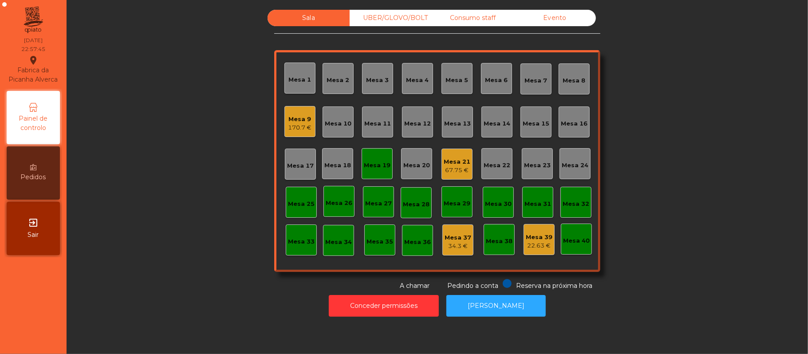
click at [291, 119] on div "Mesa 9" at bounding box center [300, 119] width 24 height 9
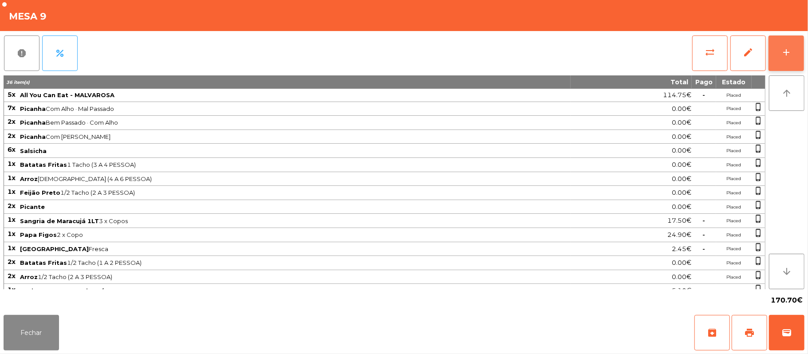
click at [783, 57] on button "add" at bounding box center [785, 52] width 35 height 35
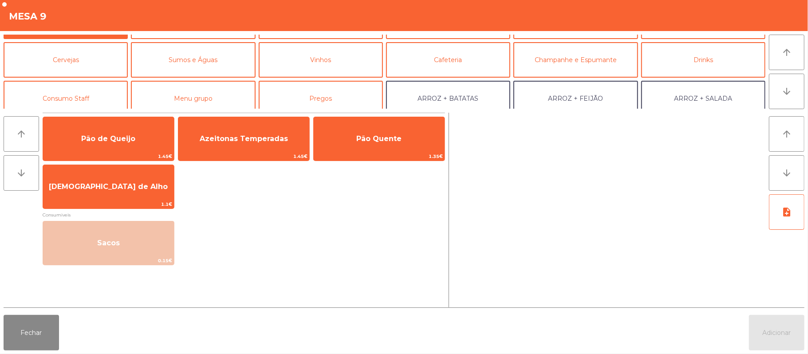
scroll to position [0, 0]
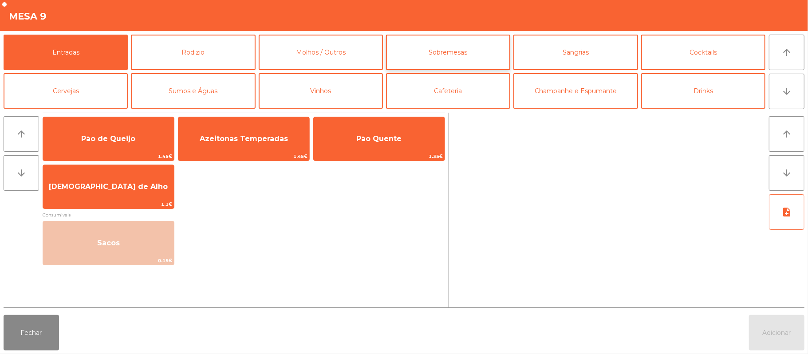
click at [428, 63] on button "Sobremesas" at bounding box center [448, 52] width 124 height 35
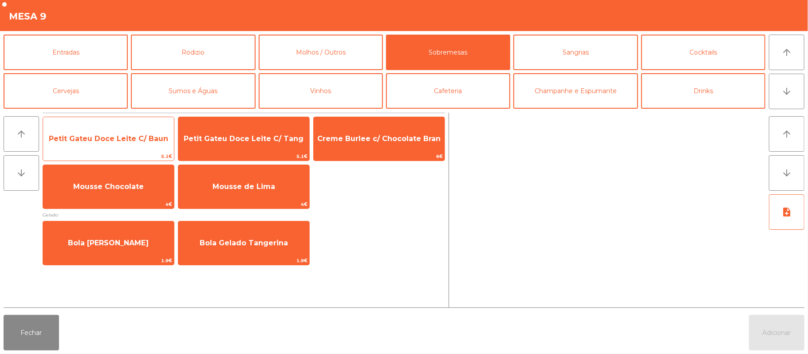
click at [128, 139] on span "Petit Gateu Doce Leite C/ Baun" at bounding box center [108, 138] width 119 height 8
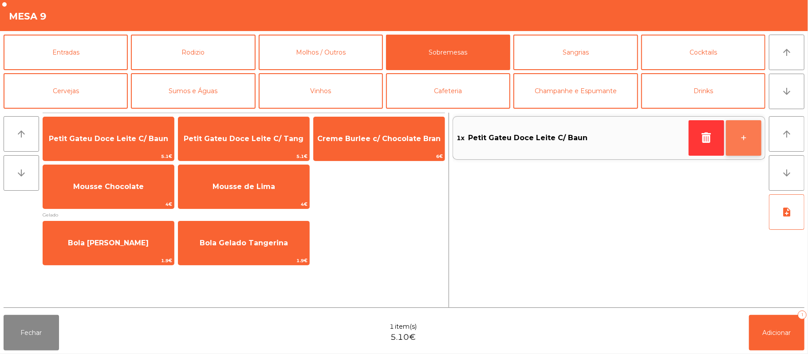
click at [751, 137] on button "+" at bounding box center [743, 137] width 35 height 35
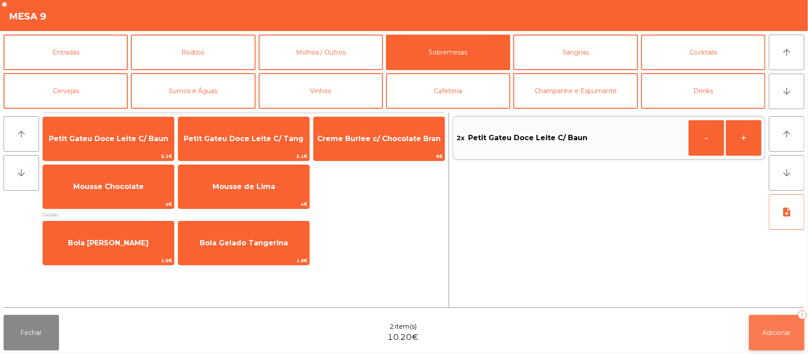
click at [780, 319] on button "Adicionar 2" at bounding box center [776, 332] width 55 height 35
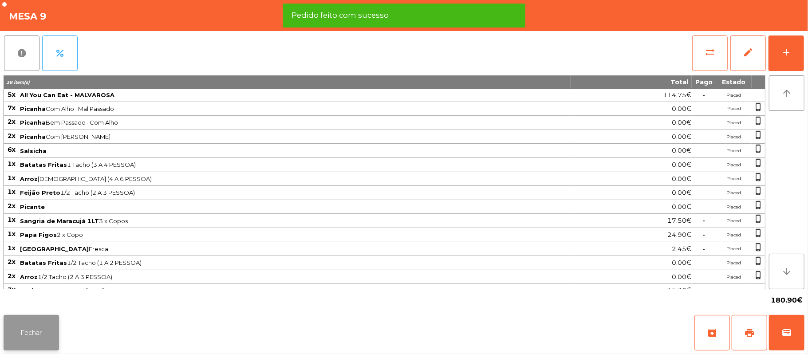
click at [34, 326] on button "Fechar" at bounding box center [31, 332] width 55 height 35
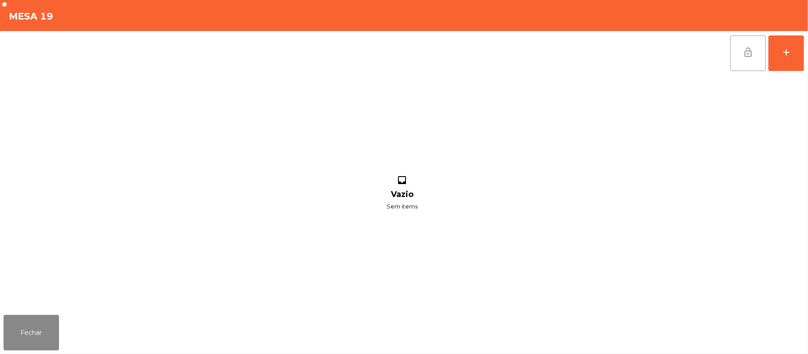
click at [747, 56] on span "lock_open" at bounding box center [748, 52] width 11 height 11
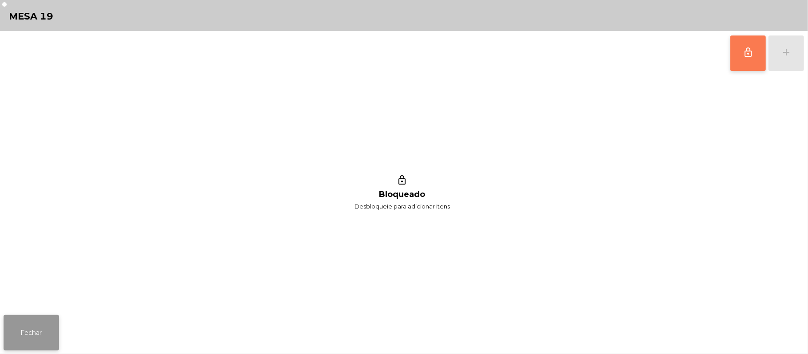
click at [48, 332] on button "Fechar" at bounding box center [31, 332] width 55 height 35
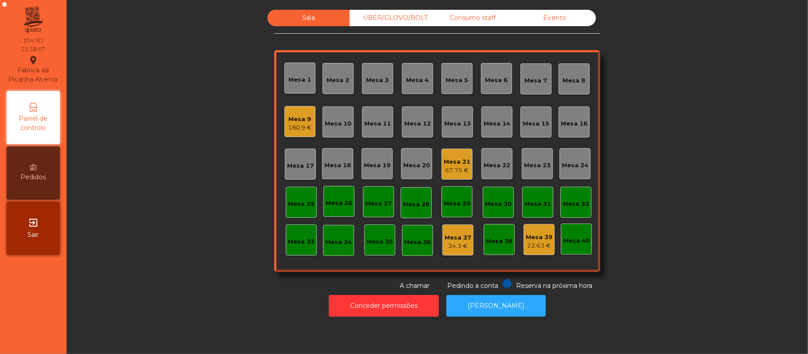
click at [460, 169] on div "67.75 €" at bounding box center [457, 170] width 27 height 9
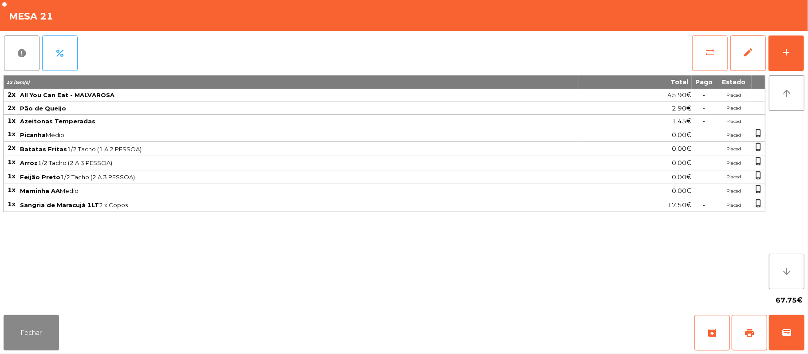
click at [710, 57] on span "sync_alt" at bounding box center [709, 52] width 11 height 11
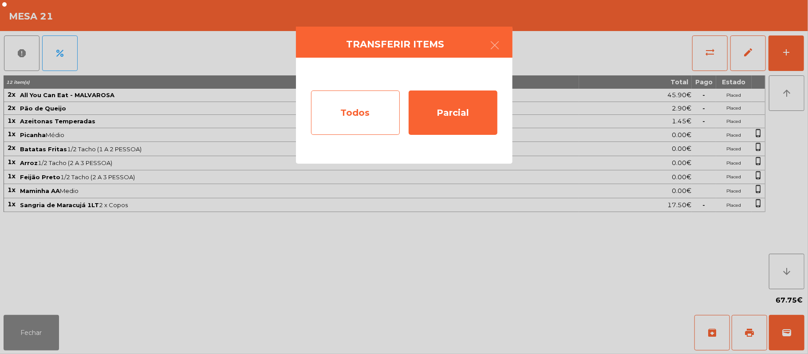
click at [353, 112] on div "Todos" at bounding box center [355, 112] width 89 height 44
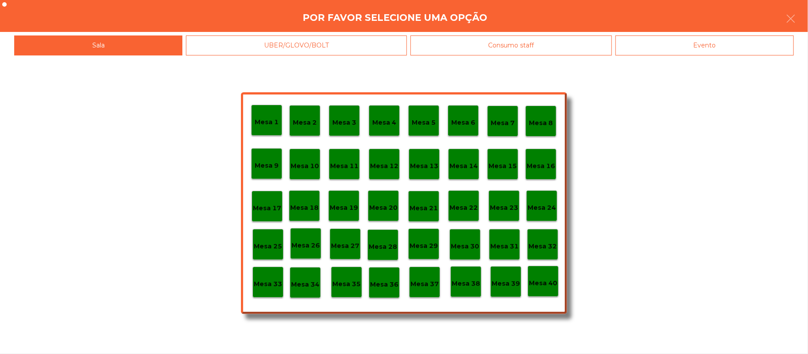
click at [660, 52] on div "Evento" at bounding box center [704, 45] width 178 height 20
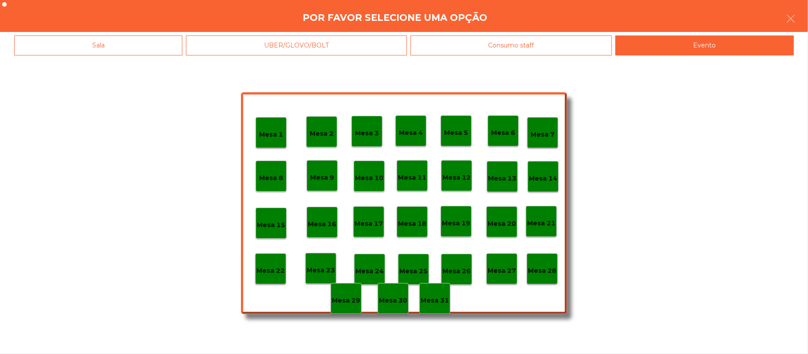
click at [541, 267] on p "Mesa 28" at bounding box center [542, 271] width 28 height 10
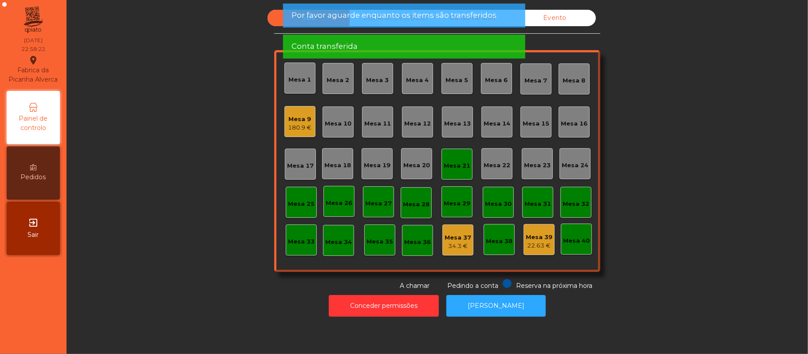
click at [449, 165] on div "Mesa 21" at bounding box center [457, 165] width 27 height 9
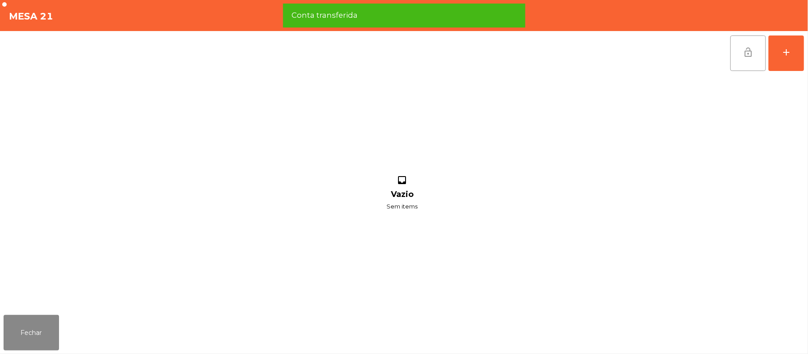
click at [744, 58] on button "lock_open" at bounding box center [747, 52] width 35 height 35
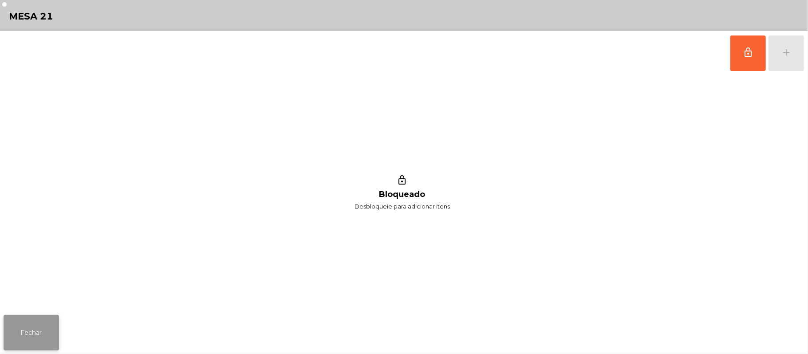
click at [32, 327] on button "Fechar" at bounding box center [31, 332] width 55 height 35
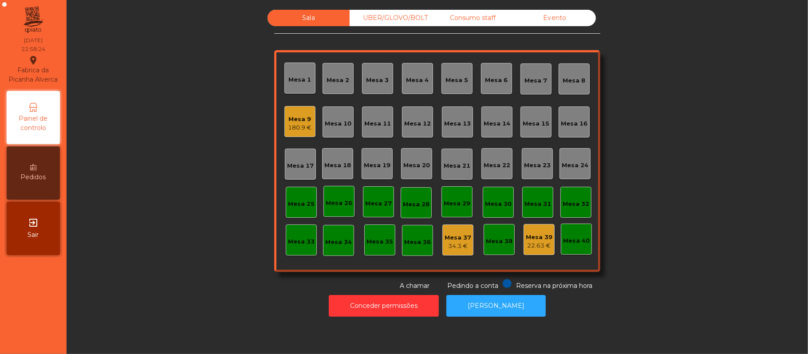
click at [564, 17] on div "Evento" at bounding box center [555, 18] width 82 height 16
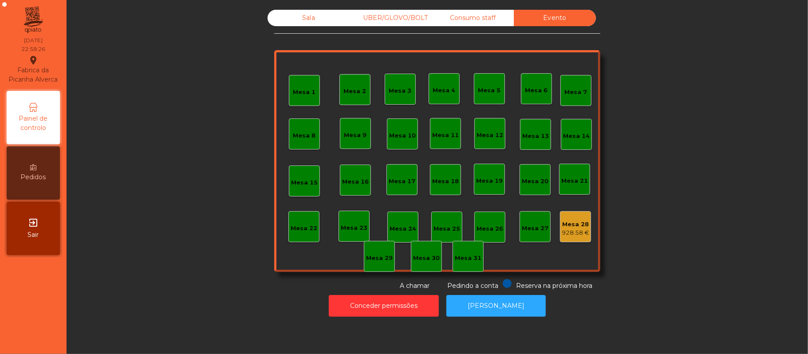
click at [299, 21] on div "Sala" at bounding box center [308, 18] width 82 height 16
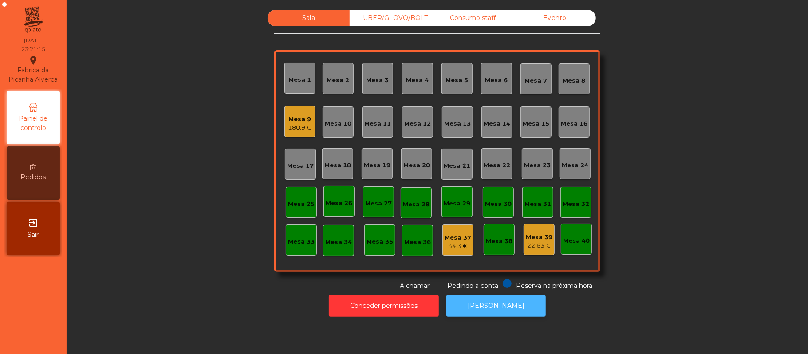
click at [484, 314] on button "[PERSON_NAME]" at bounding box center [495, 306] width 99 height 22
click at [288, 123] on div "186.65 €" at bounding box center [300, 127] width 28 height 9
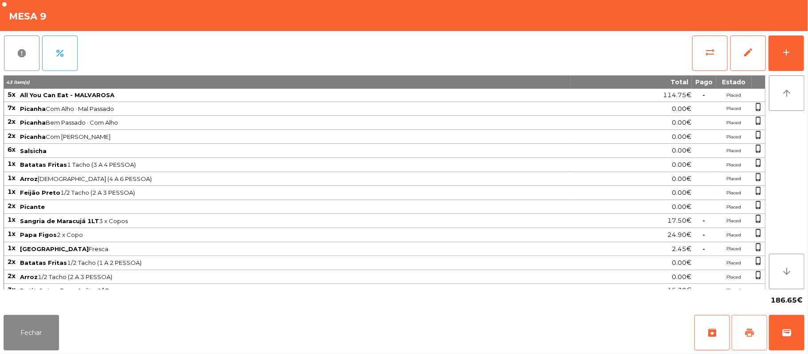
click at [742, 338] on button "print" at bounding box center [748, 332] width 35 height 35
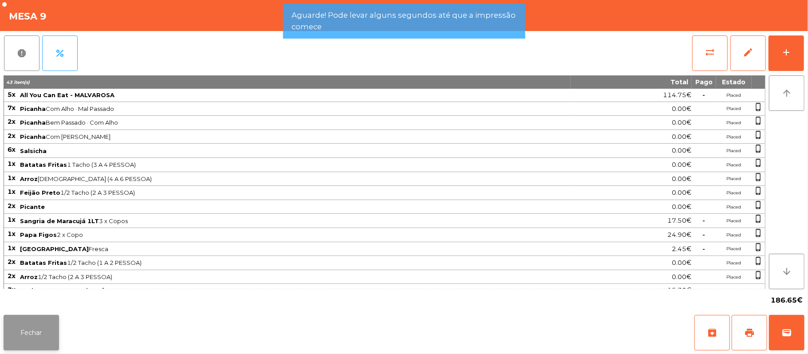
click at [25, 317] on button "Fechar" at bounding box center [31, 332] width 55 height 35
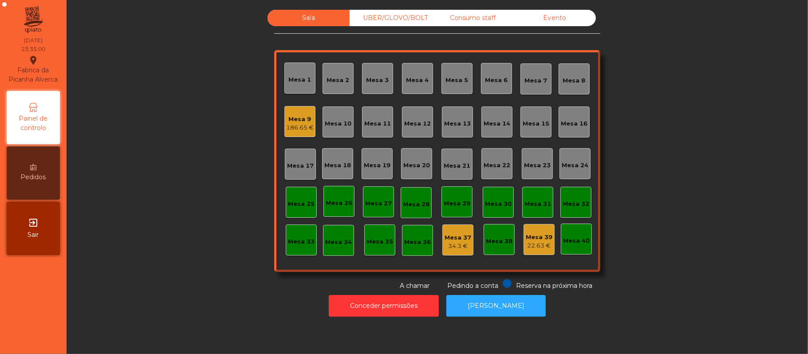
click at [284, 106] on div "Mesa 9 186.65 €" at bounding box center [299, 121] width 31 height 31
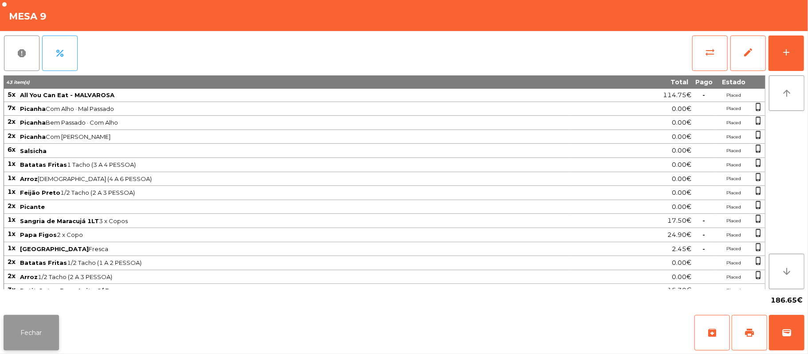
click at [42, 334] on button "Fechar" at bounding box center [31, 332] width 55 height 35
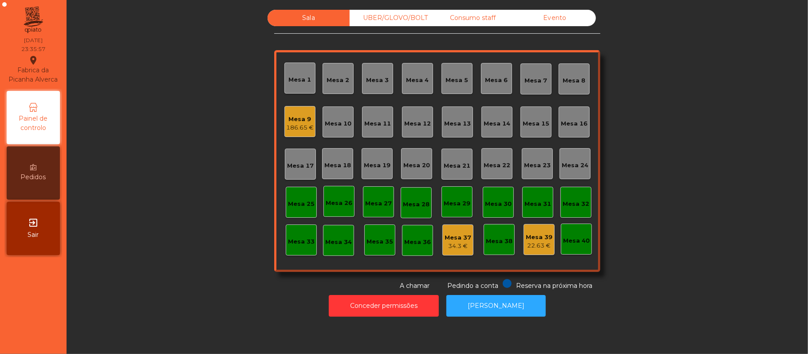
click at [303, 131] on div "186.65 €" at bounding box center [300, 127] width 28 height 9
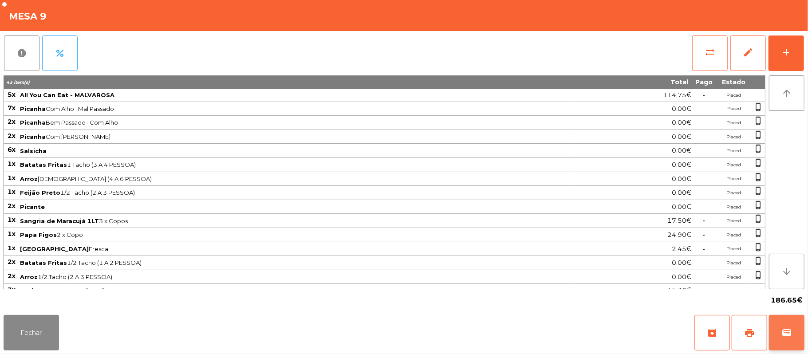
click at [785, 332] on span "wallet" at bounding box center [786, 332] width 11 height 11
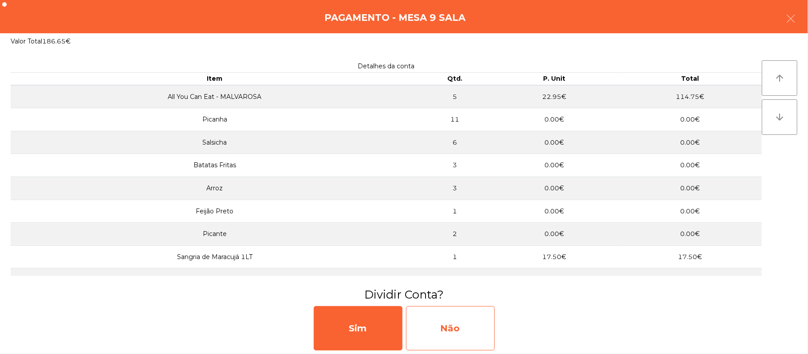
click at [437, 323] on div "Não" at bounding box center [450, 328] width 89 height 44
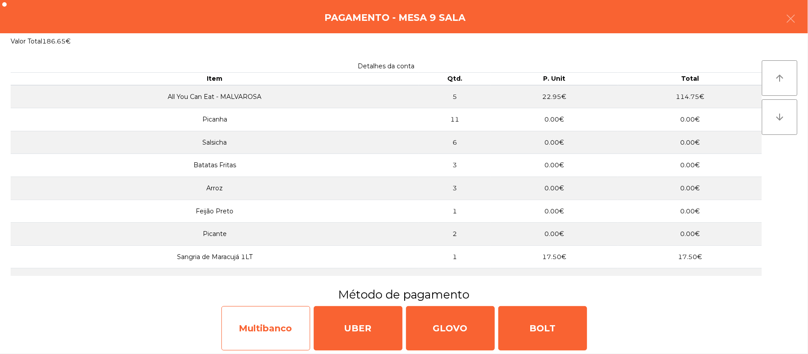
click at [268, 333] on div "Multibanco" at bounding box center [265, 328] width 89 height 44
select select "**"
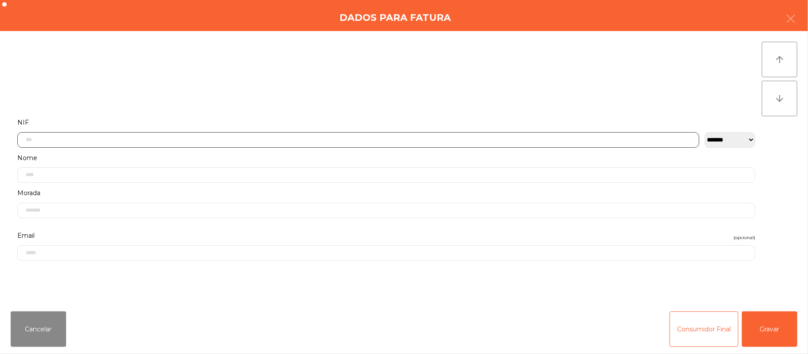
click at [103, 136] on input "text" at bounding box center [358, 140] width 682 height 16
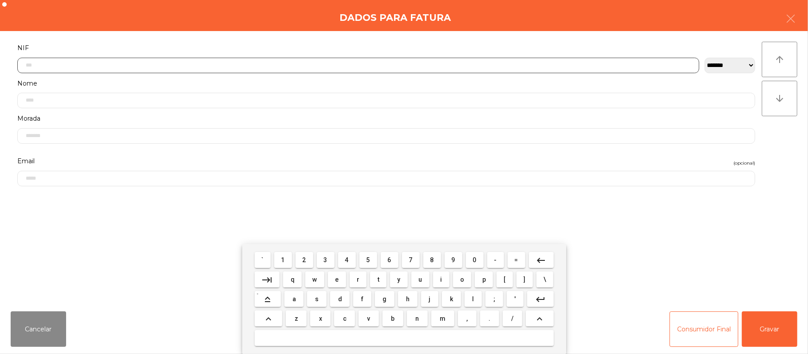
click at [304, 261] on span "2" at bounding box center [305, 259] width 4 height 7
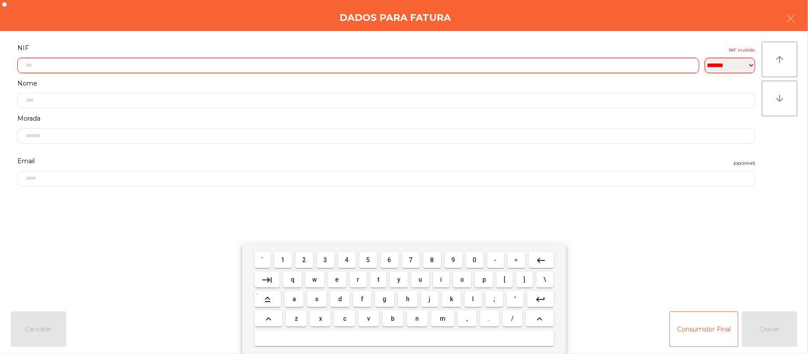
click at [389, 260] on span "6" at bounding box center [390, 259] width 4 height 7
click at [347, 260] on span "4" at bounding box center [347, 259] width 4 height 7
click at [348, 262] on span "4" at bounding box center [347, 259] width 4 height 7
click at [453, 260] on span "9" at bounding box center [454, 259] width 4 height 7
click at [474, 260] on span "0" at bounding box center [475, 259] width 4 height 7
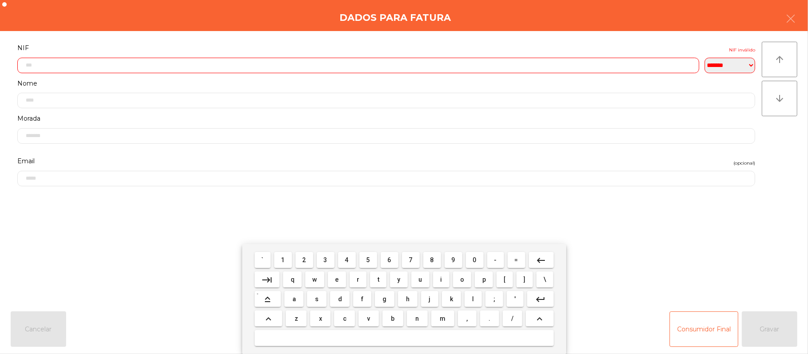
click at [326, 259] on span "3" at bounding box center [326, 259] width 4 height 7
click at [368, 258] on span "5" at bounding box center [368, 259] width 4 height 7
click at [368, 260] on span "5" at bounding box center [368, 259] width 4 height 7
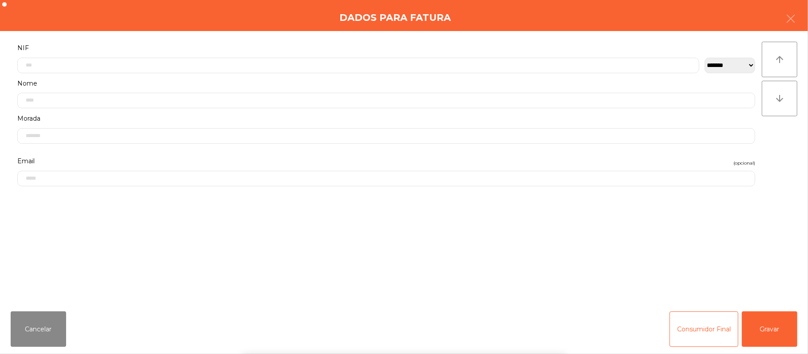
click at [772, 335] on div "` 1 2 3 4 5 6 7 8 9 0 - = keyboard_backspace keyboard_tab q w e r t y u i o p […" at bounding box center [404, 299] width 808 height 110
click at [776, 329] on button "Gravar" at bounding box center [769, 328] width 55 height 35
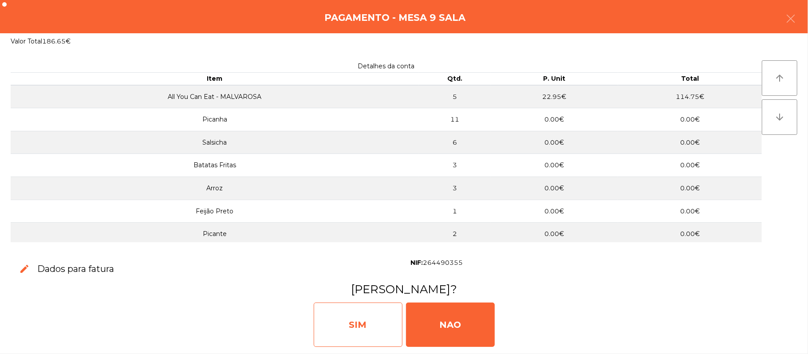
click at [359, 334] on div "SIM" at bounding box center [358, 325] width 89 height 44
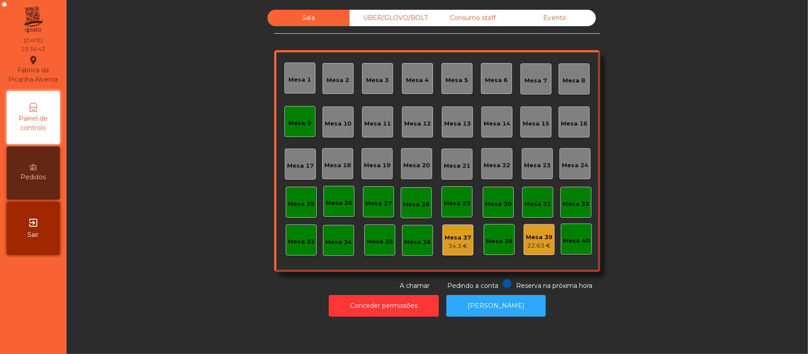
click at [295, 152] on div "Mesa 17" at bounding box center [300, 164] width 31 height 31
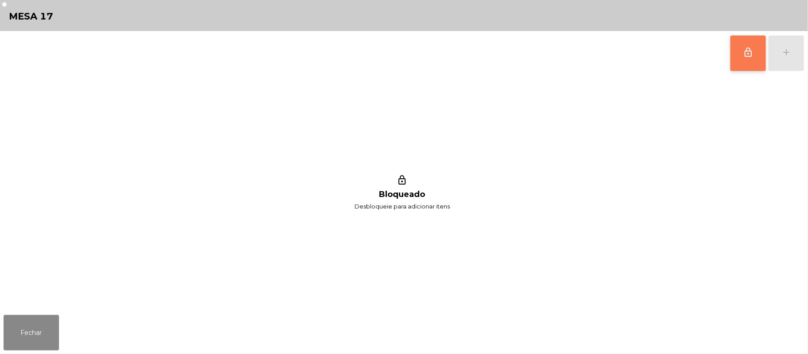
click at [739, 63] on button "lock_outline" at bounding box center [747, 52] width 35 height 35
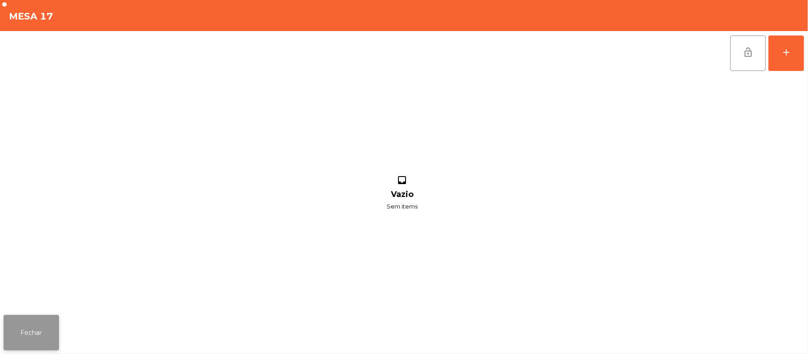
click at [48, 330] on button "Fechar" at bounding box center [31, 332] width 55 height 35
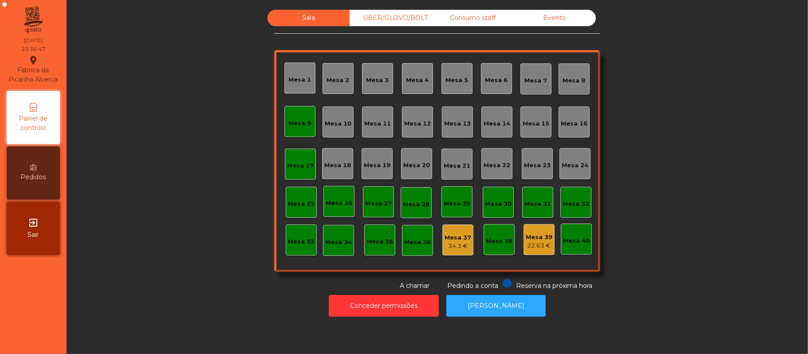
click at [295, 132] on div "Mesa 9" at bounding box center [299, 121] width 31 height 31
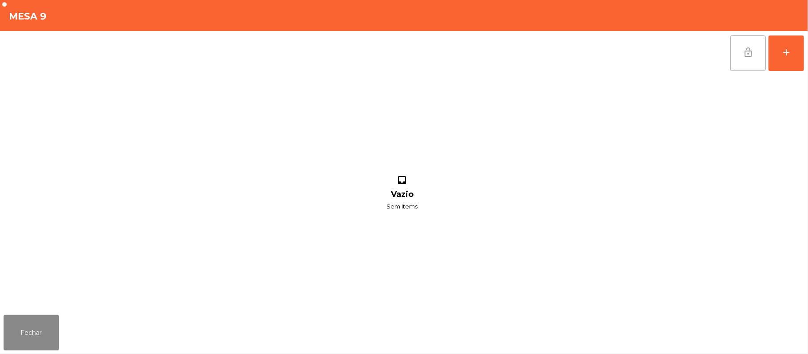
click at [740, 54] on button "lock_open" at bounding box center [747, 52] width 35 height 35
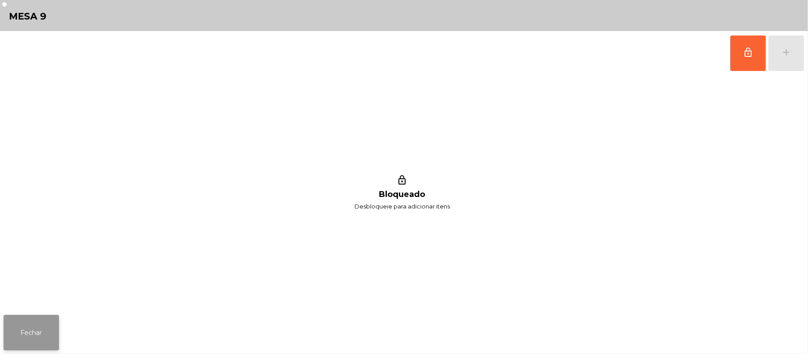
click at [30, 326] on button "Fechar" at bounding box center [31, 332] width 55 height 35
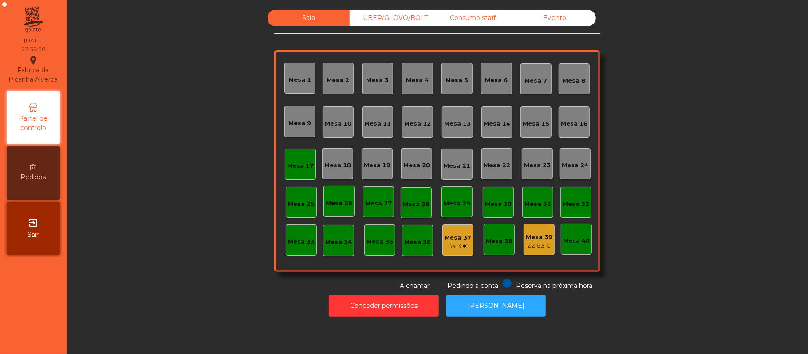
click at [306, 159] on div "Mesa 17" at bounding box center [300, 164] width 27 height 12
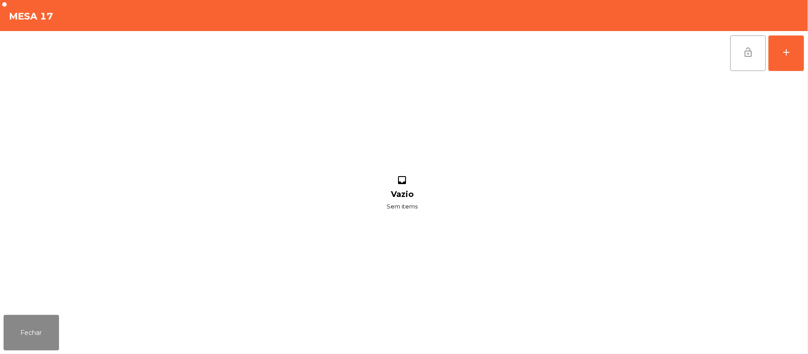
click at [743, 43] on button "lock_open" at bounding box center [747, 52] width 35 height 35
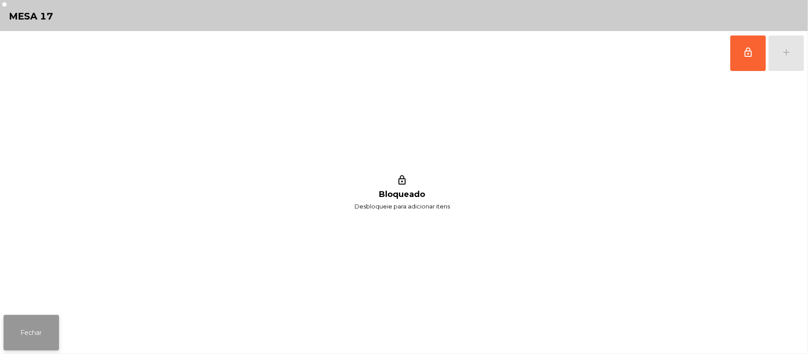
click at [31, 331] on button "Fechar" at bounding box center [31, 332] width 55 height 35
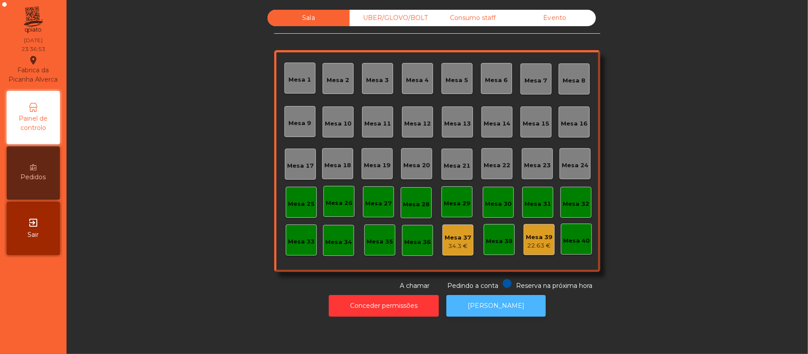
click at [494, 306] on button "[PERSON_NAME]" at bounding box center [495, 306] width 99 height 22
click at [391, 20] on div "UBER/GLOVO/BOLT" at bounding box center [391, 18] width 82 height 16
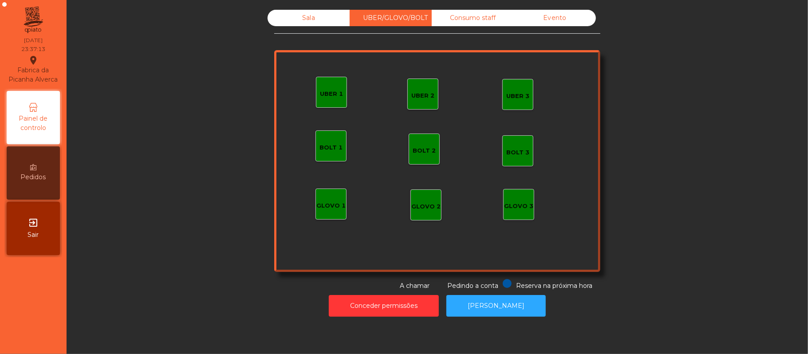
click at [458, 20] on div "Consumo staff" at bounding box center [473, 18] width 82 height 16
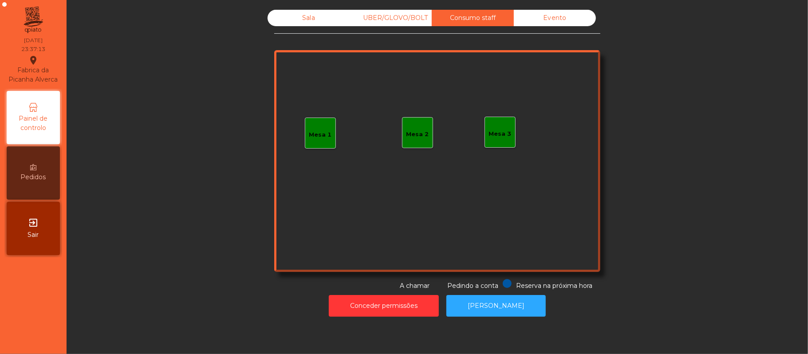
click at [549, 24] on div "Evento" at bounding box center [555, 18] width 82 height 16
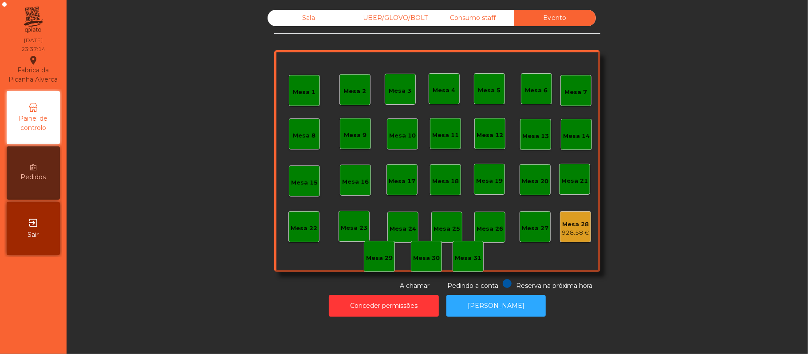
click at [299, 21] on div "Sala" at bounding box center [308, 18] width 82 height 16
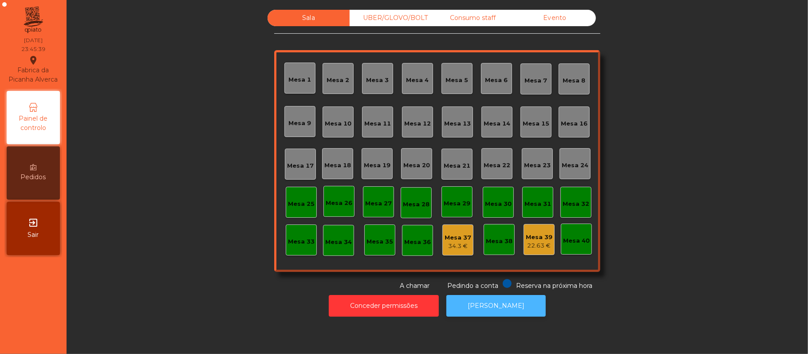
click at [482, 295] on button "[PERSON_NAME]" at bounding box center [495, 306] width 99 height 22
click at [373, 15] on div "UBER/GLOVO/BOLT" at bounding box center [391, 18] width 82 height 16
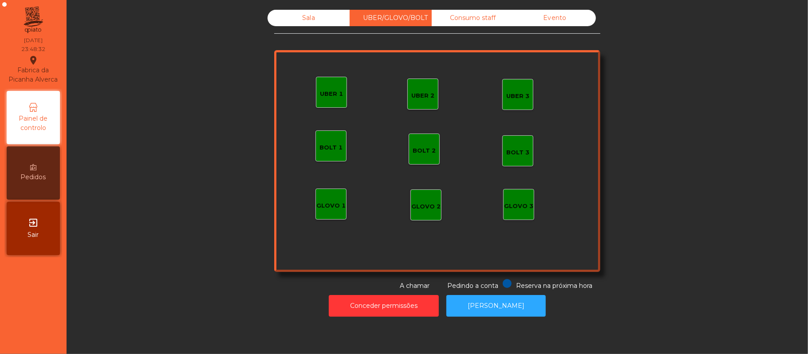
click at [468, 17] on div "Consumo staff" at bounding box center [473, 18] width 82 height 16
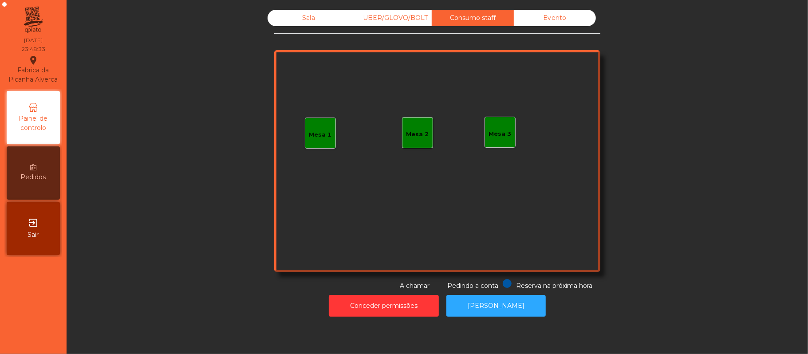
click at [547, 18] on div "Evento" at bounding box center [555, 18] width 82 height 16
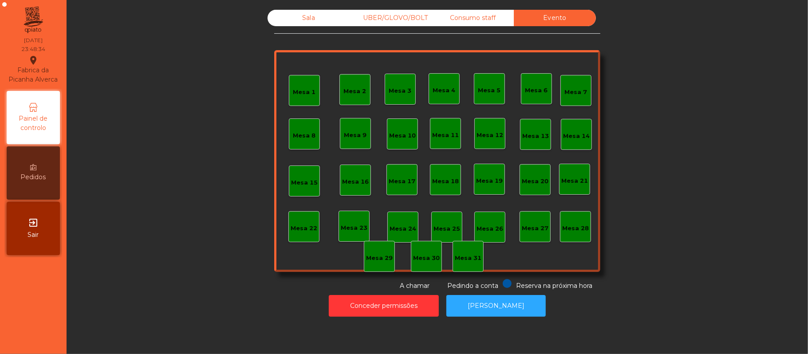
click at [296, 20] on div "Sala" at bounding box center [308, 18] width 82 height 16
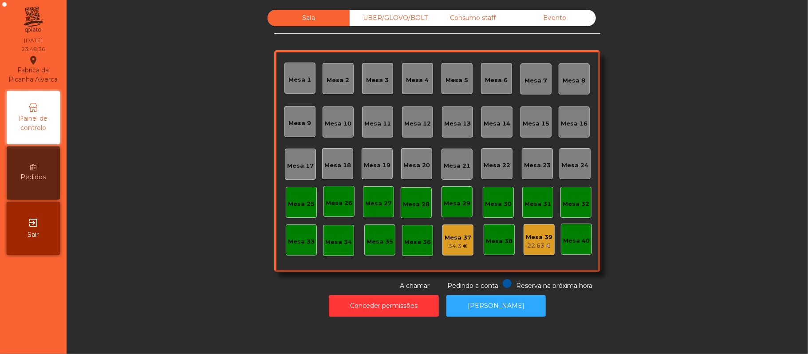
click at [558, 16] on div "Evento" at bounding box center [555, 18] width 82 height 16
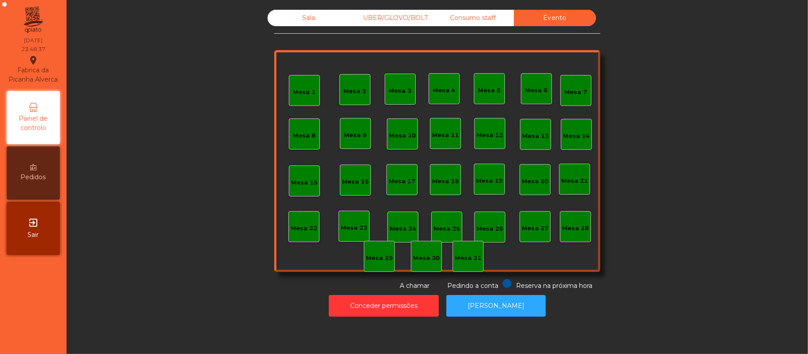
click at [295, 20] on div "Sala" at bounding box center [308, 18] width 82 height 16
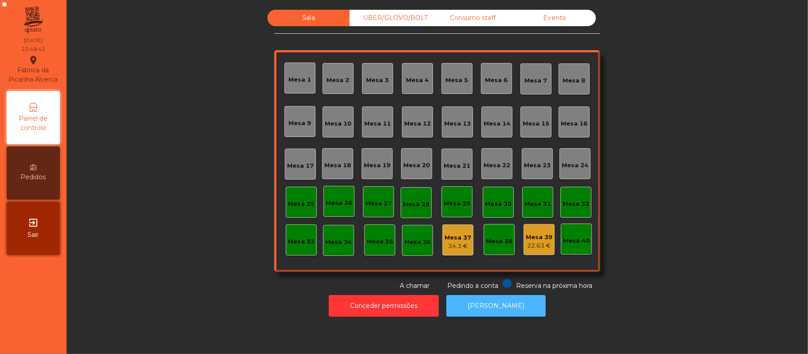
click at [491, 308] on button "[PERSON_NAME]" at bounding box center [495, 306] width 99 height 22
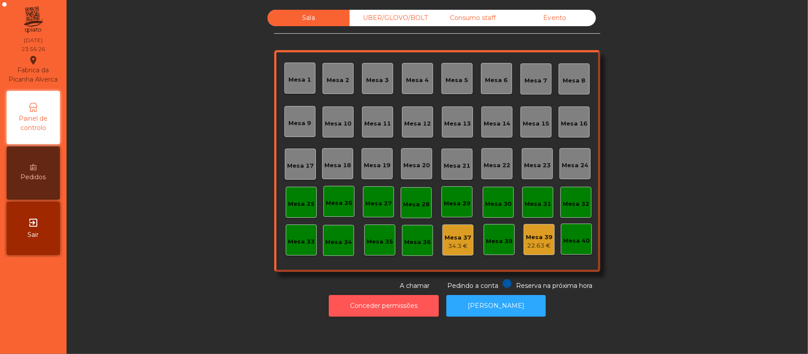
click at [386, 302] on button "Conceder permissões" at bounding box center [384, 306] width 110 height 22
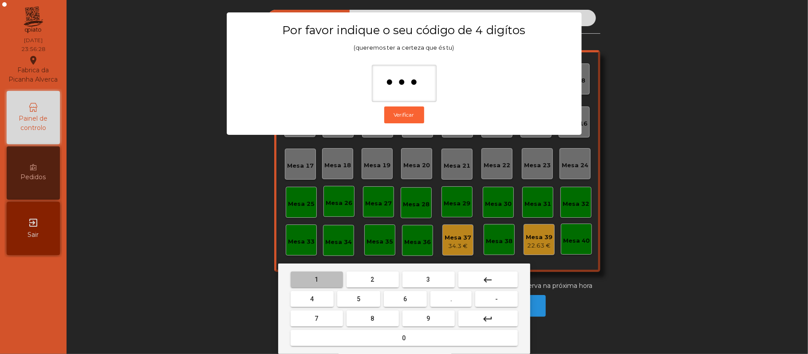
type input "****"
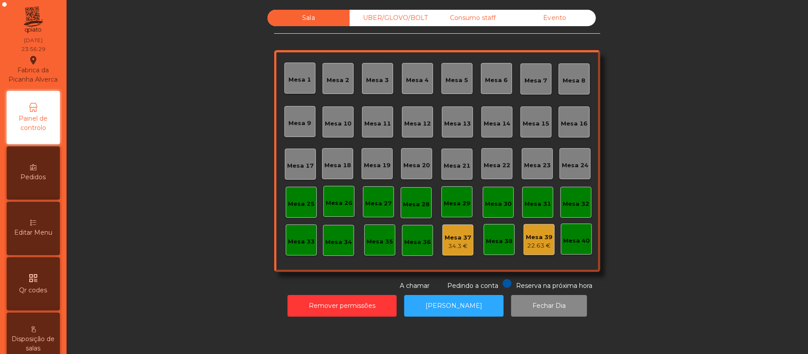
click at [457, 213] on div "Mesa 29" at bounding box center [456, 201] width 31 height 31
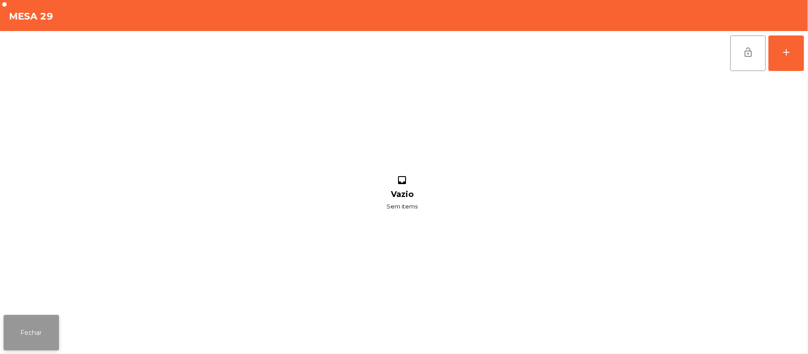
click at [38, 334] on button "Fechar" at bounding box center [31, 332] width 55 height 35
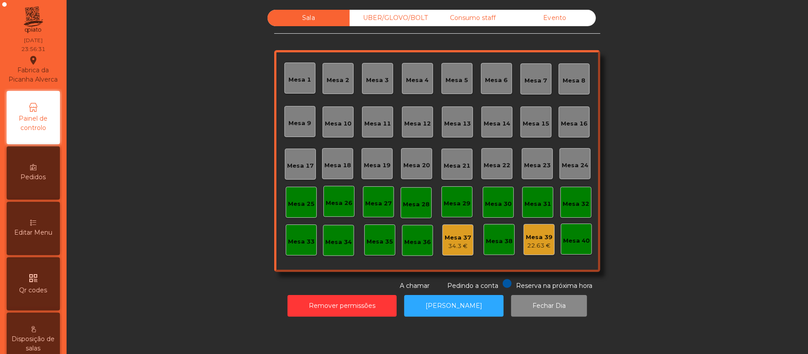
click at [460, 236] on div "Mesa 37" at bounding box center [457, 237] width 27 height 9
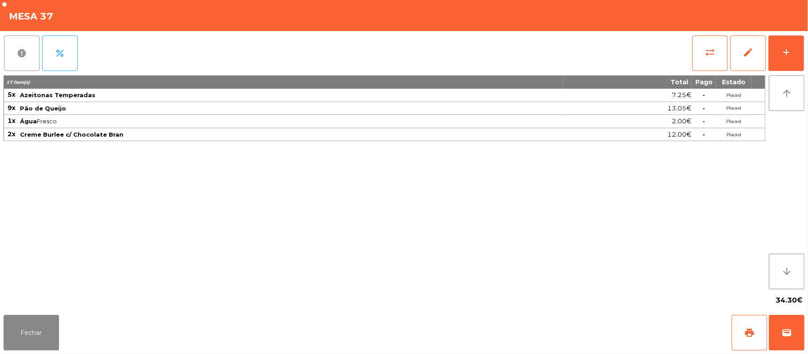
click at [22, 50] on span "report" at bounding box center [21, 53] width 11 height 11
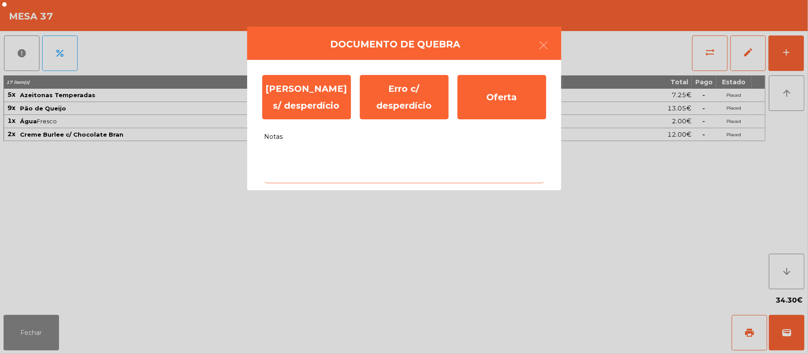
click at [334, 157] on textarea "Notas" at bounding box center [403, 164] width 279 height 37
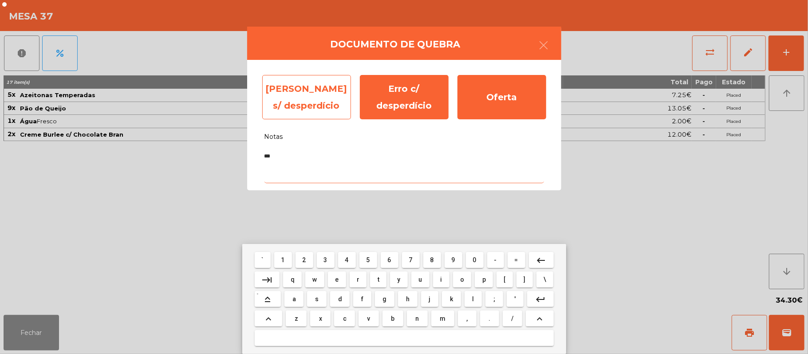
type textarea "***"
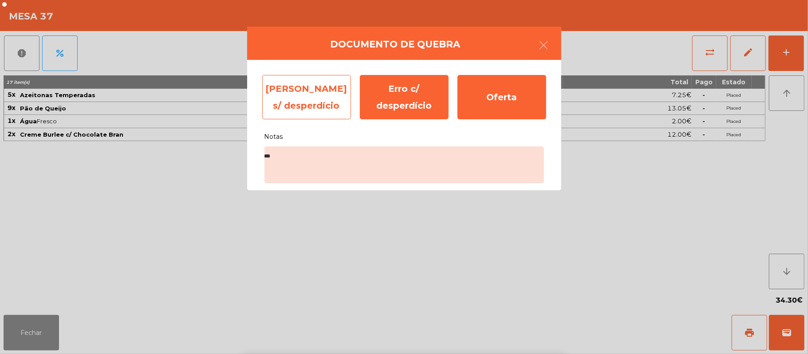
click at [301, 100] on div "Erro s/ desperdício" at bounding box center [306, 97] width 89 height 44
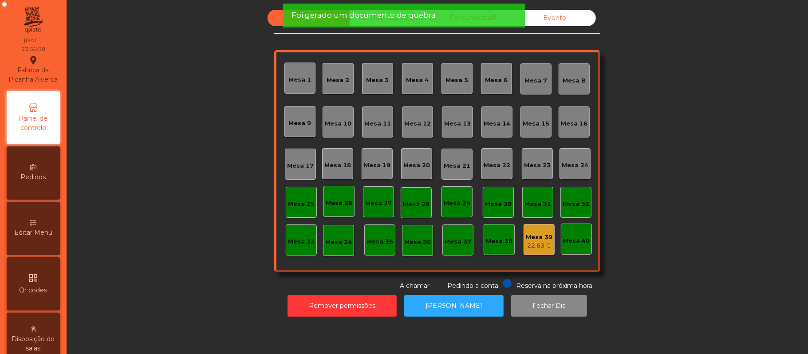
click at [536, 238] on div "Mesa 39" at bounding box center [539, 237] width 27 height 9
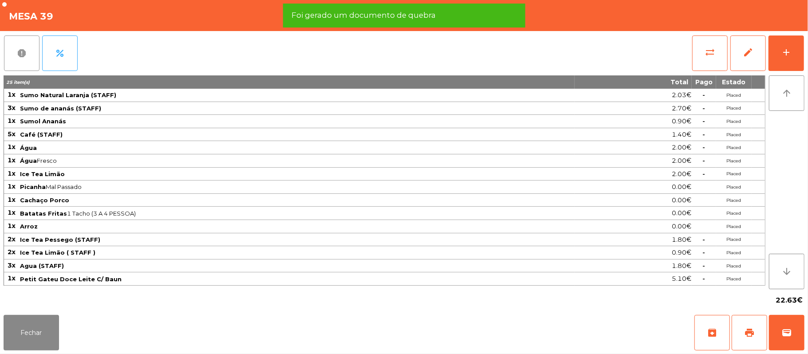
click at [27, 55] on button "report" at bounding box center [21, 52] width 35 height 35
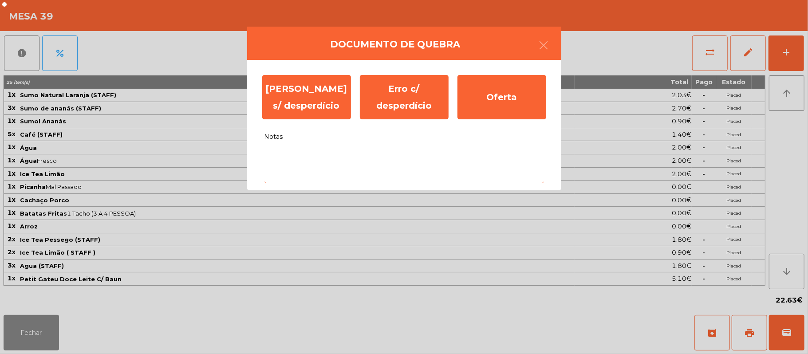
click at [440, 161] on textarea "Notas" at bounding box center [403, 164] width 279 height 37
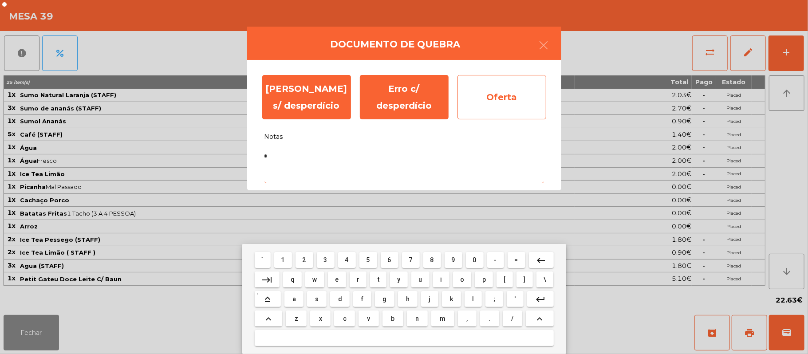
type textarea "*"
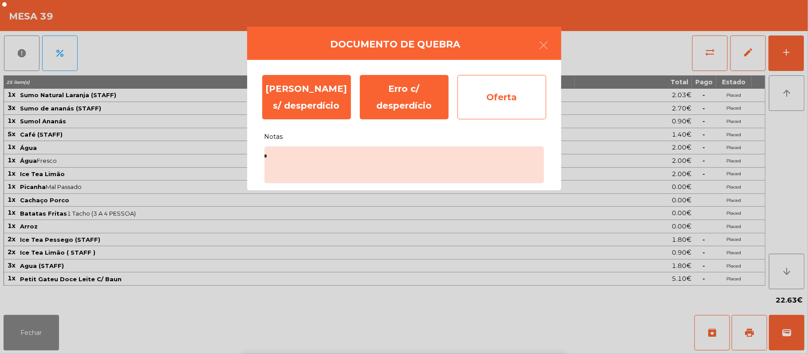
click at [500, 96] on div "Oferta" at bounding box center [501, 97] width 89 height 44
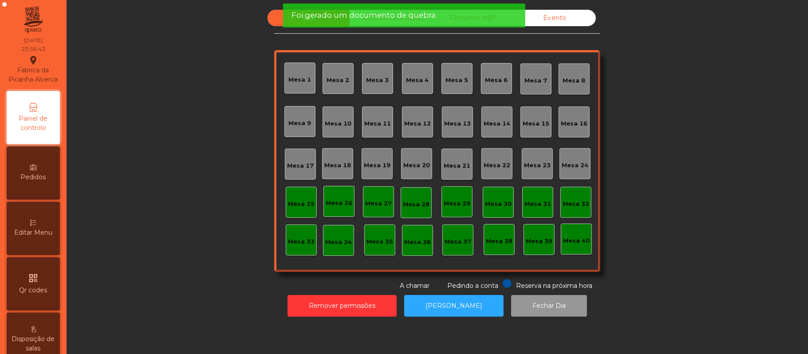
click at [531, 306] on button "Fechar Dia" at bounding box center [549, 306] width 76 height 22
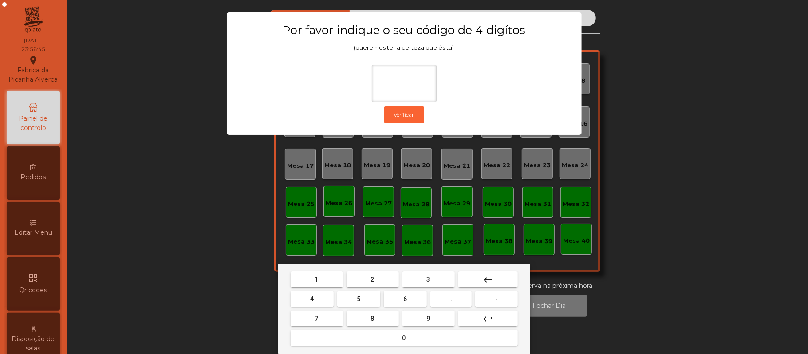
click at [381, 282] on button "2" at bounding box center [372, 279] width 52 height 16
click at [421, 304] on button "6" at bounding box center [405, 299] width 43 height 16
click at [316, 279] on span "1" at bounding box center [317, 279] width 4 height 7
click at [368, 303] on button "5" at bounding box center [358, 299] width 43 height 16
type input "****"
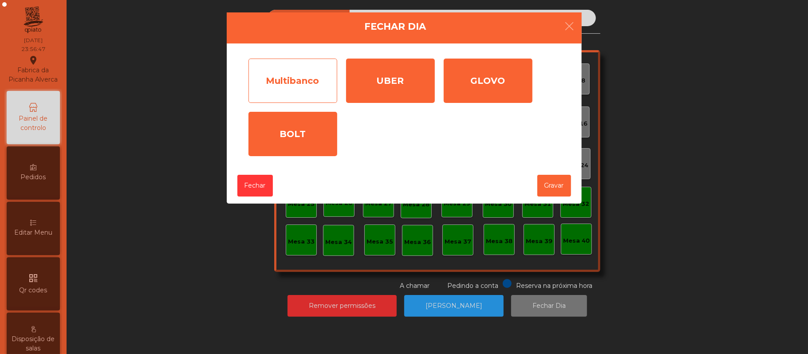
click at [299, 82] on div "Multibanco" at bounding box center [292, 81] width 89 height 44
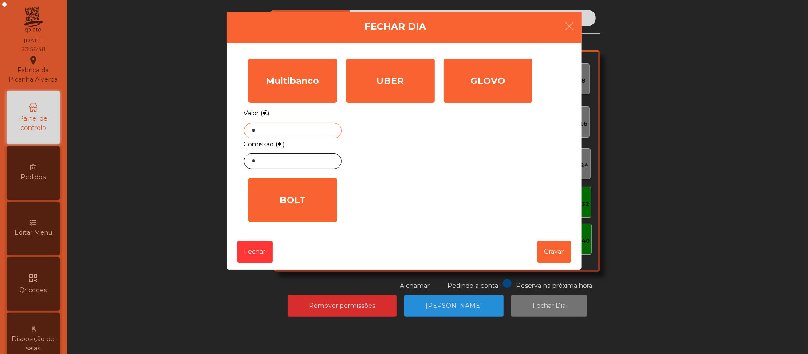
click at [272, 132] on input "*" at bounding box center [293, 131] width 98 height 16
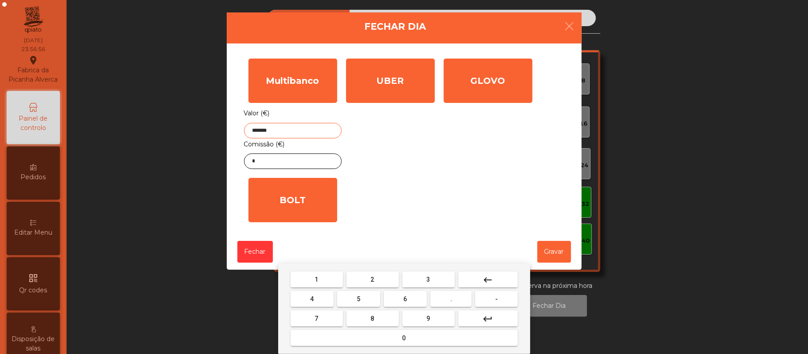
type input "*******"
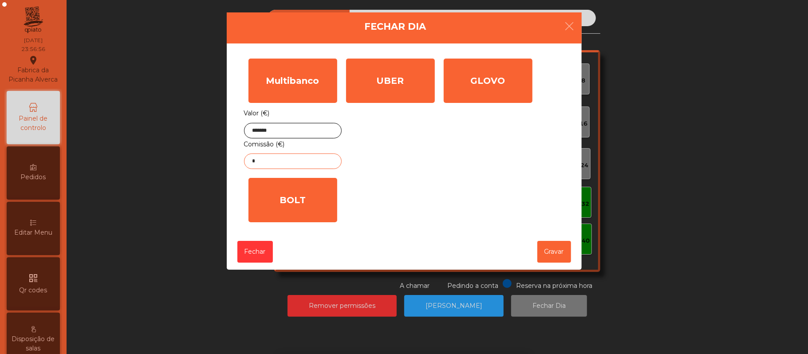
click at [279, 162] on input "*" at bounding box center [293, 161] width 98 height 16
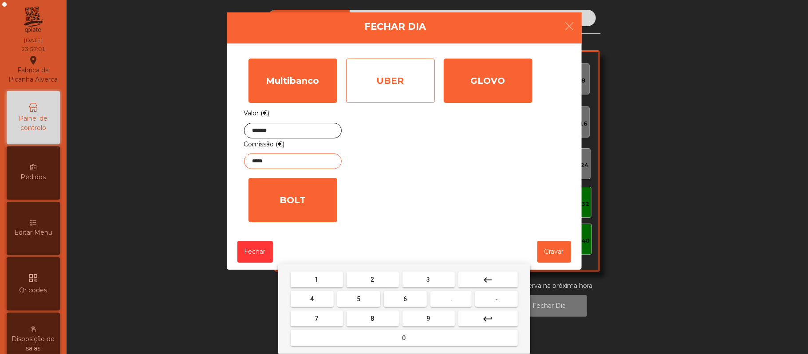
type input "*****"
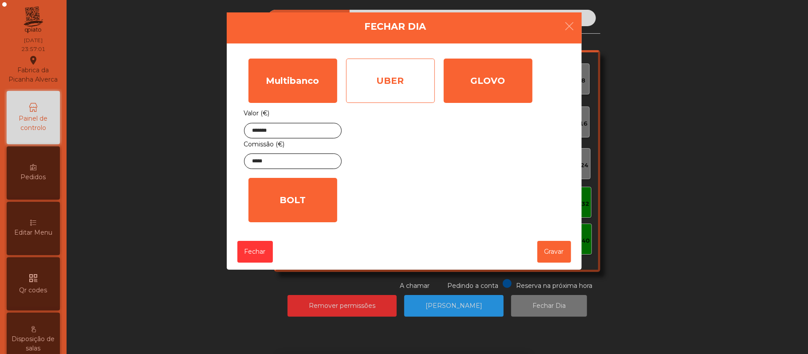
click at [401, 83] on div "UBER" at bounding box center [390, 81] width 89 height 44
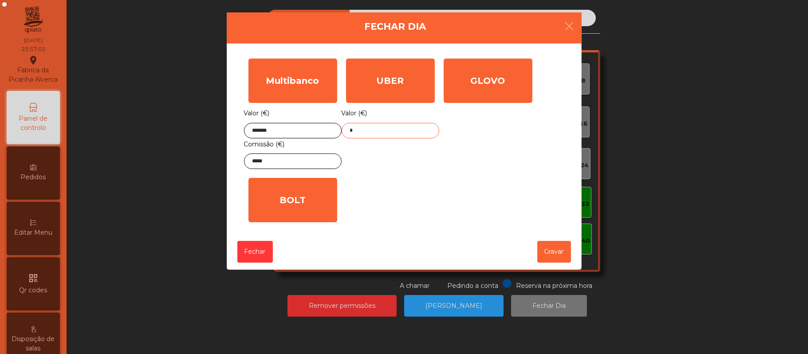
click at [387, 130] on input "*" at bounding box center [391, 131] width 98 height 16
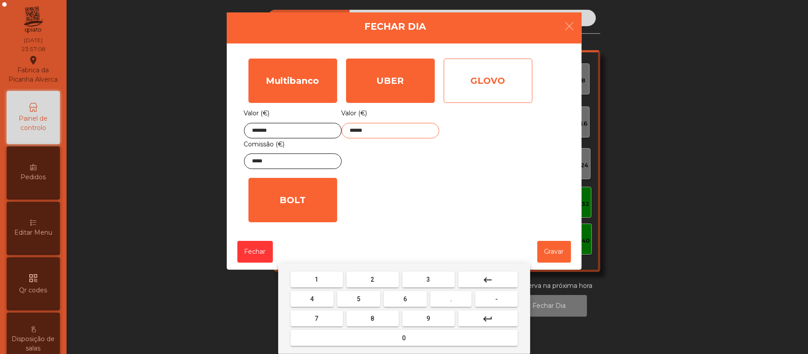
type input "******"
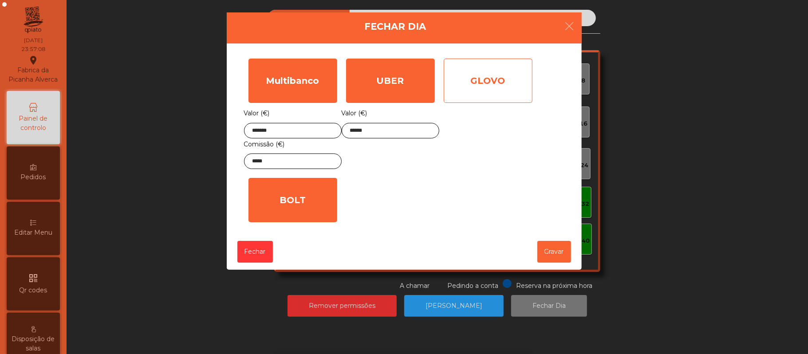
click at [478, 80] on div "GLOVO" at bounding box center [488, 81] width 89 height 44
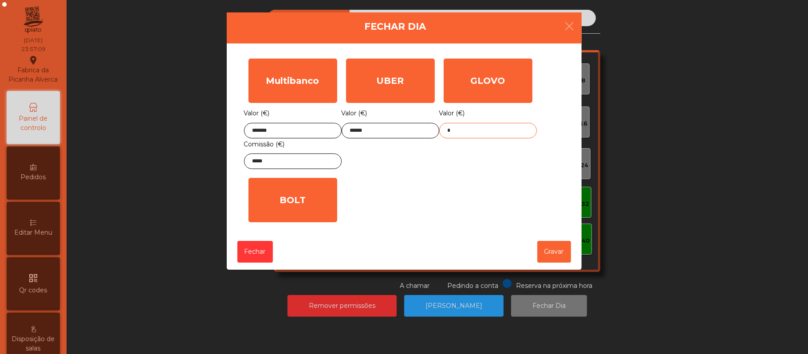
click at [477, 123] on input "*" at bounding box center [488, 131] width 98 height 16
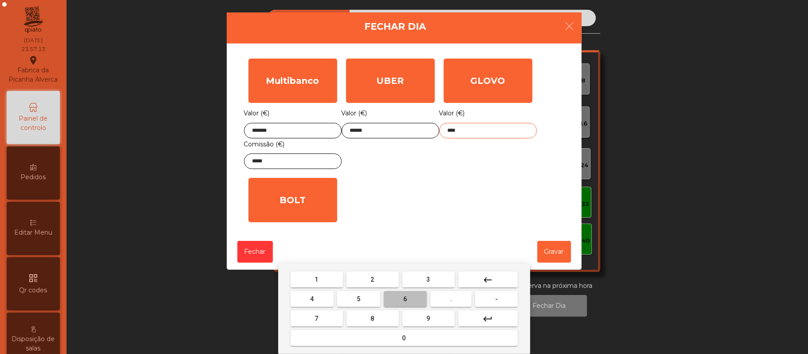
type input "*****"
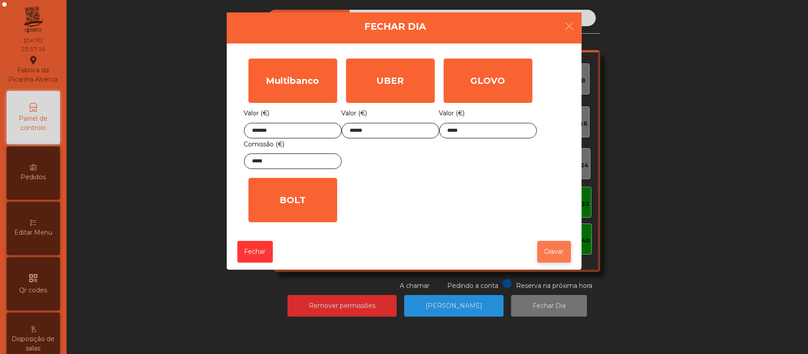
click at [556, 250] on button "Gravar" at bounding box center [554, 252] width 34 height 22
